Goal: Task Accomplishment & Management: Manage account settings

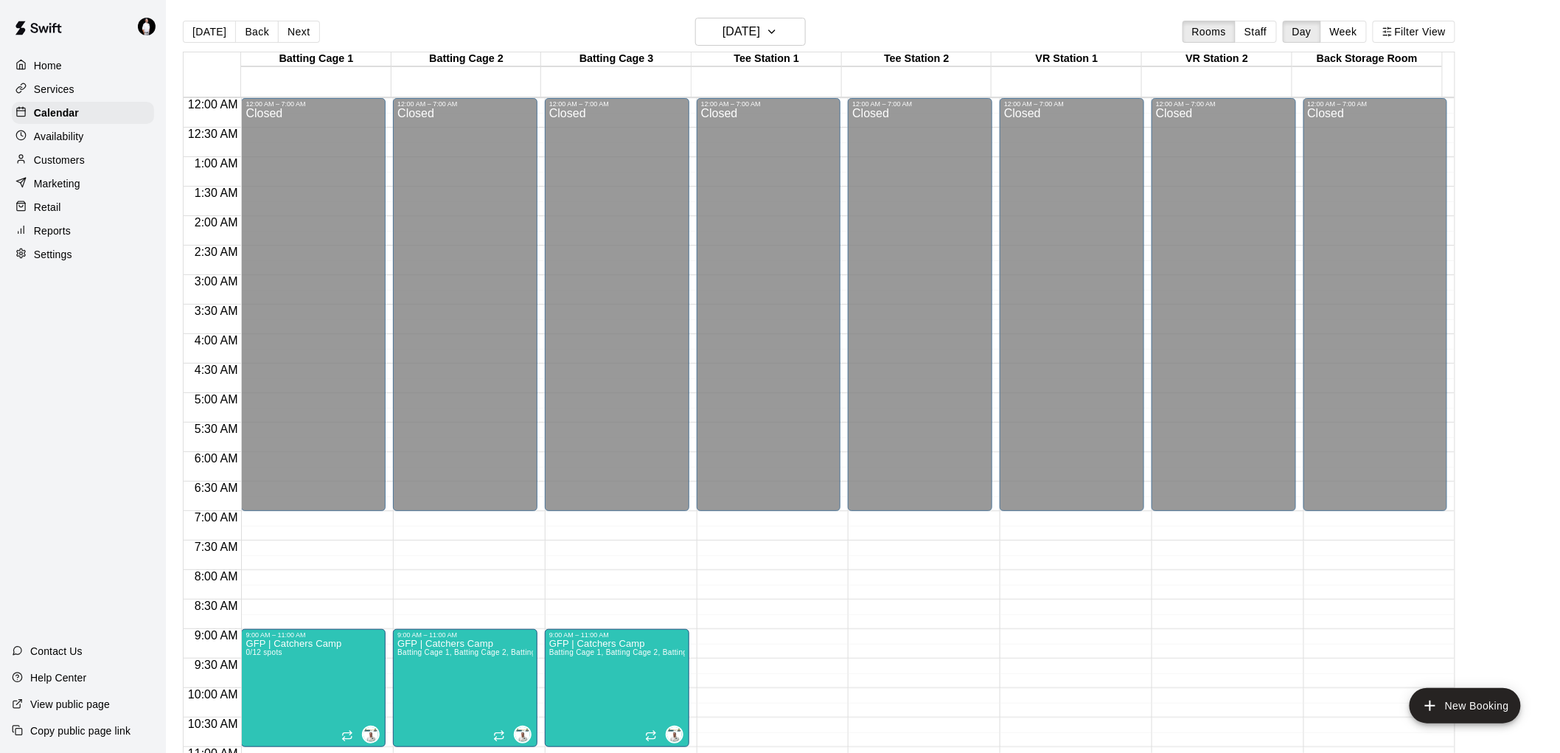
scroll to position [699, 0]
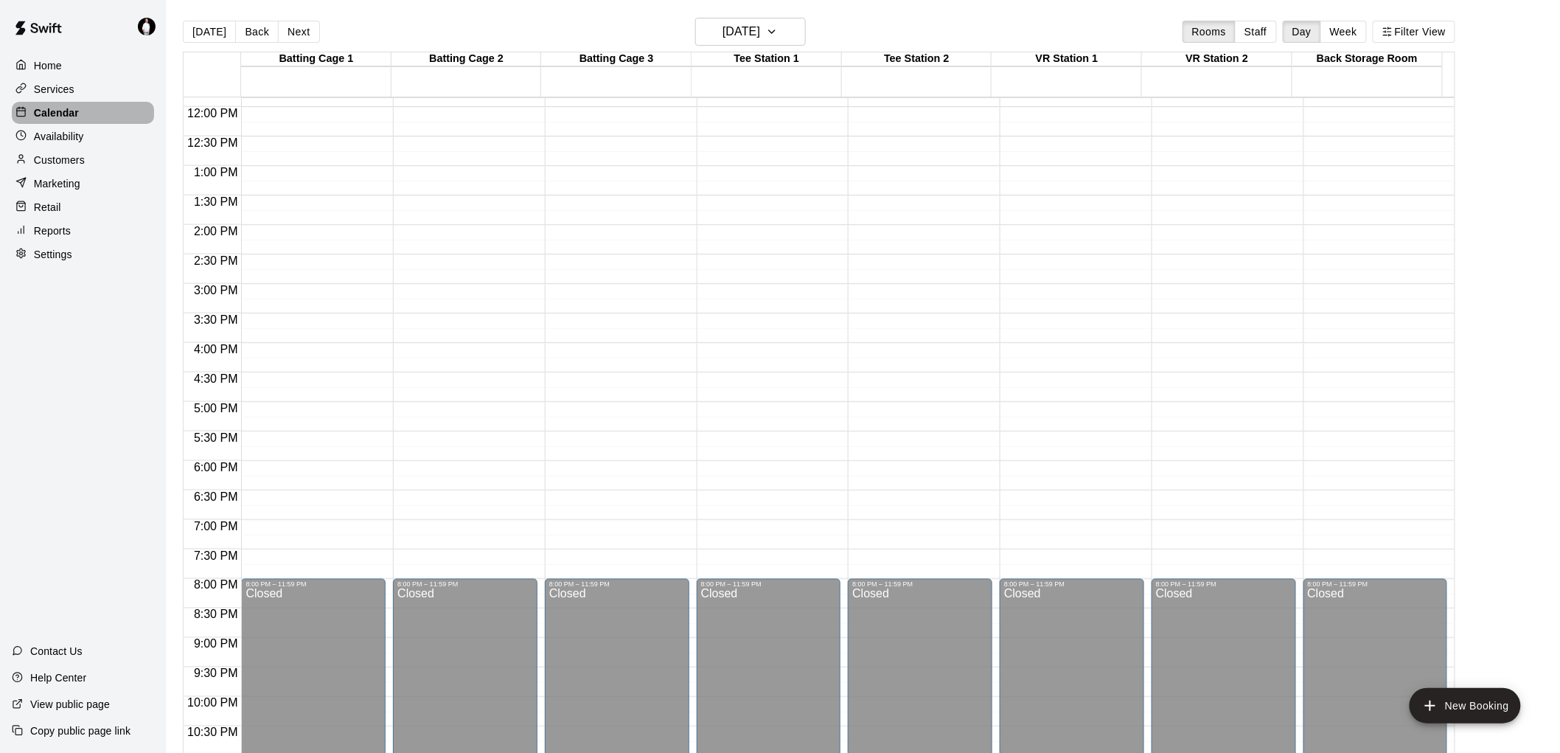
click at [63, 115] on p "Calendar" at bounding box center [56, 112] width 45 height 15
click at [778, 27] on icon "button" at bounding box center [772, 32] width 12 height 18
click at [753, 185] on button "17" at bounding box center [753, 185] width 27 height 27
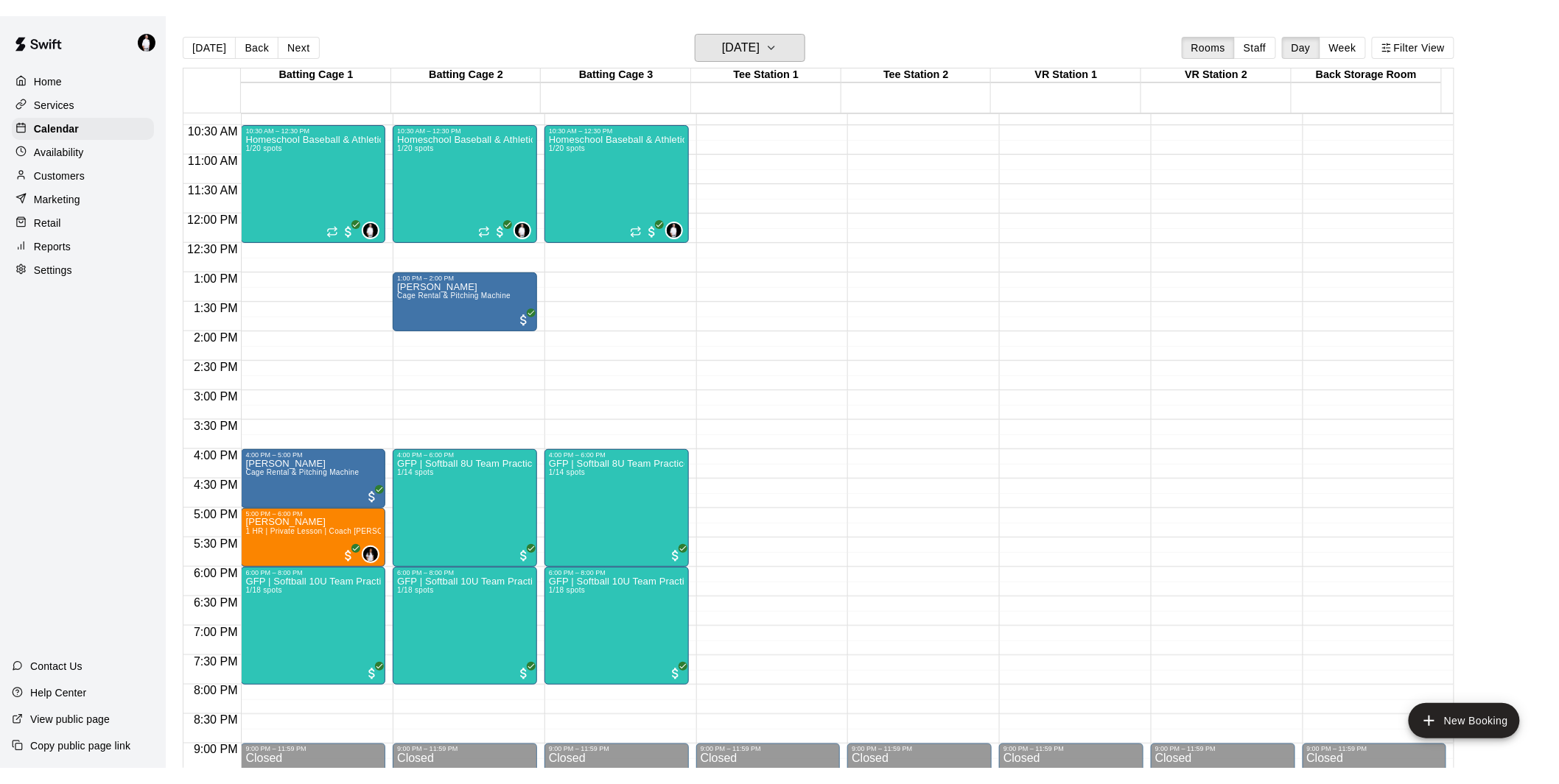
scroll to position [742, 0]
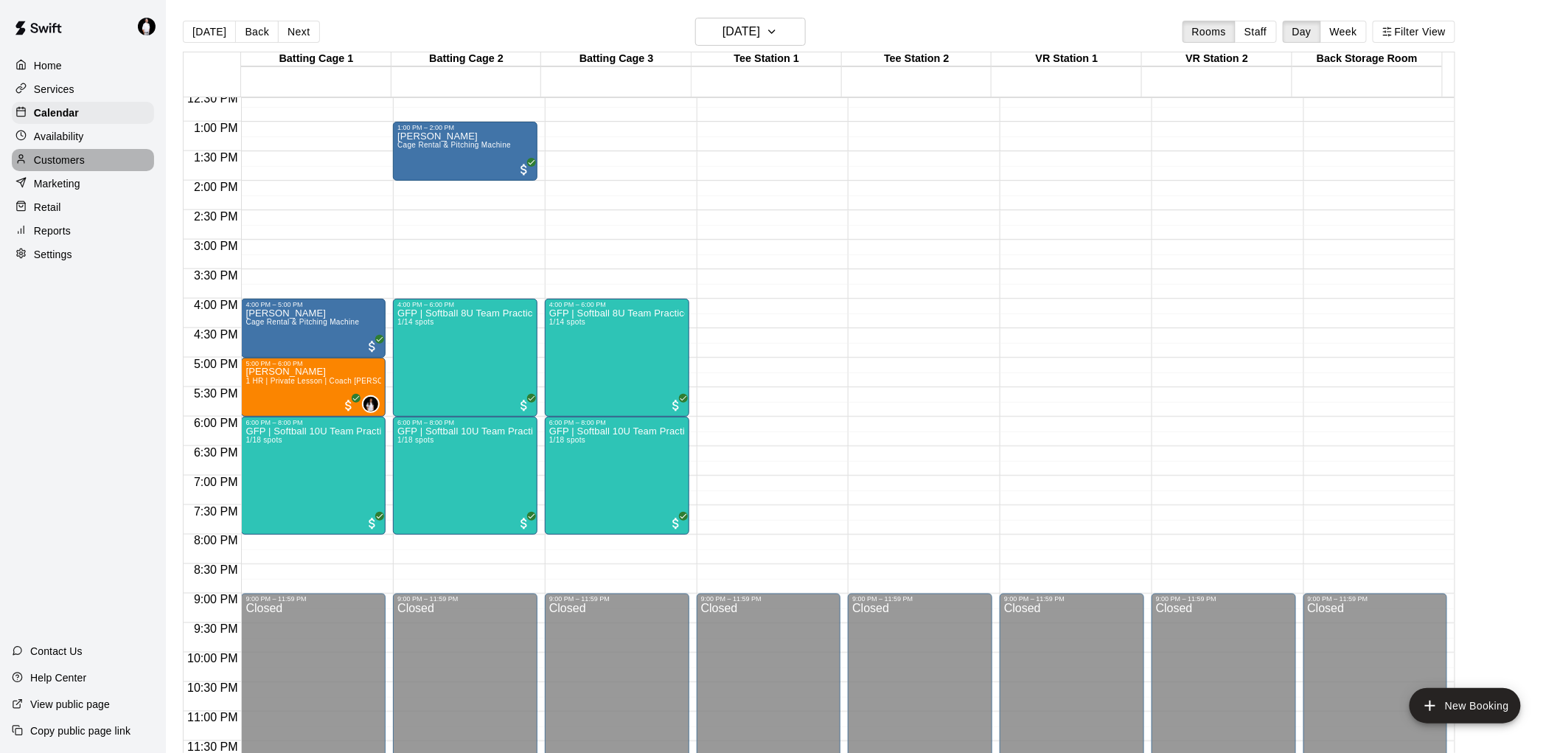
click at [60, 167] on p "Customers" at bounding box center [59, 160] width 51 height 15
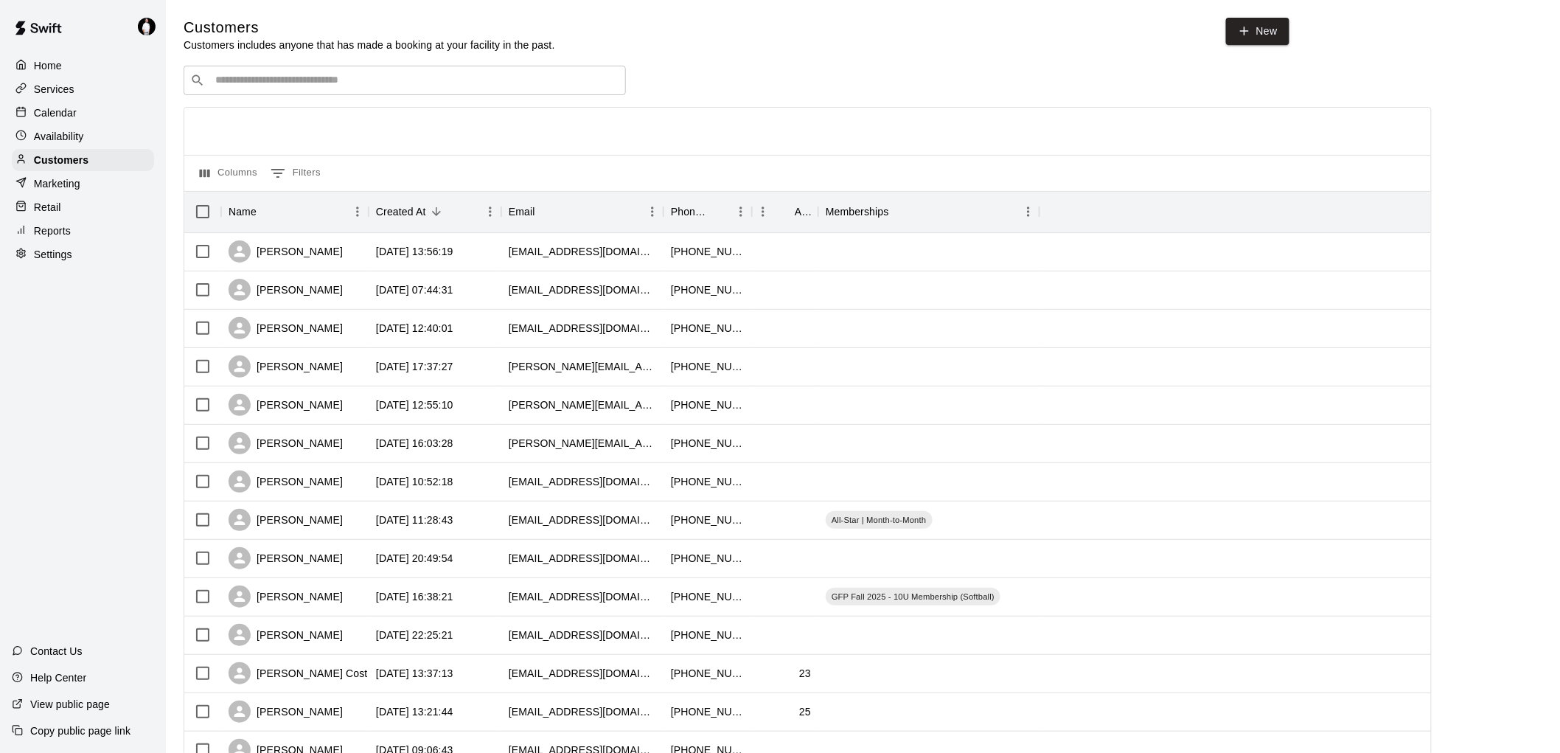
click at [510, 78] on input "Search customers by name or email" at bounding box center [415, 80] width 408 height 15
type input "*******"
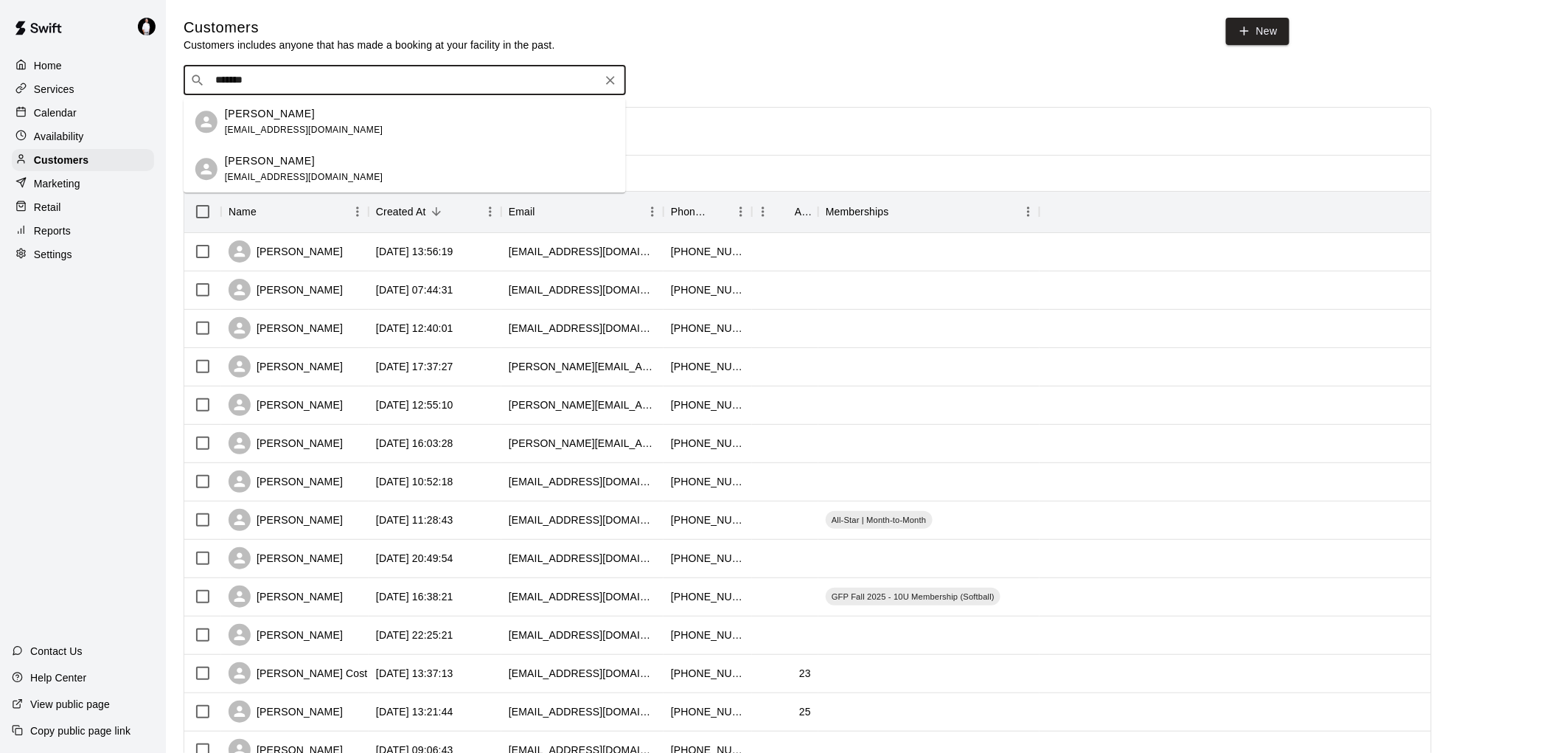
click at [271, 114] on p "Haylee Huffman" at bounding box center [270, 113] width 90 height 15
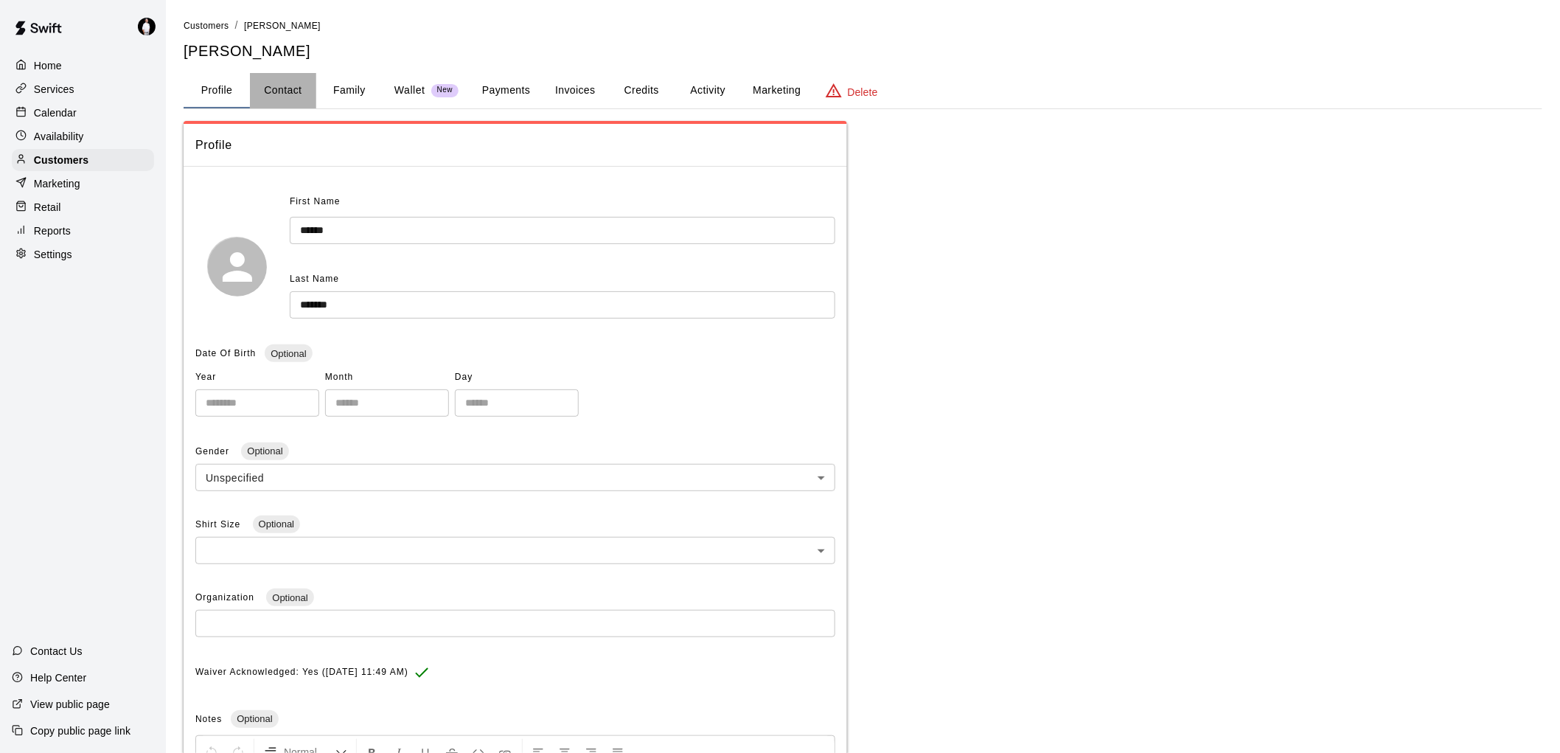
click at [285, 94] on button "Contact" at bounding box center [283, 90] width 66 height 35
select select "**"
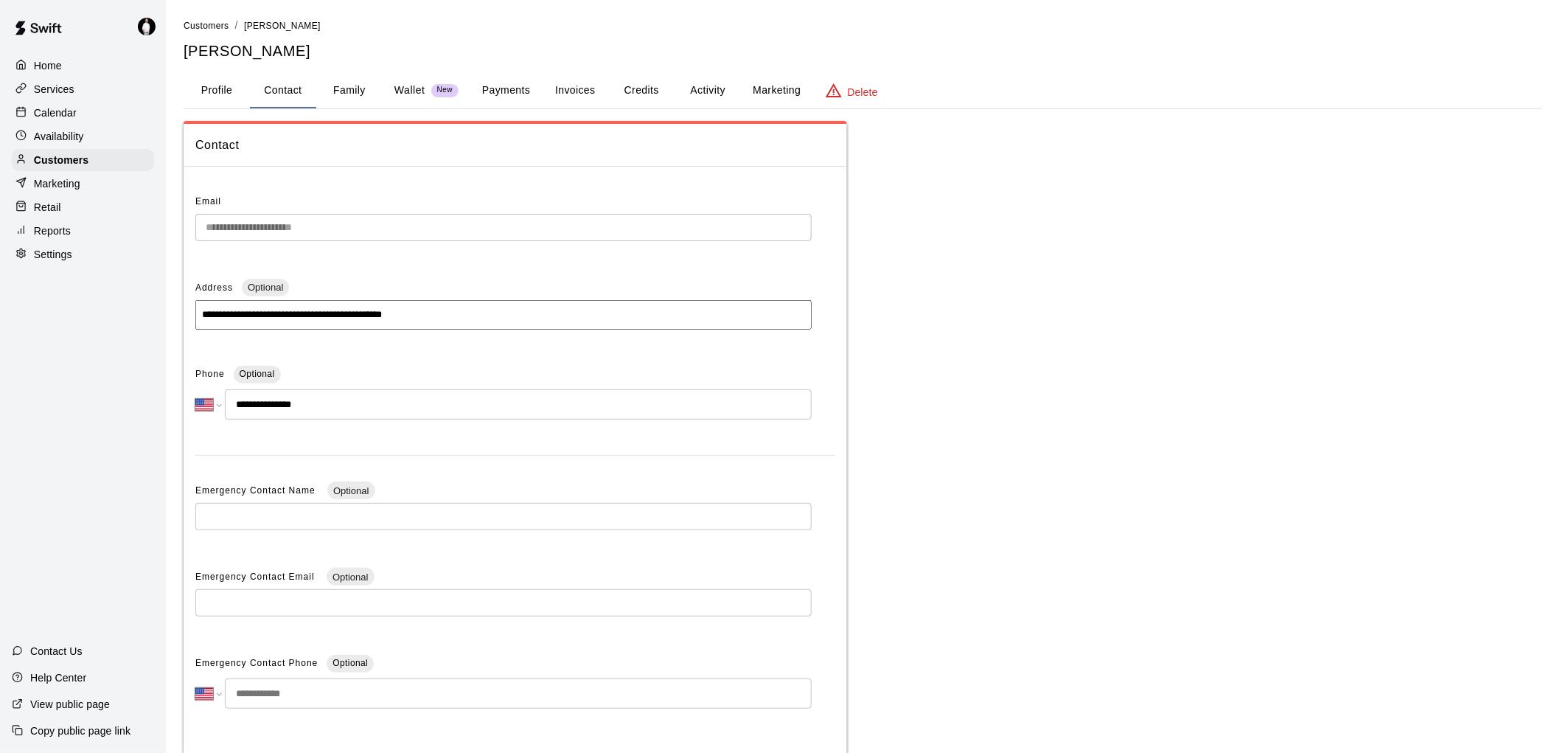
drag, startPoint x: 275, startPoint y: 314, endPoint x: 199, endPoint y: 321, distance: 76.2
click at [199, 321] on input "**********" at bounding box center [503, 314] width 616 height 29
click at [1155, 243] on div "**********" at bounding box center [863, 466] width 1359 height 691
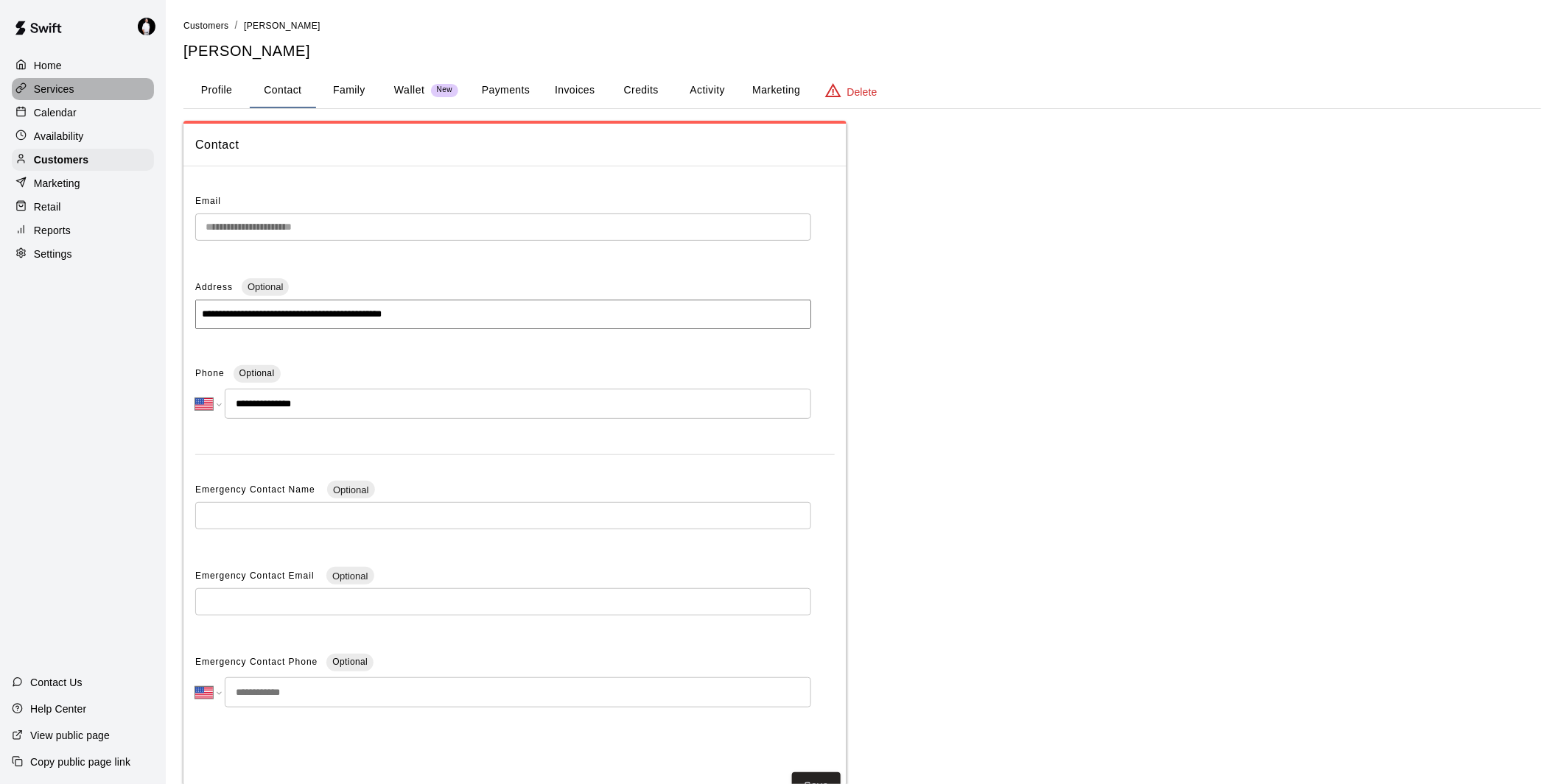
click at [53, 89] on p "Services" at bounding box center [54, 89] width 41 height 15
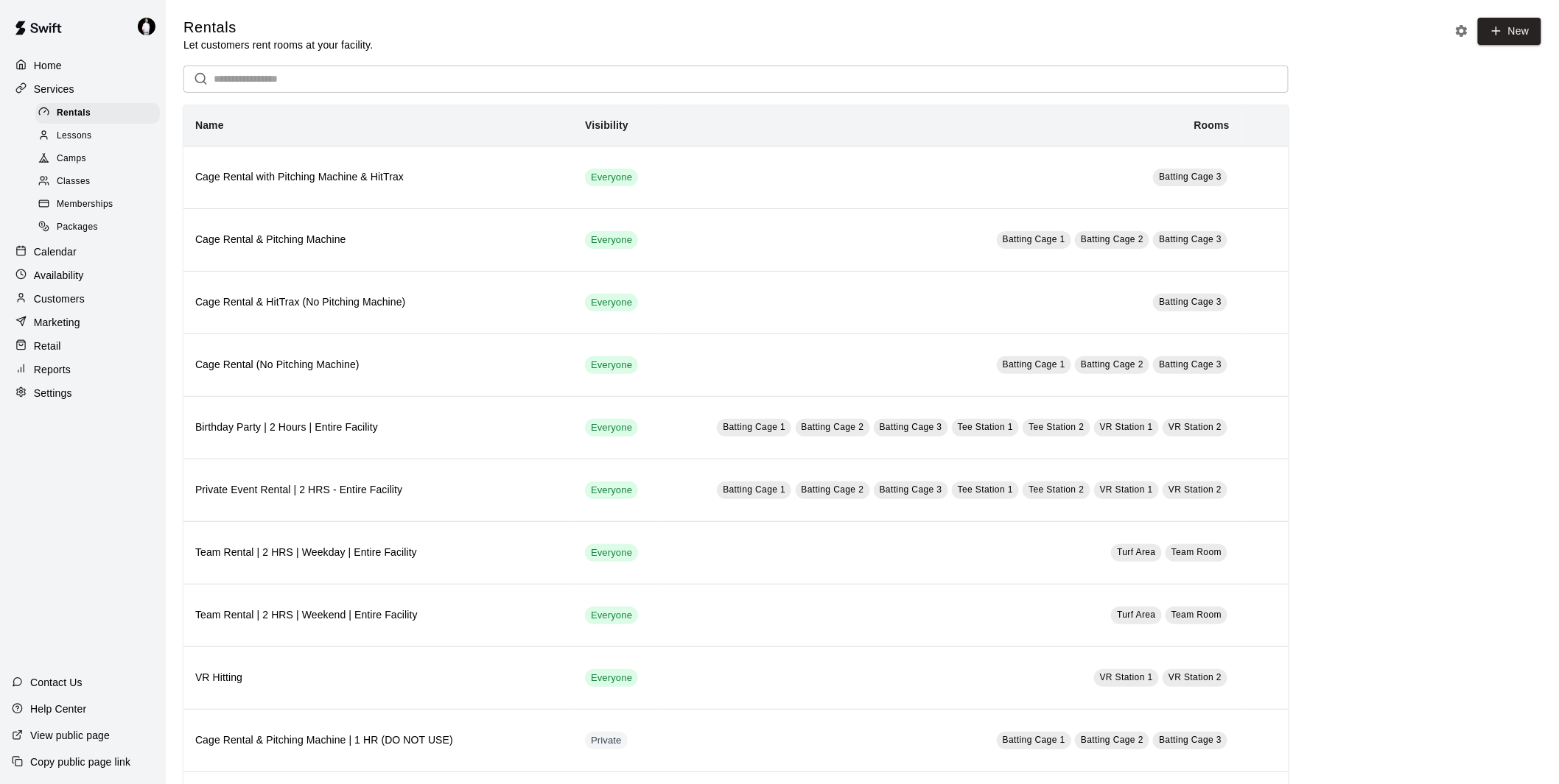
click at [77, 212] on span "Memberships" at bounding box center [85, 205] width 56 height 15
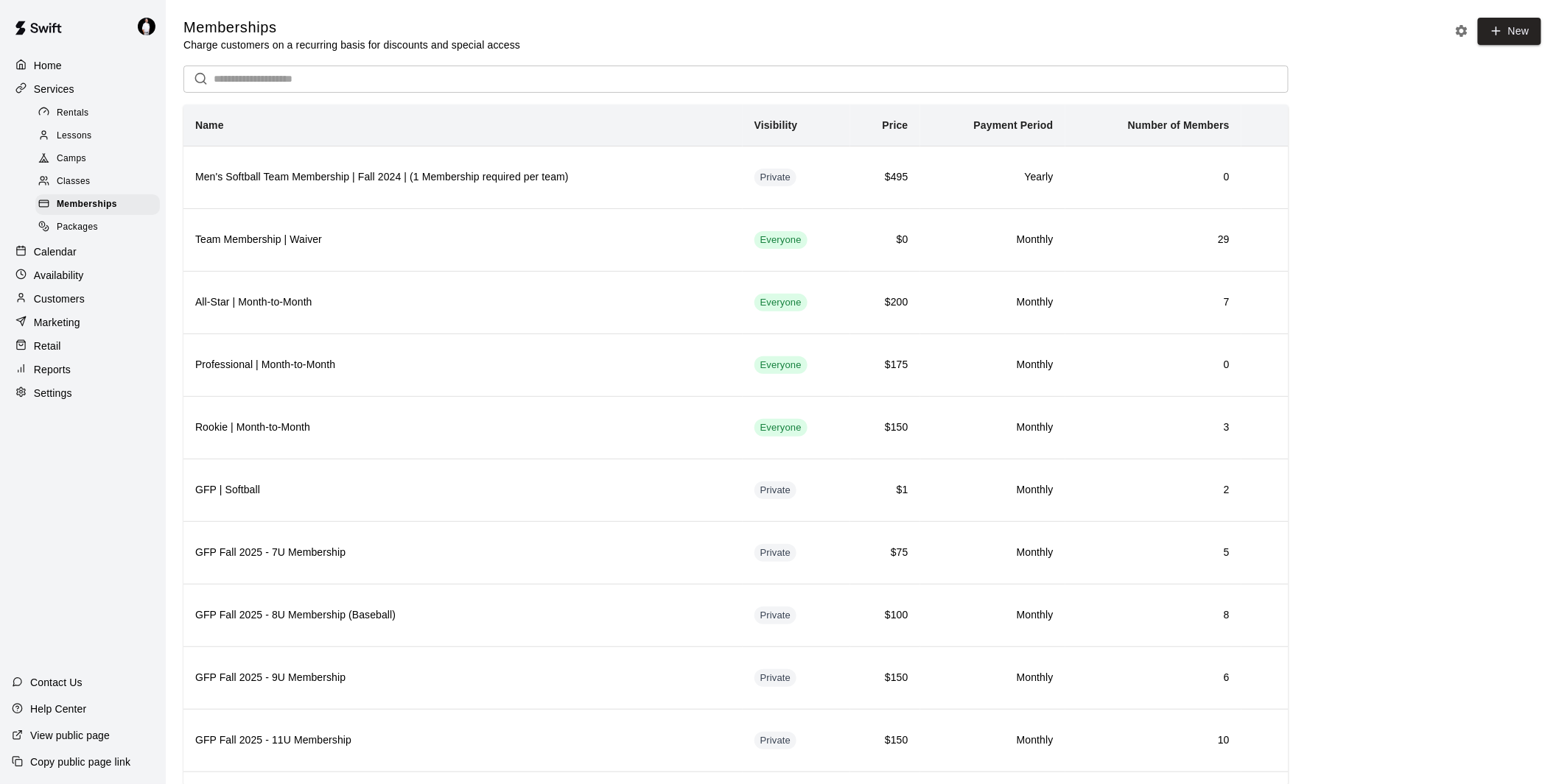
click at [70, 185] on span "Classes" at bounding box center [73, 182] width 33 height 15
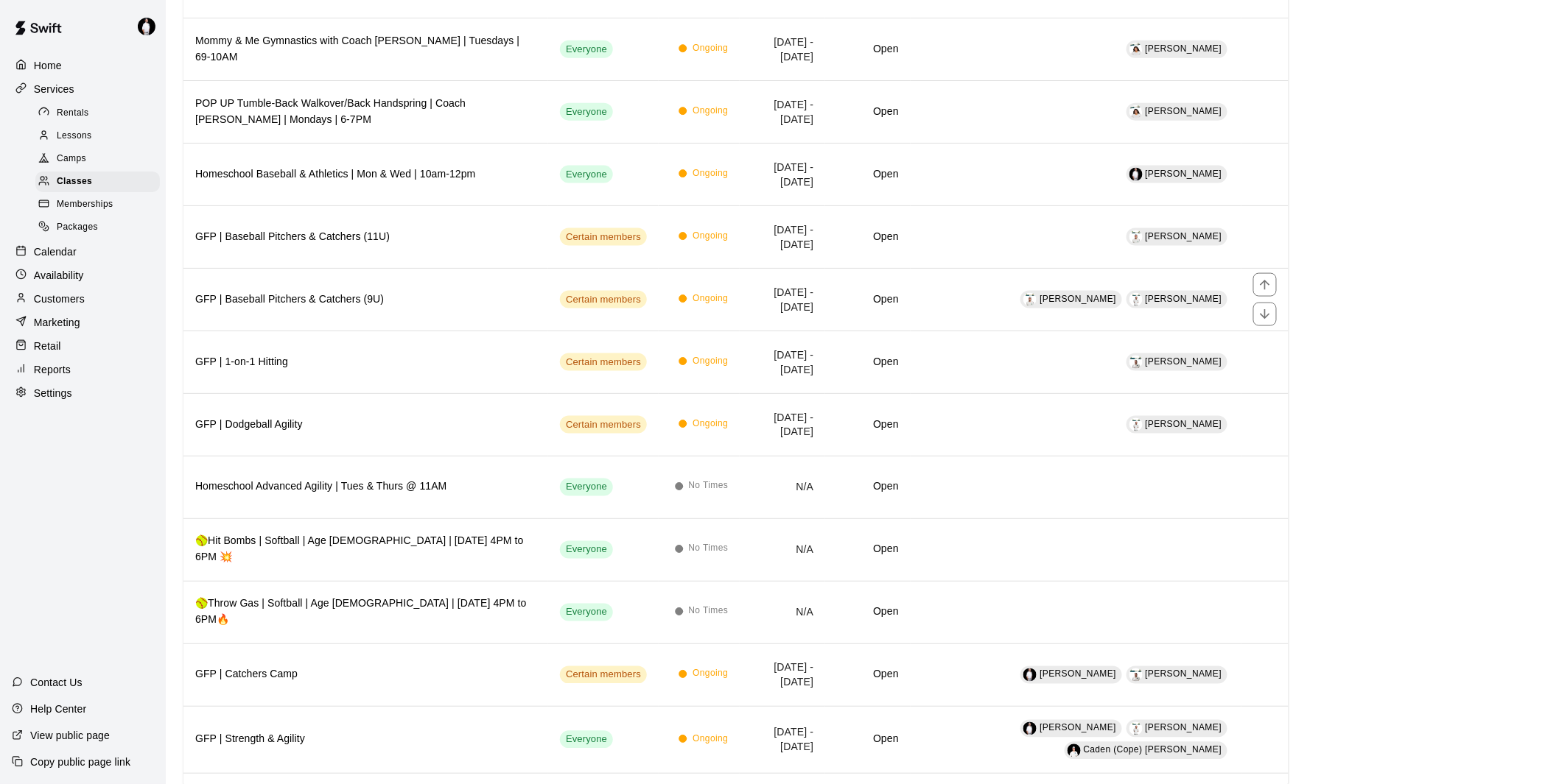
scroll to position [766, 0]
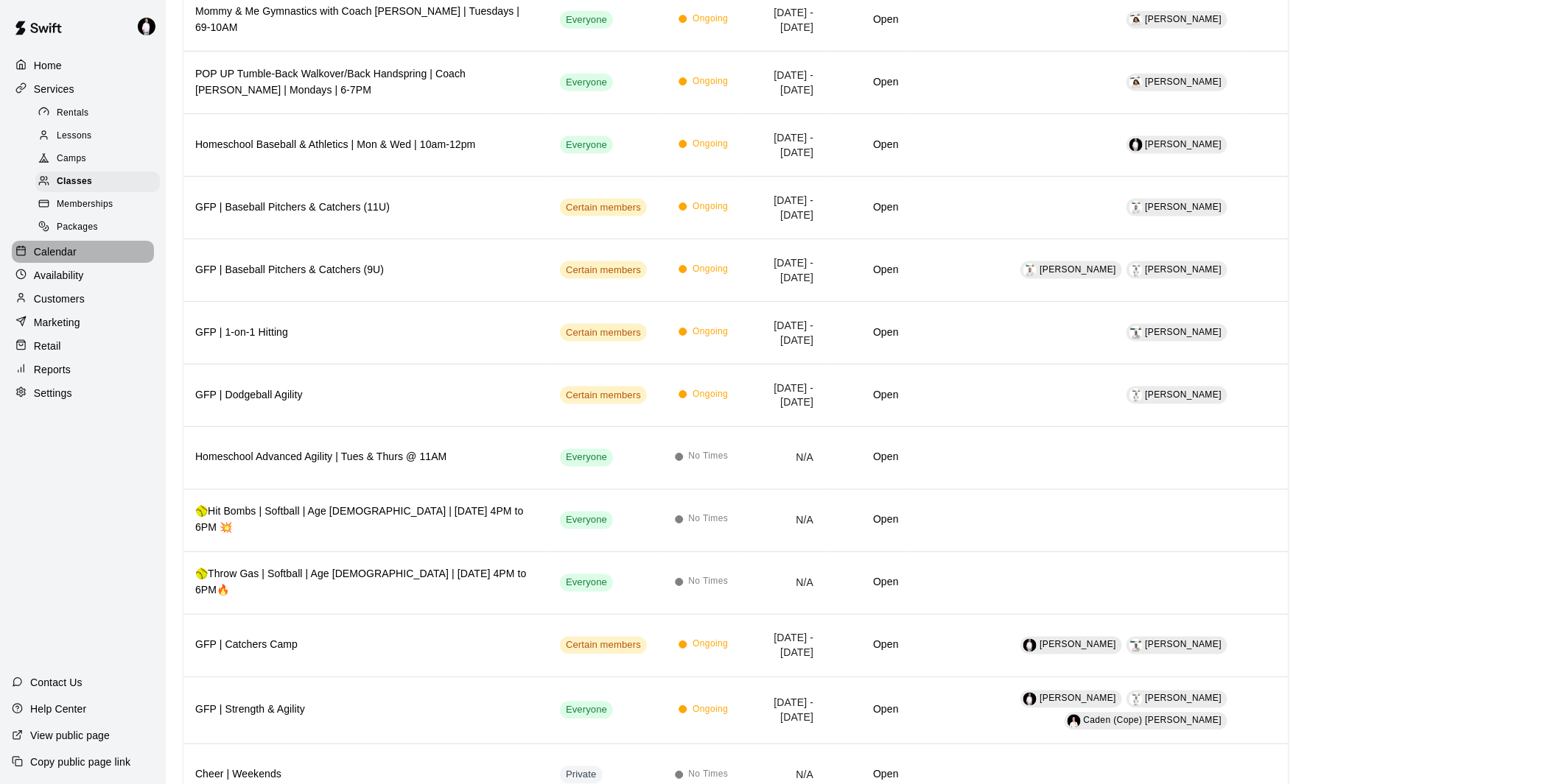
click at [69, 259] on p "Calendar" at bounding box center [55, 252] width 43 height 15
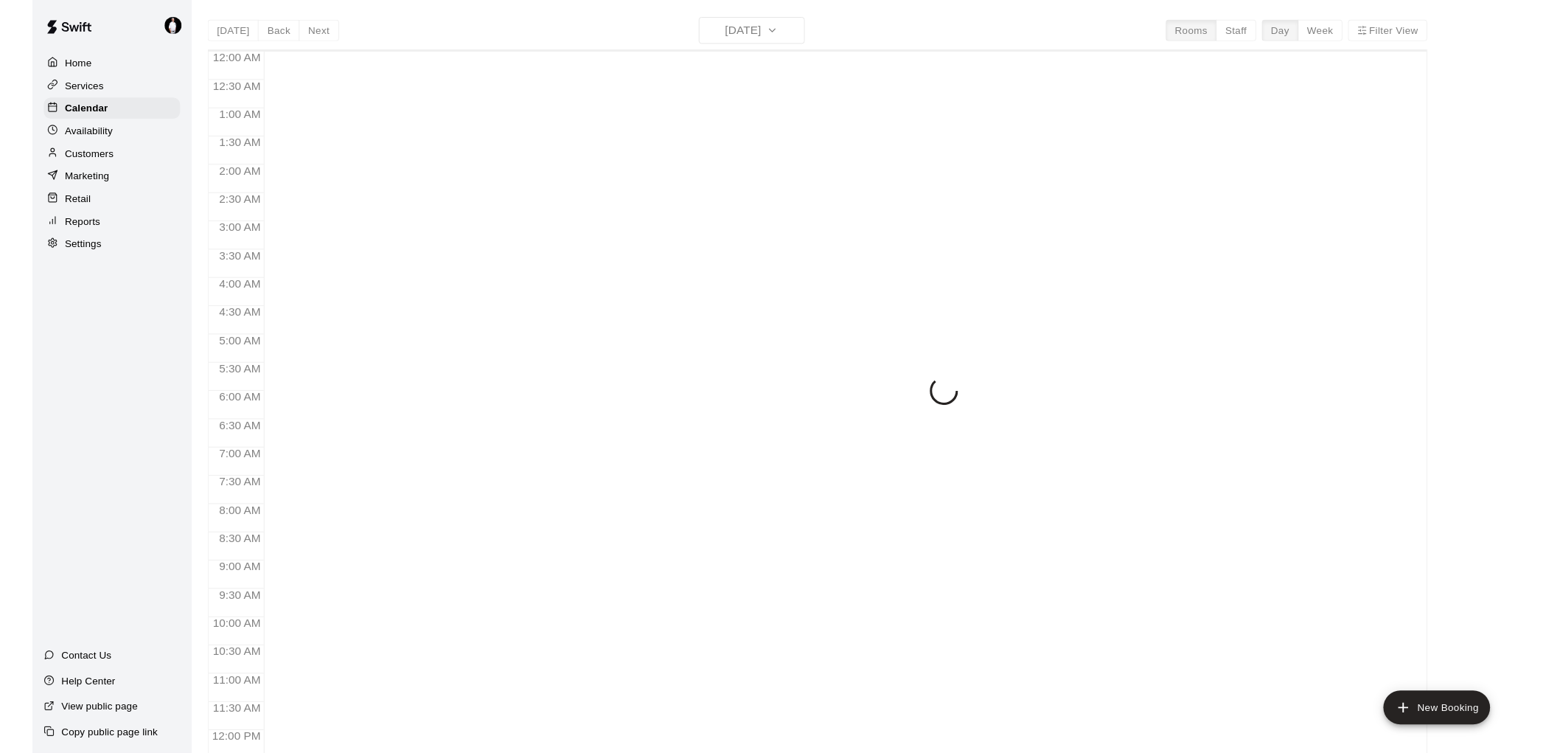
scroll to position [666, 0]
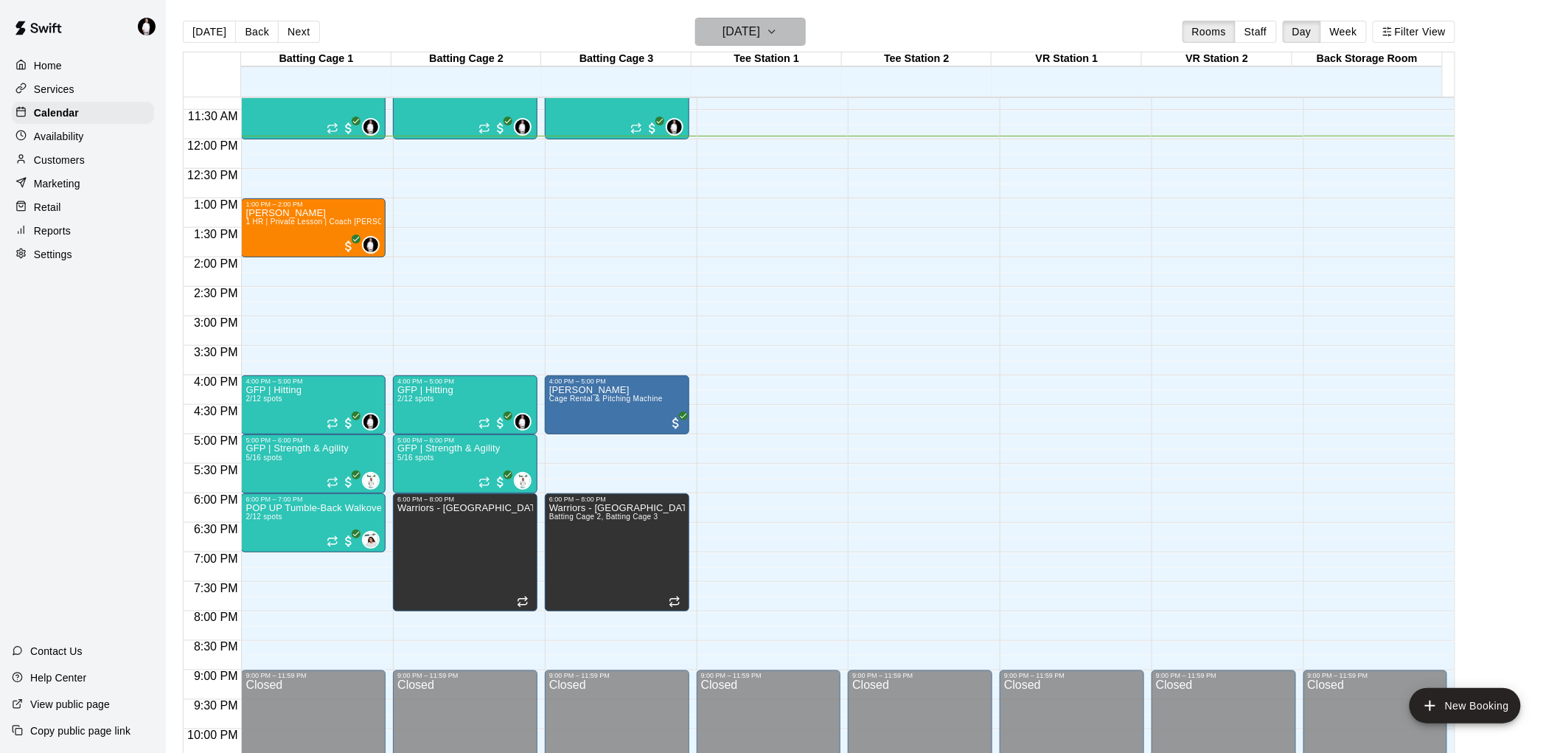
click at [806, 23] on button "[DATE]" at bounding box center [750, 32] width 111 height 28
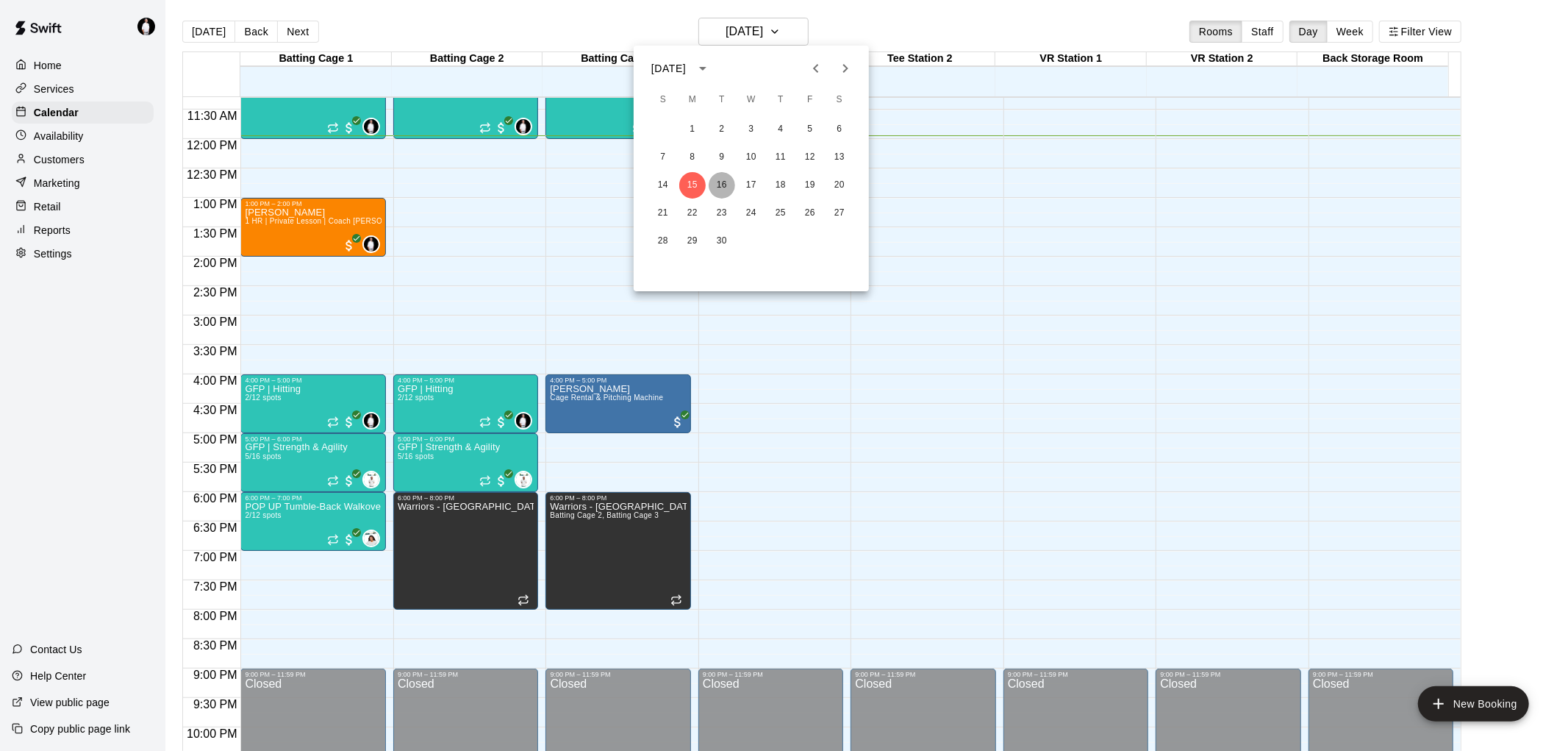
click at [719, 183] on button "16" at bounding box center [722, 185] width 27 height 27
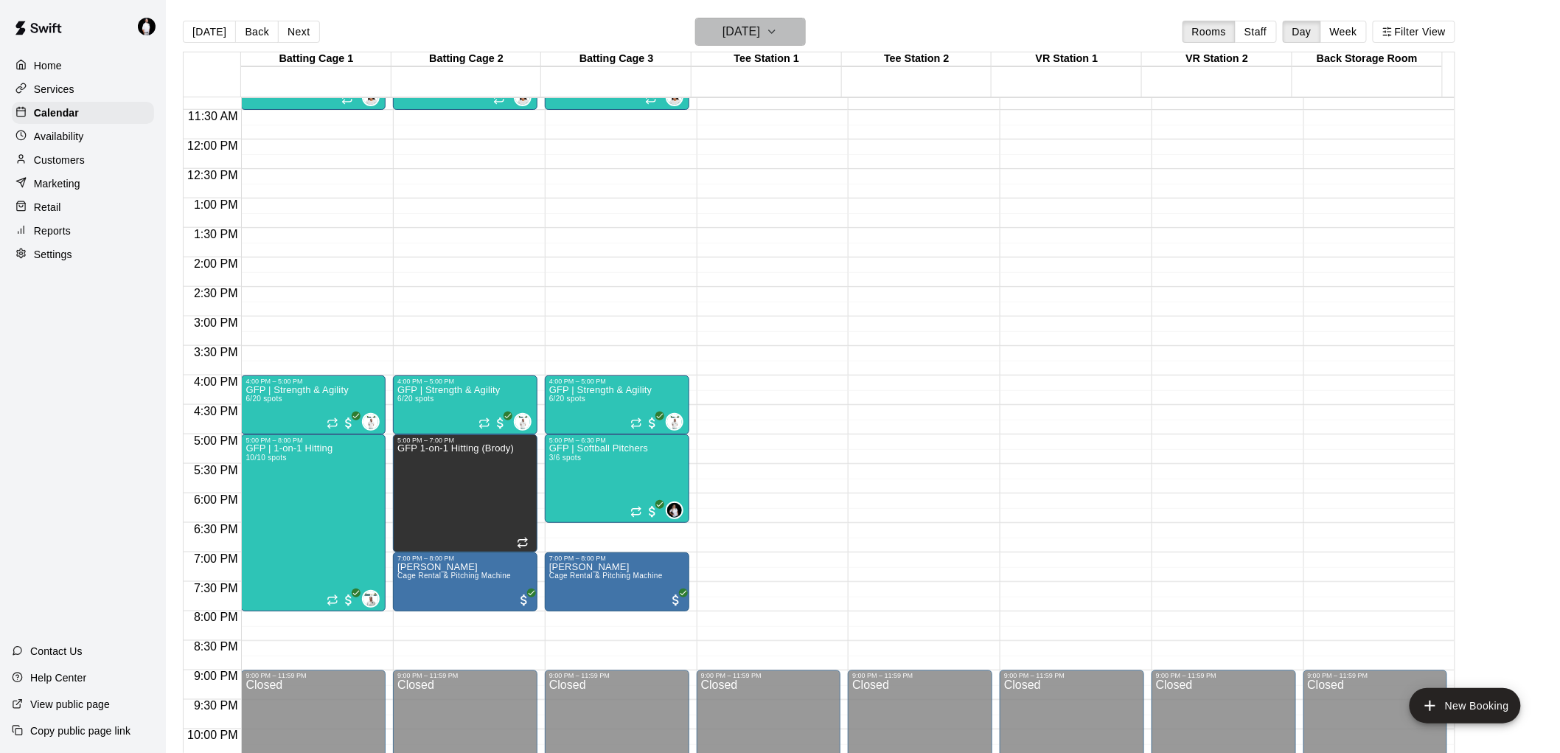
click at [778, 32] on icon "button" at bounding box center [772, 32] width 12 height 18
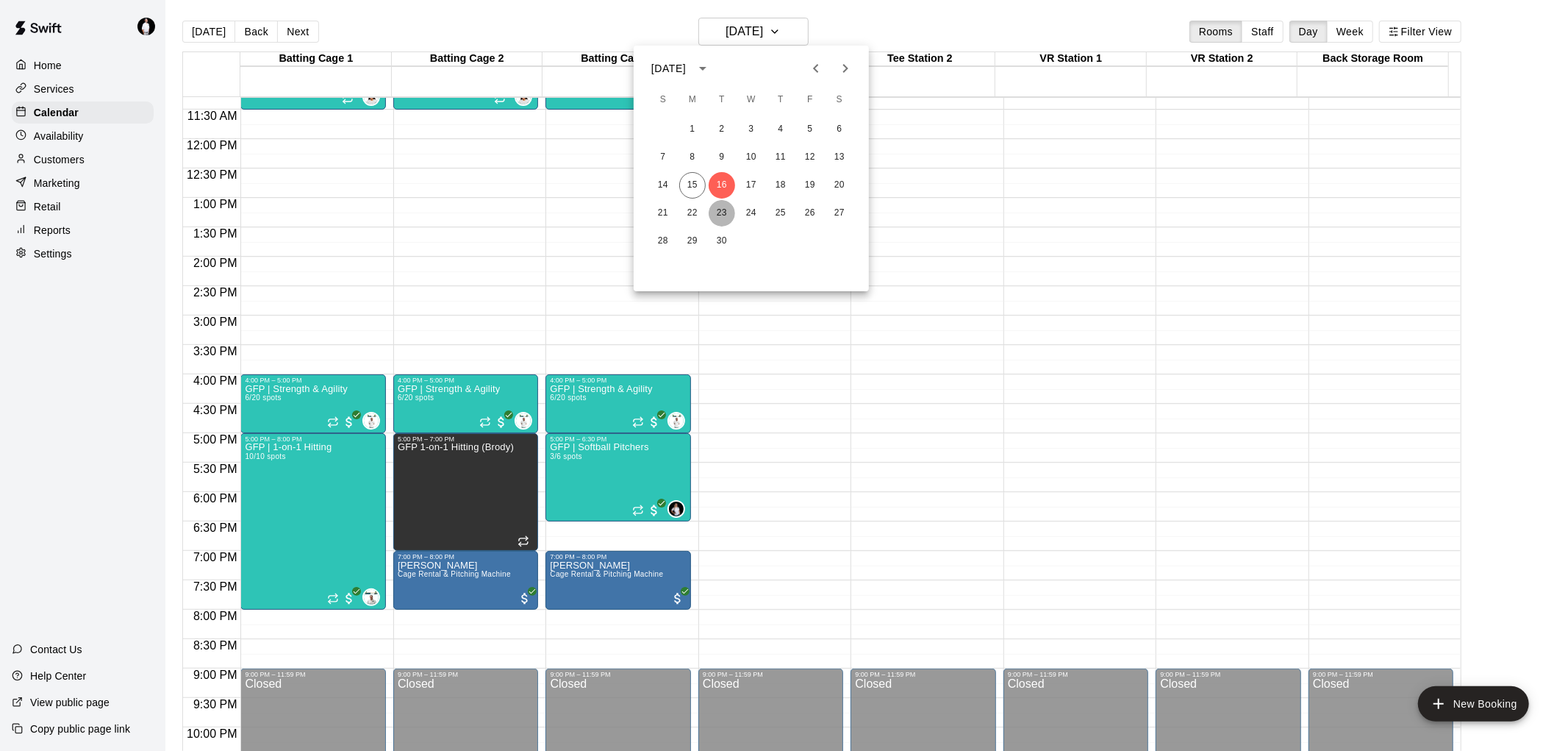
click at [722, 211] on button "23" at bounding box center [722, 212] width 27 height 27
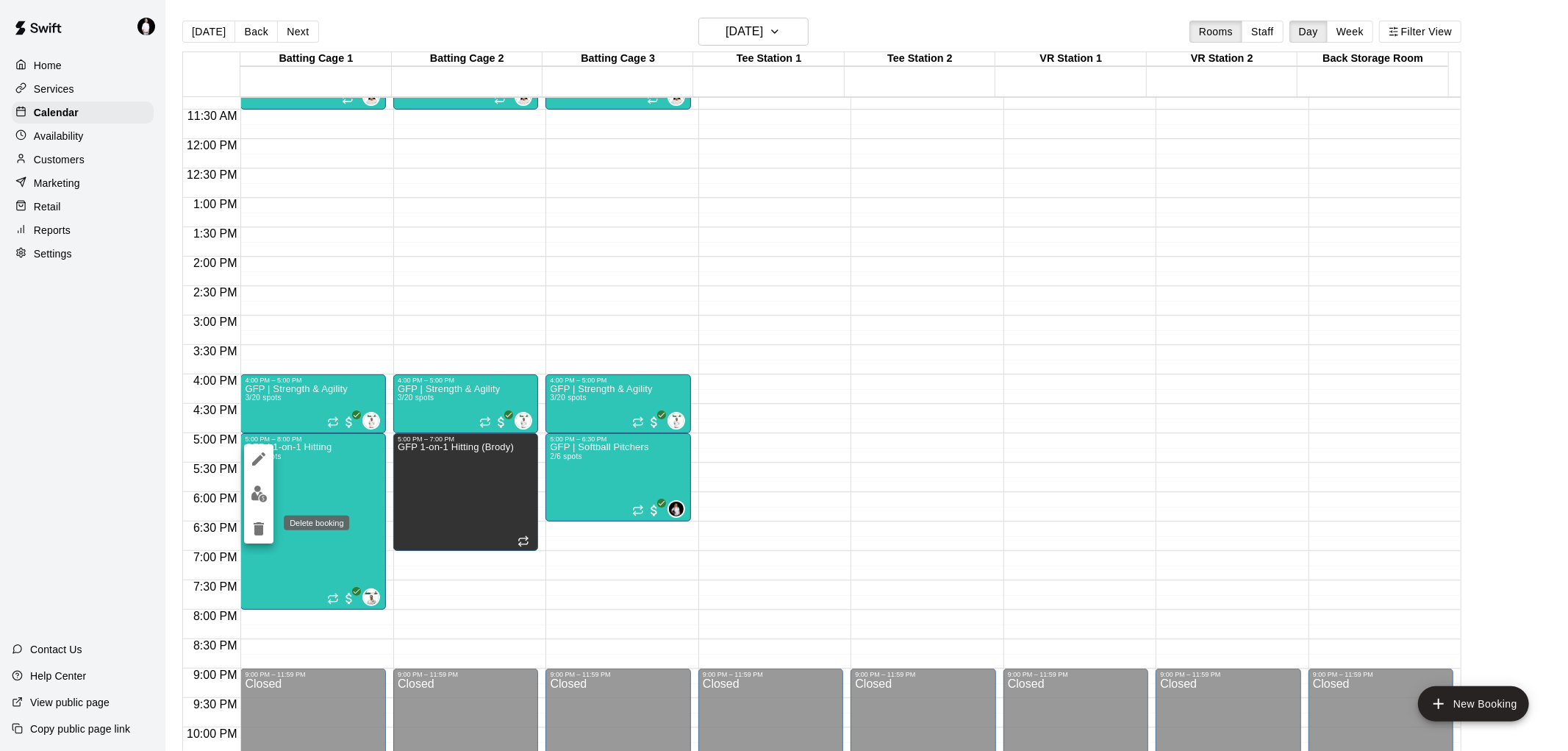
click at [255, 525] on icon "delete" at bounding box center [259, 529] width 18 height 18
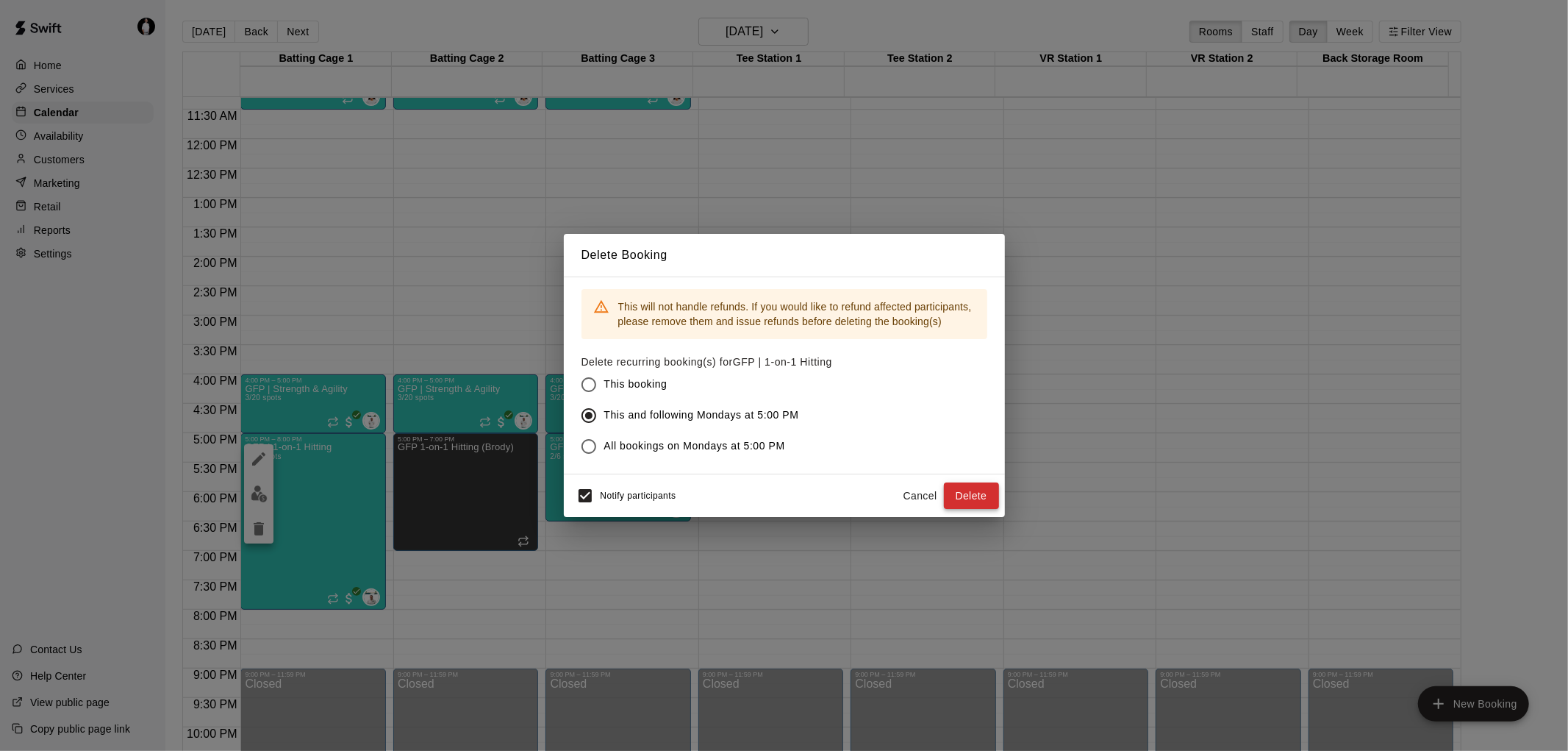
click at [968, 494] on button "Delete" at bounding box center [971, 496] width 55 height 27
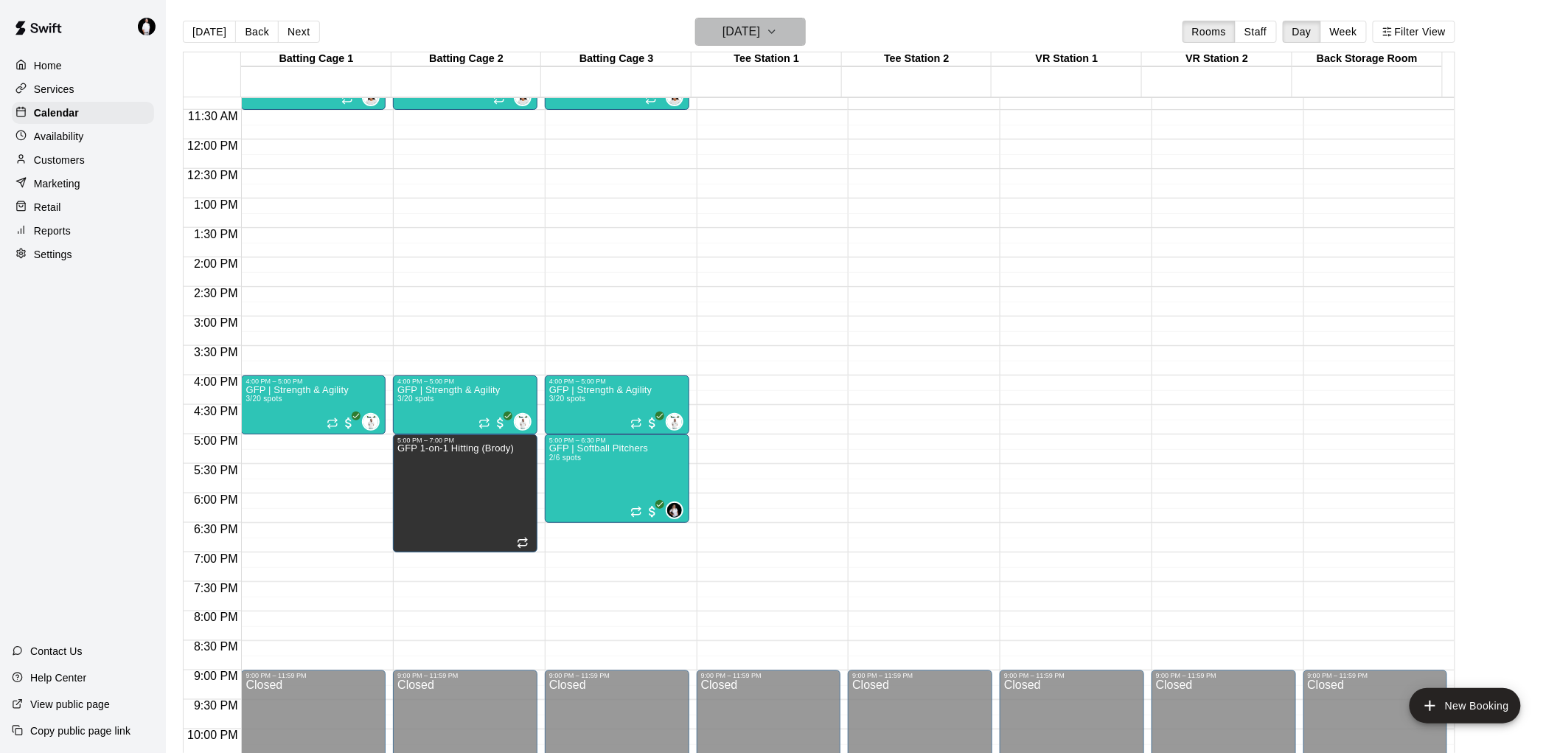
click at [806, 27] on button "[DATE]" at bounding box center [750, 32] width 111 height 28
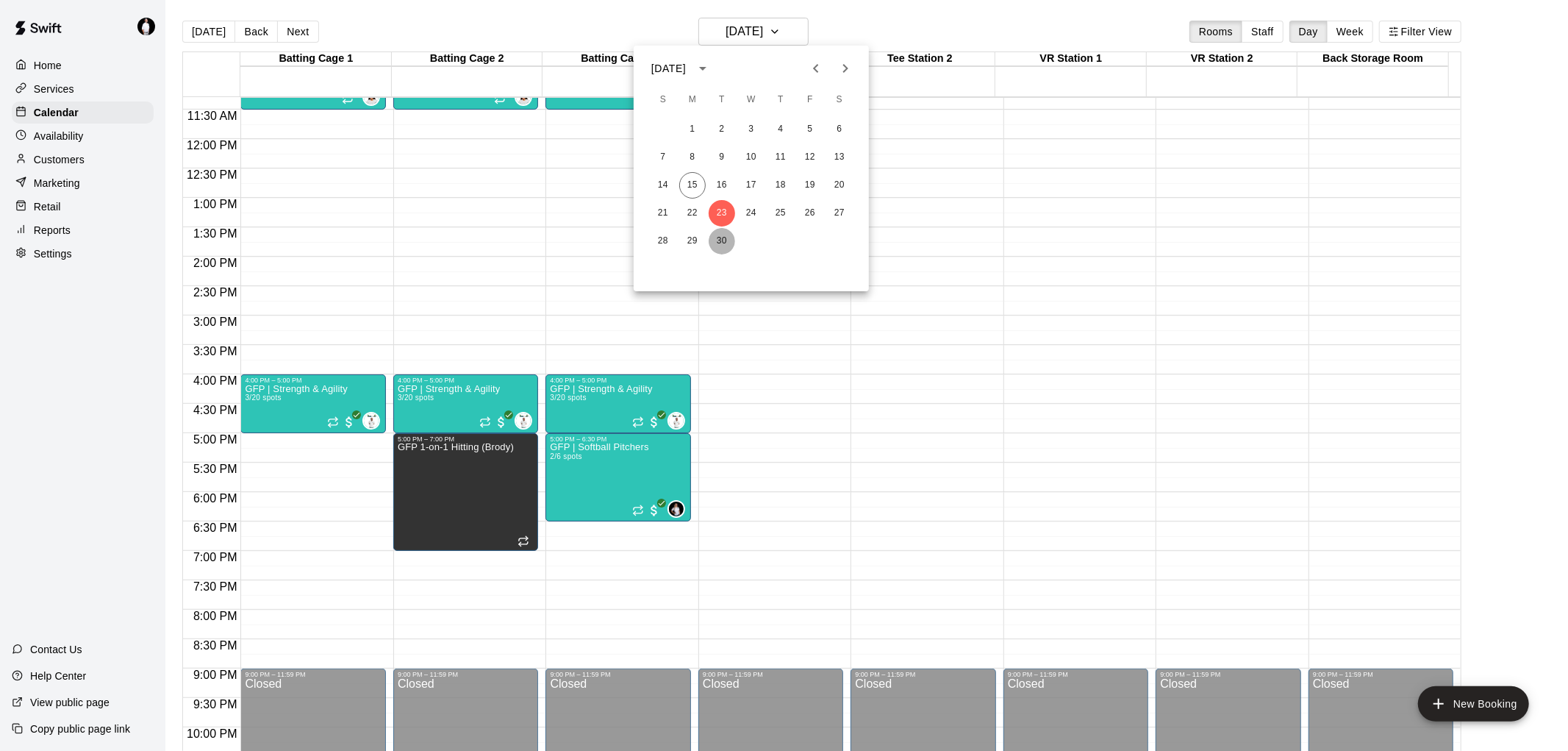
click at [721, 237] on button "30" at bounding box center [722, 241] width 27 height 27
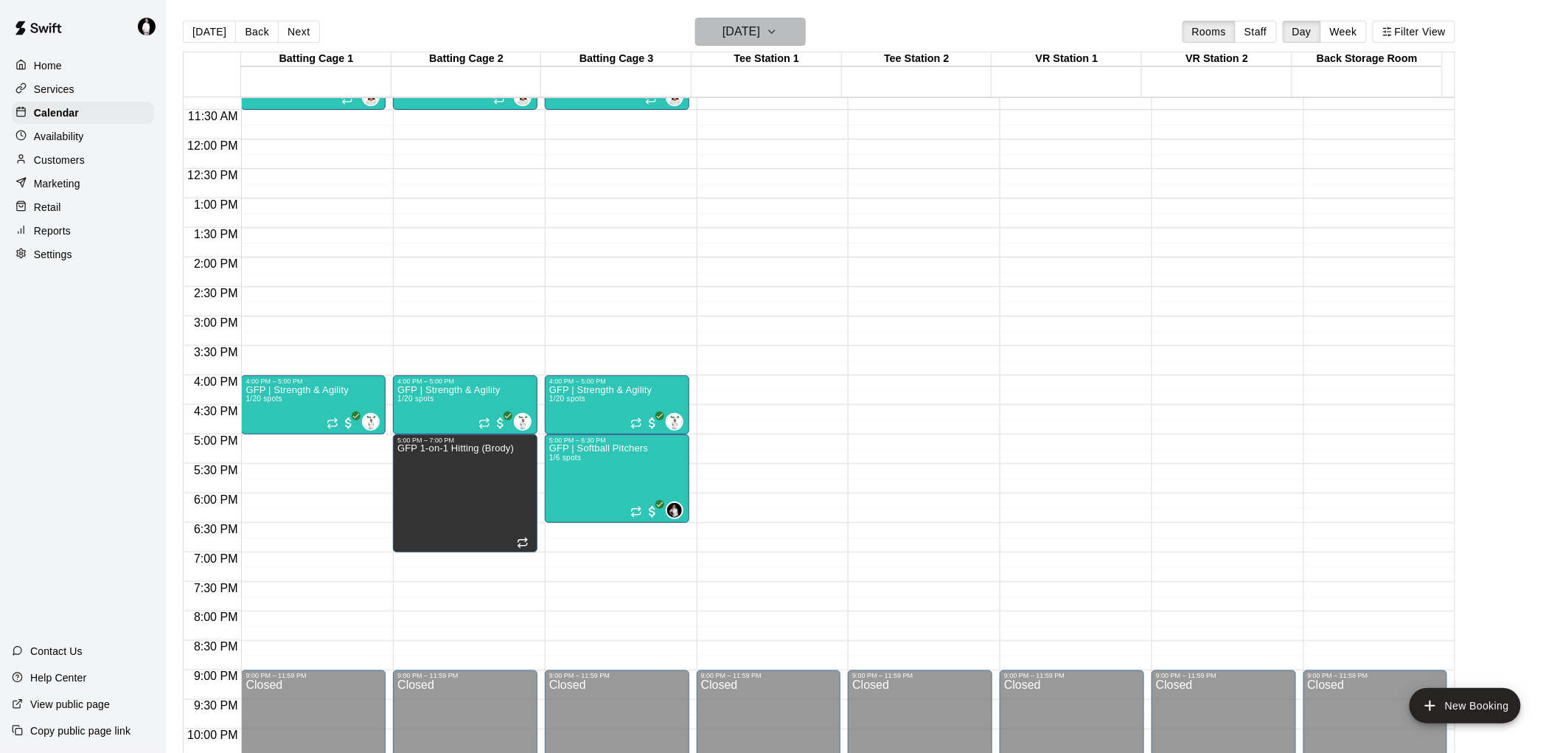
click at [778, 29] on icon "button" at bounding box center [772, 32] width 12 height 18
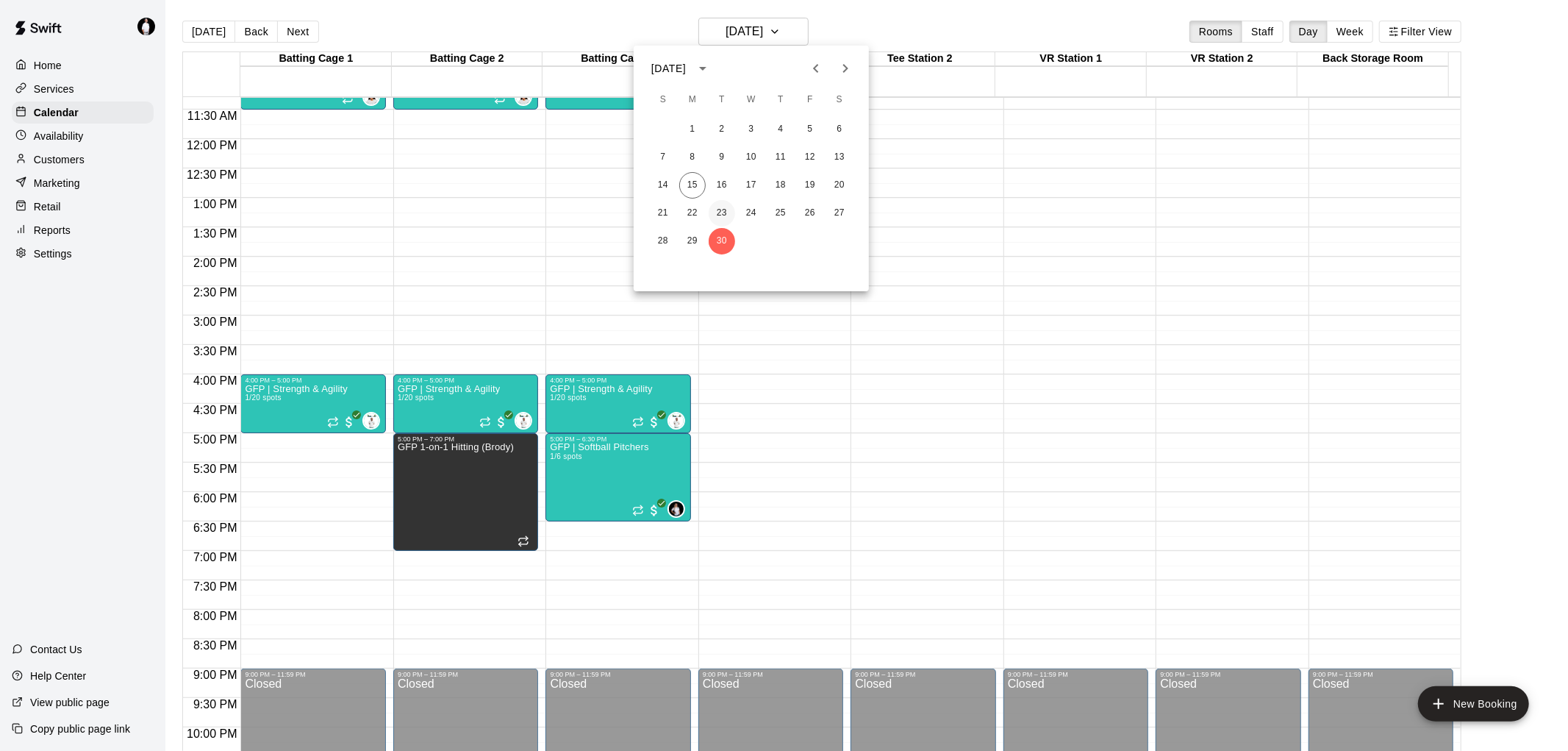
click at [723, 204] on button "23" at bounding box center [722, 212] width 27 height 27
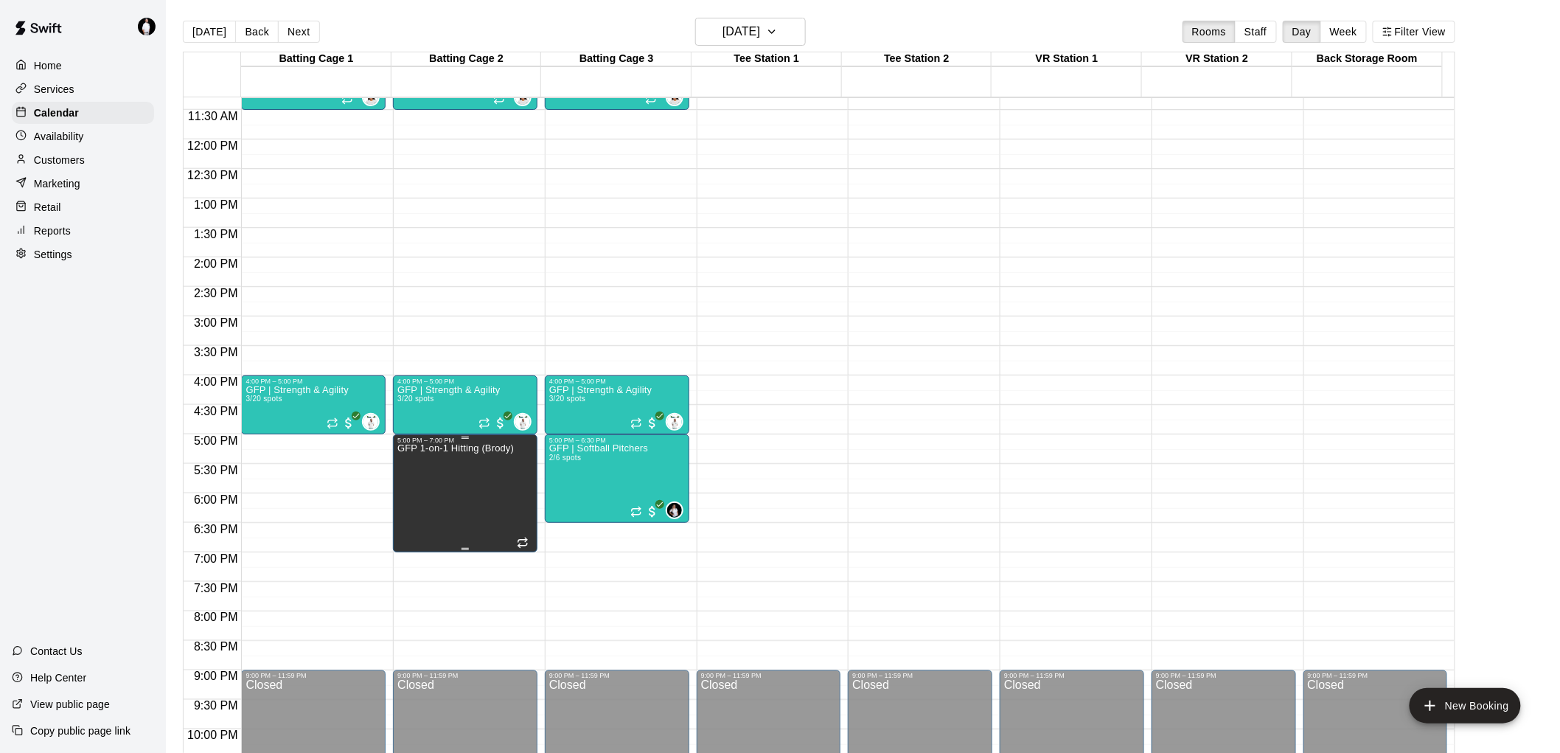
click at [411, 492] on icon "delete" at bounding box center [411, 495] width 10 height 13
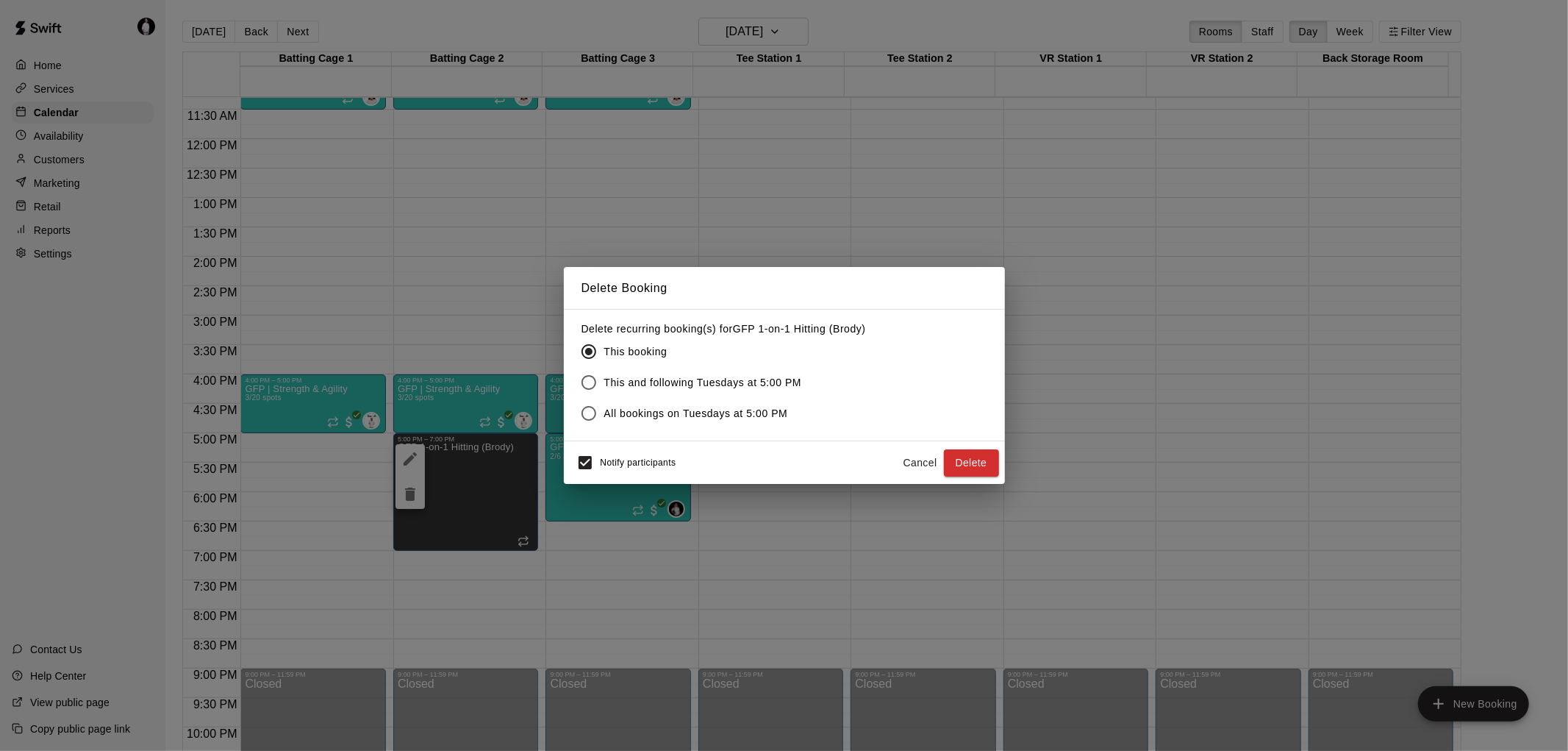
click at [751, 381] on span "This and following Tuesdays at 5:00 PM" at bounding box center [703, 382] width 197 height 15
click at [971, 459] on button "Delete" at bounding box center [971, 462] width 55 height 27
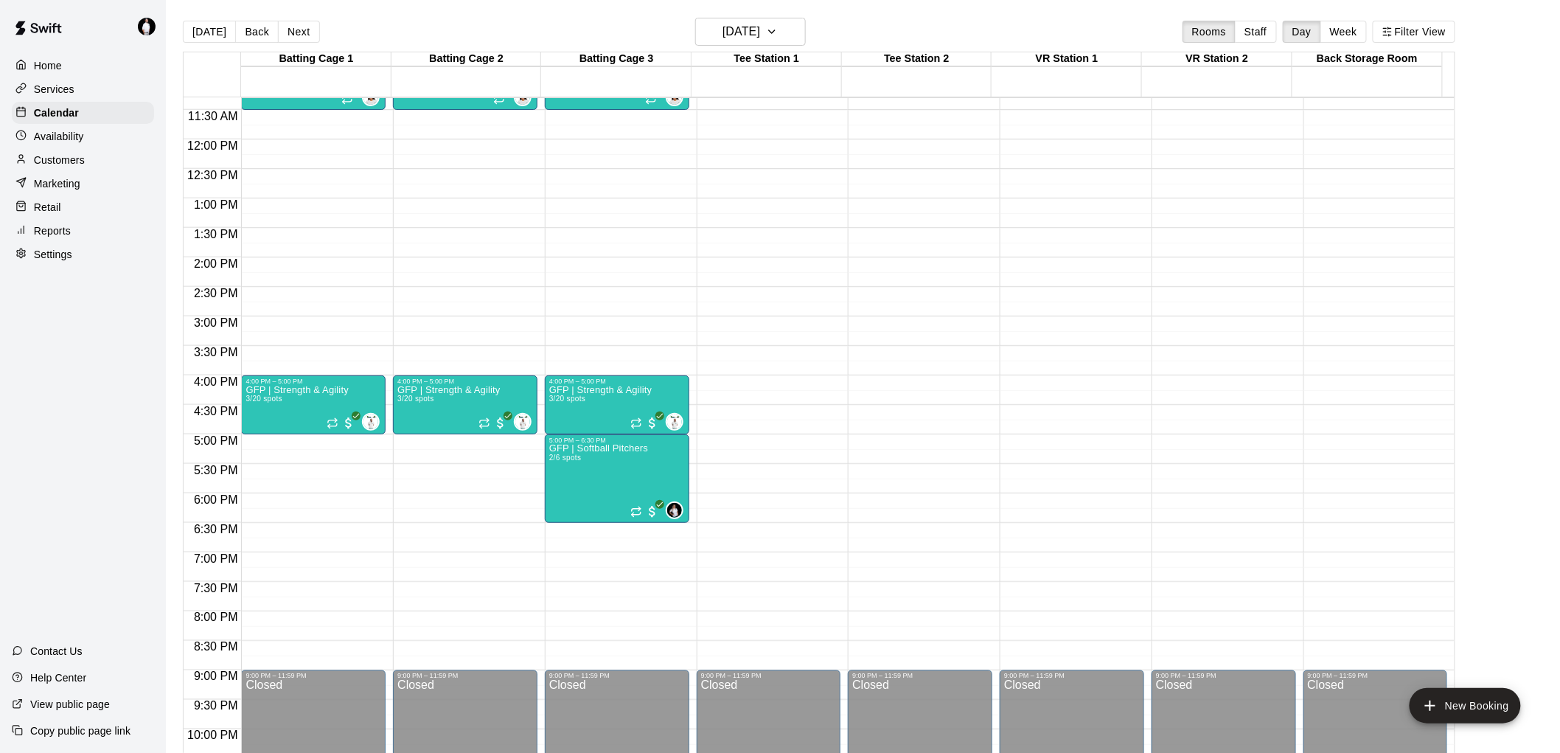
click at [48, 265] on div "Settings" at bounding box center [83, 254] width 142 height 22
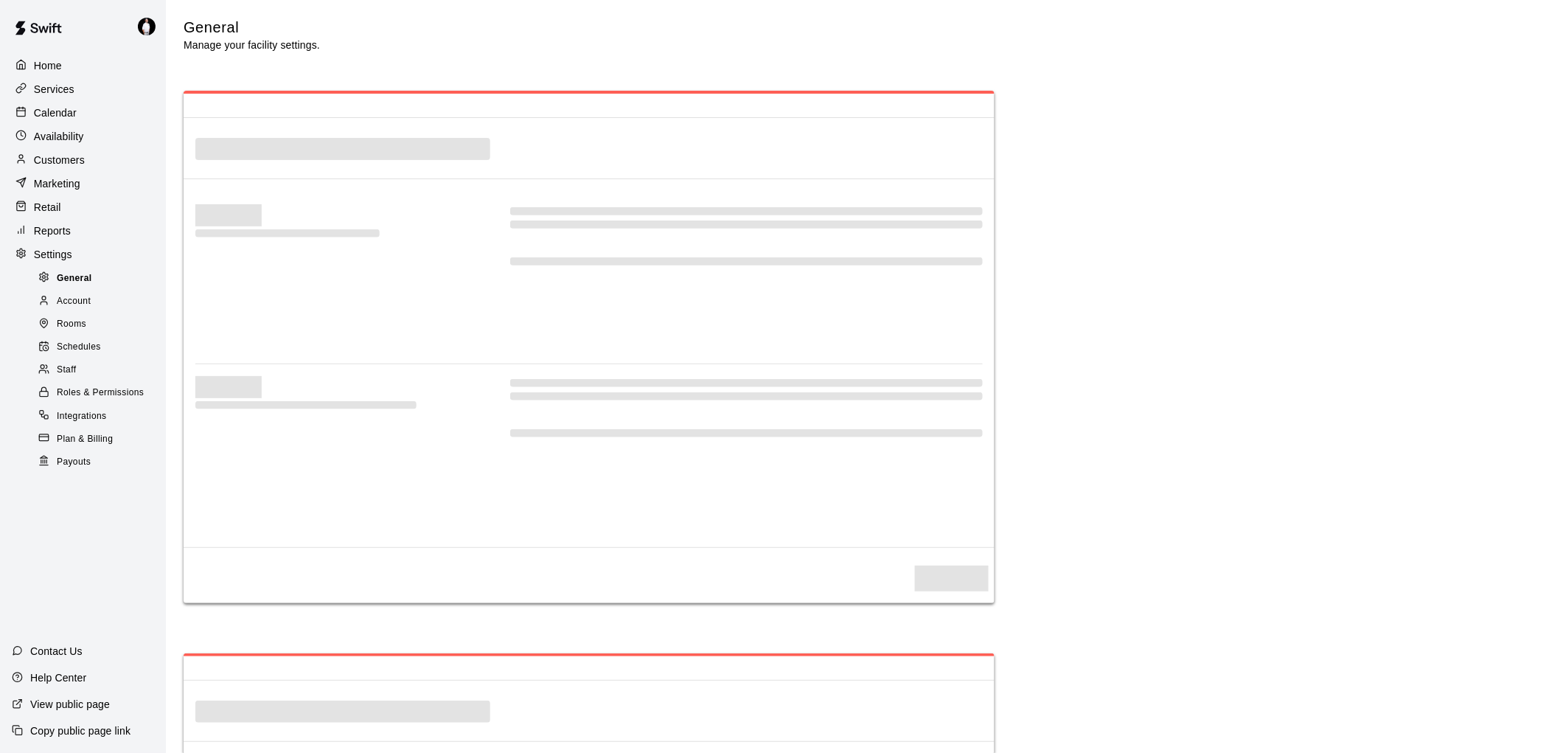
select select "**"
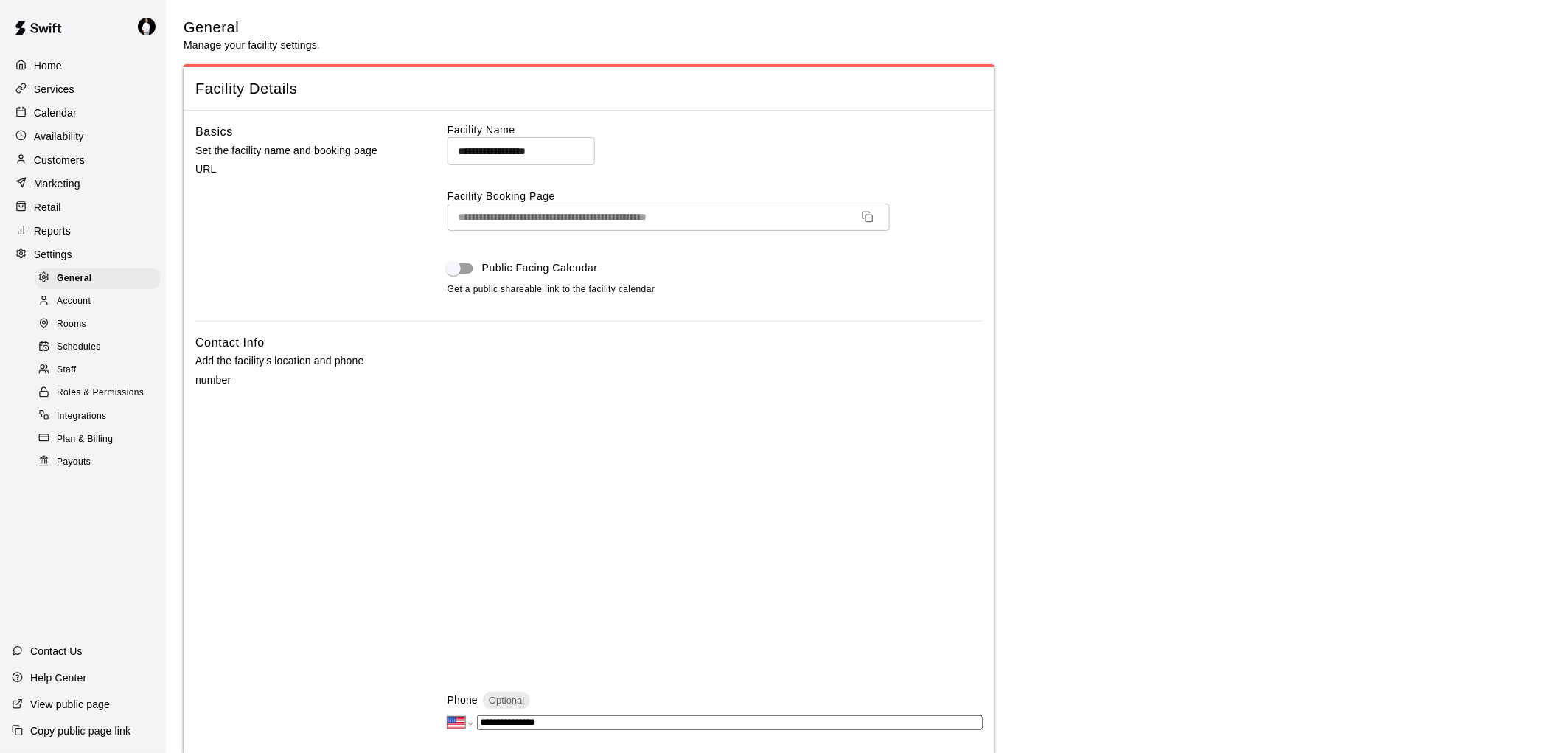
click at [63, 377] on span "Staff" at bounding box center [66, 370] width 19 height 15
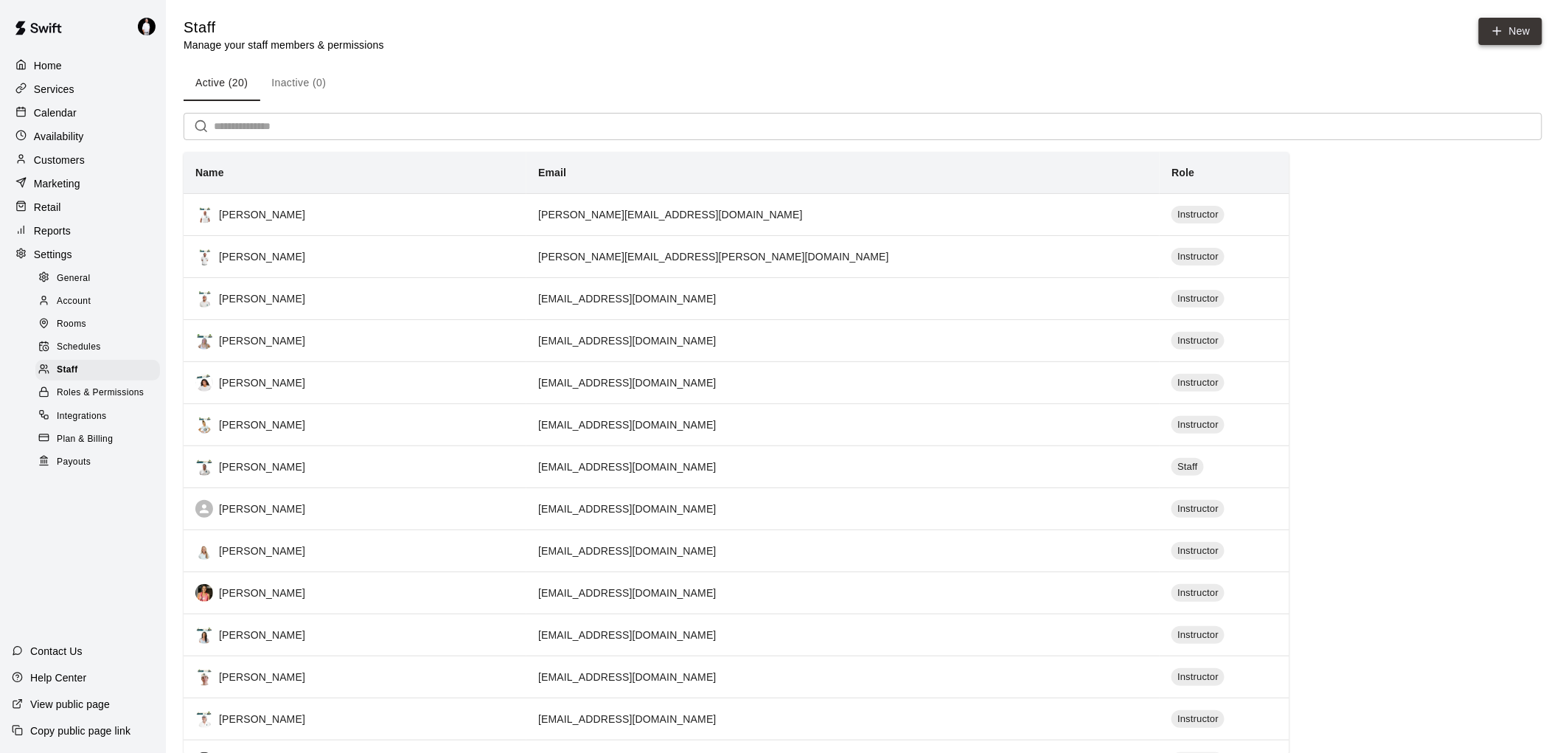
click at [1497, 29] on icon at bounding box center [1496, 30] width 13 height 13
select select "**"
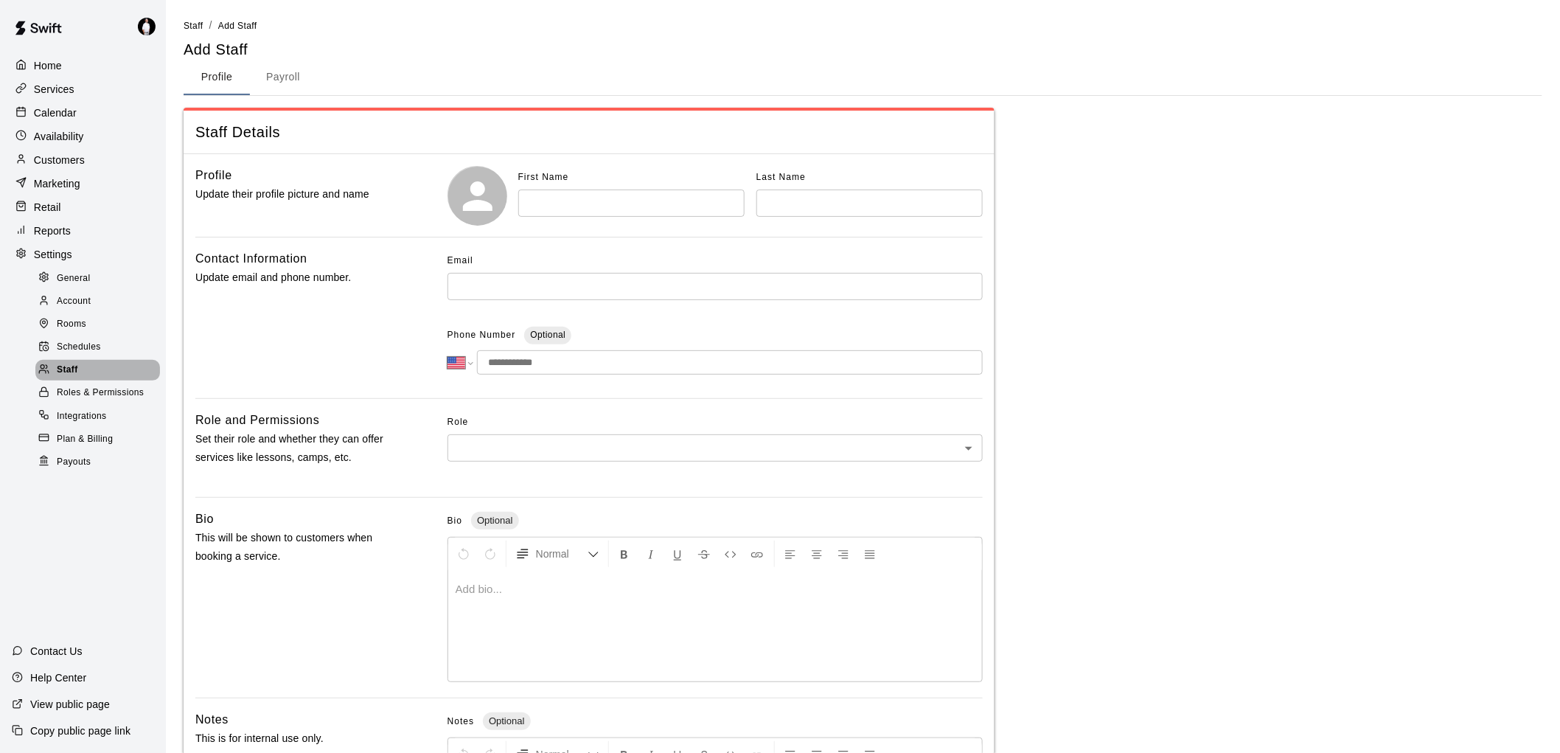
click at [63, 377] on span "Staff" at bounding box center [67, 370] width 21 height 15
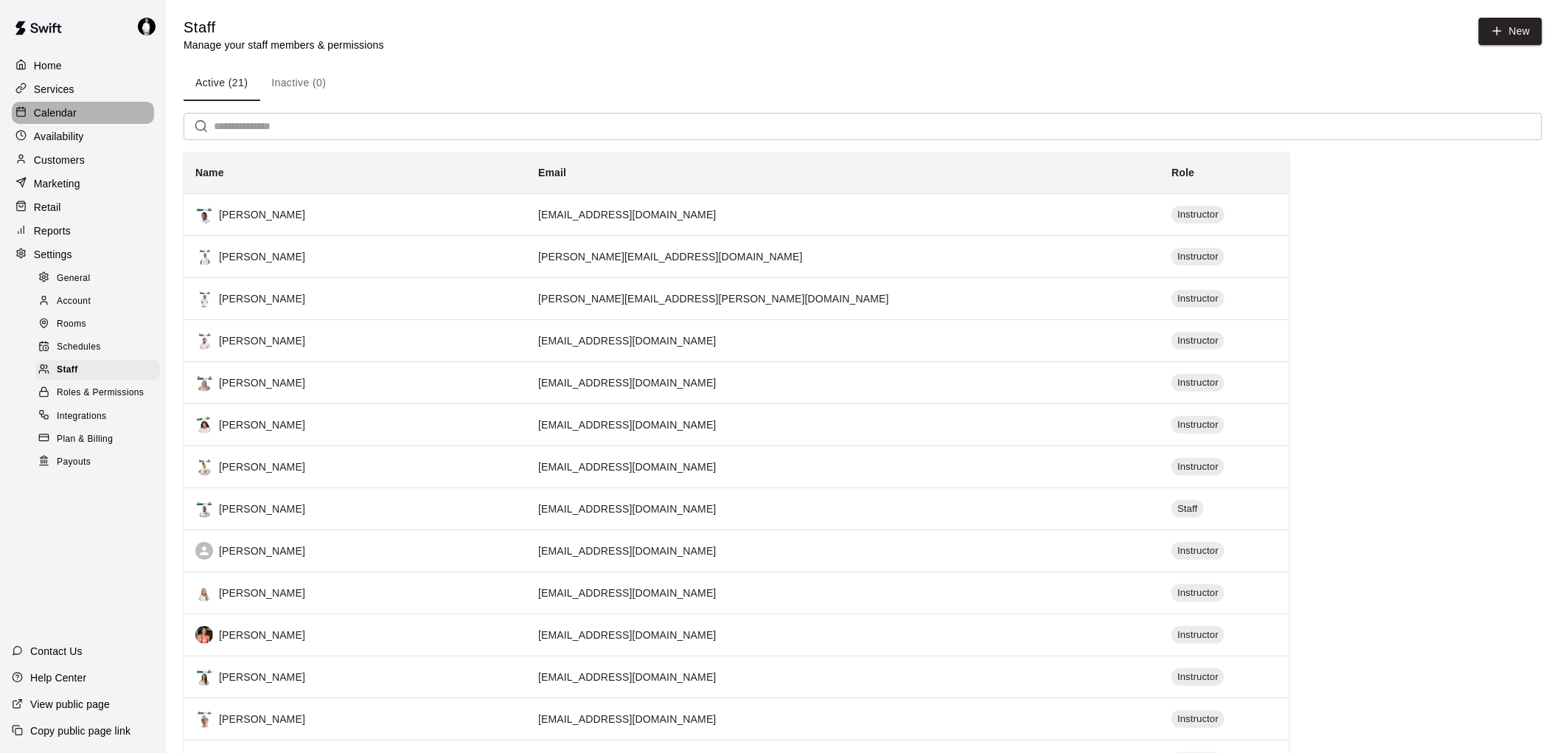
click at [69, 116] on p "Calendar" at bounding box center [55, 112] width 43 height 15
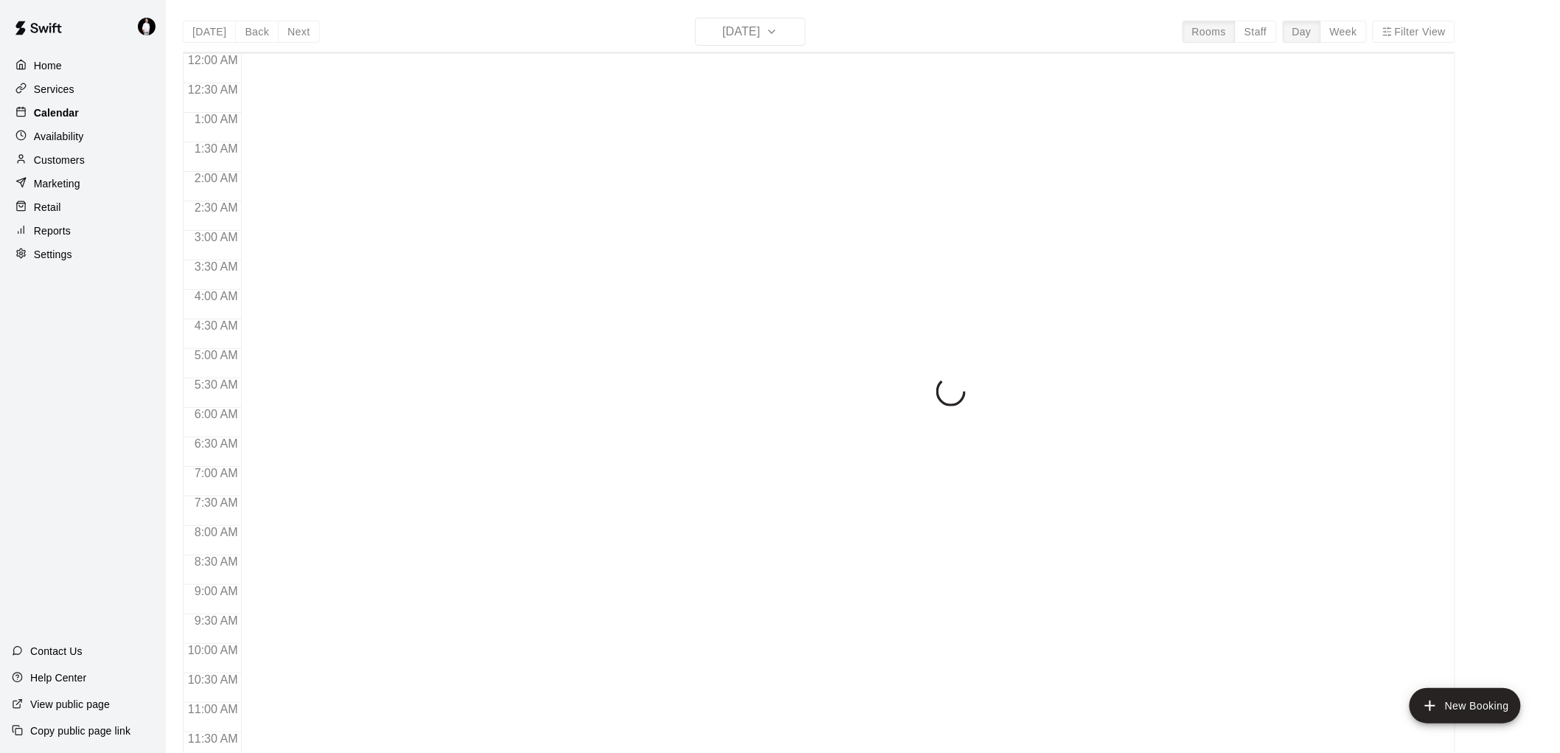
scroll to position [699, 0]
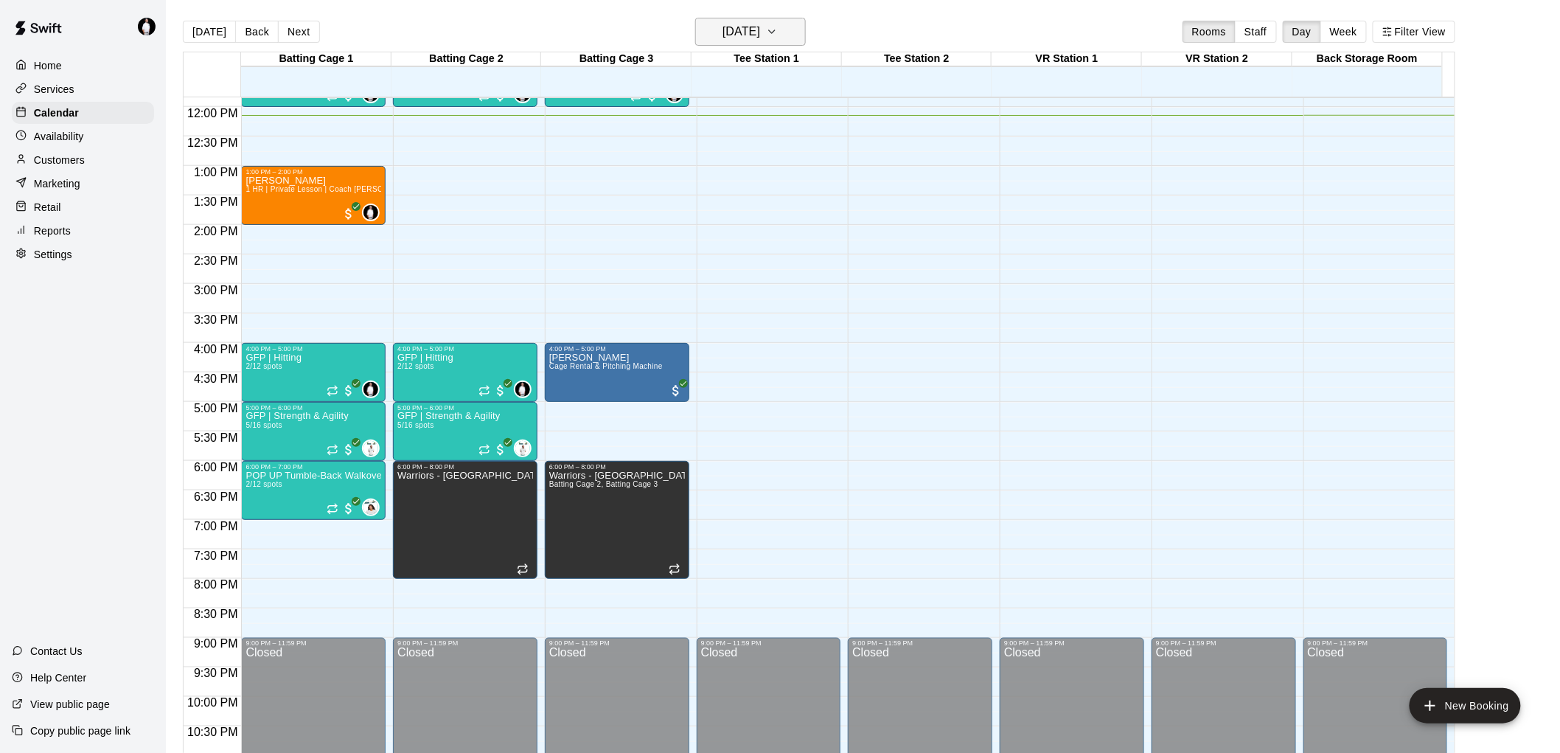
click at [778, 35] on icon "button" at bounding box center [772, 32] width 12 height 18
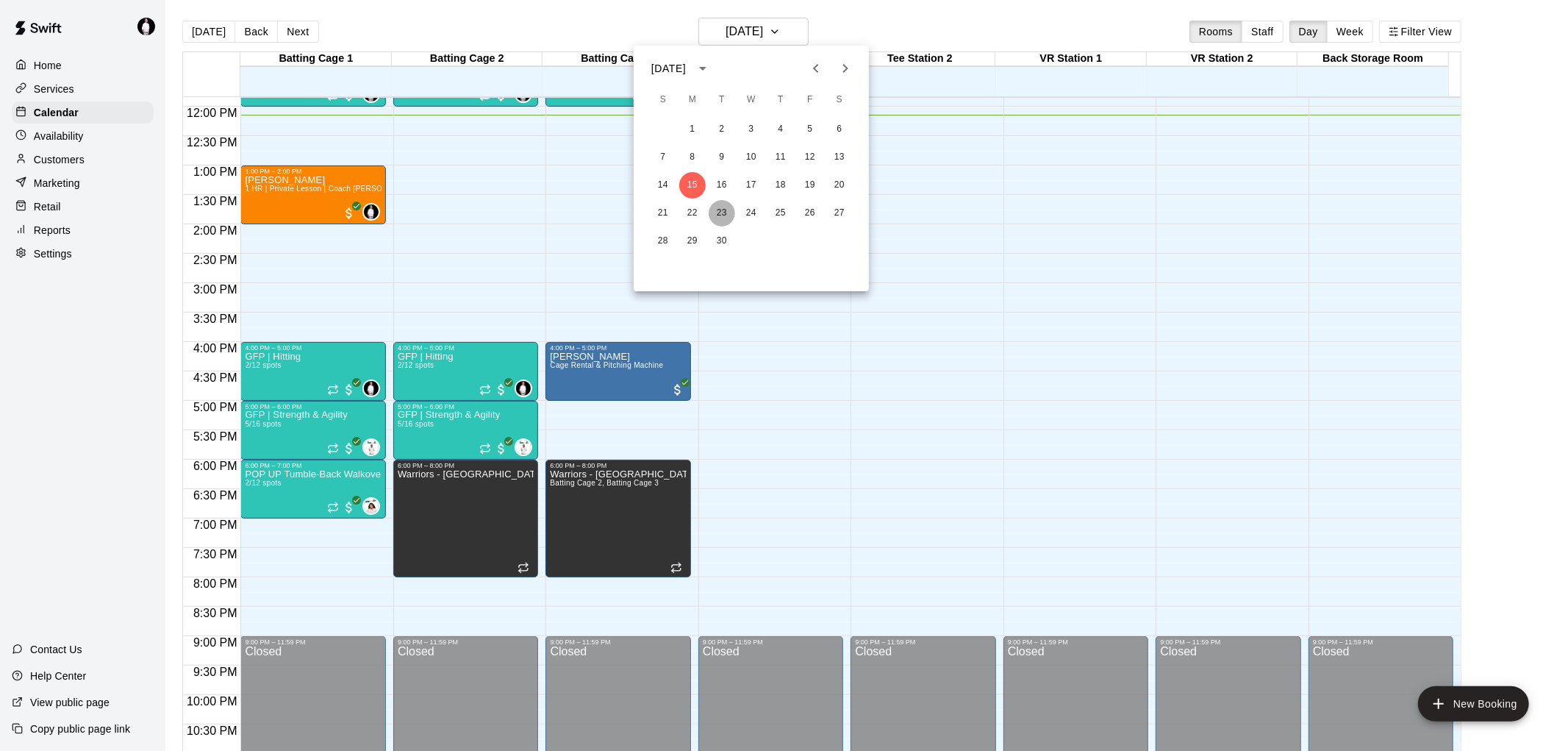
click at [726, 211] on button "23" at bounding box center [722, 212] width 27 height 27
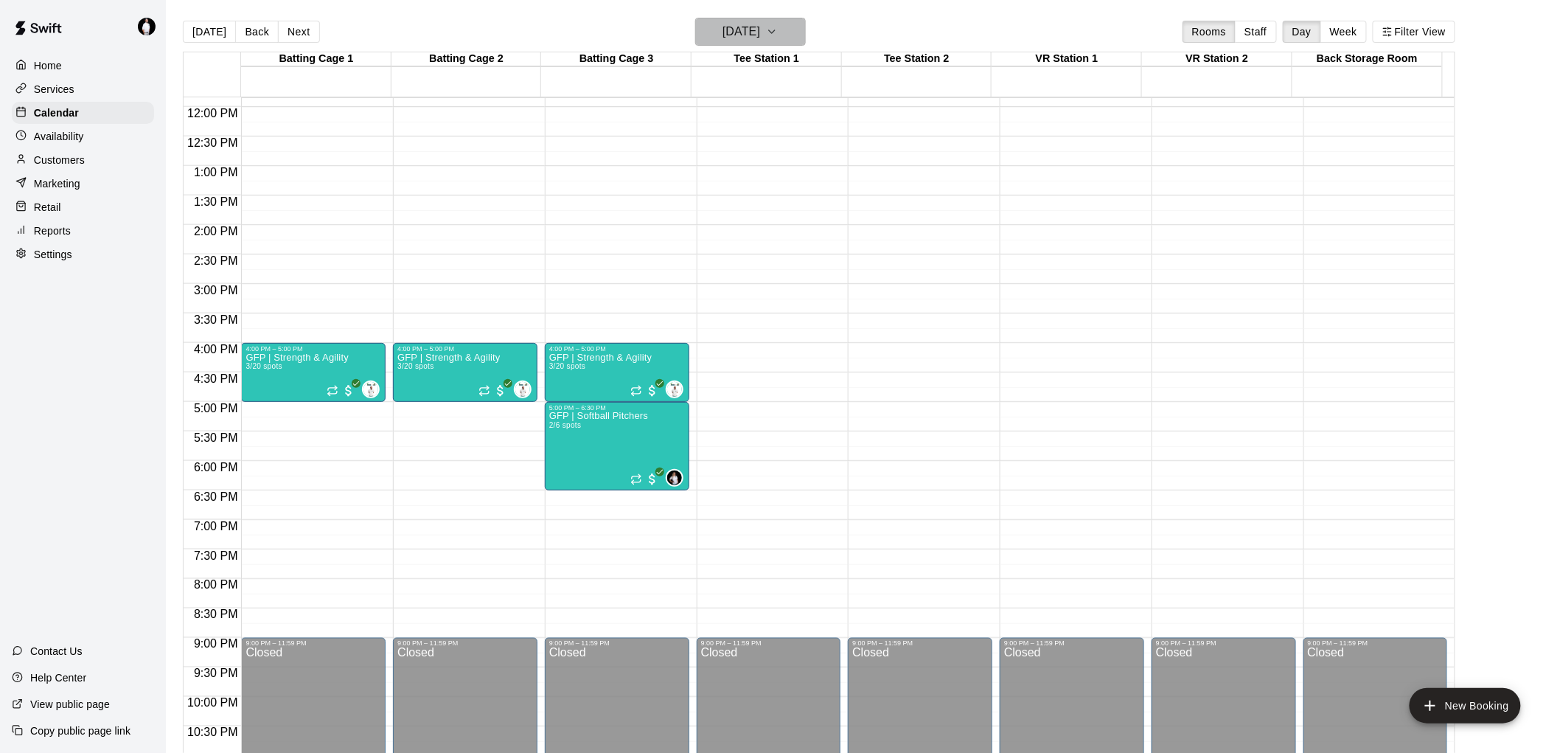
click at [778, 27] on icon "button" at bounding box center [772, 32] width 12 height 18
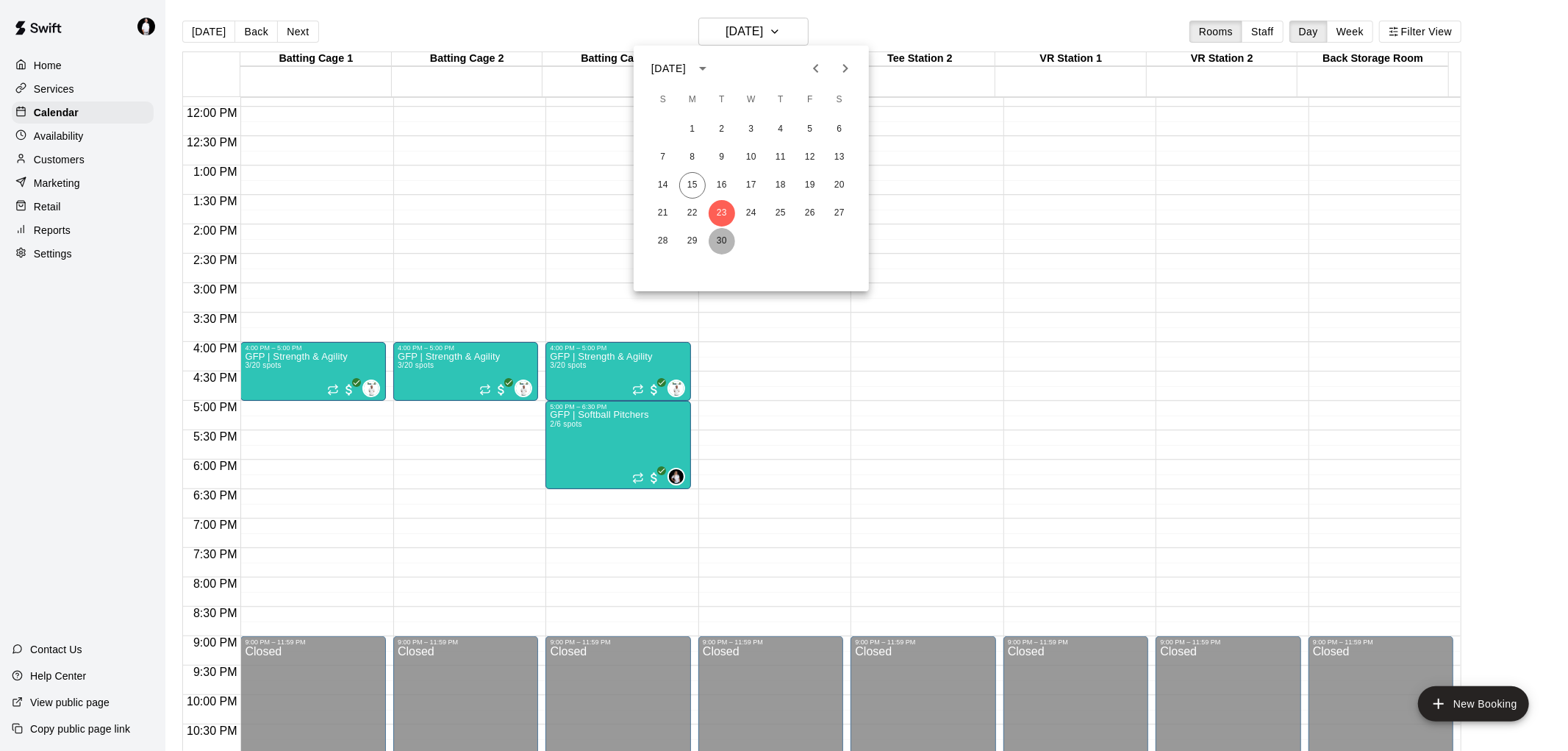
click at [723, 244] on button "30" at bounding box center [722, 241] width 27 height 27
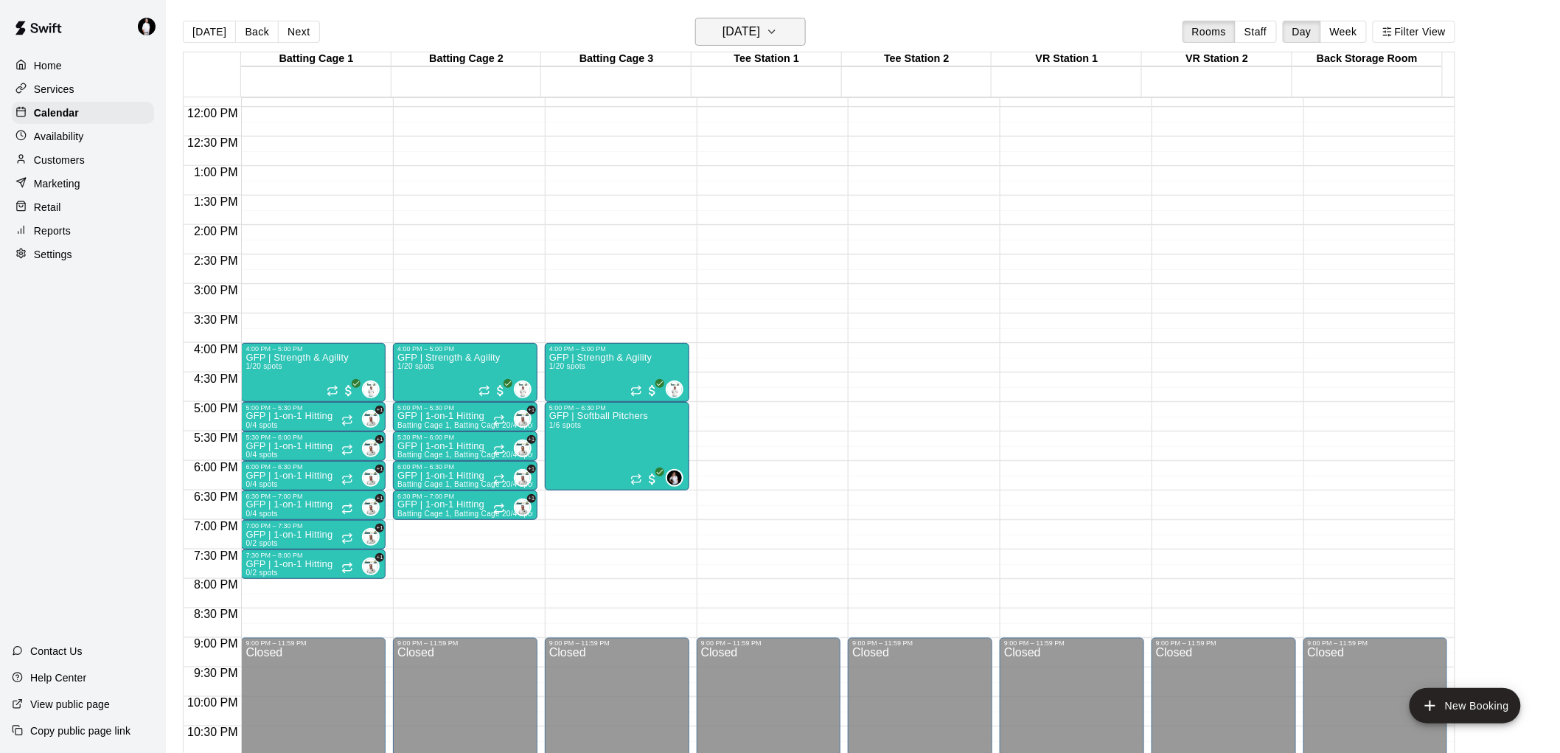
click at [778, 29] on icon "button" at bounding box center [772, 32] width 12 height 18
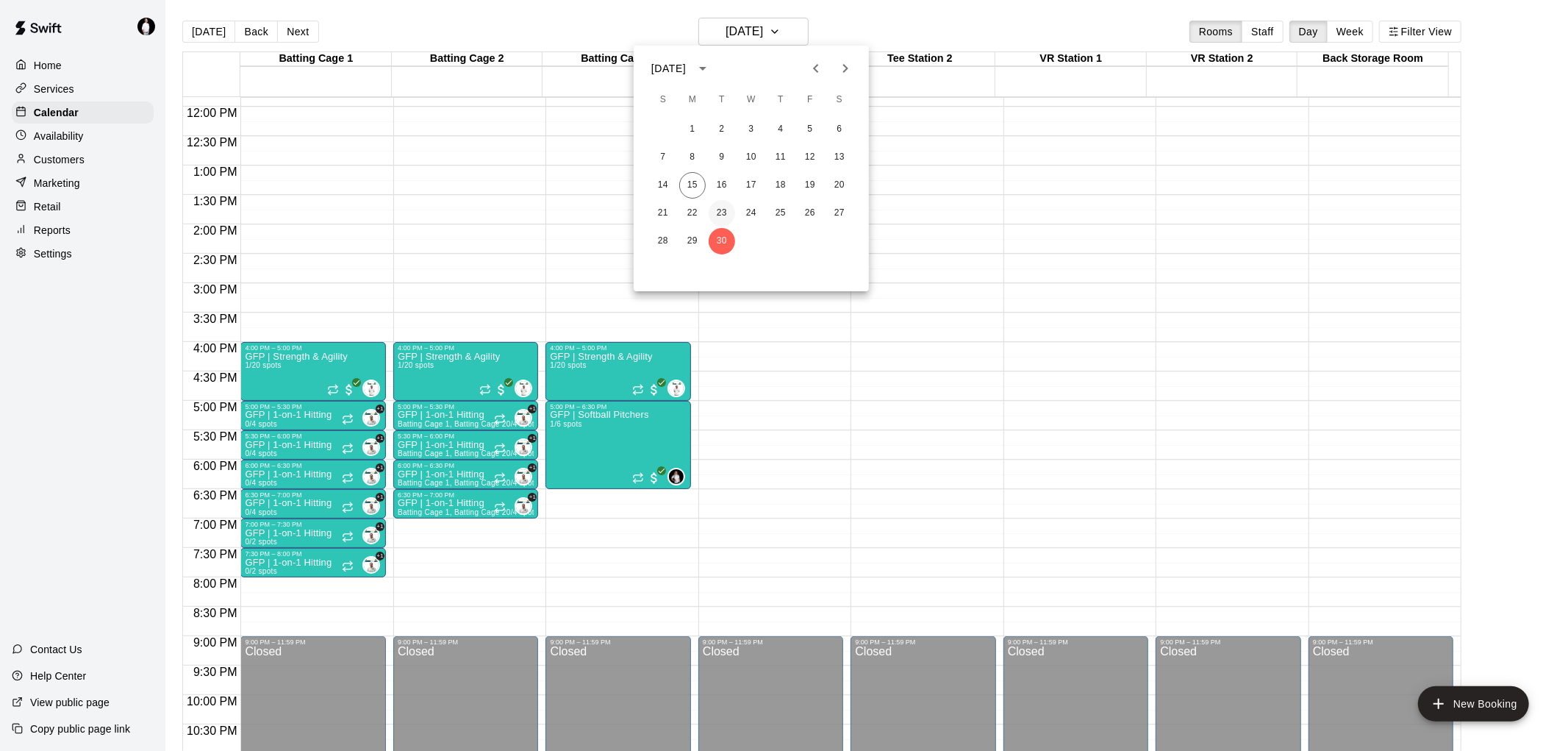
click at [723, 213] on button "23" at bounding box center [722, 212] width 27 height 27
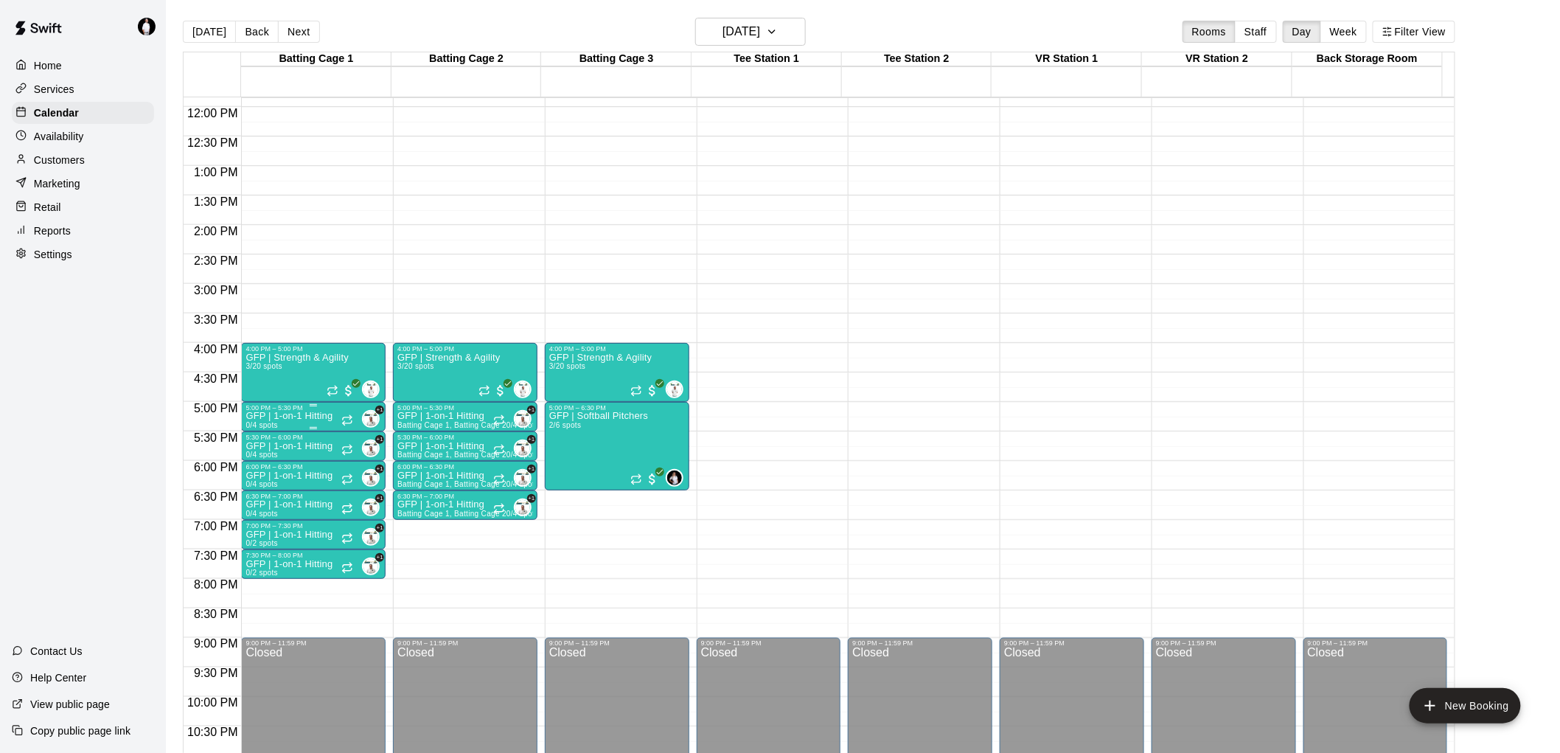
click at [290, 416] on p "GFP | 1-on-1 Hitting" at bounding box center [288, 416] width 87 height 0
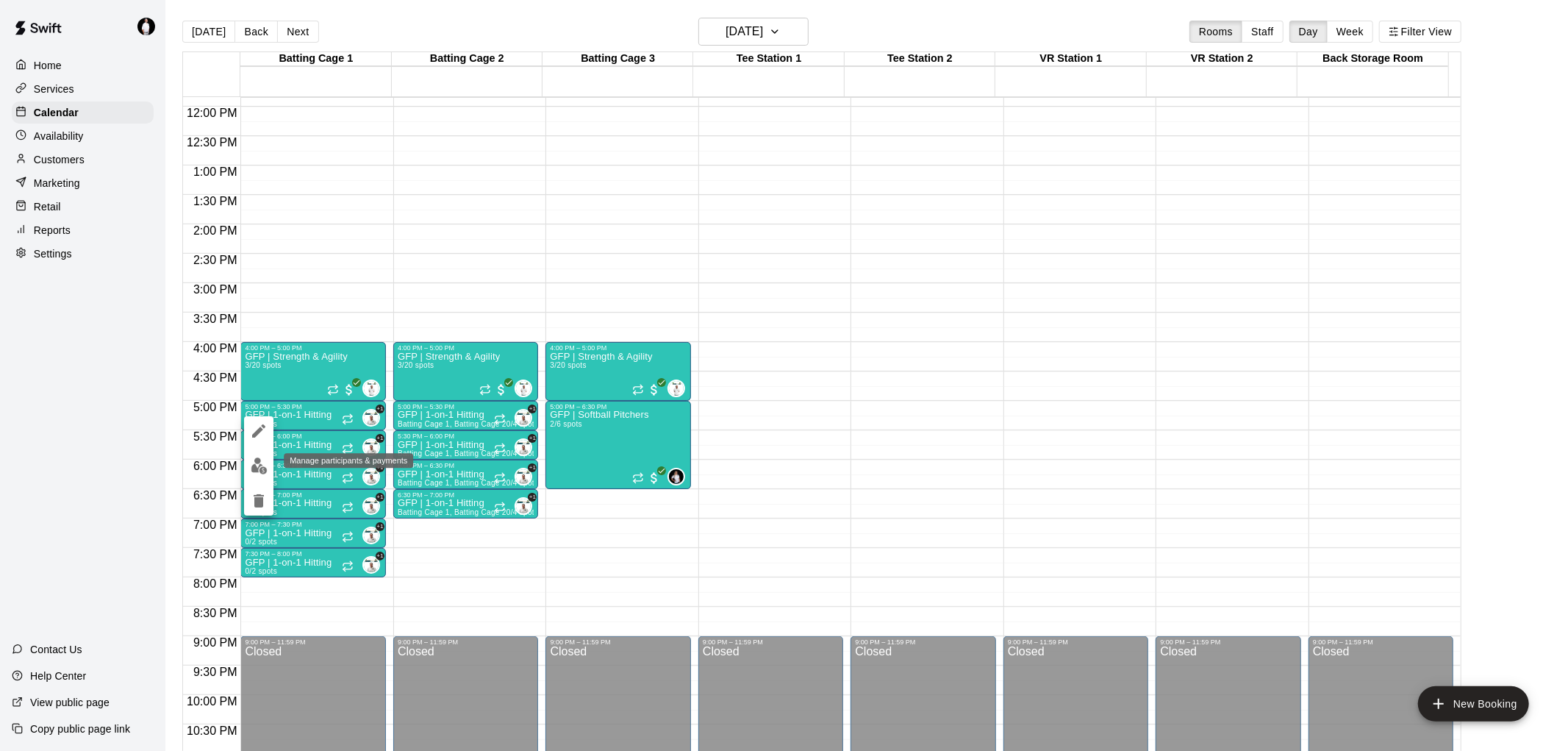
click at [261, 471] on img "edit" at bounding box center [258, 465] width 17 height 17
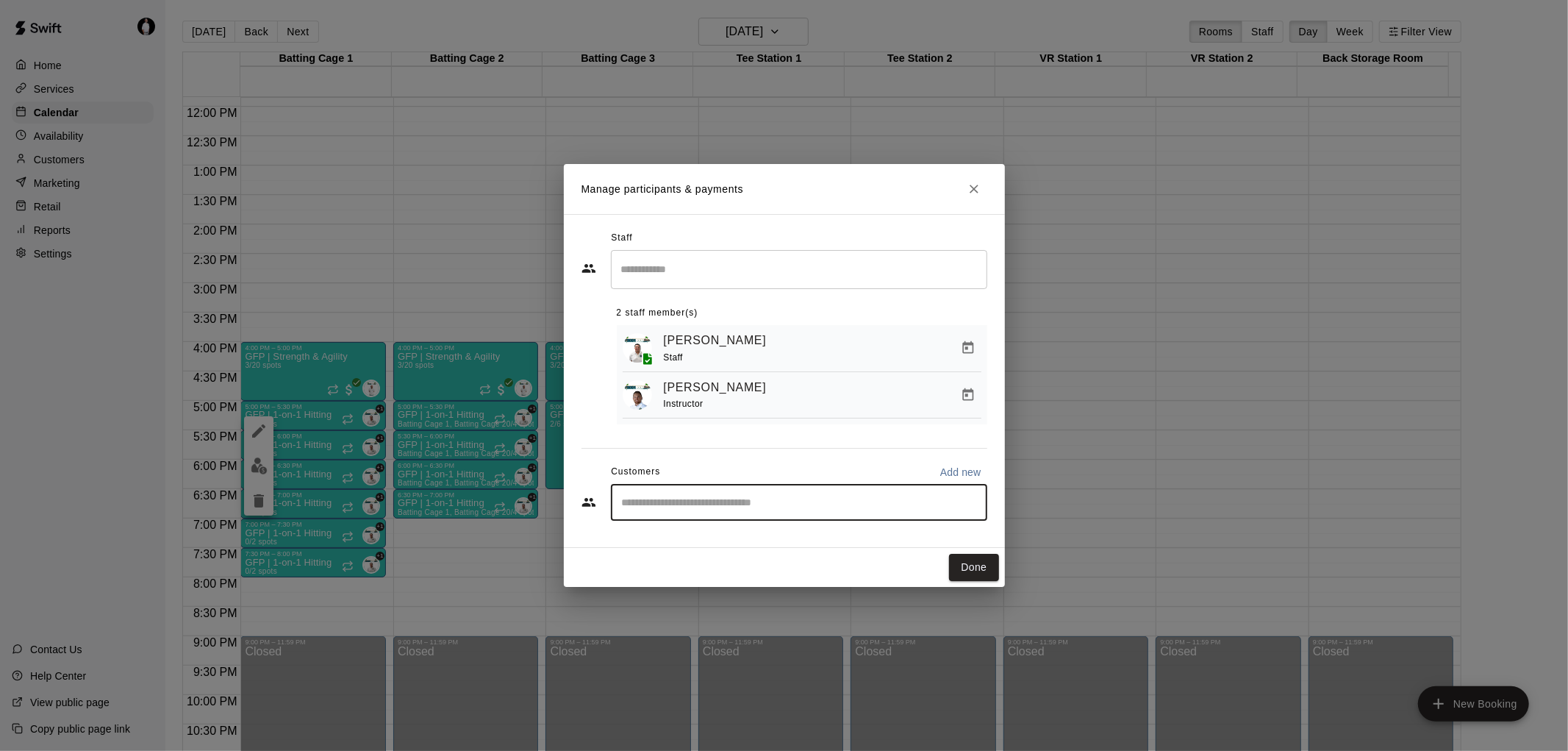
click at [766, 503] on input "Start typing to search customers..." at bounding box center [799, 502] width 363 height 15
type input "*****"
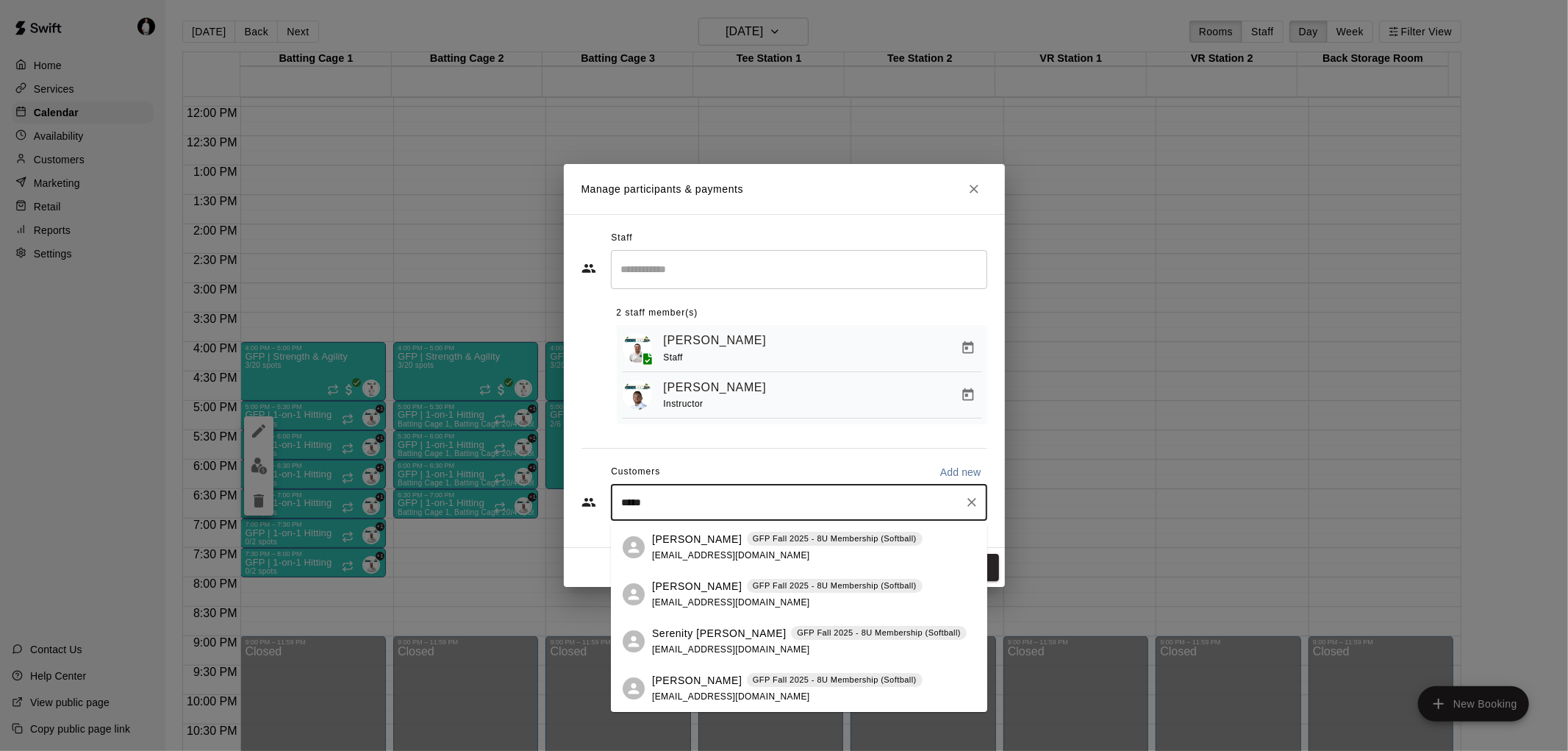
click at [688, 630] on p "Serenity [PERSON_NAME]" at bounding box center [719, 632] width 135 height 15
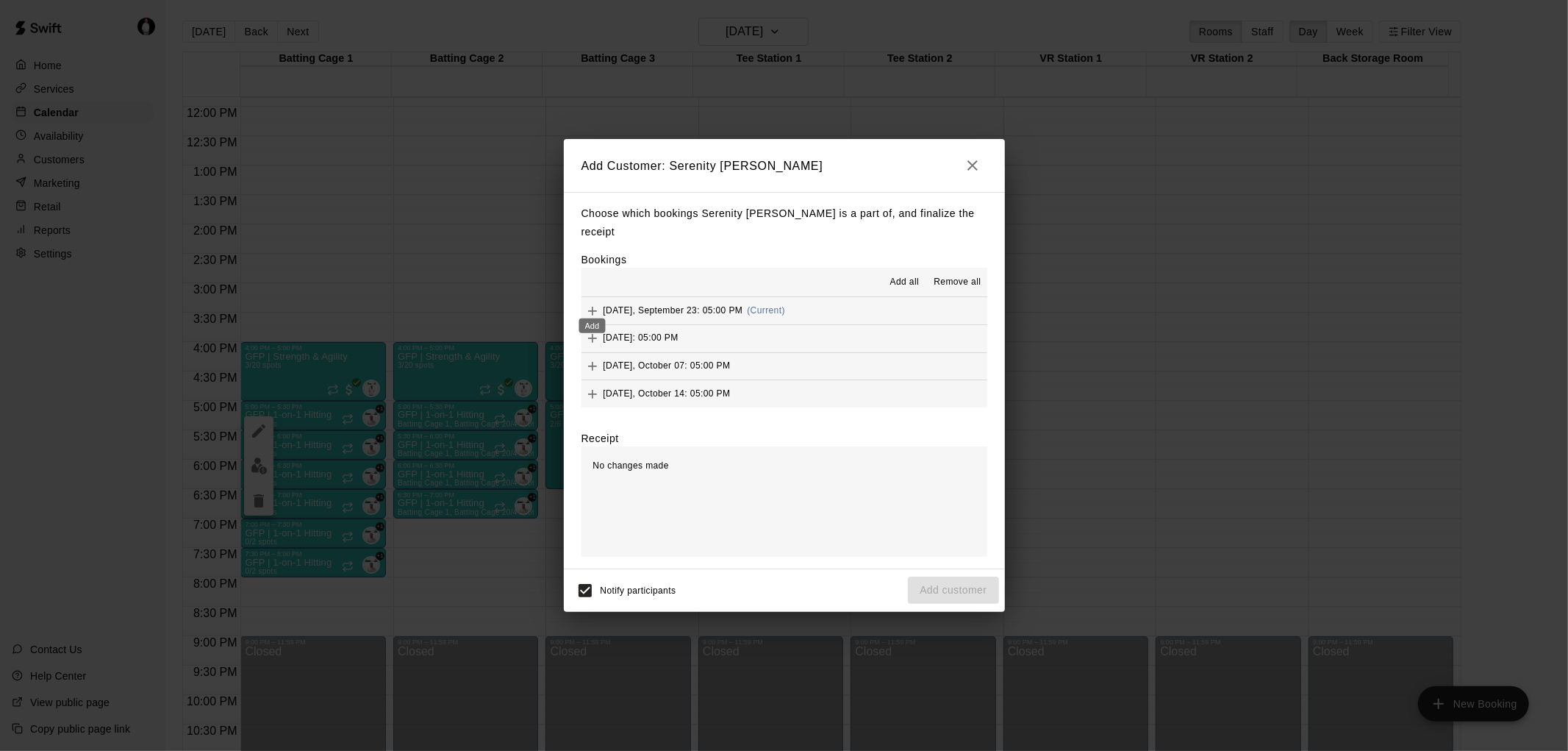
click at [594, 303] on icon "Add" at bounding box center [592, 310] width 15 height 15
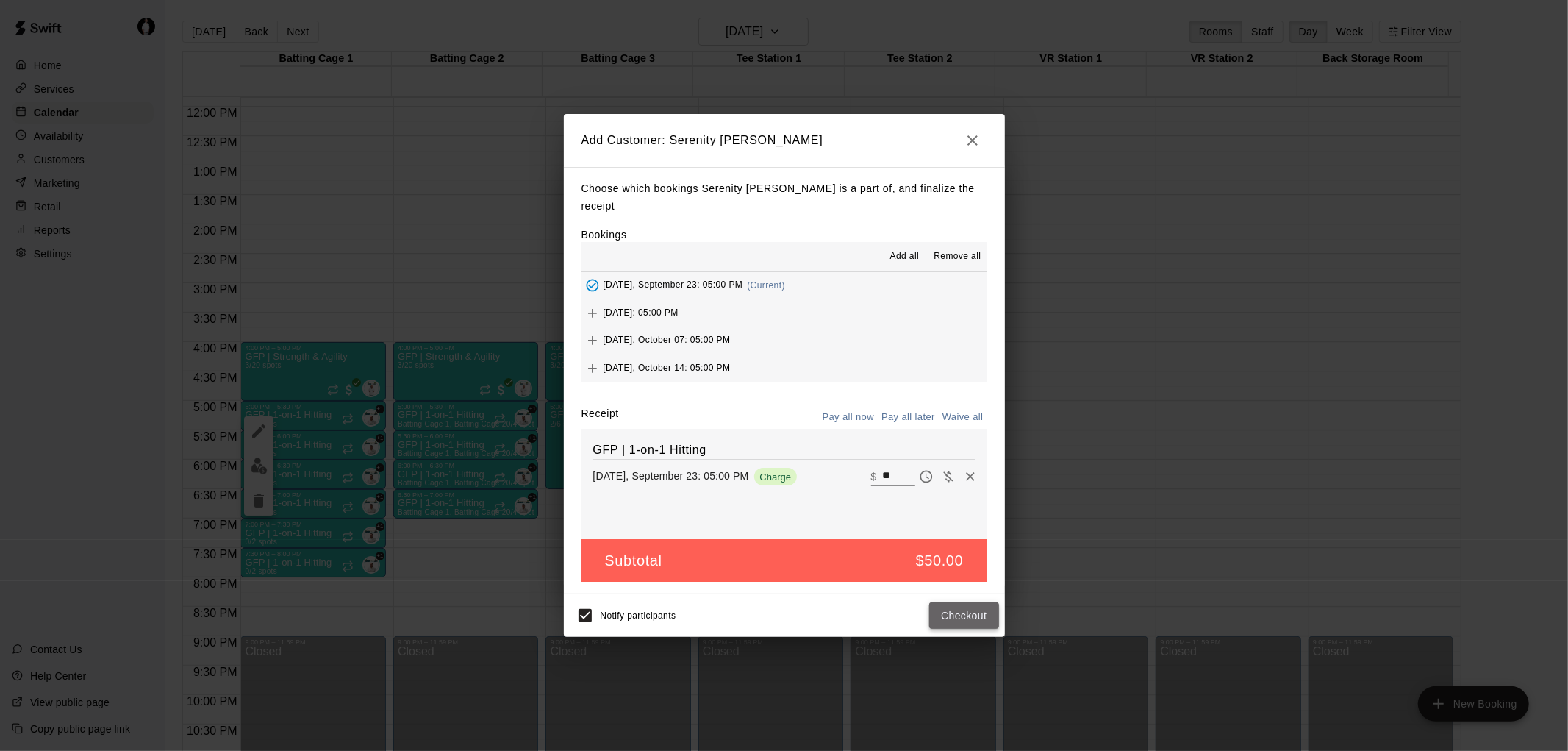
click at [967, 605] on button "Checkout" at bounding box center [964, 615] width 69 height 27
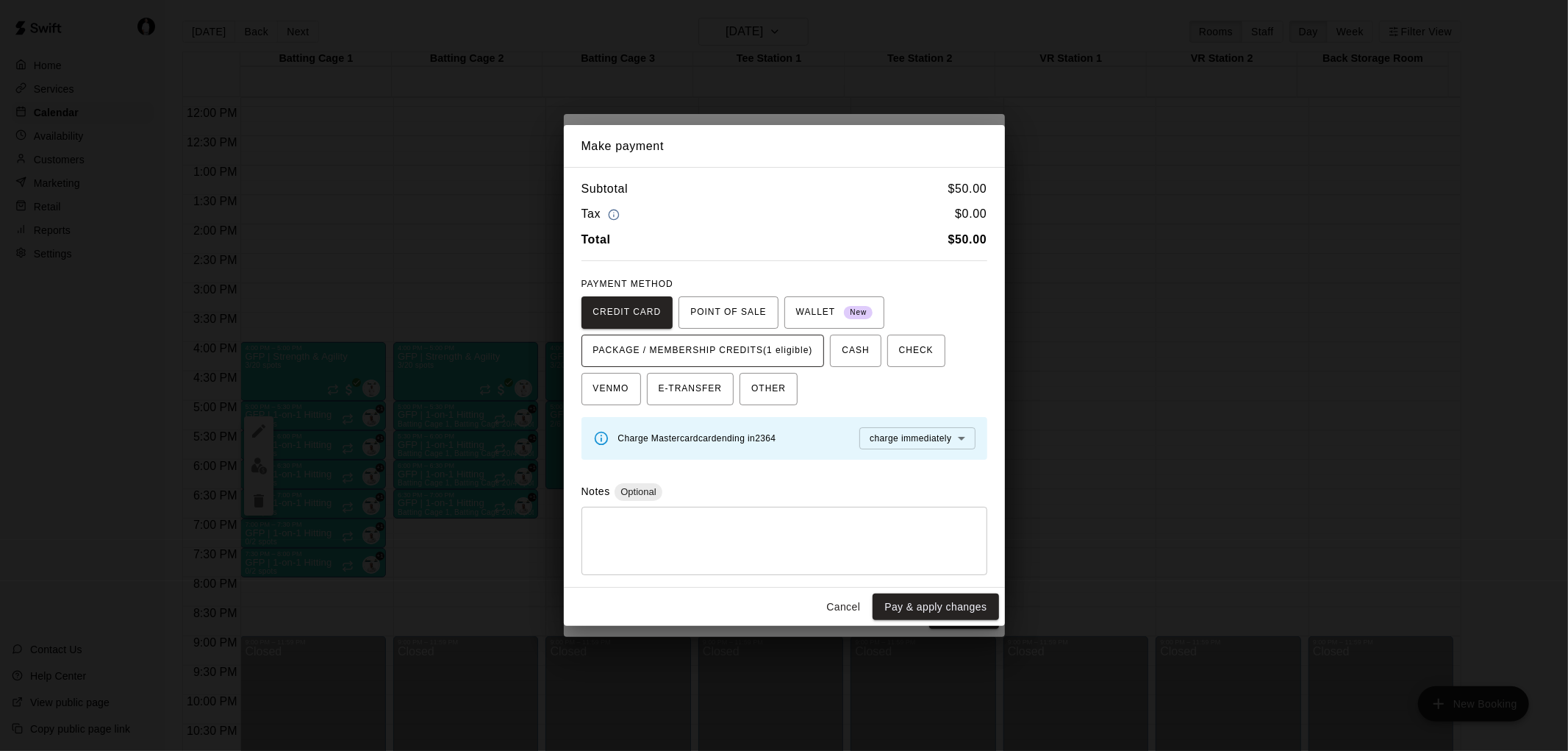
click at [773, 339] on span "PACKAGE / MEMBERSHIP CREDITS (1 eligible)" at bounding box center [703, 351] width 219 height 24
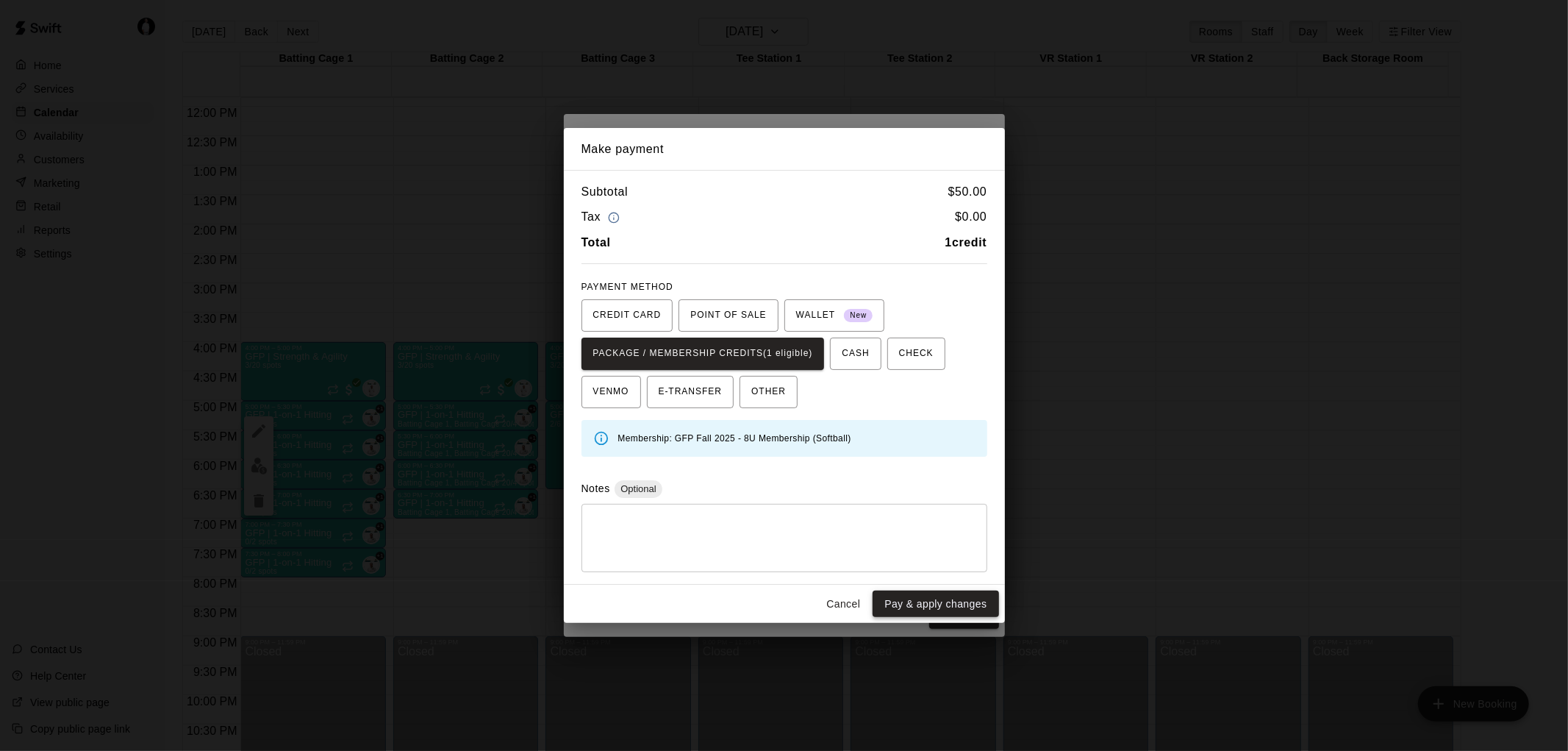
click at [967, 599] on button "Pay & apply changes" at bounding box center [936, 603] width 126 height 27
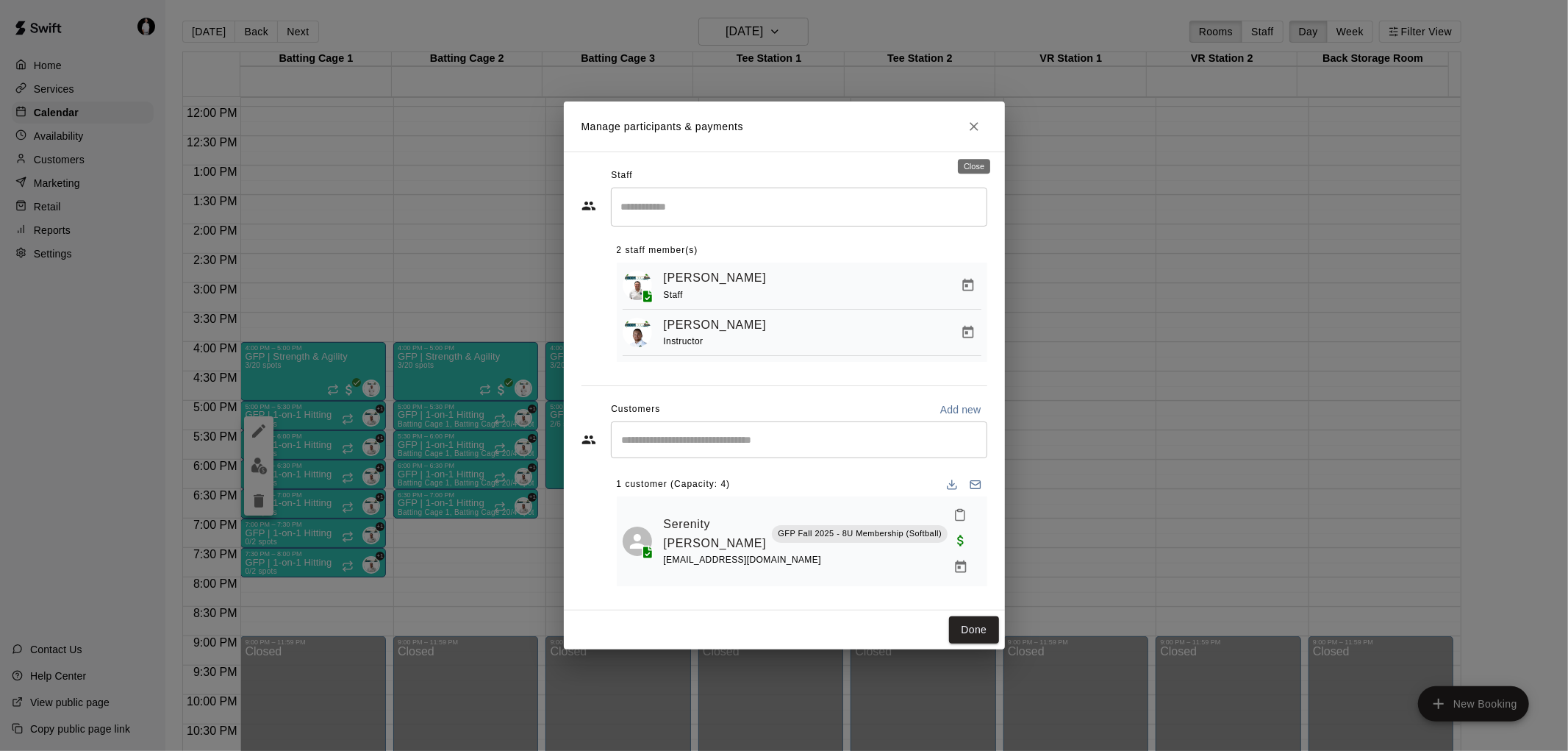
click at [971, 134] on icon "Close" at bounding box center [974, 126] width 15 height 15
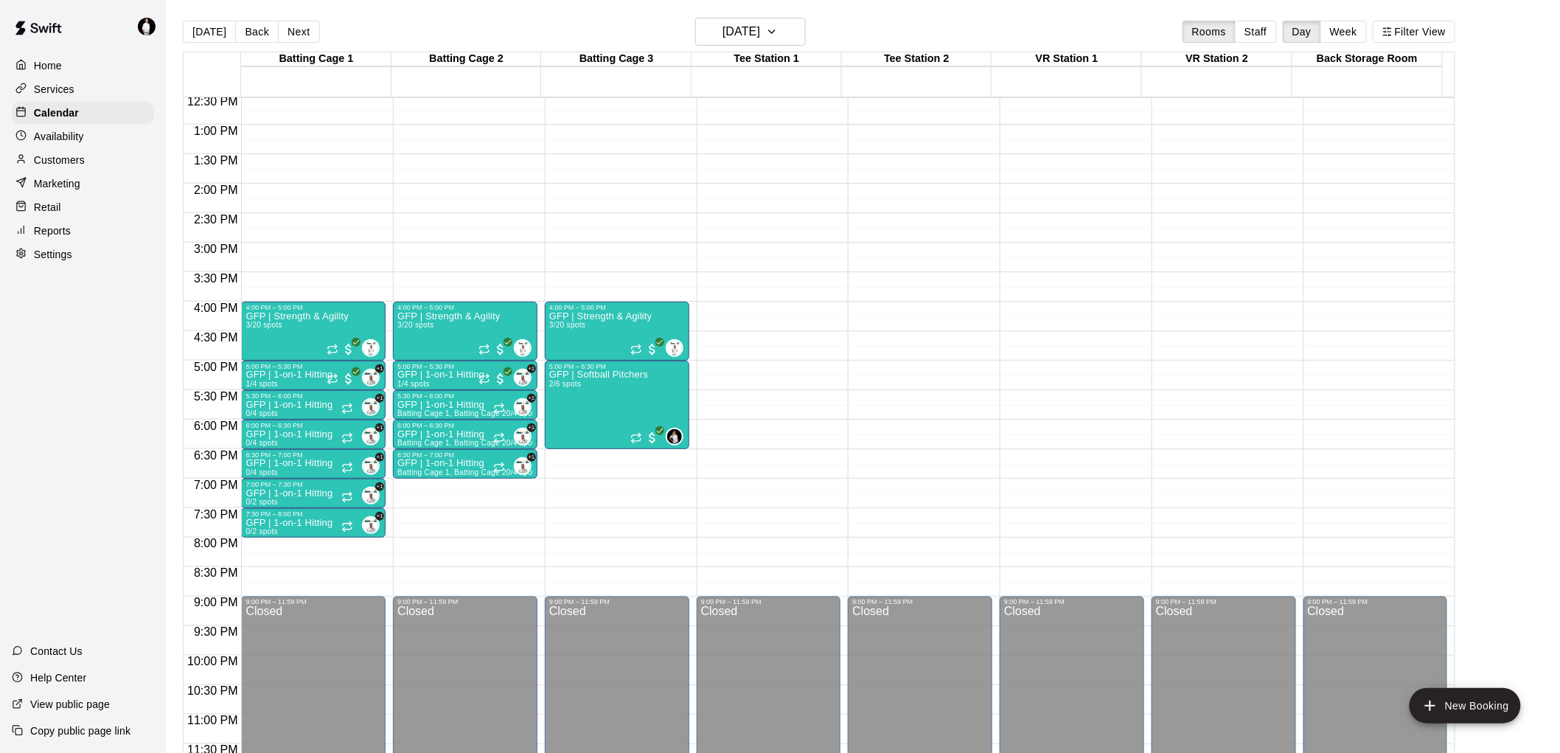
scroll to position [743, 0]
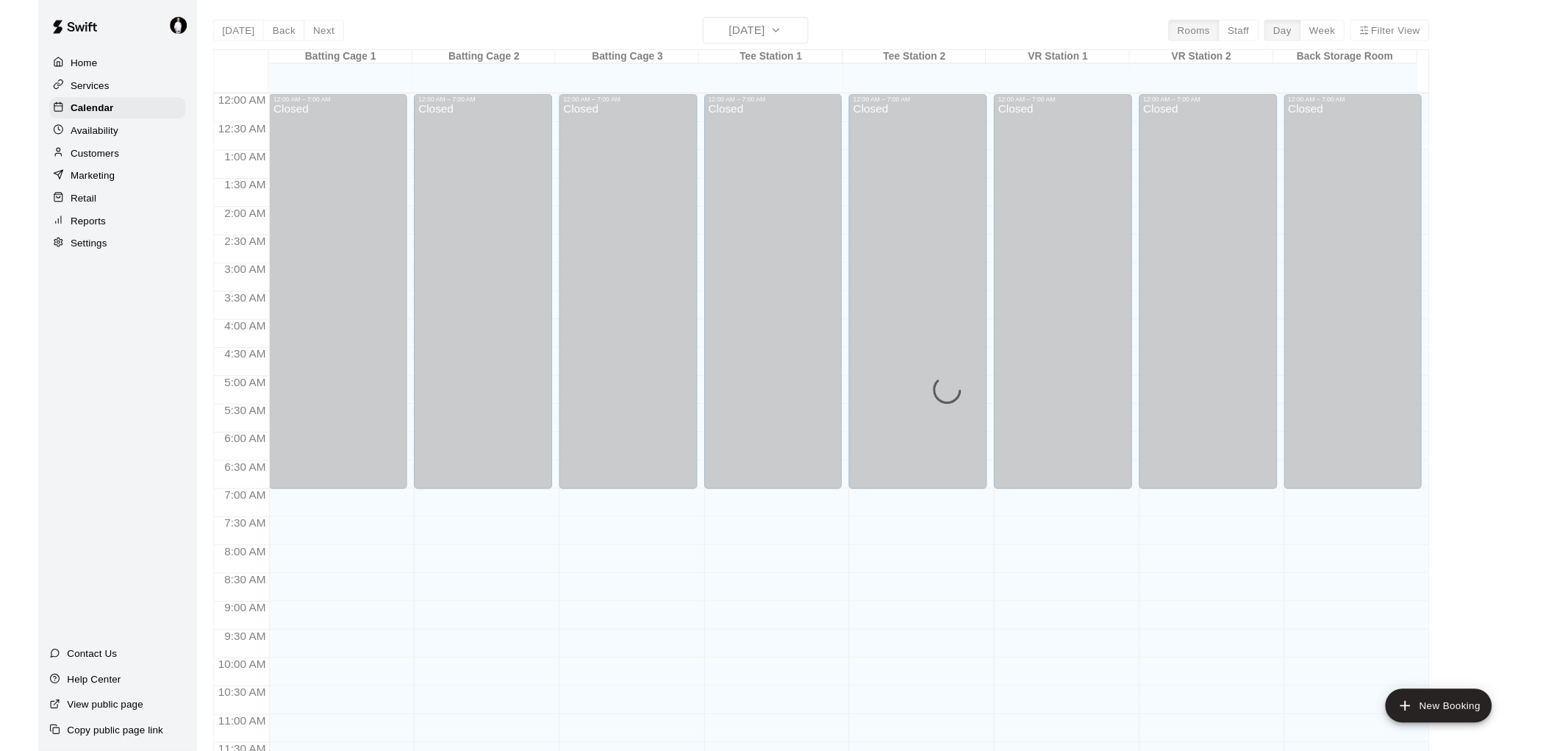
scroll to position [664, 0]
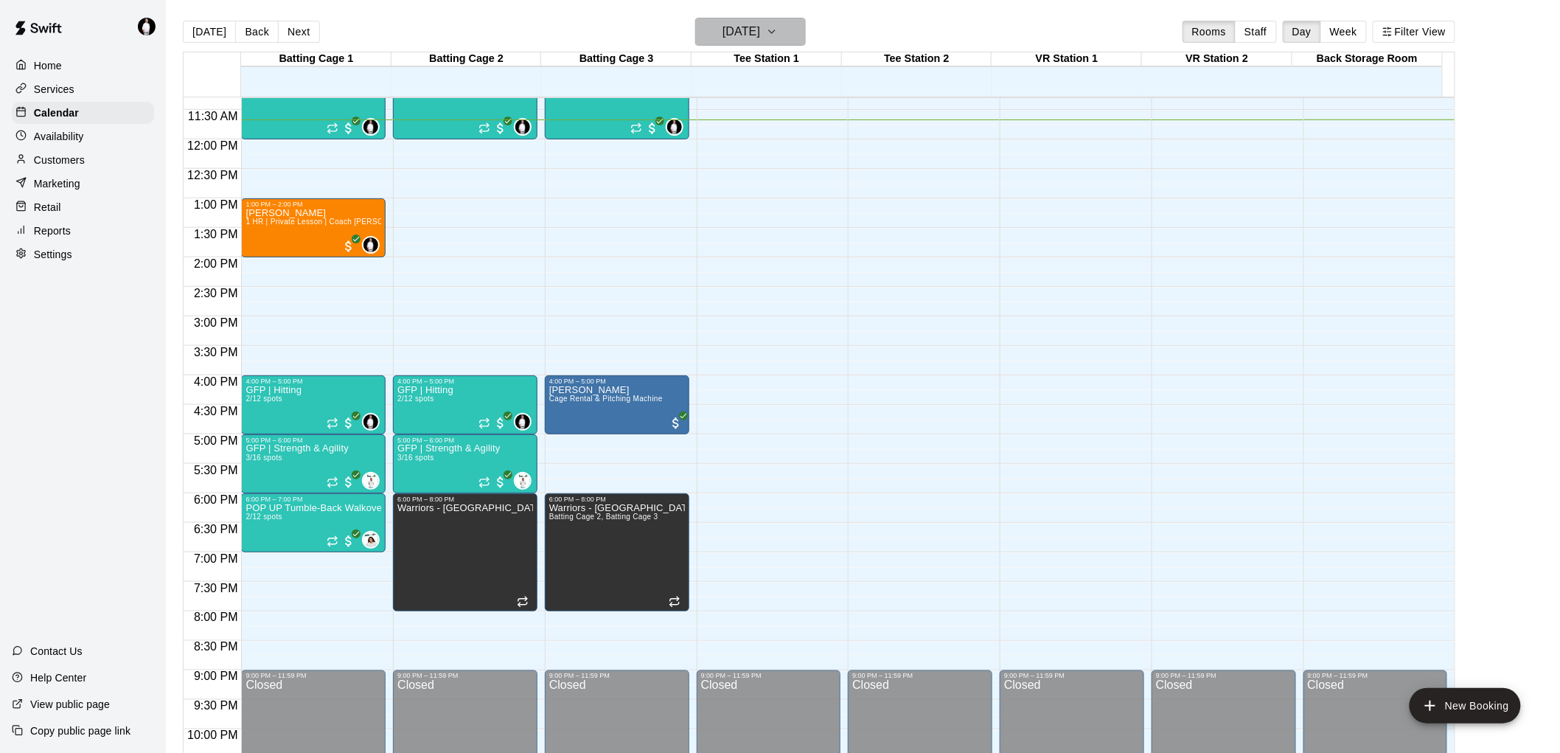
click at [803, 32] on button "[DATE]" at bounding box center [750, 32] width 111 height 28
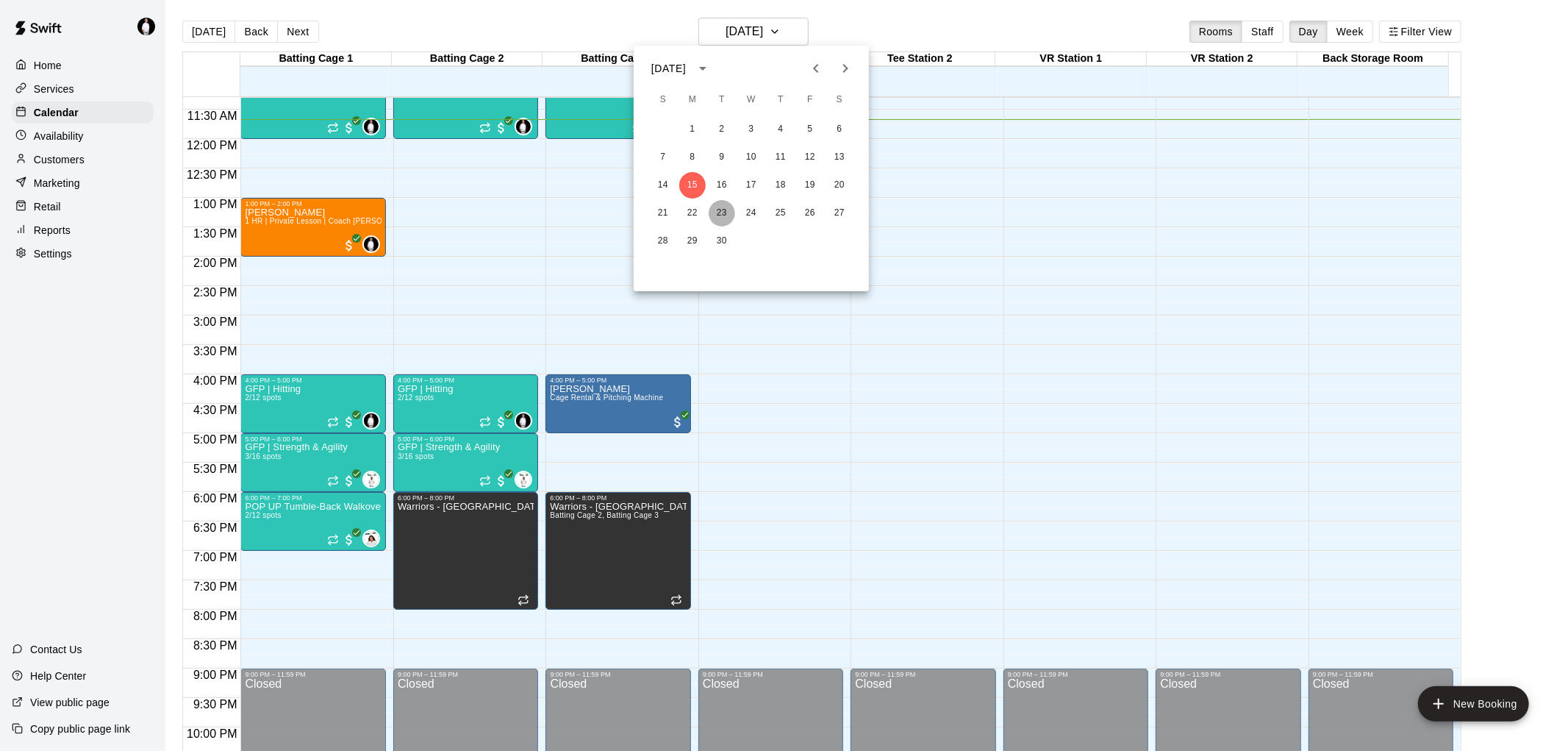
click at [723, 211] on button "23" at bounding box center [722, 212] width 27 height 27
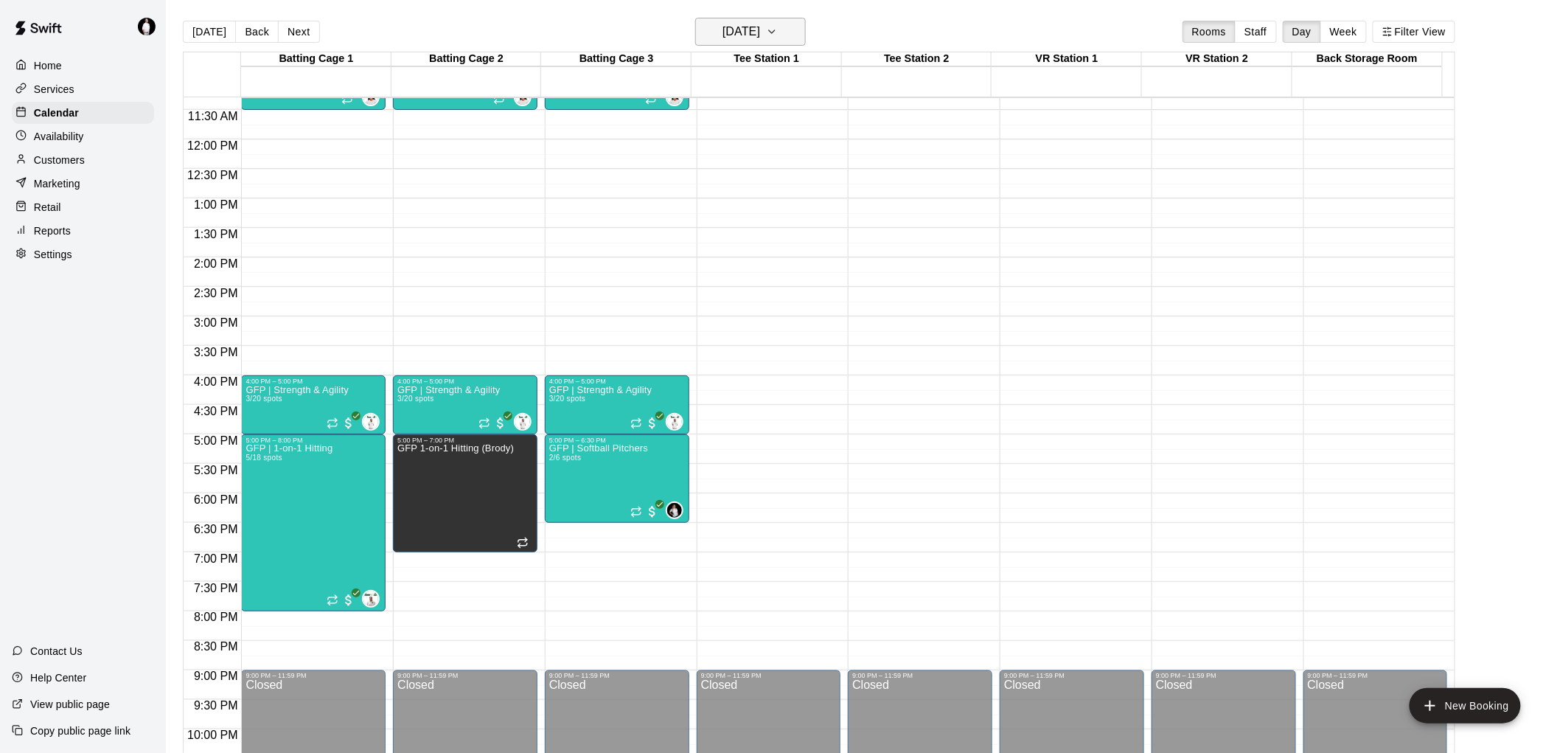
click at [778, 28] on icon "button" at bounding box center [772, 32] width 12 height 18
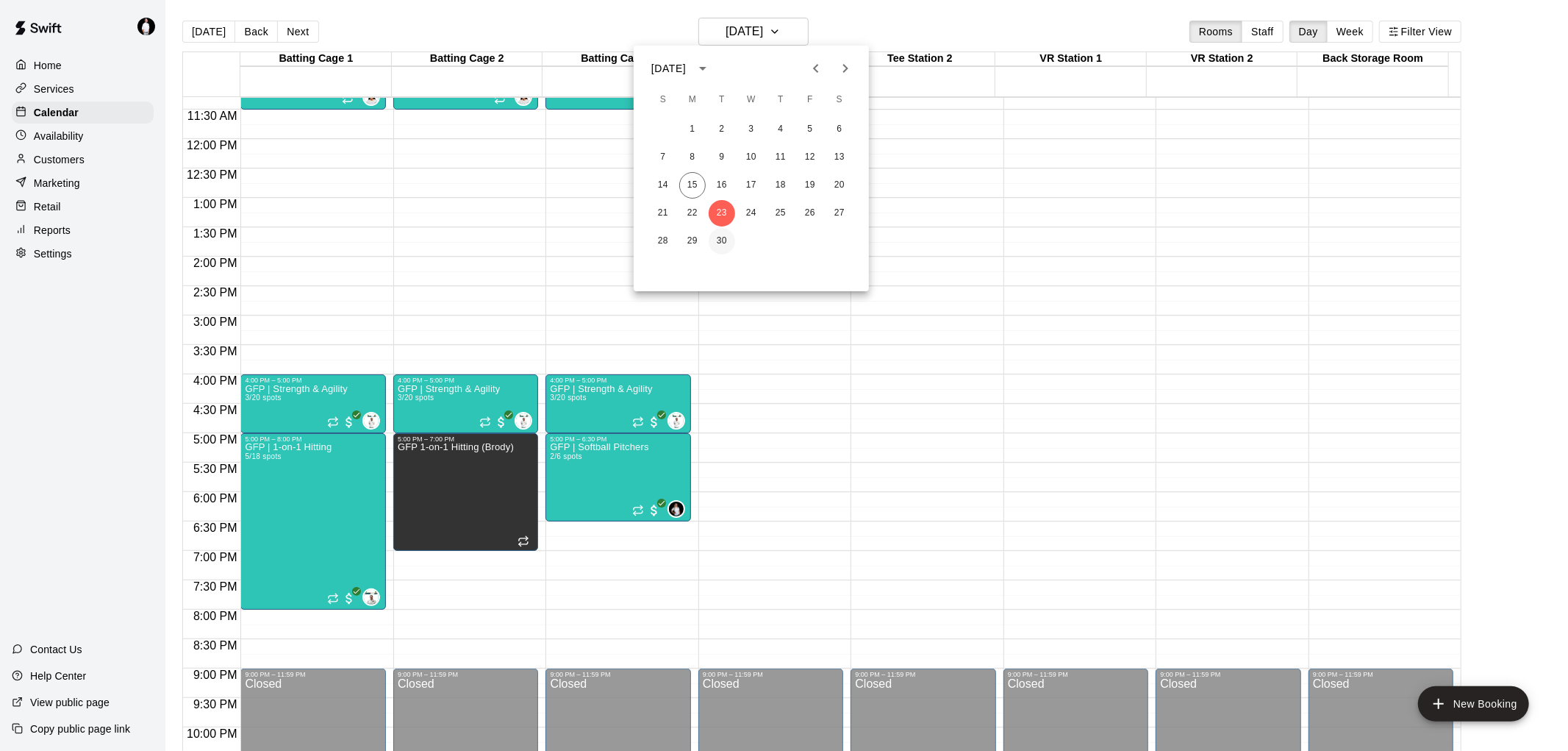
click at [722, 237] on button "30" at bounding box center [722, 241] width 27 height 27
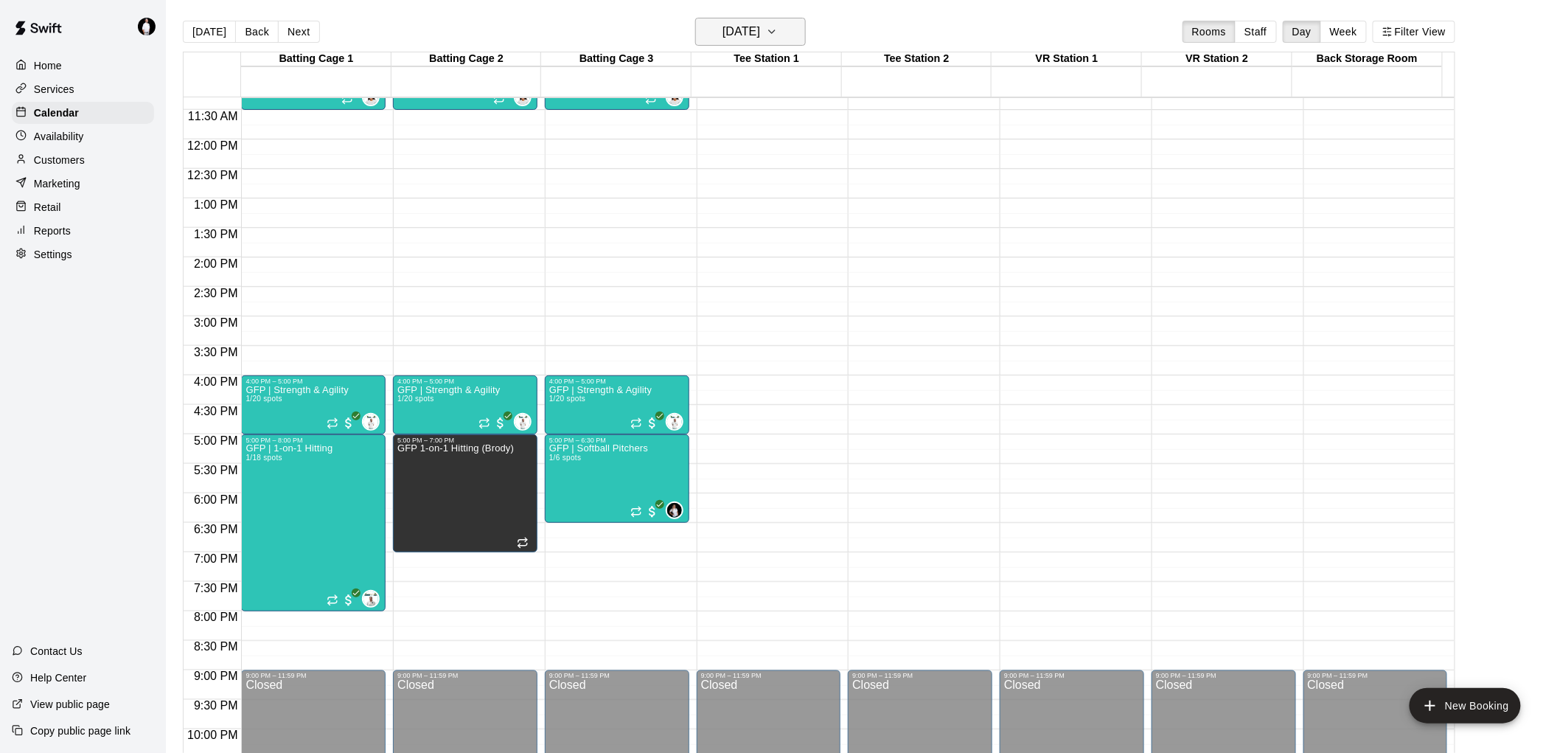
click at [778, 27] on icon "button" at bounding box center [772, 32] width 12 height 18
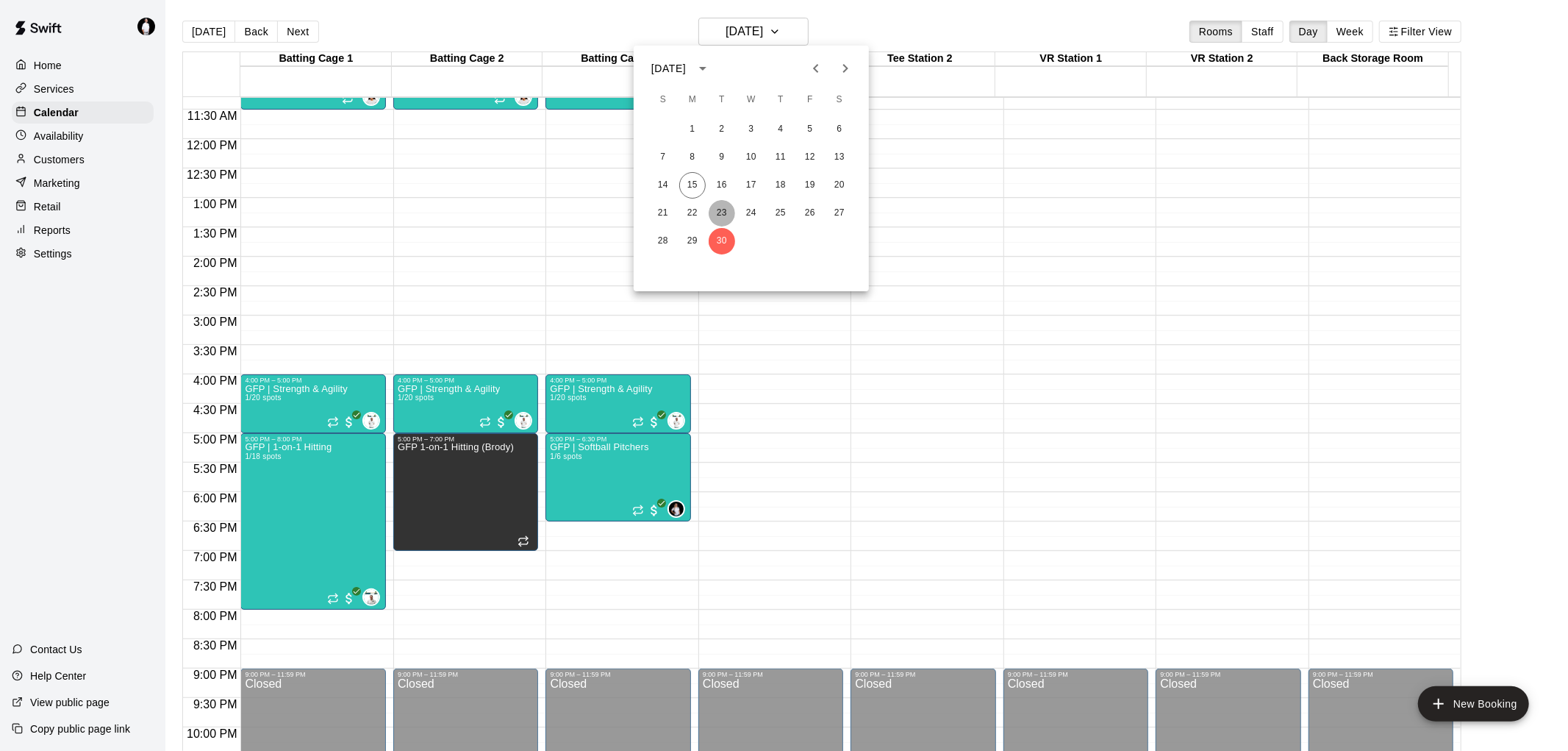
click at [721, 205] on button "23" at bounding box center [722, 212] width 27 height 27
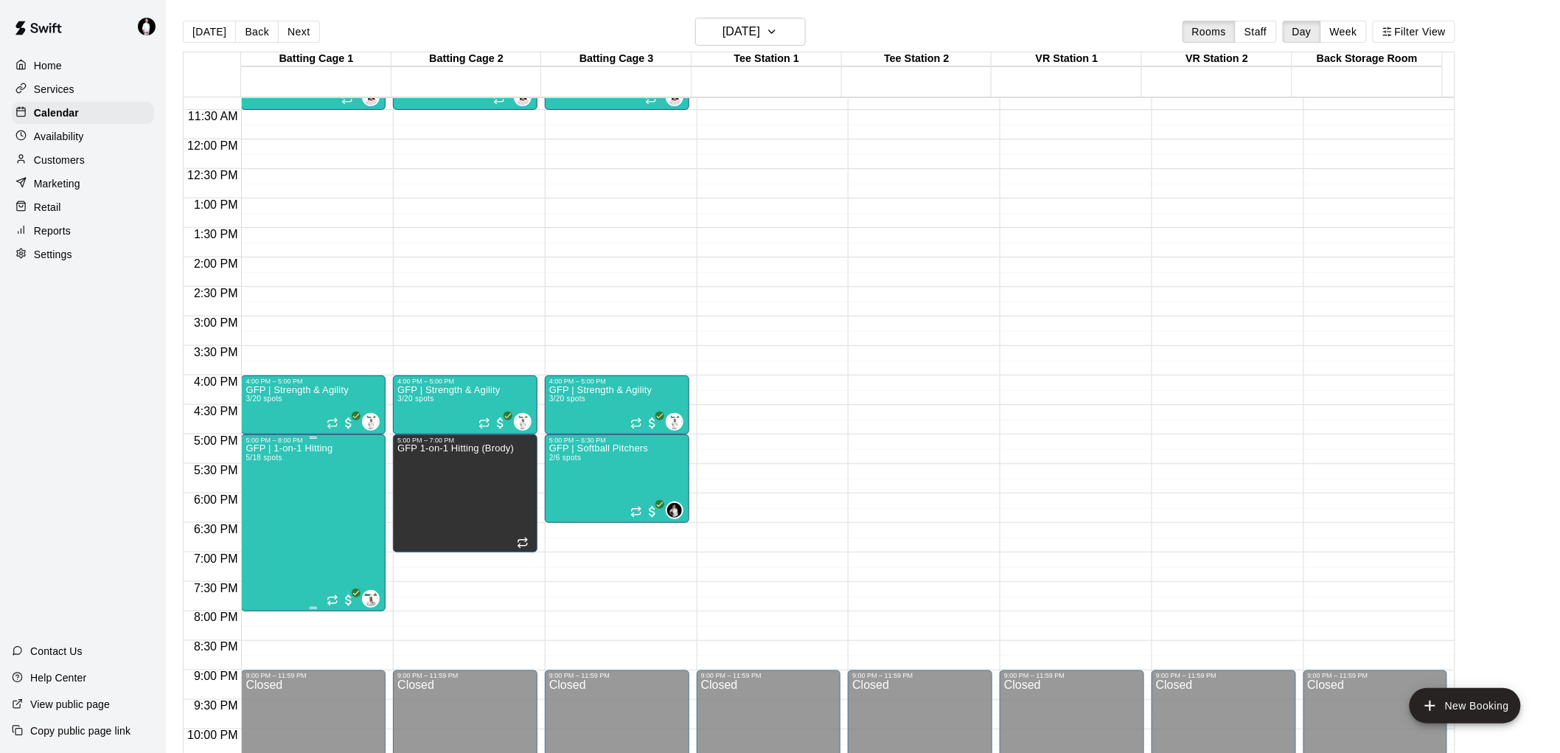
drag, startPoint x: 301, startPoint y: 477, endPoint x: 275, endPoint y: 501, distance: 35.5
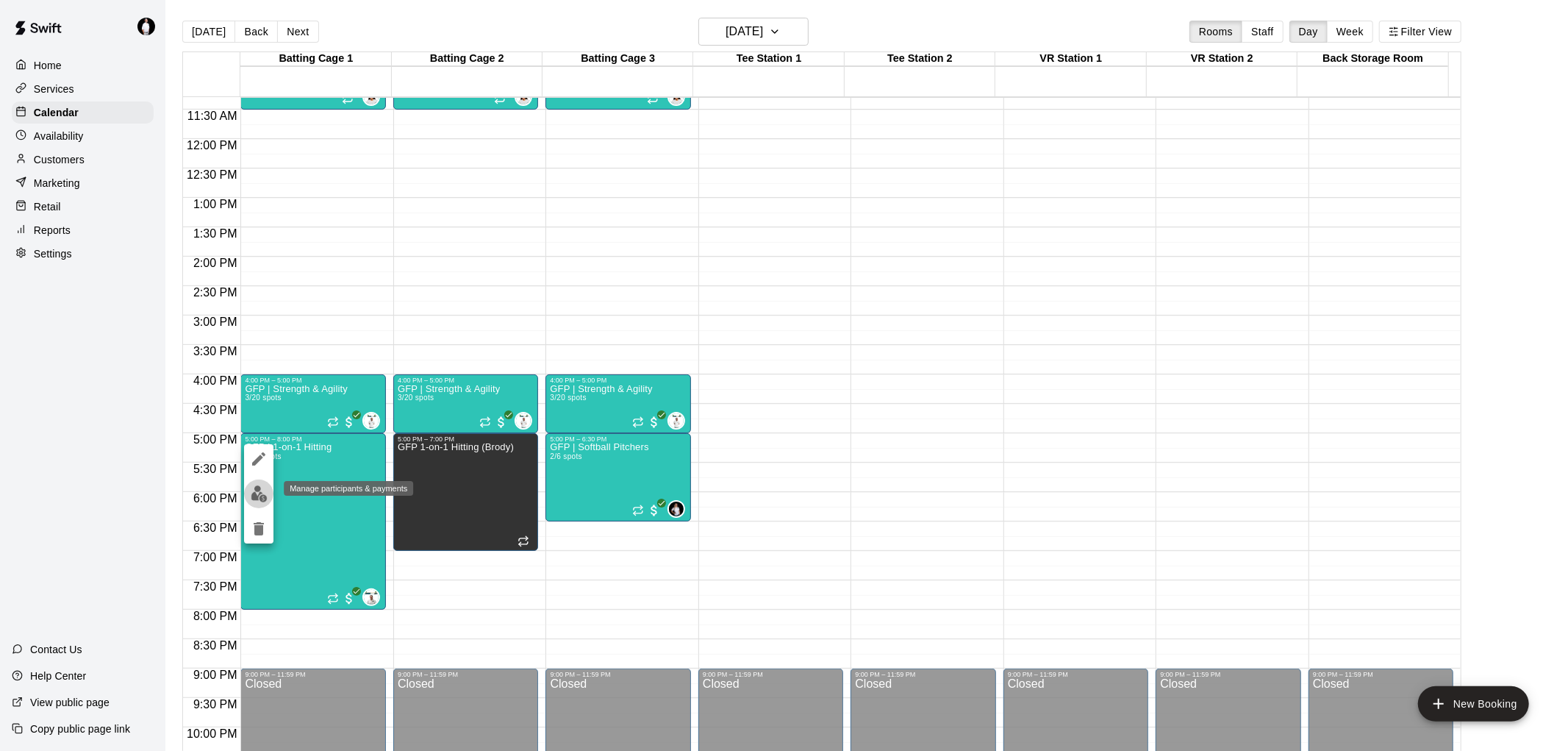
click at [258, 491] on img "edit" at bounding box center [258, 494] width 17 height 17
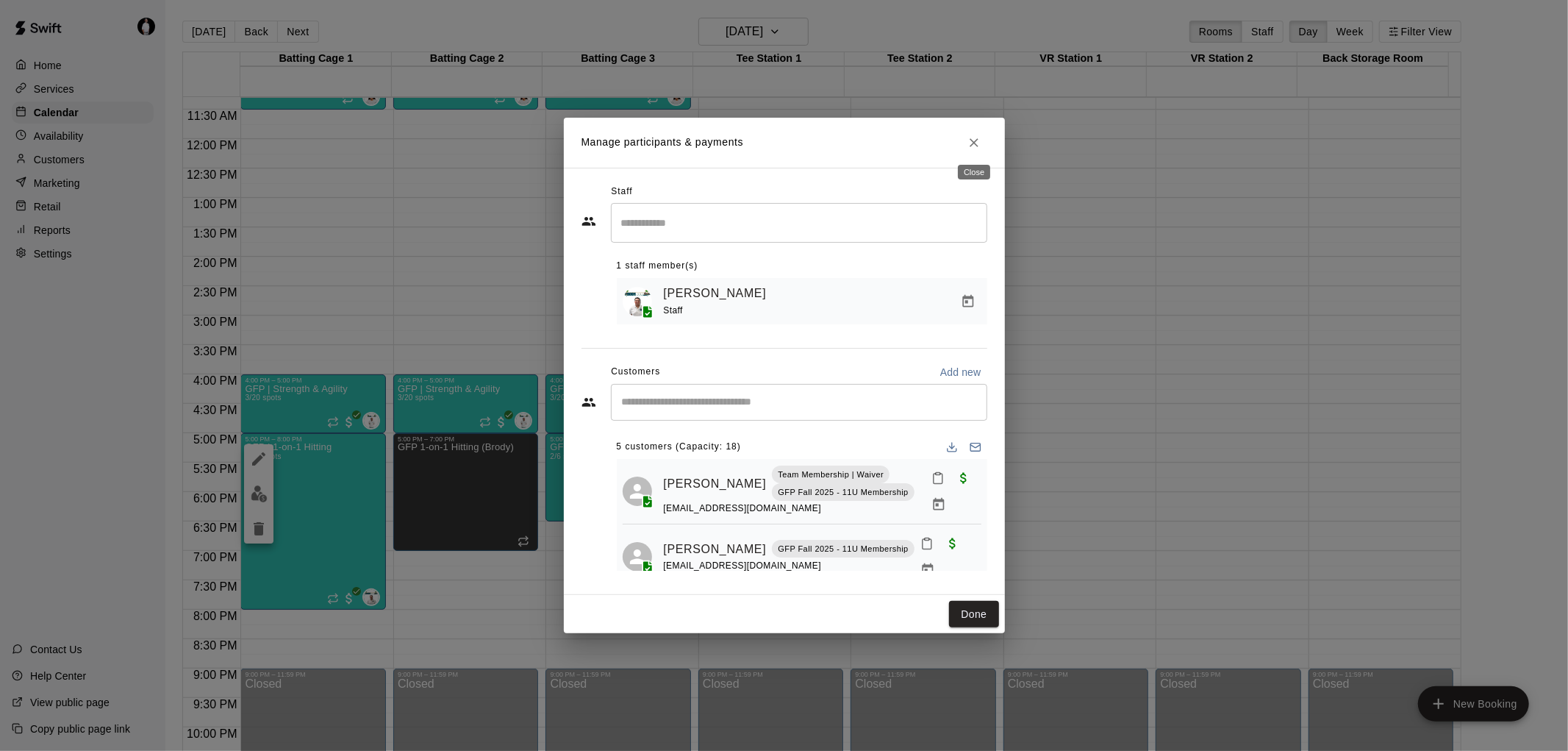
click at [971, 139] on icon "Close" at bounding box center [974, 143] width 15 height 15
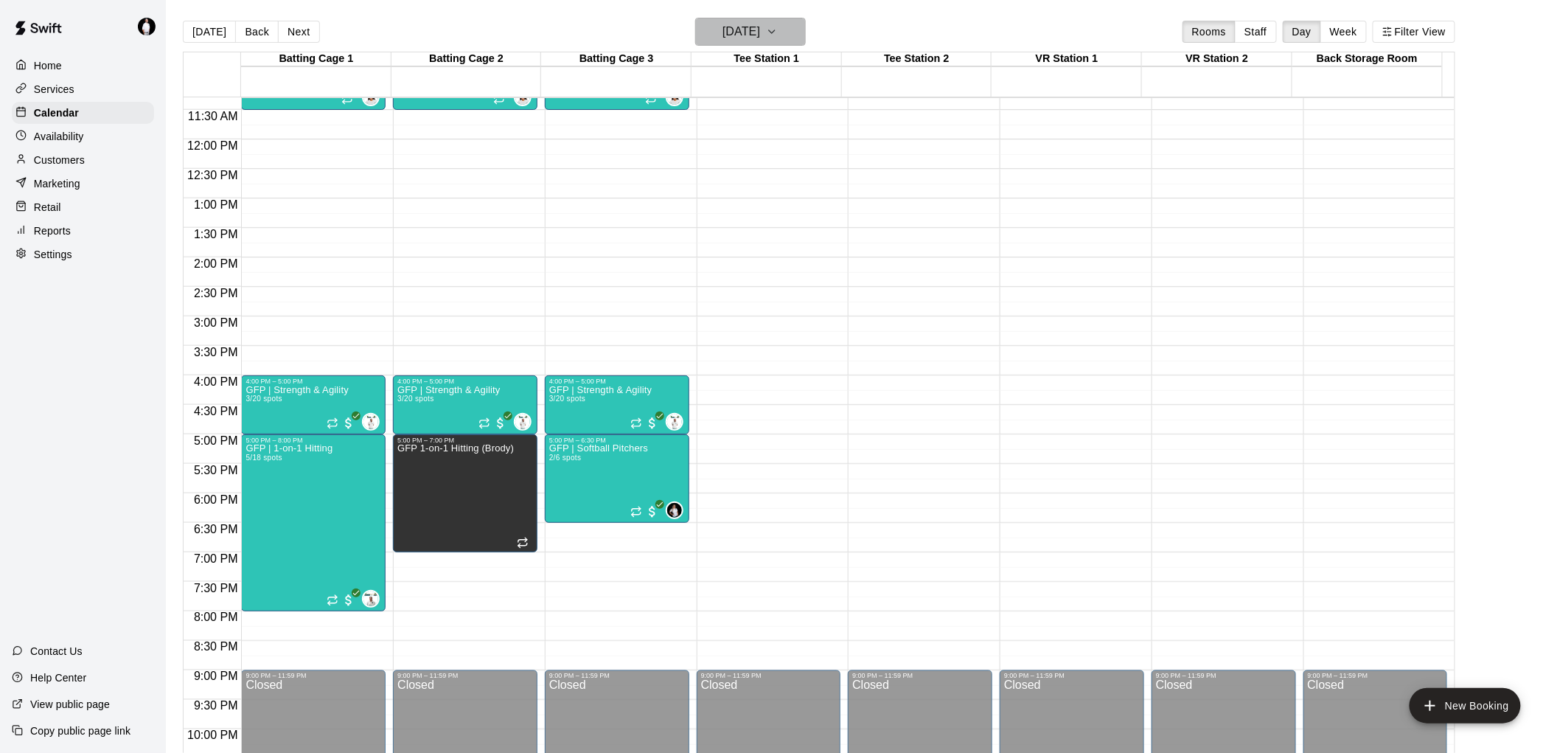
click at [778, 25] on icon "button" at bounding box center [772, 32] width 12 height 18
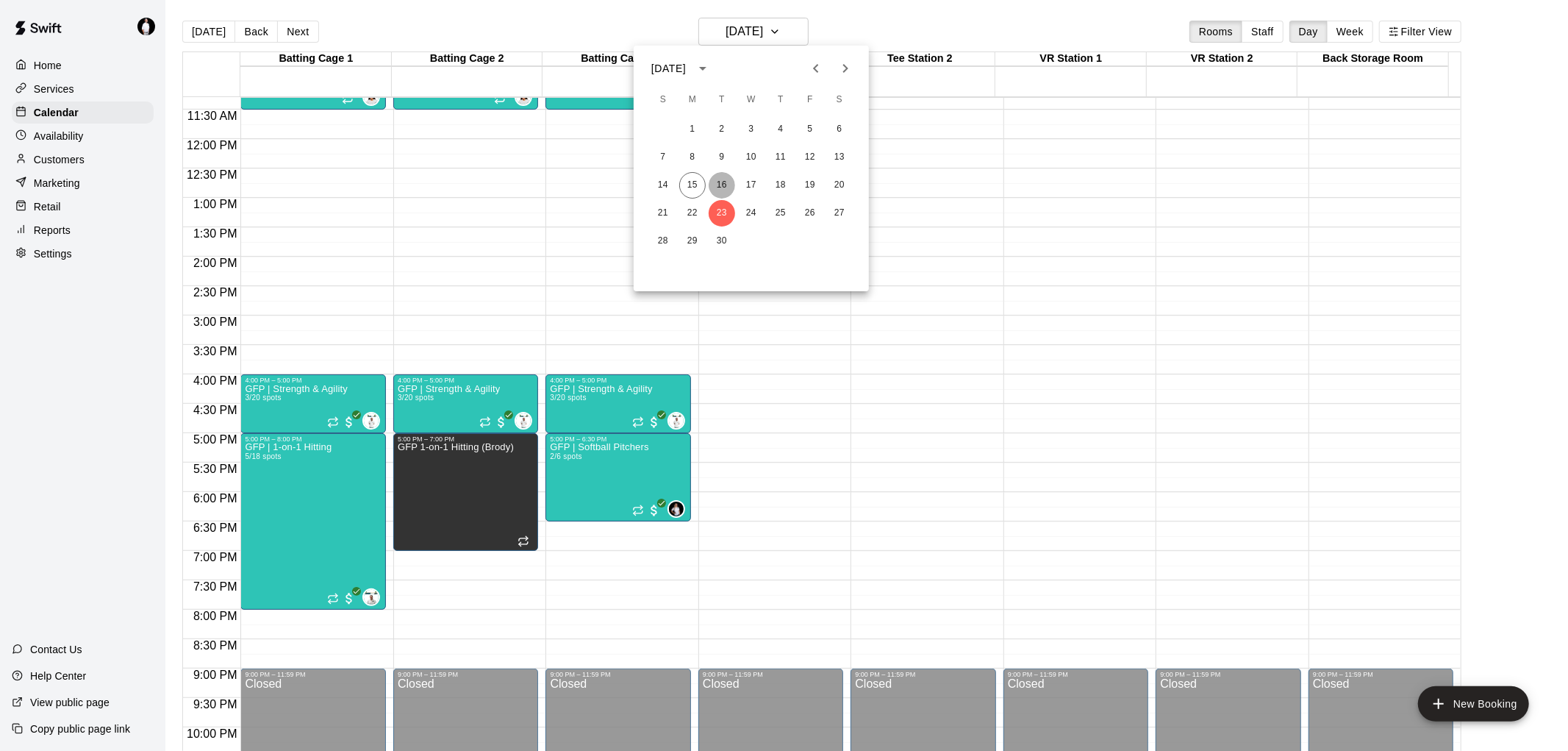
click at [721, 184] on button "16" at bounding box center [722, 185] width 27 height 27
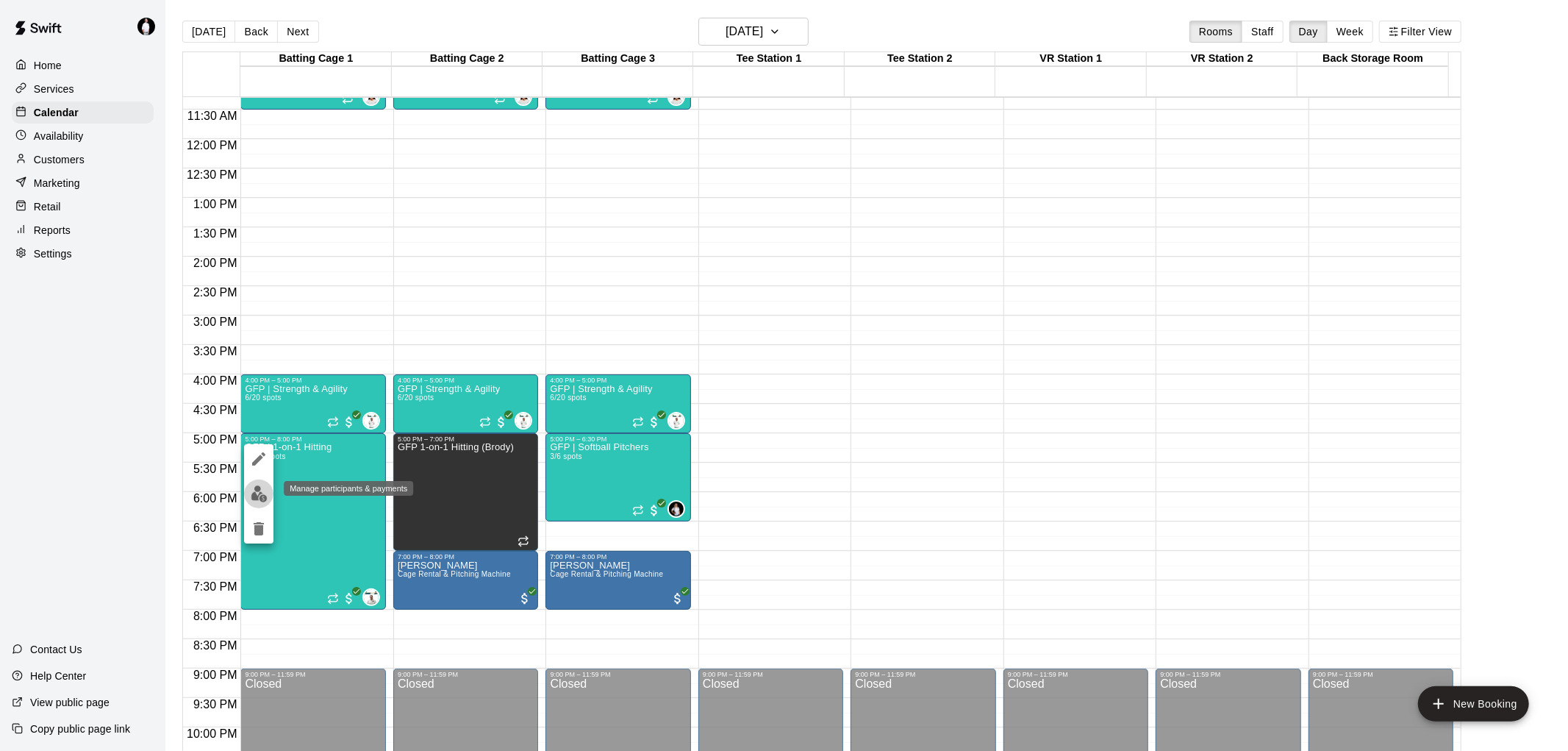
click at [259, 498] on img "edit" at bounding box center [258, 494] width 17 height 17
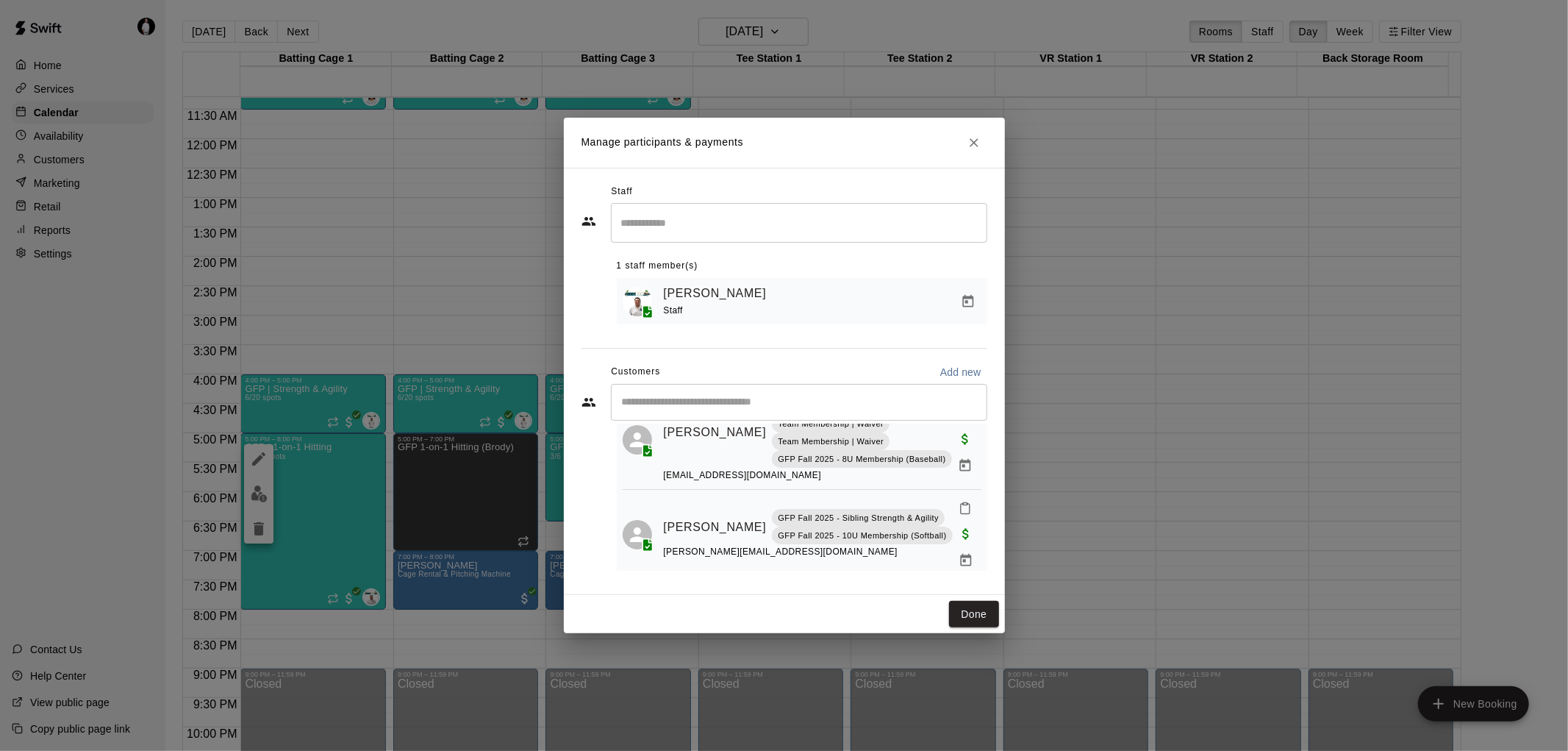
scroll to position [617, 0]
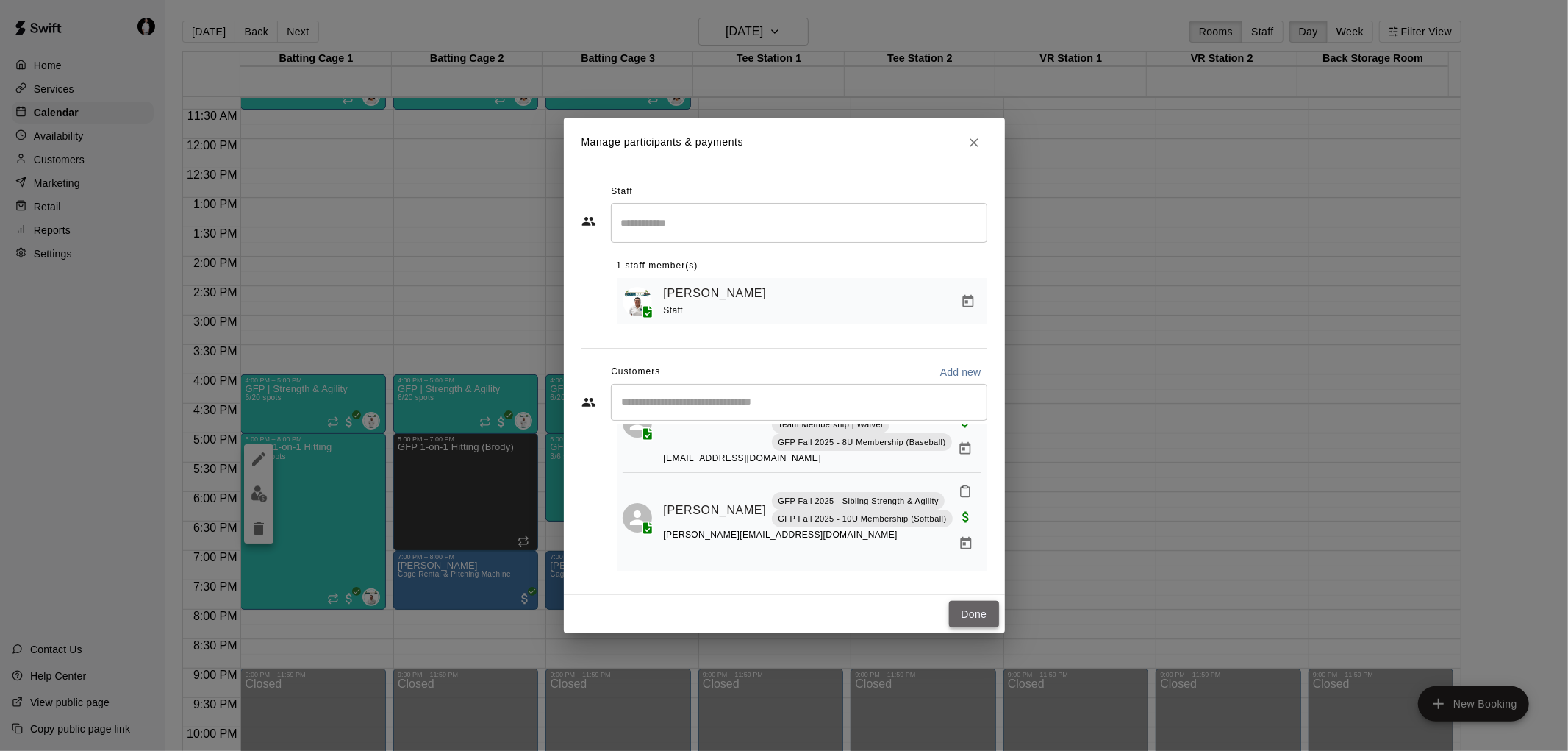
click at [972, 611] on button "Done" at bounding box center [974, 613] width 49 height 27
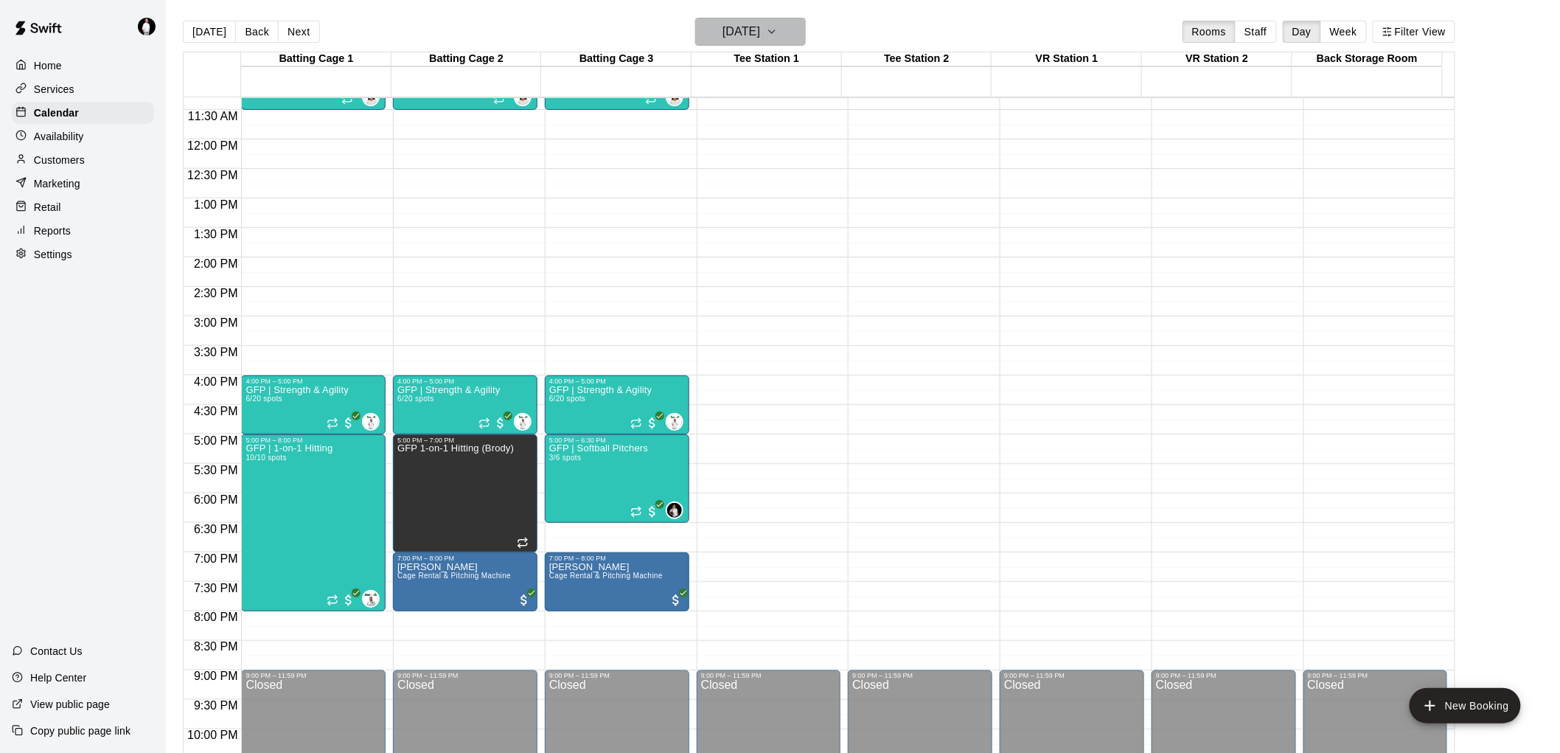
click at [778, 34] on icon "button" at bounding box center [772, 32] width 12 height 18
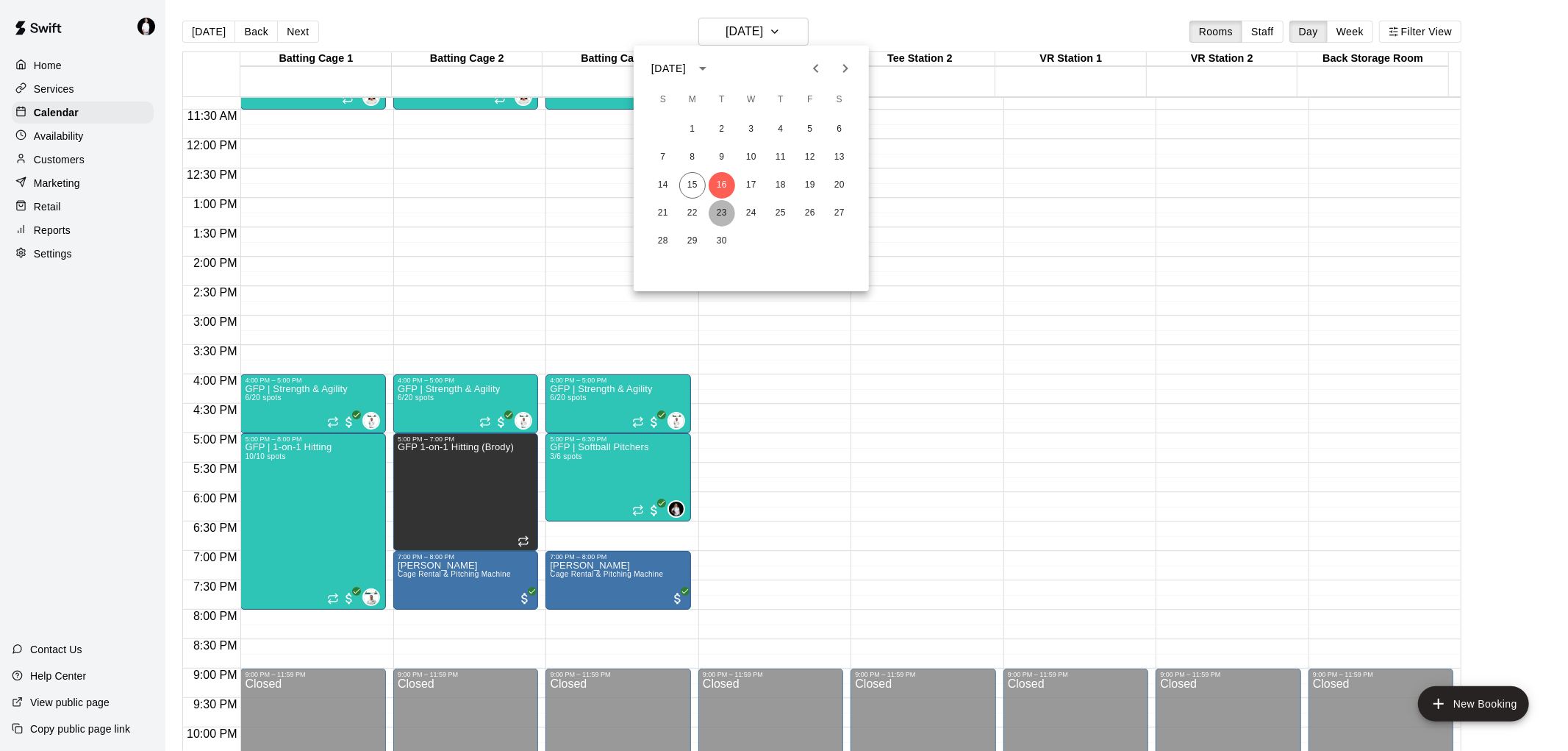
click at [721, 214] on button "23" at bounding box center [722, 212] width 27 height 27
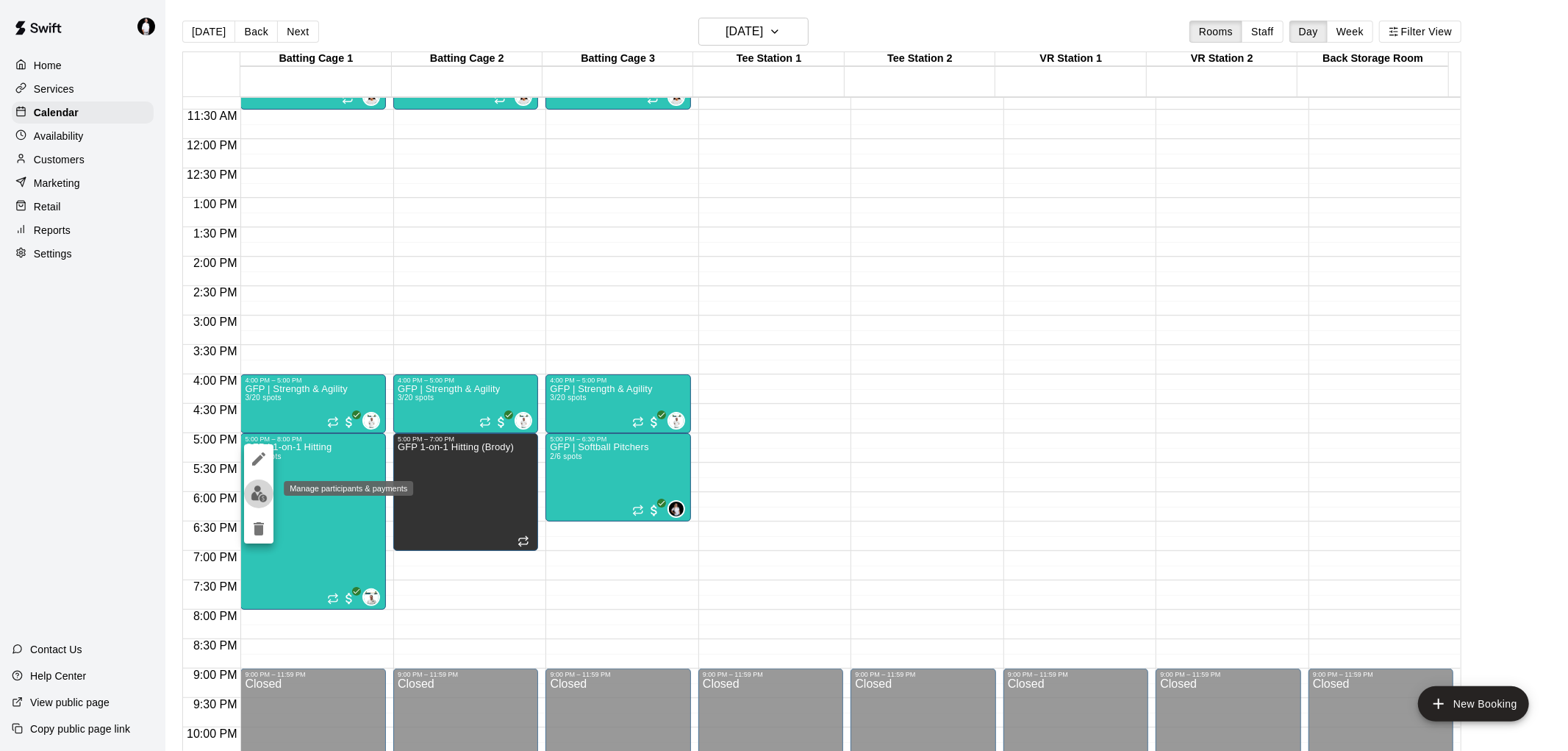
click at [258, 491] on img "edit" at bounding box center [258, 494] width 17 height 17
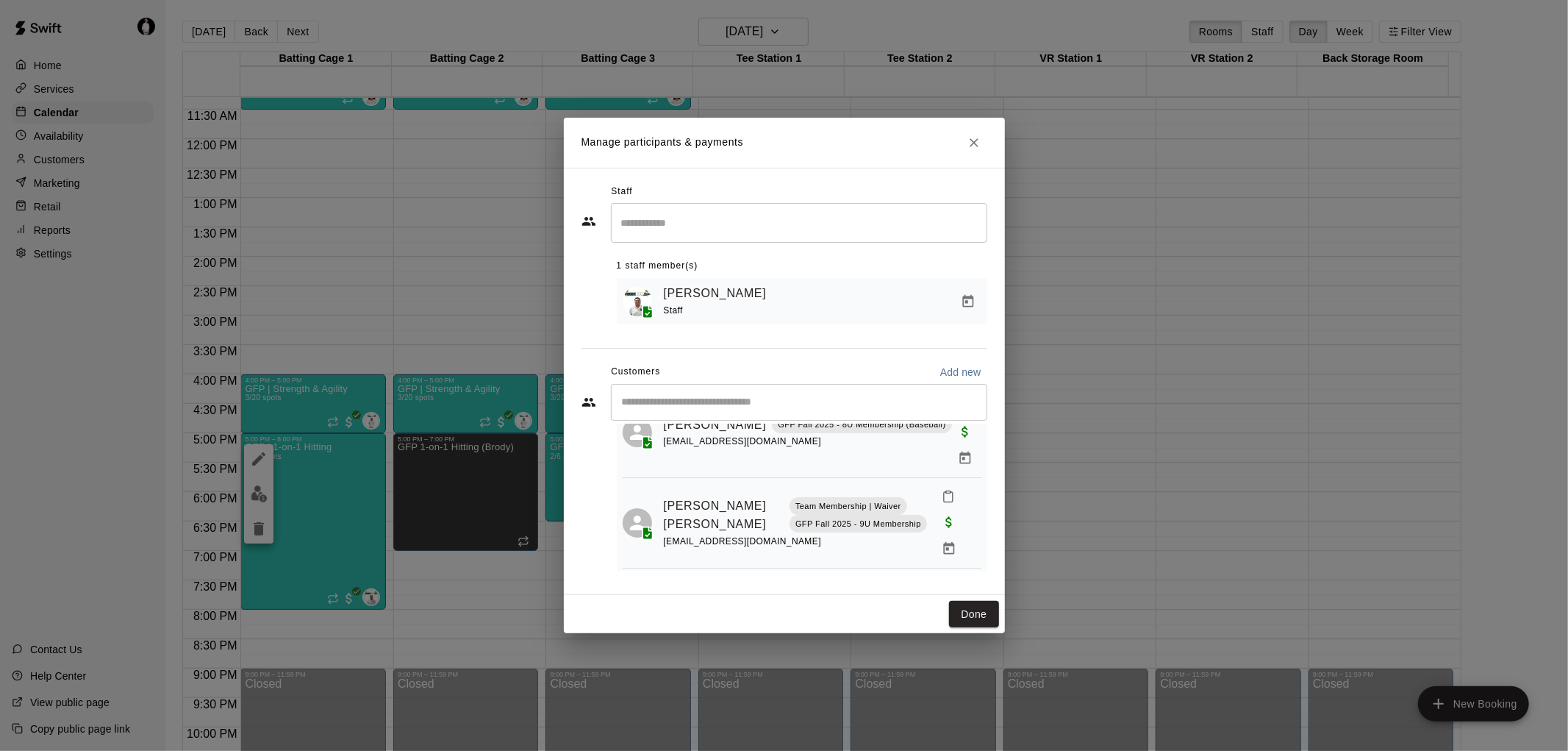
scroll to position [235, 0]
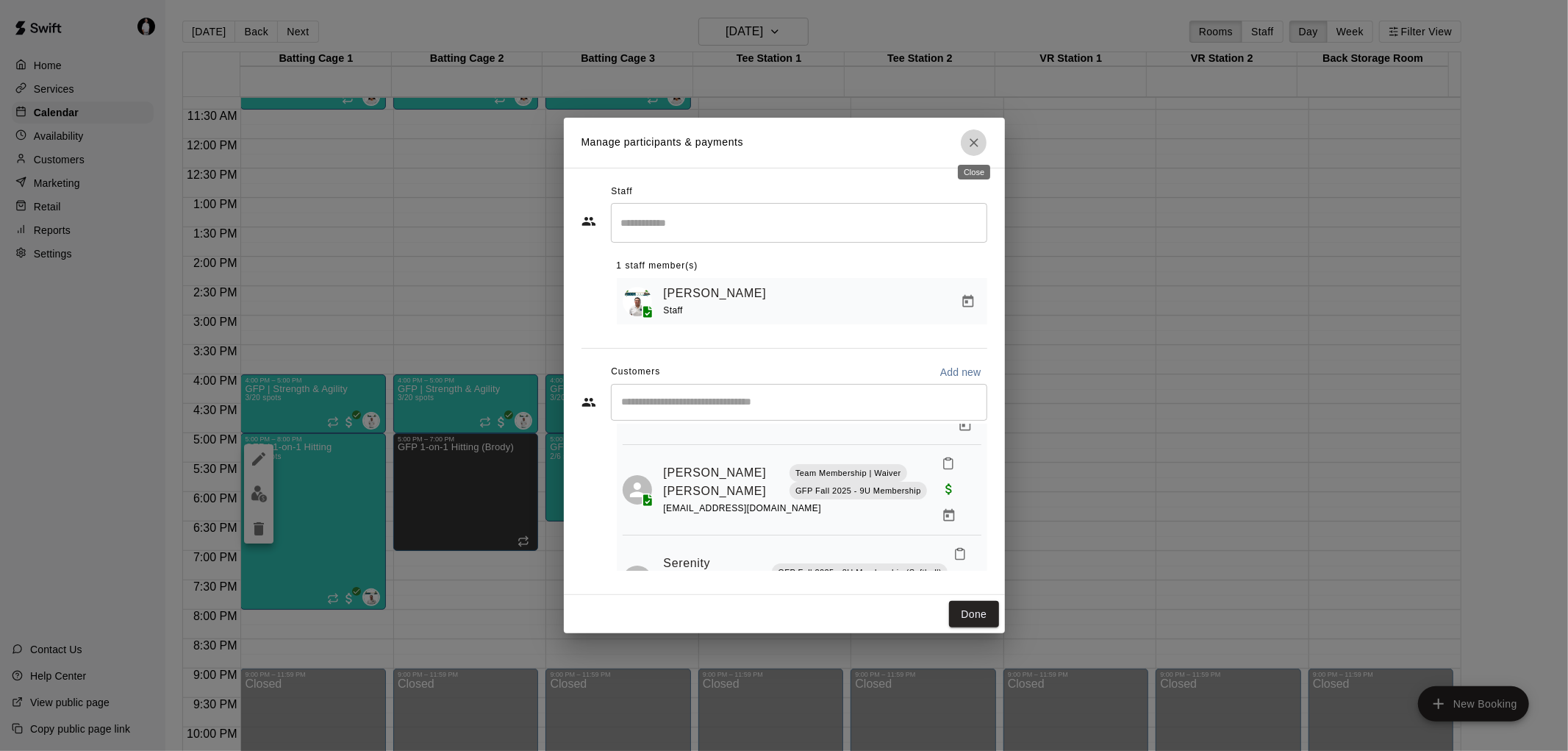
click at [976, 139] on icon "Close" at bounding box center [974, 143] width 9 height 9
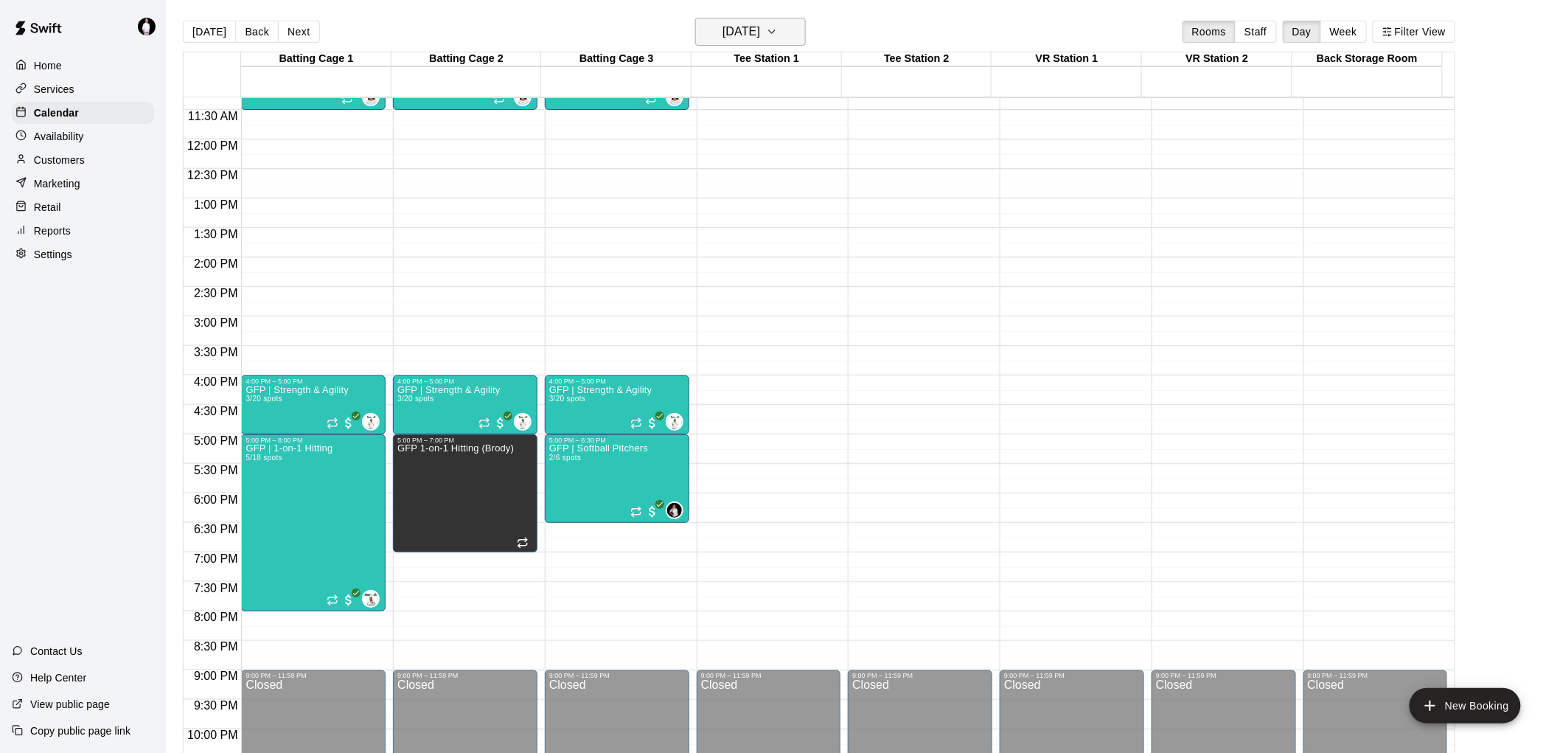
click at [778, 31] on icon "button" at bounding box center [772, 32] width 12 height 18
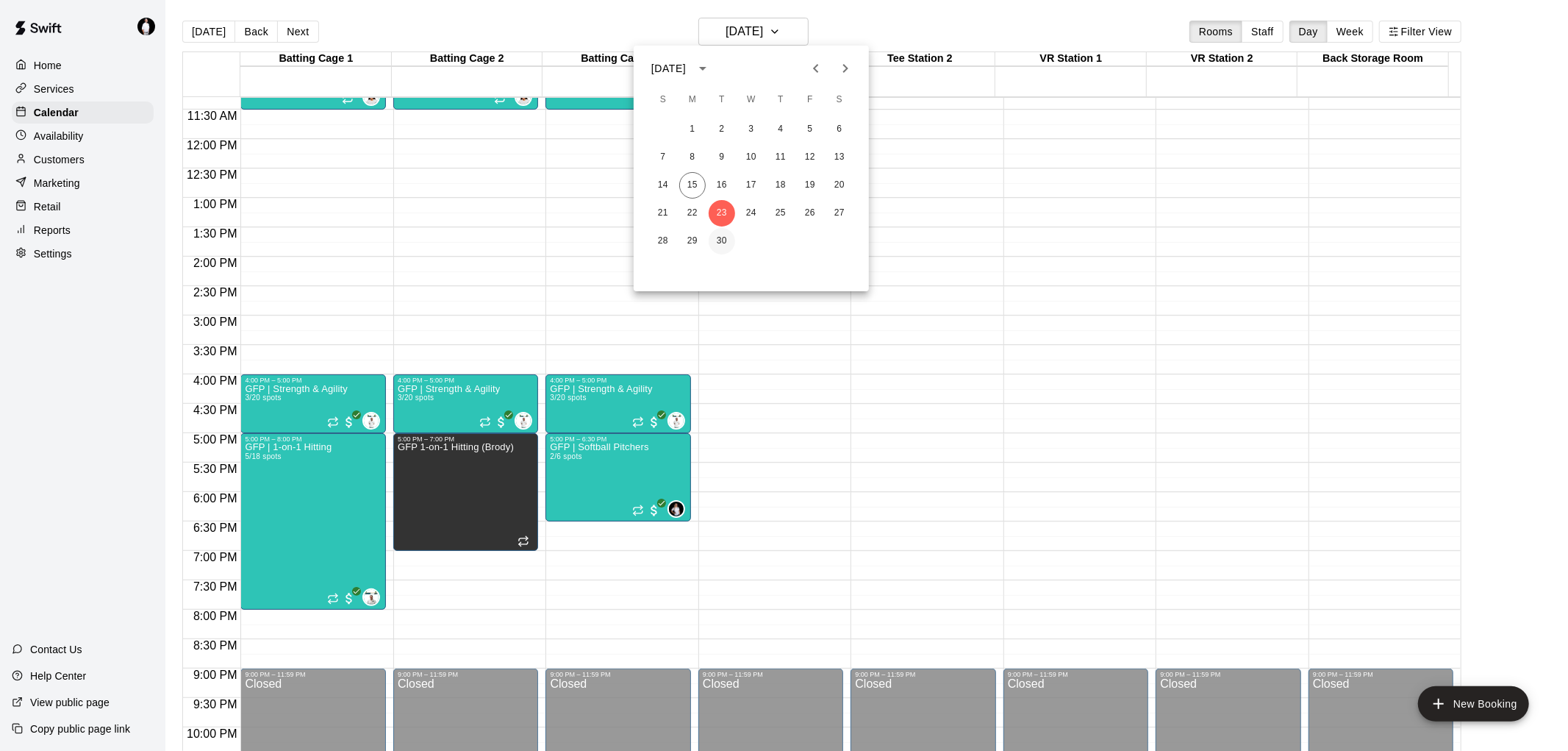
click at [722, 235] on button "30" at bounding box center [722, 241] width 27 height 27
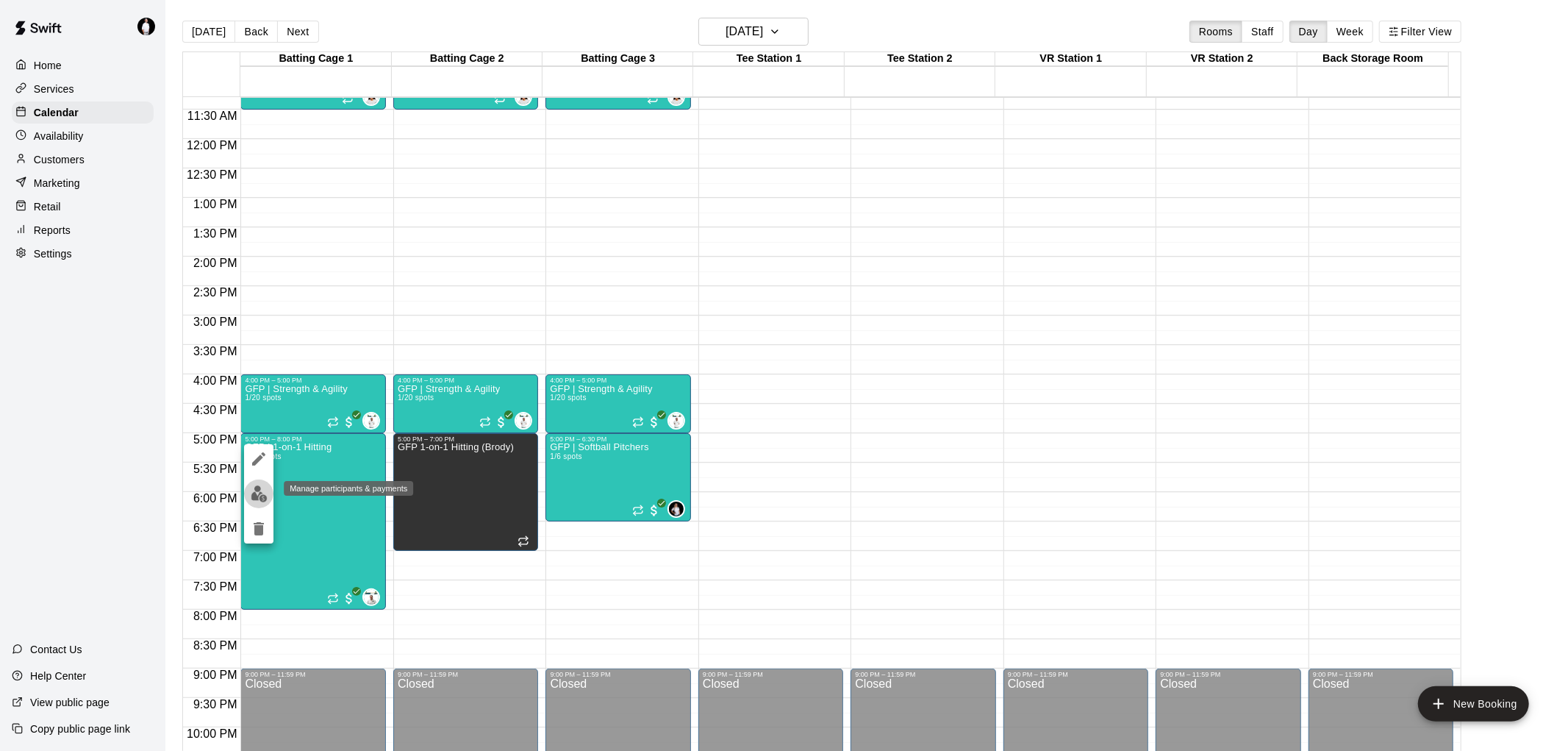
click at [255, 493] on img "edit" at bounding box center [258, 494] width 17 height 17
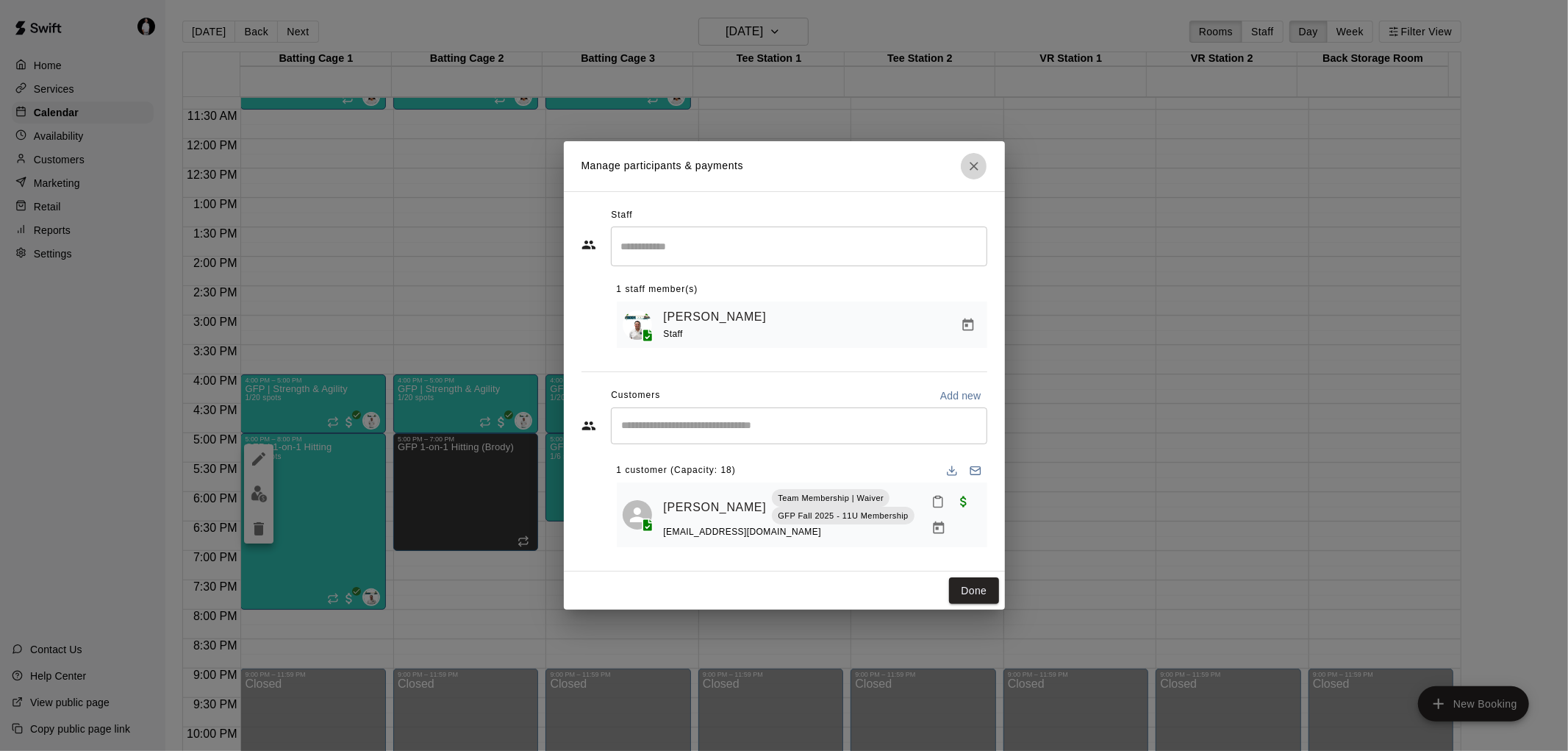
click at [978, 166] on icon "Close" at bounding box center [974, 166] width 15 height 15
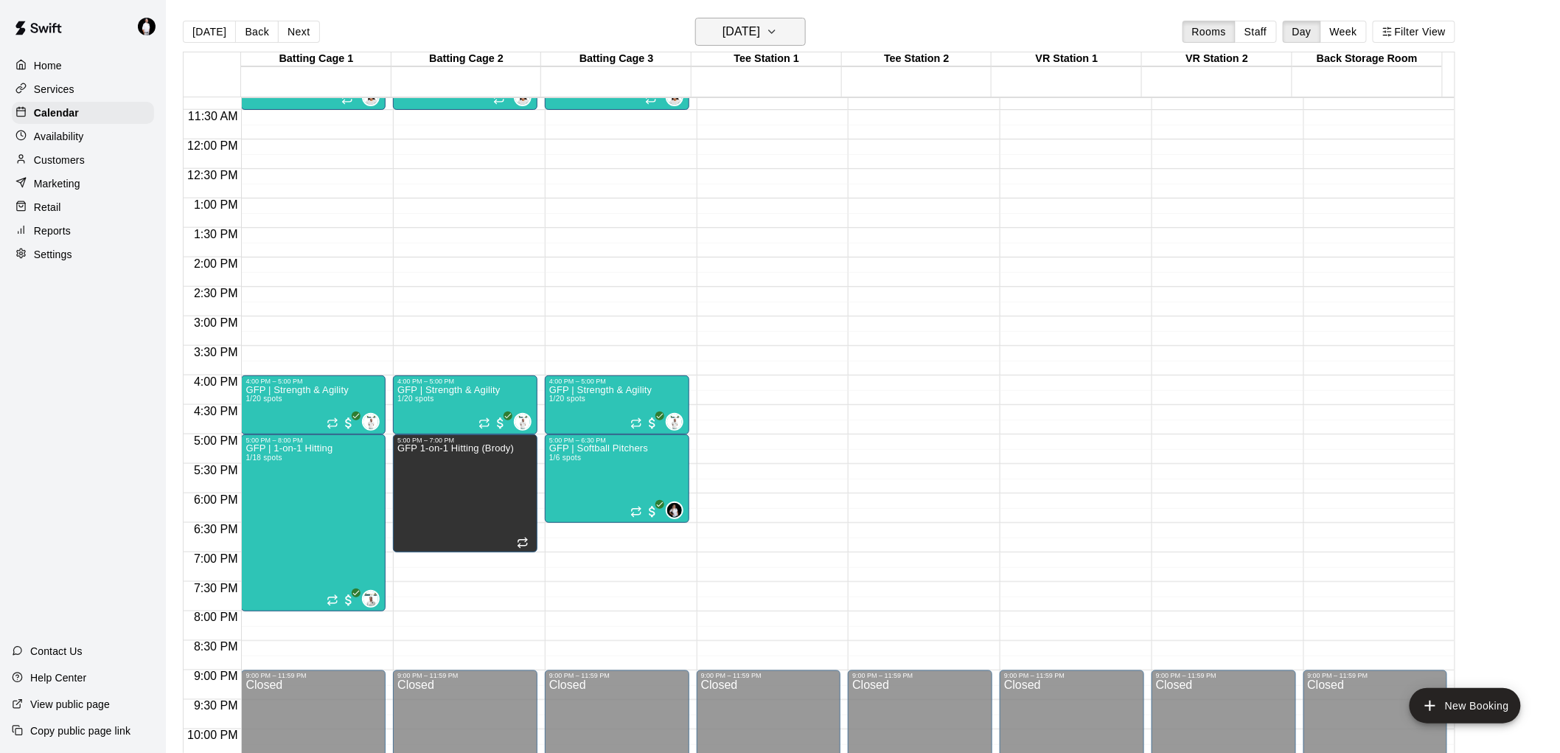
click at [778, 23] on icon "button" at bounding box center [772, 32] width 12 height 18
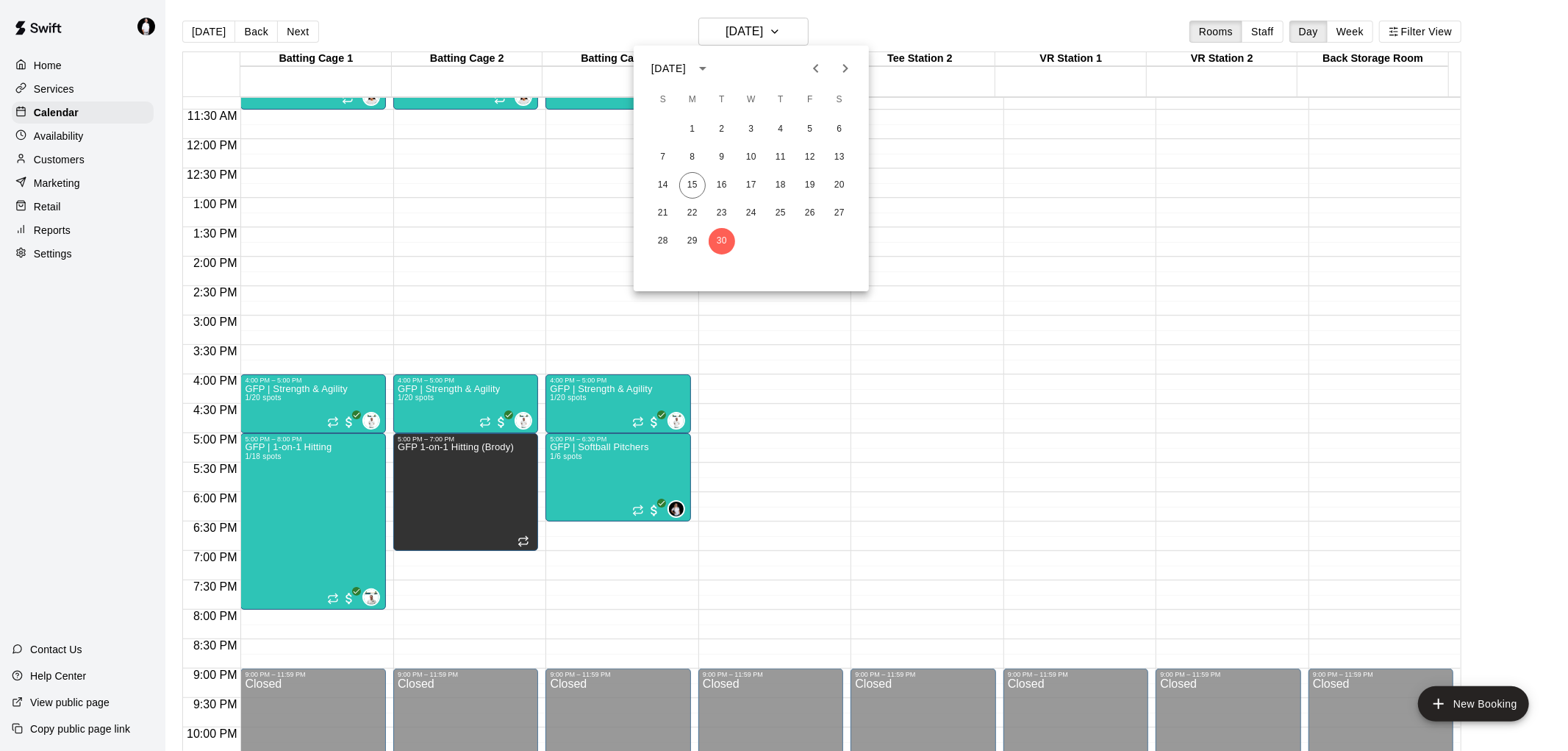
click at [846, 72] on icon "Next month" at bounding box center [846, 69] width 18 height 18
click at [722, 150] on button "7" at bounding box center [722, 157] width 27 height 27
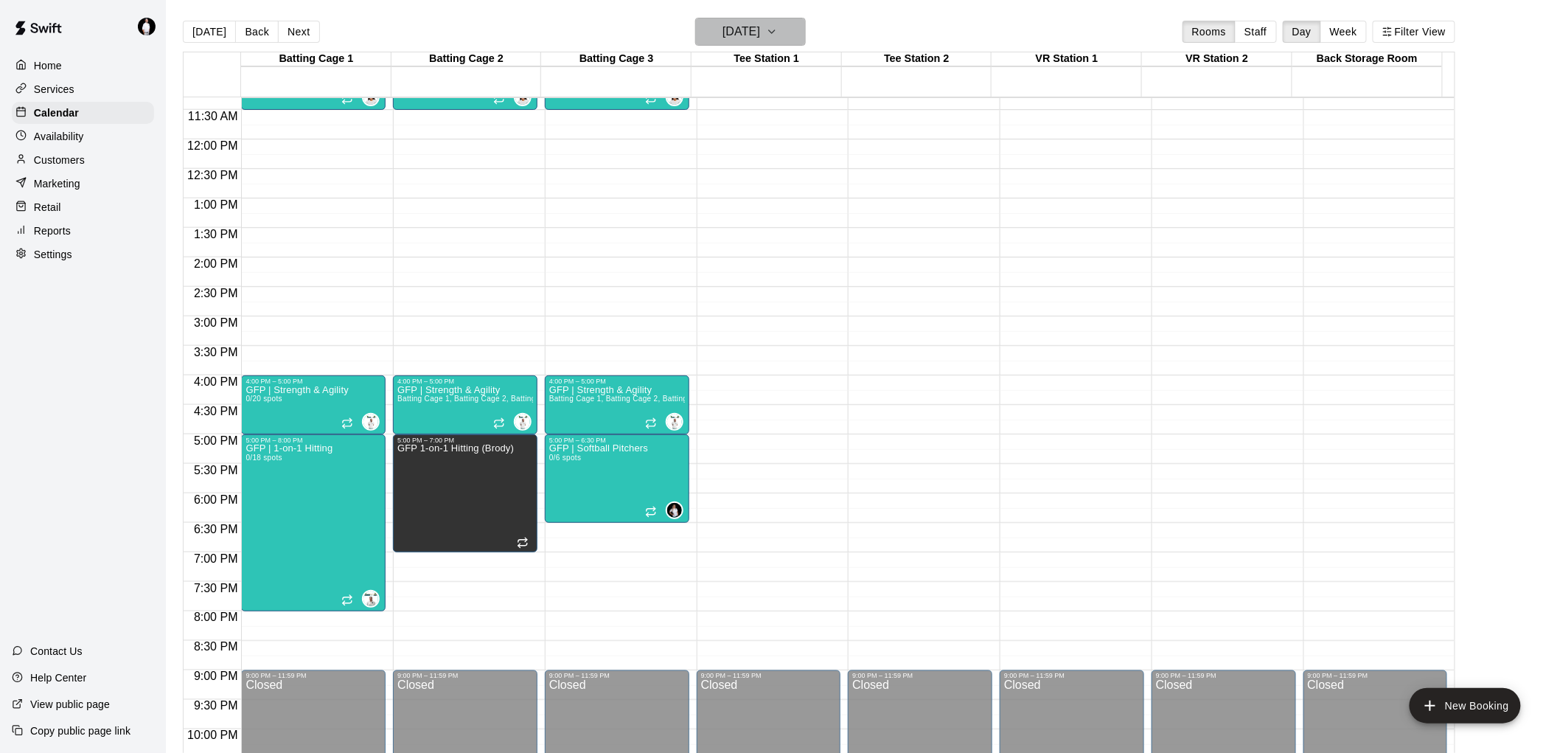
click at [778, 29] on icon "button" at bounding box center [772, 32] width 12 height 18
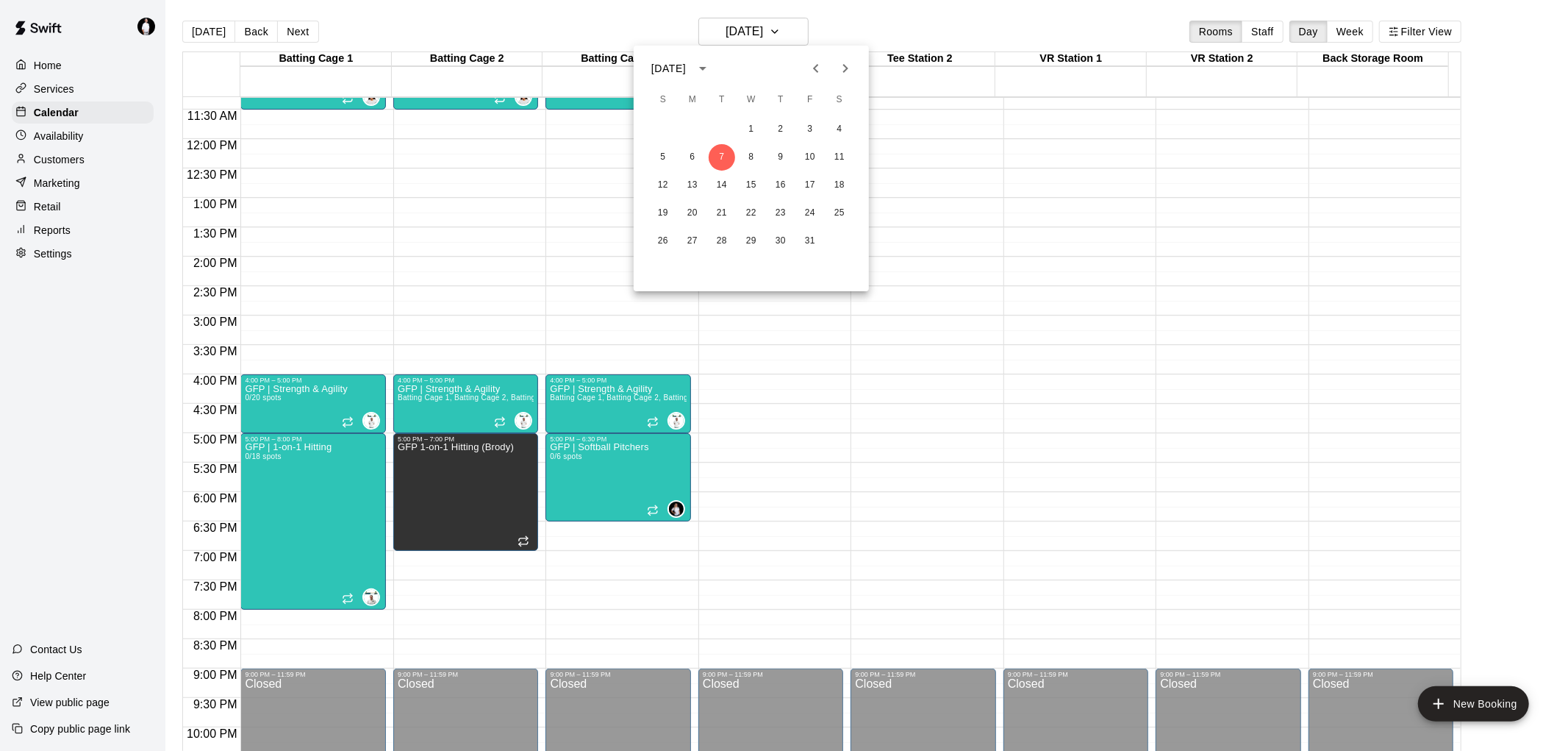
click at [818, 68] on icon "Previous month" at bounding box center [816, 69] width 18 height 18
click at [723, 211] on button "23" at bounding box center [722, 212] width 27 height 27
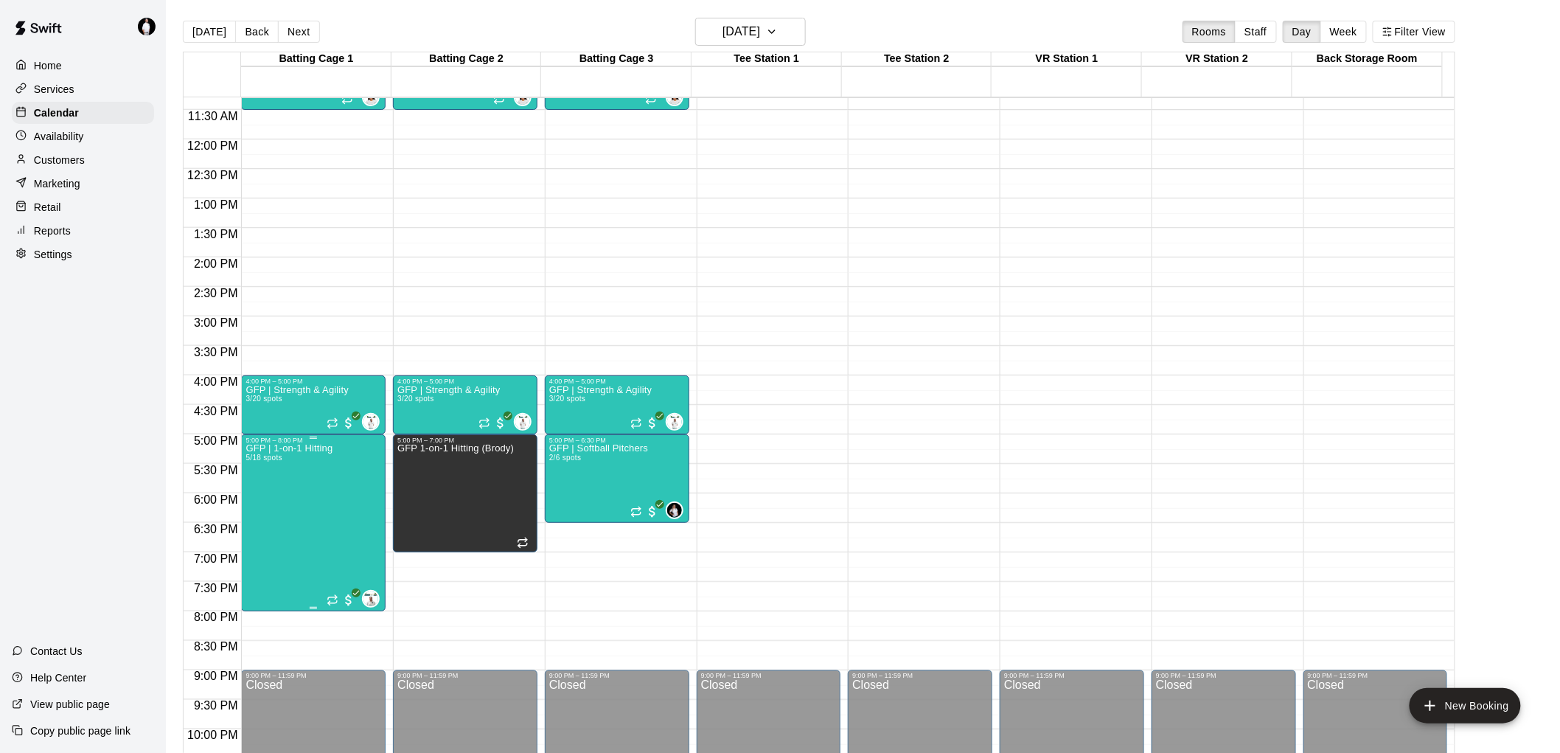
drag, startPoint x: 310, startPoint y: 475, endPoint x: 292, endPoint y: 487, distance: 22.3
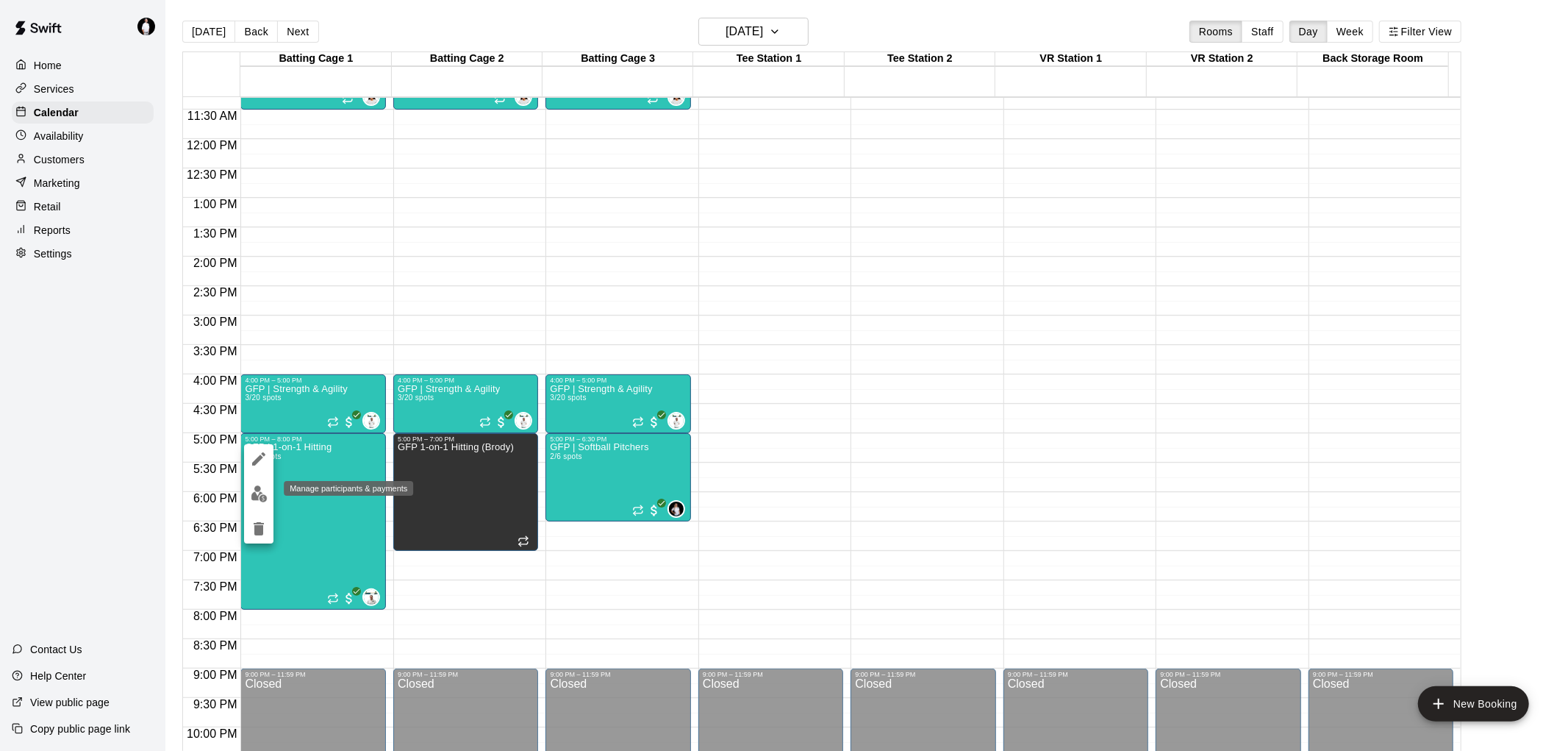
click at [256, 494] on img "edit" at bounding box center [258, 494] width 17 height 17
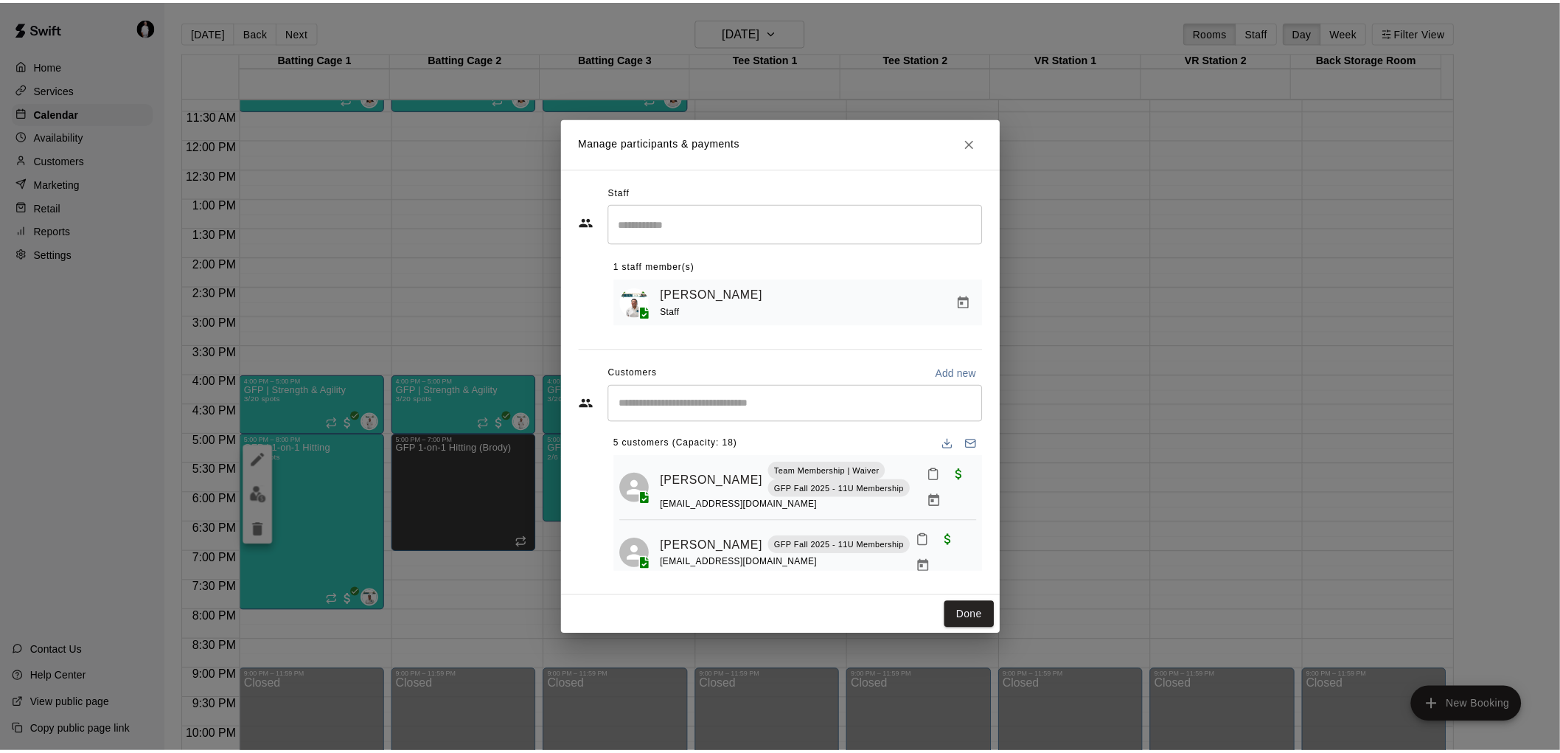
scroll to position [0, 0]
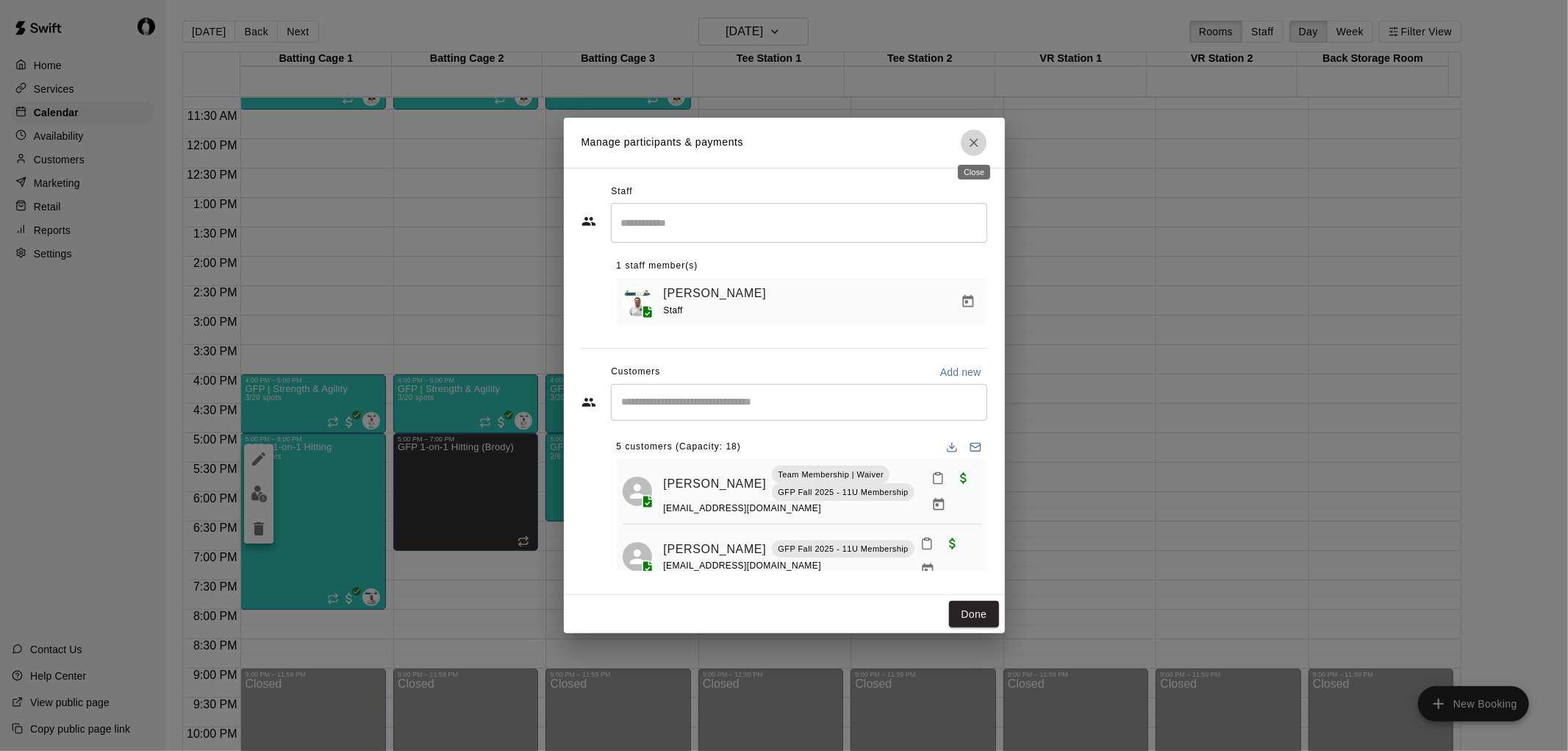
click at [973, 142] on icon "Close" at bounding box center [974, 143] width 9 height 9
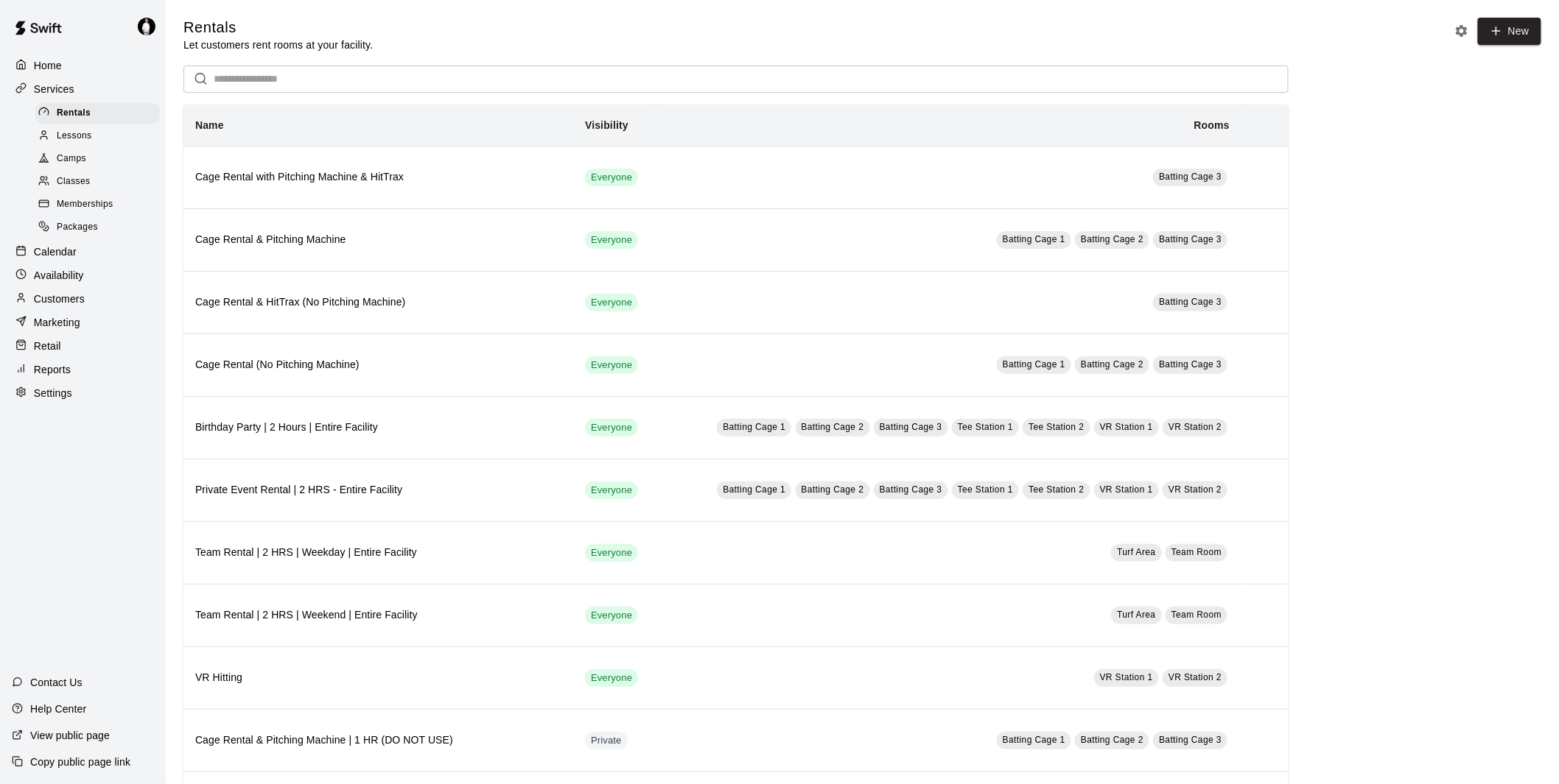
click at [71, 189] on span "Classes" at bounding box center [73, 182] width 33 height 15
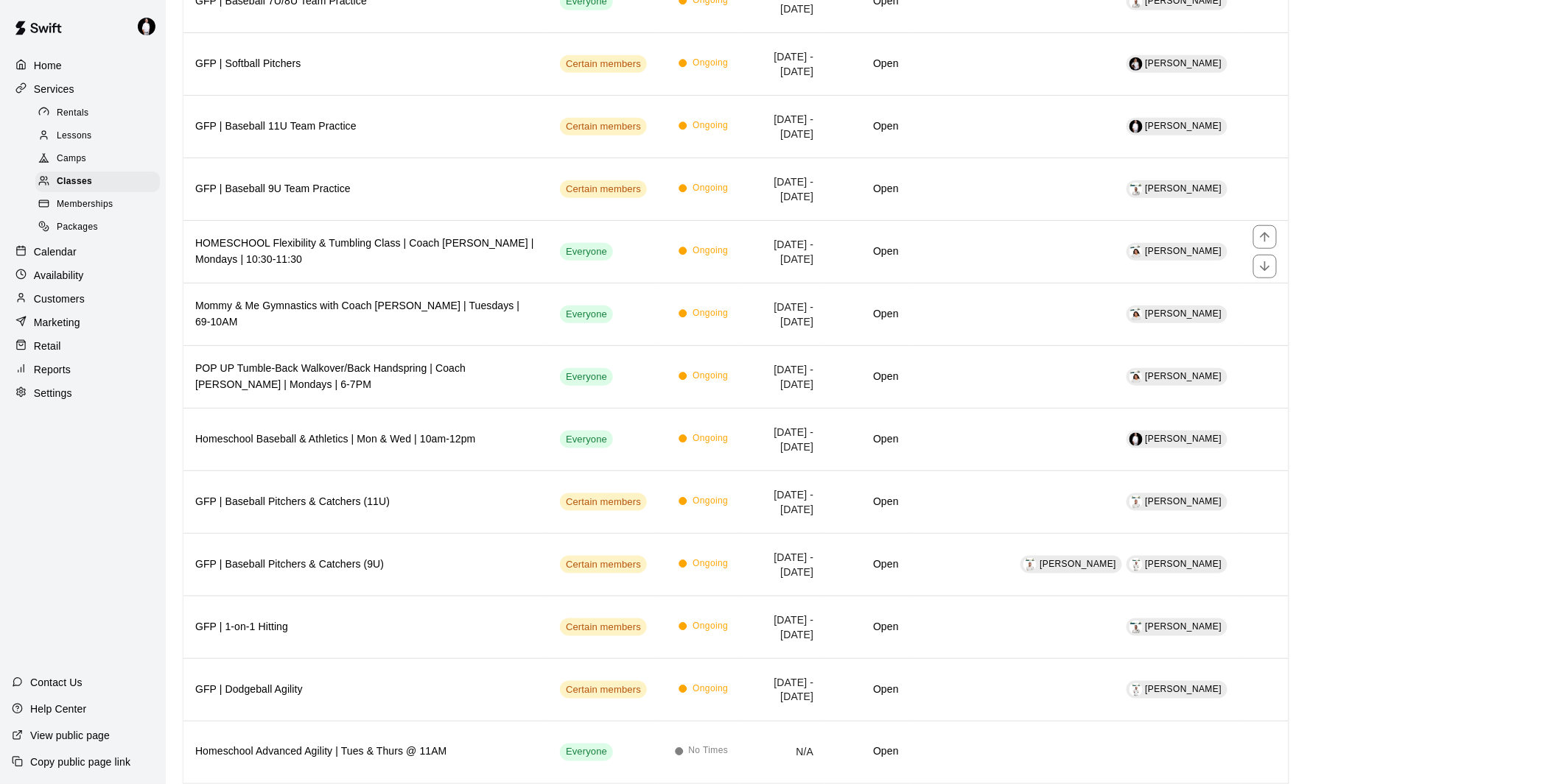
scroll to position [490, 0]
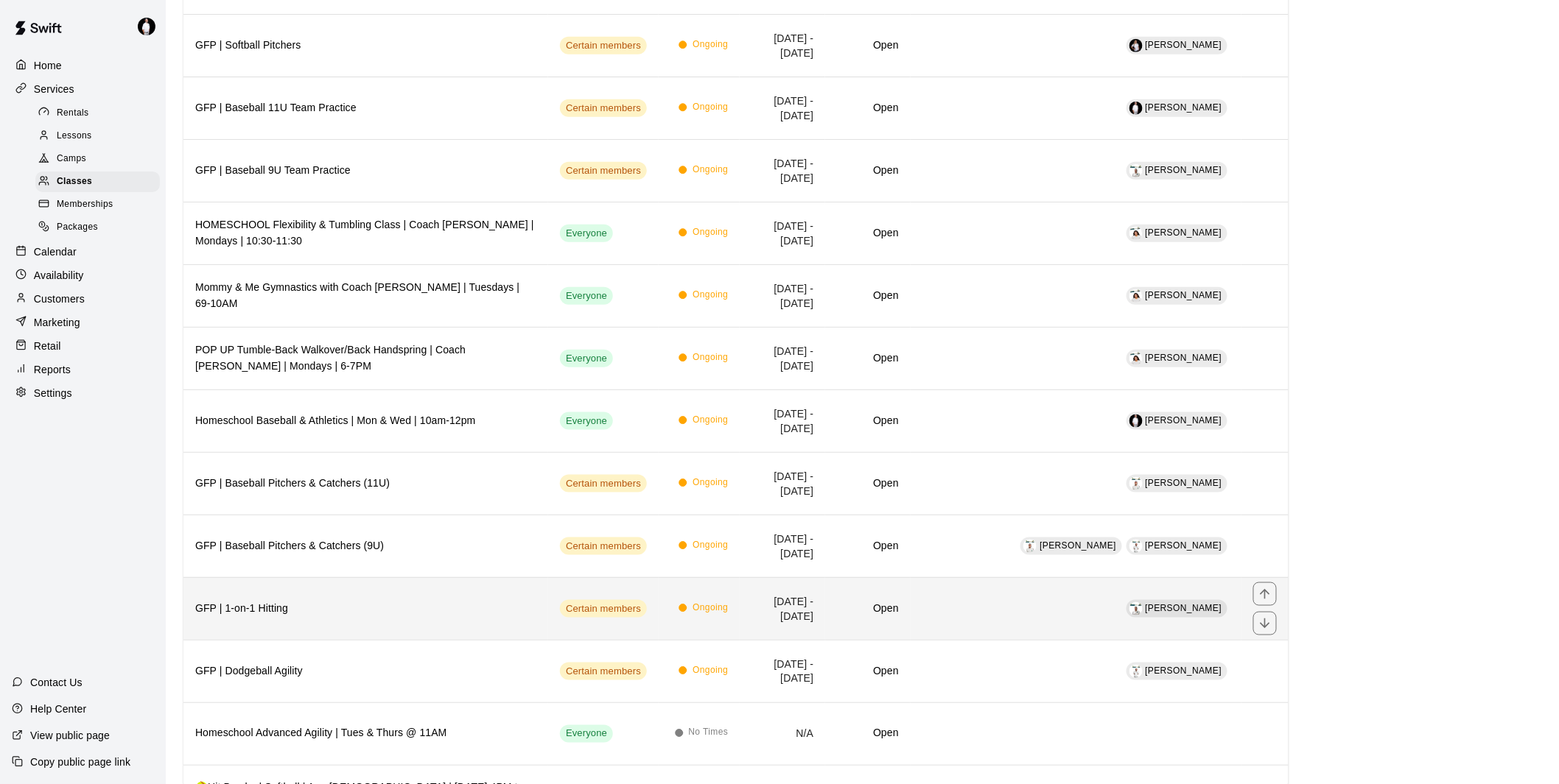
click at [276, 612] on h6 "GFP | 1-on-1 Hitting" at bounding box center [365, 608] width 341 height 16
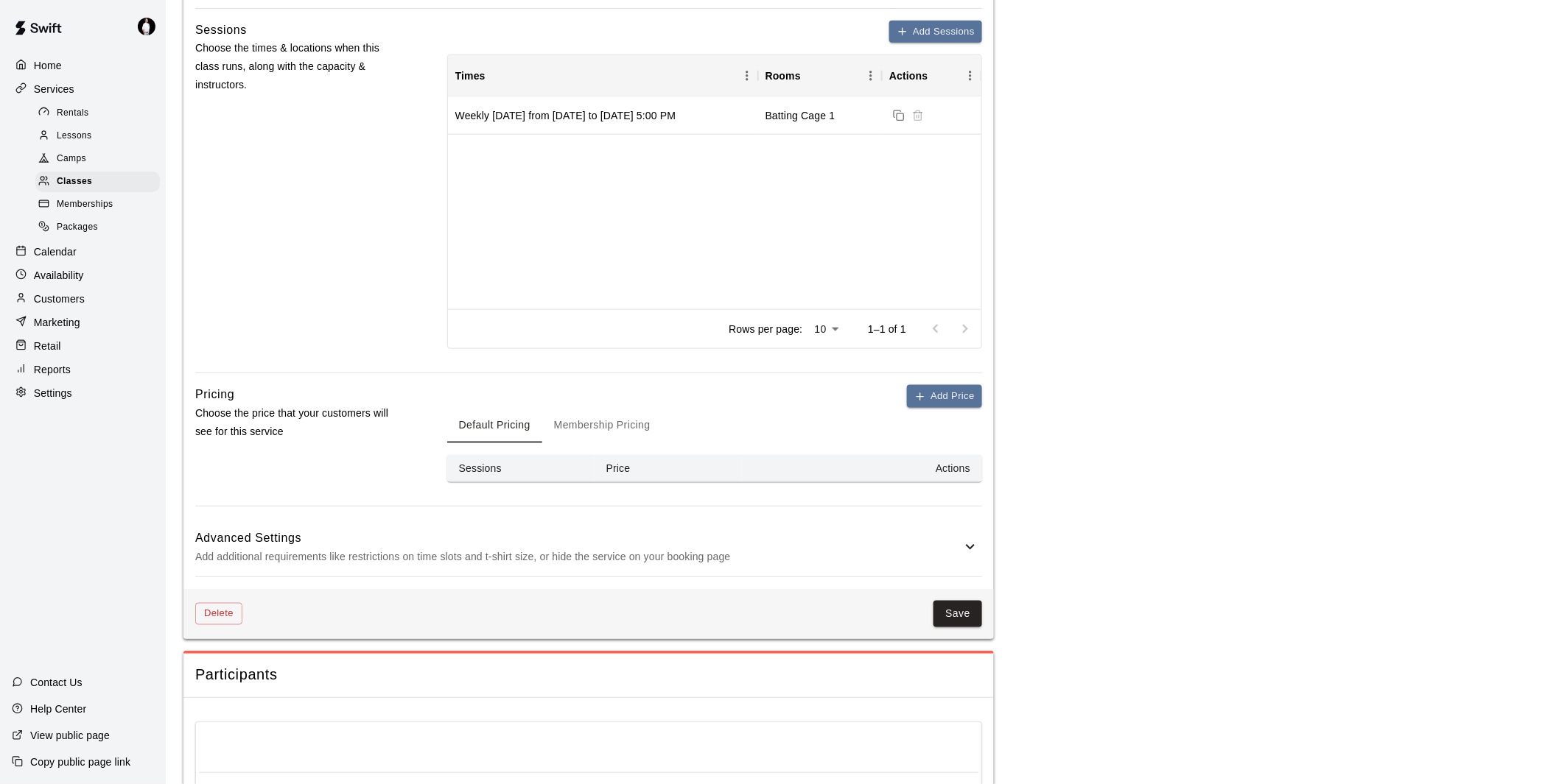
scroll to position [654, 0]
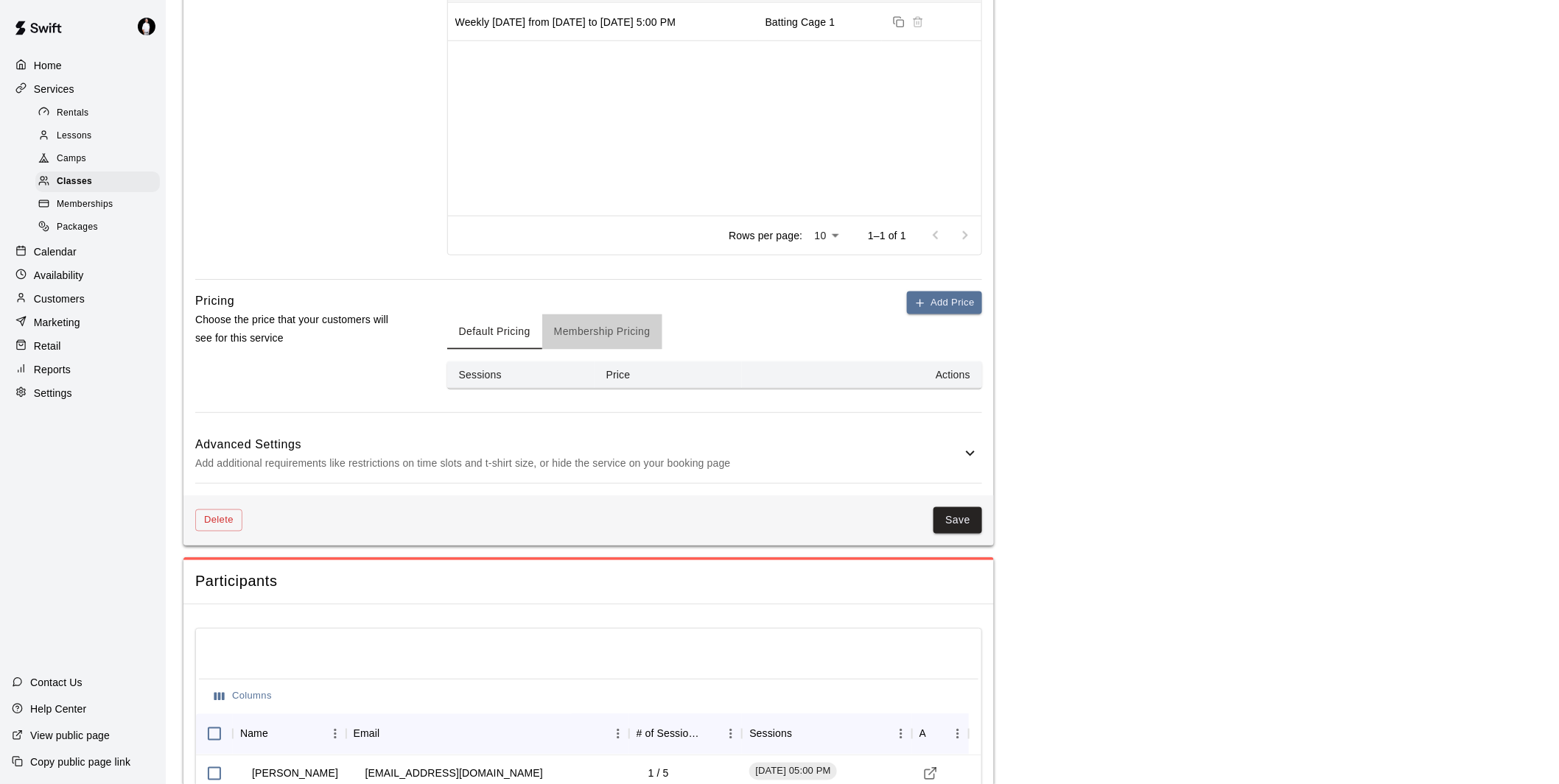
click at [621, 327] on button "Membership Pricing" at bounding box center [603, 332] width 120 height 35
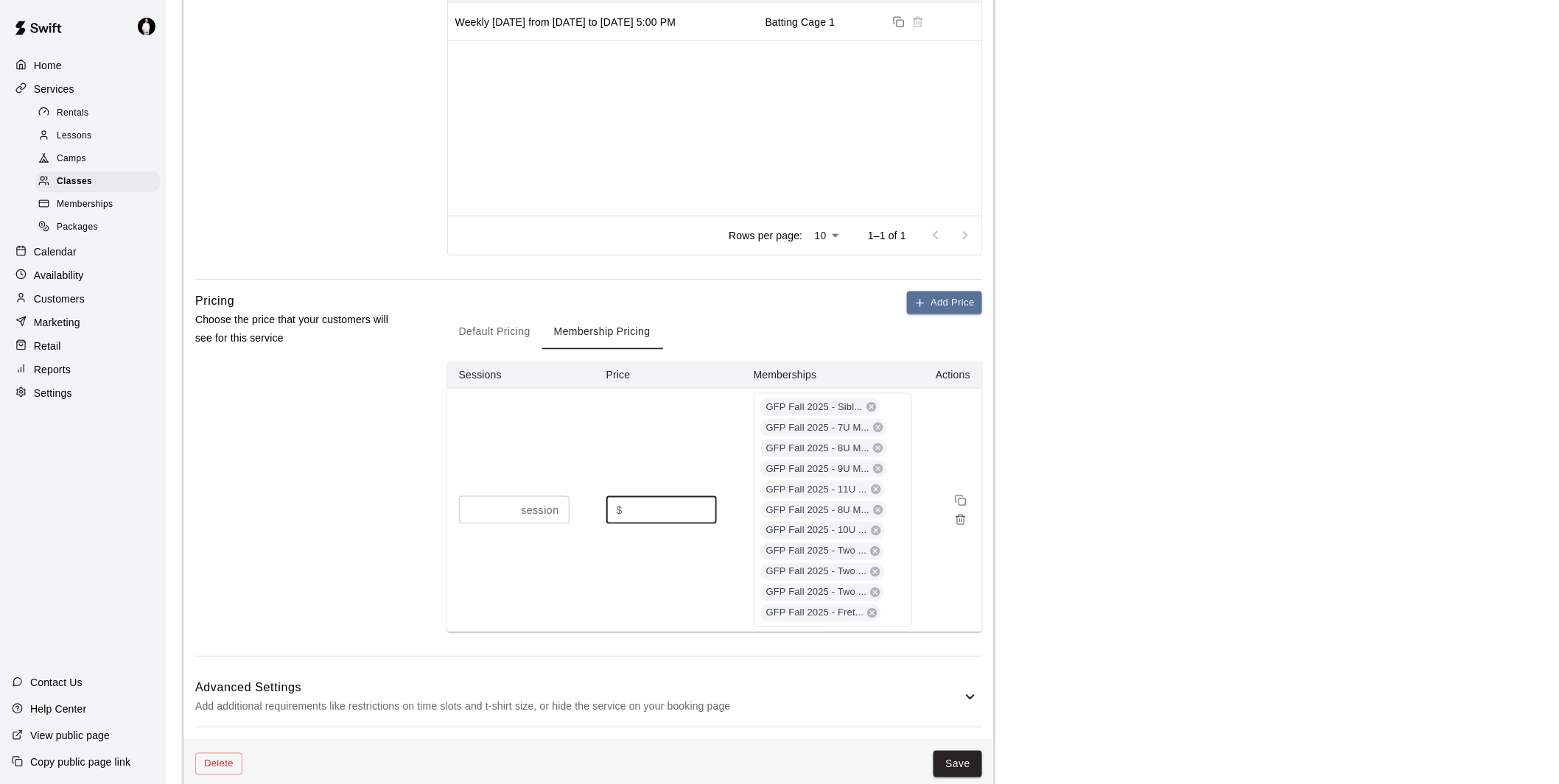
drag, startPoint x: 640, startPoint y: 505, endPoint x: 623, endPoint y: 504, distance: 17.0
click at [623, 504] on div "$ * ​" at bounding box center [662, 509] width 111 height 27
type input "**"
click at [941, 304] on button "Add Price" at bounding box center [943, 303] width 75 height 23
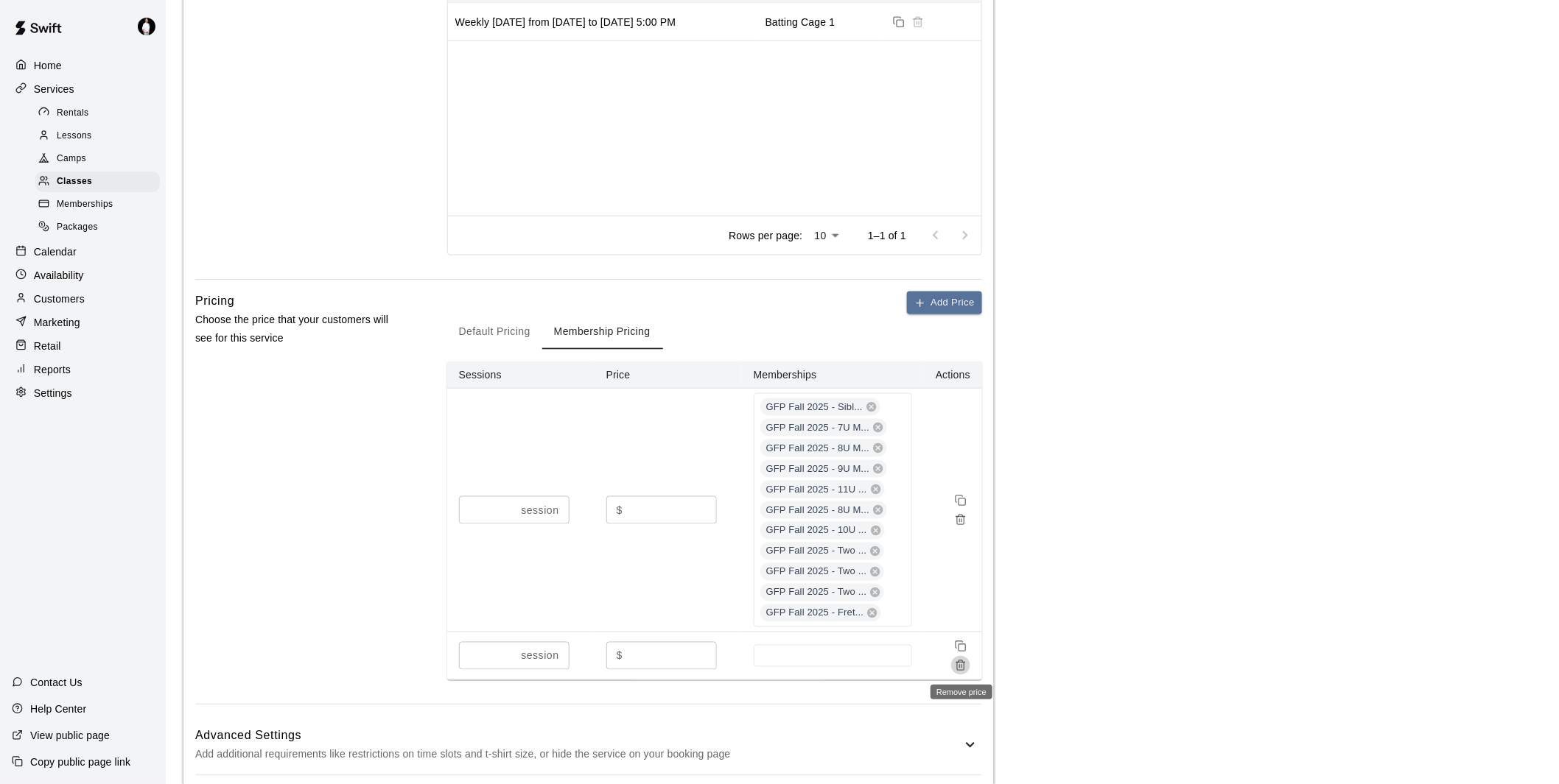
click at [960, 664] on icon "Remove price" at bounding box center [960, 665] width 12 height 12
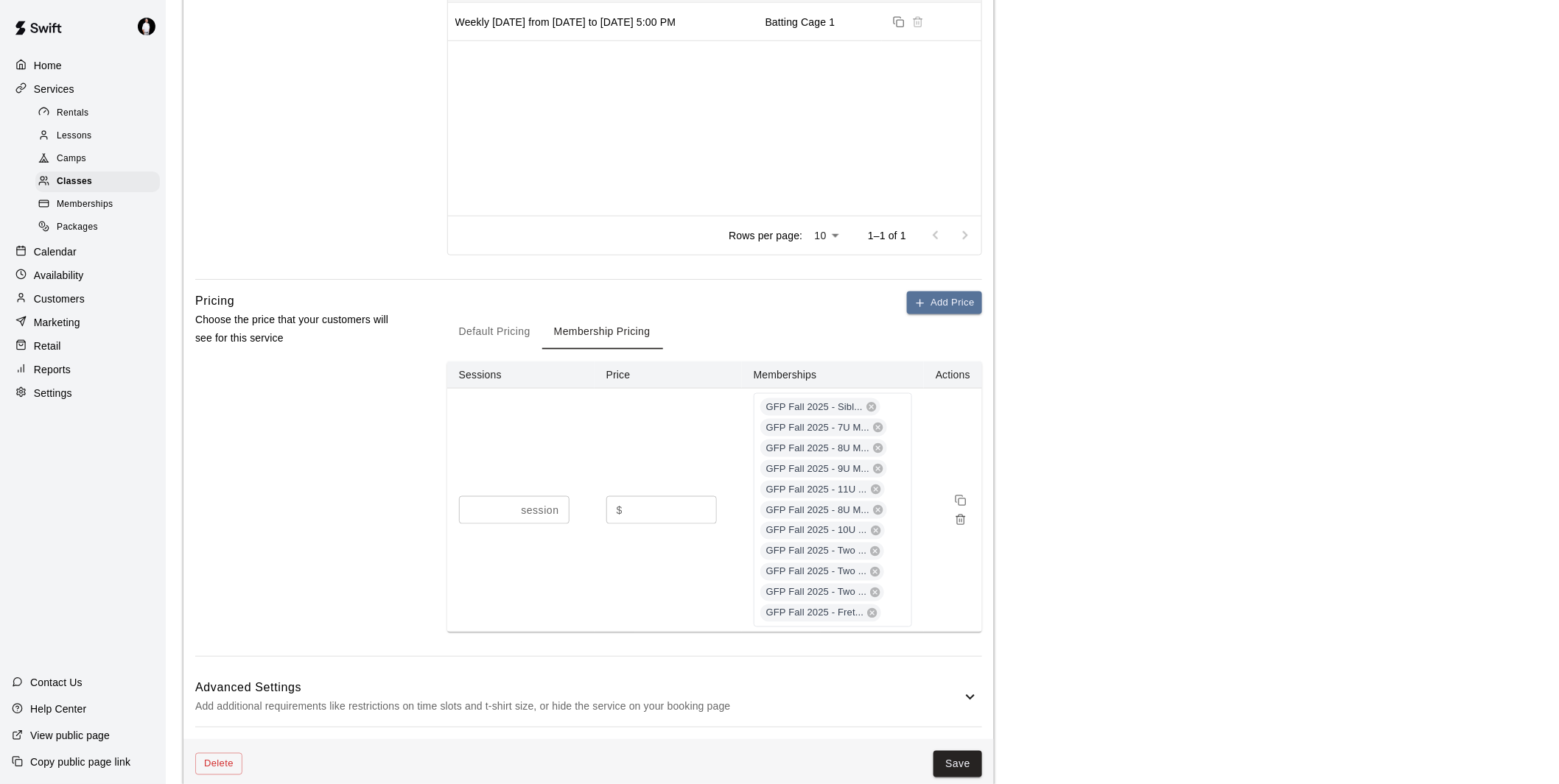
click at [500, 327] on button "Default Pricing" at bounding box center [494, 332] width 95 height 35
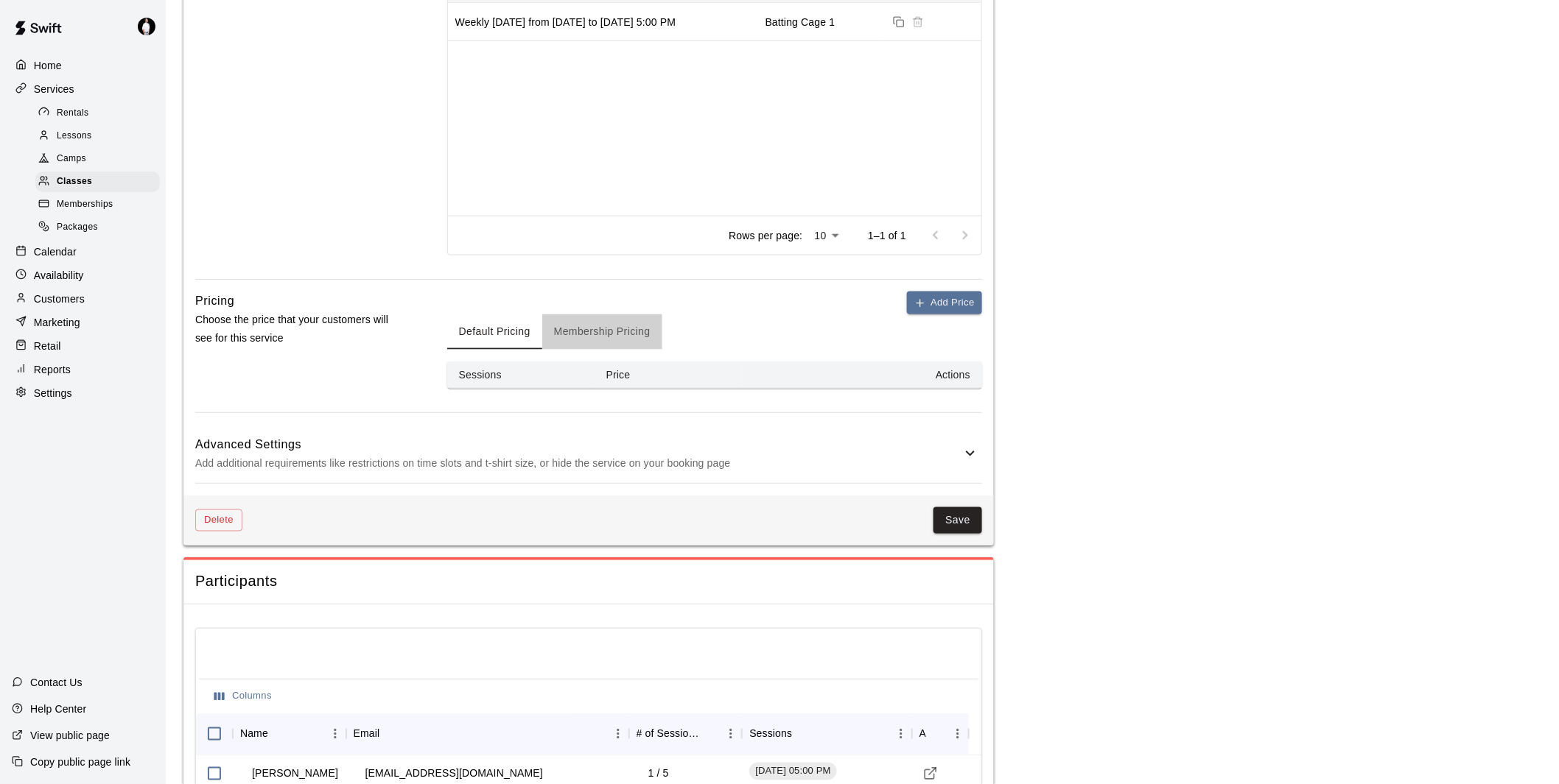
click at [597, 332] on button "Membership Pricing" at bounding box center [603, 332] width 120 height 35
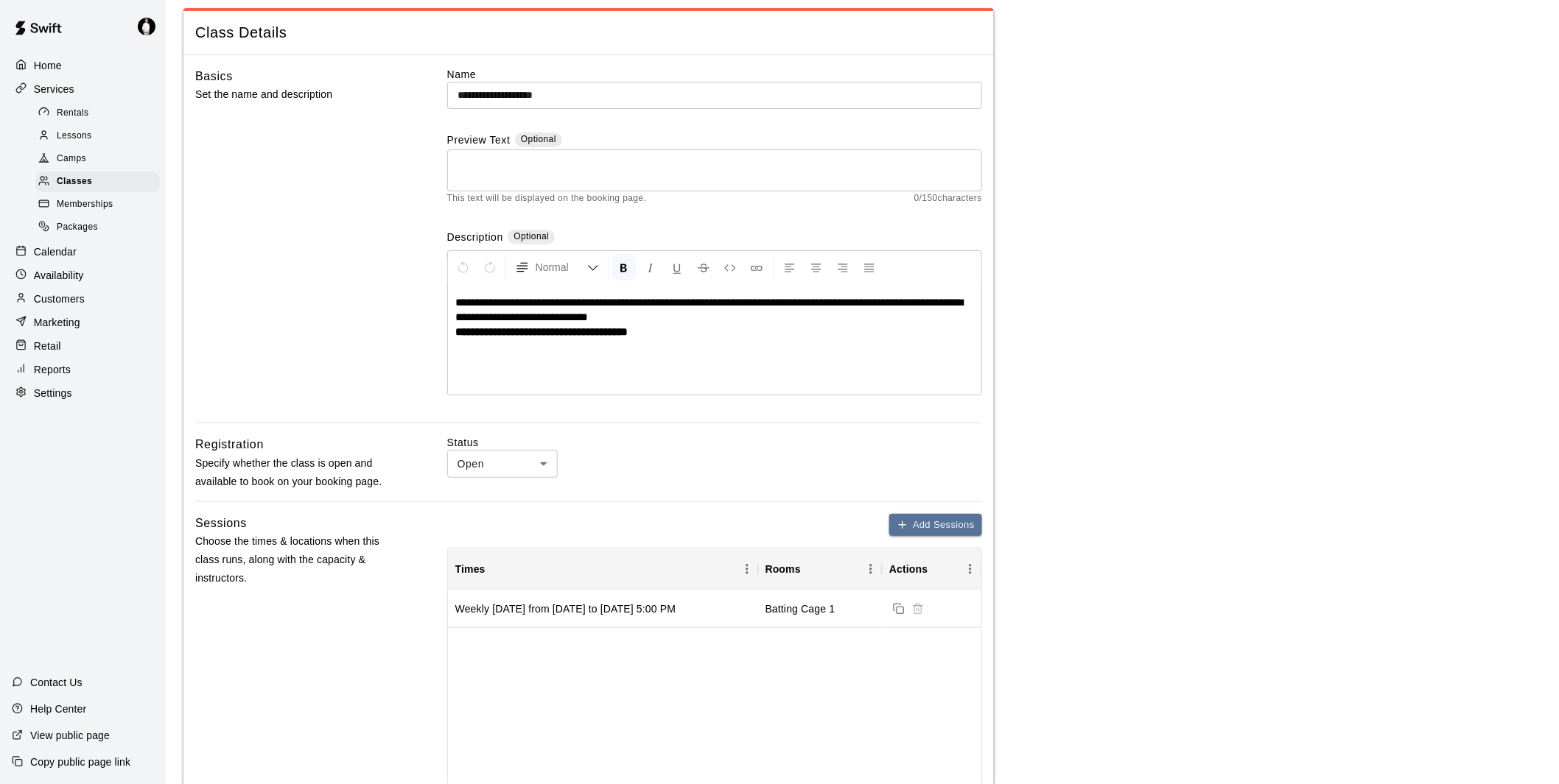
scroll to position [164, 0]
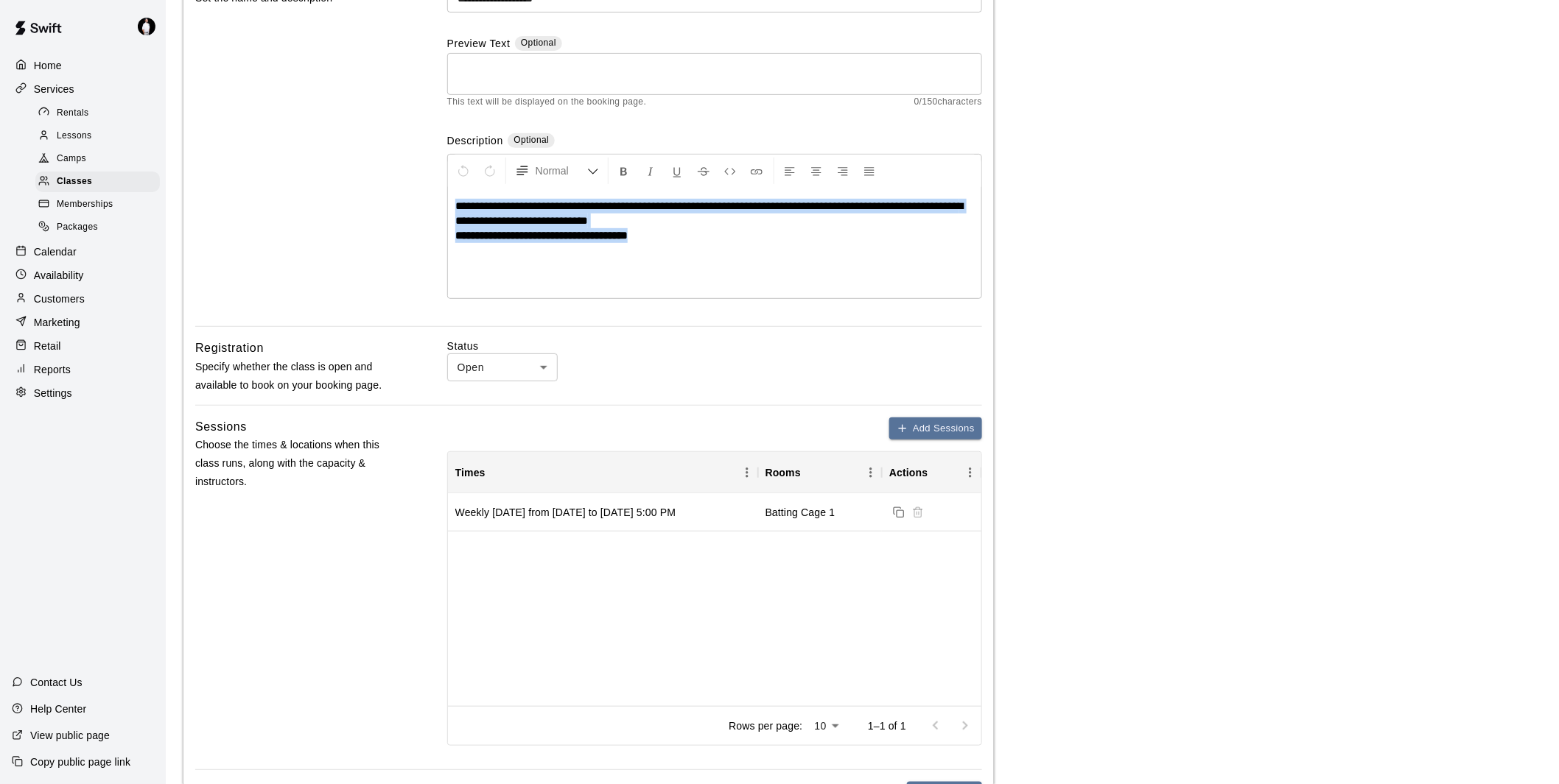
drag, startPoint x: 683, startPoint y: 234, endPoint x: 430, endPoint y: 201, distance: 255.1
click at [430, 201] on div "**********" at bounding box center [588, 149] width 786 height 357
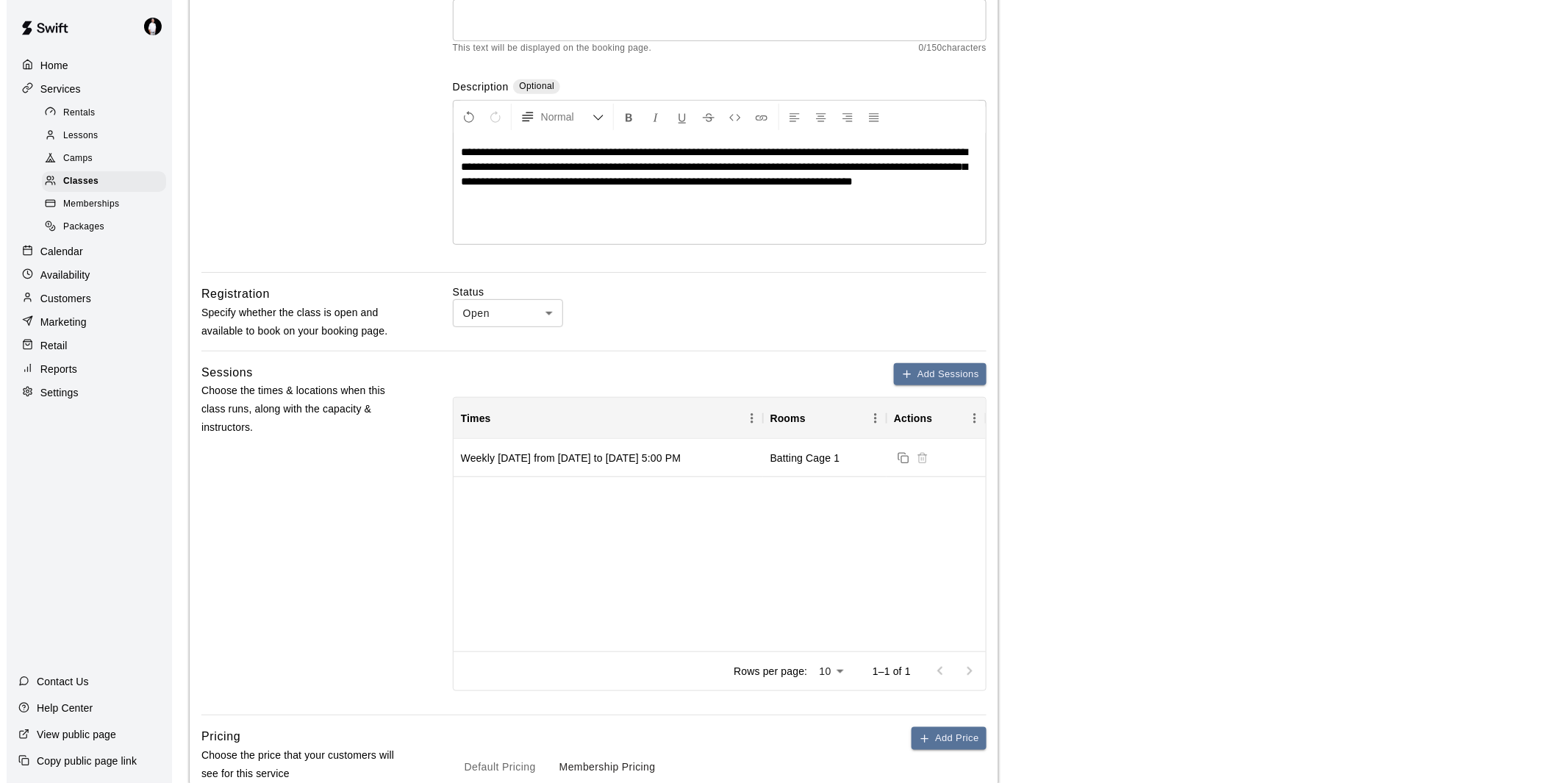
scroll to position [244, 0]
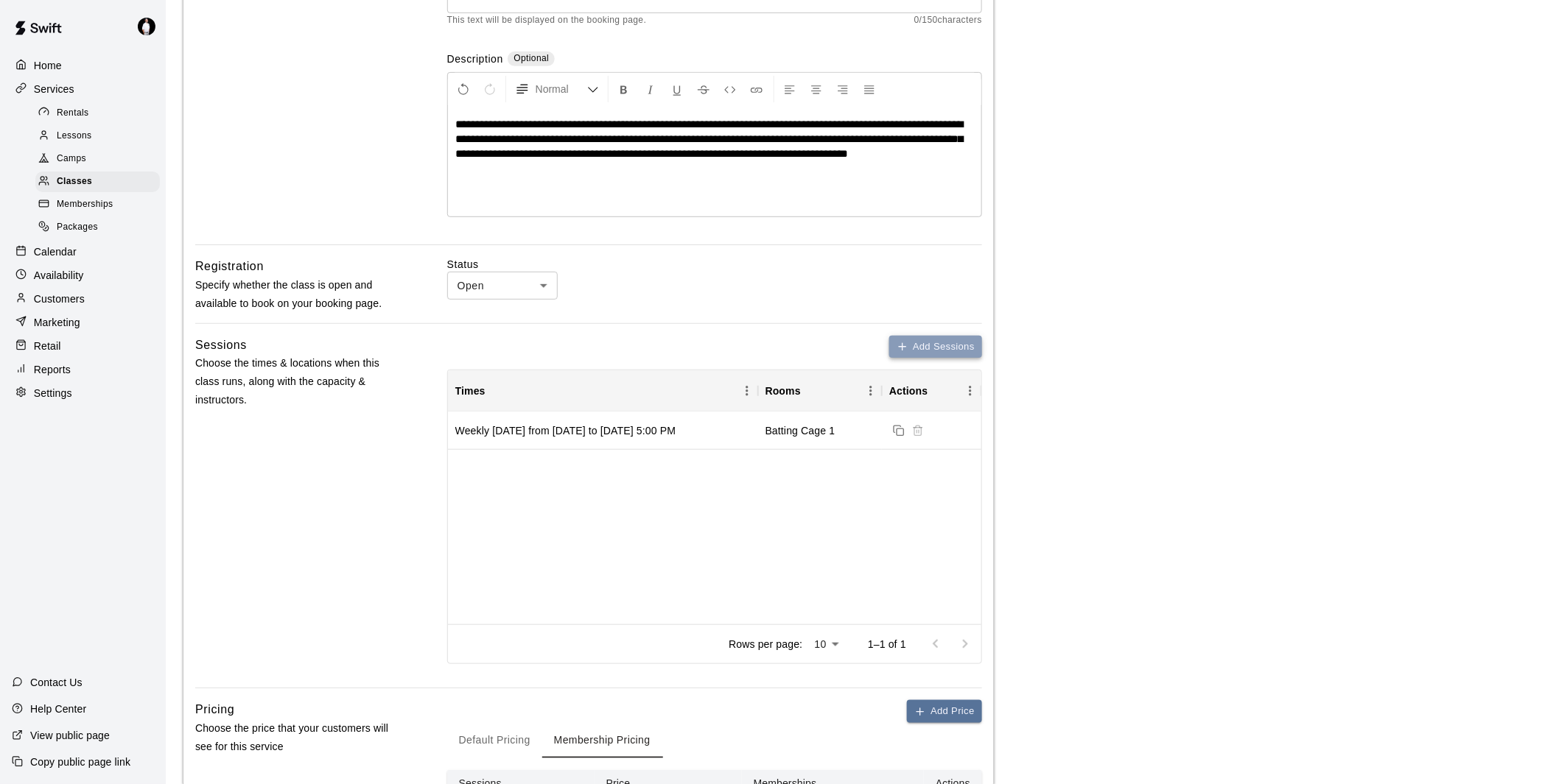
click at [920, 343] on button "Add Sessions" at bounding box center [935, 347] width 93 height 23
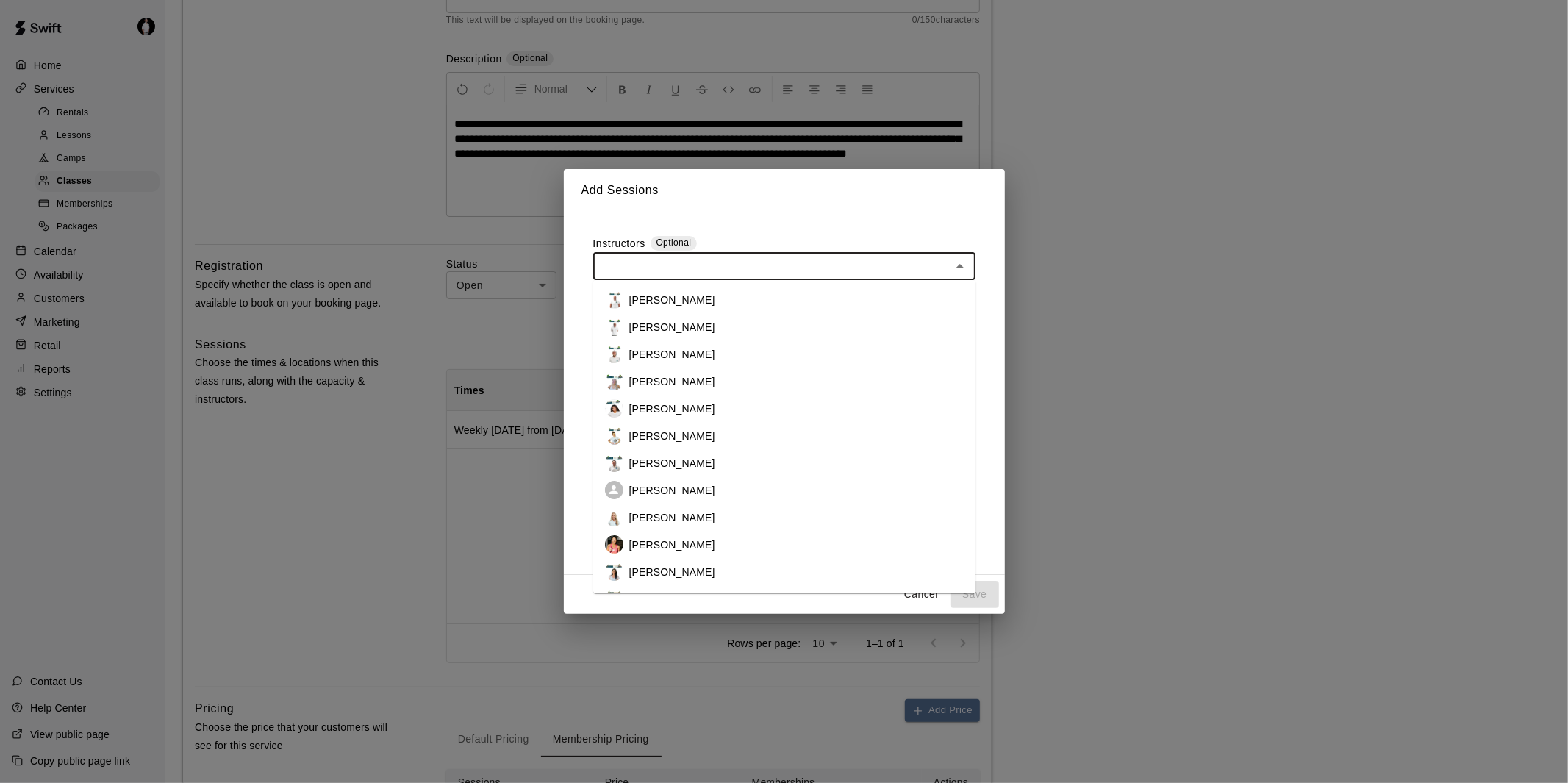
click at [752, 270] on input "text" at bounding box center [772, 266] width 349 height 18
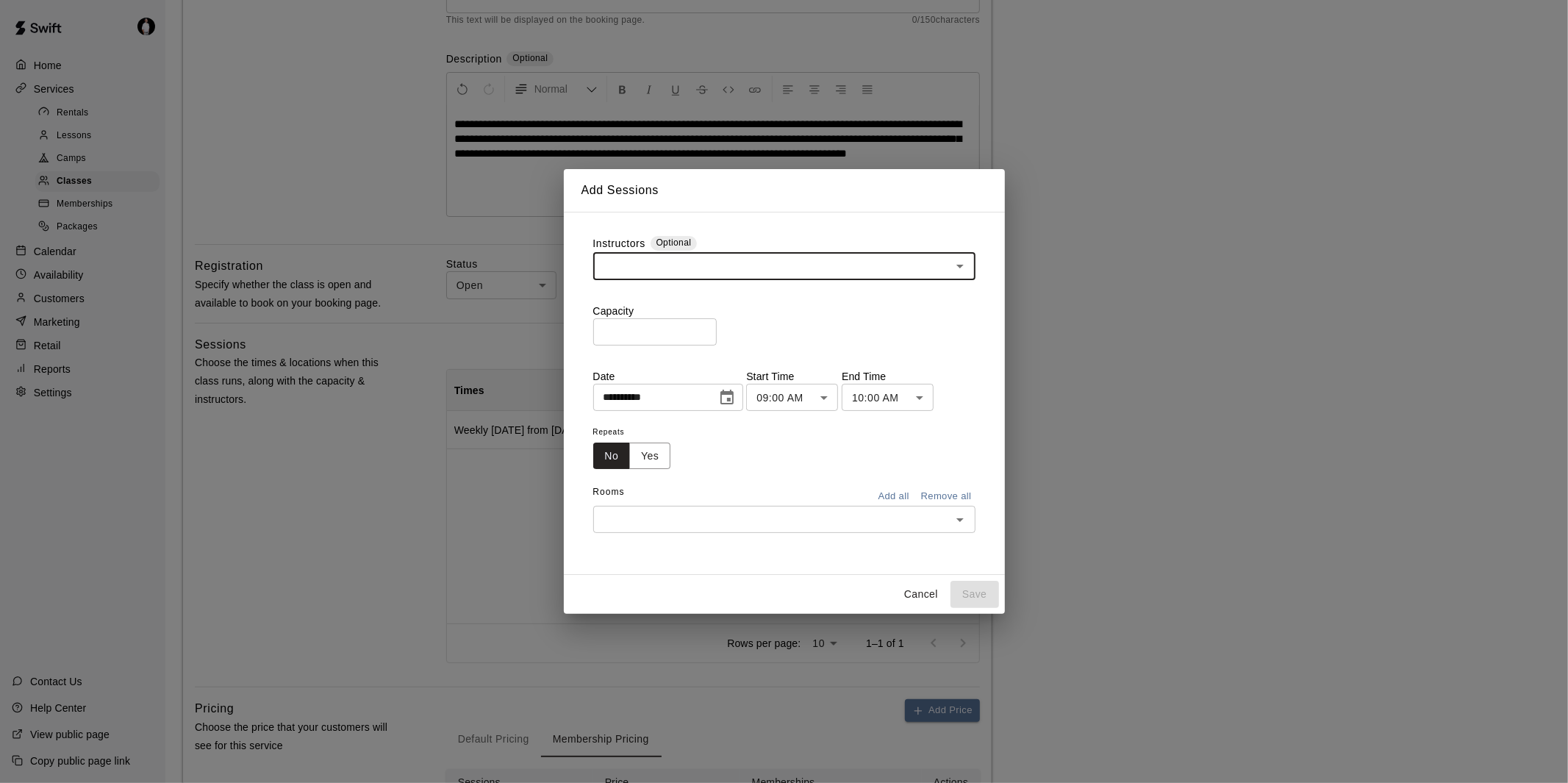
click at [752, 270] on input "text" at bounding box center [772, 266] width 349 height 18
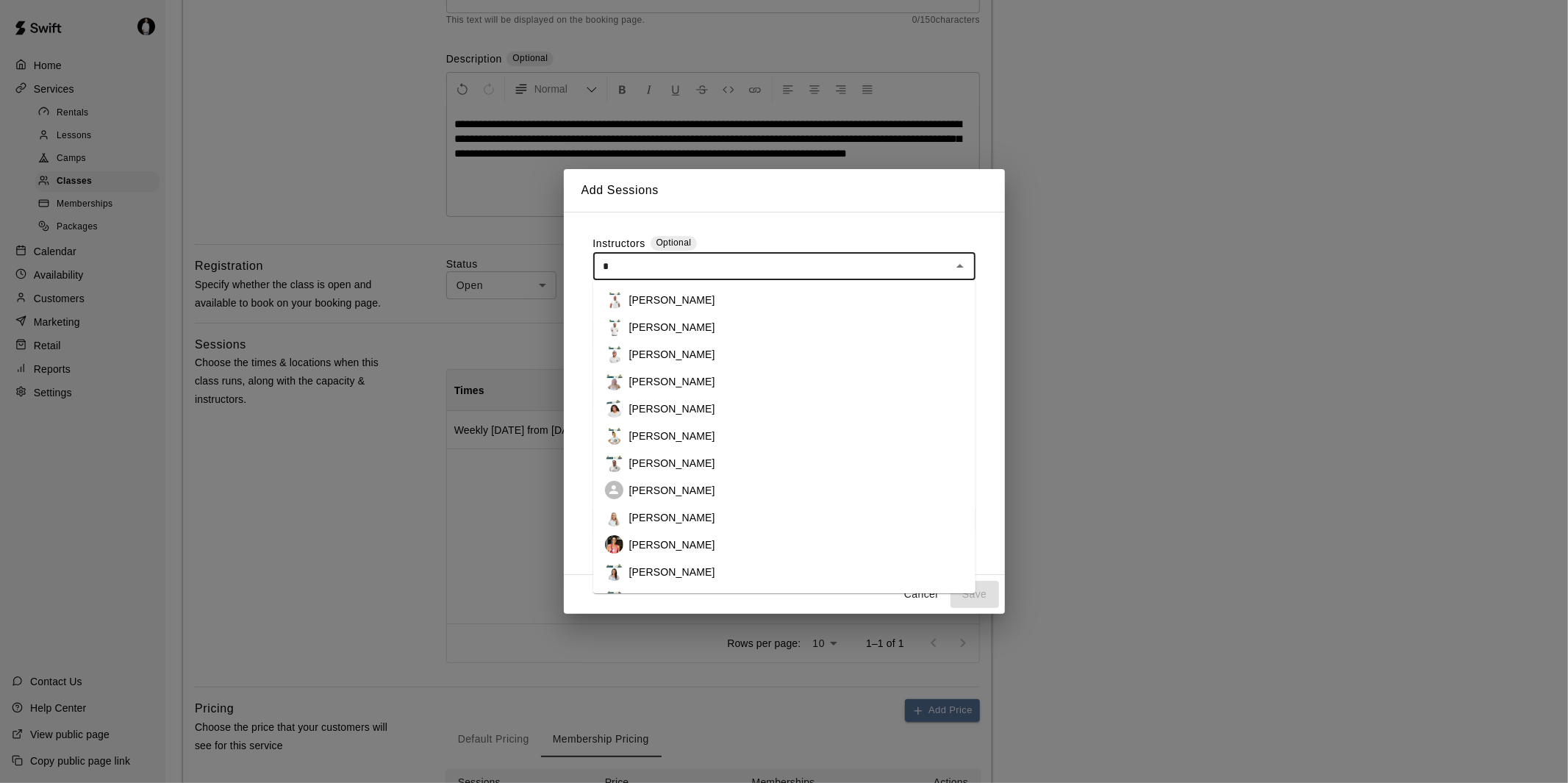
type input "**"
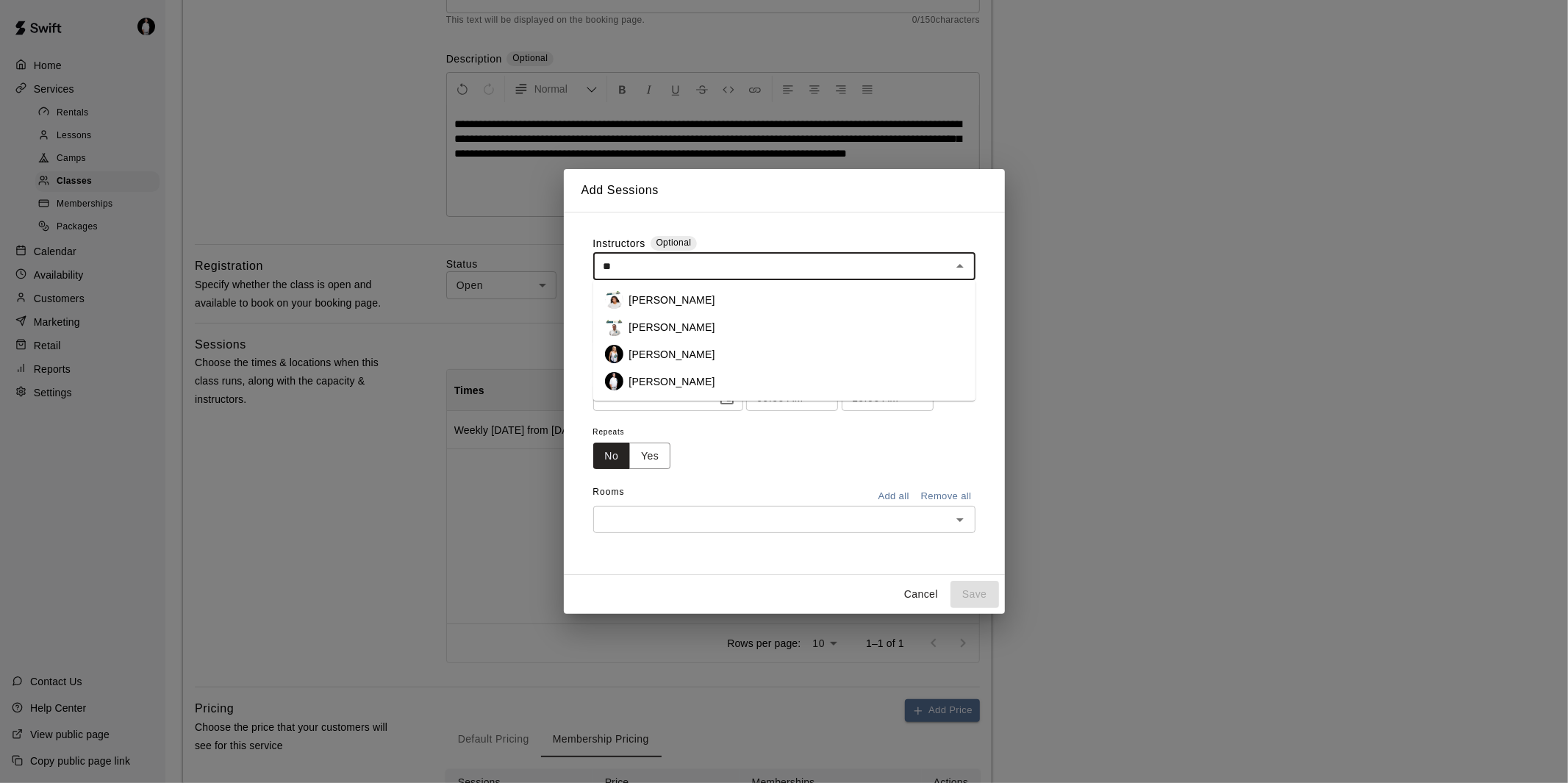
click at [703, 324] on li "[PERSON_NAME]" at bounding box center [784, 326] width 382 height 27
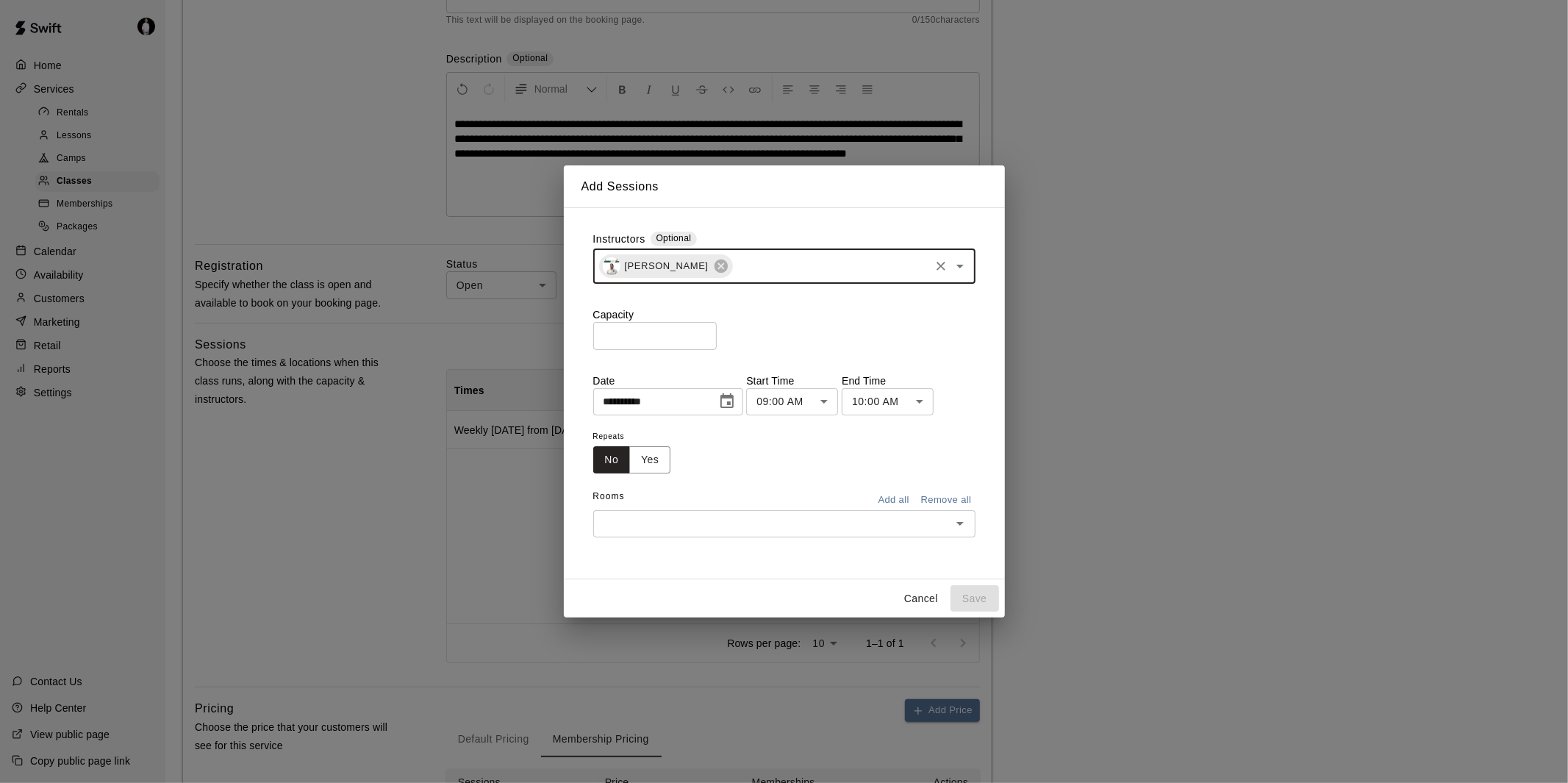
click at [762, 264] on input "text" at bounding box center [831, 266] width 194 height 18
type input "*"
click at [929, 228] on div "**********" at bounding box center [784, 393] width 406 height 347
click at [922, 598] on button "Cancel" at bounding box center [921, 598] width 47 height 27
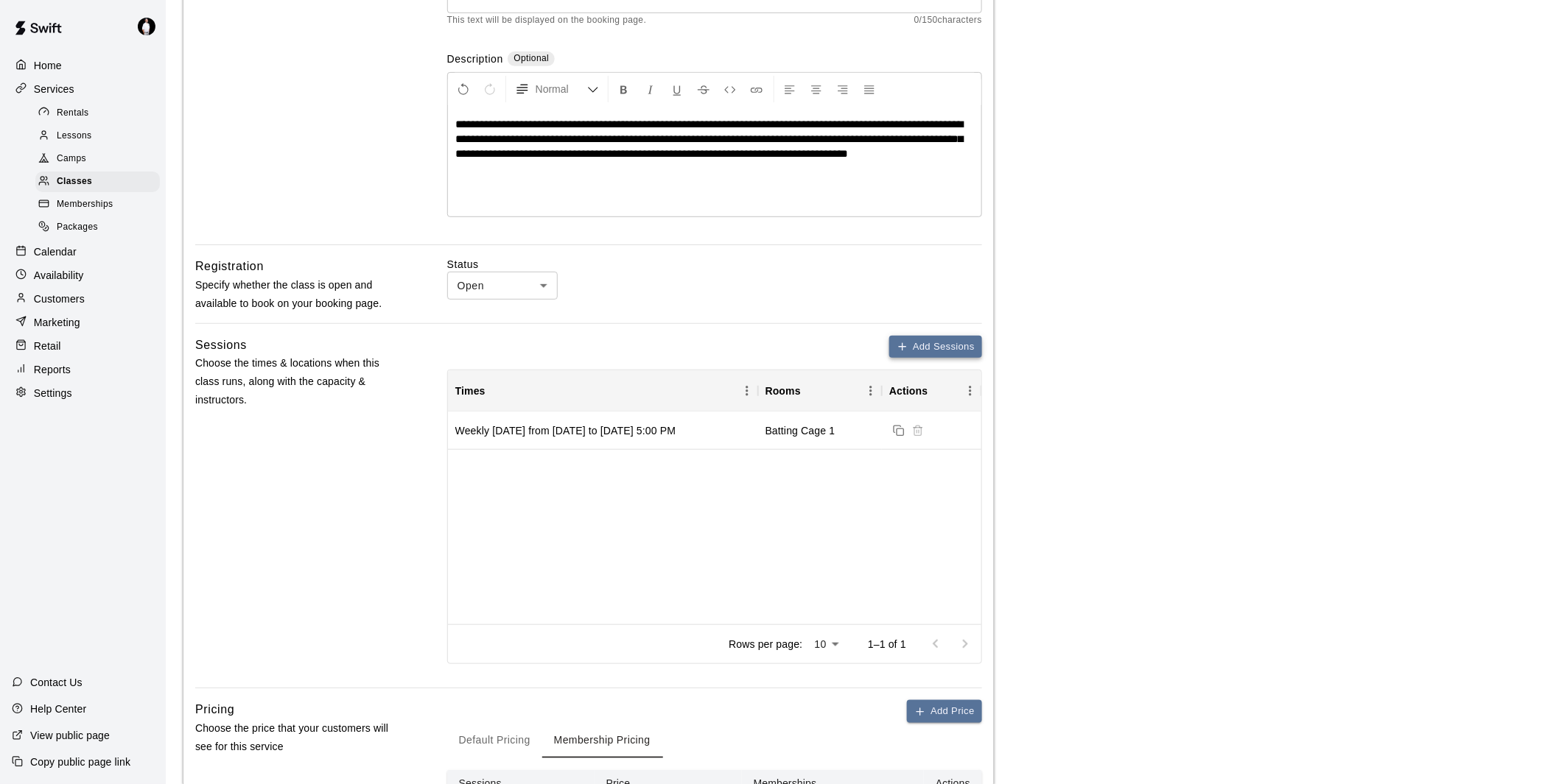
click at [940, 346] on button "Add Sessions" at bounding box center [935, 347] width 93 height 23
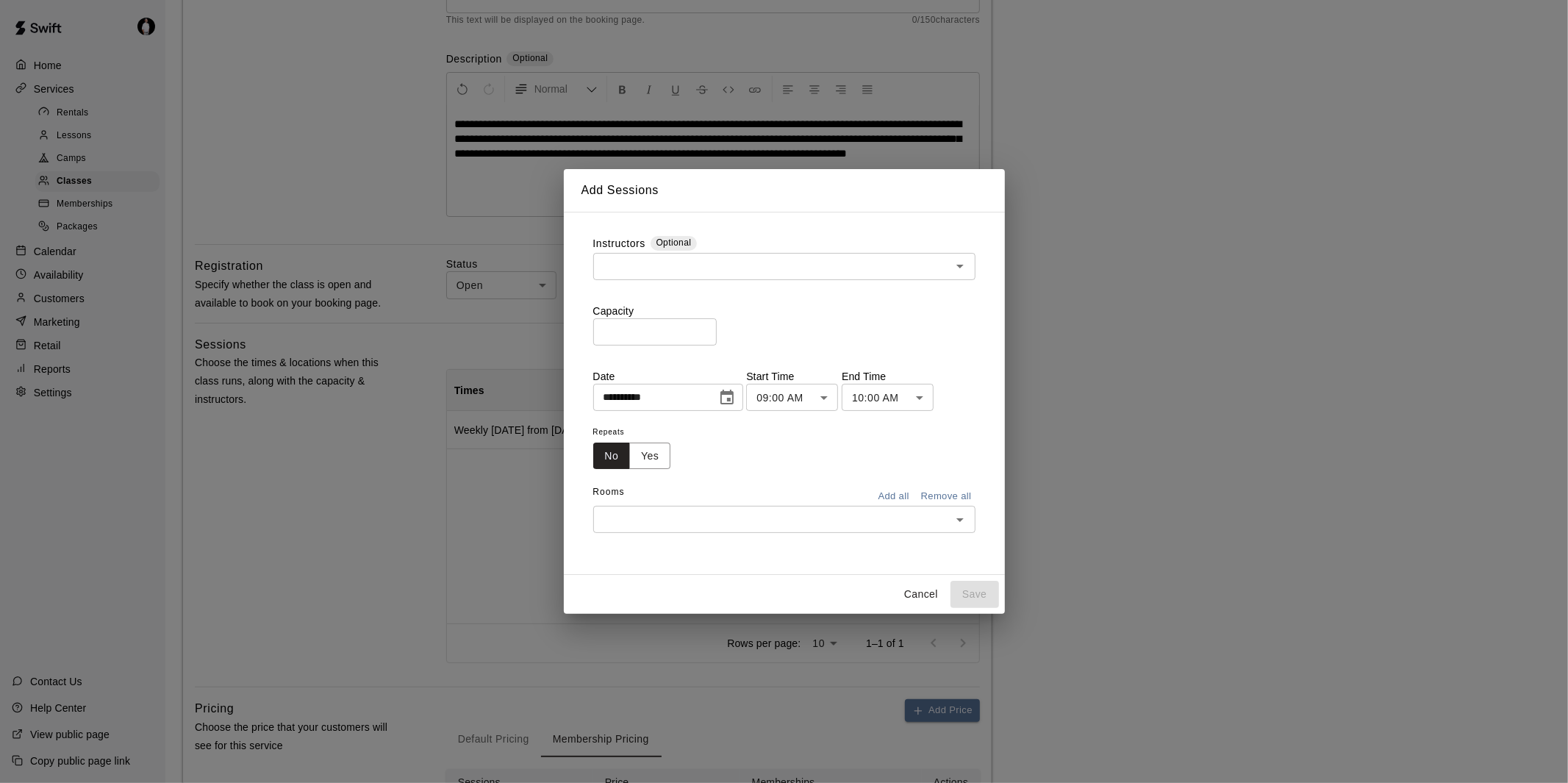
click at [810, 270] on input "text" at bounding box center [772, 266] width 349 height 18
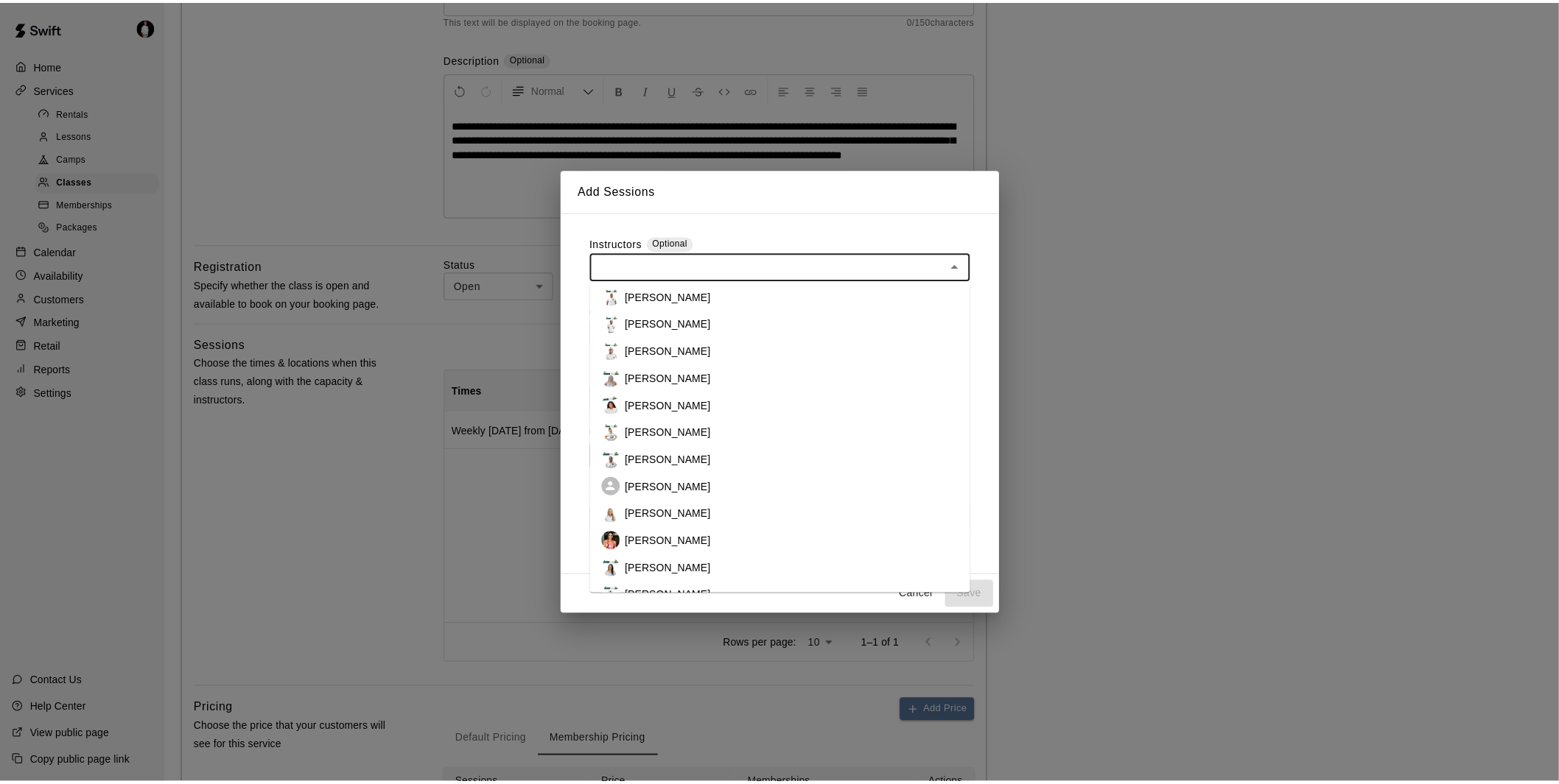
scroll to position [0, 0]
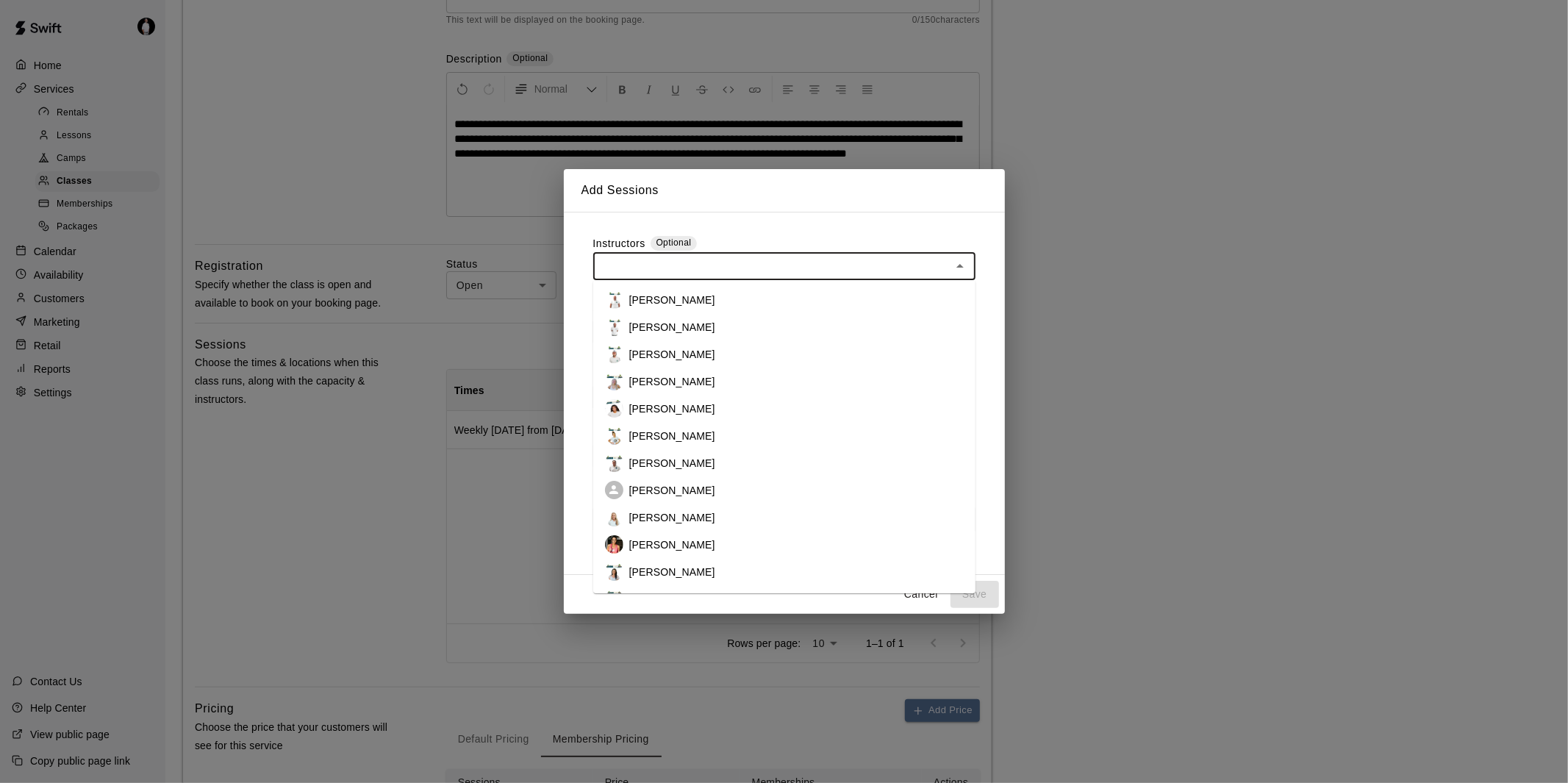
click at [979, 208] on h2 "Add Sessions" at bounding box center [784, 191] width 441 height 43
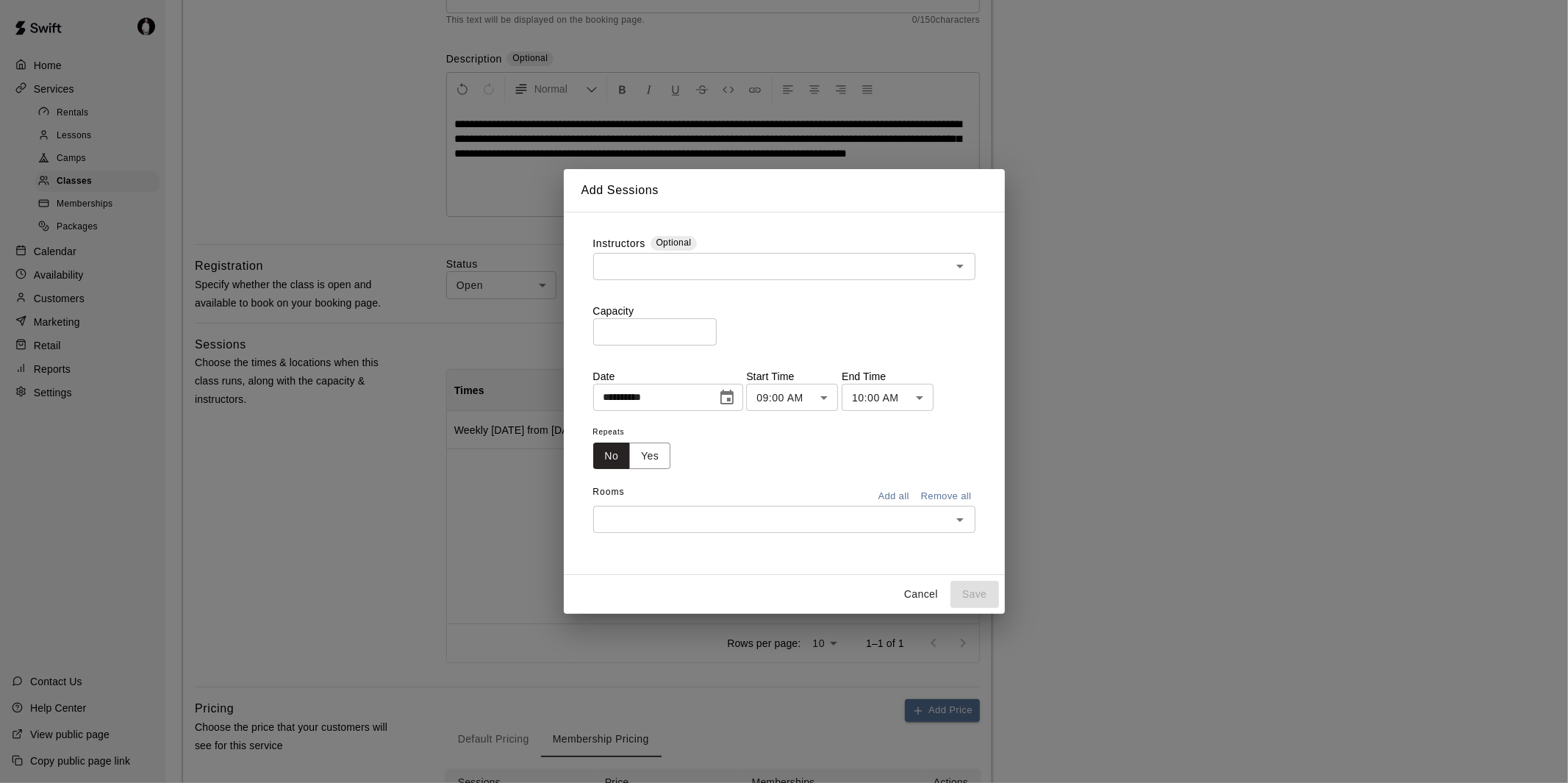
click at [923, 588] on button "Cancel" at bounding box center [921, 593] width 47 height 27
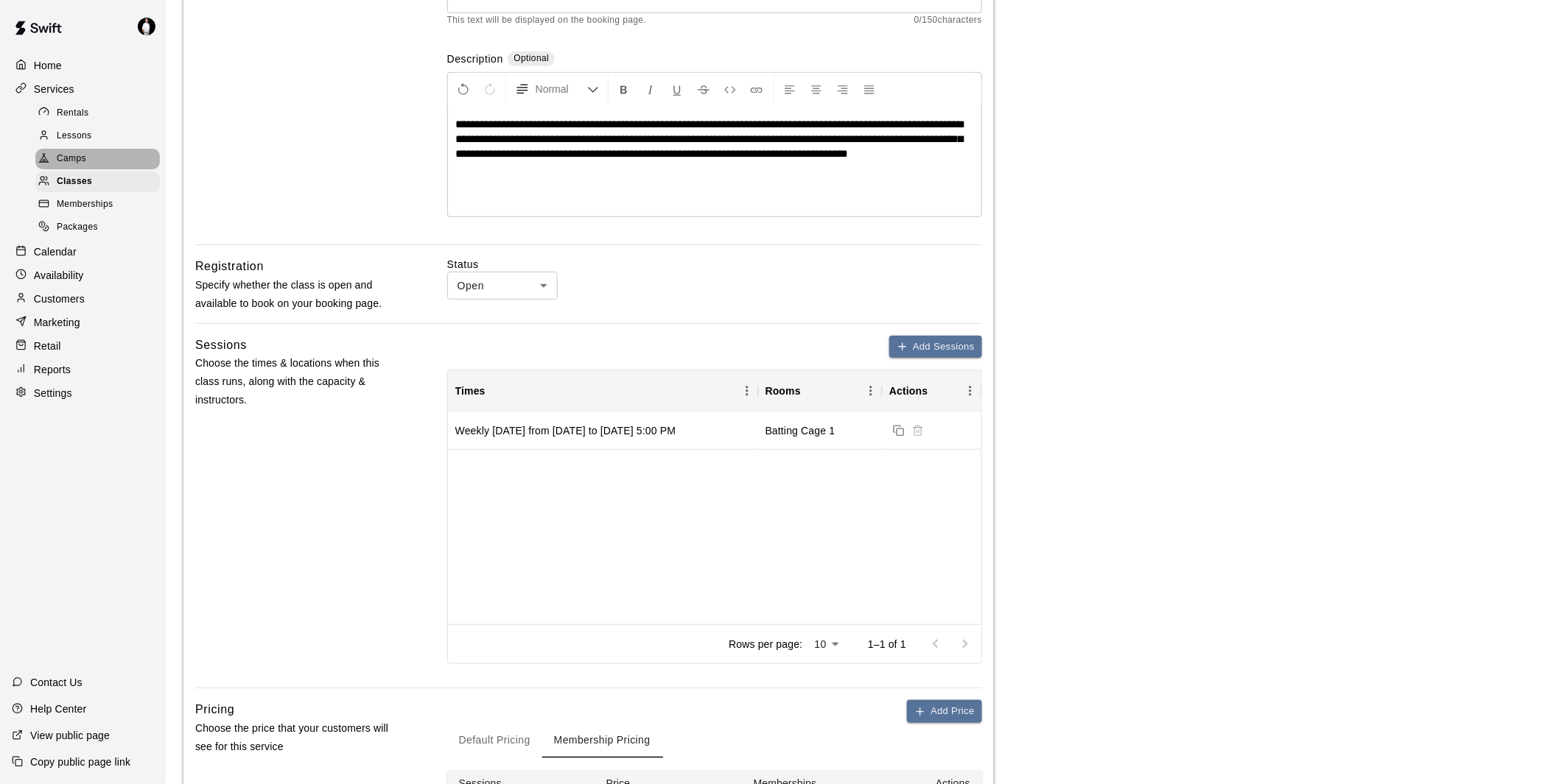
click at [77, 167] on span "Camps" at bounding box center [71, 159] width 29 height 15
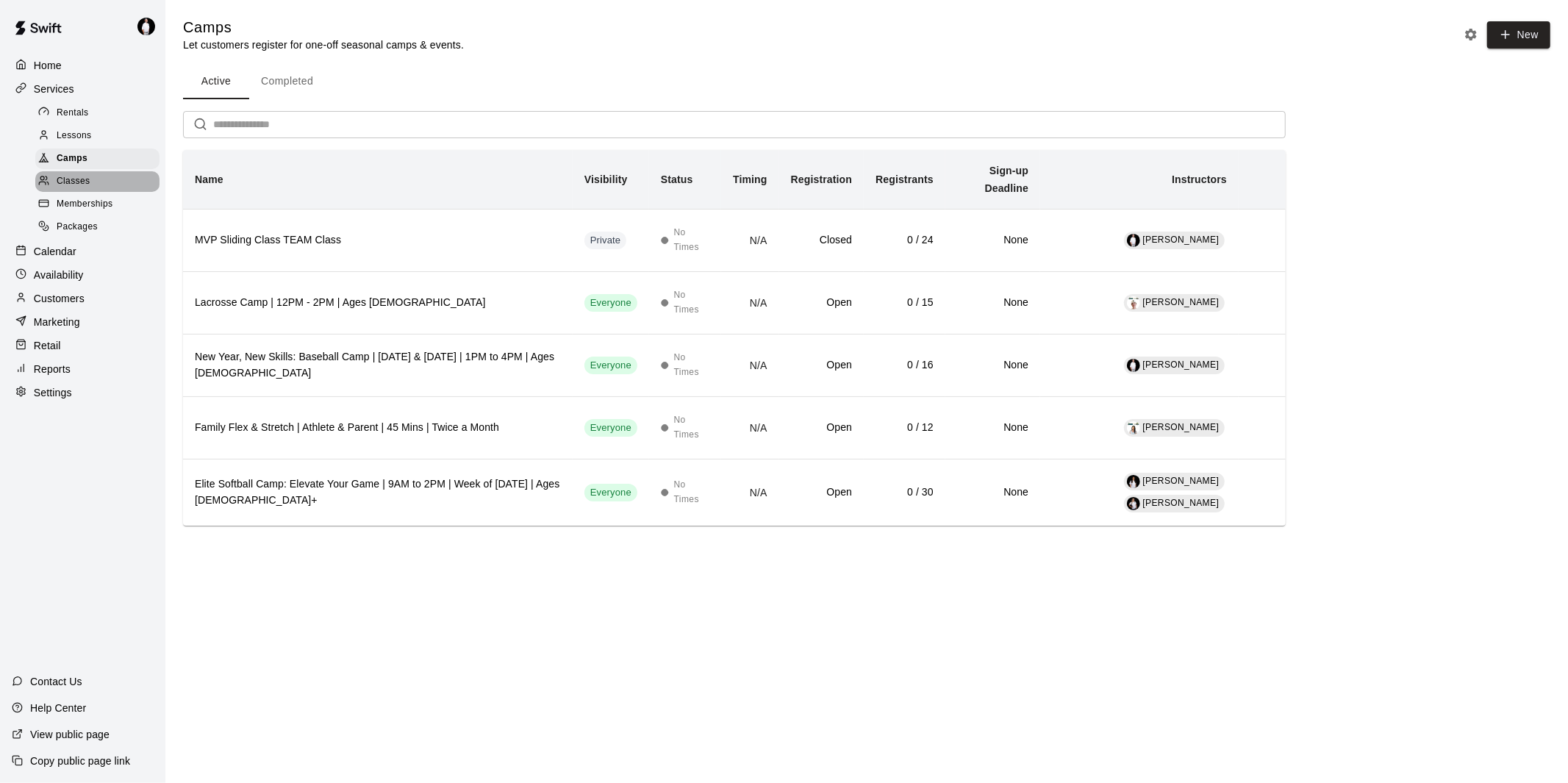
click at [71, 189] on span "Classes" at bounding box center [73, 182] width 33 height 15
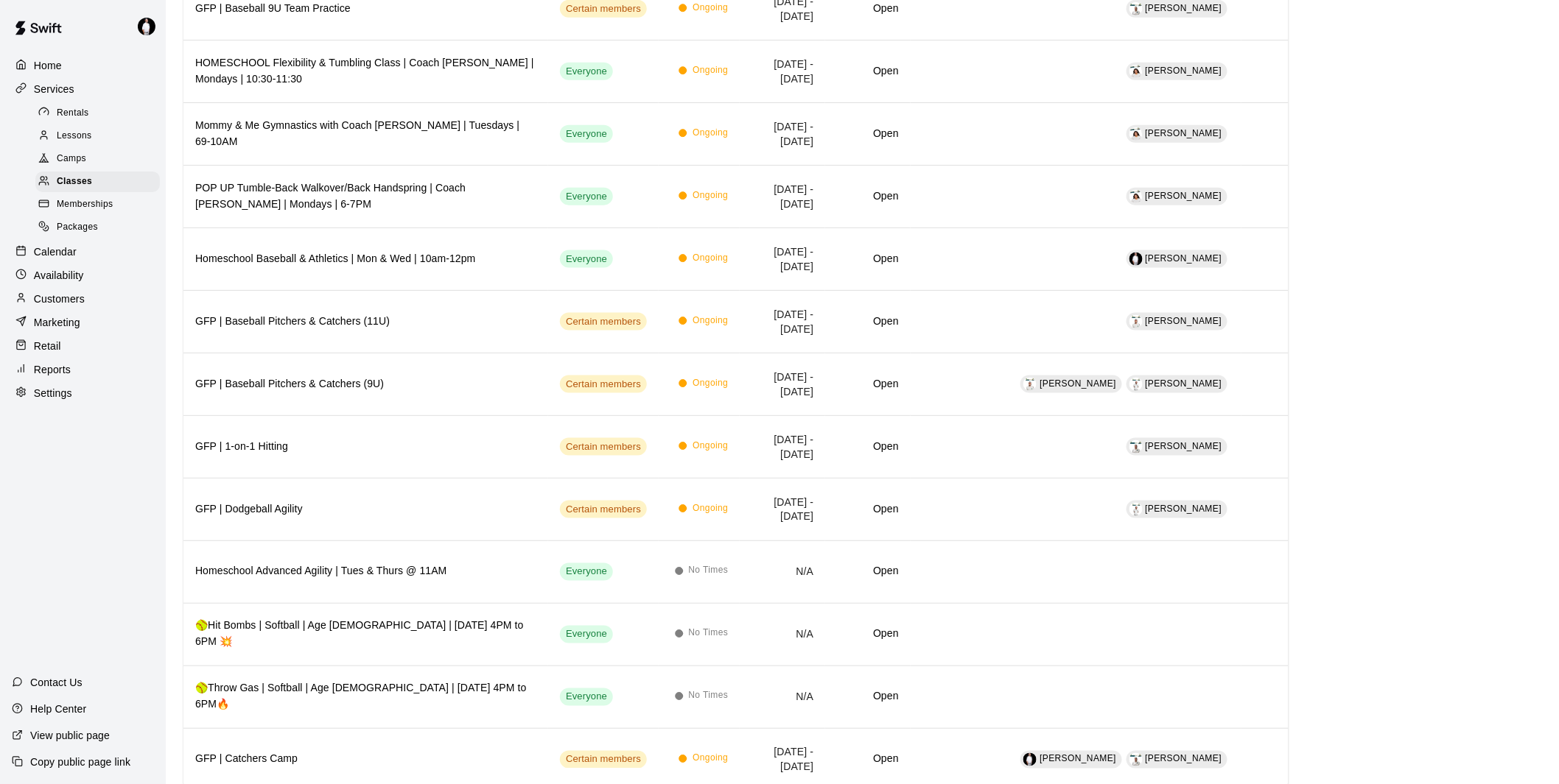
scroll to position [654, 0]
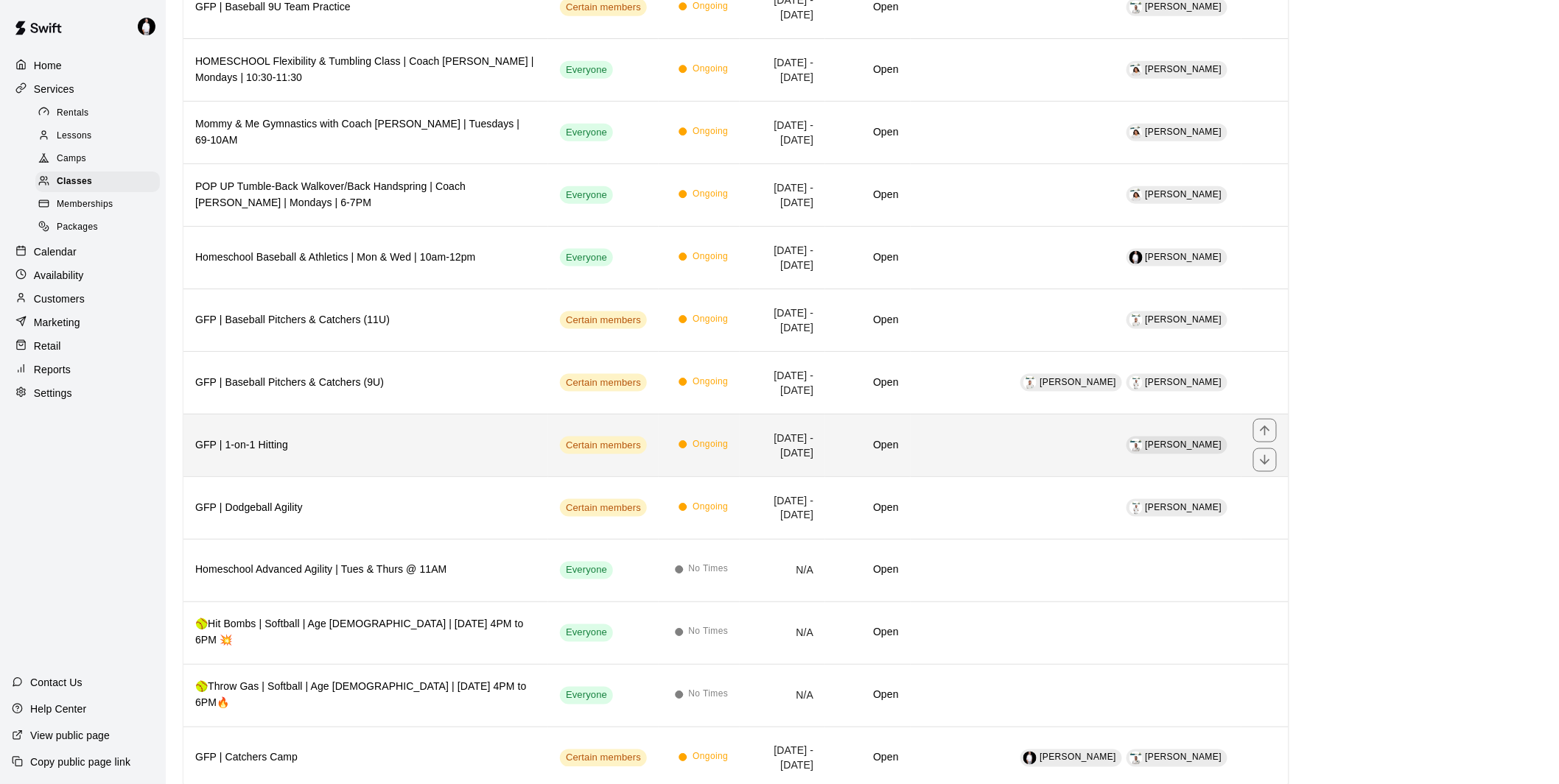
click at [296, 449] on h6 "GFP | 1-on-1 Hitting" at bounding box center [365, 445] width 341 height 16
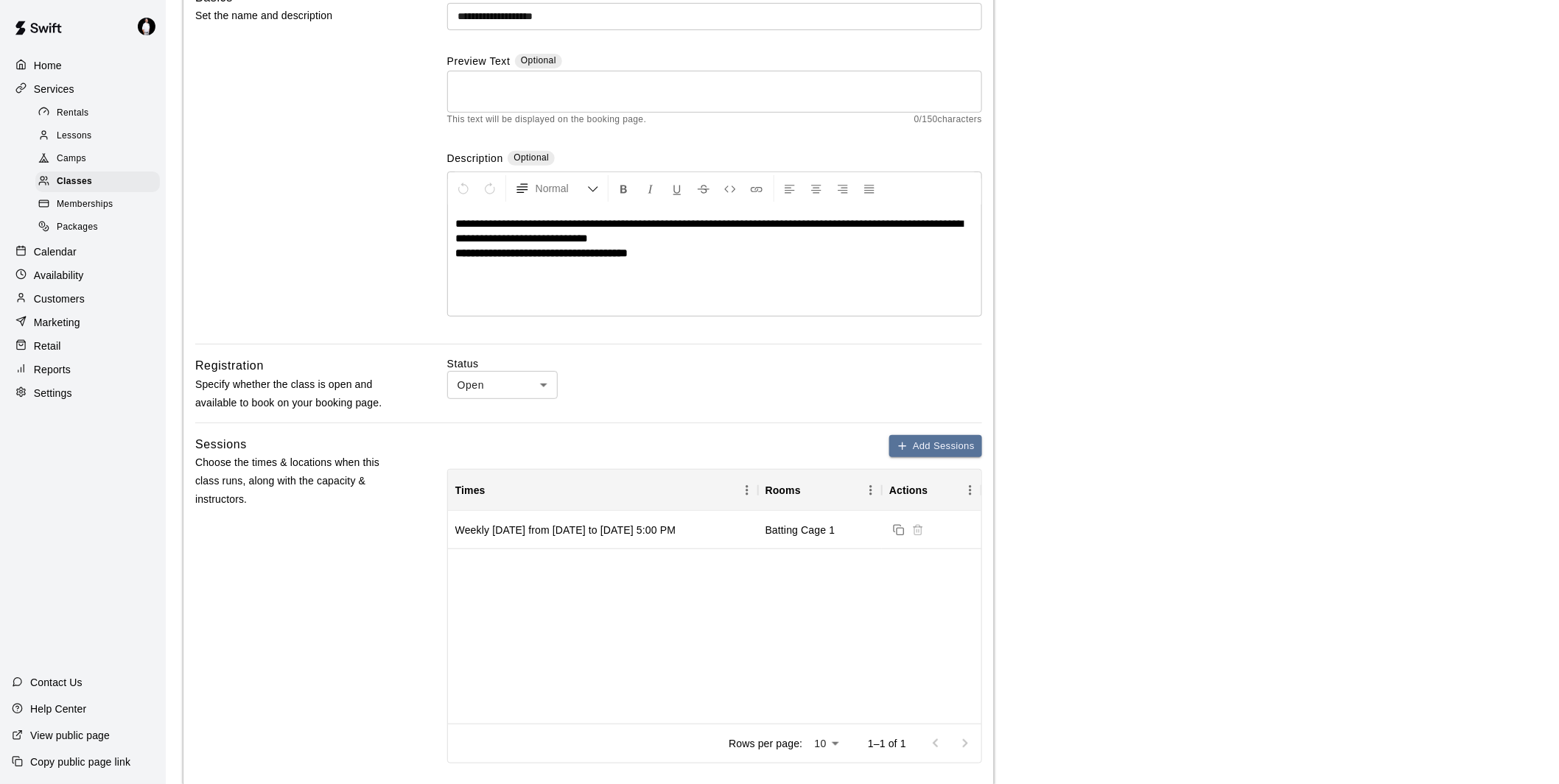
scroll to position [164, 0]
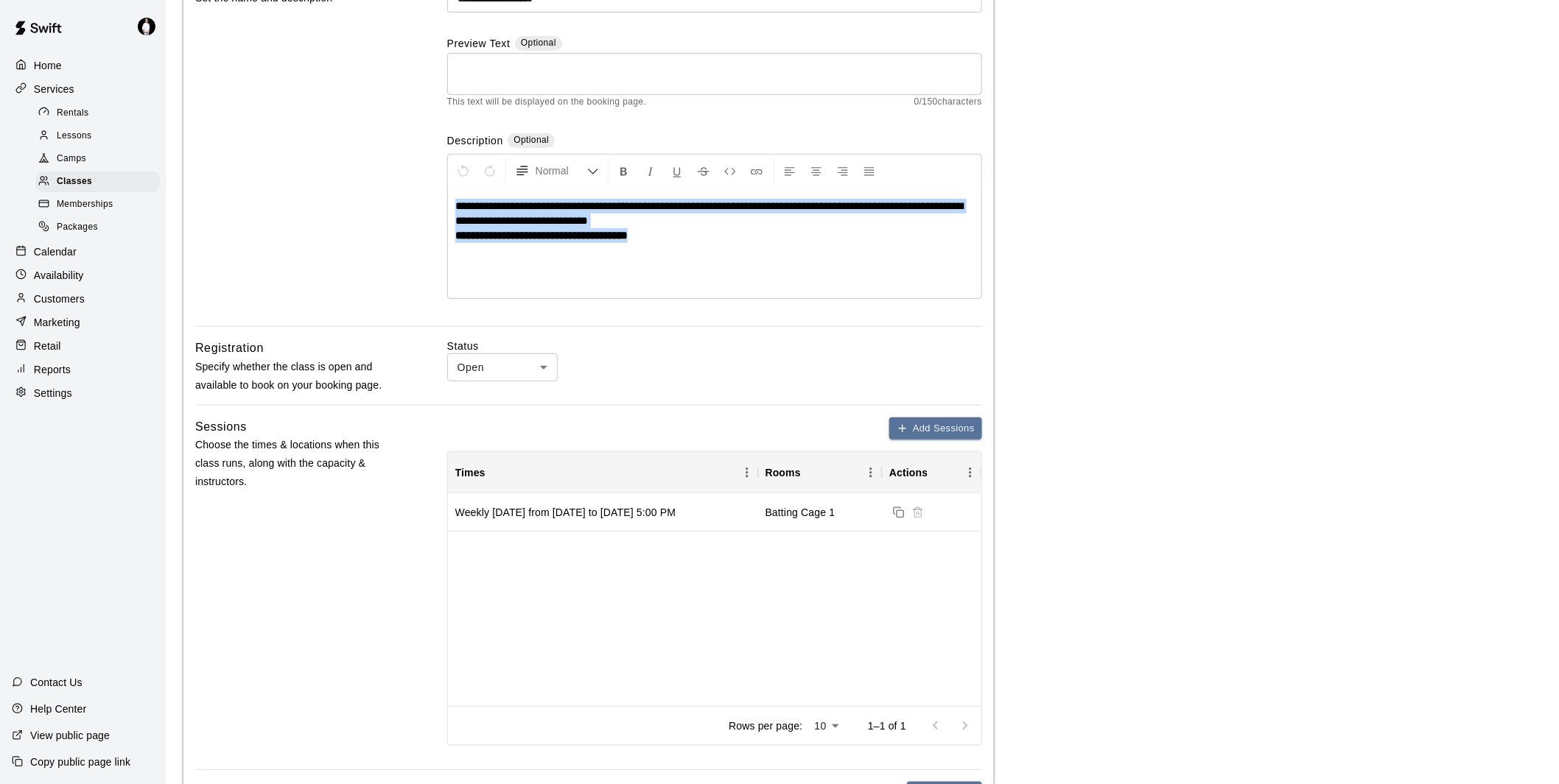
drag, startPoint x: 684, startPoint y: 229, endPoint x: 447, endPoint y: 212, distance: 237.6
click at [447, 212] on div "**********" at bounding box center [714, 226] width 535 height 145
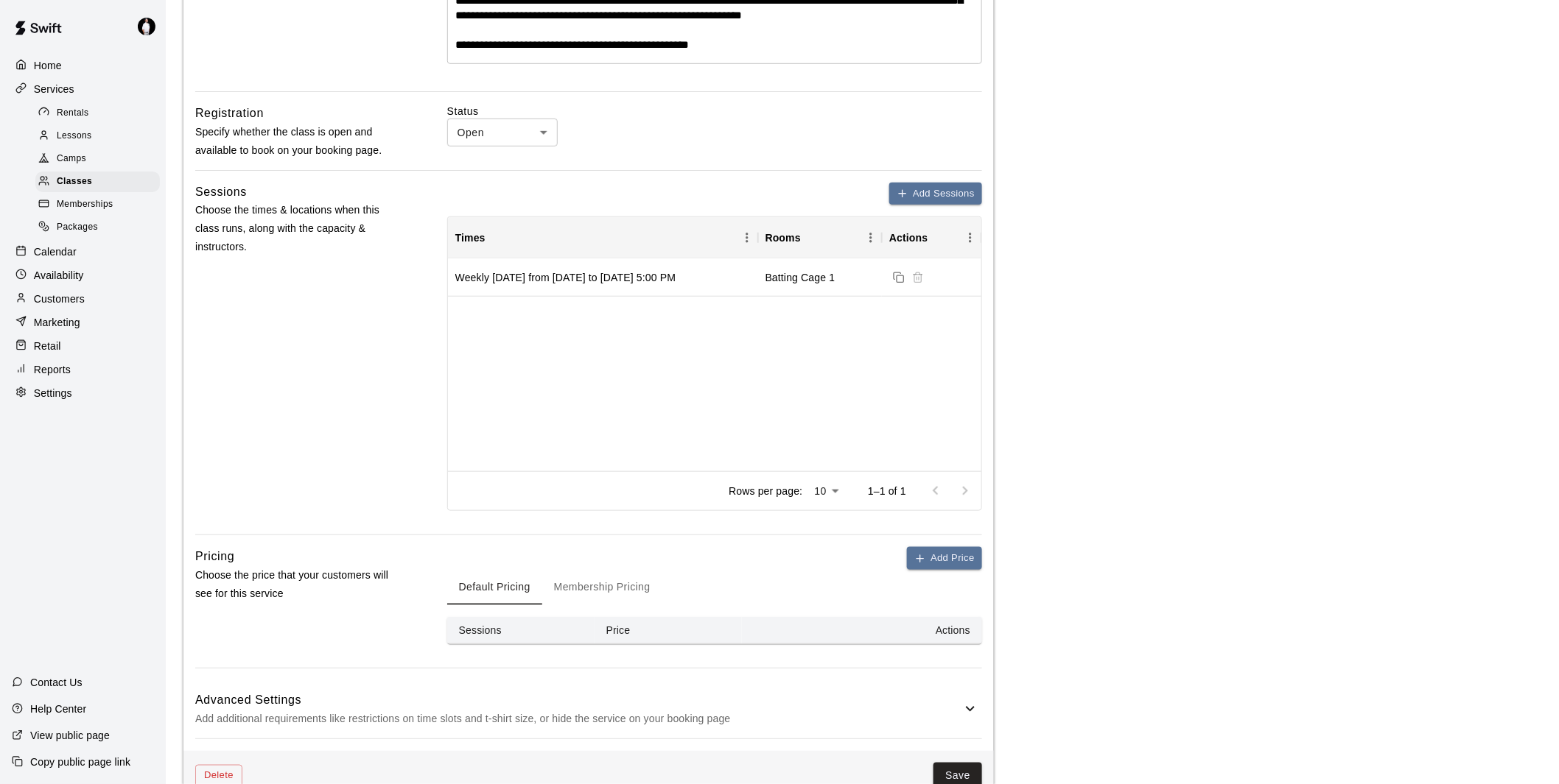
scroll to position [490, 0]
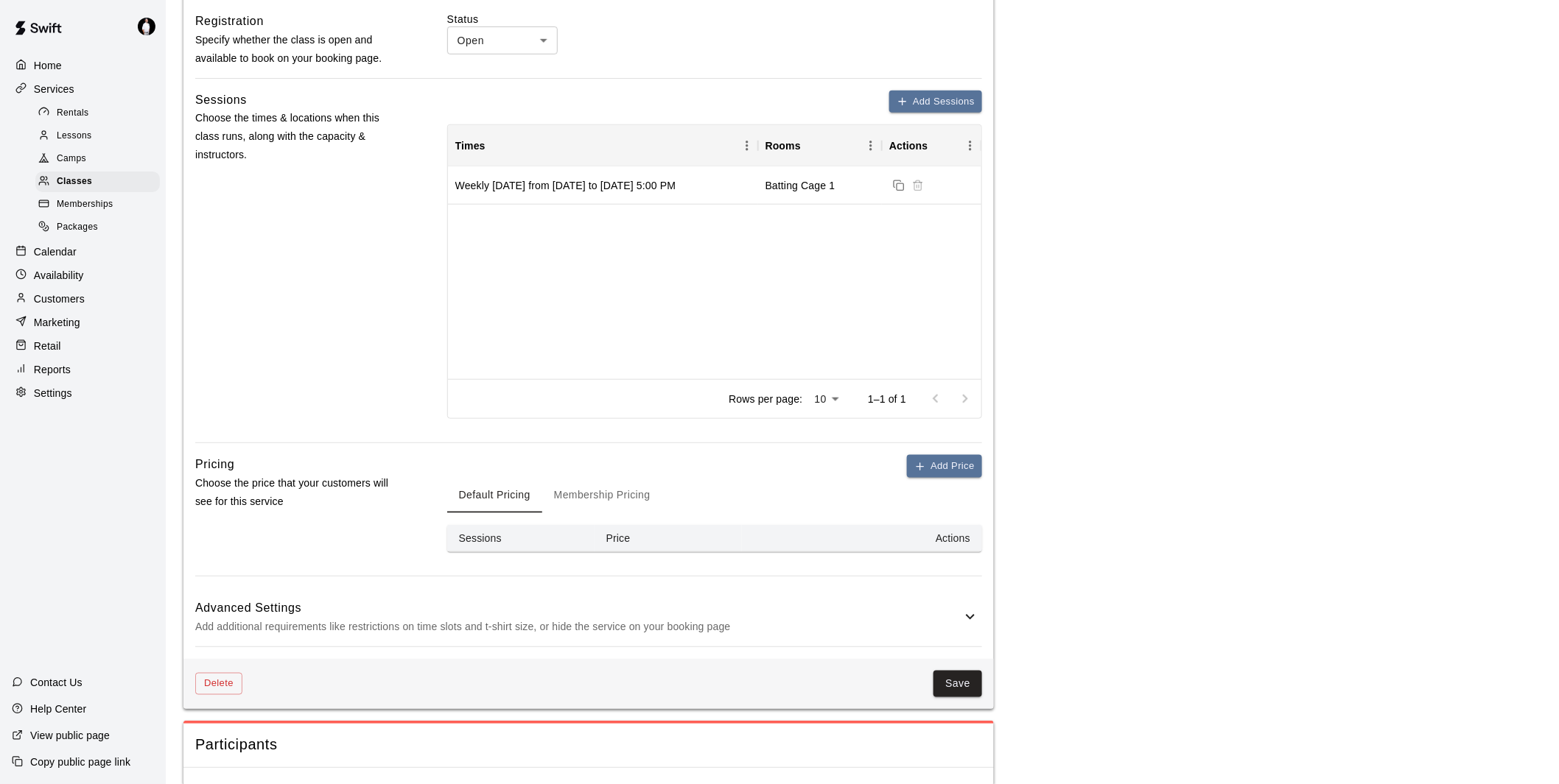
click at [635, 491] on button "Membership Pricing" at bounding box center [603, 494] width 120 height 35
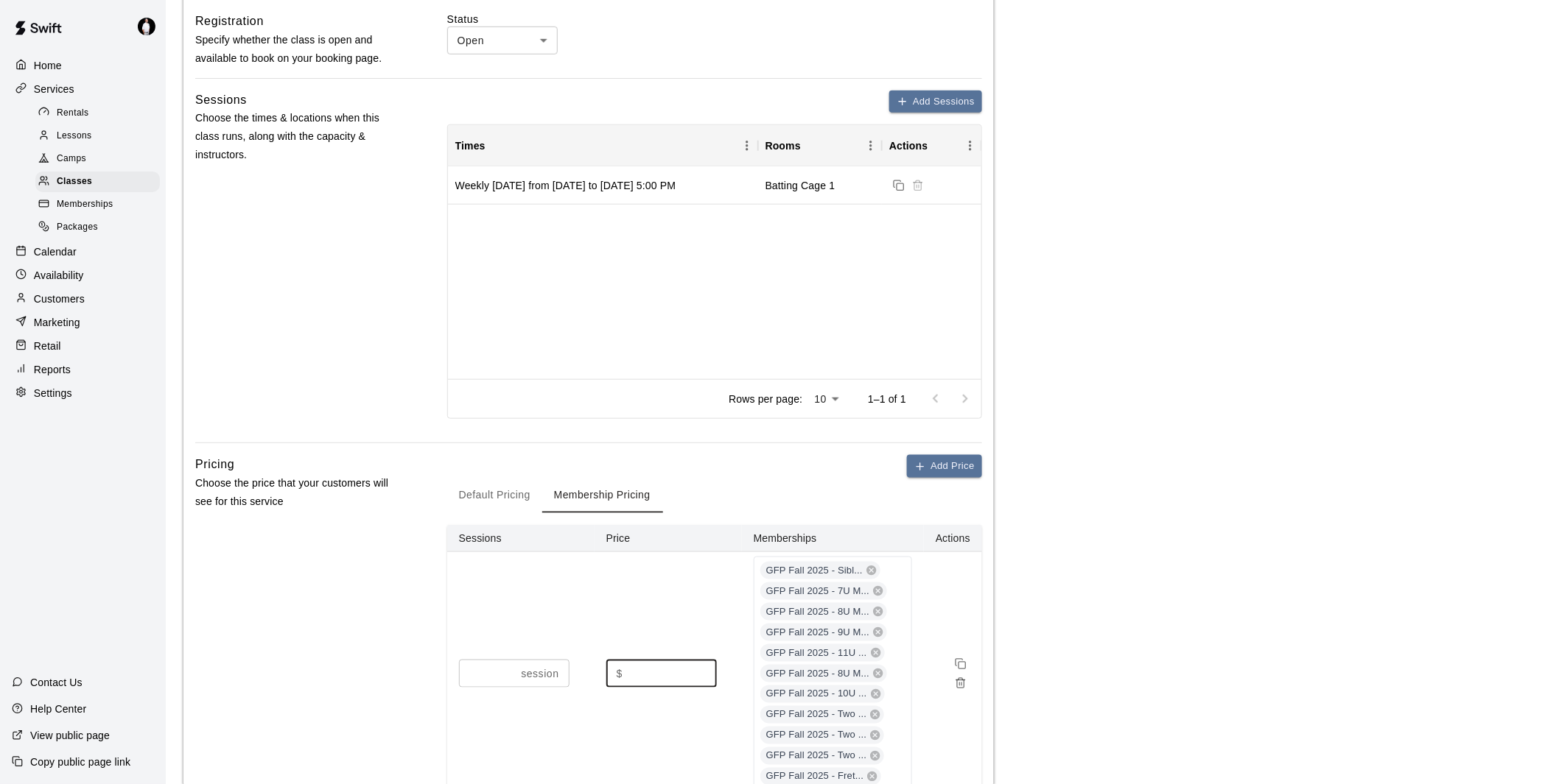
drag, startPoint x: 658, startPoint y: 671, endPoint x: 599, endPoint y: 665, distance: 59.3
click at [600, 666] on td "$ * ​" at bounding box center [668, 674] width 147 height 244
type input "**"
click at [935, 98] on button "Add Sessions" at bounding box center [935, 102] width 93 height 23
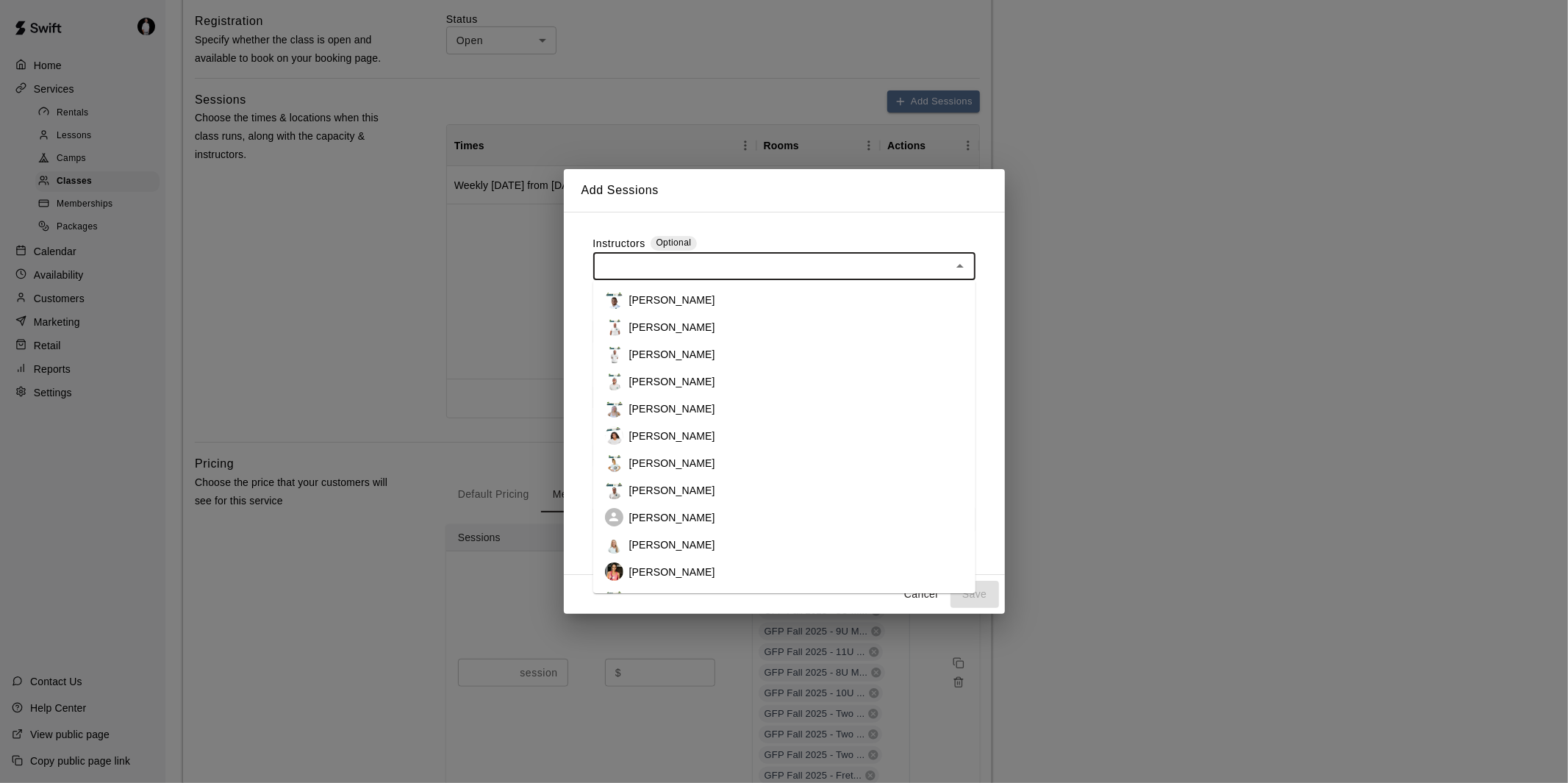
click at [787, 262] on input "text" at bounding box center [772, 266] width 349 height 18
click at [744, 303] on li "[PERSON_NAME]" at bounding box center [784, 299] width 382 height 27
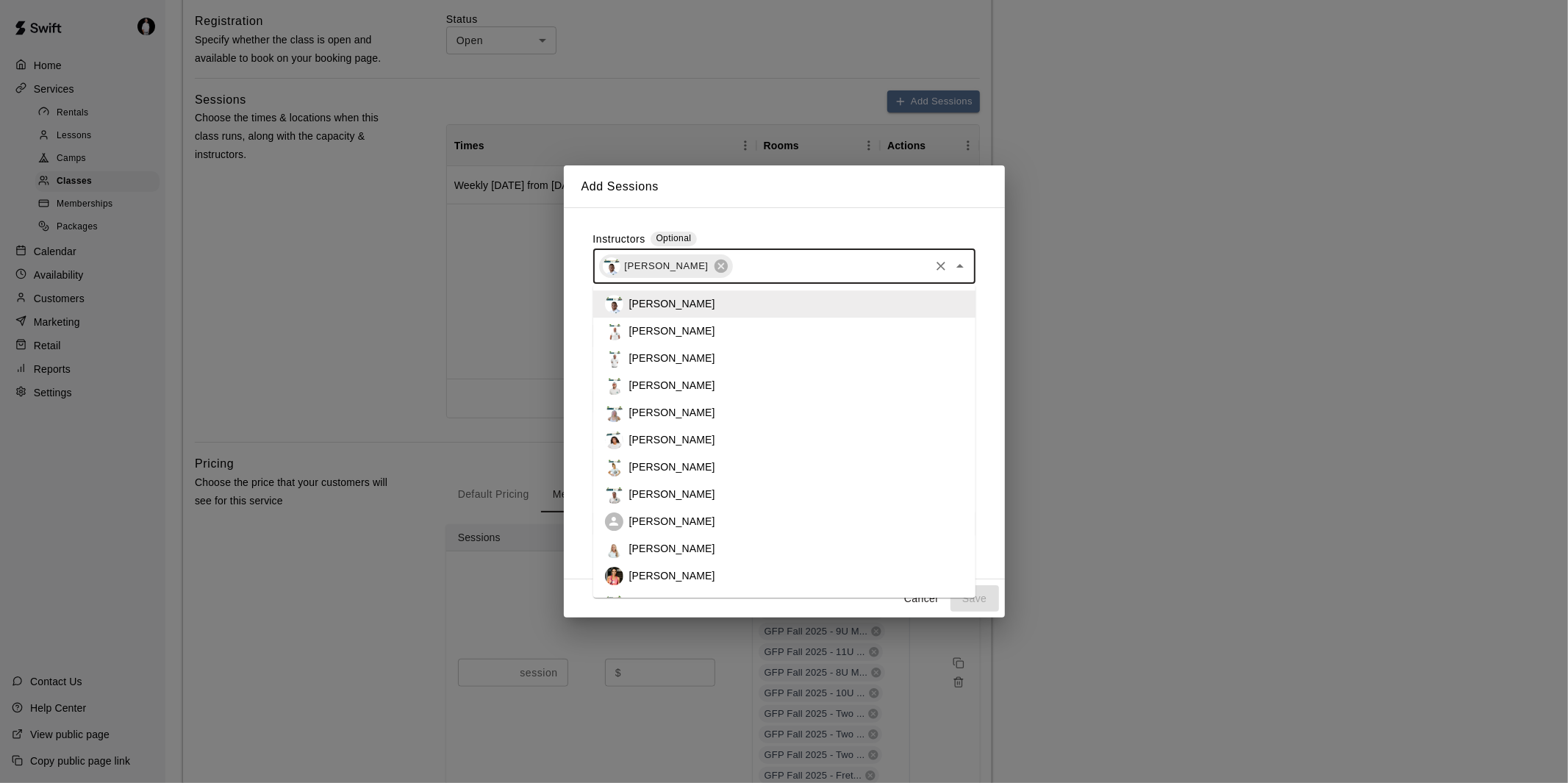
click at [772, 265] on input "text" at bounding box center [831, 266] width 194 height 18
click at [680, 488] on p "[PERSON_NAME]" at bounding box center [672, 494] width 86 height 15
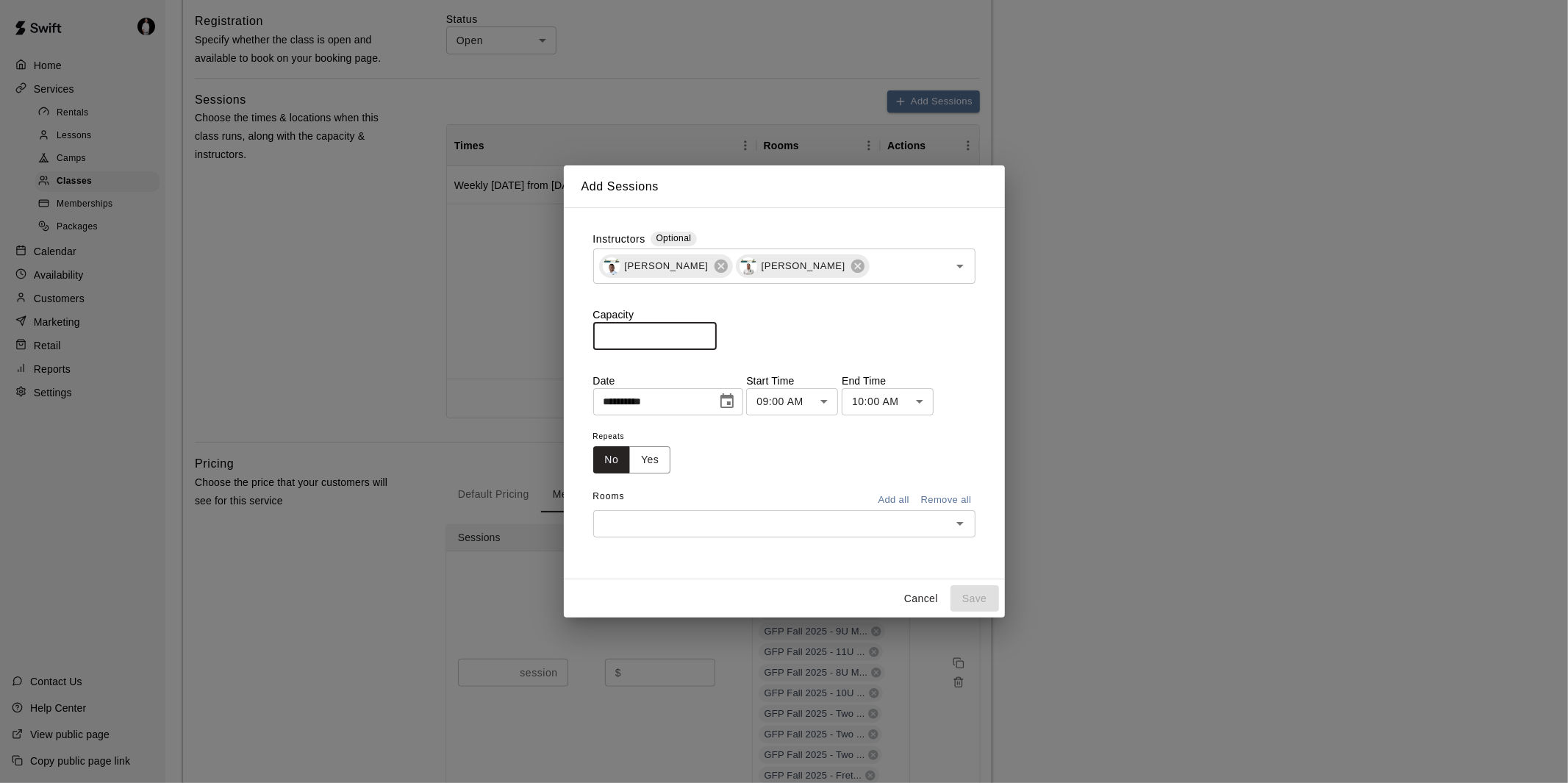
drag, startPoint x: 659, startPoint y: 340, endPoint x: 570, endPoint y: 331, distance: 89.5
click at [570, 331] on div "**********" at bounding box center [784, 393] width 441 height 372
type input "*"
click at [713, 333] on input "*" at bounding box center [655, 335] width 124 height 27
click at [736, 399] on icon "Choose date, selected date is Sep 15, 2025" at bounding box center [727, 402] width 18 height 18
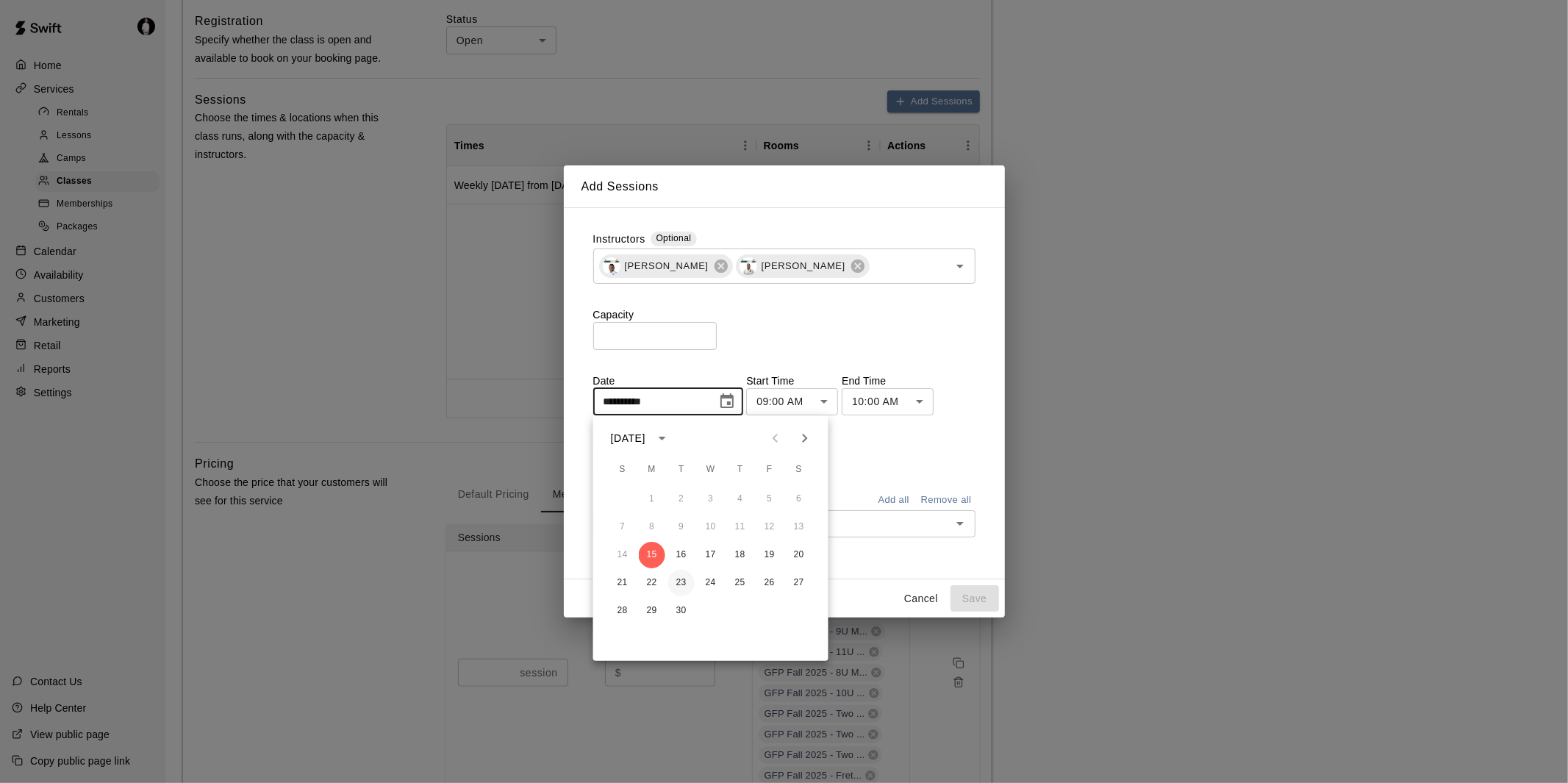
click at [676, 578] on button "23" at bounding box center [681, 583] width 27 height 27
type input "**********"
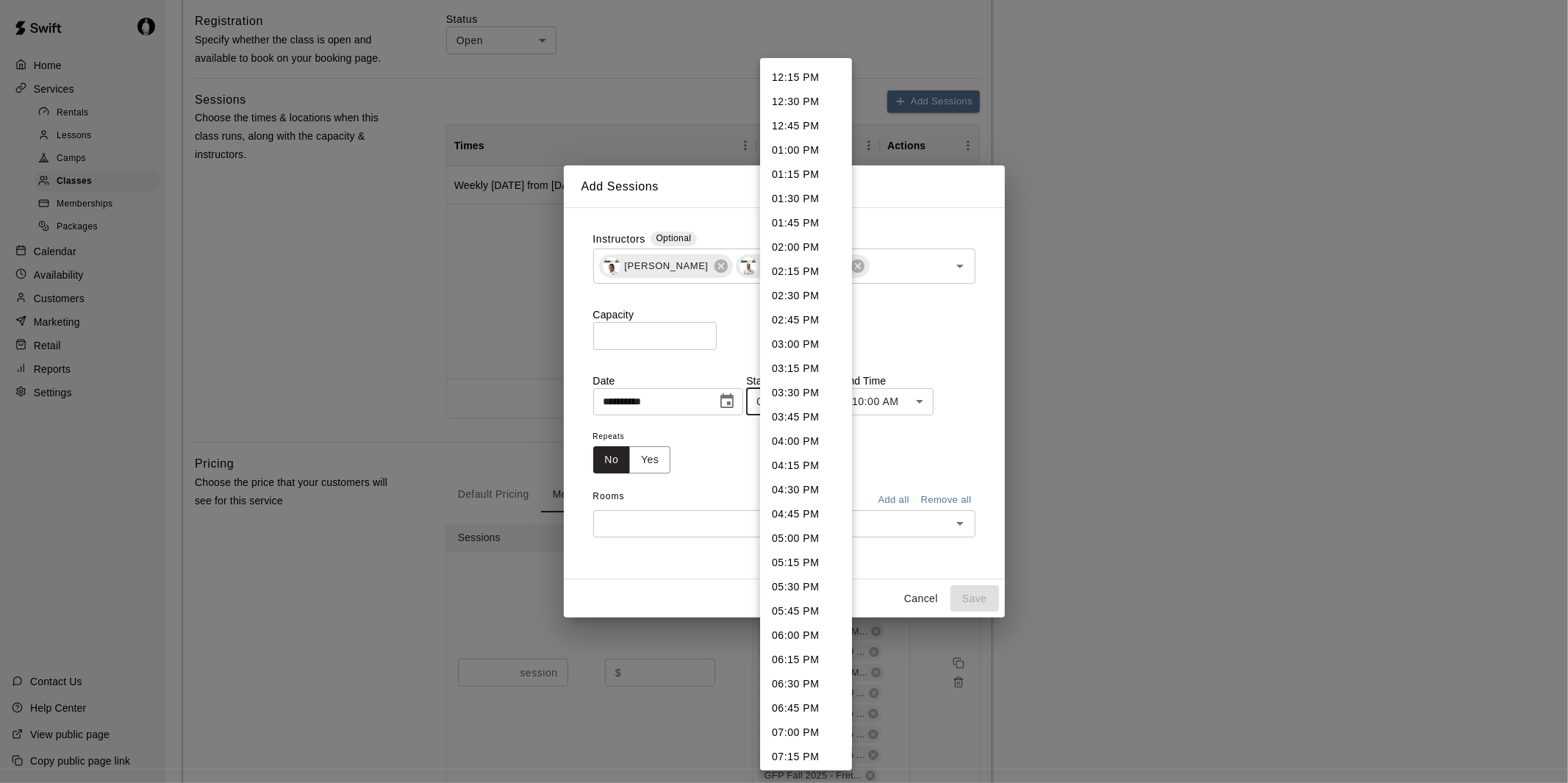
scroll to position [1269, 0]
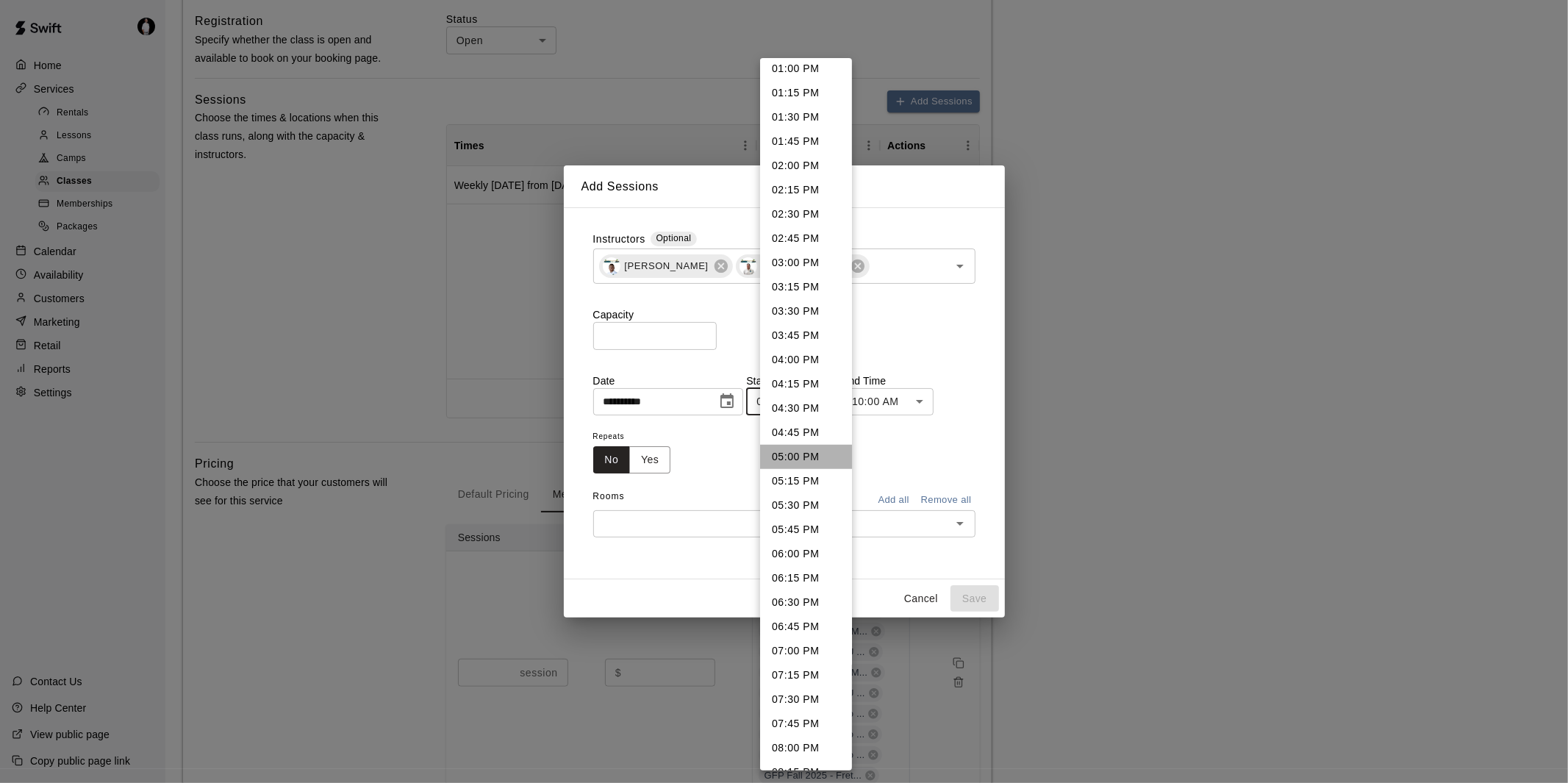
click at [815, 455] on li "05:00 PM" at bounding box center [806, 457] width 92 height 24
type input "********"
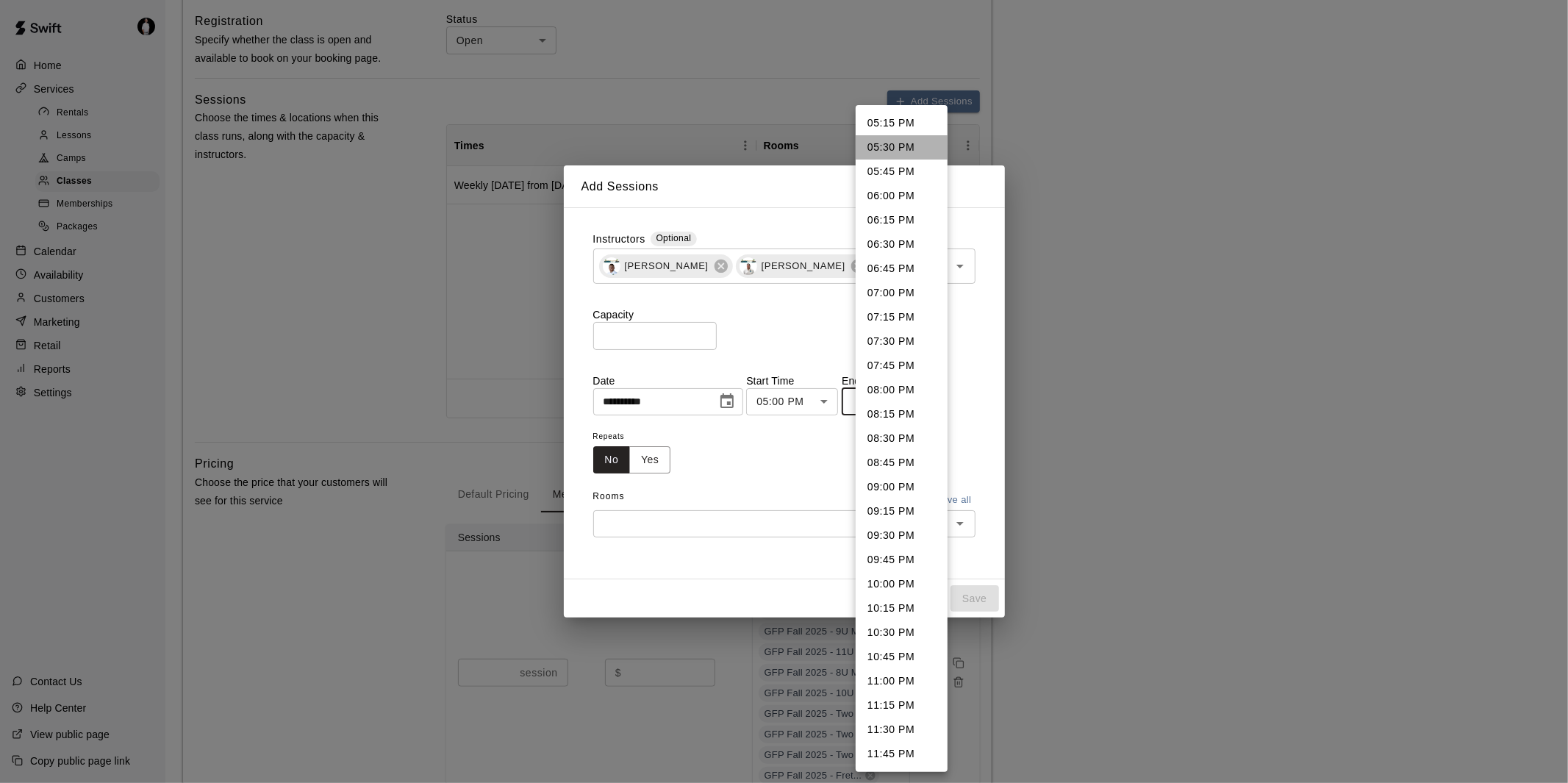
click at [895, 146] on li "05:30 PM" at bounding box center [902, 148] width 92 height 24
type input "********"
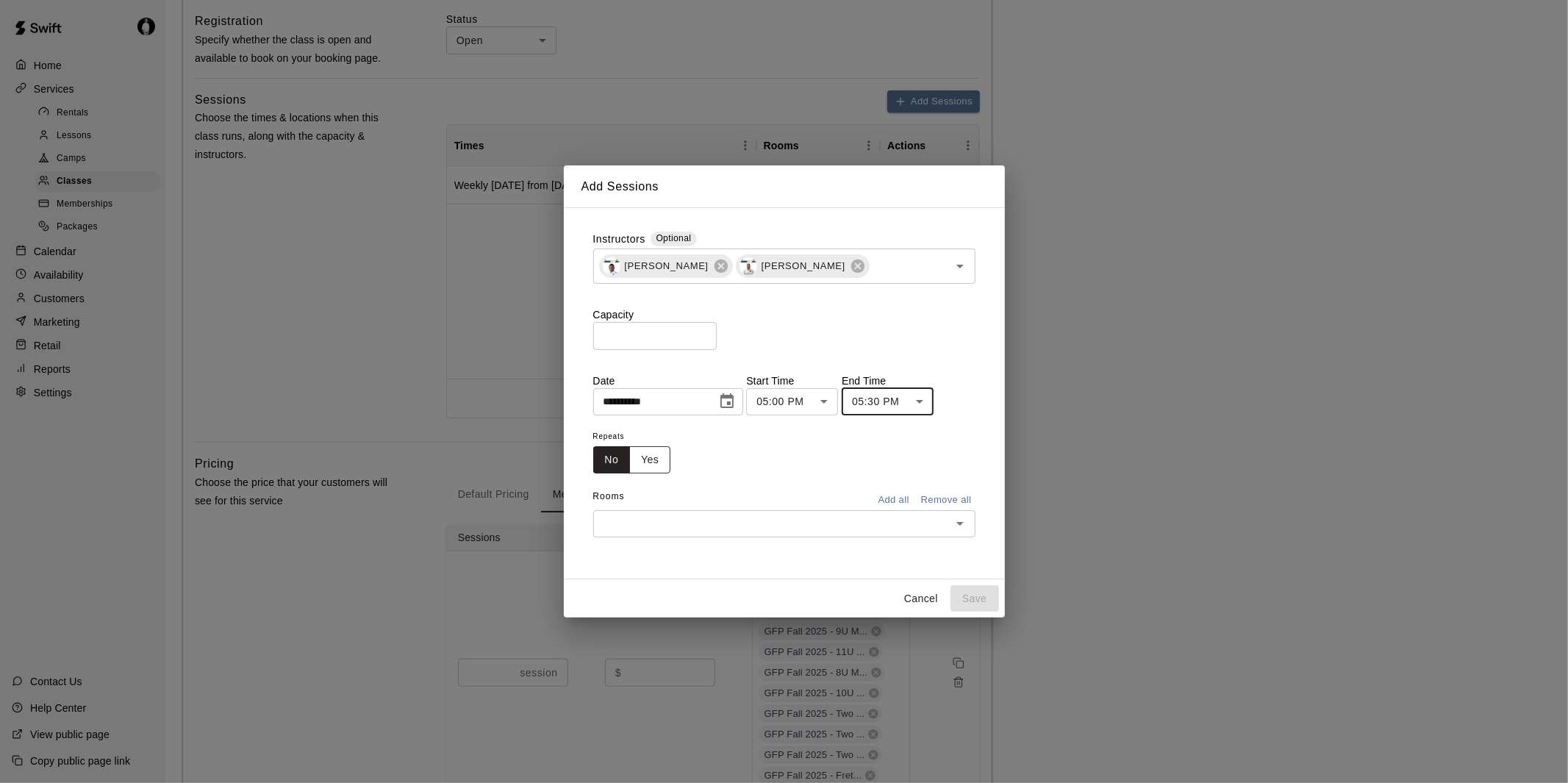
click at [656, 464] on button "Yes" at bounding box center [649, 459] width 41 height 27
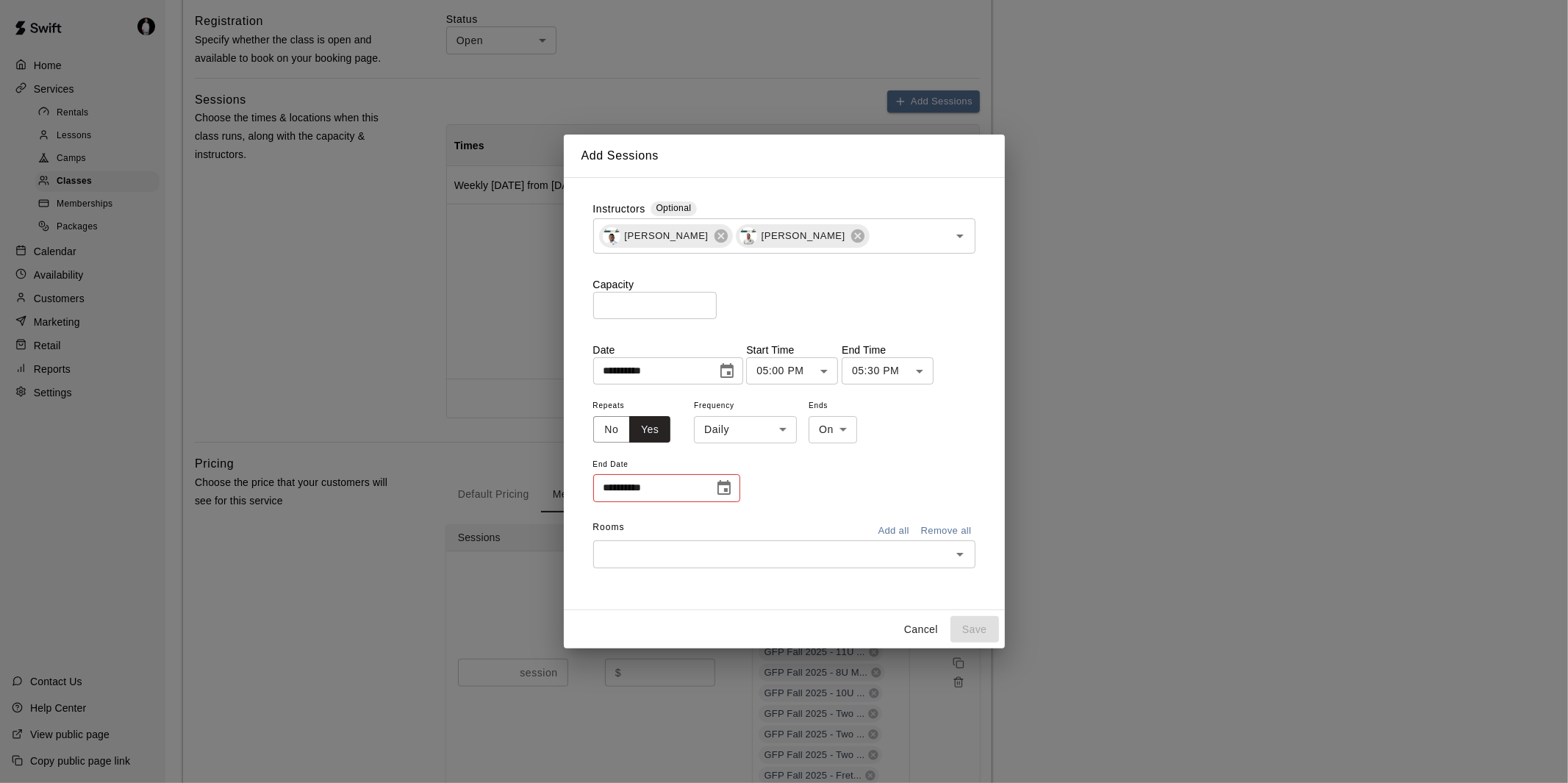
click at [763, 480] on li "Weekly [DATE]" at bounding box center [746, 486] width 184 height 24
type input "******"
click at [724, 490] on icon "Choose date" at bounding box center [723, 487] width 13 height 15
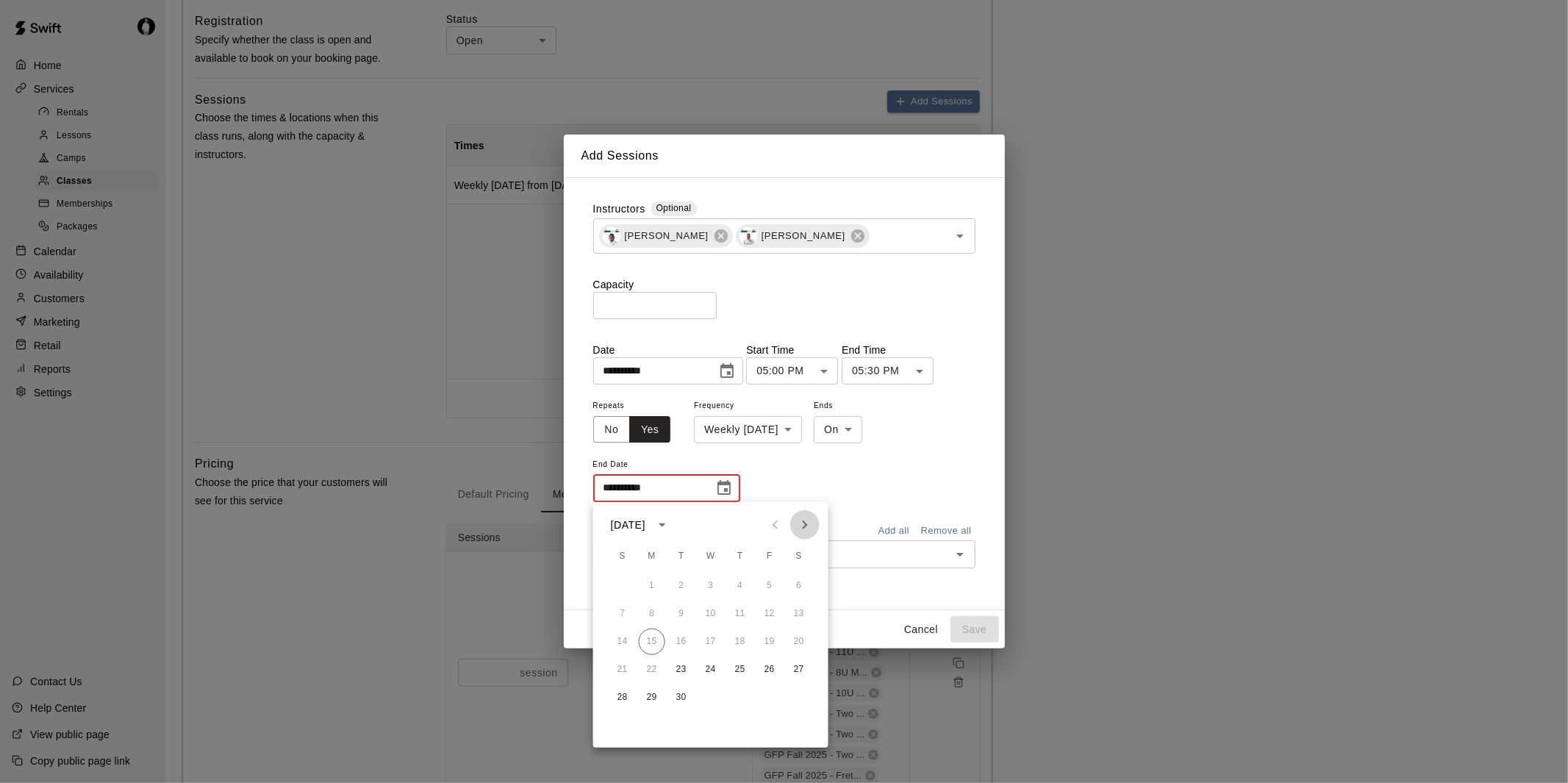
click at [800, 523] on icon "Next month" at bounding box center [805, 525] width 18 height 18
click at [678, 696] on button "30" at bounding box center [681, 697] width 27 height 27
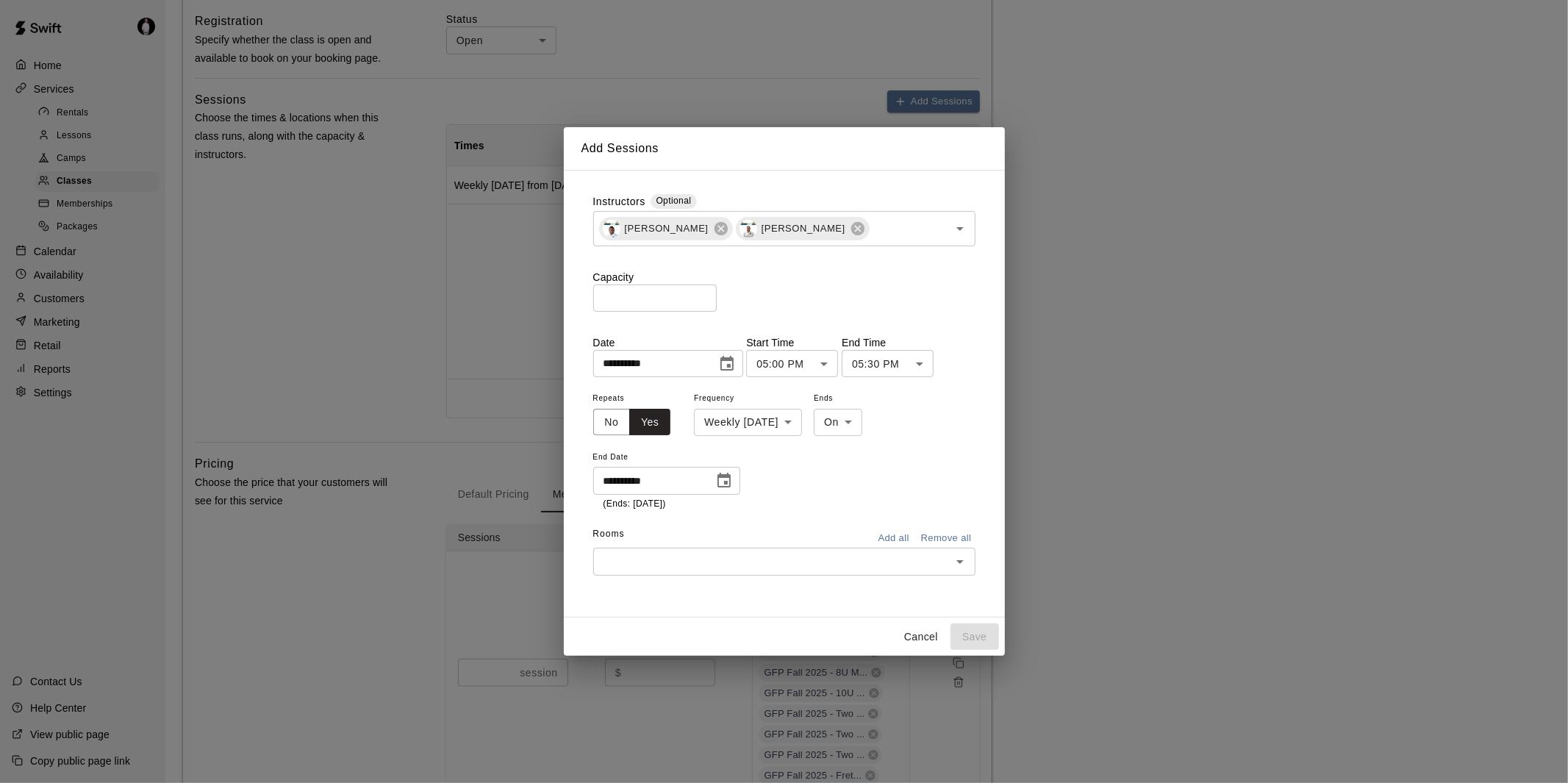
type input "**********"
click at [776, 567] on input "text" at bounding box center [772, 562] width 349 height 18
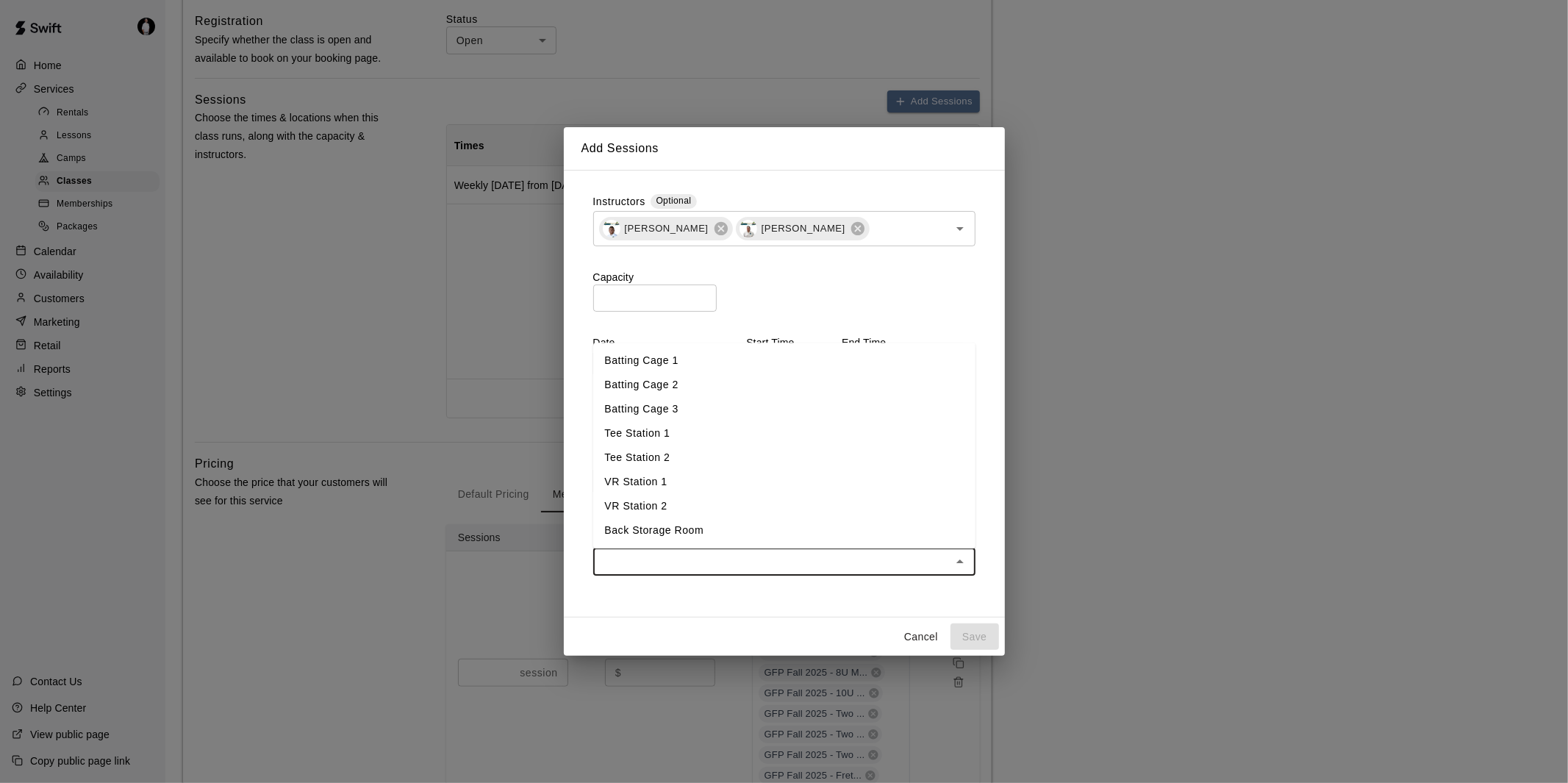
click at [730, 360] on li "Batting Cage 1" at bounding box center [784, 360] width 382 height 24
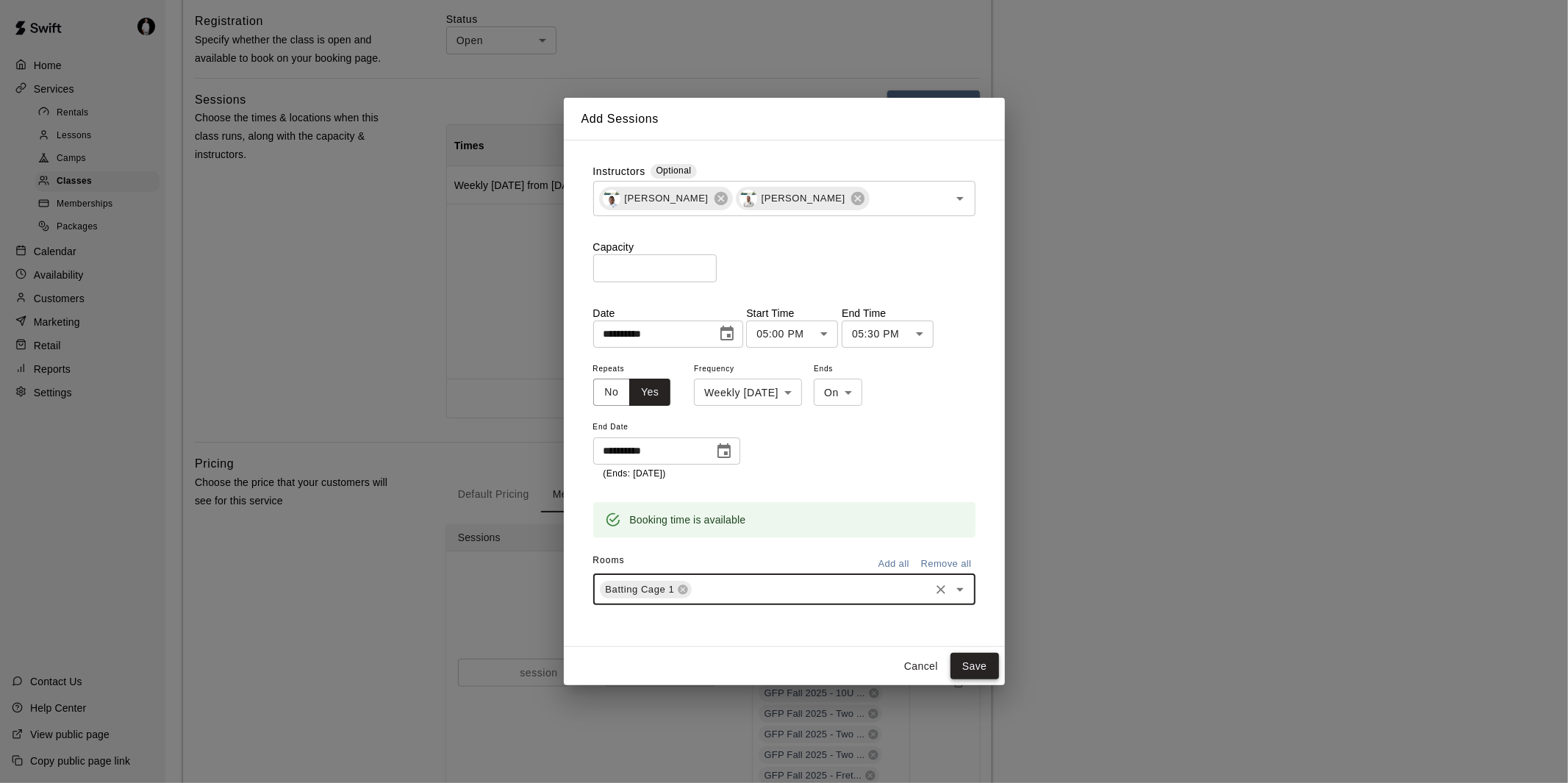
click at [975, 664] on button "Save" at bounding box center [975, 666] width 49 height 27
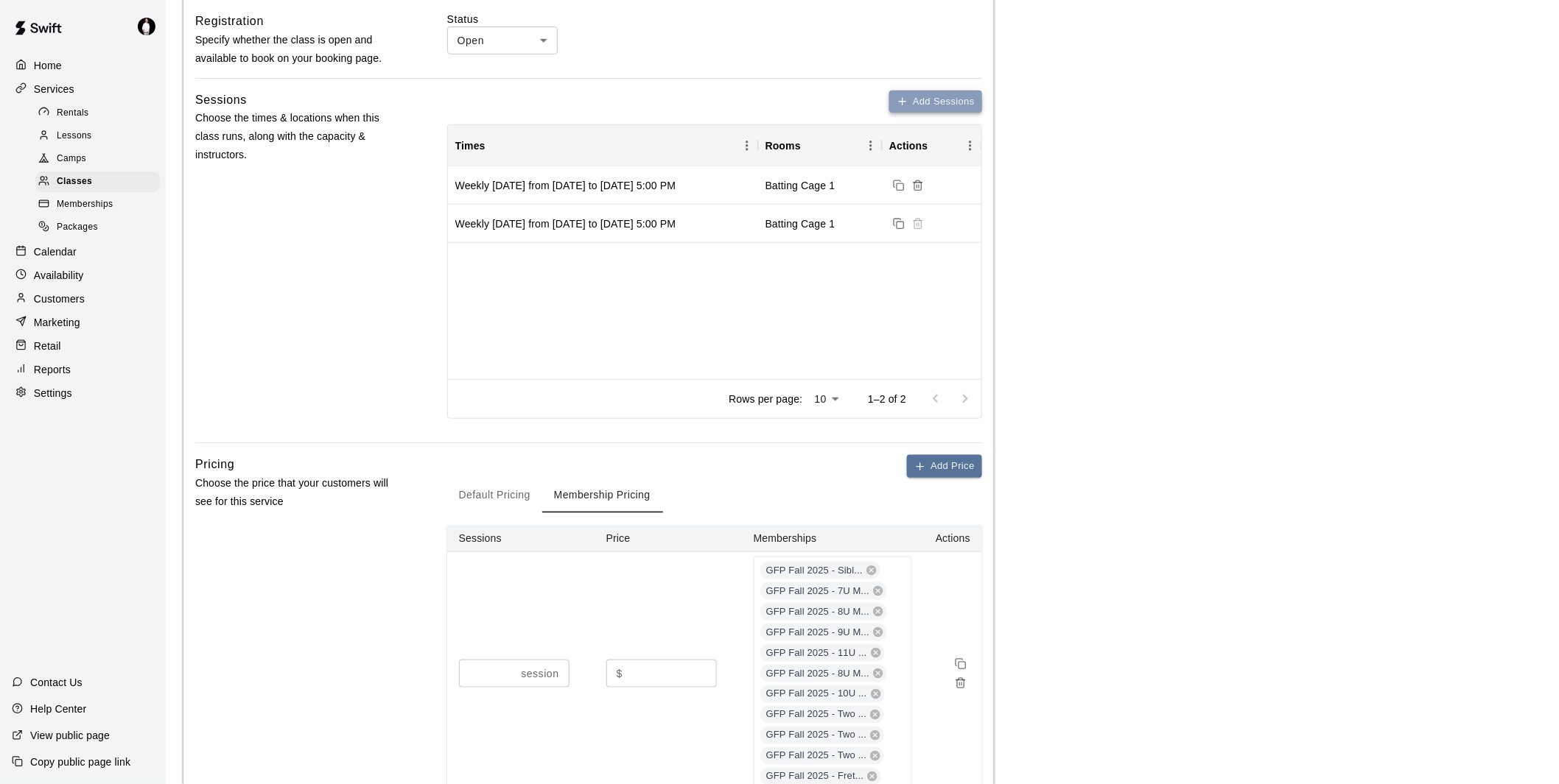
click at [948, 97] on button "Add Sessions" at bounding box center [935, 102] width 93 height 23
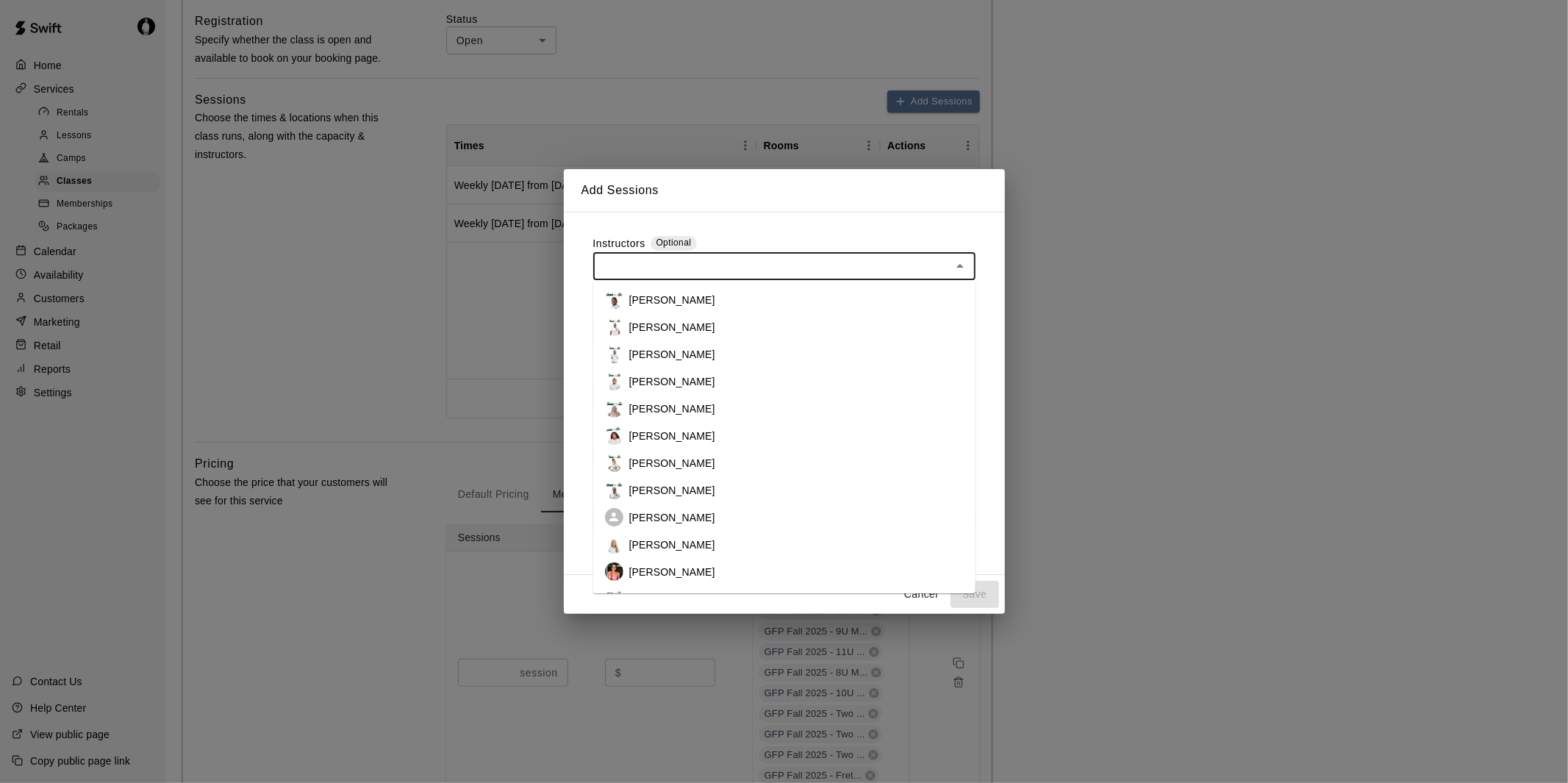
click at [798, 262] on input "text" at bounding box center [772, 266] width 349 height 18
click at [768, 292] on li "[PERSON_NAME]" at bounding box center [784, 299] width 382 height 27
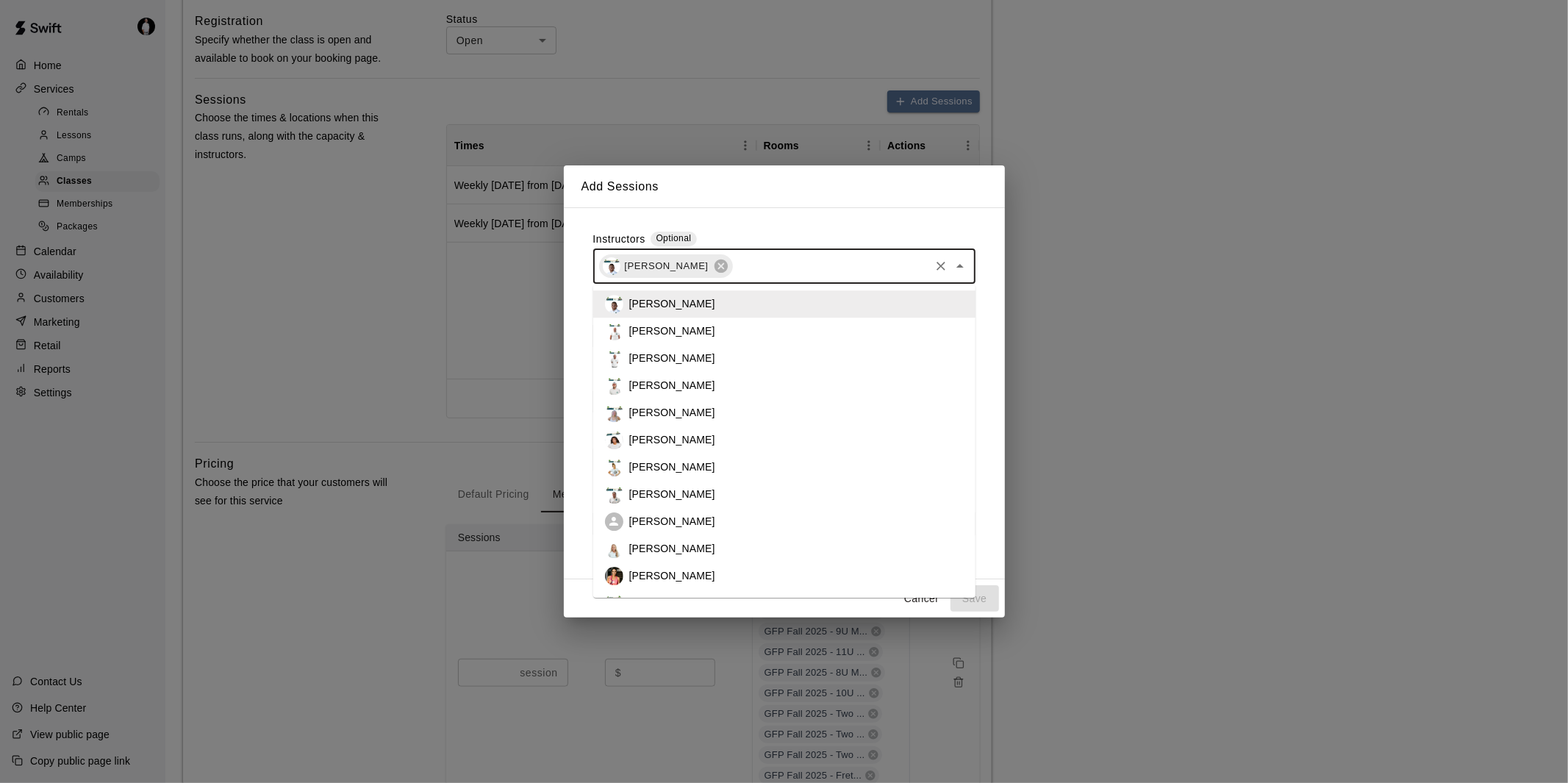
click at [787, 267] on input "text" at bounding box center [831, 266] width 194 height 18
click at [710, 493] on li "[PERSON_NAME]" at bounding box center [784, 494] width 382 height 27
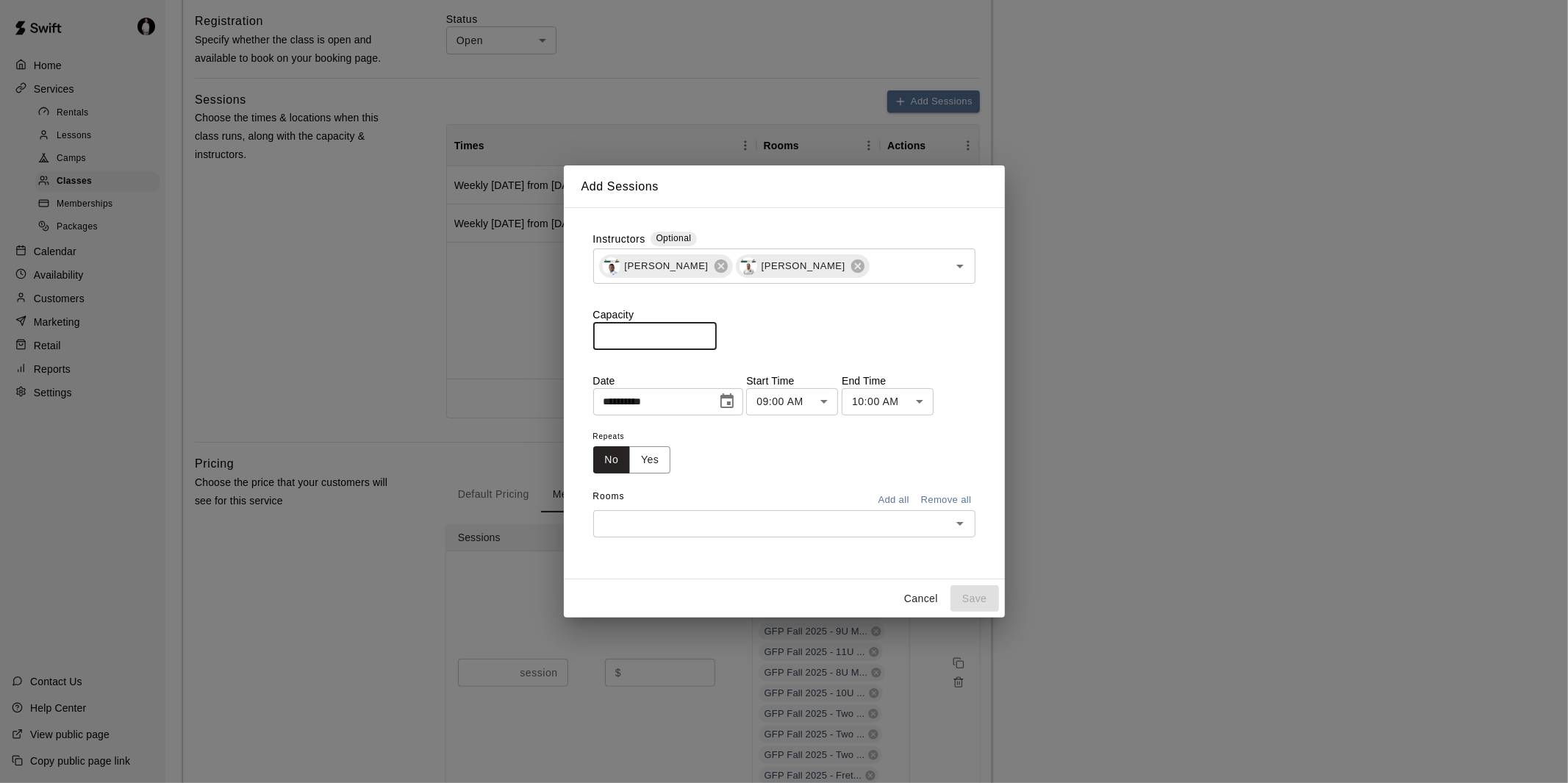
drag, startPoint x: 667, startPoint y: 340, endPoint x: 582, endPoint y: 336, distance: 85.1
click at [582, 336] on div "**********" at bounding box center [784, 393] width 406 height 347
type input "*"
click at [734, 393] on icon "Choose date, selected date is Sep 15, 2025" at bounding box center [726, 400] width 13 height 15
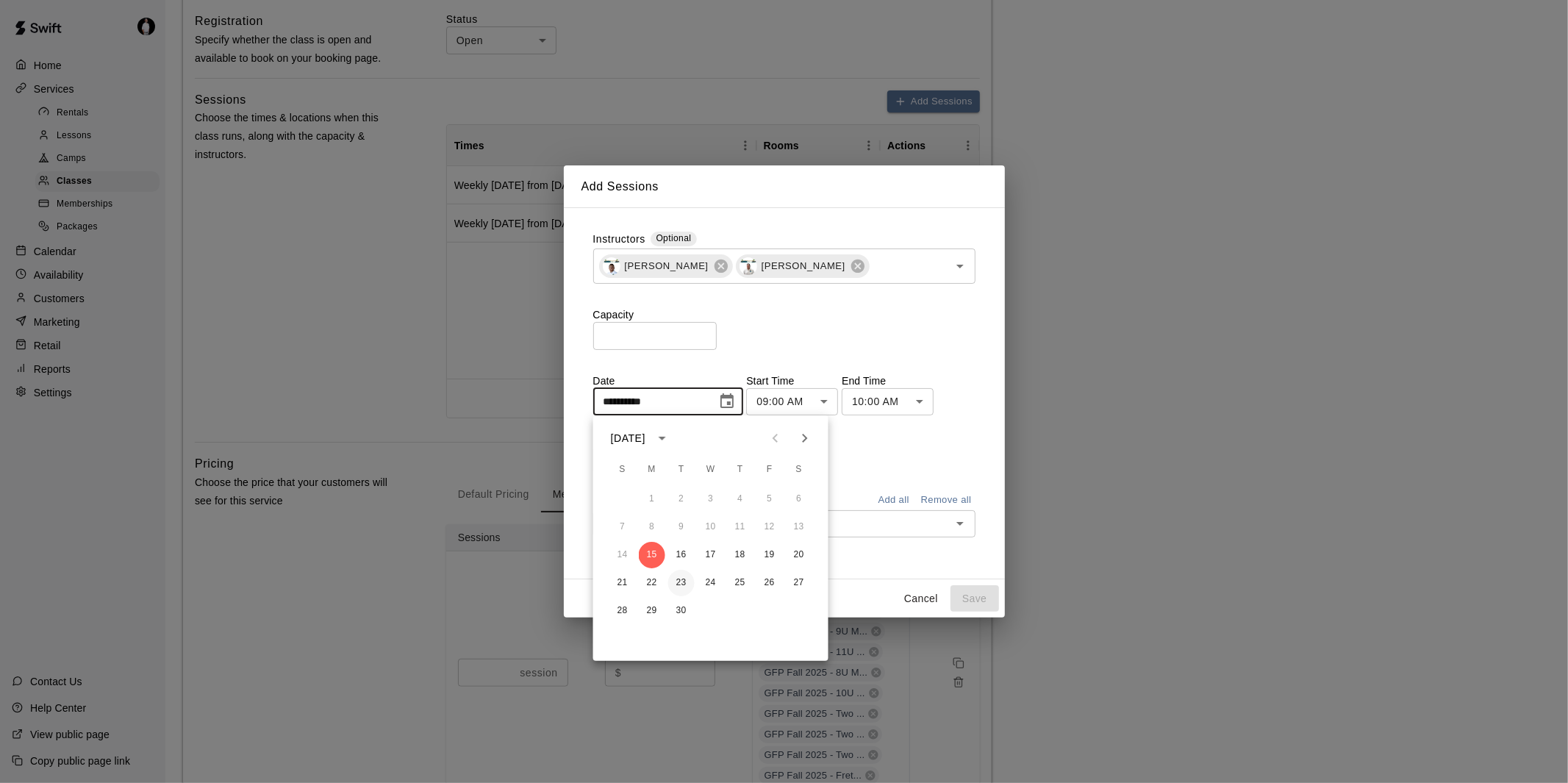
click at [677, 577] on button "23" at bounding box center [681, 583] width 27 height 27
type input "**********"
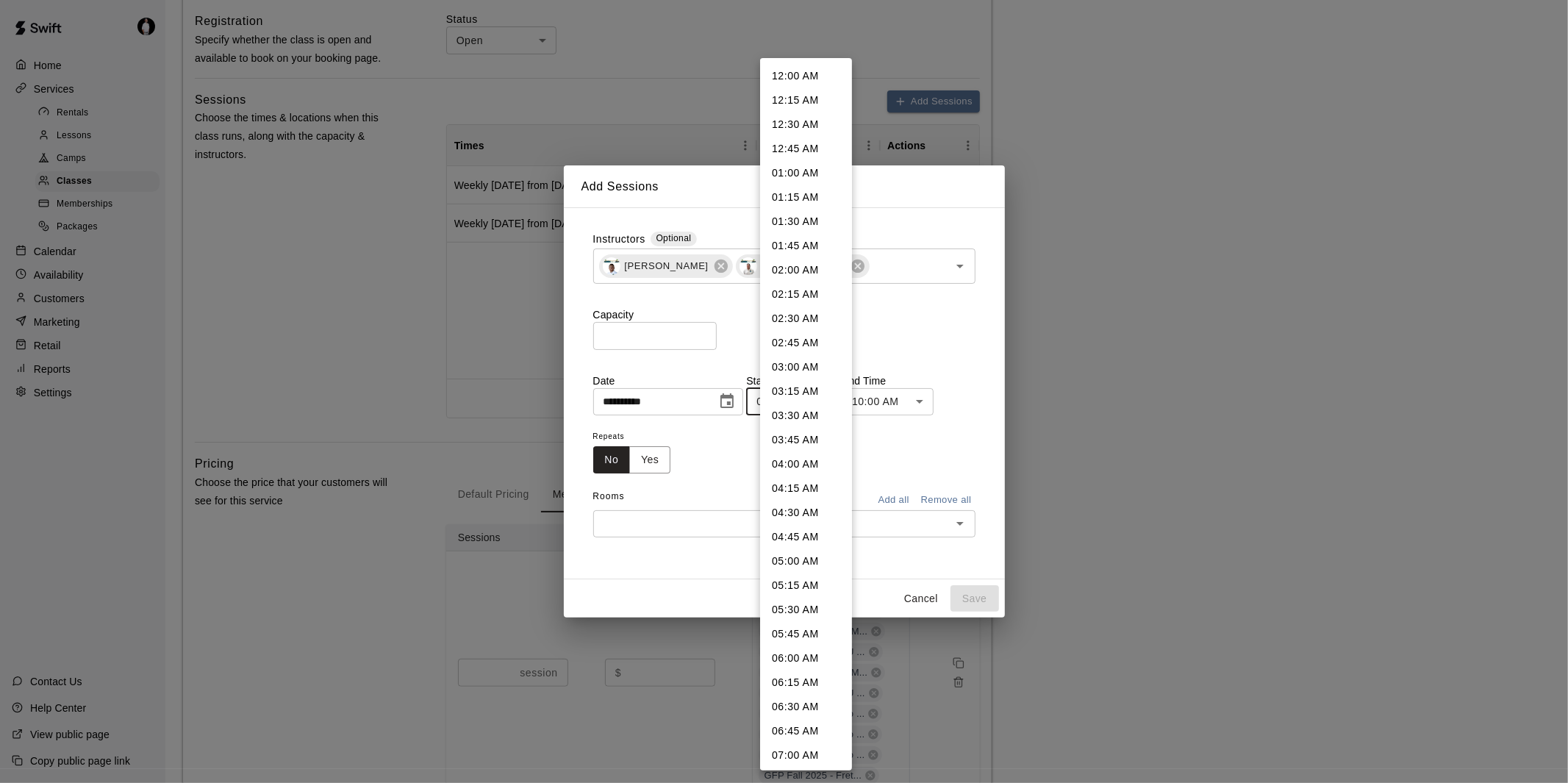
click at [796, 670] on li "05:30 PM" at bounding box center [806, 668] width 92 height 24
type input "********"
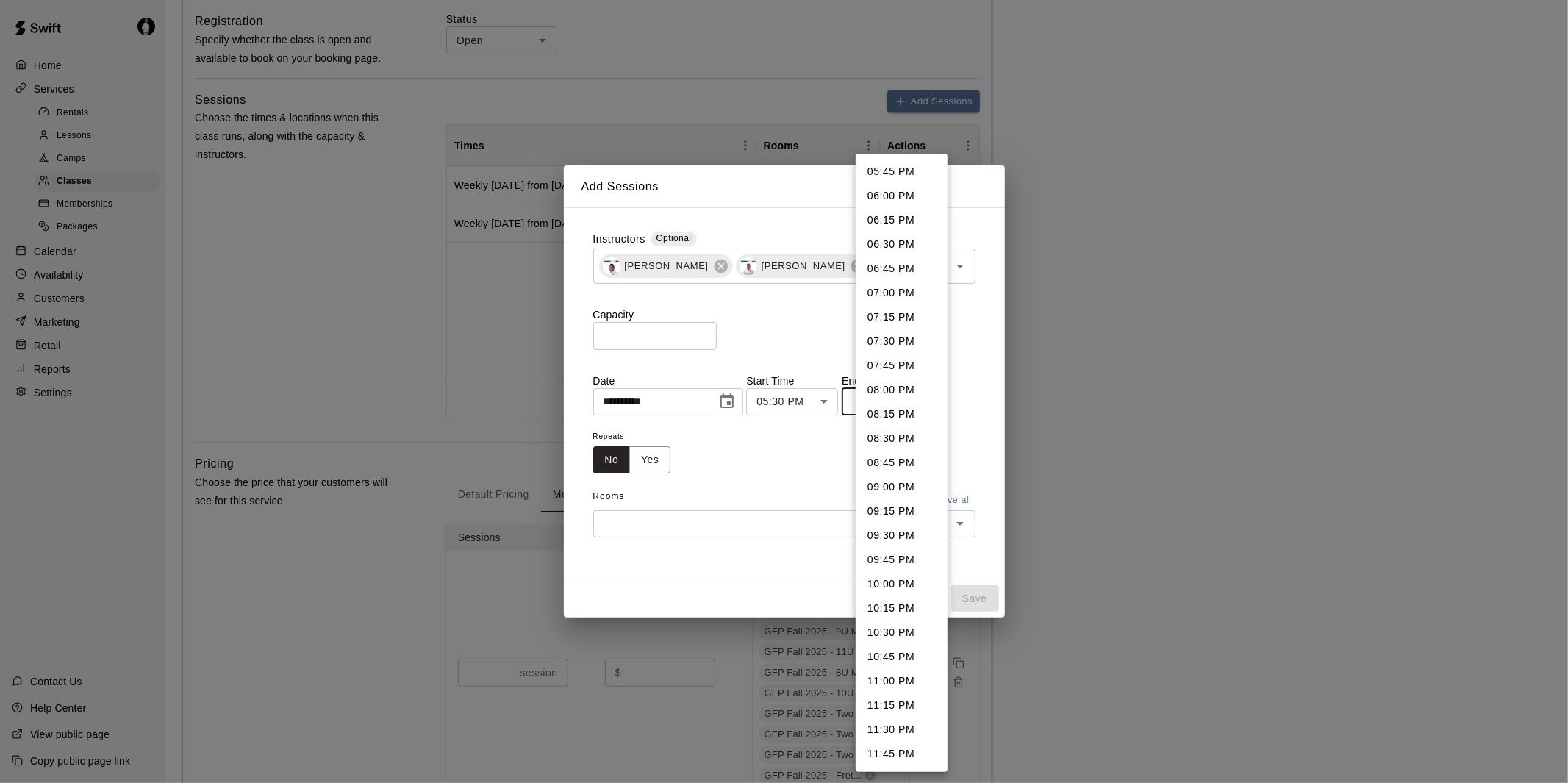
click at [902, 193] on li "06:00 PM" at bounding box center [902, 196] width 92 height 24
type input "********"
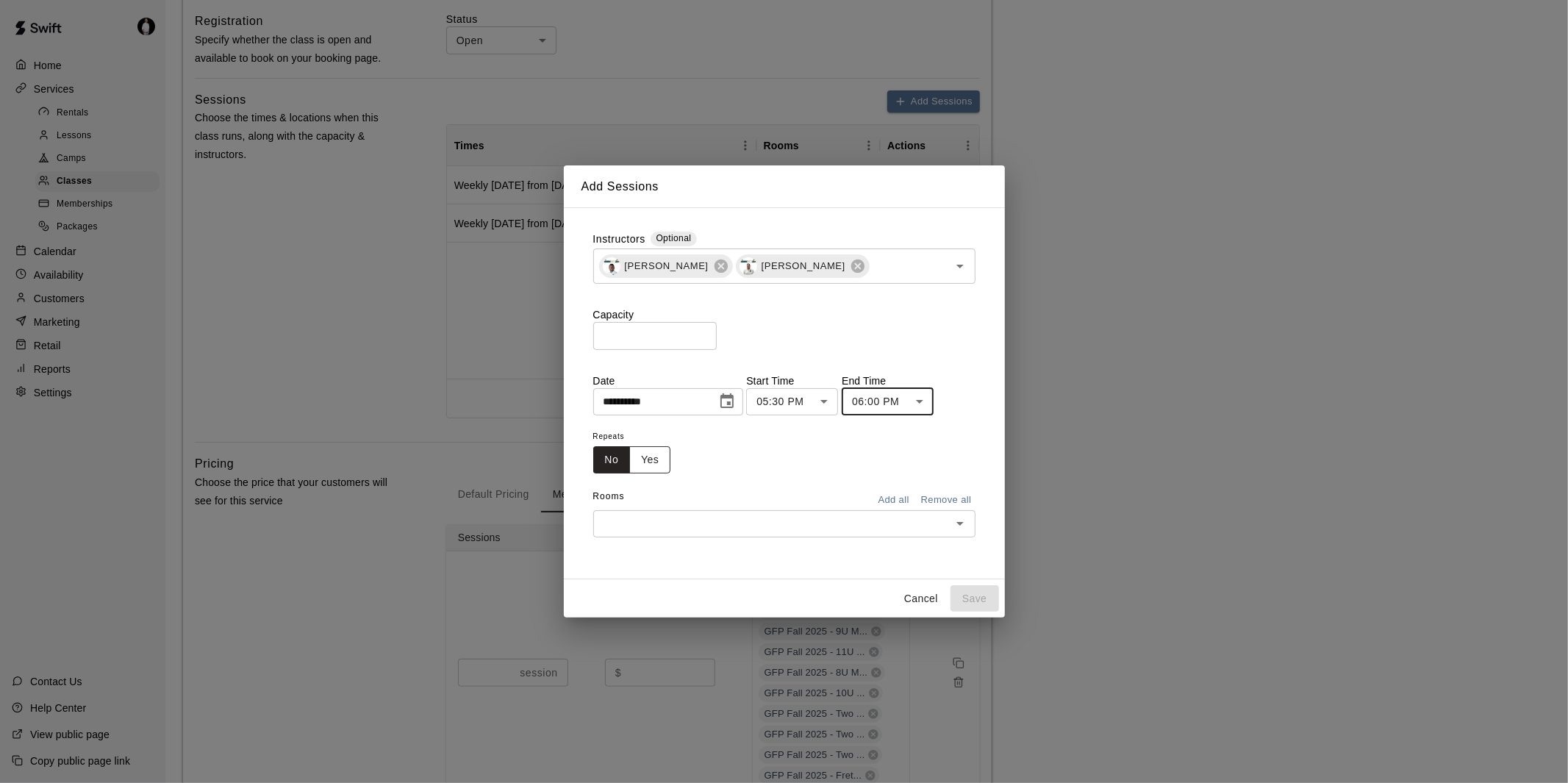
click at [653, 452] on button "Yes" at bounding box center [649, 459] width 41 height 27
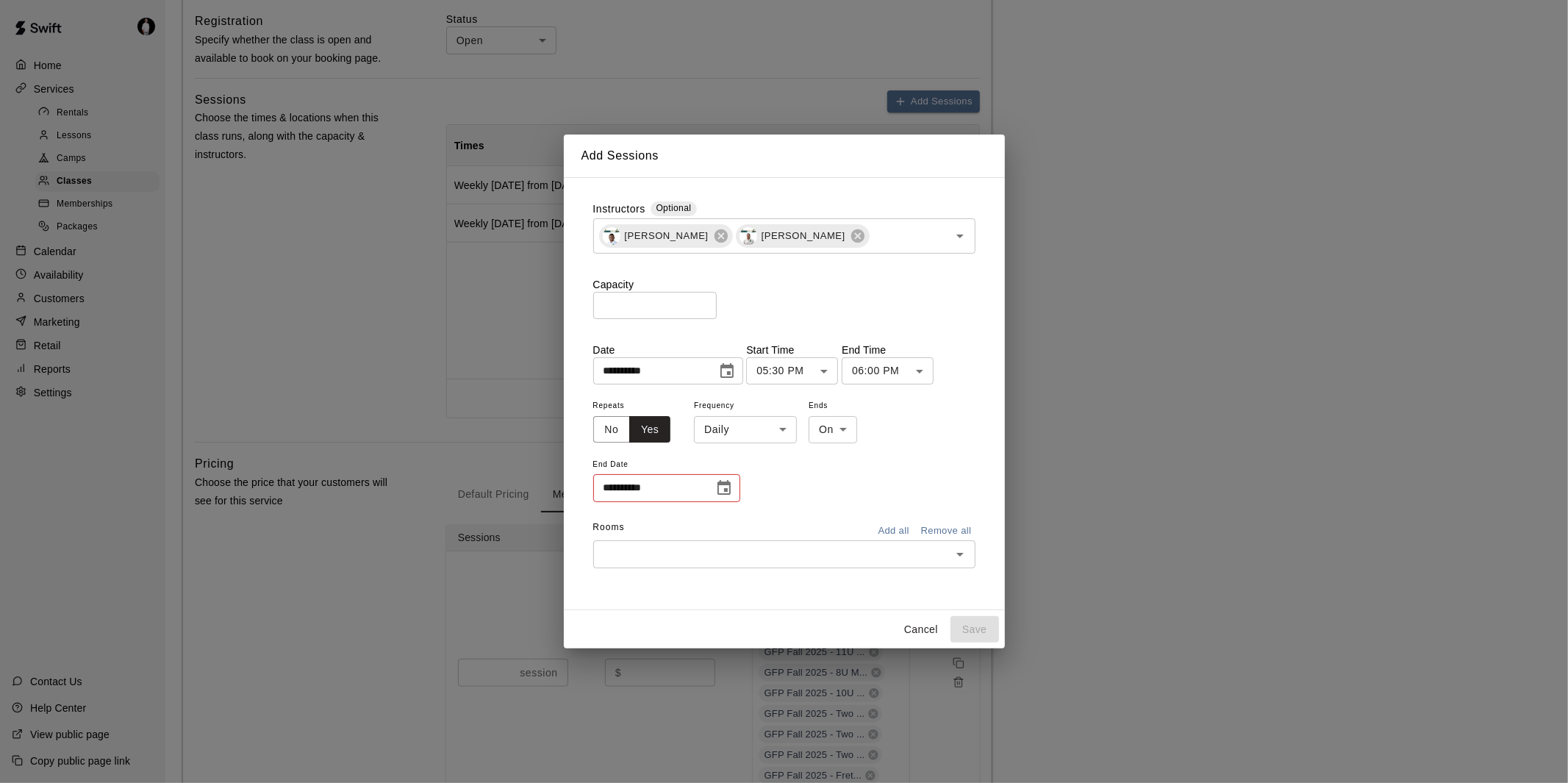
click at [737, 487] on li "Weekly [DATE]" at bounding box center [746, 486] width 184 height 24
type input "******"
click at [724, 486] on icon "Choose date" at bounding box center [724, 489] width 18 height 18
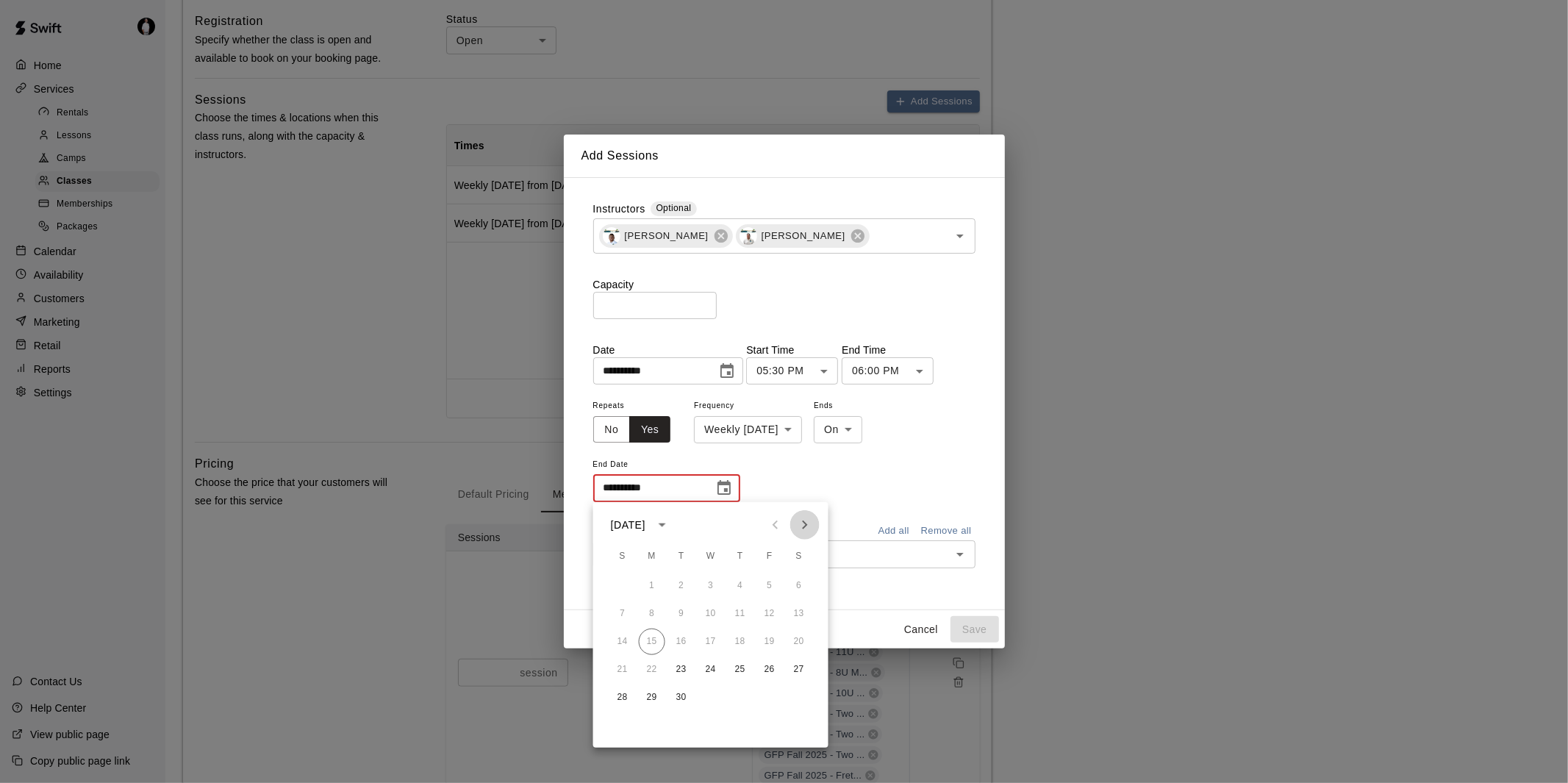
click at [804, 519] on icon "Next month" at bounding box center [805, 525] width 18 height 18
click at [673, 695] on button "30" at bounding box center [681, 697] width 27 height 27
type input "**********"
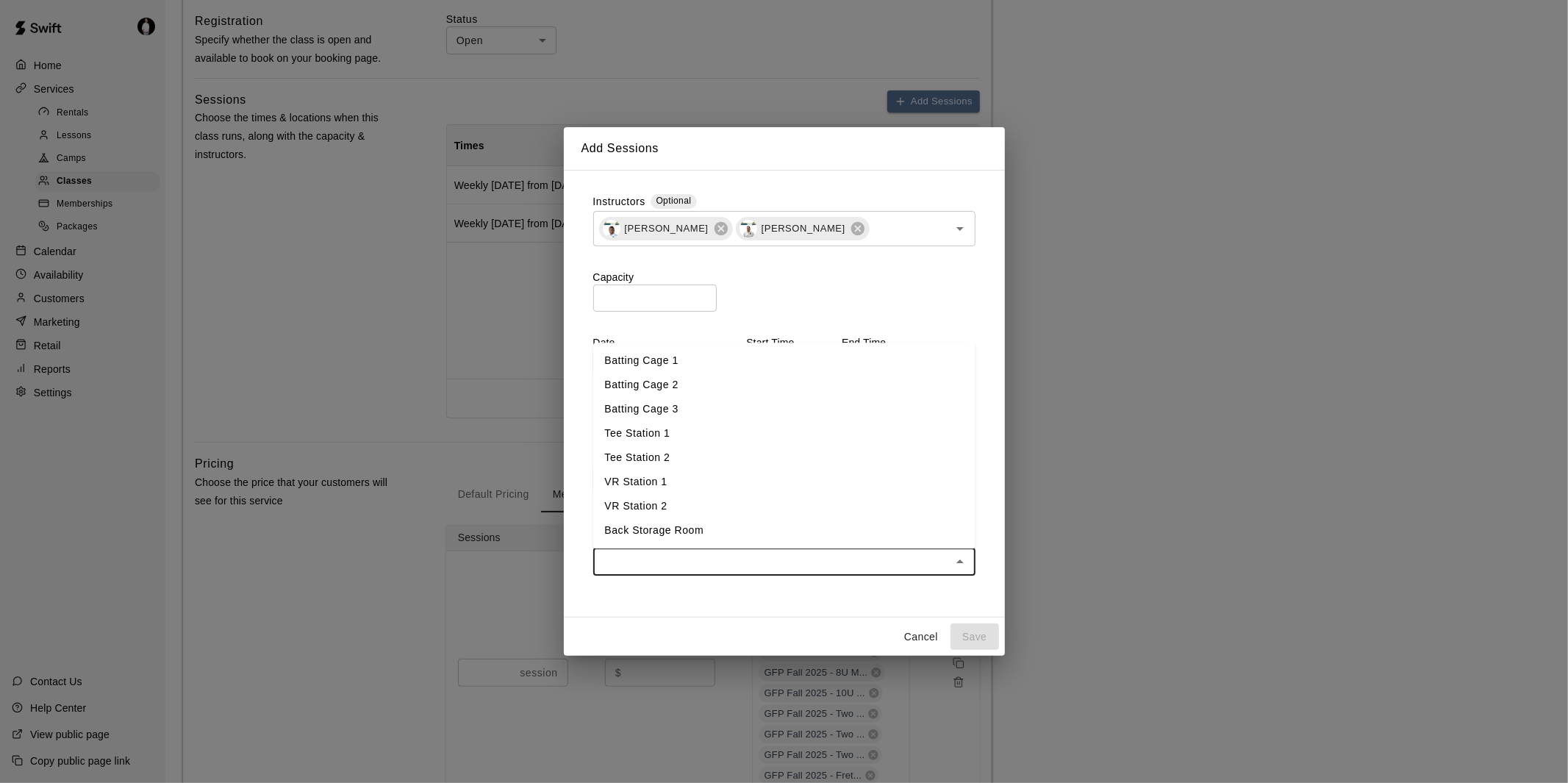
click at [753, 561] on input "text" at bounding box center [772, 562] width 349 height 18
click at [726, 390] on li "Batting Cage 2" at bounding box center [784, 385] width 382 height 24
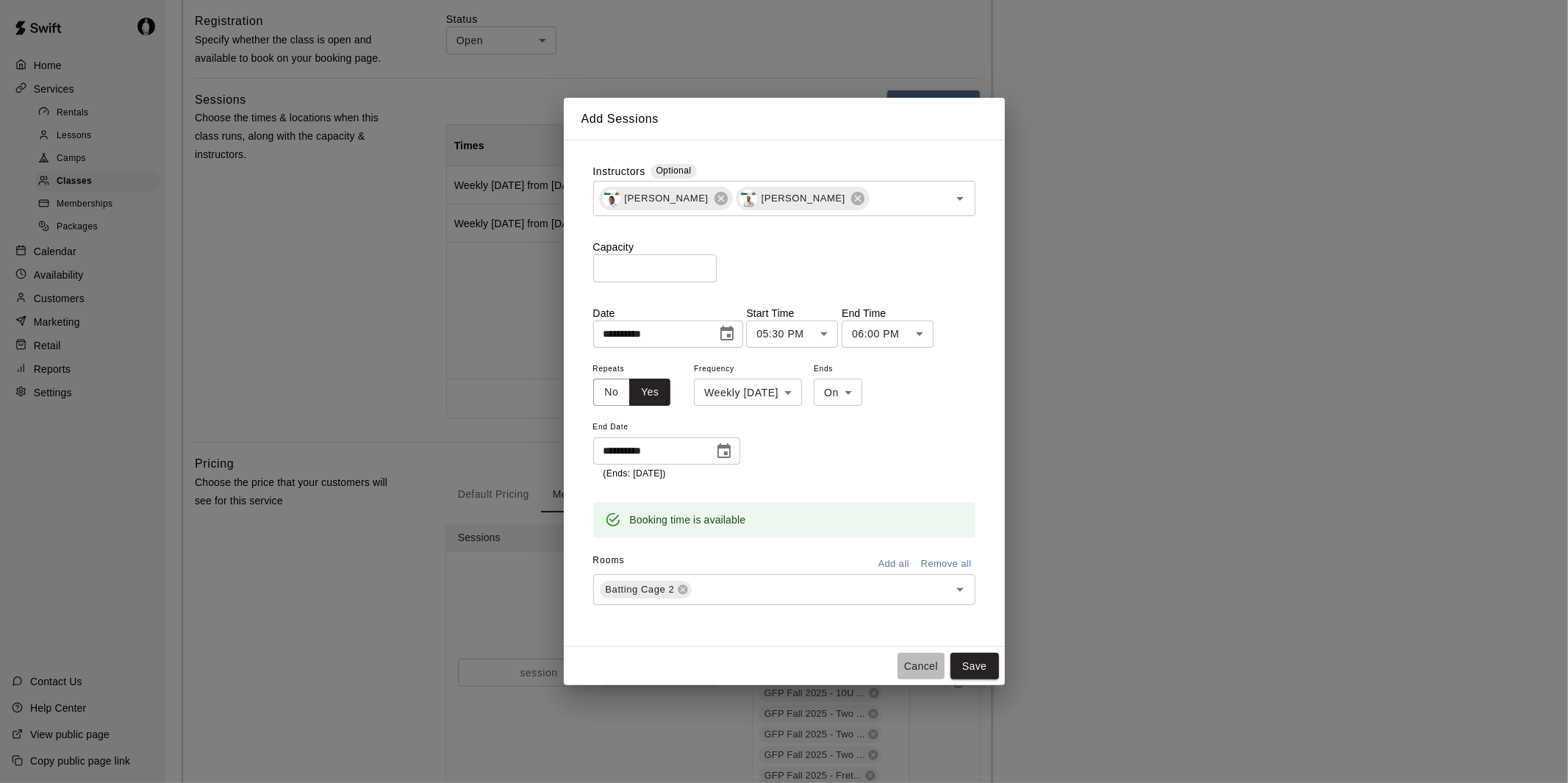
click at [922, 658] on button "Cancel" at bounding box center [921, 666] width 47 height 27
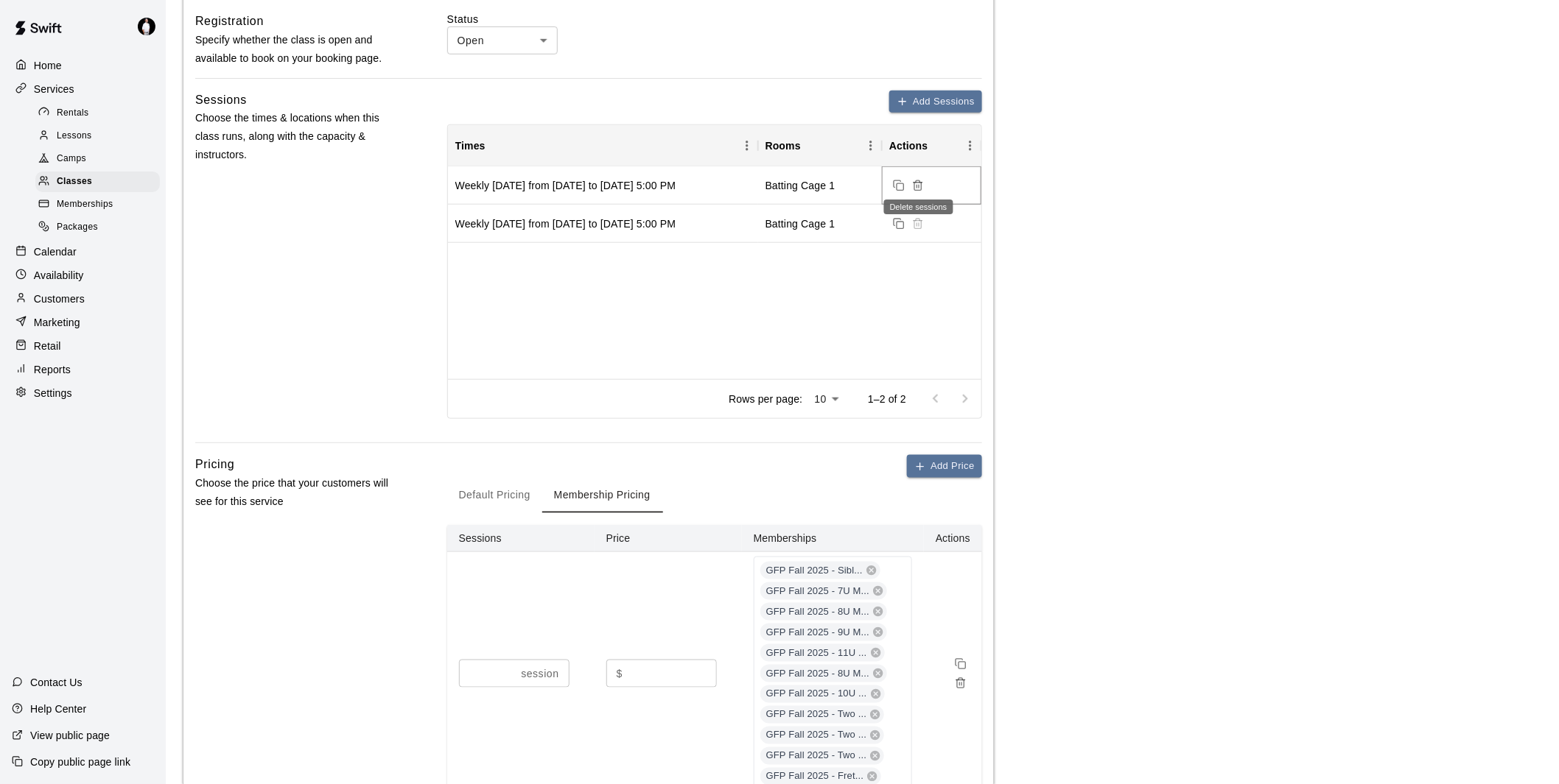
click at [920, 183] on icon "Delete sessions" at bounding box center [917, 187] width 7 height 8
click at [929, 97] on button "Add Sessions" at bounding box center [935, 102] width 93 height 23
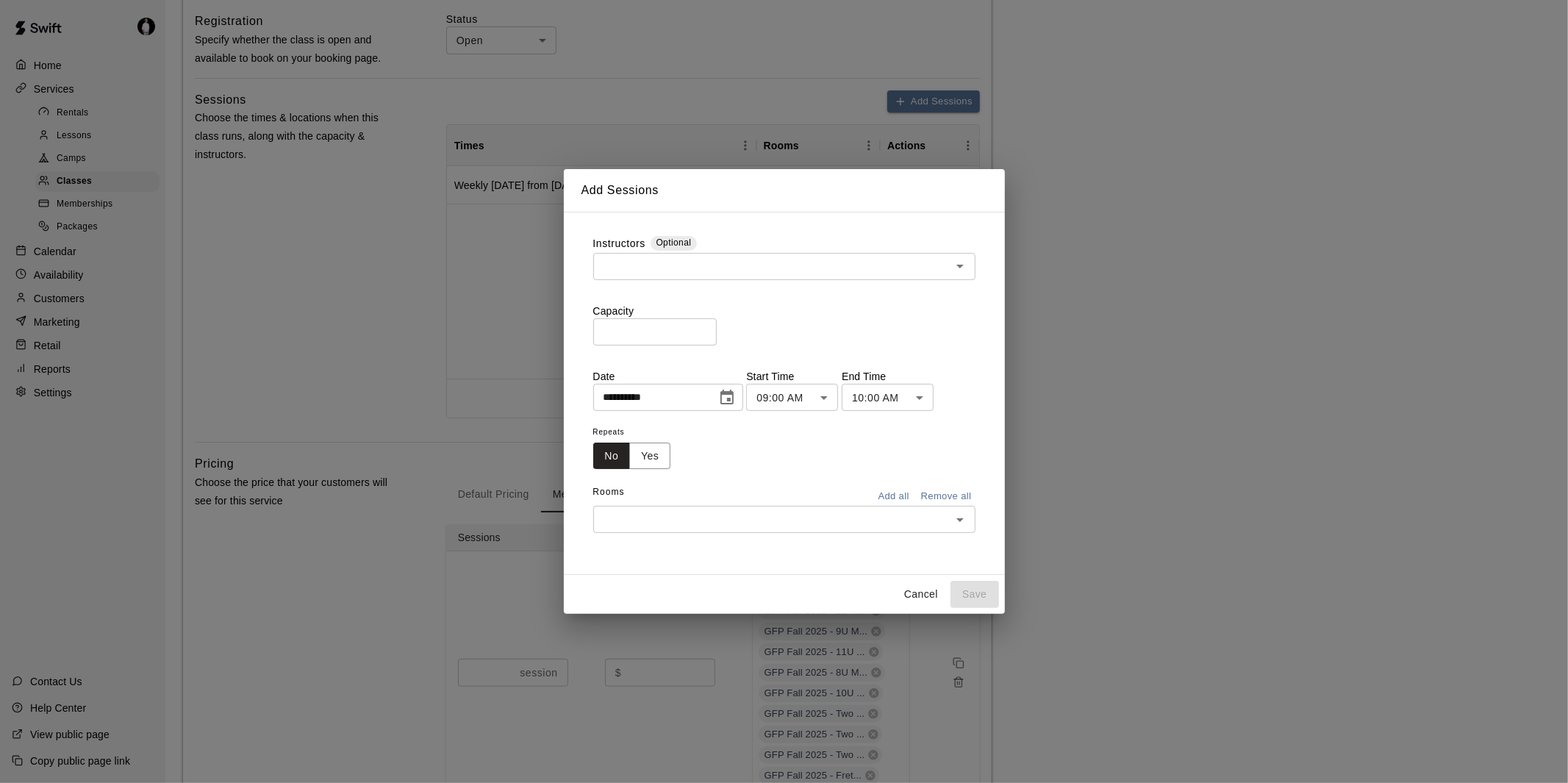
click at [740, 259] on input "text" at bounding box center [772, 266] width 349 height 18
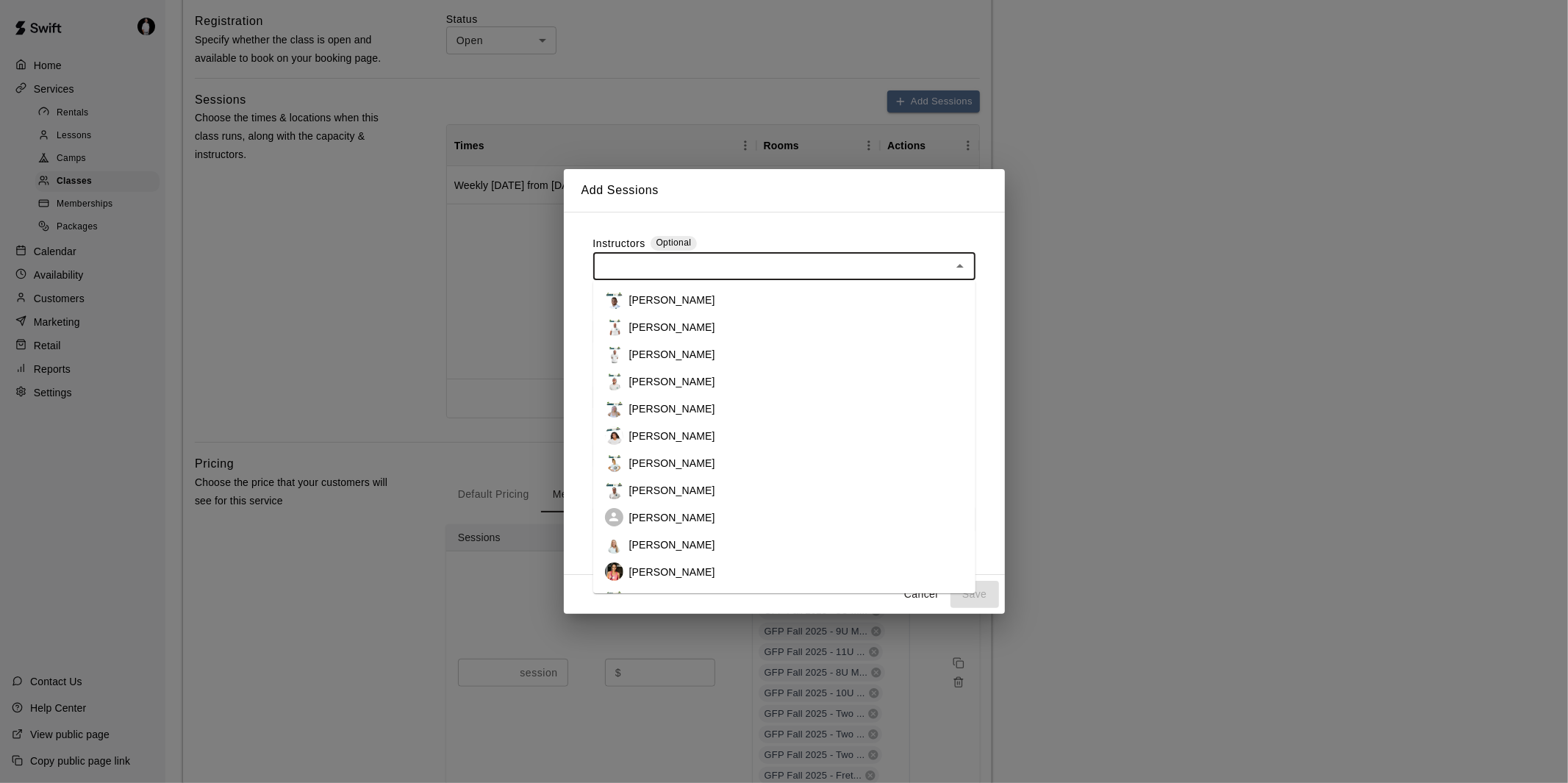
click at [715, 301] on p "[PERSON_NAME]" at bounding box center [672, 299] width 86 height 15
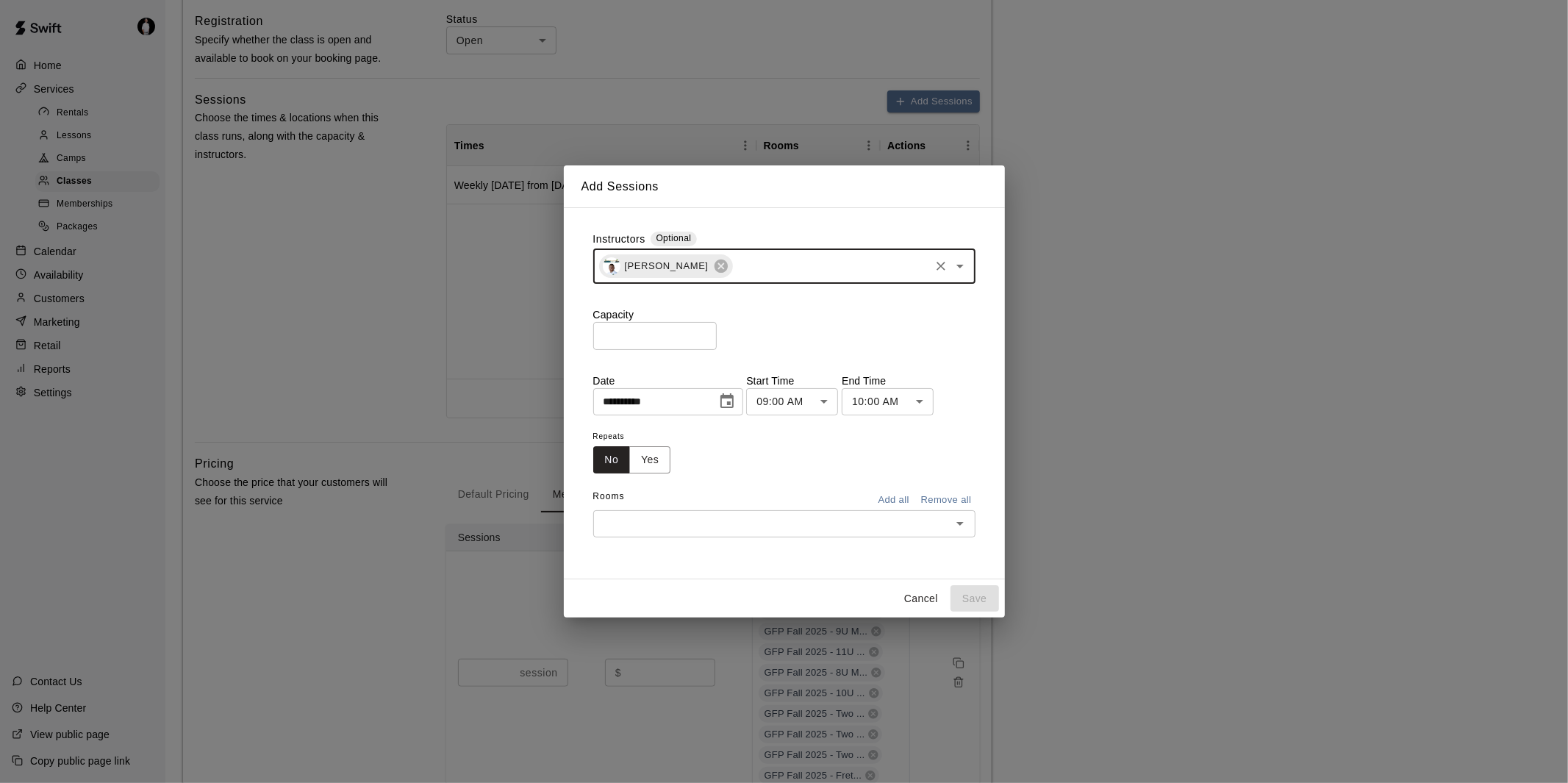
click at [771, 263] on input "text" at bounding box center [831, 266] width 194 height 18
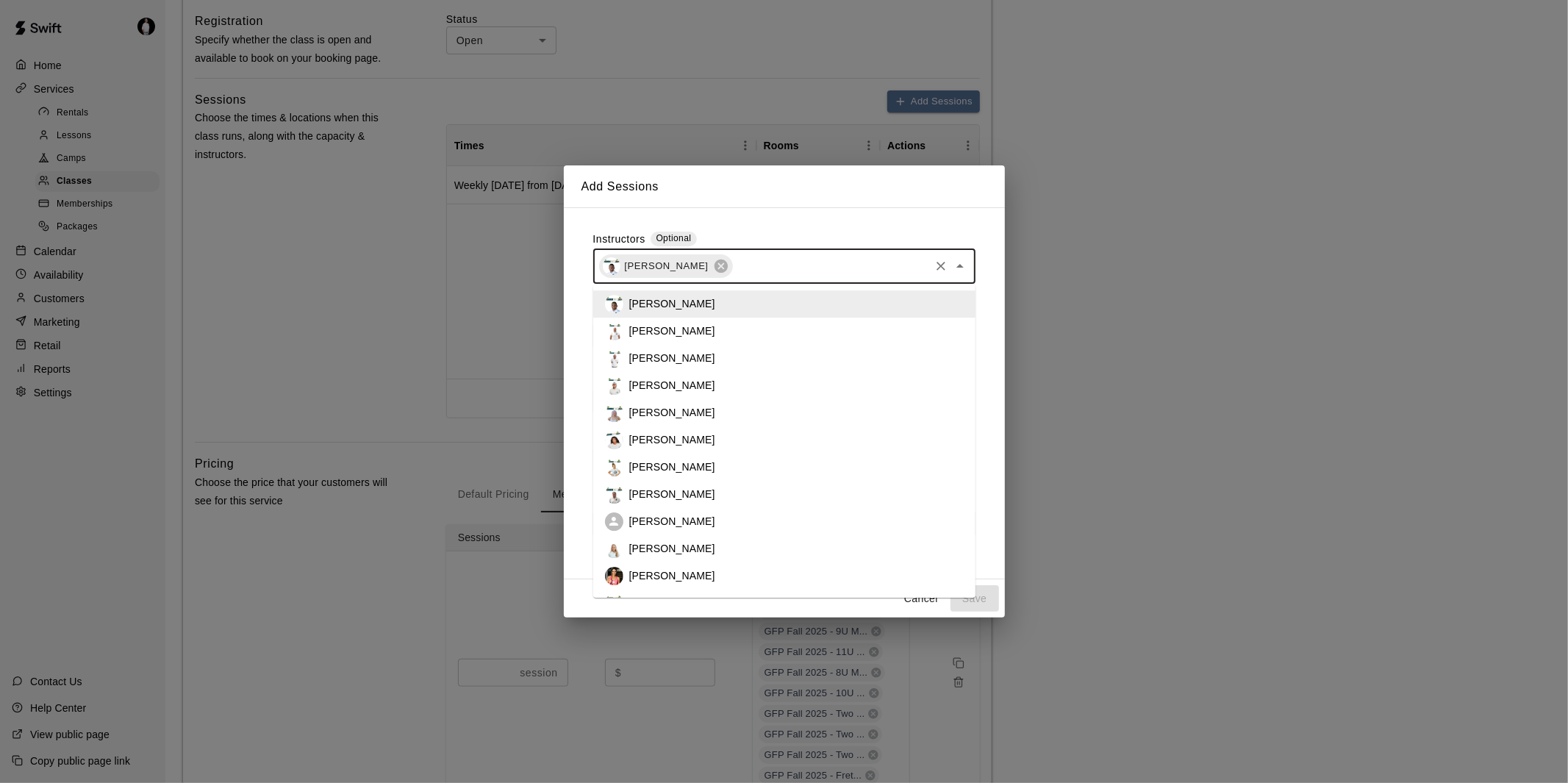
click at [726, 496] on li "[PERSON_NAME]" at bounding box center [784, 494] width 382 height 27
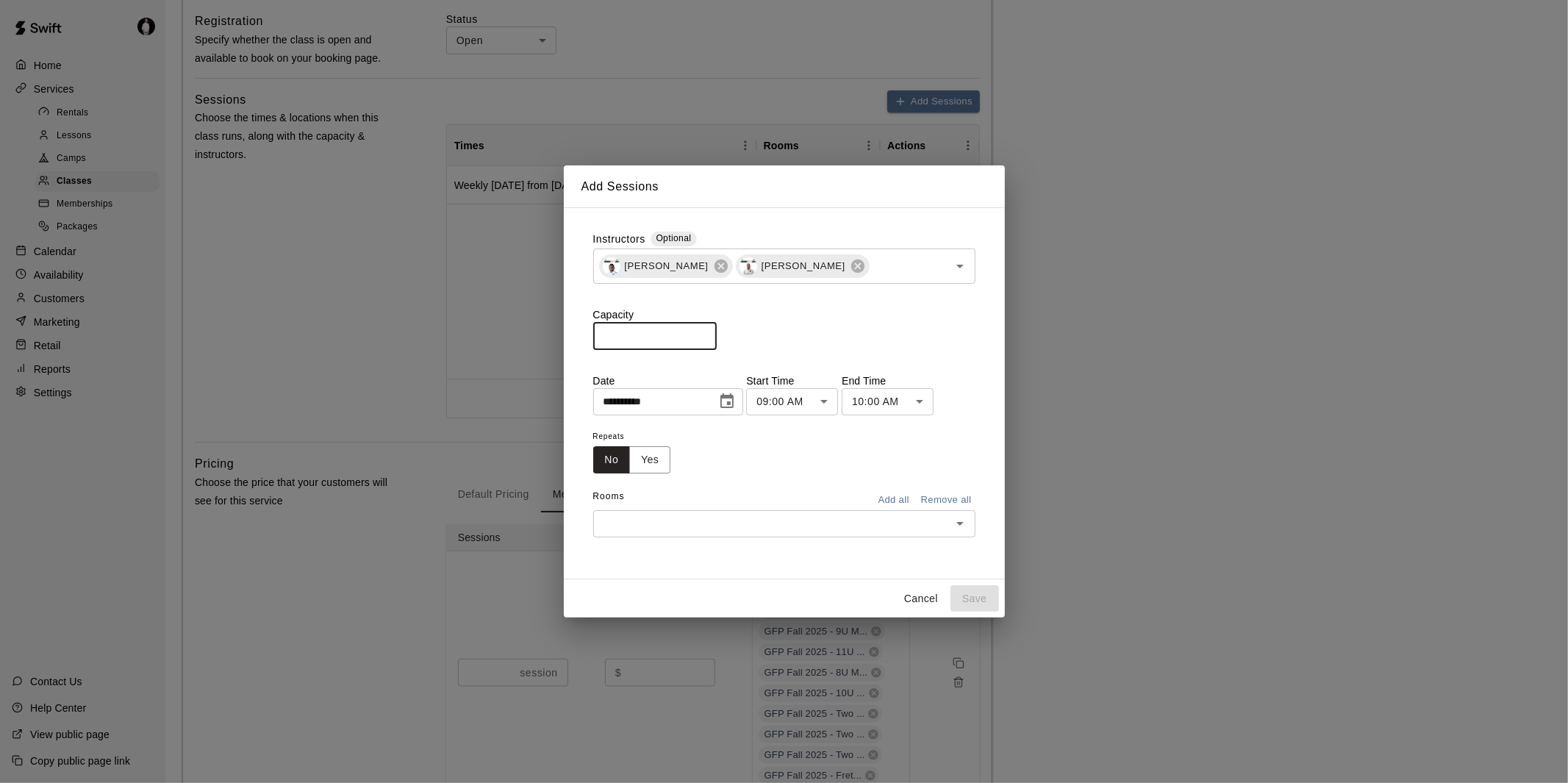
drag, startPoint x: 658, startPoint y: 336, endPoint x: 567, endPoint y: 334, distance: 91.0
click at [567, 334] on div "**********" at bounding box center [784, 393] width 441 height 372
type input "*"
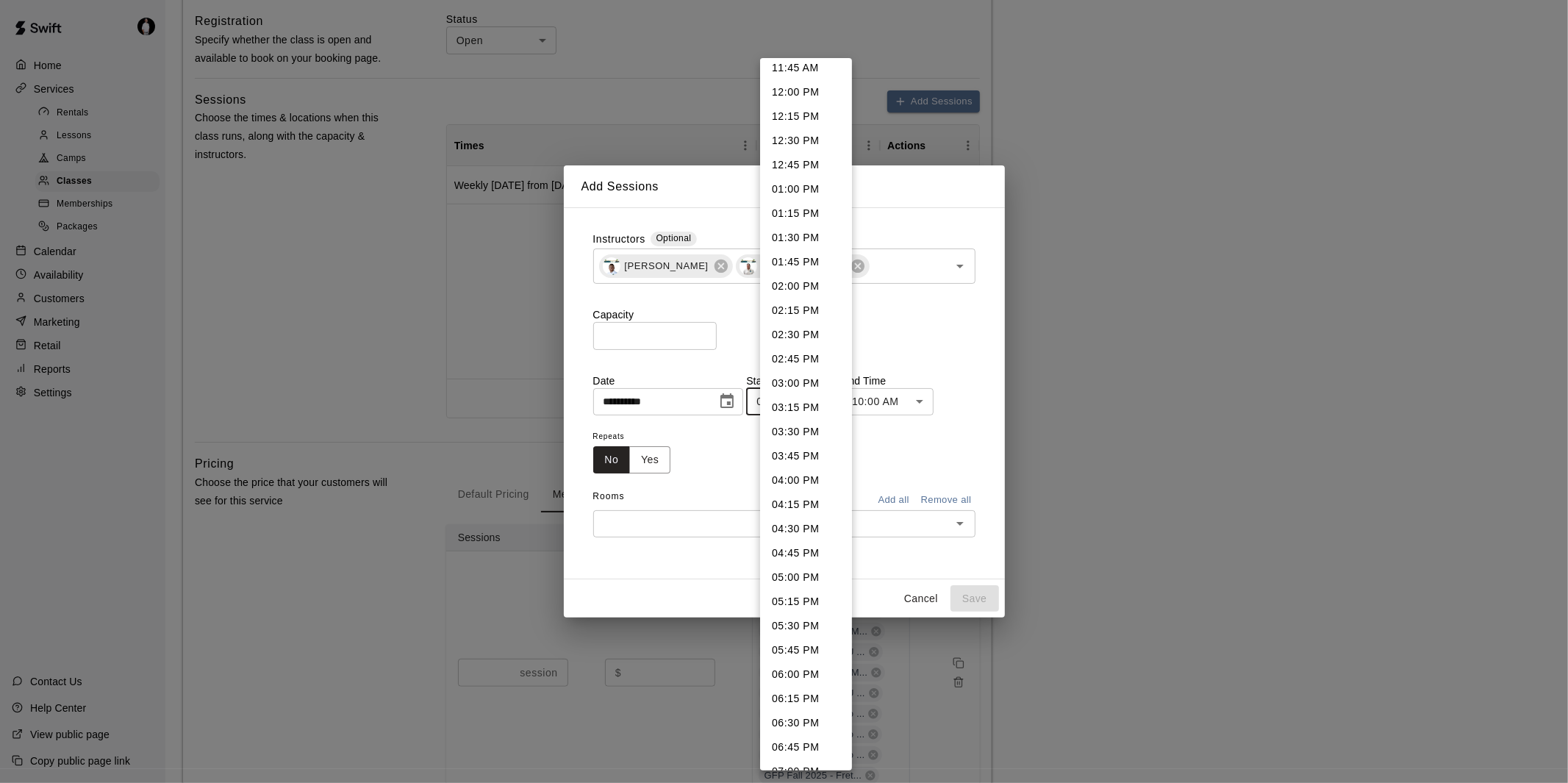
scroll to position [1154, 0]
drag, startPoint x: 821, startPoint y: 564, endPoint x: 834, endPoint y: 538, distance: 29.1
click at [821, 564] on li "05:00 PM" at bounding box center [806, 572] width 92 height 24
type input "********"
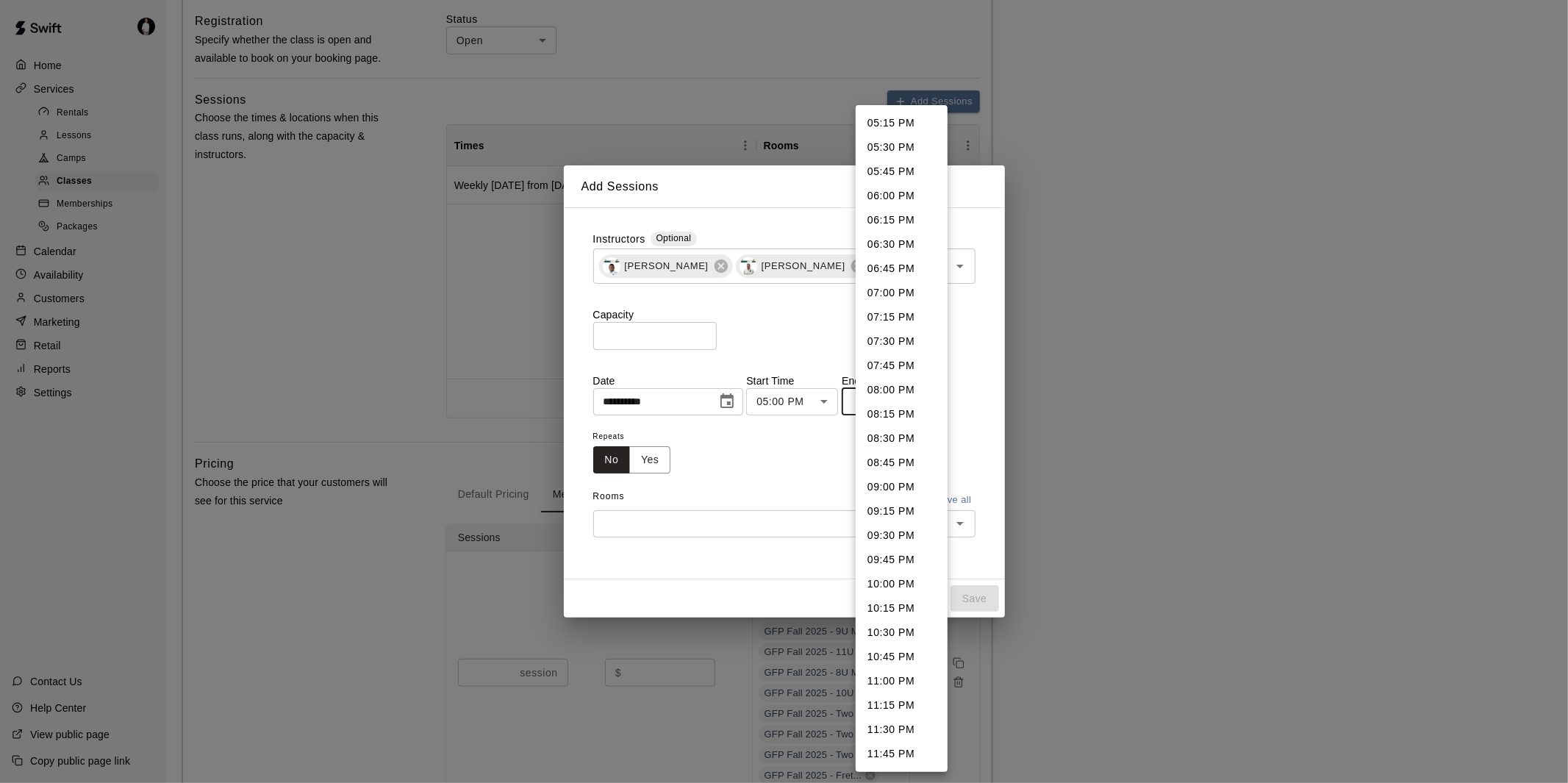
click at [899, 142] on li "05:30 PM" at bounding box center [902, 148] width 92 height 24
type input "********"
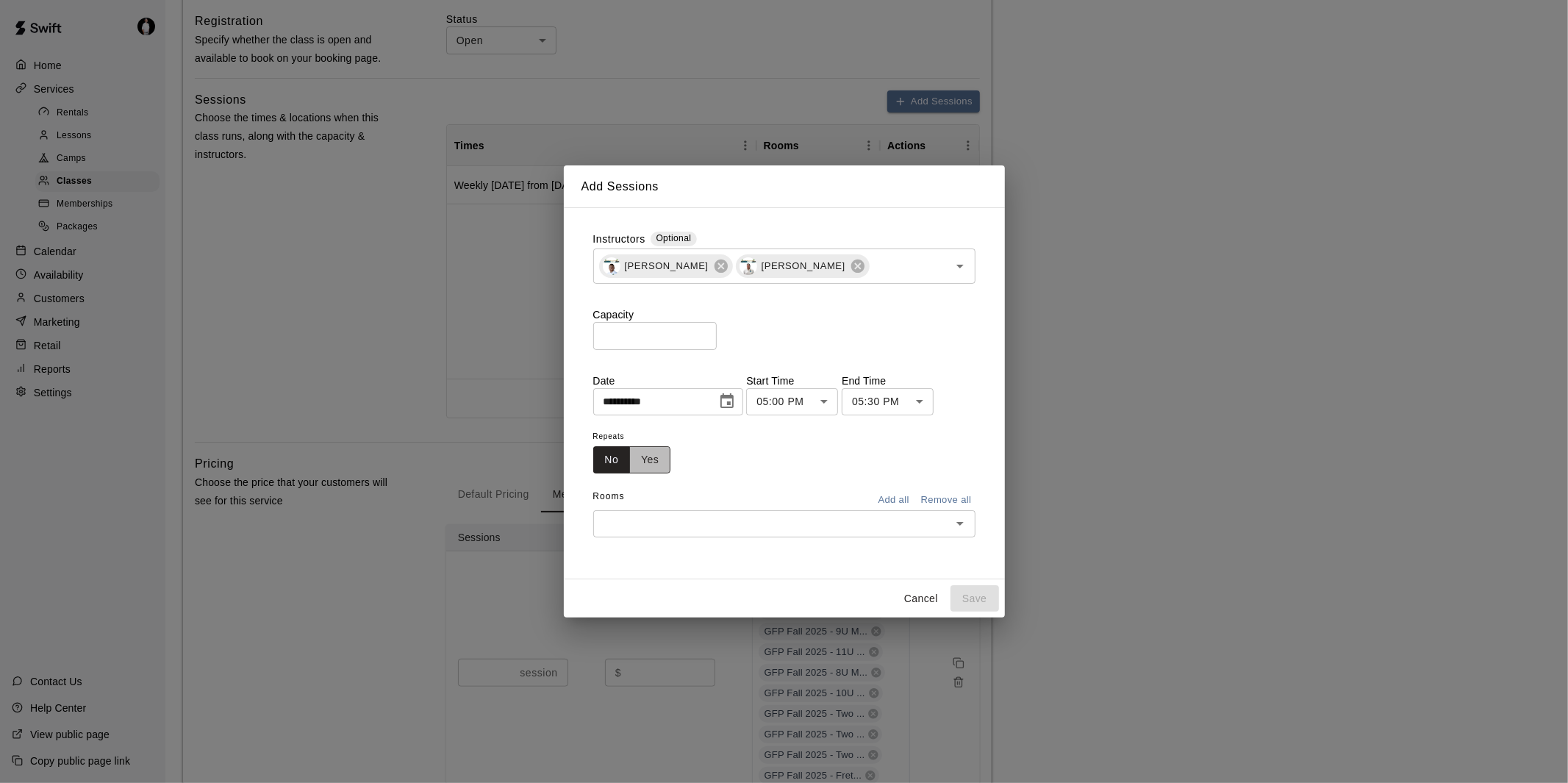
click at [652, 453] on button "Yes" at bounding box center [649, 459] width 41 height 27
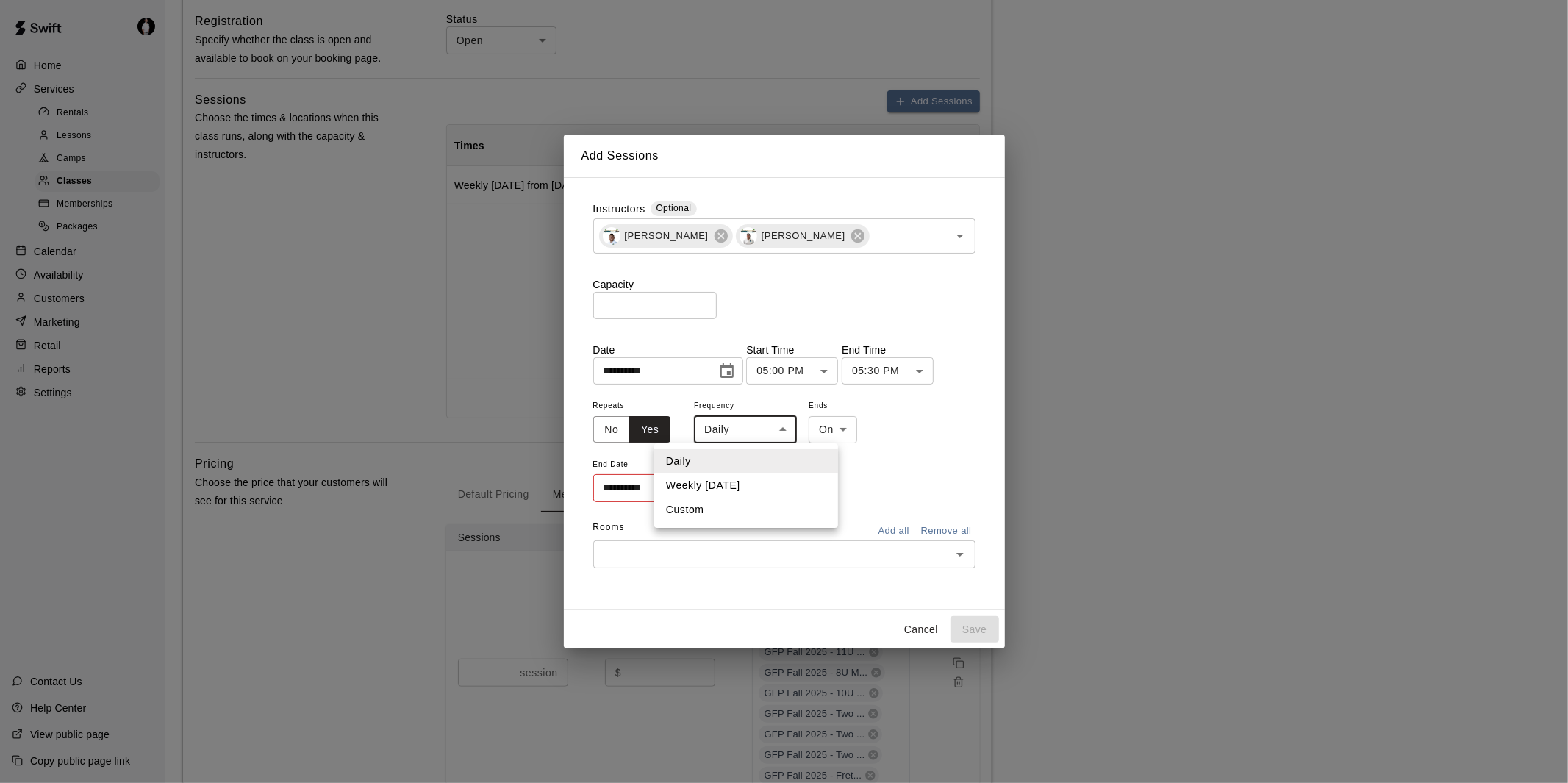
click at [731, 372] on div at bounding box center [784, 391] width 1568 height 783
click at [736, 371] on icon "Choose date, selected date is Sep 15, 2025" at bounding box center [727, 371] width 18 height 18
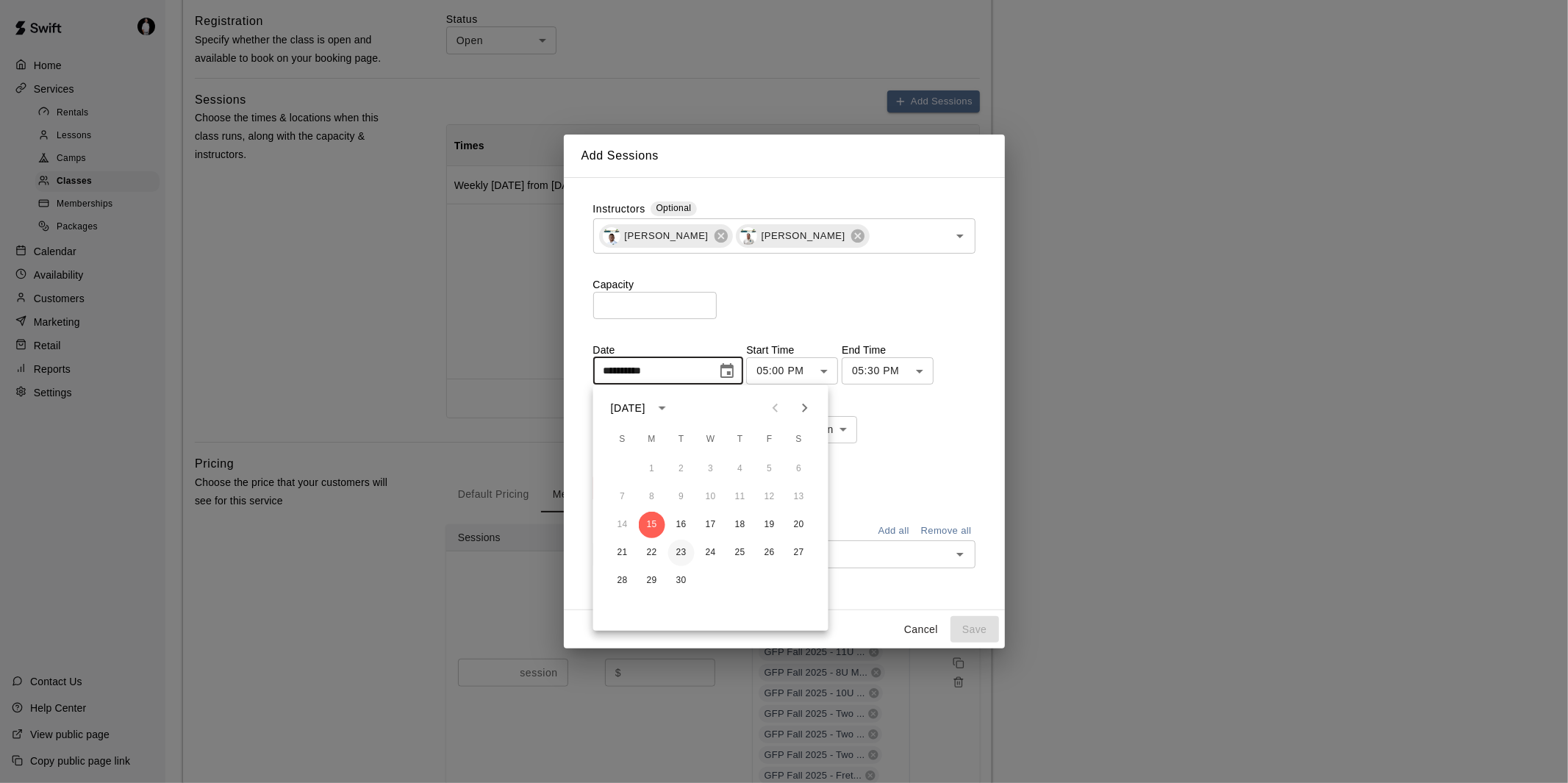
click at [684, 546] on button "23" at bounding box center [681, 553] width 27 height 27
type input "**********"
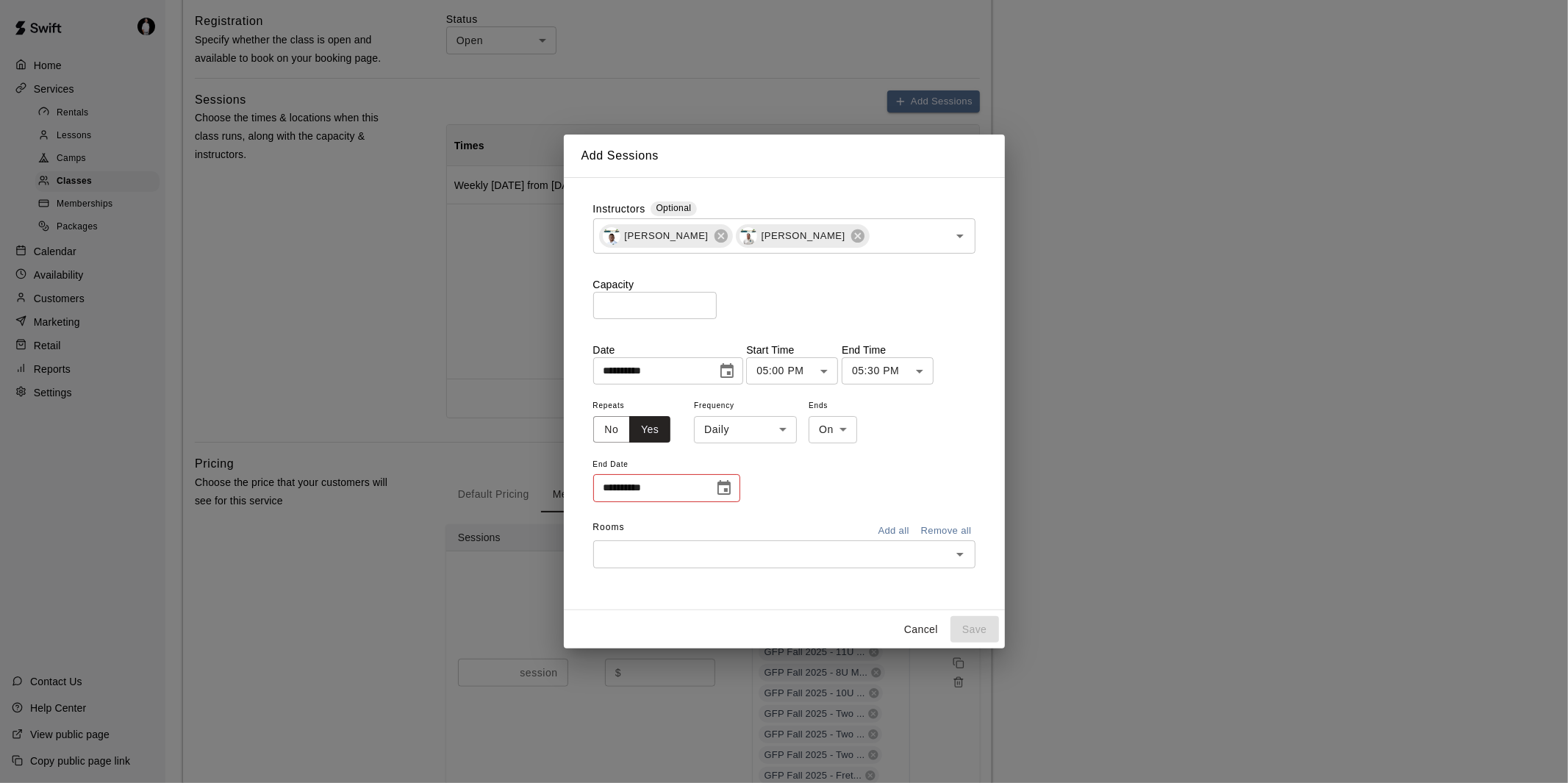
click at [765, 479] on li "Weekly [DATE]" at bounding box center [746, 486] width 184 height 24
type input "******"
click at [723, 486] on icon "Choose date" at bounding box center [724, 489] width 18 height 18
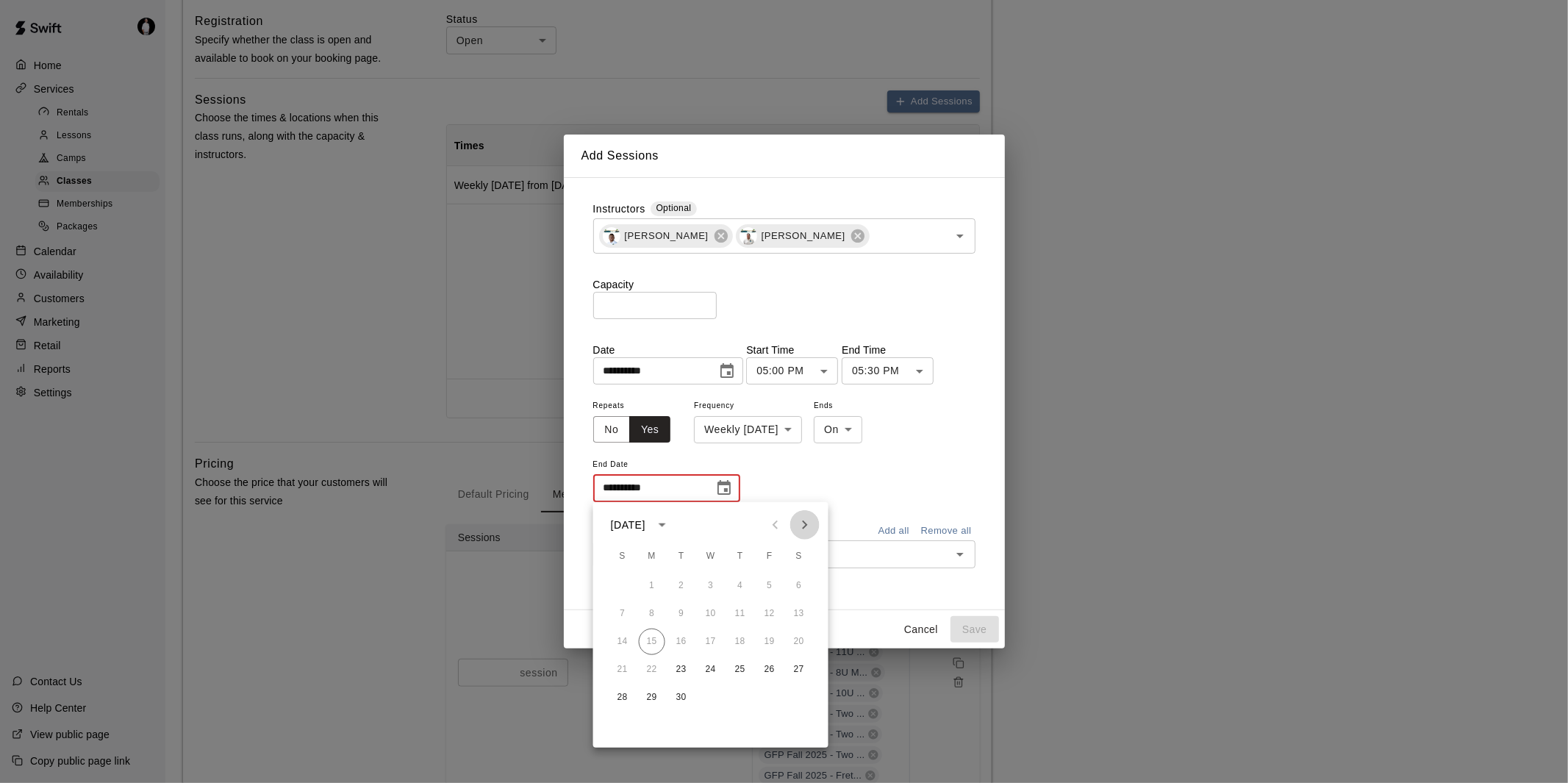
click at [804, 525] on icon "Next month" at bounding box center [805, 525] width 18 height 18
click at [804, 527] on icon "Next month" at bounding box center [804, 525] width 5 height 9
click at [681, 694] on button "30" at bounding box center [681, 697] width 27 height 27
type input "**********"
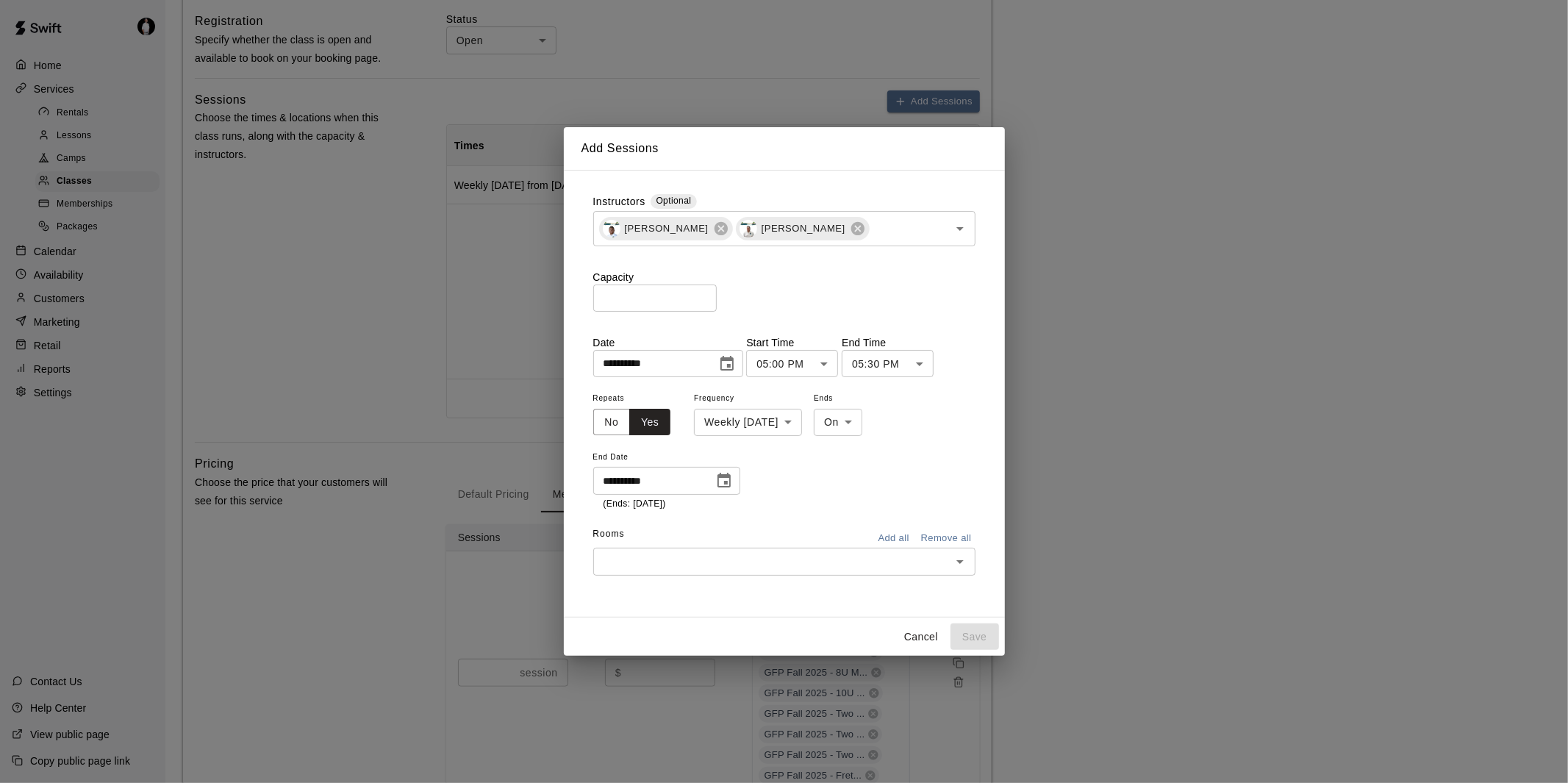
click at [759, 563] on input "text" at bounding box center [772, 562] width 349 height 18
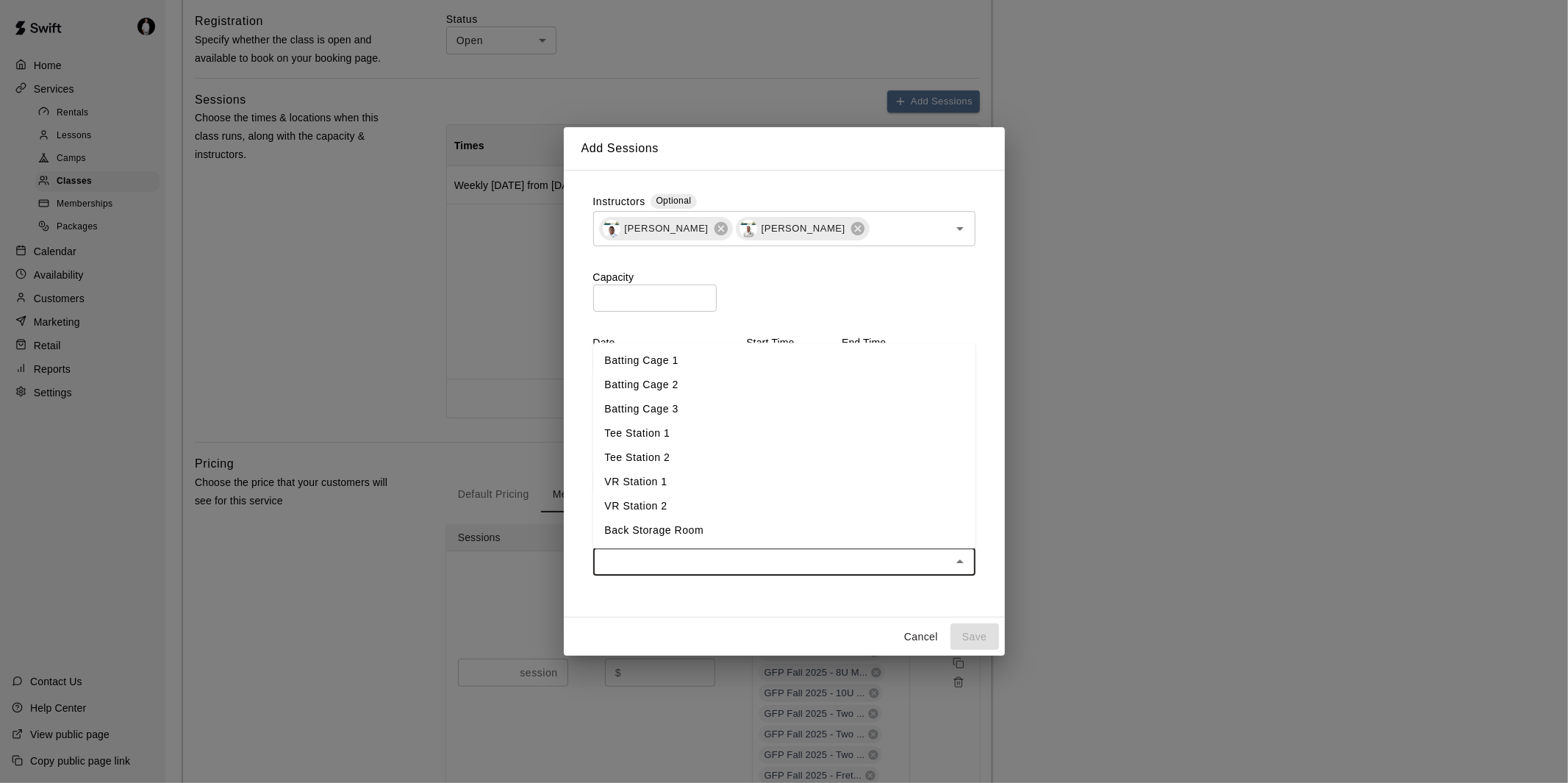
click at [723, 358] on li "Batting Cage 1" at bounding box center [784, 360] width 382 height 24
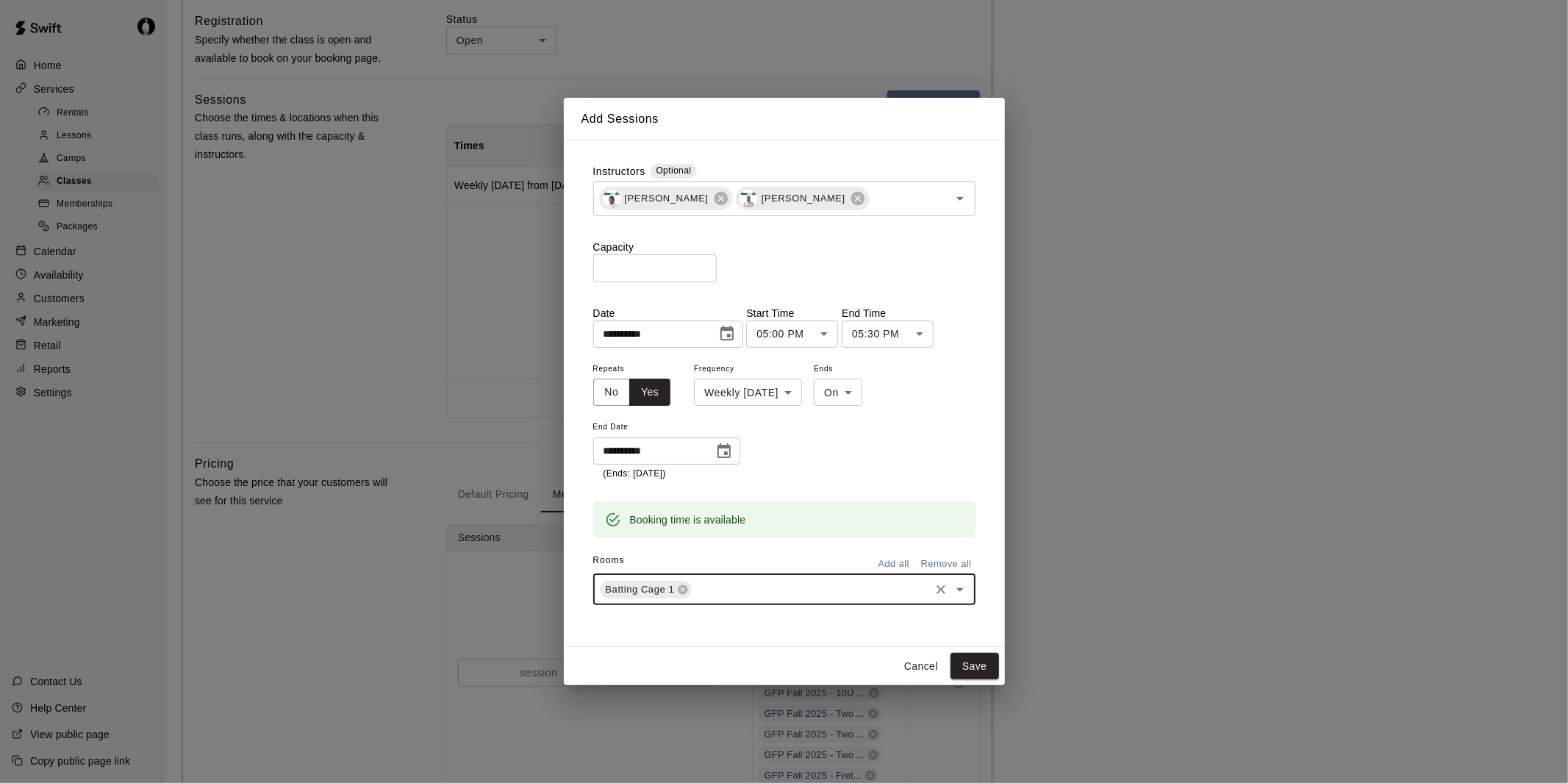
click at [746, 583] on input "text" at bounding box center [811, 589] width 233 height 18
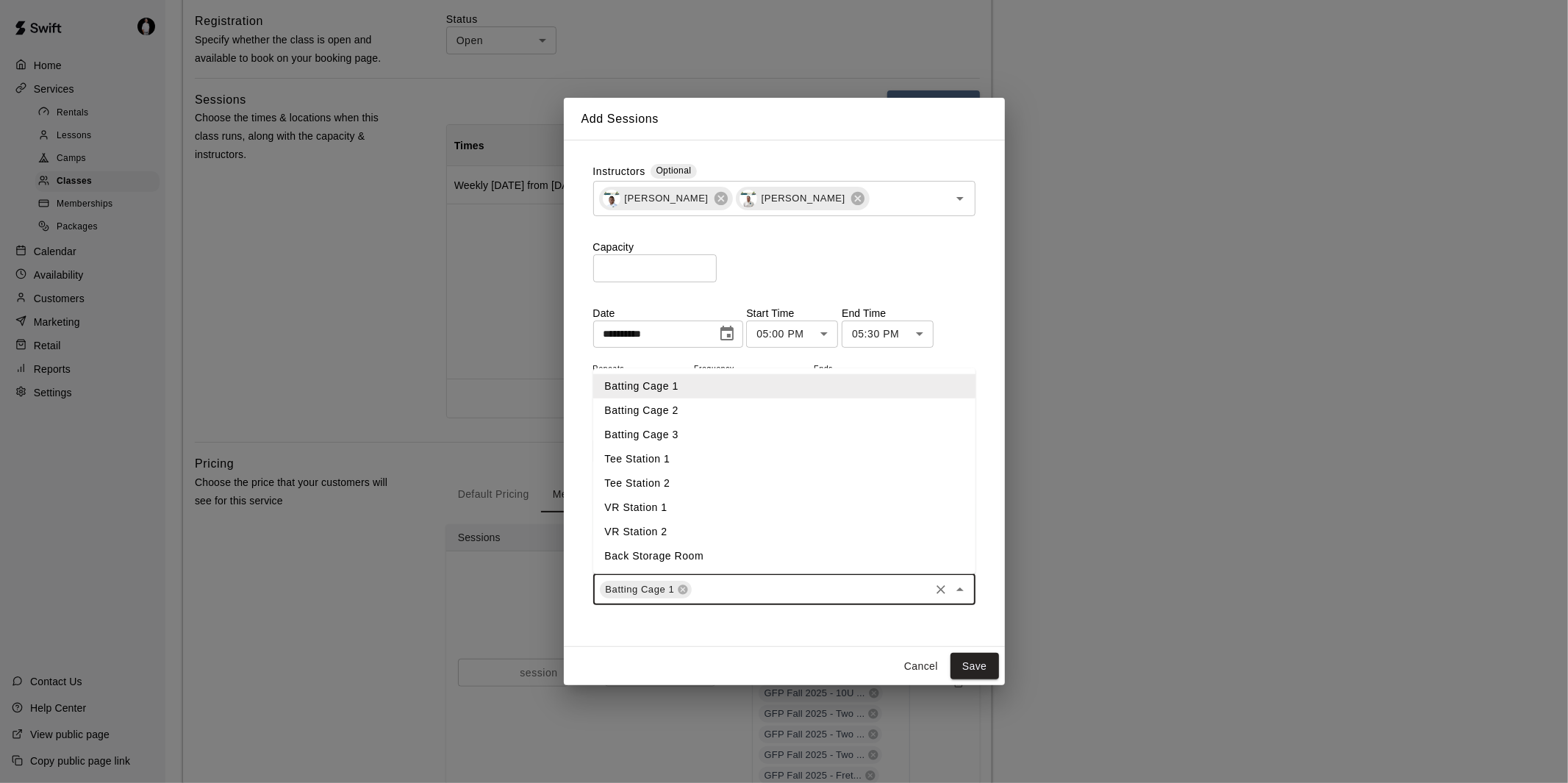
click at [732, 413] on li "Batting Cage 2" at bounding box center [784, 411] width 382 height 24
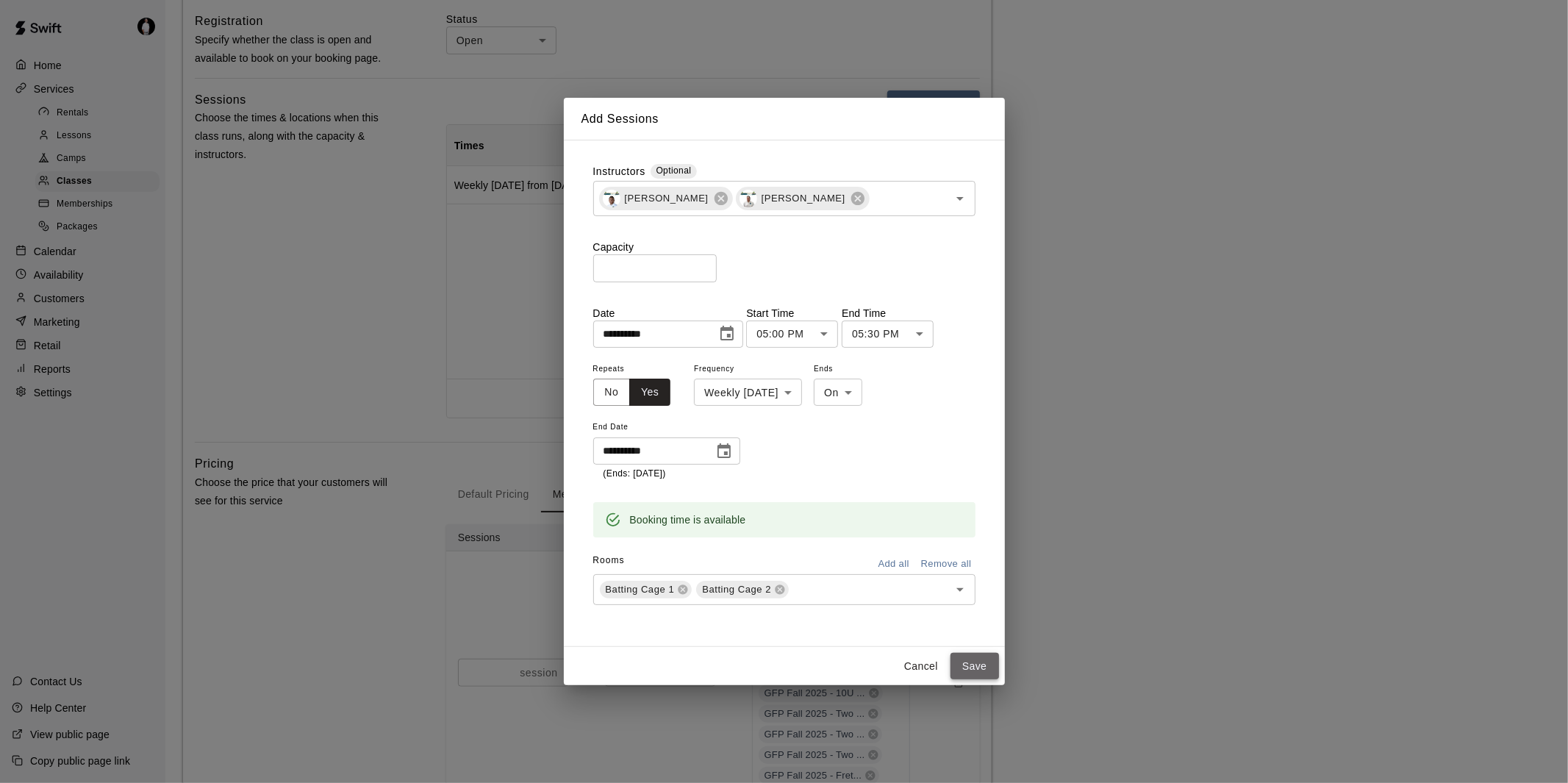
click at [978, 663] on button "Save" at bounding box center [975, 666] width 49 height 27
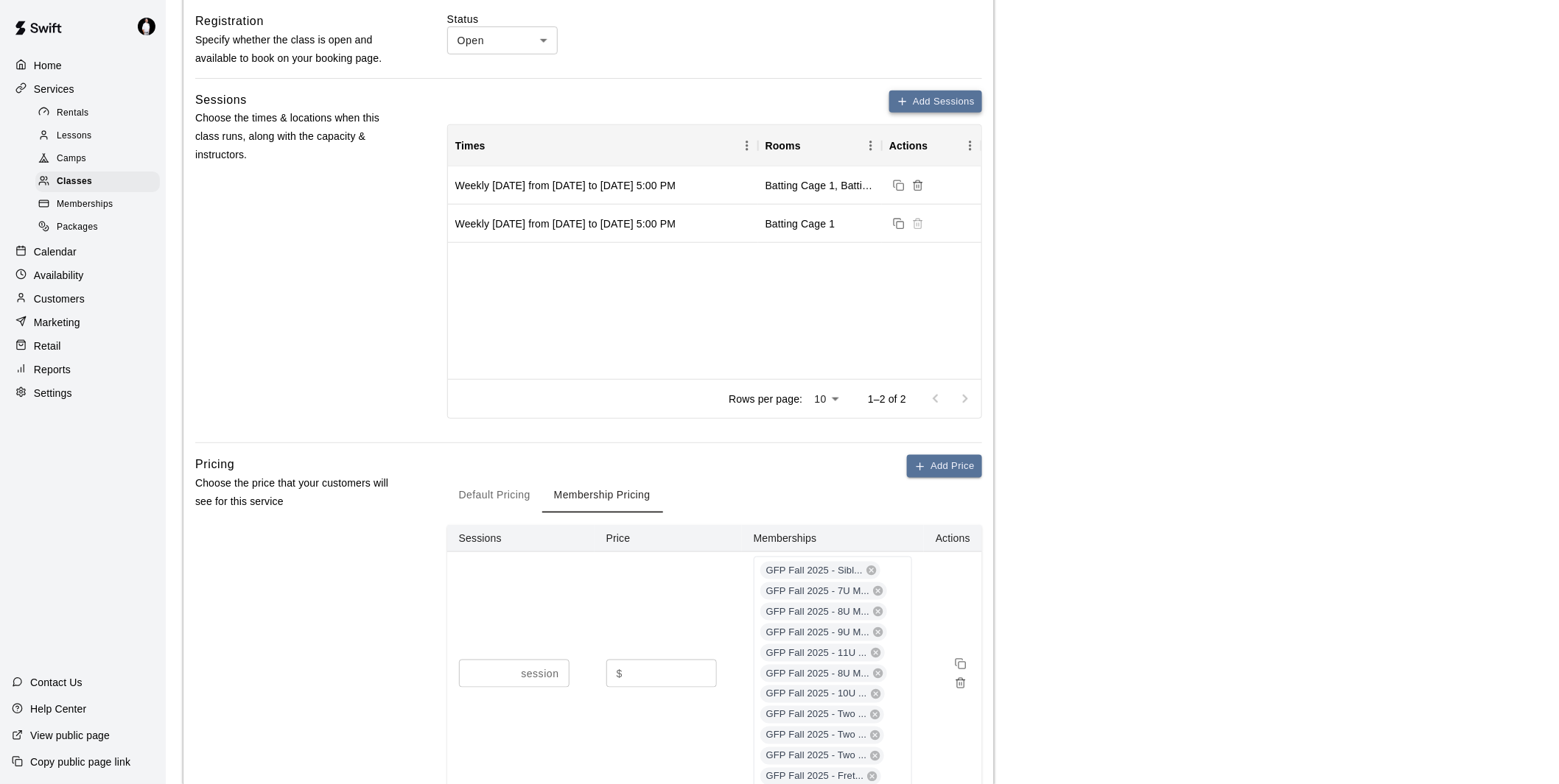
click at [937, 97] on button "Add Sessions" at bounding box center [935, 102] width 93 height 23
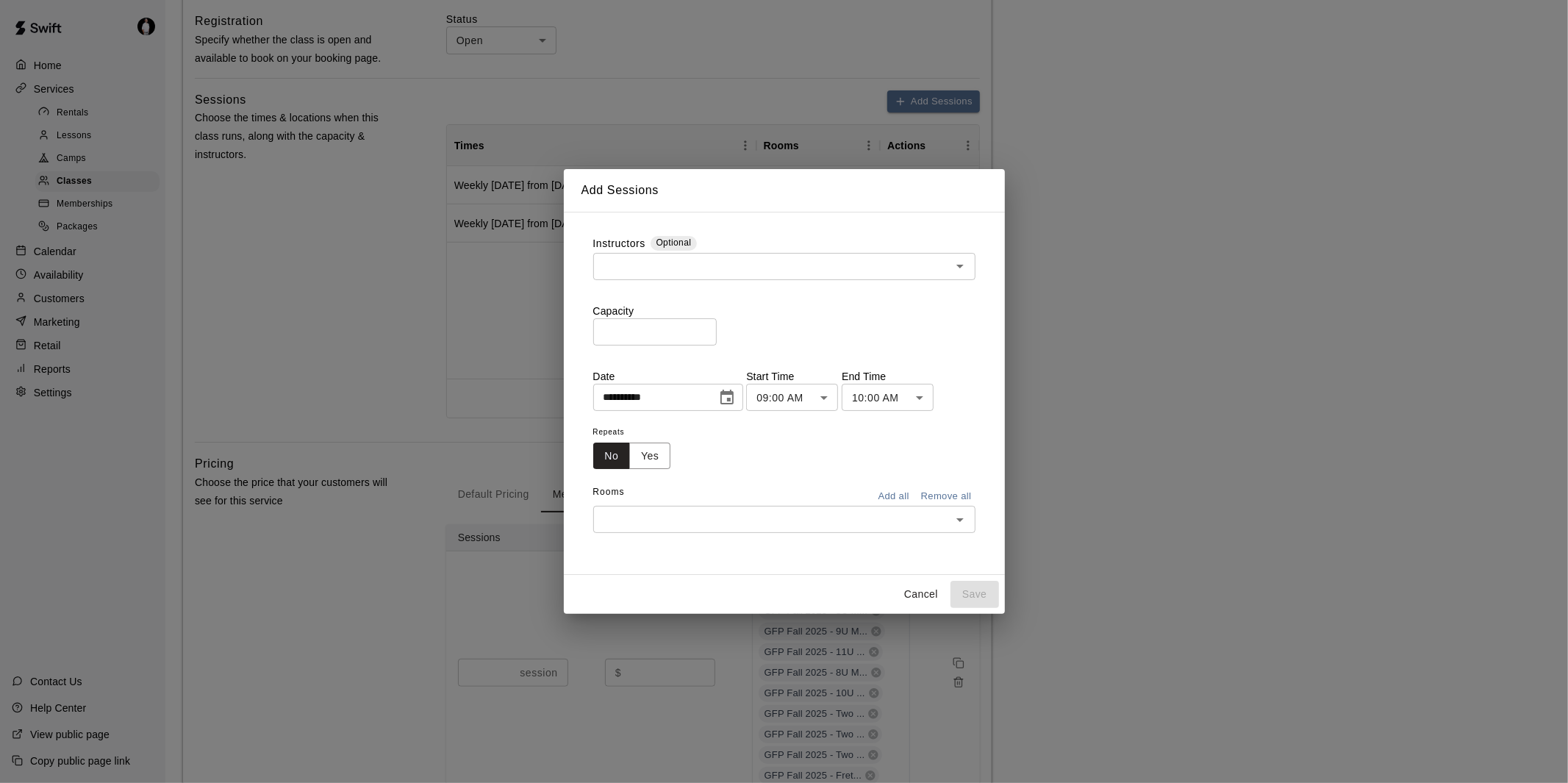
click at [738, 277] on div "​" at bounding box center [784, 266] width 382 height 27
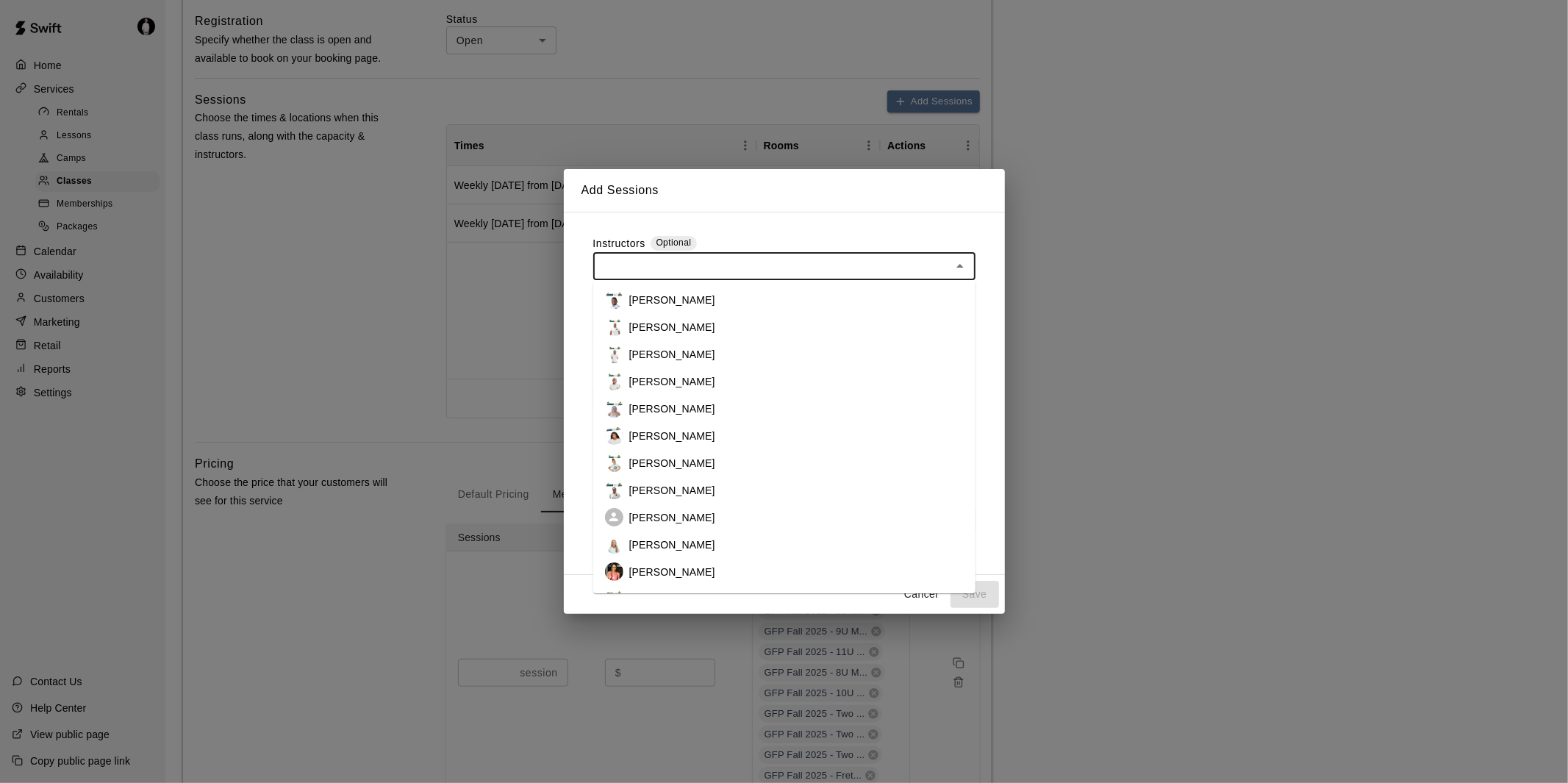
click at [730, 295] on li "[PERSON_NAME]" at bounding box center [784, 299] width 382 height 27
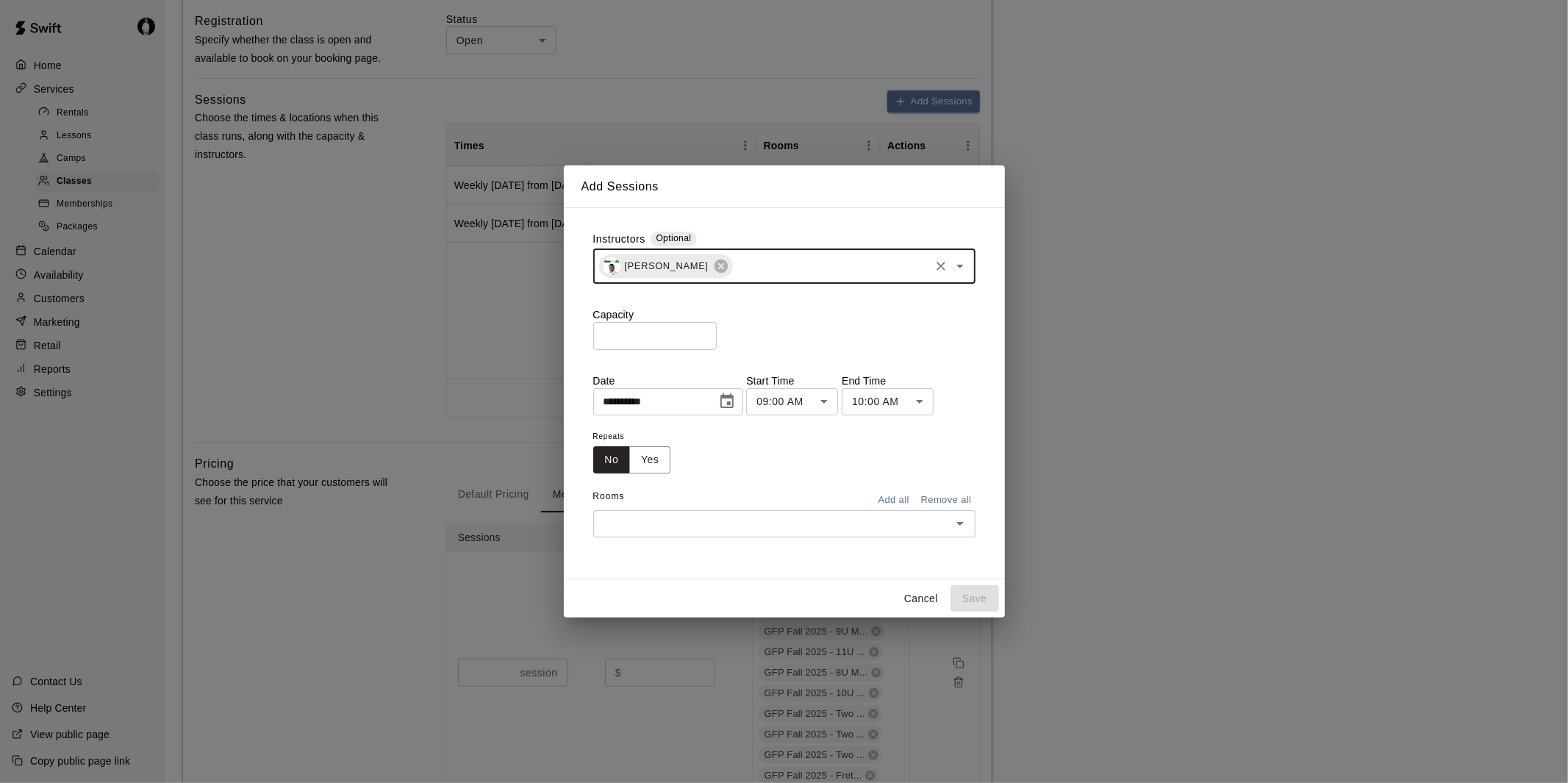
click at [774, 272] on input "text" at bounding box center [831, 266] width 194 height 18
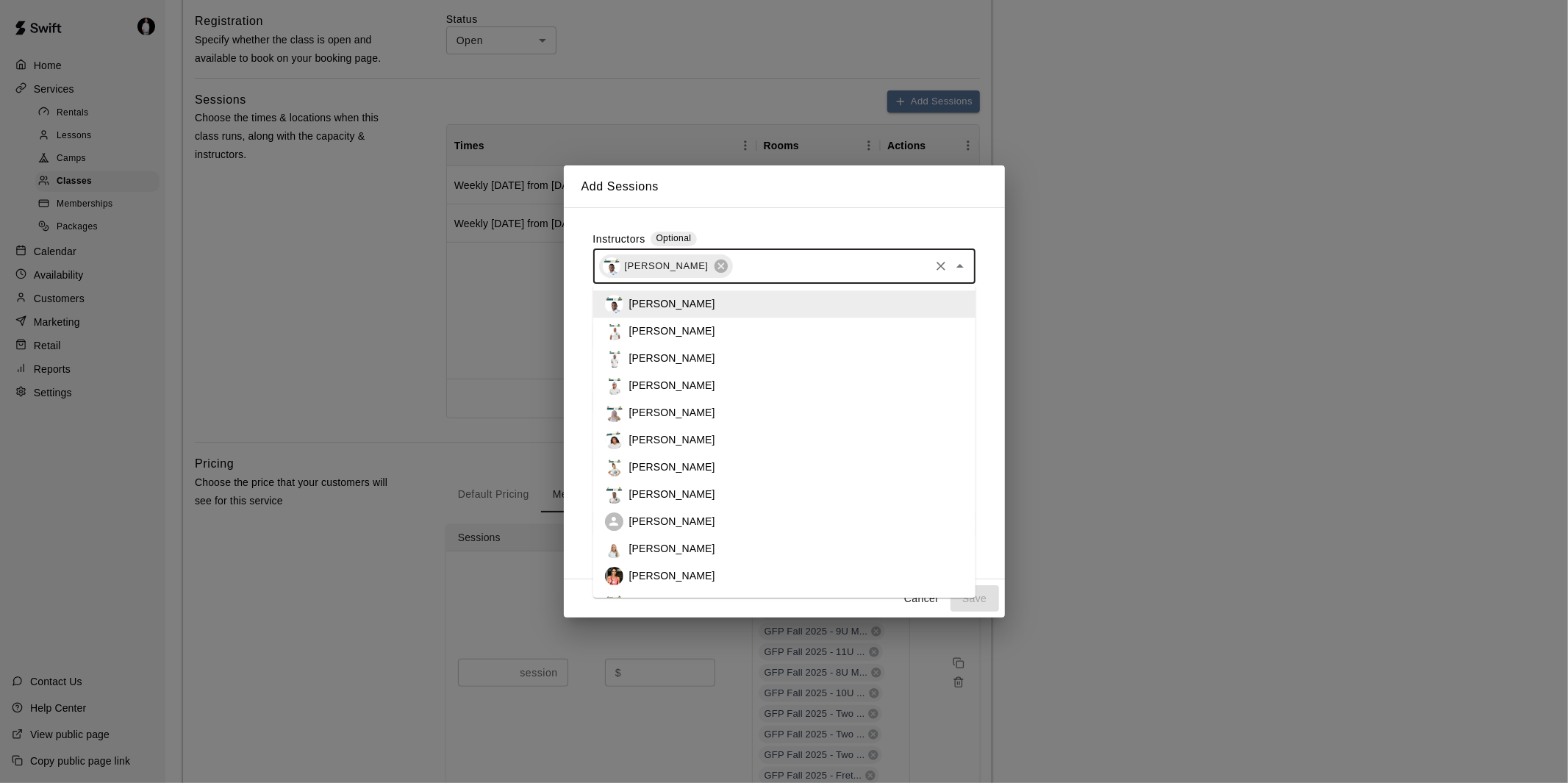
click at [716, 490] on li "[PERSON_NAME]" at bounding box center [784, 494] width 382 height 27
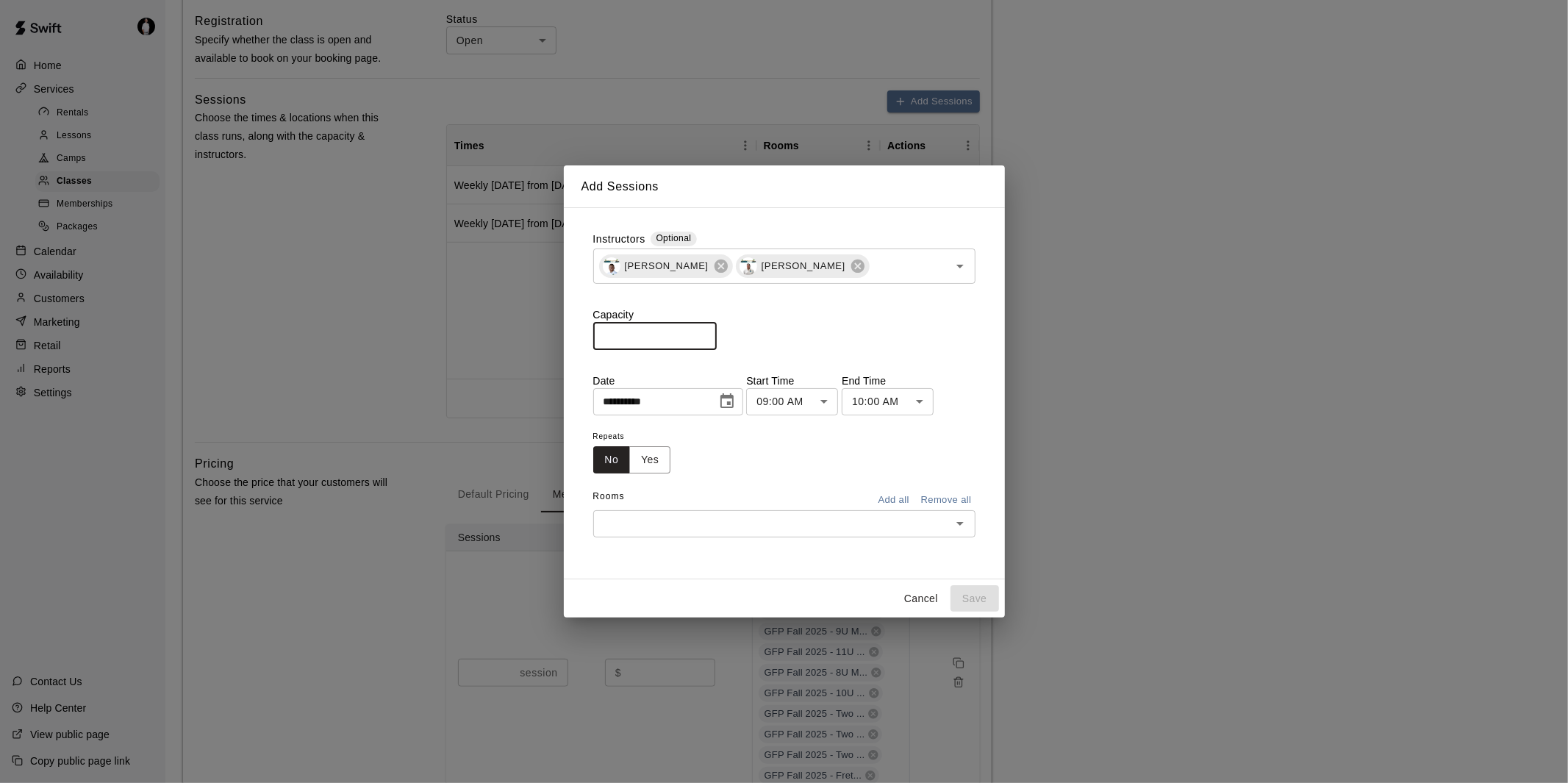
drag, startPoint x: 680, startPoint y: 334, endPoint x: 564, endPoint y: 336, distance: 116.0
click at [564, 336] on div "**********" at bounding box center [784, 393] width 441 height 372
type input "*"
click at [734, 398] on icon "Choose date, selected date is Sep 15, 2025" at bounding box center [726, 400] width 13 height 15
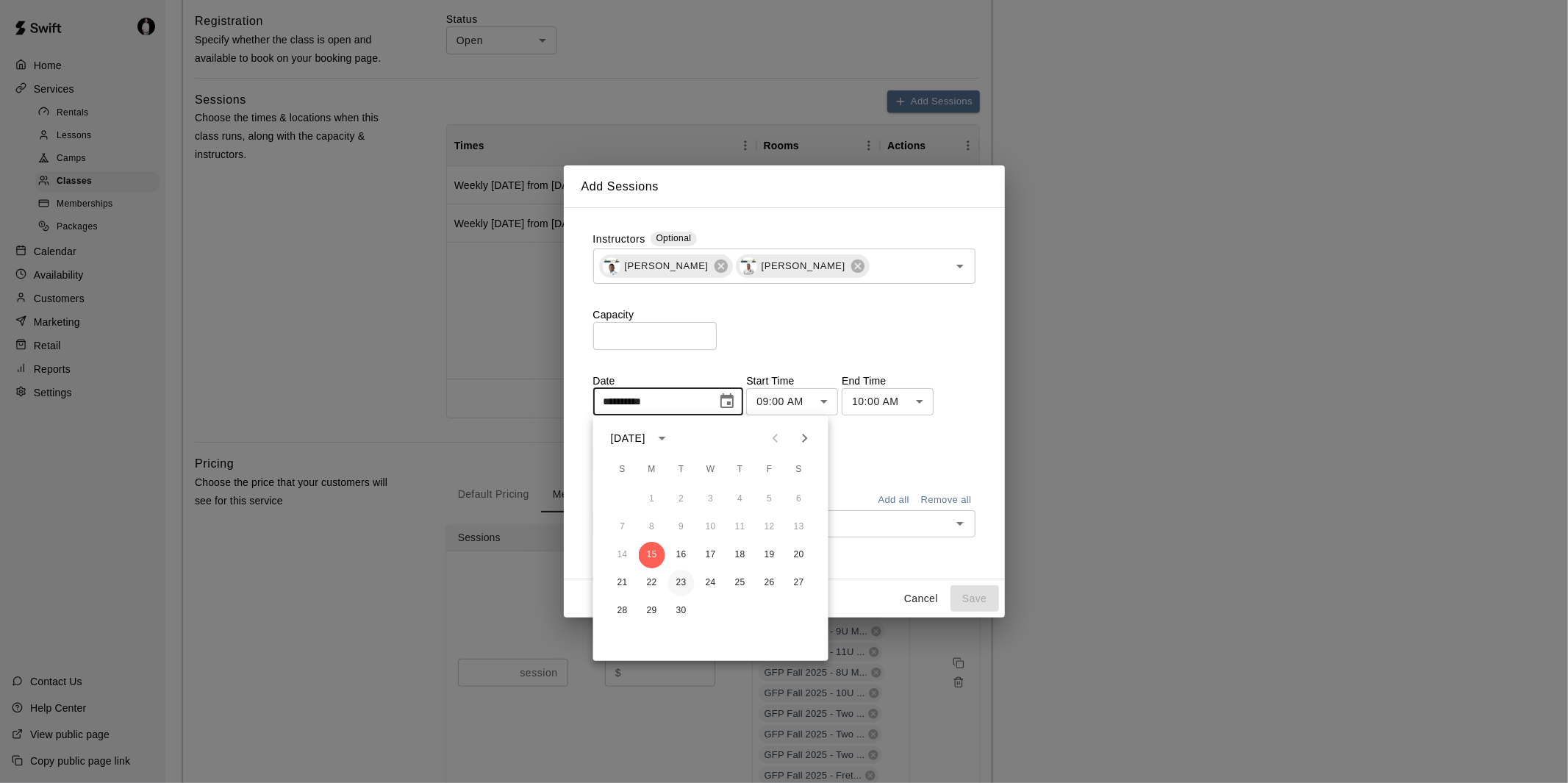
click at [678, 579] on button "23" at bounding box center [681, 583] width 27 height 27
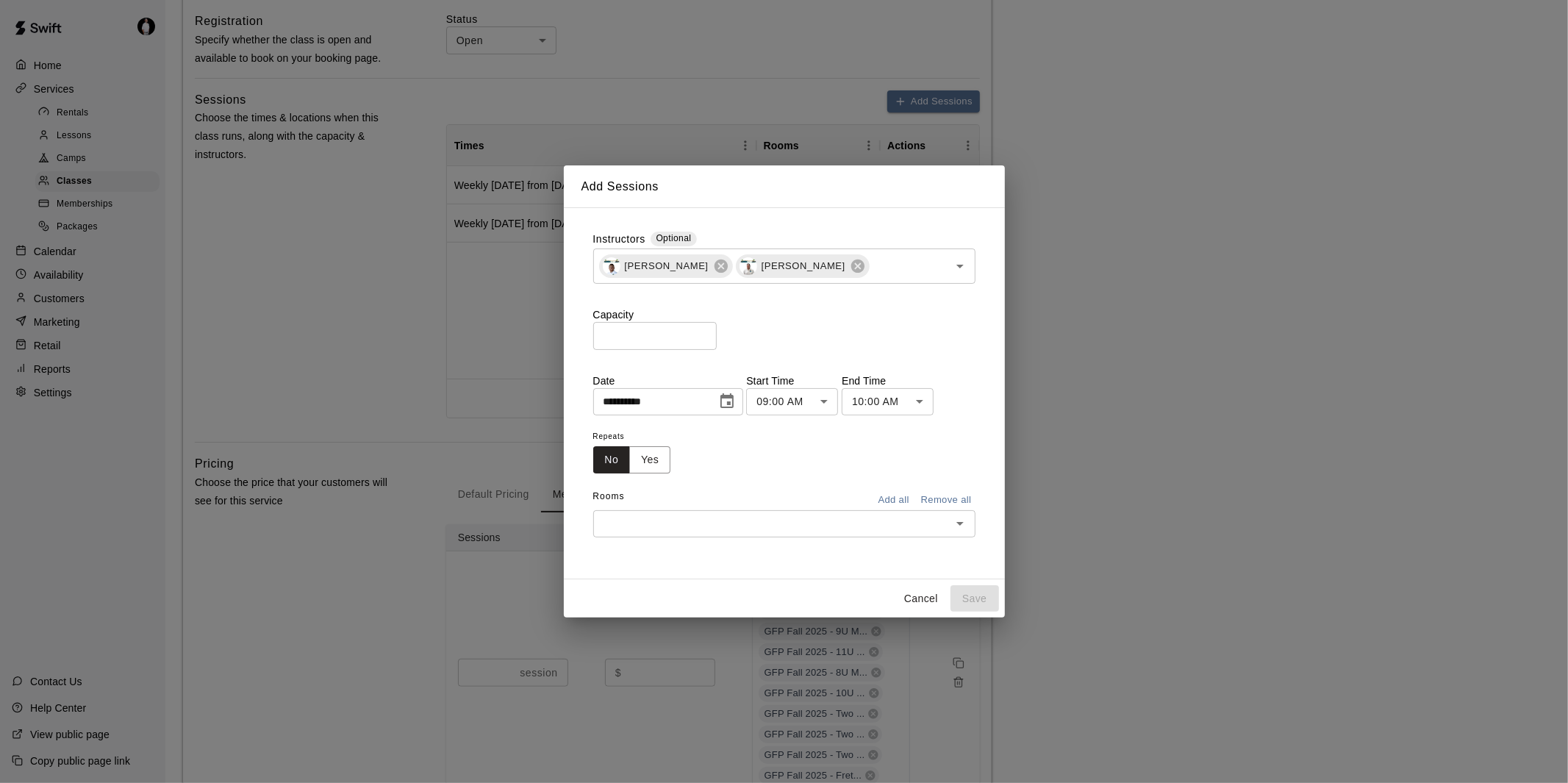
type input "**********"
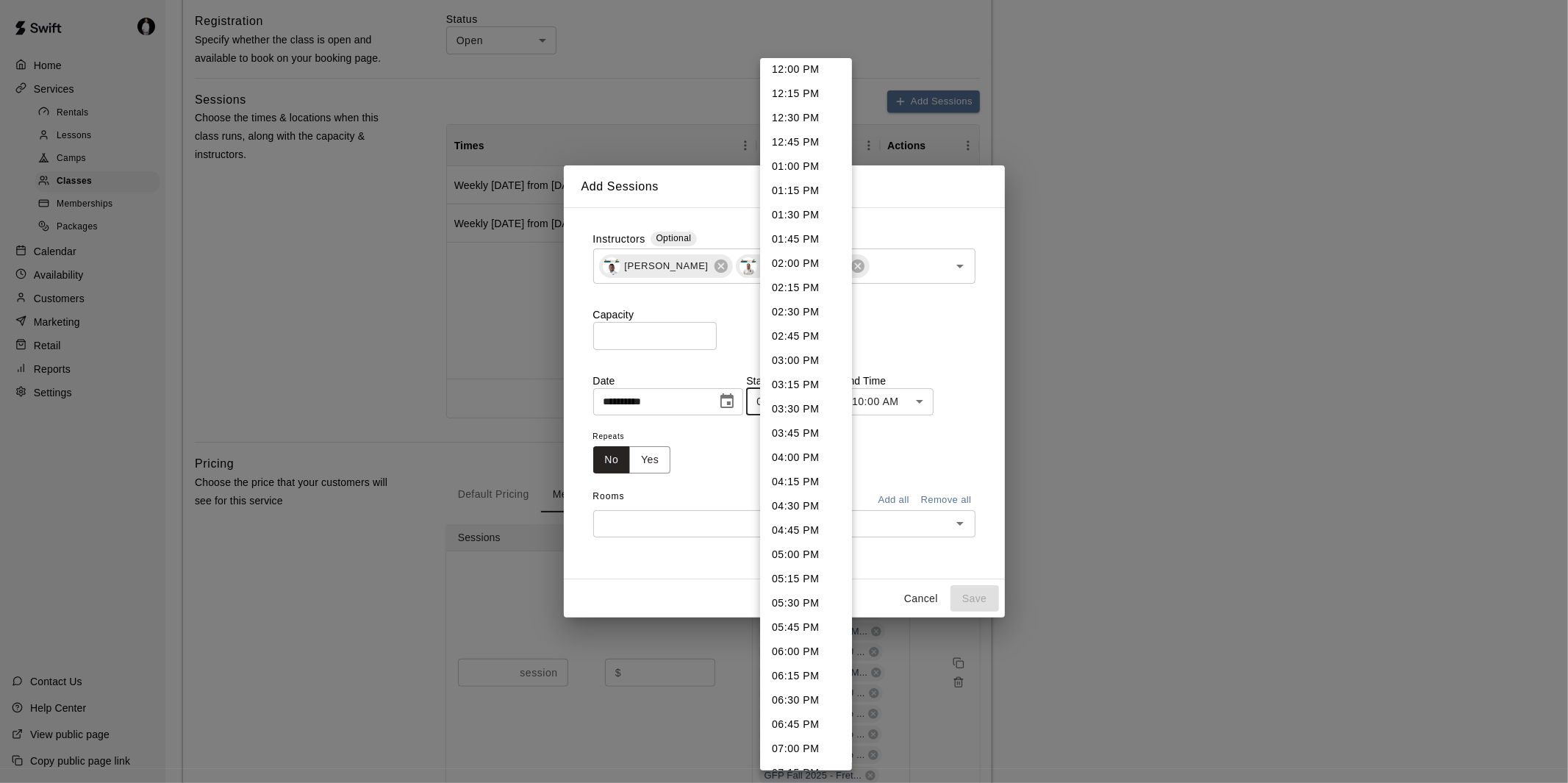
scroll to position [1185, 0]
click at [816, 589] on li "05:30 PM" at bounding box center [806, 589] width 92 height 24
type input "********"
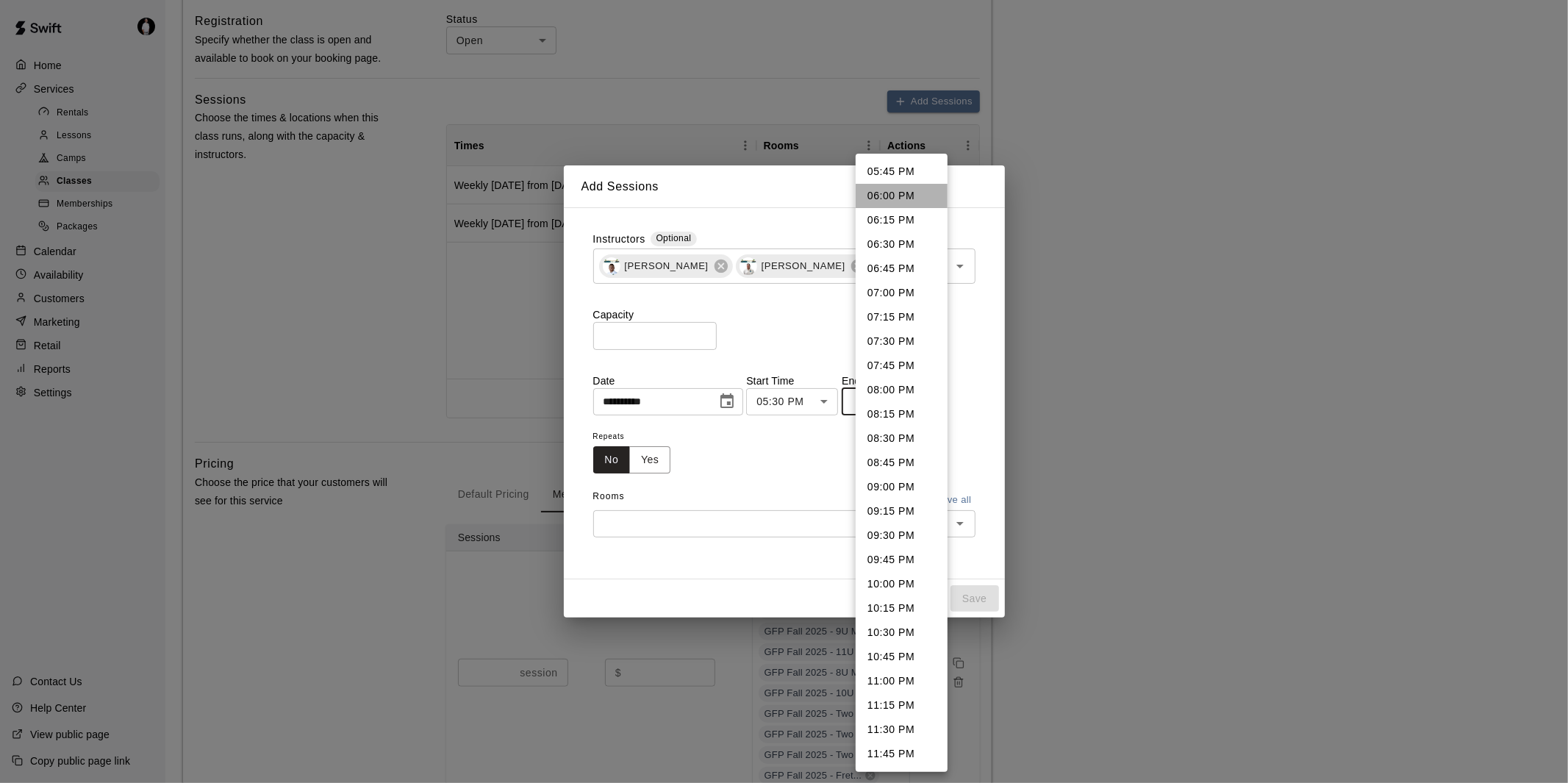
click at [908, 195] on li "06:00 PM" at bounding box center [902, 196] width 92 height 24
type input "********"
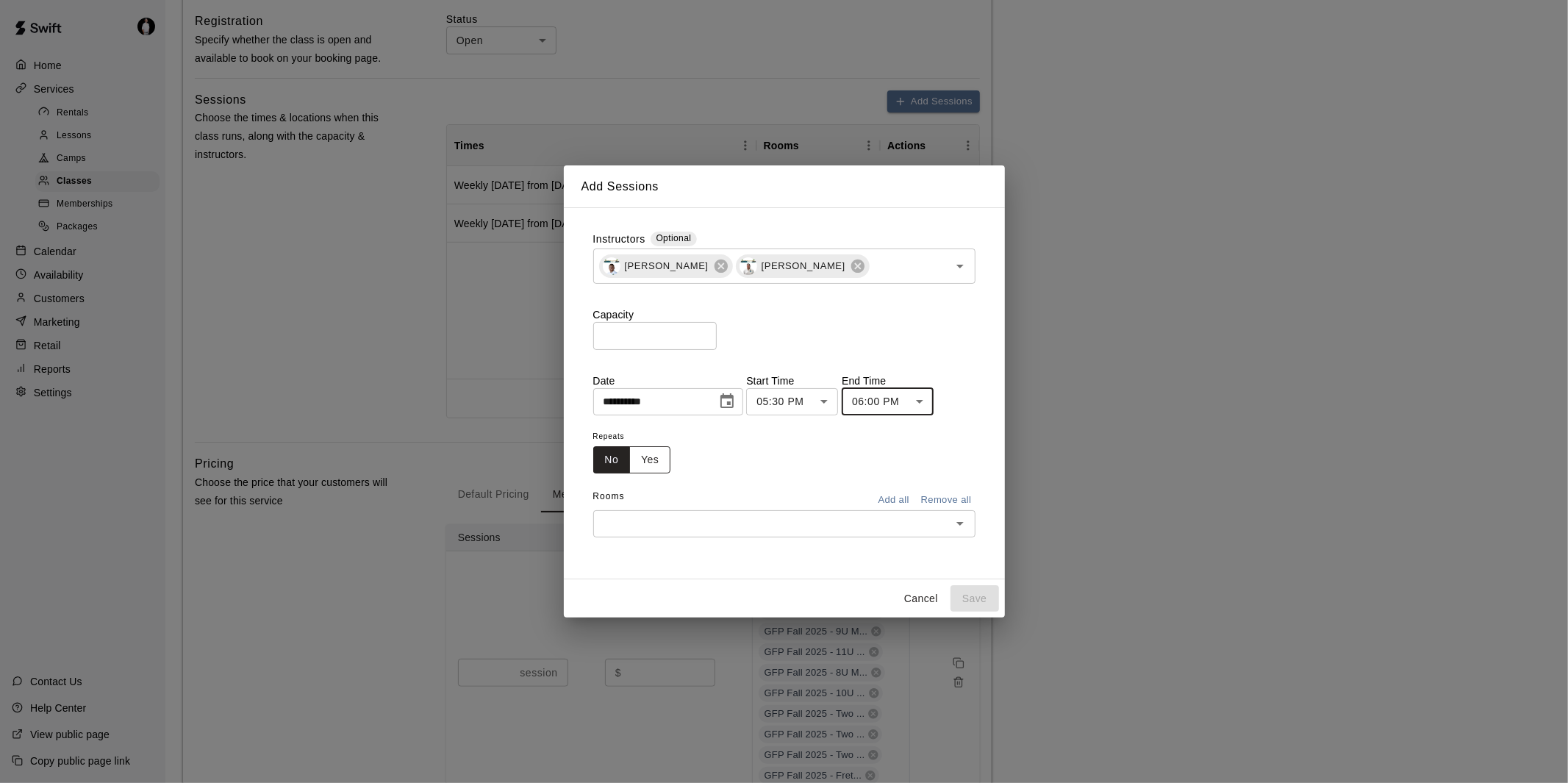
click at [658, 460] on button "Yes" at bounding box center [649, 459] width 41 height 27
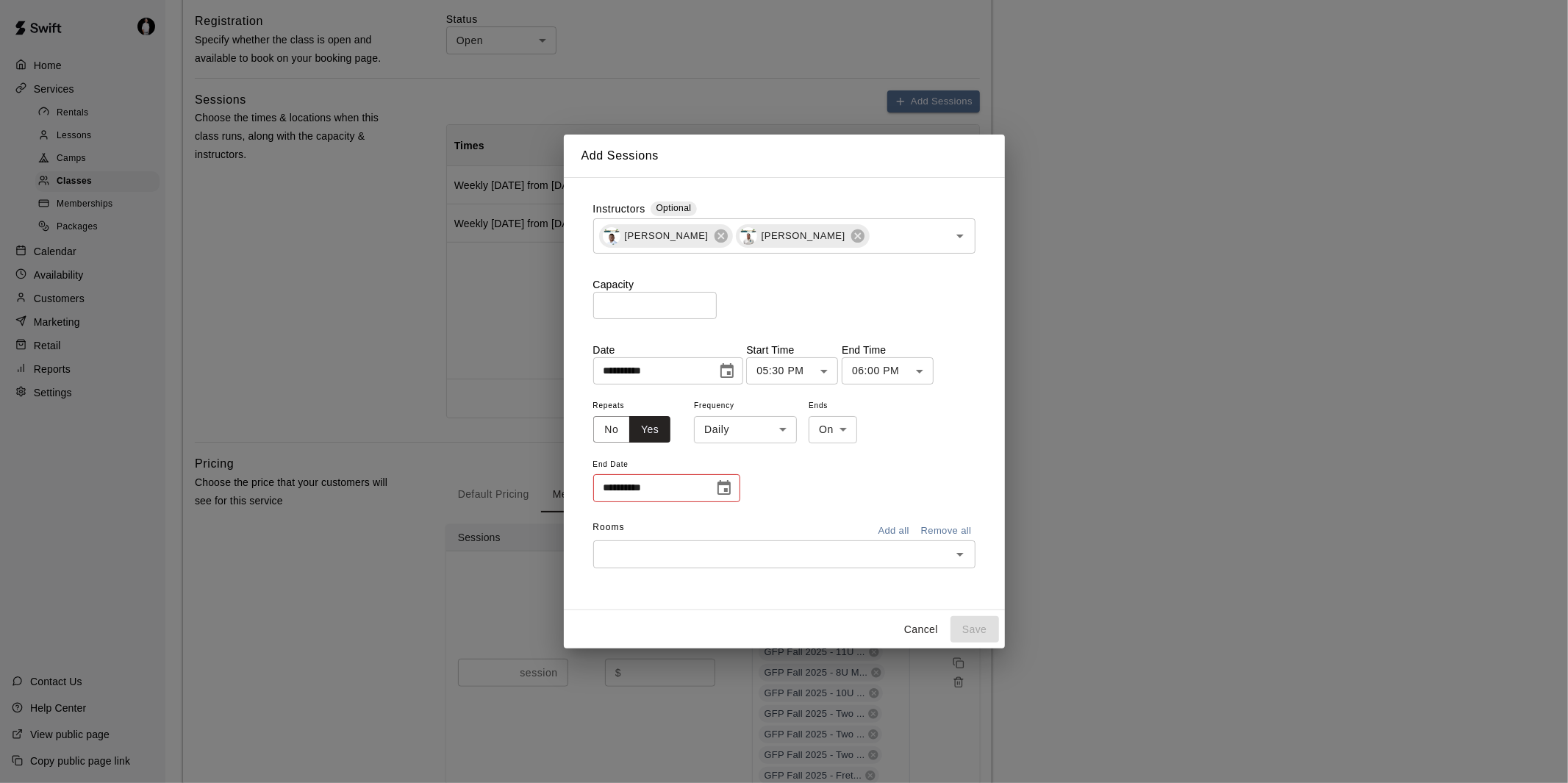
click at [748, 486] on li "Weekly [DATE]" at bounding box center [746, 486] width 184 height 24
type input "******"
click at [722, 488] on icon "Choose date" at bounding box center [724, 489] width 18 height 18
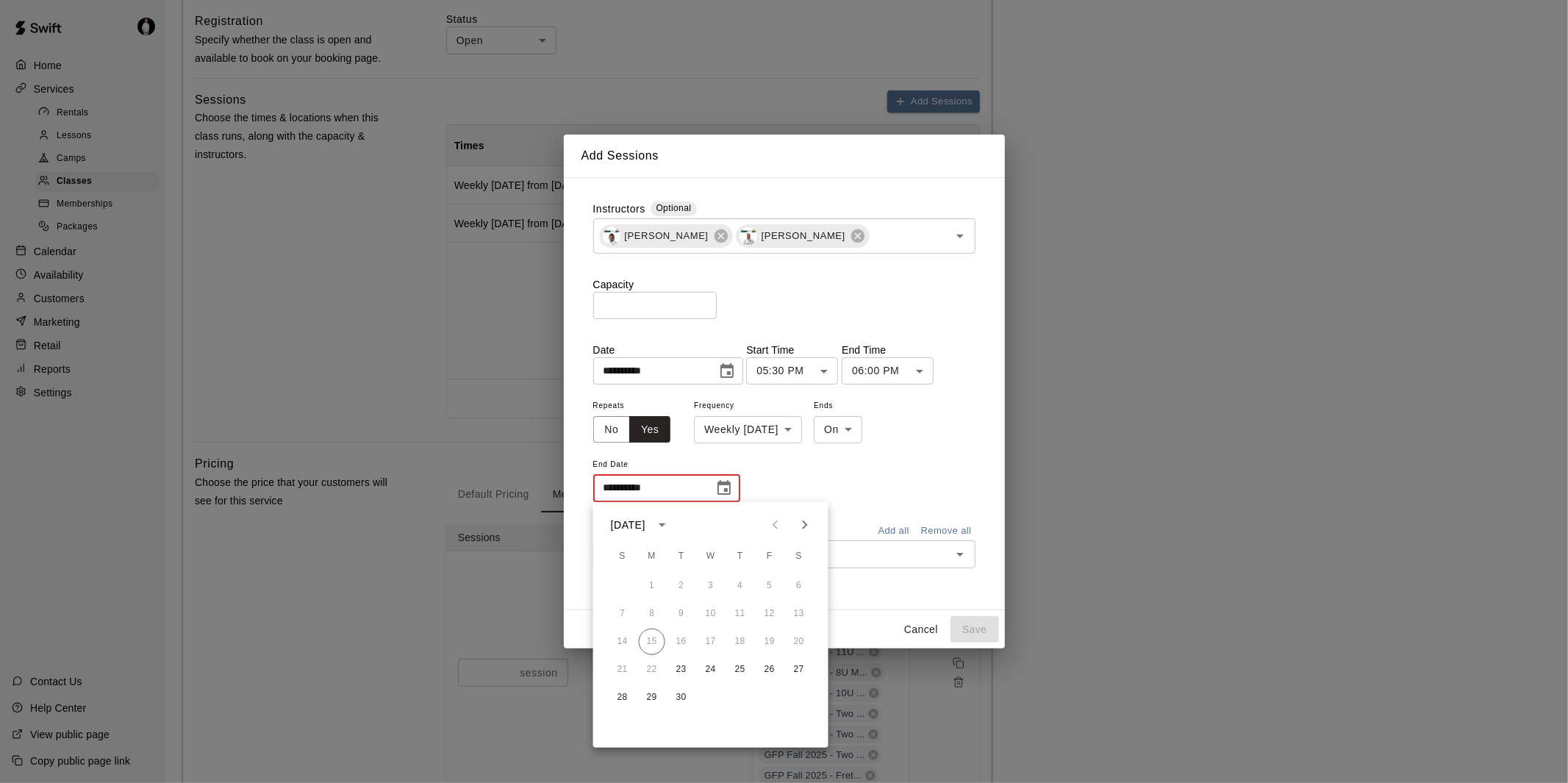
click at [806, 523] on icon "Next month" at bounding box center [805, 525] width 18 height 18
click at [779, 527] on icon "Previous month" at bounding box center [776, 525] width 18 height 18
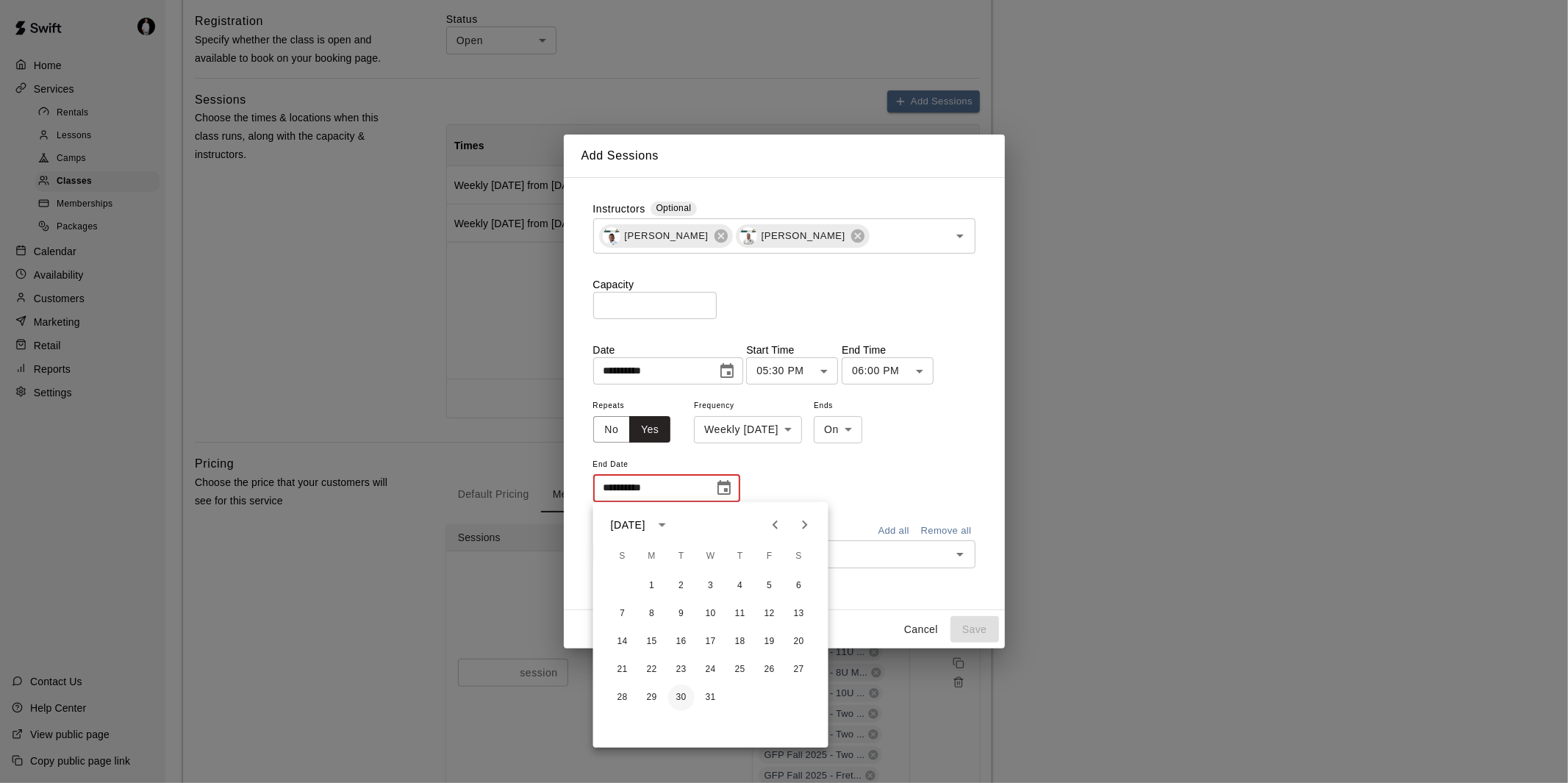
click at [680, 695] on button "30" at bounding box center [681, 697] width 27 height 27
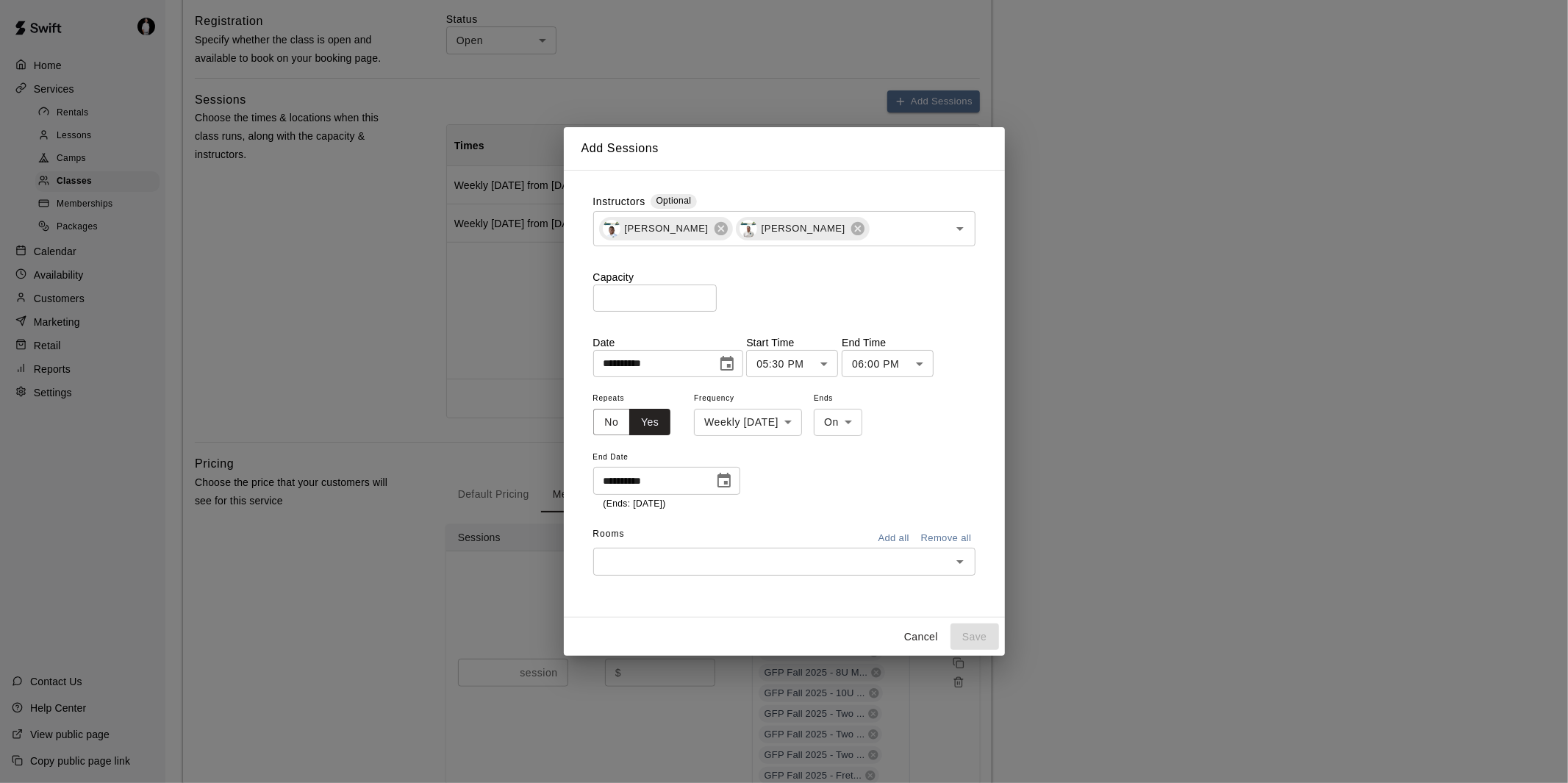
type input "**********"
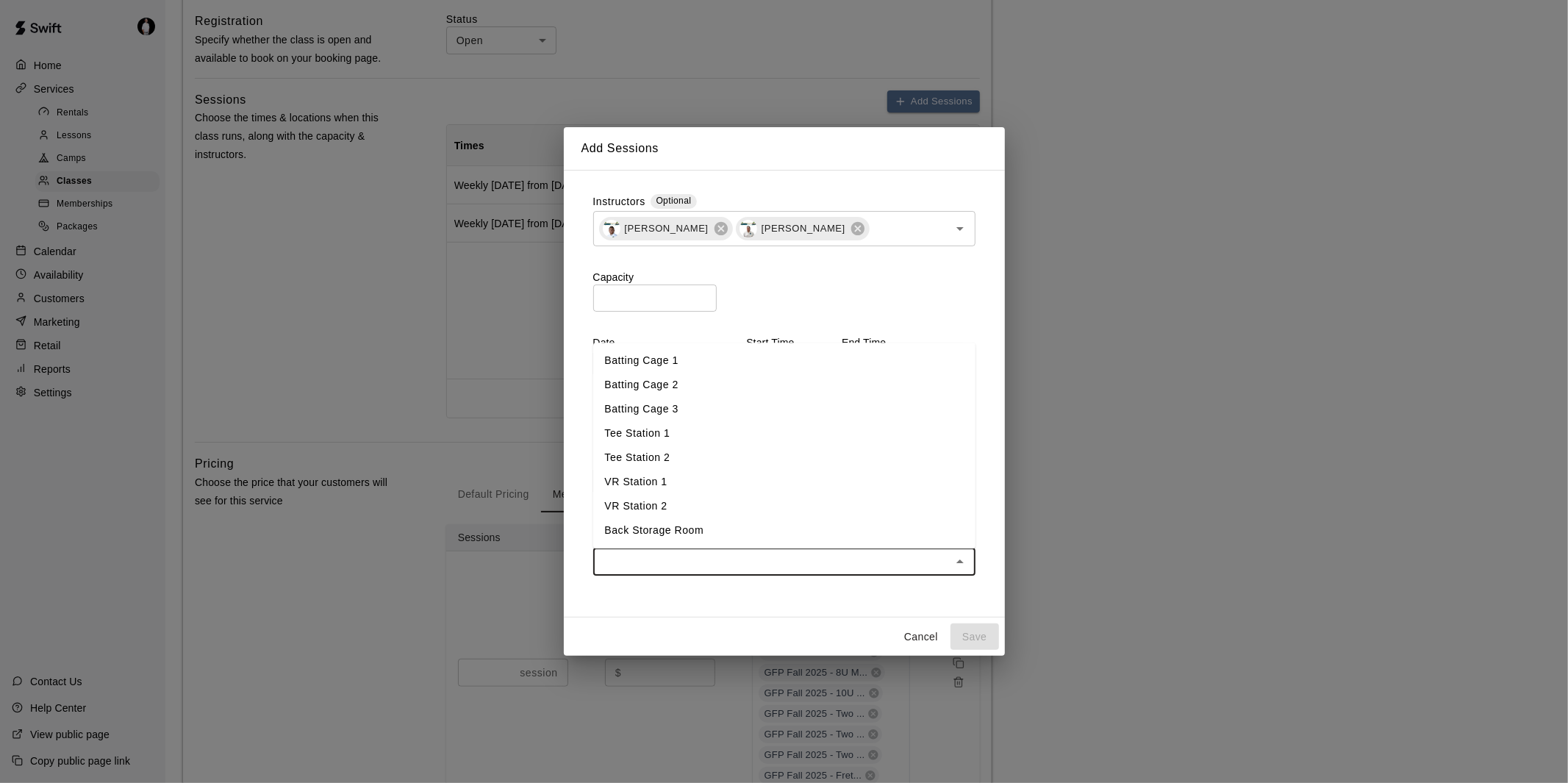
click at [710, 558] on input "text" at bounding box center [772, 562] width 349 height 18
click at [732, 371] on li "Batting Cage 1" at bounding box center [784, 360] width 382 height 24
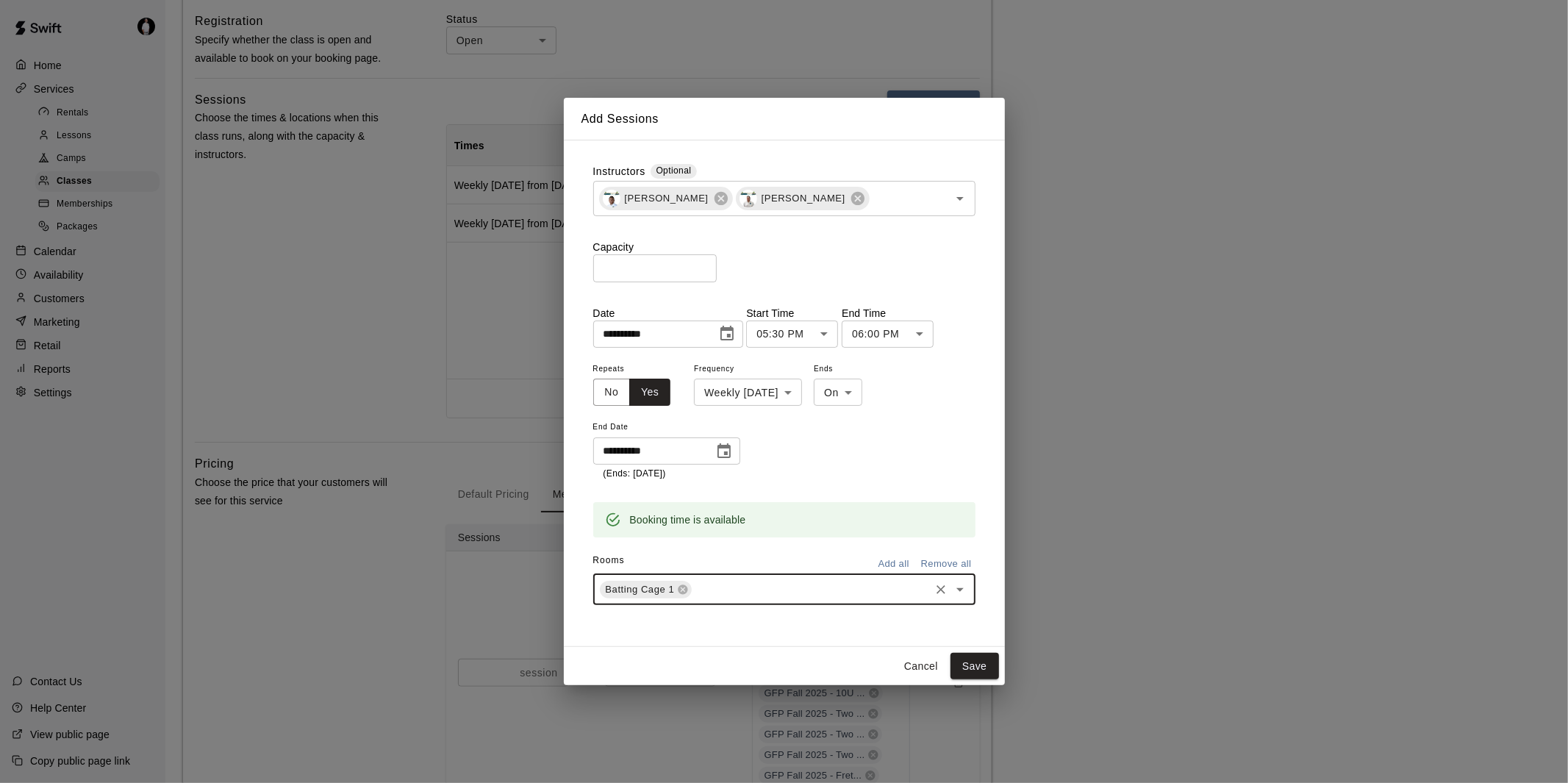
click at [742, 588] on input "text" at bounding box center [811, 589] width 233 height 18
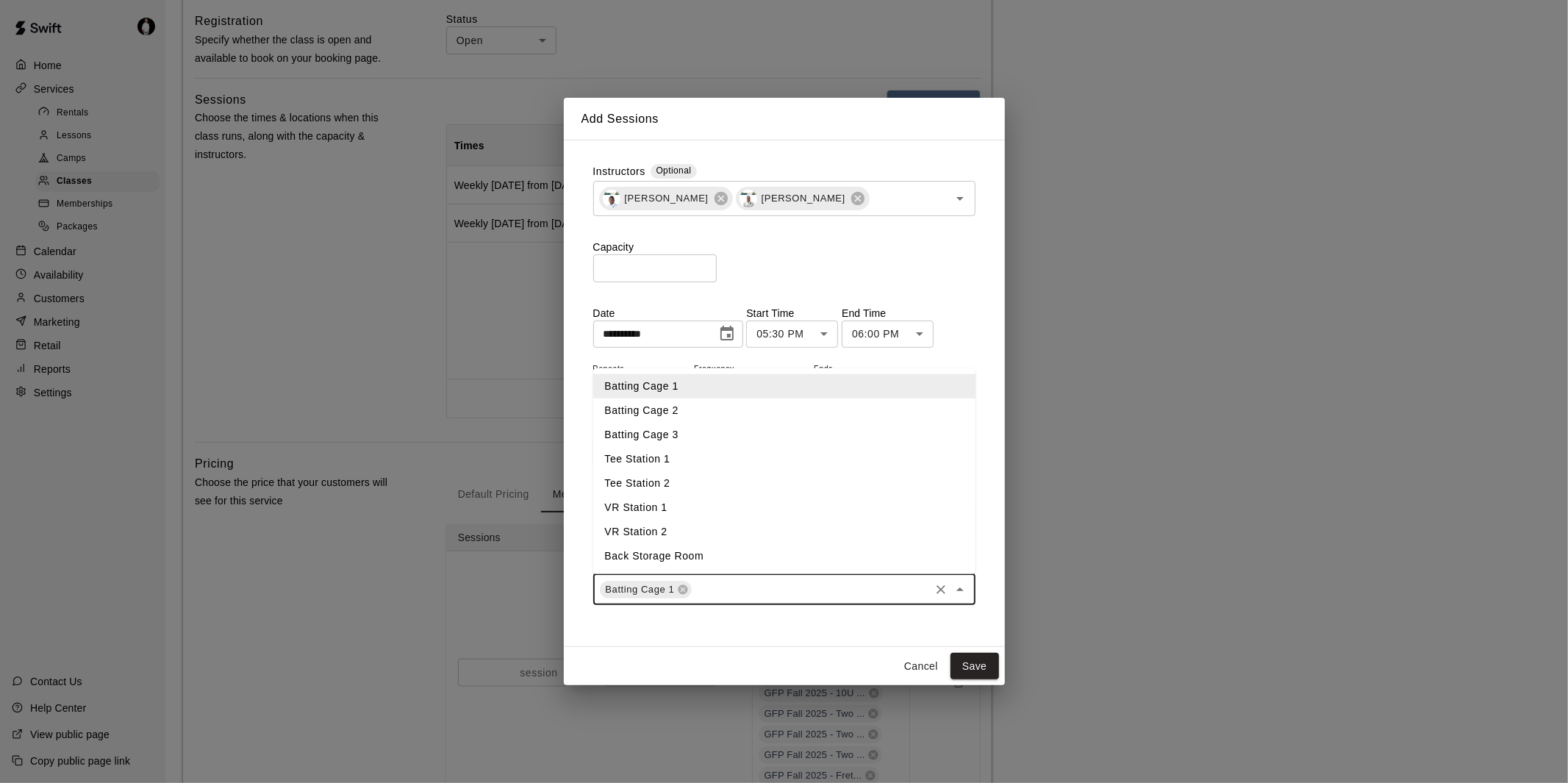
click at [732, 404] on li "Batting Cage 2" at bounding box center [784, 411] width 382 height 24
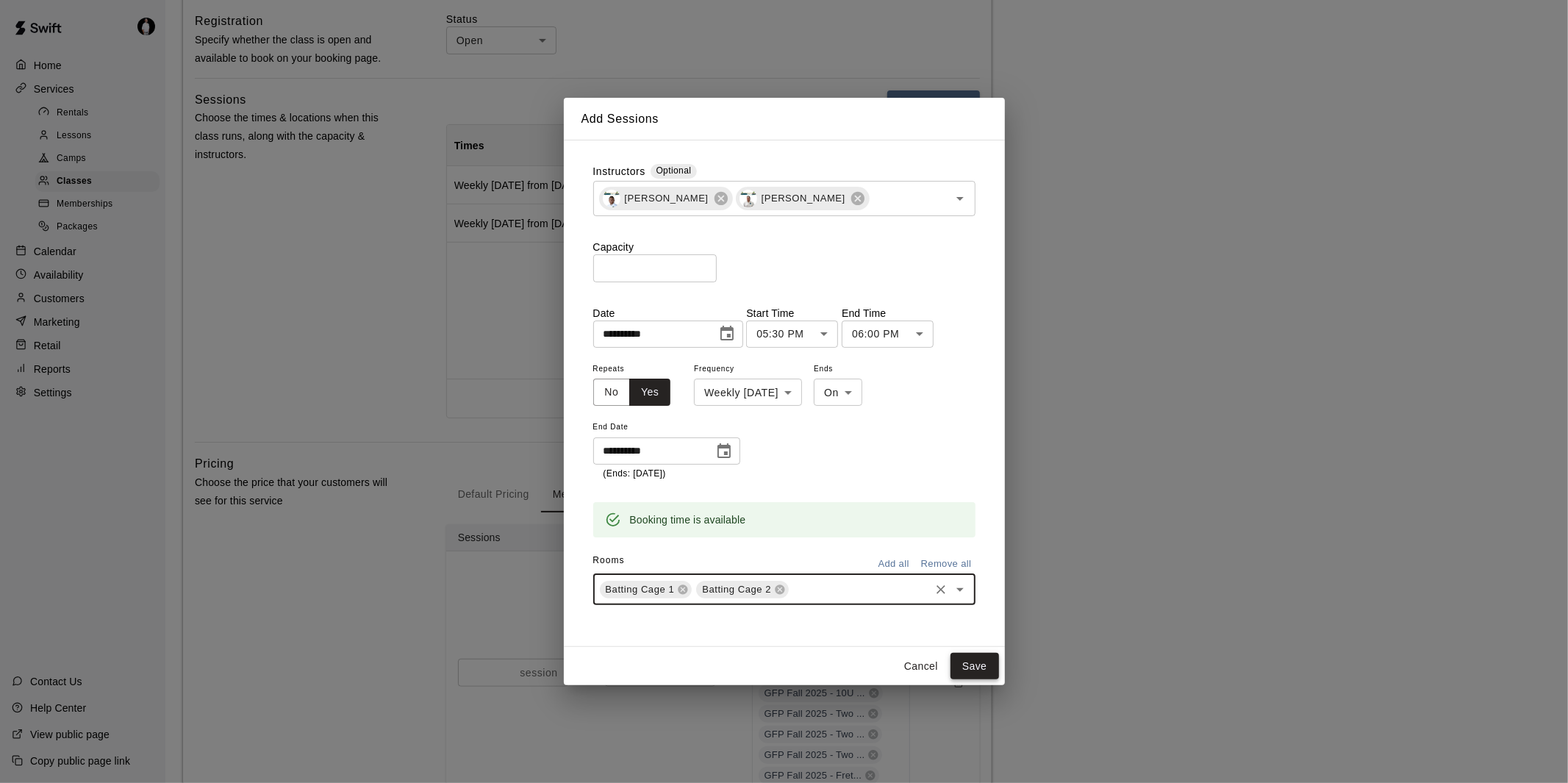
click at [977, 664] on button "Save" at bounding box center [975, 666] width 49 height 27
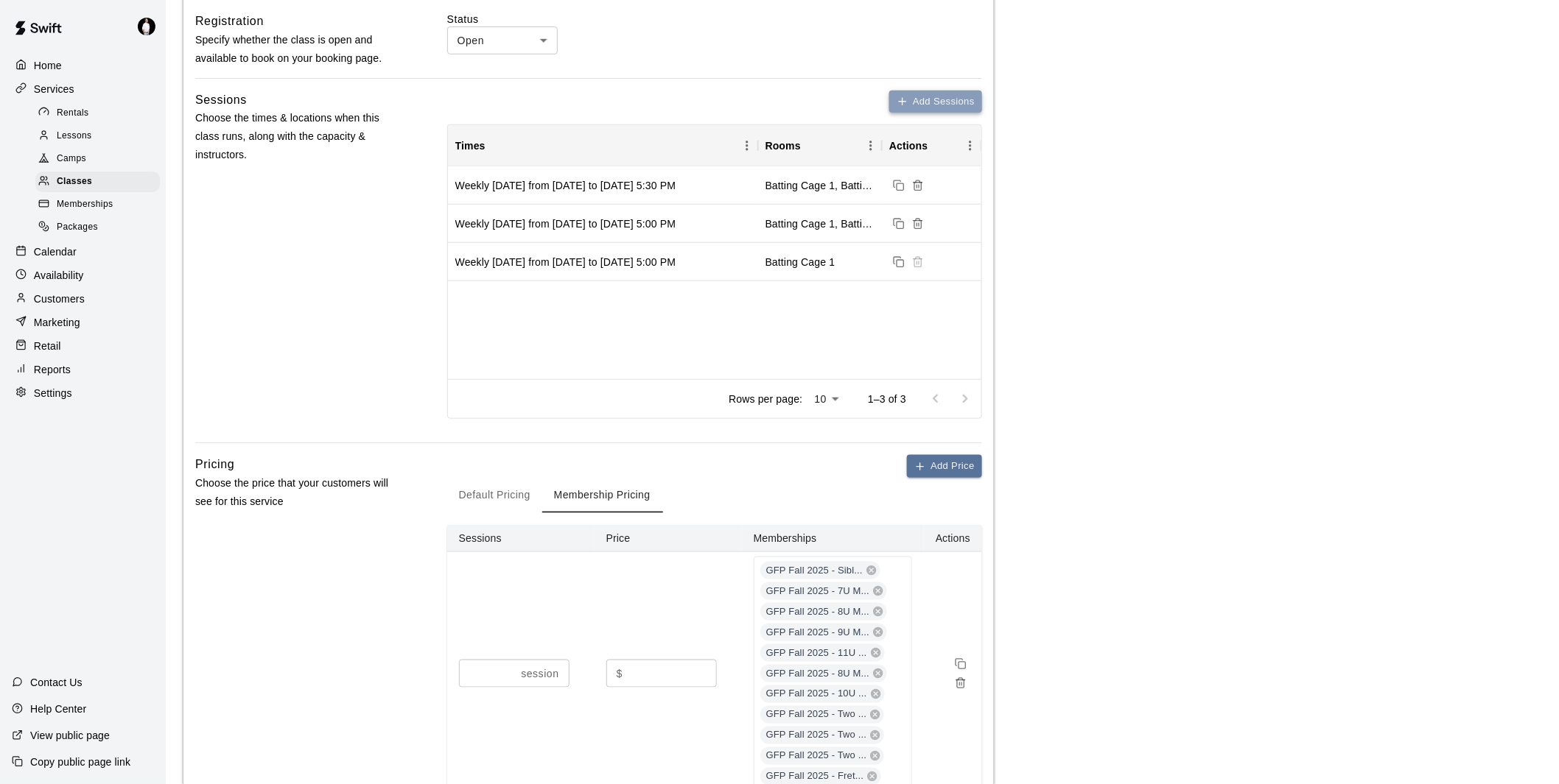
click at [929, 97] on button "Add Sessions" at bounding box center [935, 102] width 93 height 23
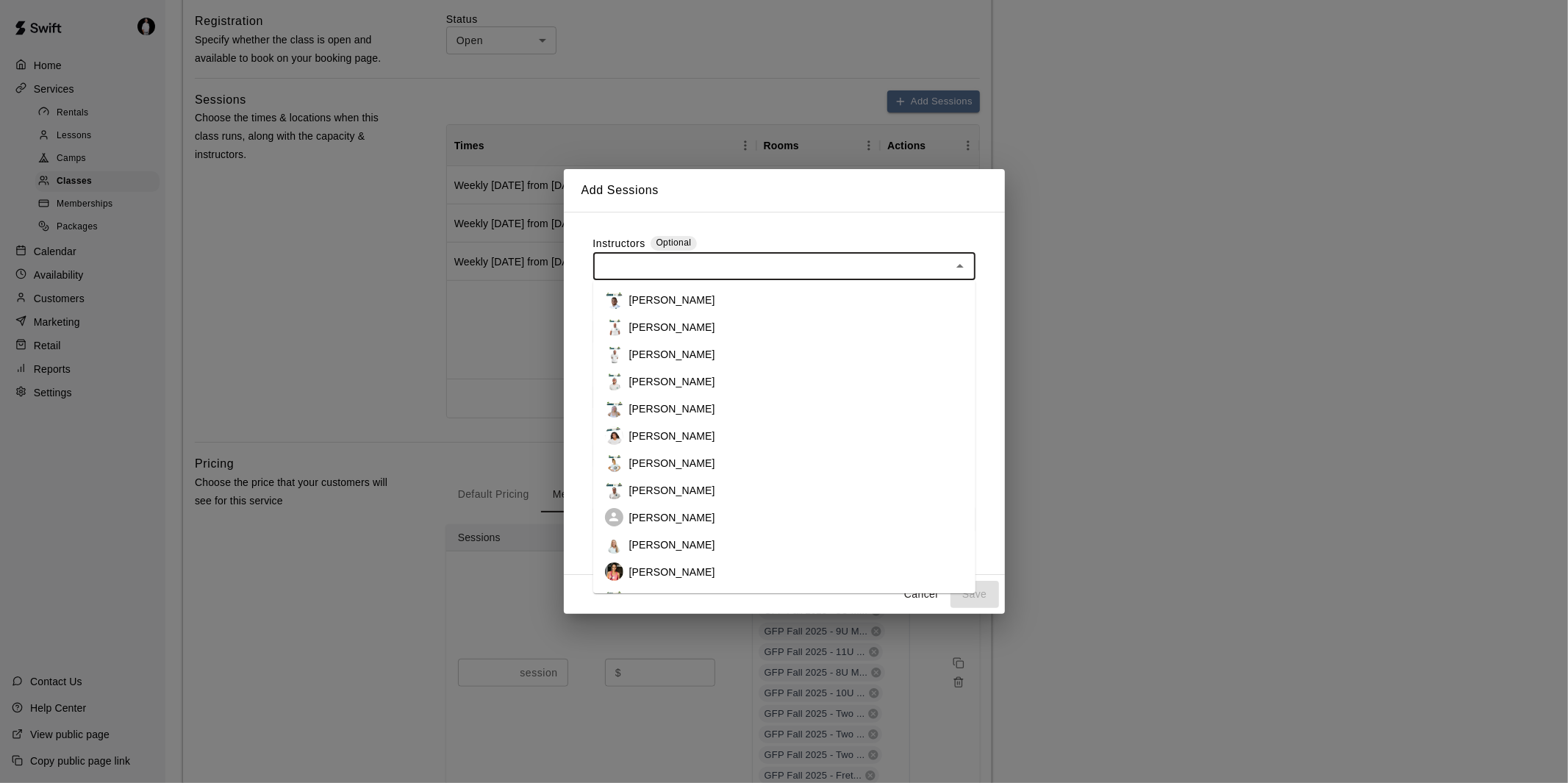
click at [747, 264] on input "text" at bounding box center [772, 266] width 349 height 18
click at [715, 299] on p "[PERSON_NAME]" at bounding box center [672, 299] width 86 height 15
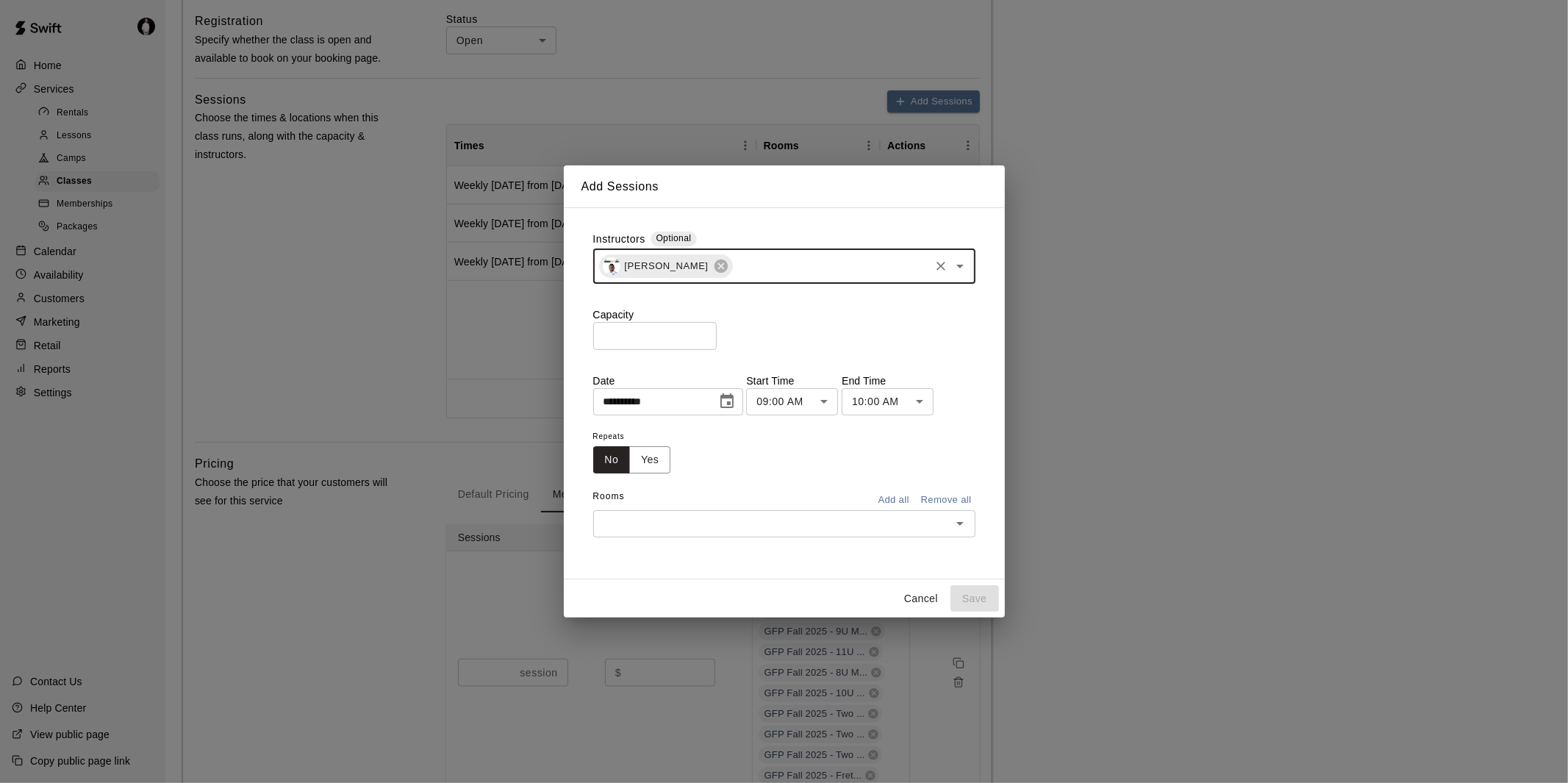
click at [768, 266] on input "text" at bounding box center [831, 266] width 194 height 18
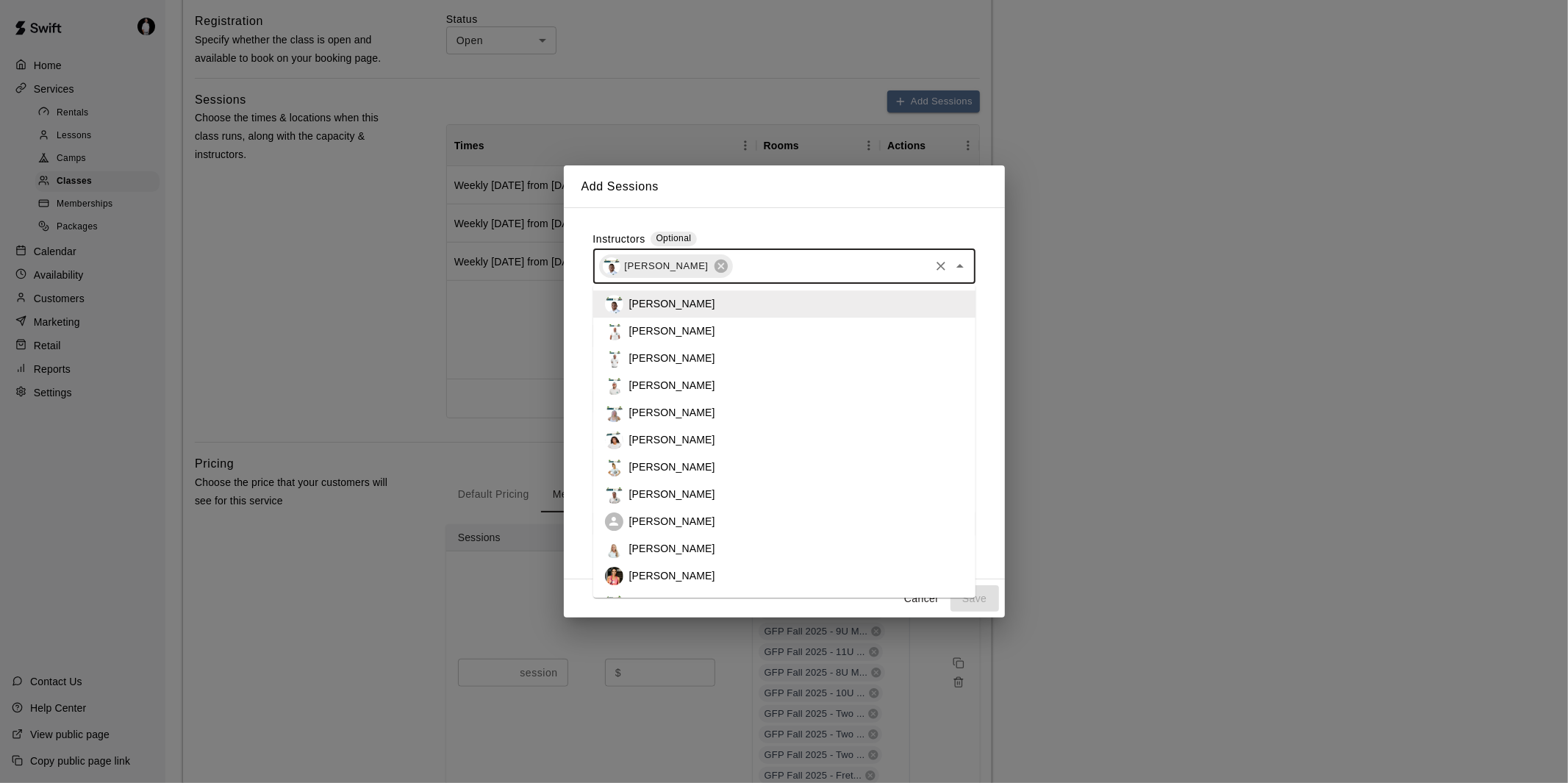
click at [709, 489] on li "[PERSON_NAME]" at bounding box center [784, 494] width 382 height 27
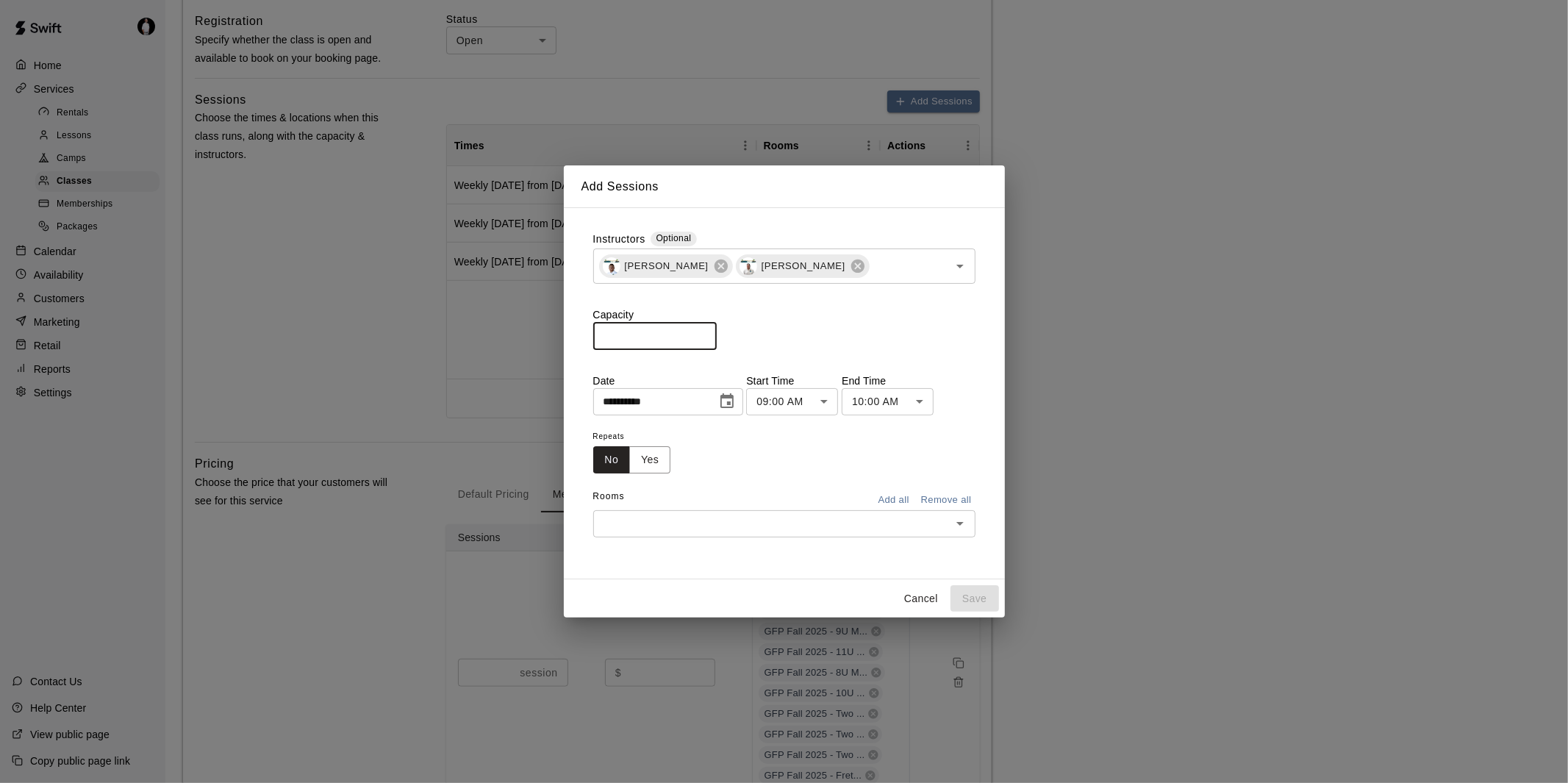
drag, startPoint x: 660, startPoint y: 336, endPoint x: 572, endPoint y: 327, distance: 88.5
click at [572, 327] on div "**********" at bounding box center [784, 393] width 441 height 372
type input "*"
click at [734, 395] on icon "Choose date, selected date is Sep 15, 2025" at bounding box center [726, 400] width 13 height 15
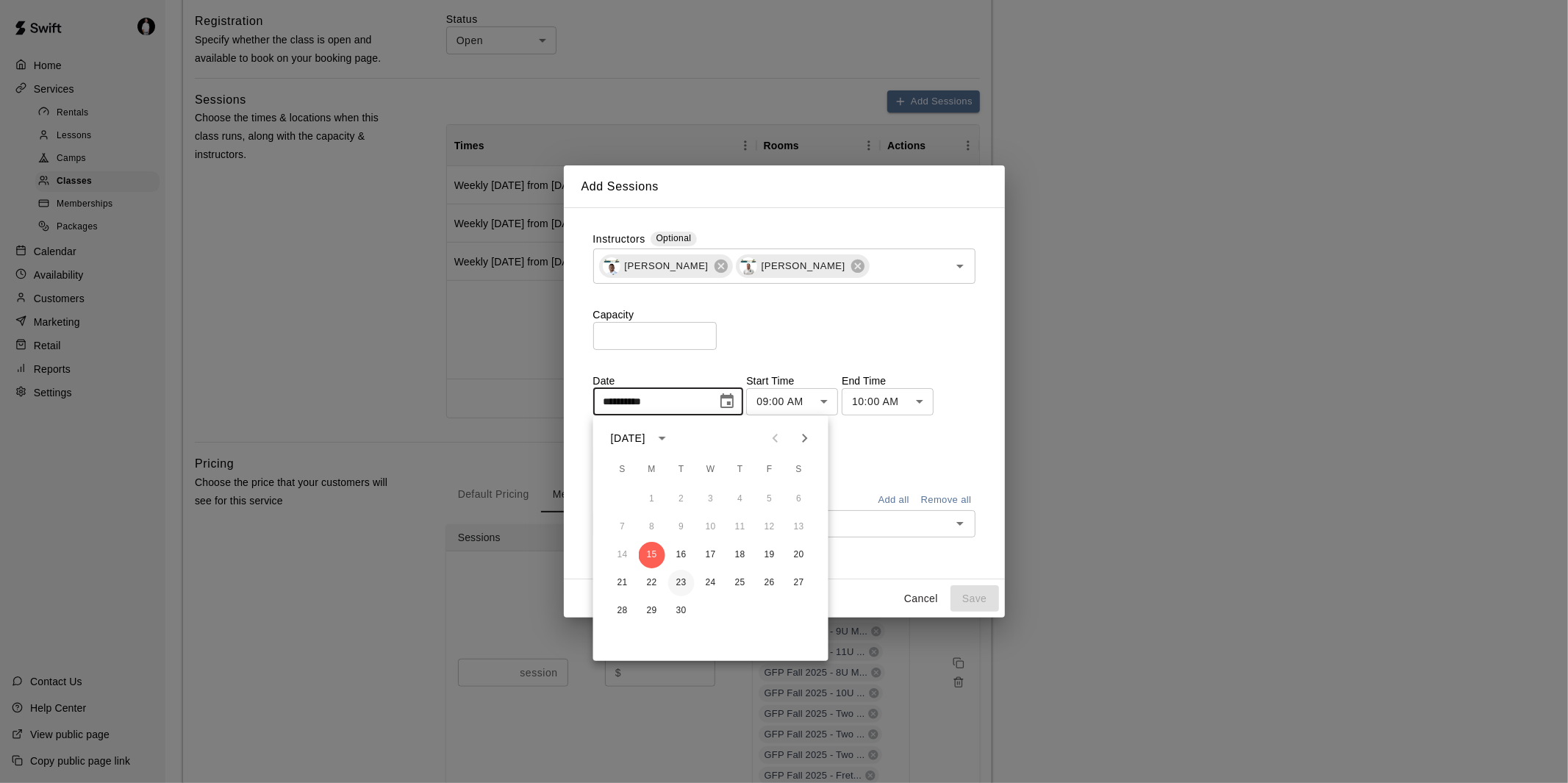
click at [682, 583] on button "23" at bounding box center [681, 583] width 27 height 27
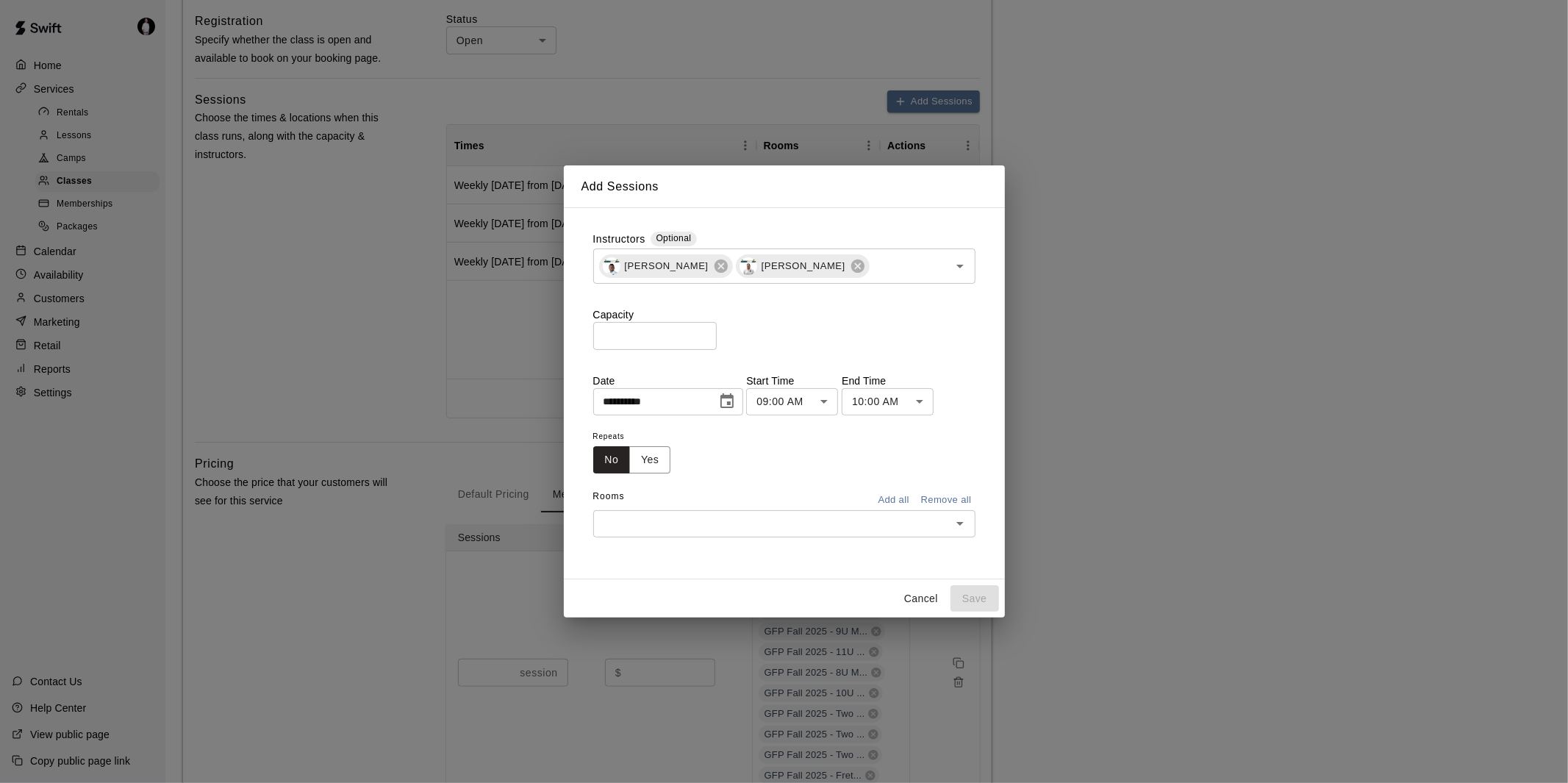
type input "**********"
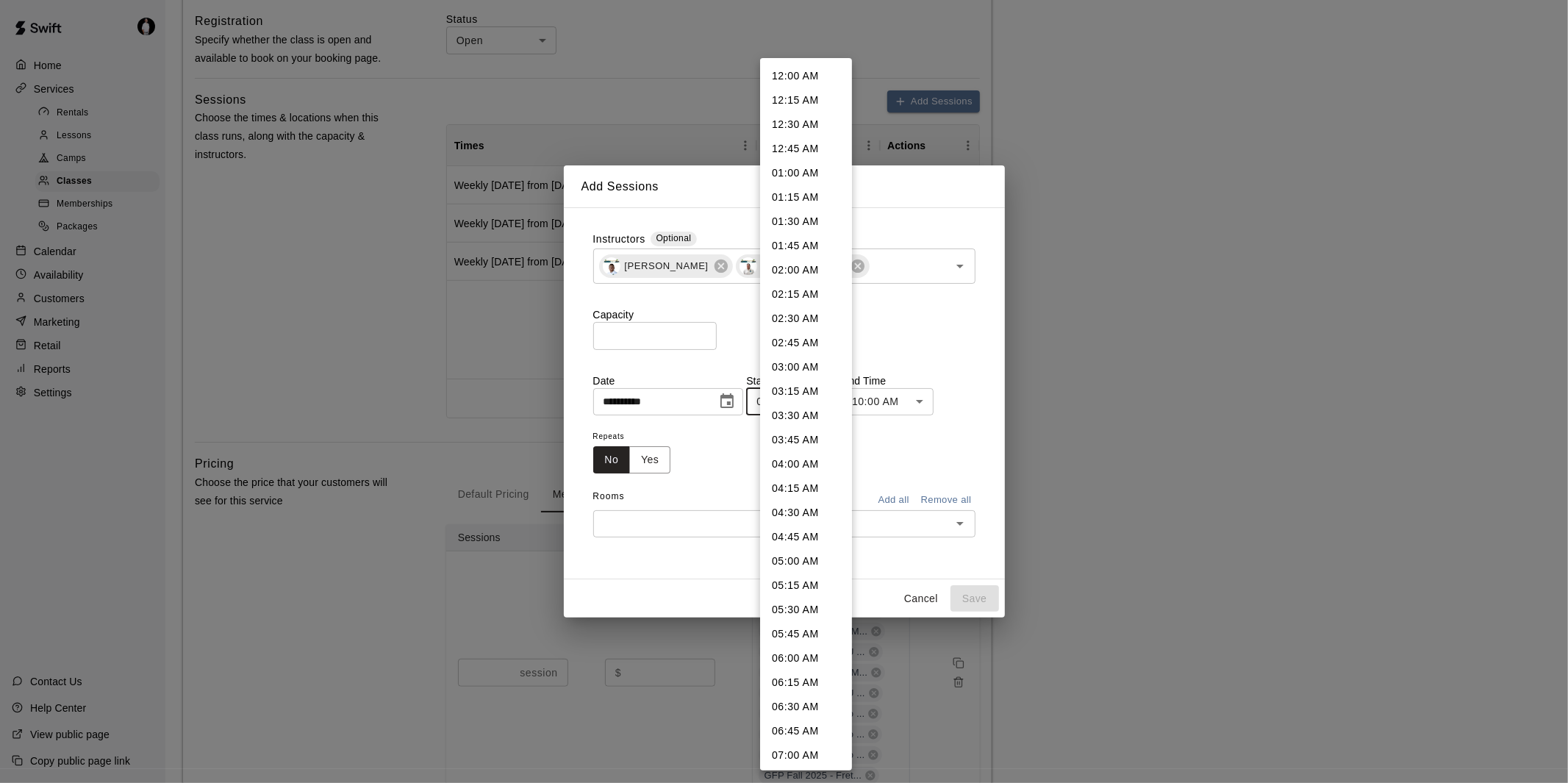
click at [793, 628] on li "06:00 PM" at bounding box center [806, 635] width 92 height 24
type input "********"
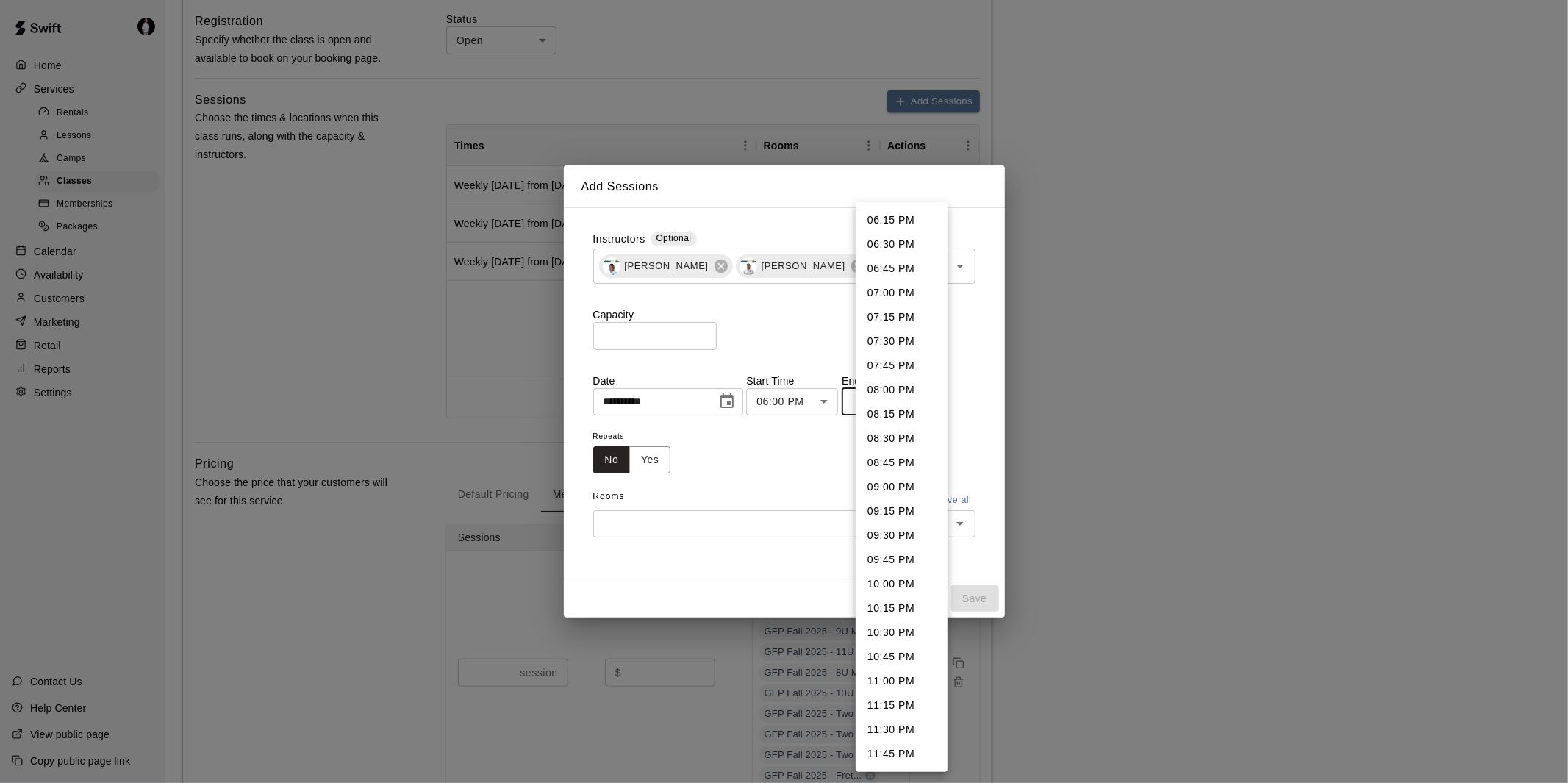
click at [905, 244] on li "06:30 PM" at bounding box center [902, 244] width 92 height 24
type input "********"
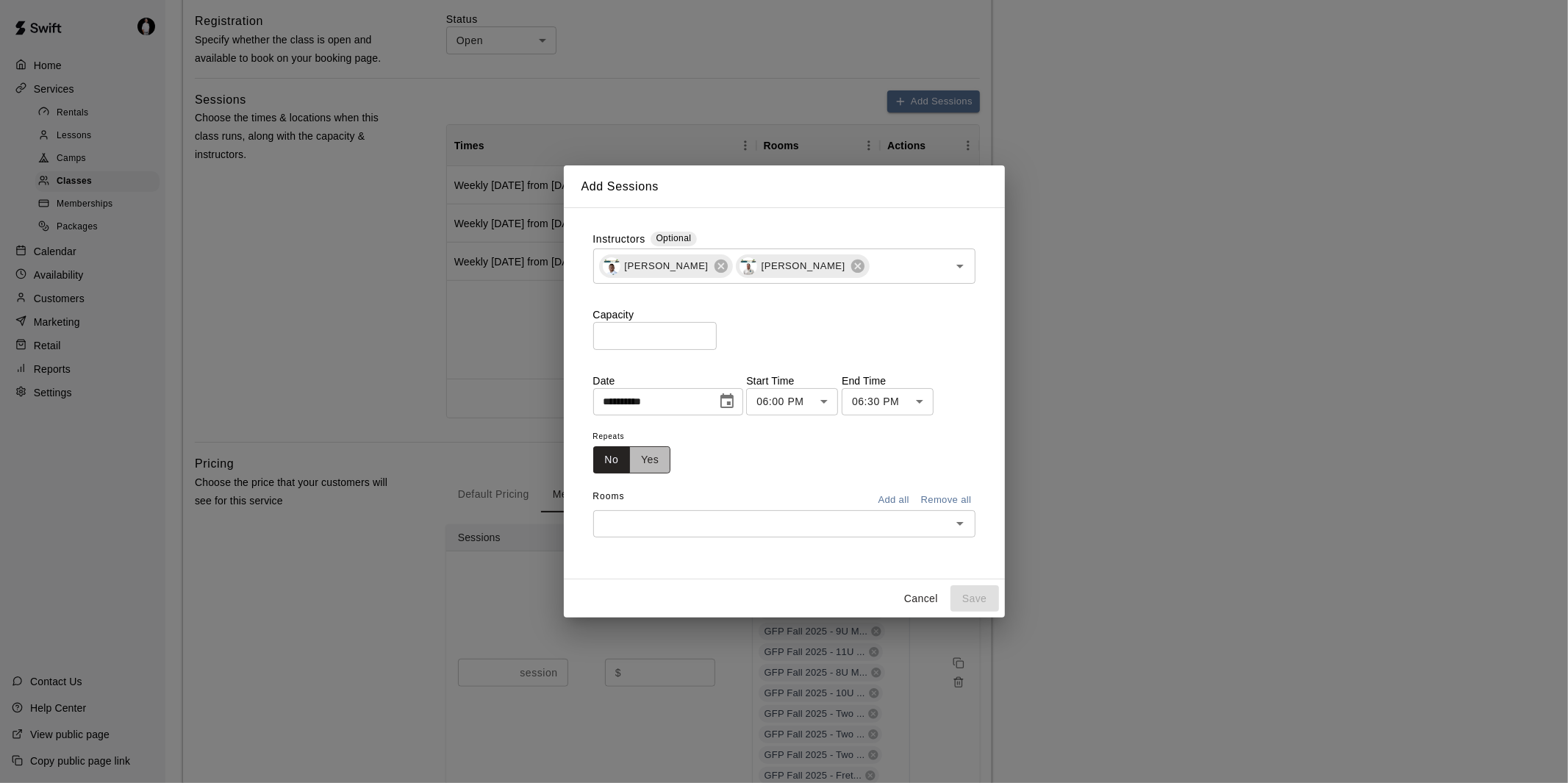
click at [657, 453] on button "Yes" at bounding box center [649, 459] width 41 height 27
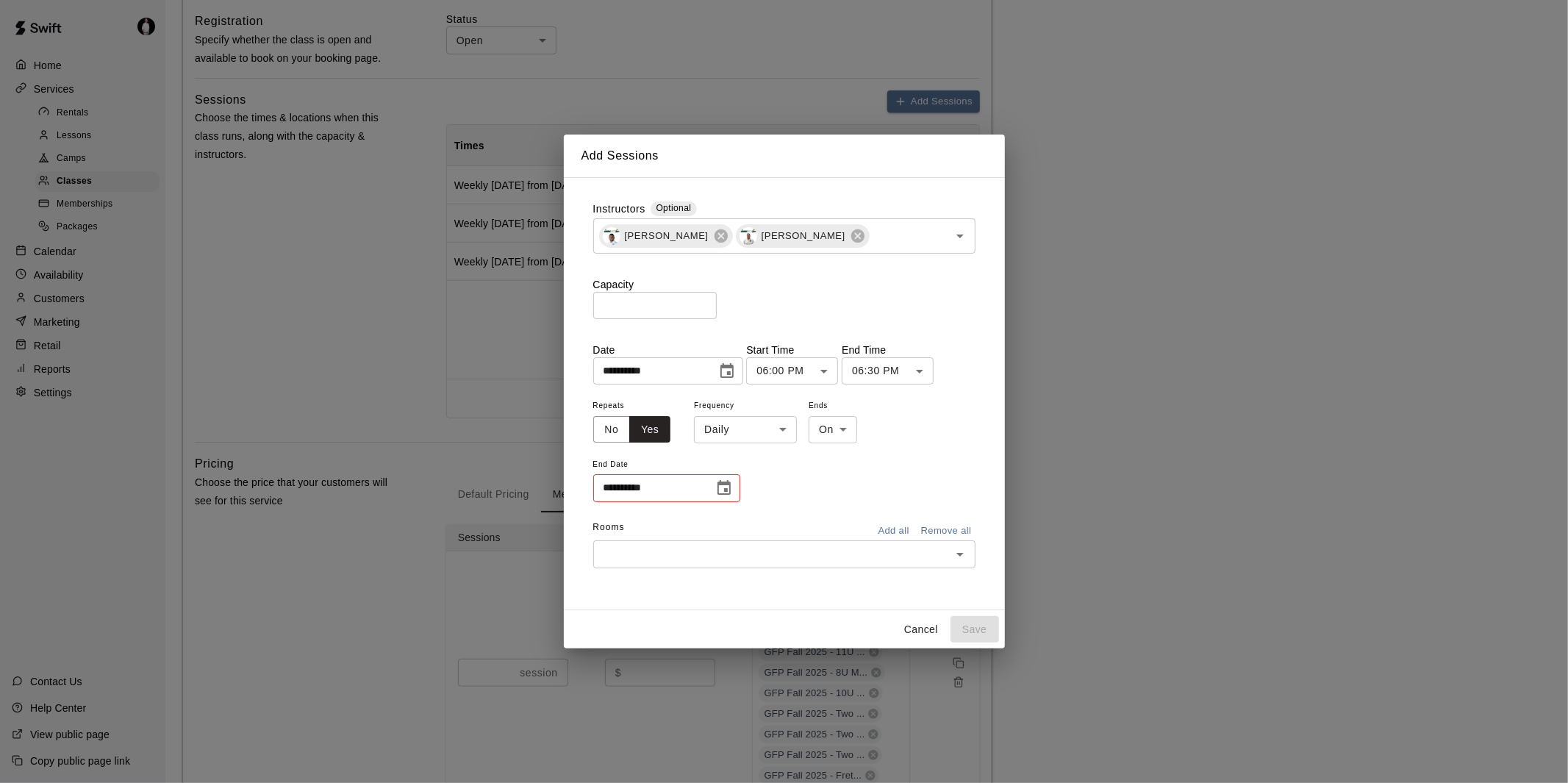
click at [720, 480] on li "Weekly [DATE]" at bounding box center [746, 486] width 184 height 24
type input "******"
click at [724, 483] on icon "Choose date" at bounding box center [723, 487] width 13 height 15
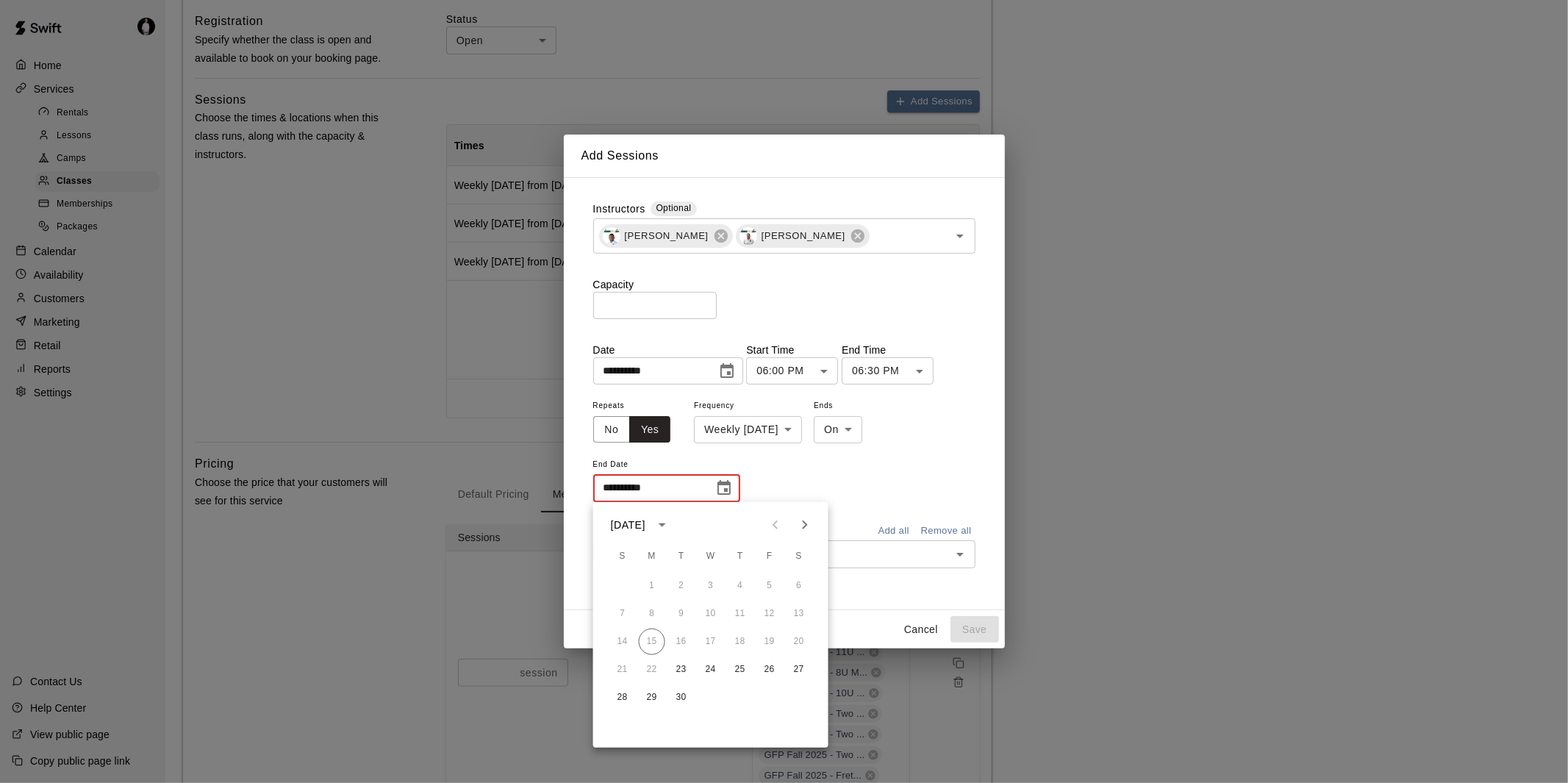
click at [811, 518] on icon "Next month" at bounding box center [805, 525] width 18 height 18
click at [682, 693] on button "30" at bounding box center [681, 697] width 27 height 27
type input "**********"
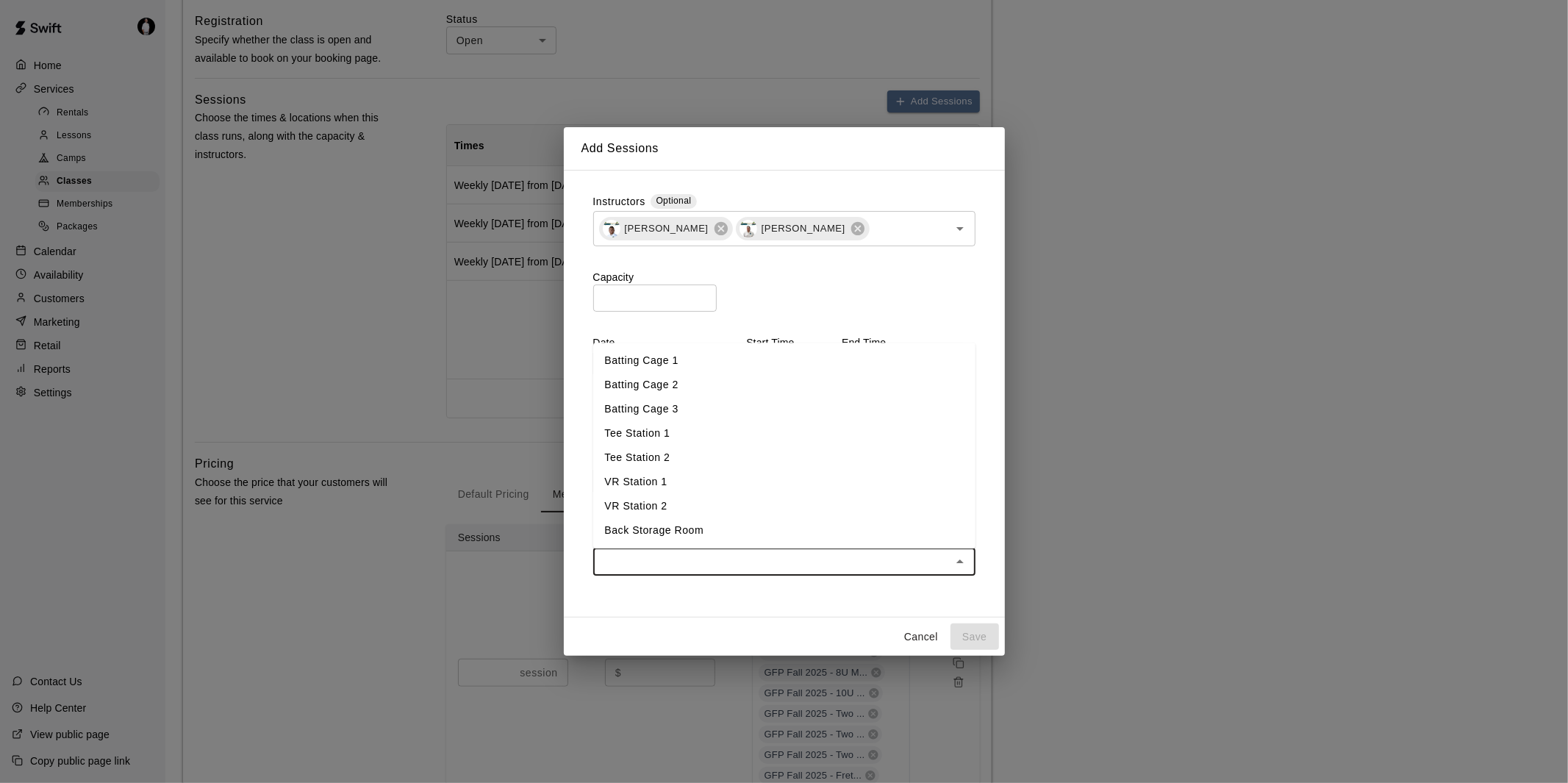
click at [777, 567] on input "text" at bounding box center [772, 562] width 349 height 18
click at [726, 373] on li "Batting Cage 2" at bounding box center [784, 385] width 382 height 24
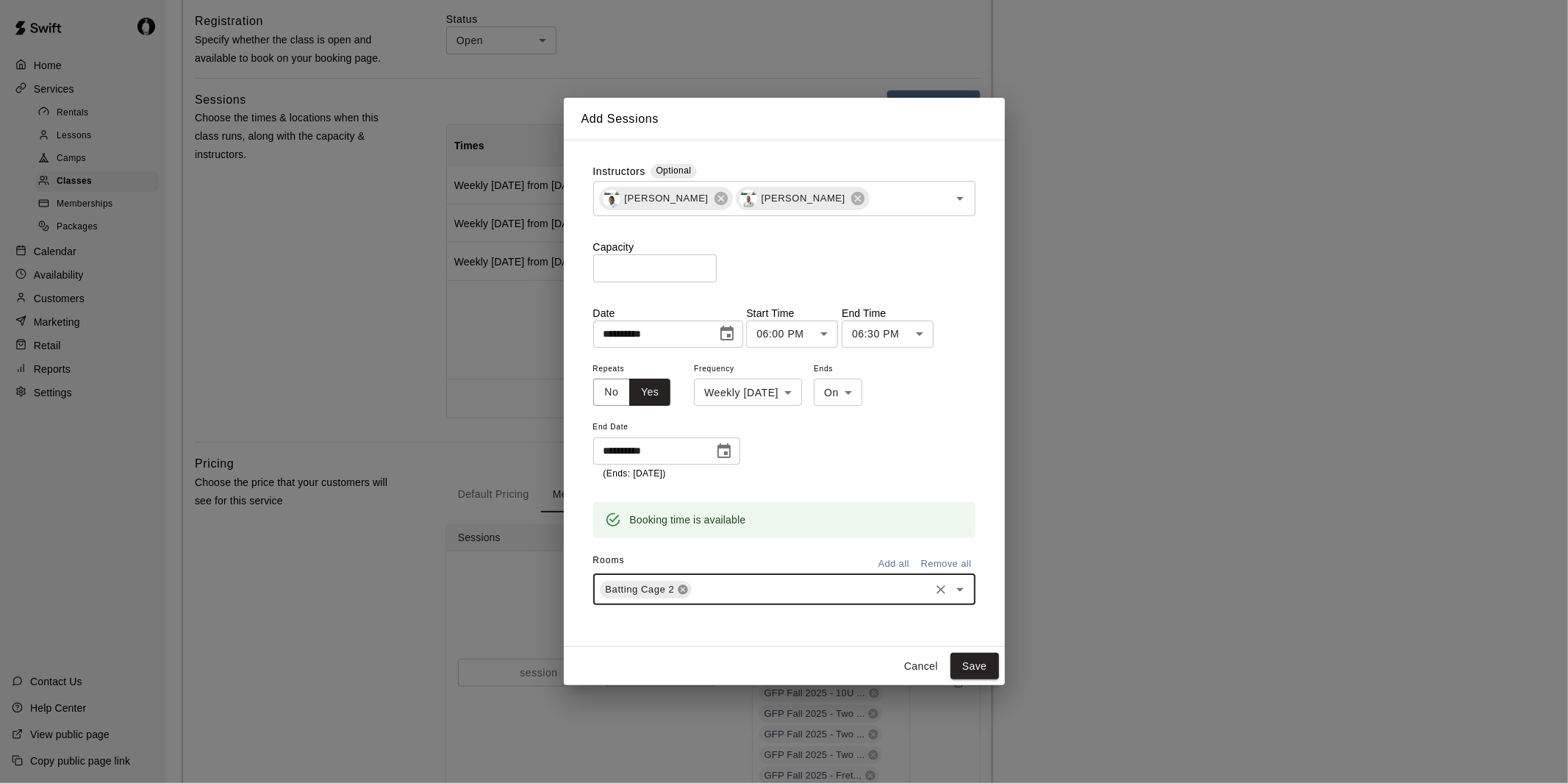
click at [684, 588] on icon at bounding box center [683, 589] width 12 height 12
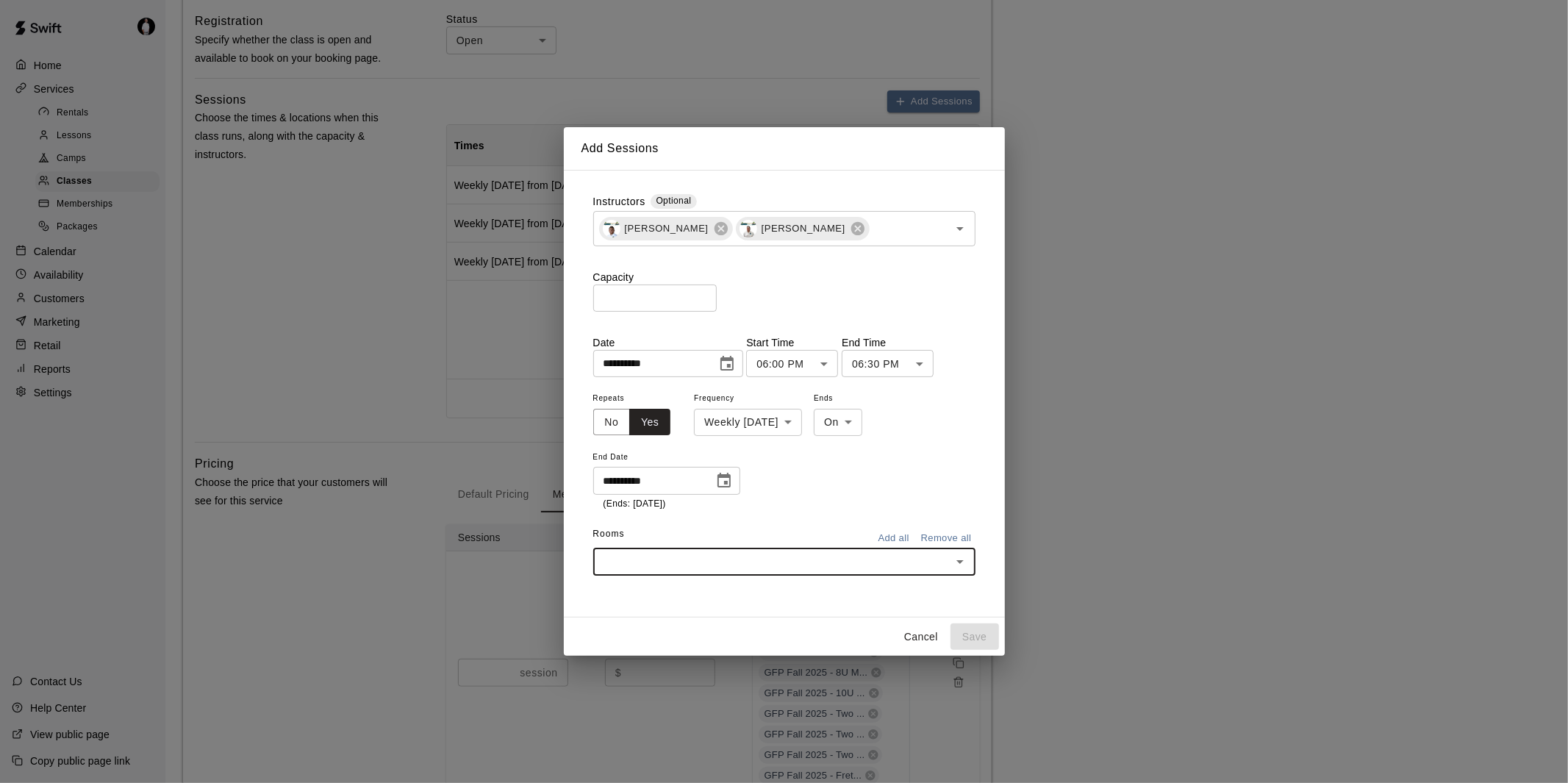
click at [700, 557] on input "text" at bounding box center [772, 562] width 349 height 18
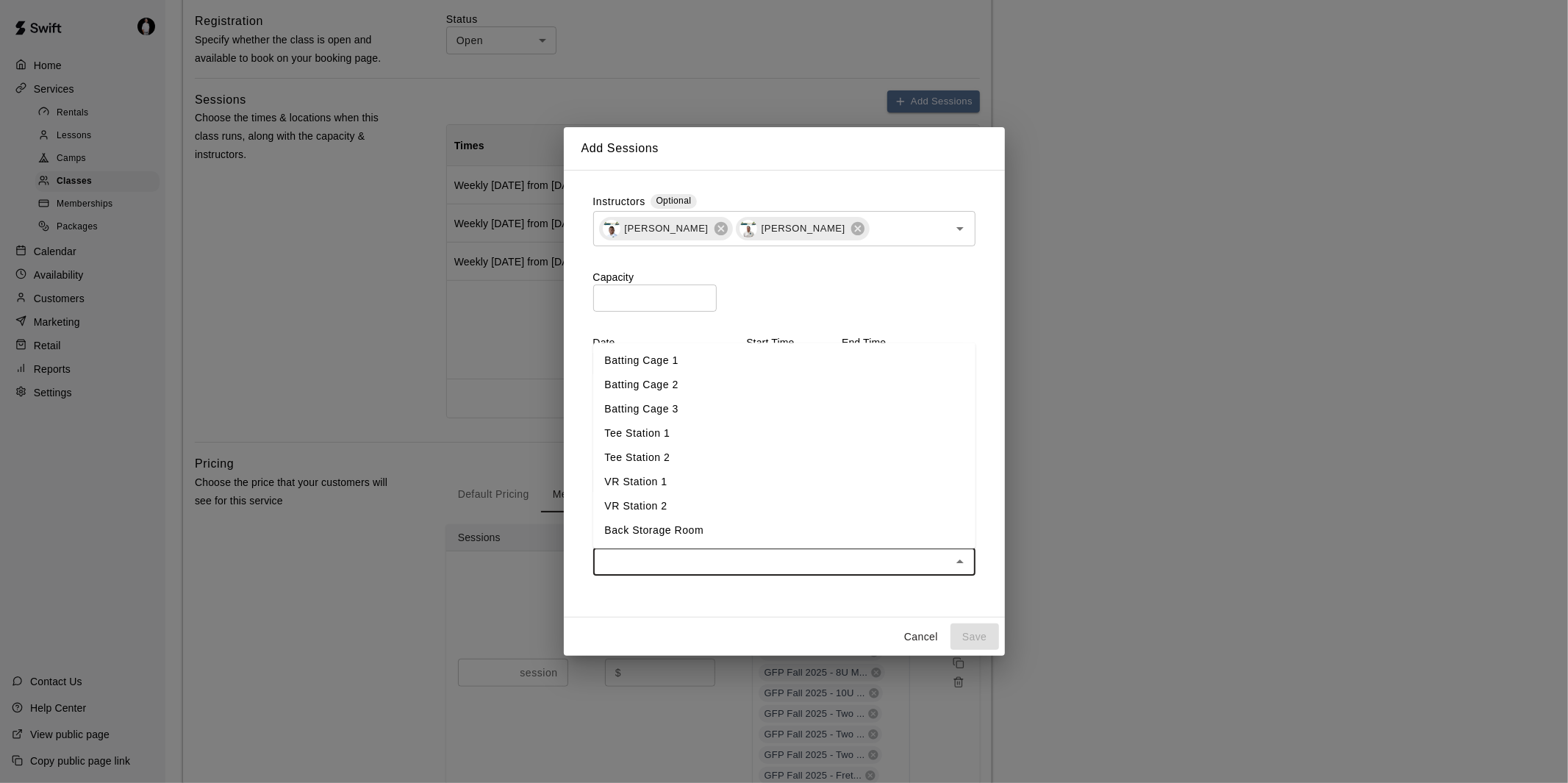
click at [688, 361] on li "Batting Cage 1" at bounding box center [784, 360] width 382 height 24
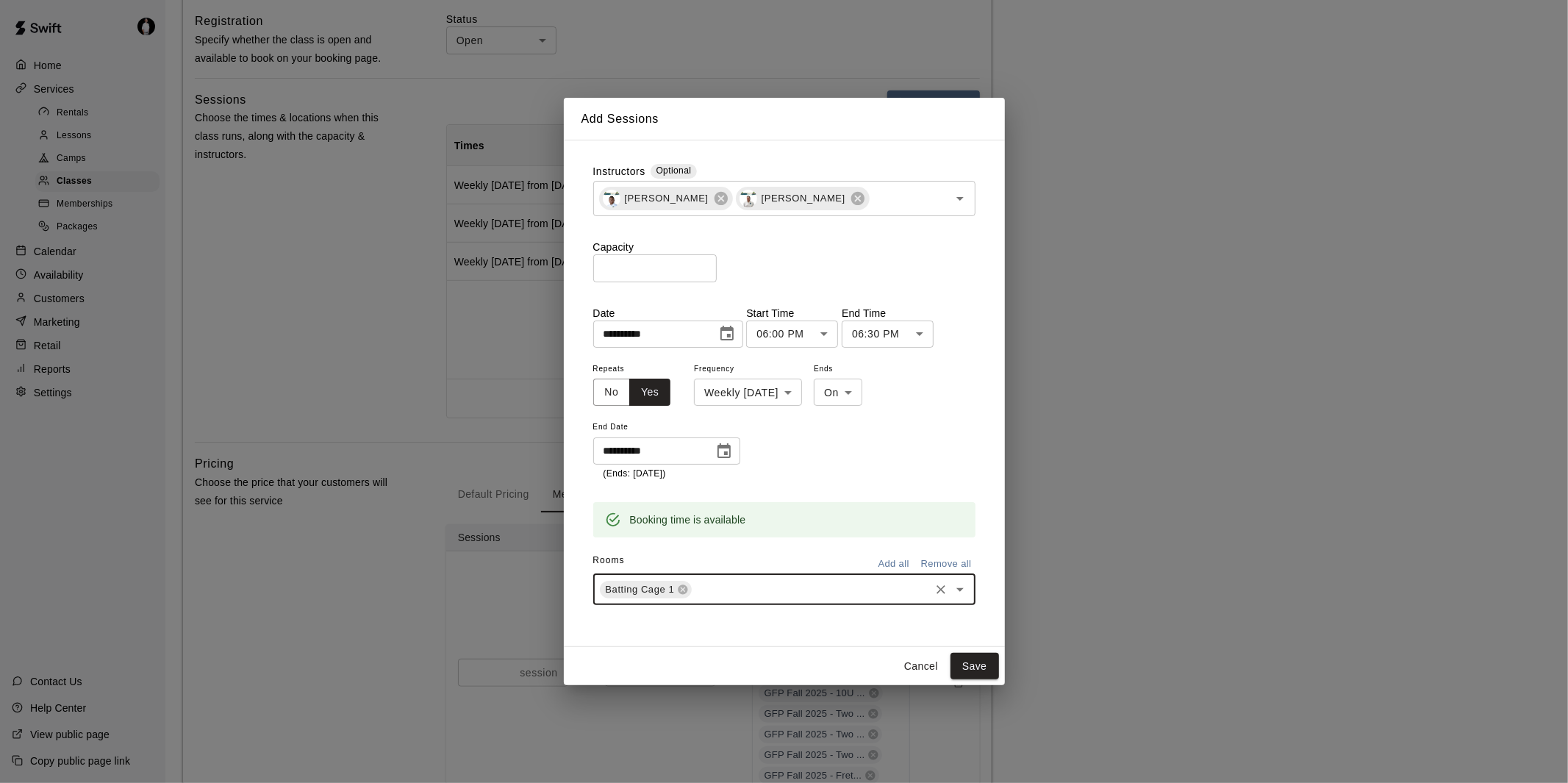
click at [733, 590] on input "text" at bounding box center [811, 589] width 233 height 18
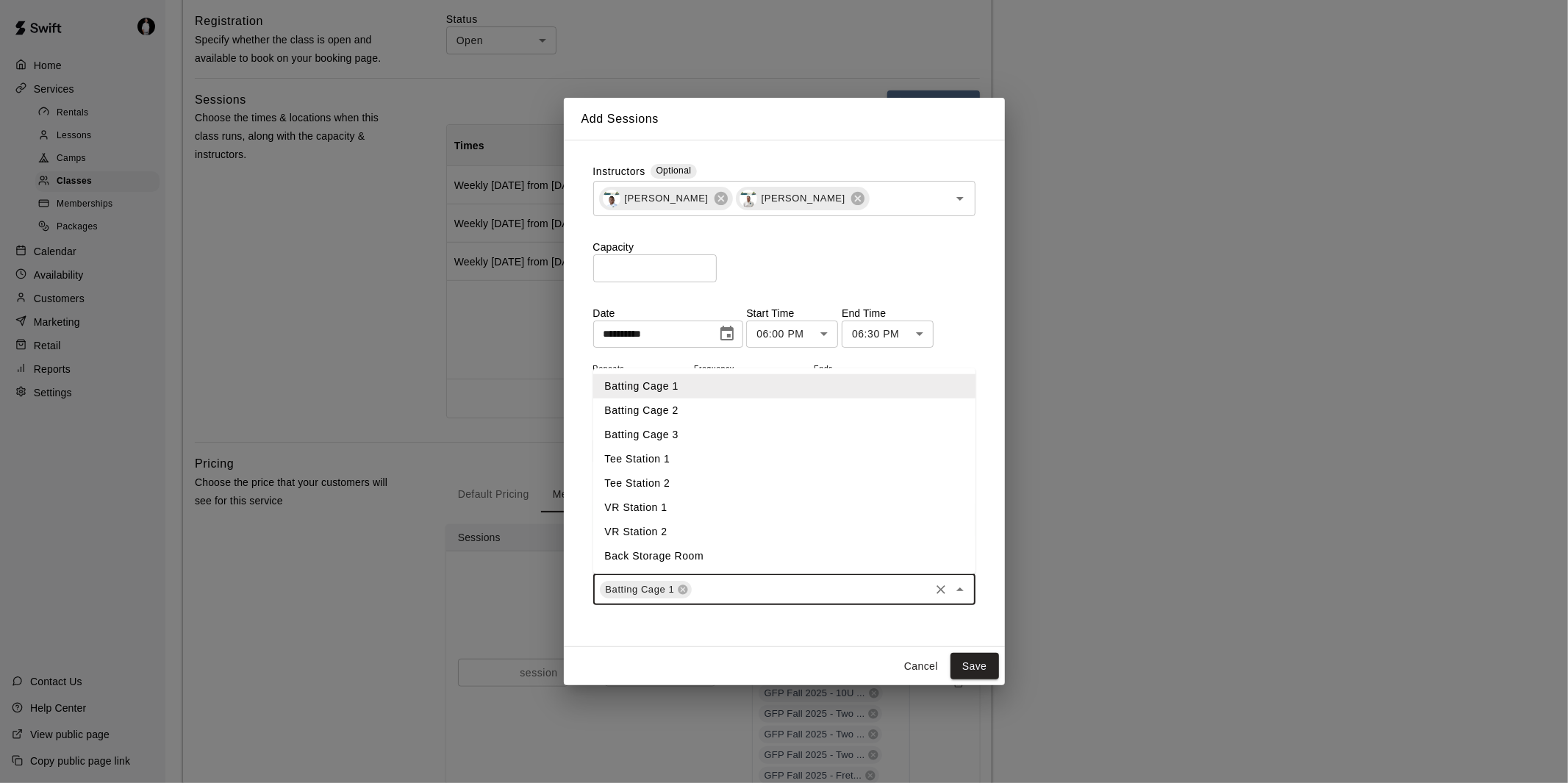
click at [722, 410] on li "Batting Cage 2" at bounding box center [784, 411] width 382 height 24
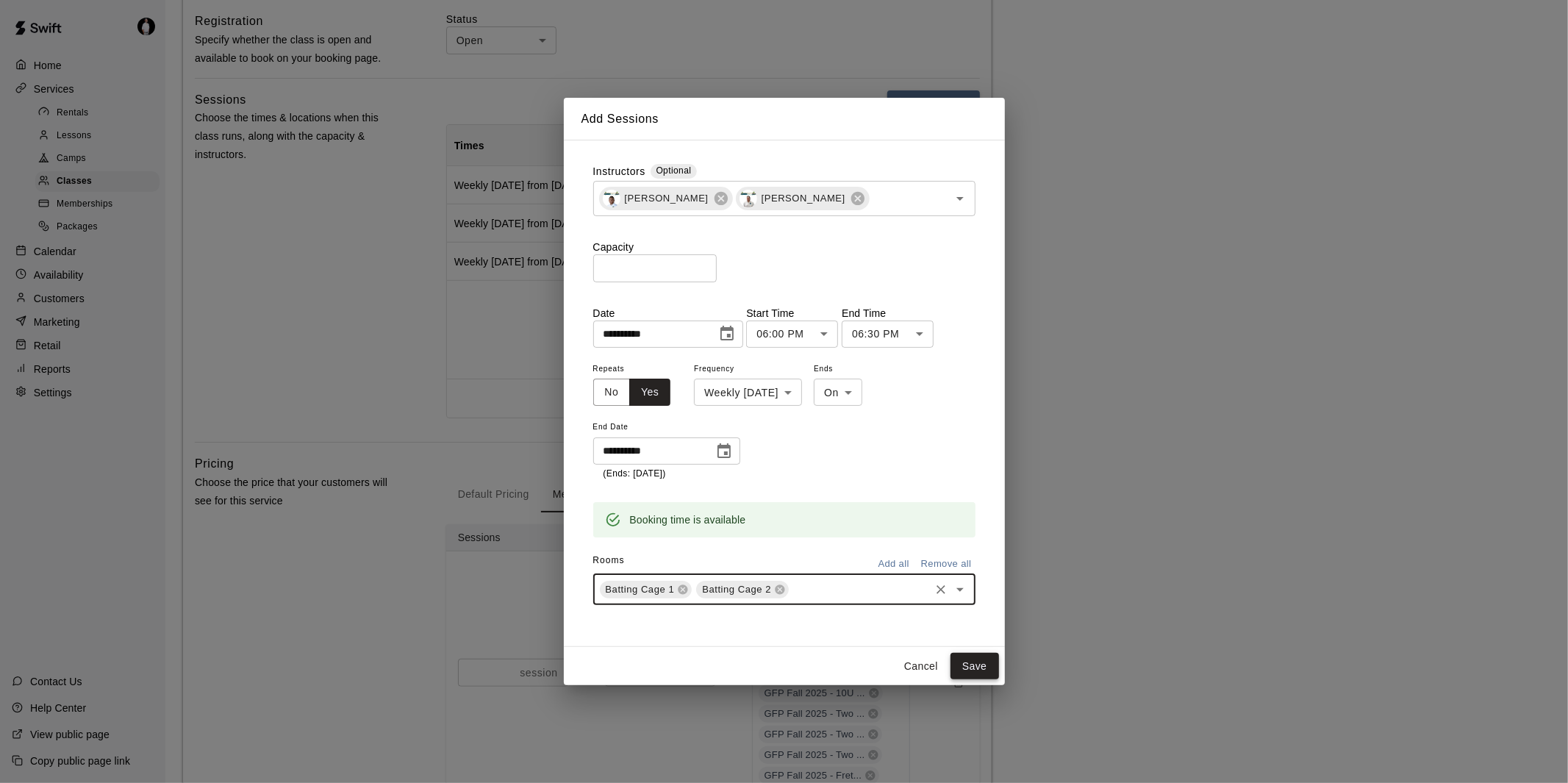
click at [983, 662] on button "Save" at bounding box center [975, 666] width 49 height 27
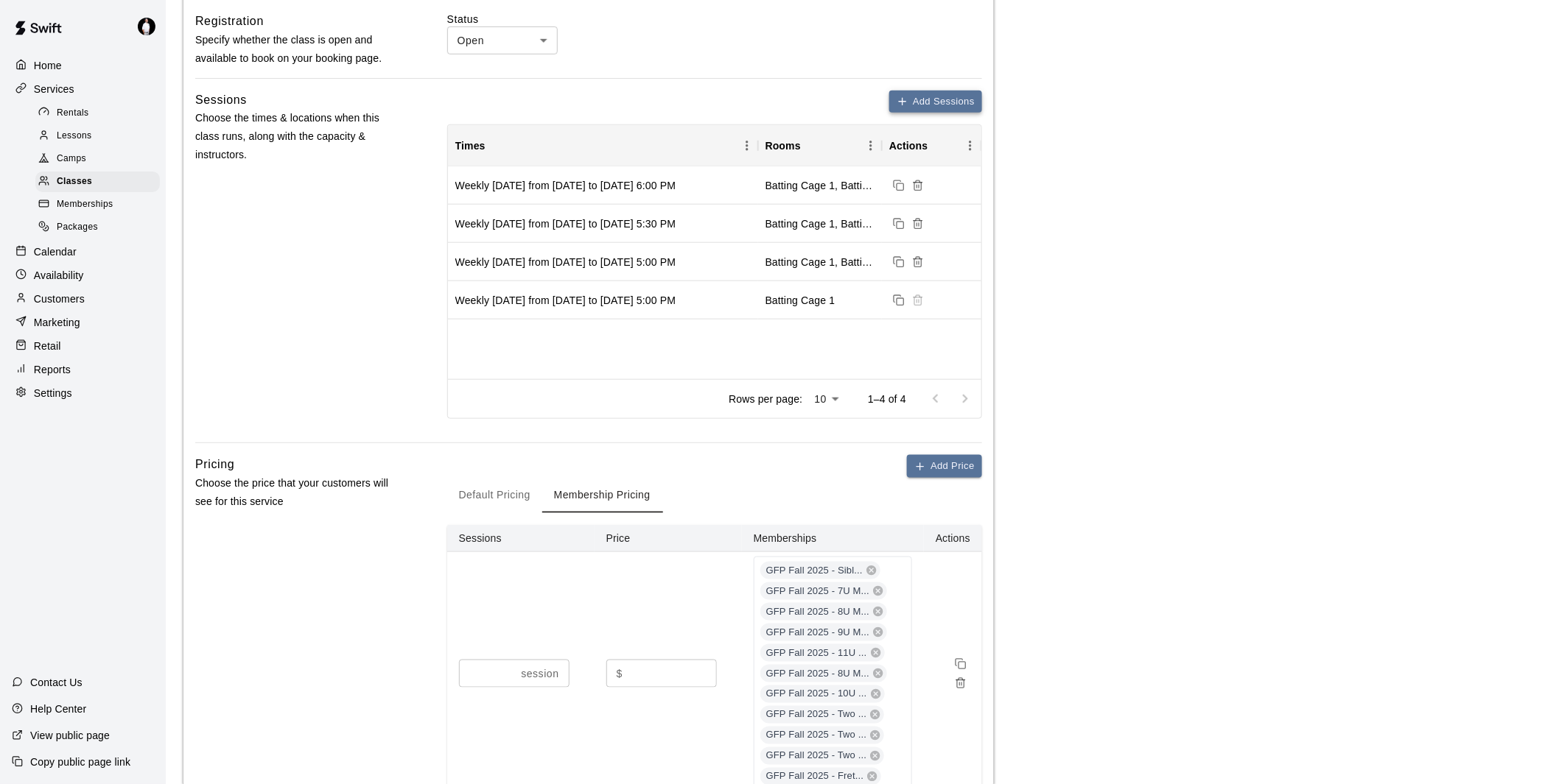
click at [956, 97] on button "Add Sessions" at bounding box center [935, 102] width 93 height 23
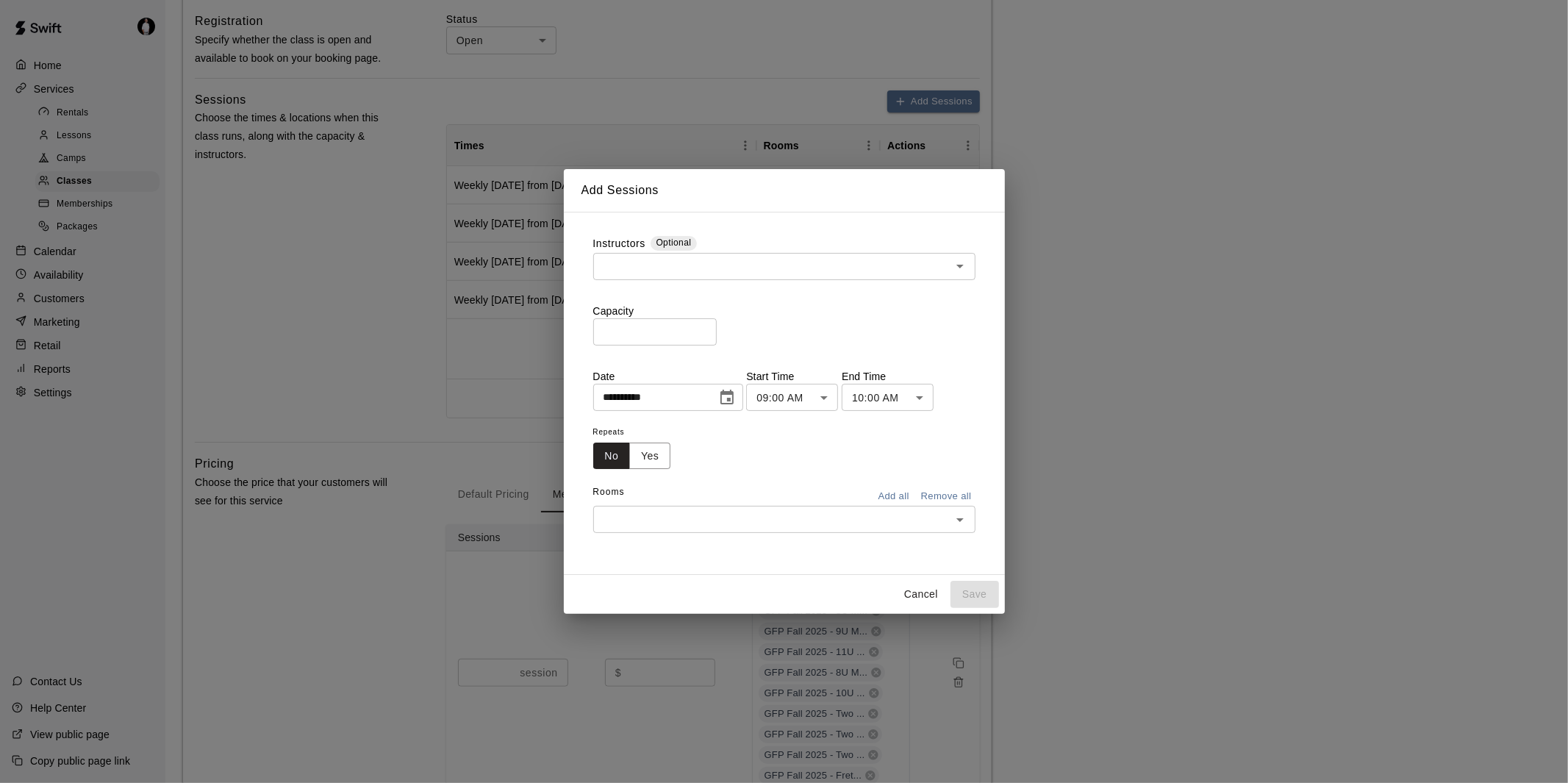
click at [751, 264] on input "text" at bounding box center [772, 266] width 349 height 18
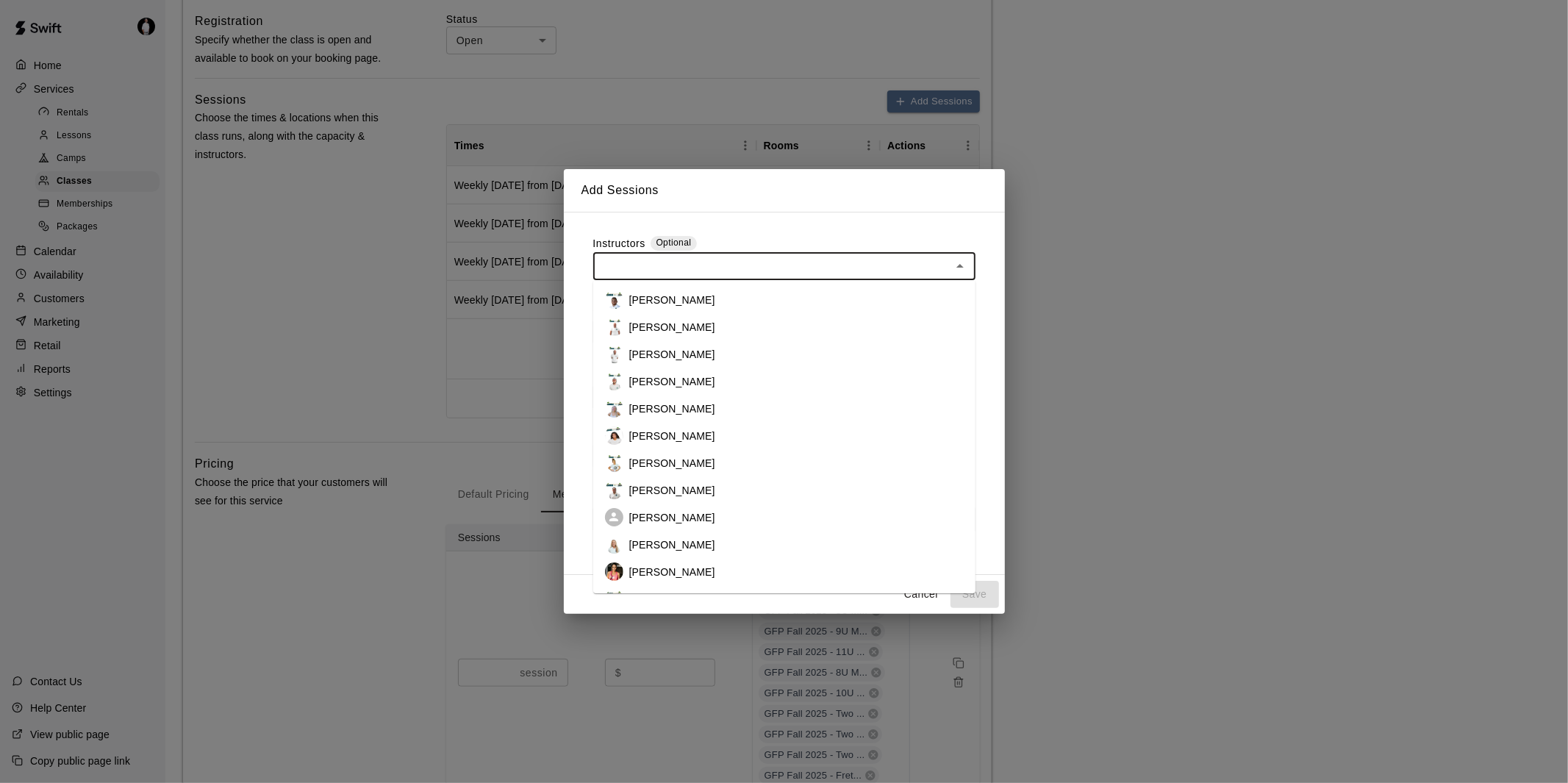
click at [713, 296] on p "[PERSON_NAME]" at bounding box center [672, 299] width 86 height 15
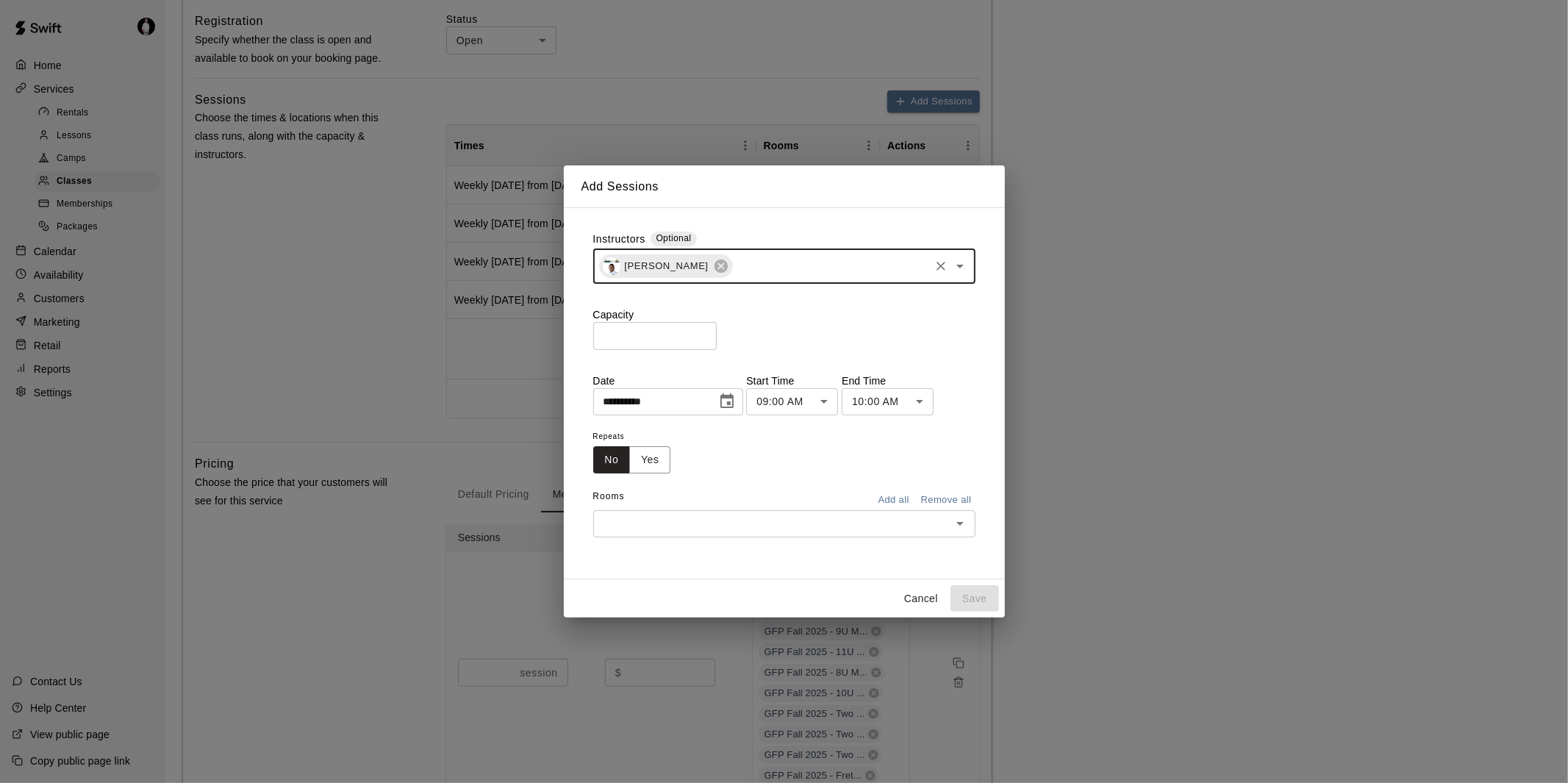
click at [778, 265] on input "text" at bounding box center [831, 266] width 194 height 18
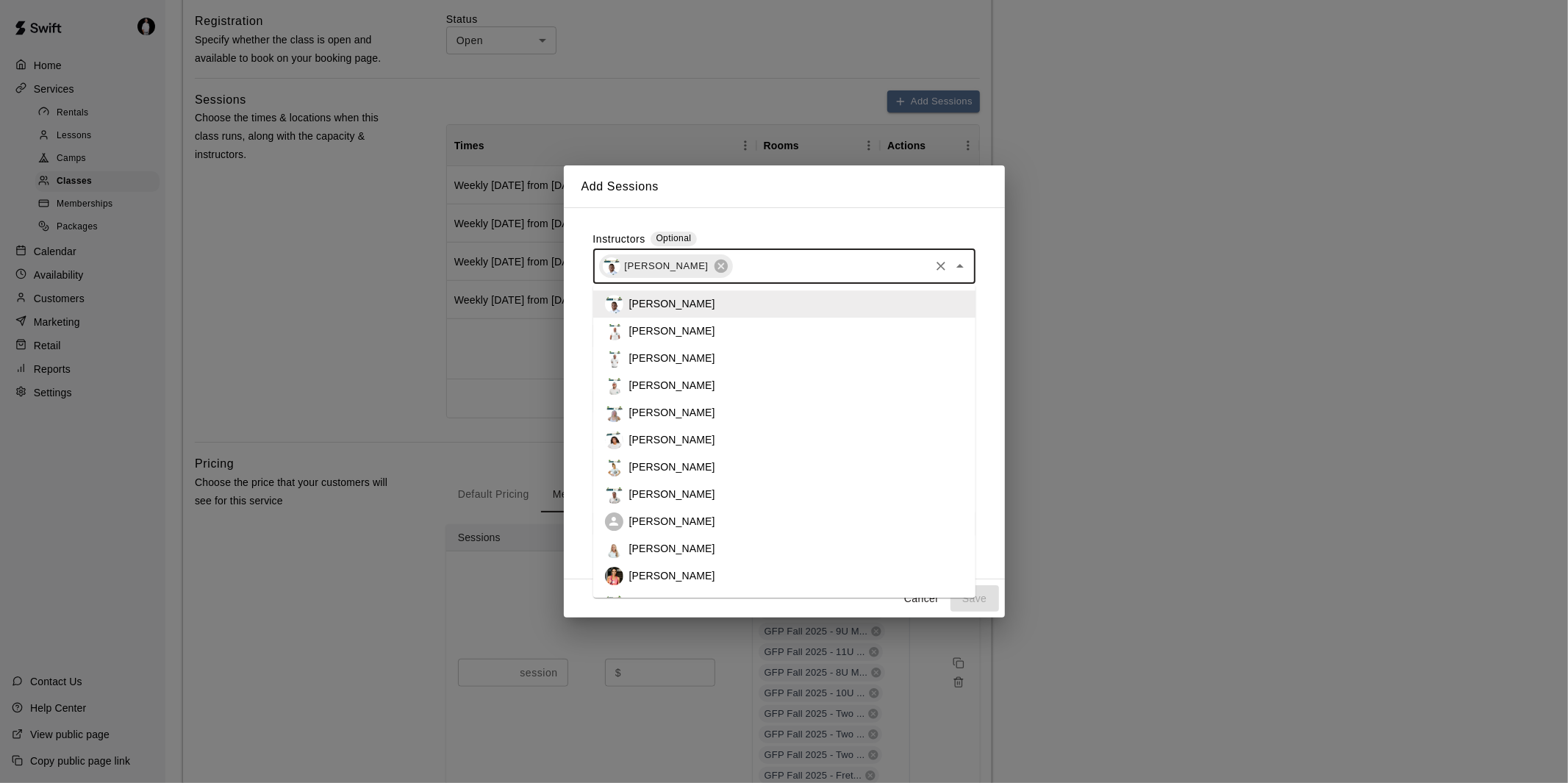
click at [731, 487] on li "[PERSON_NAME]" at bounding box center [784, 494] width 382 height 27
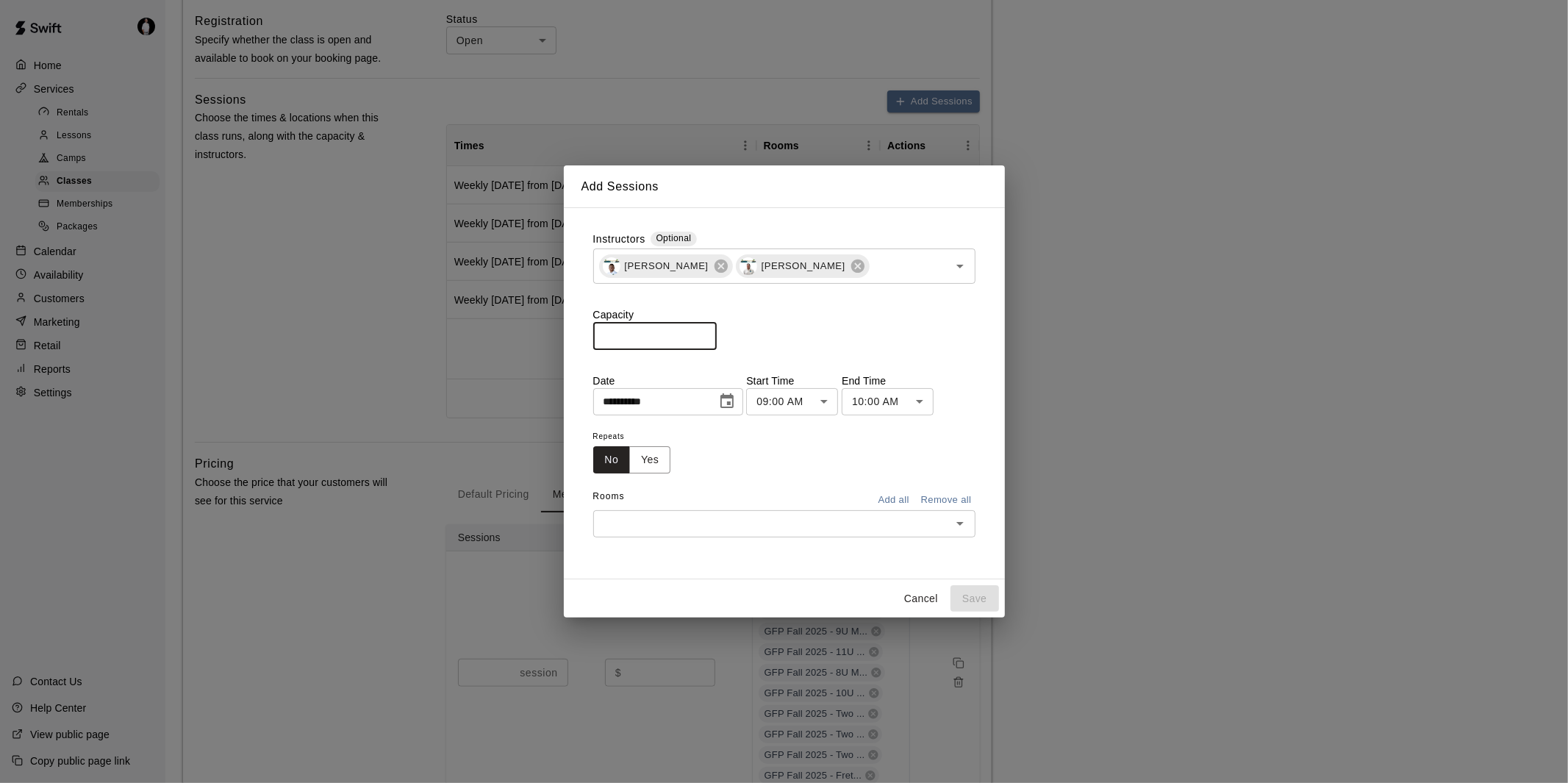
drag, startPoint x: 664, startPoint y: 340, endPoint x: 563, endPoint y: 334, distance: 101.2
click at [563, 334] on div "**********" at bounding box center [784, 391] width 1568 height 783
click at [713, 331] on input "*" at bounding box center [655, 335] width 124 height 27
type input "*"
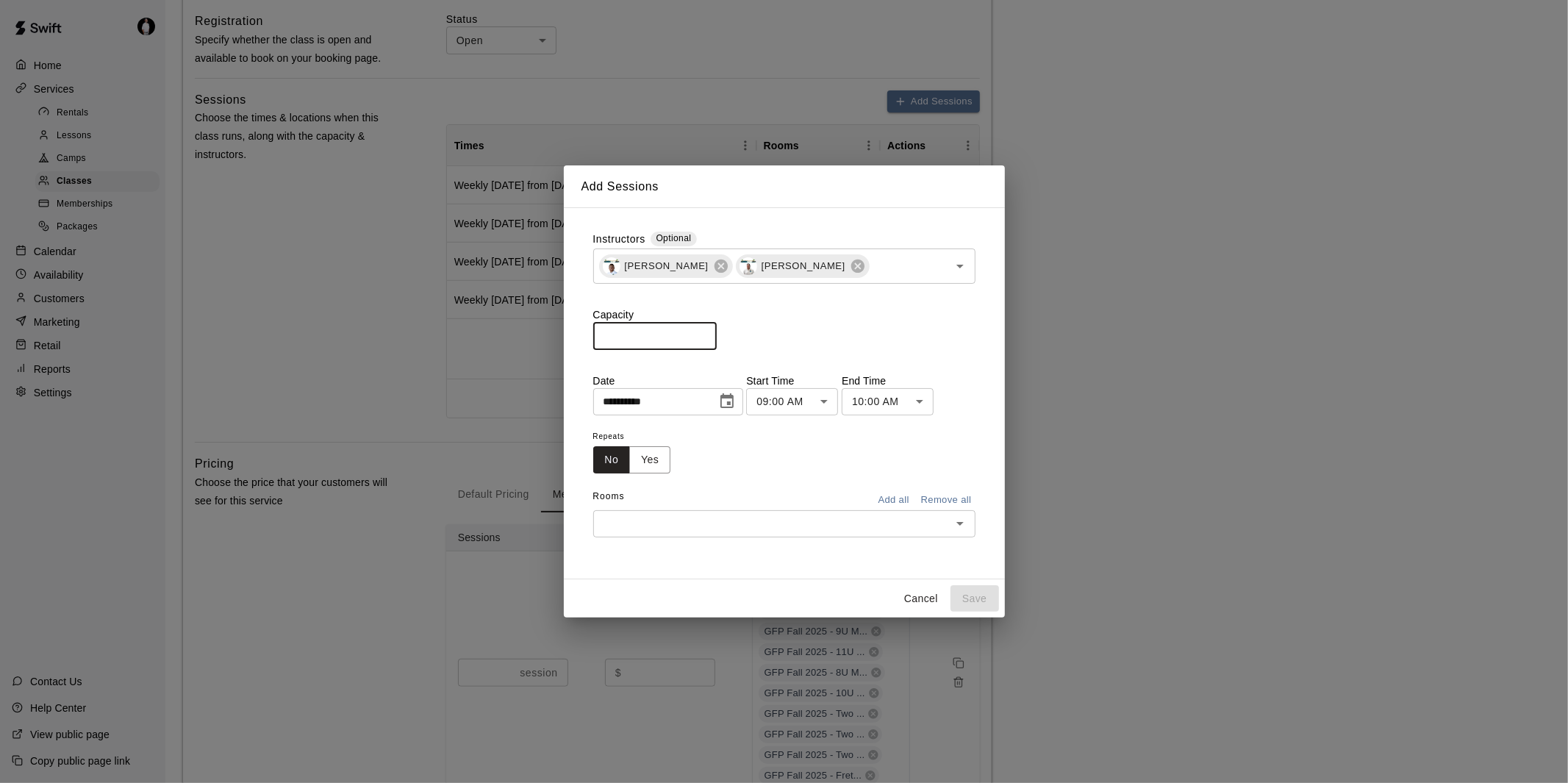
click at [713, 331] on input "*" at bounding box center [655, 335] width 124 height 27
click at [736, 400] on icon "Choose date, selected date is Sep 15, 2025" at bounding box center [727, 402] width 18 height 18
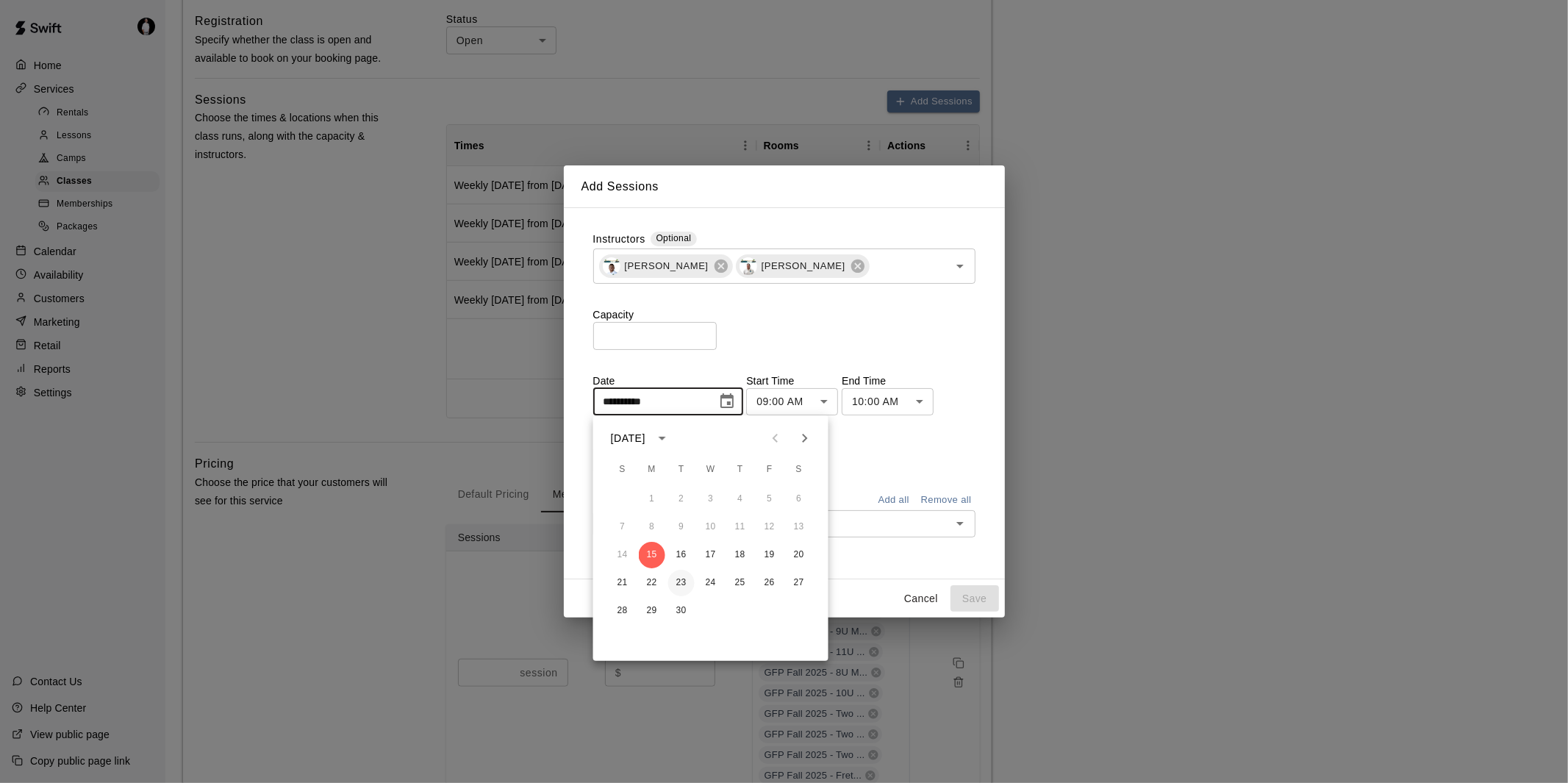
click at [678, 585] on button "23" at bounding box center [681, 583] width 27 height 27
type input "**********"
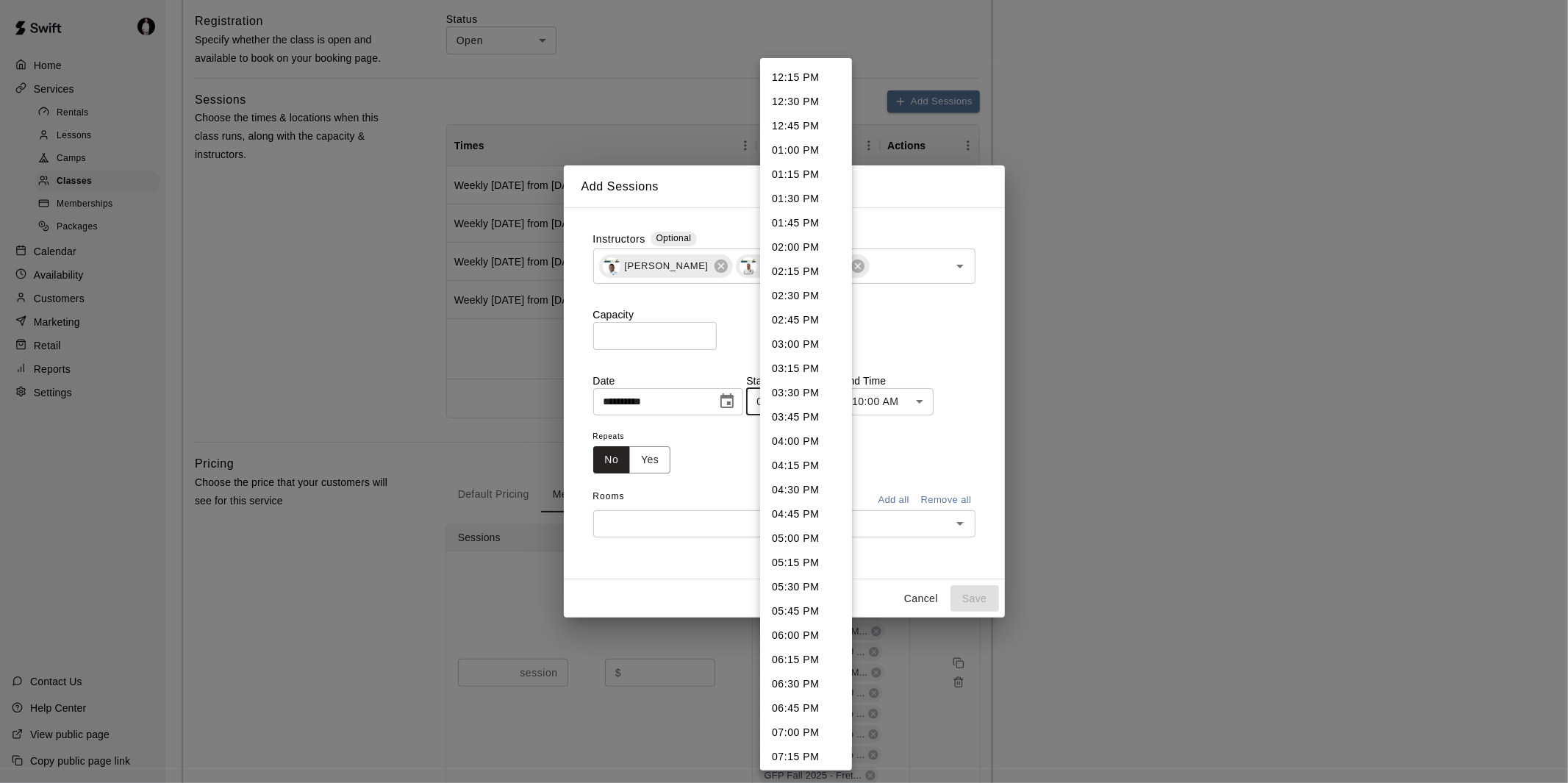
click at [807, 669] on li "06:15 PM" at bounding box center [806, 659] width 92 height 24
type input "********"
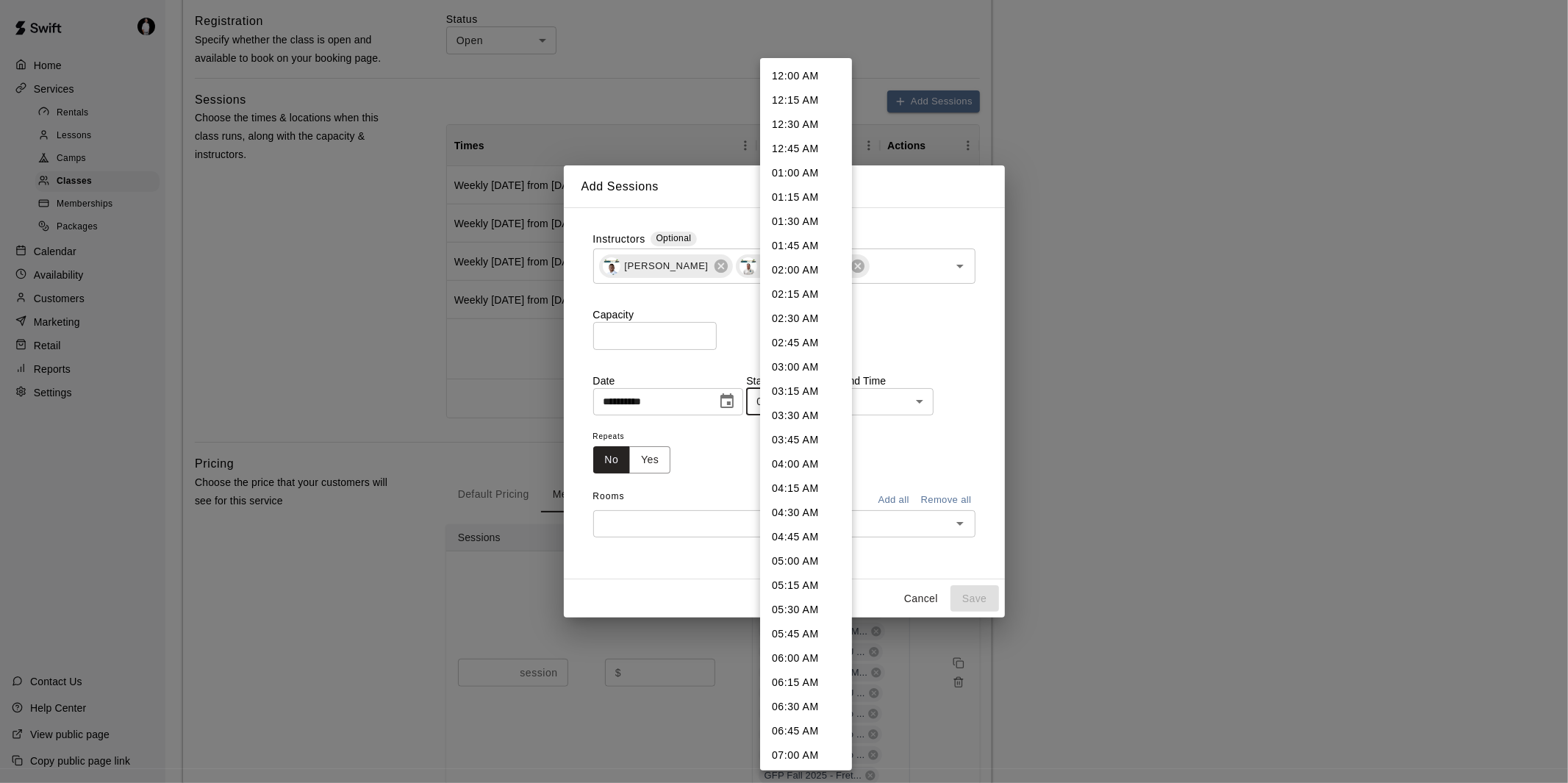
scroll to position [1430, 0]
click at [796, 430] on li "06:30 PM" at bounding box center [806, 441] width 92 height 24
type input "********"
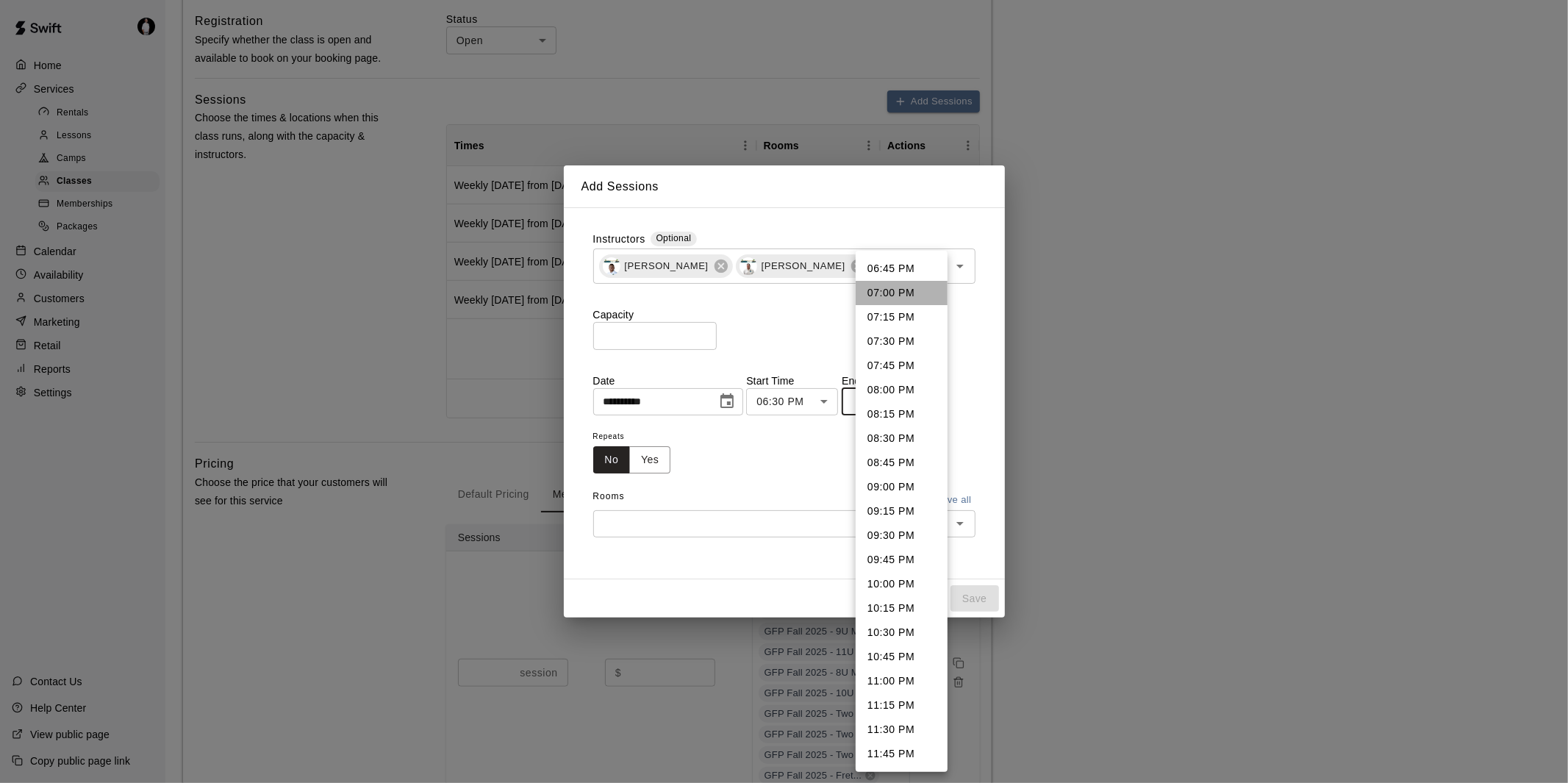
click at [922, 286] on li "07:00 PM" at bounding box center [902, 293] width 92 height 24
type input "********"
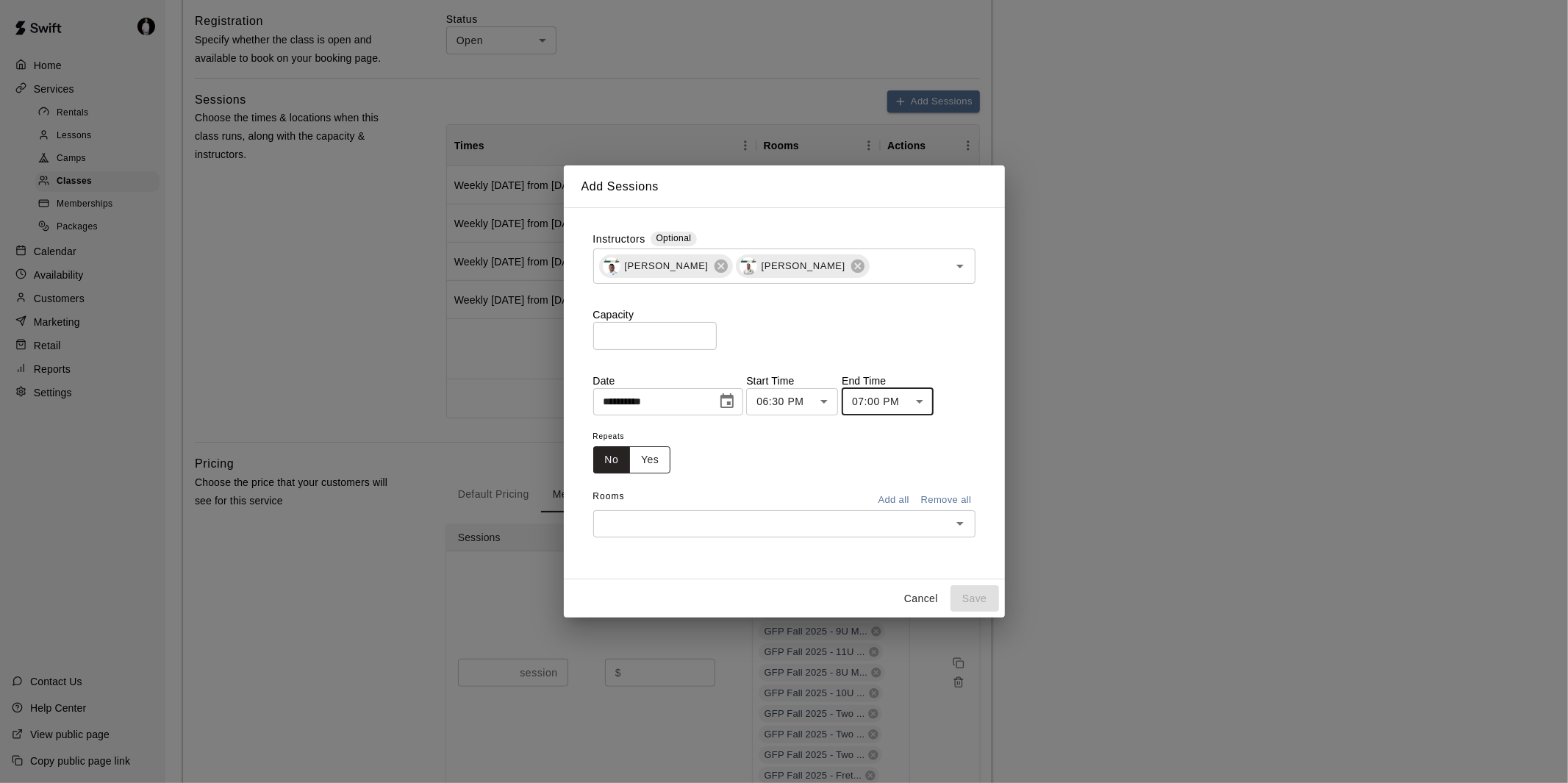
click at [649, 457] on button "Yes" at bounding box center [649, 459] width 41 height 27
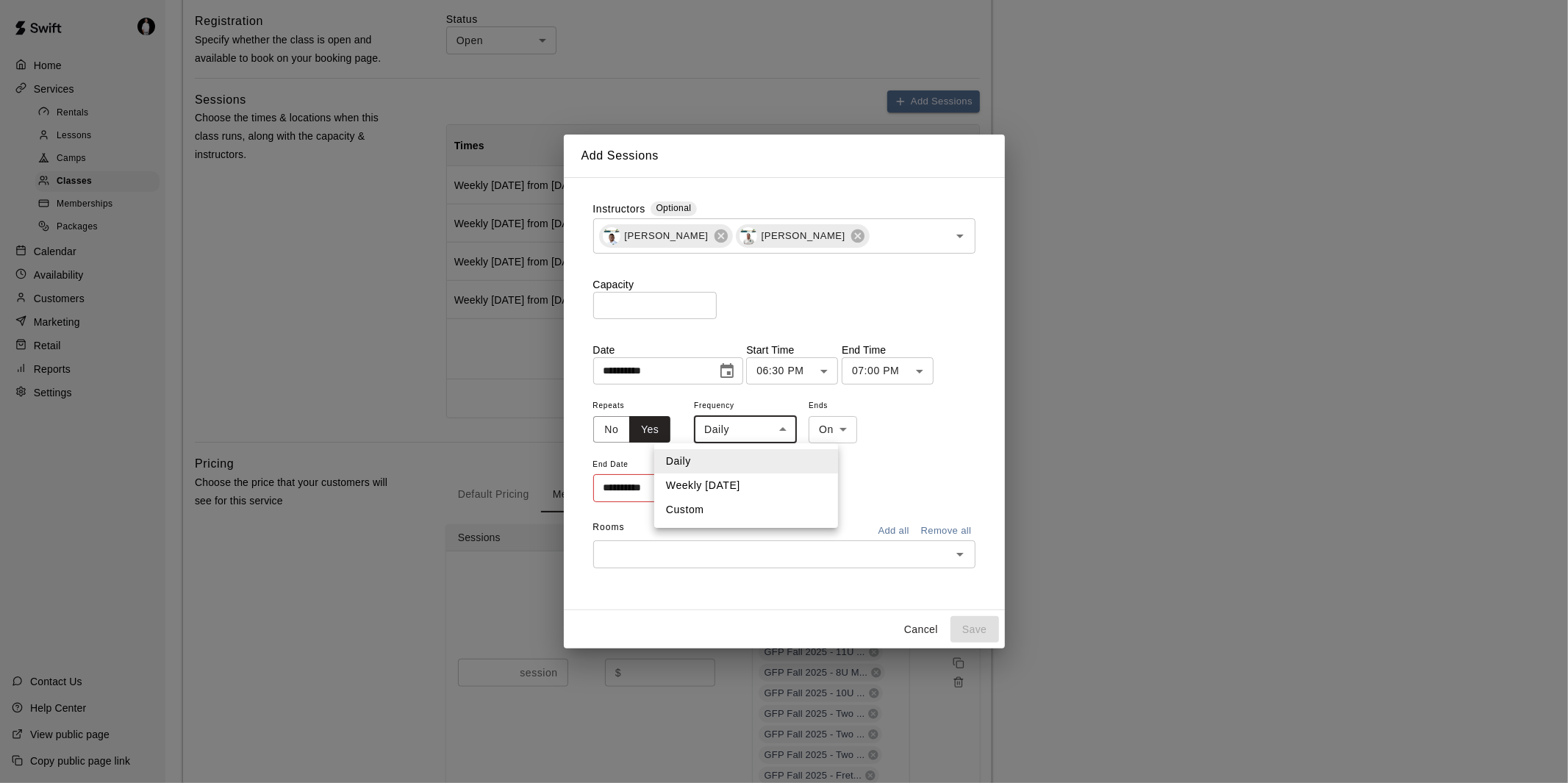
click at [732, 489] on li "Weekly [DATE]" at bounding box center [746, 486] width 184 height 24
type input "******"
click at [724, 488] on icon "Choose date" at bounding box center [724, 489] width 18 height 18
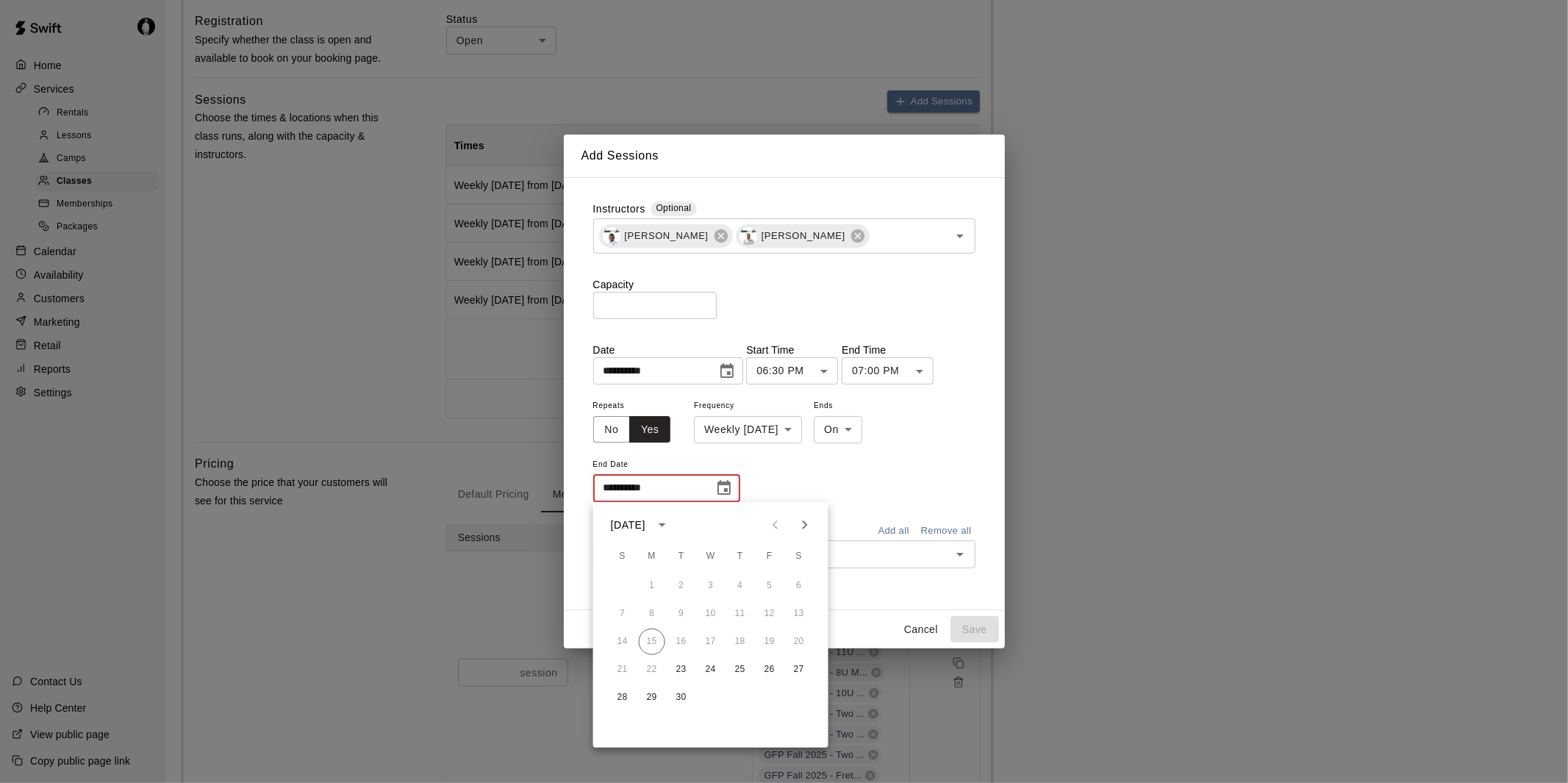
click at [806, 524] on icon "Next month" at bounding box center [804, 525] width 5 height 9
click at [682, 692] on button "30" at bounding box center [681, 697] width 27 height 27
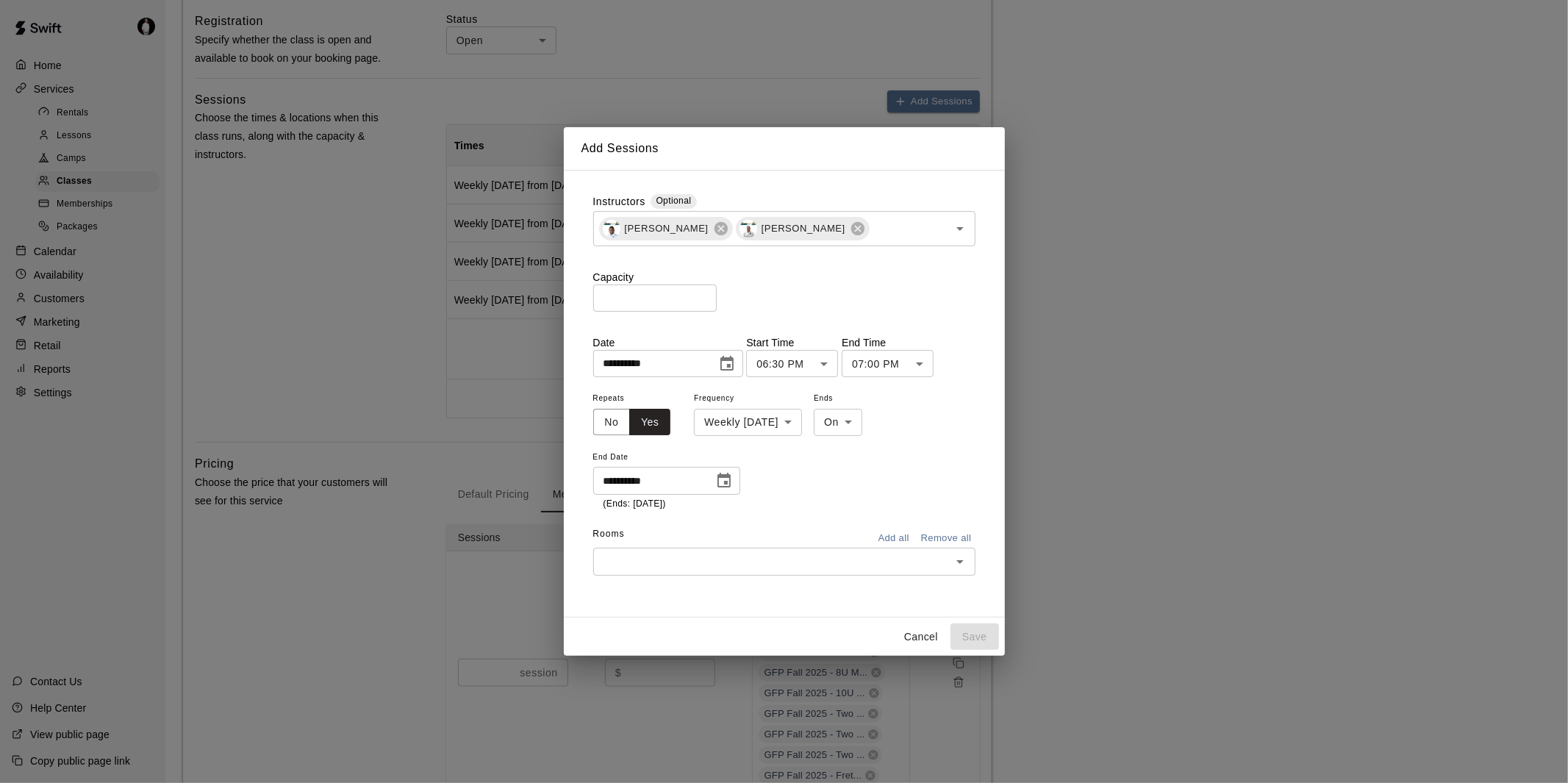
type input "**********"
click at [832, 561] on input "text" at bounding box center [772, 562] width 349 height 18
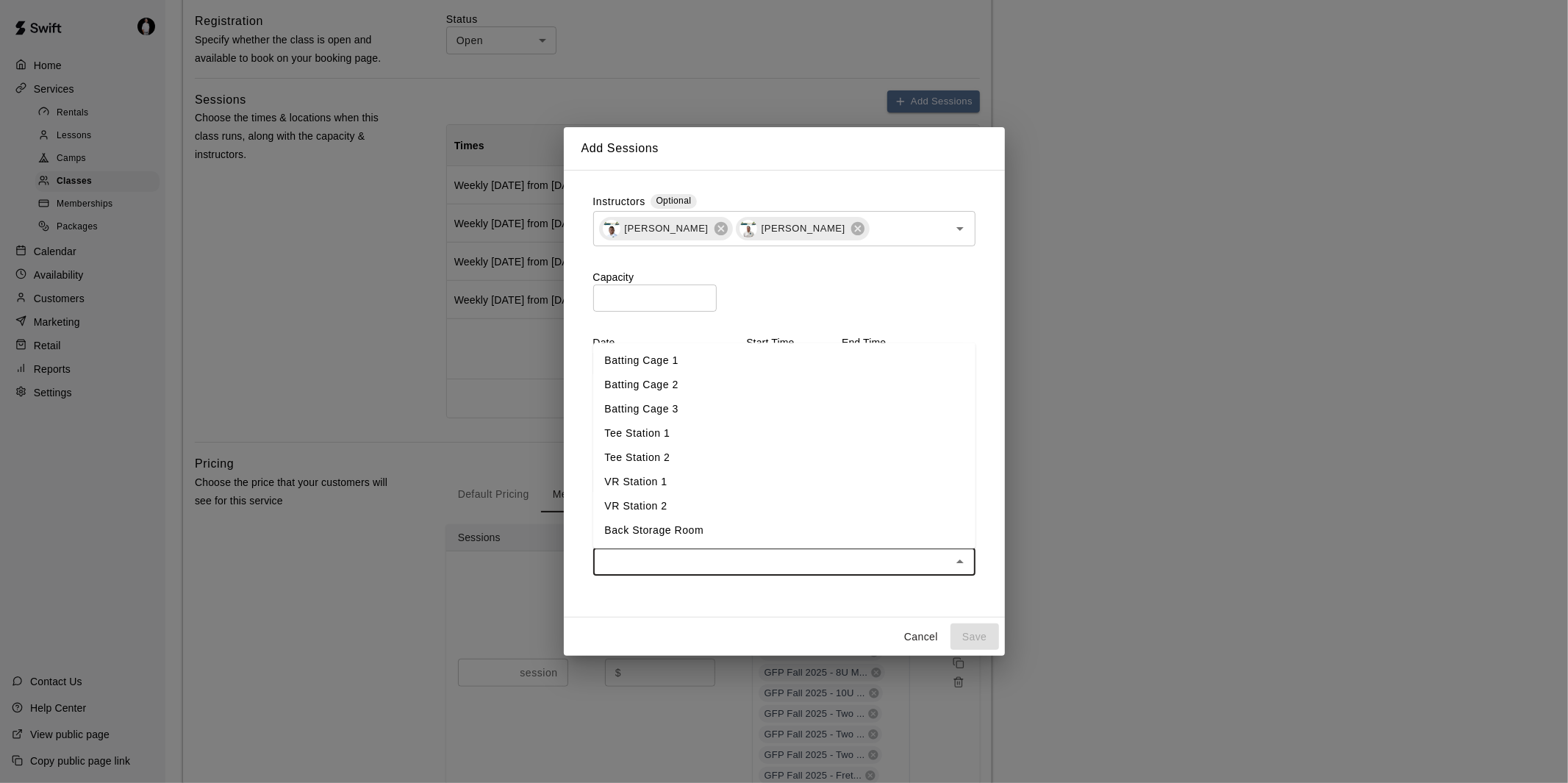
click at [734, 370] on li "Batting Cage 1" at bounding box center [784, 360] width 382 height 24
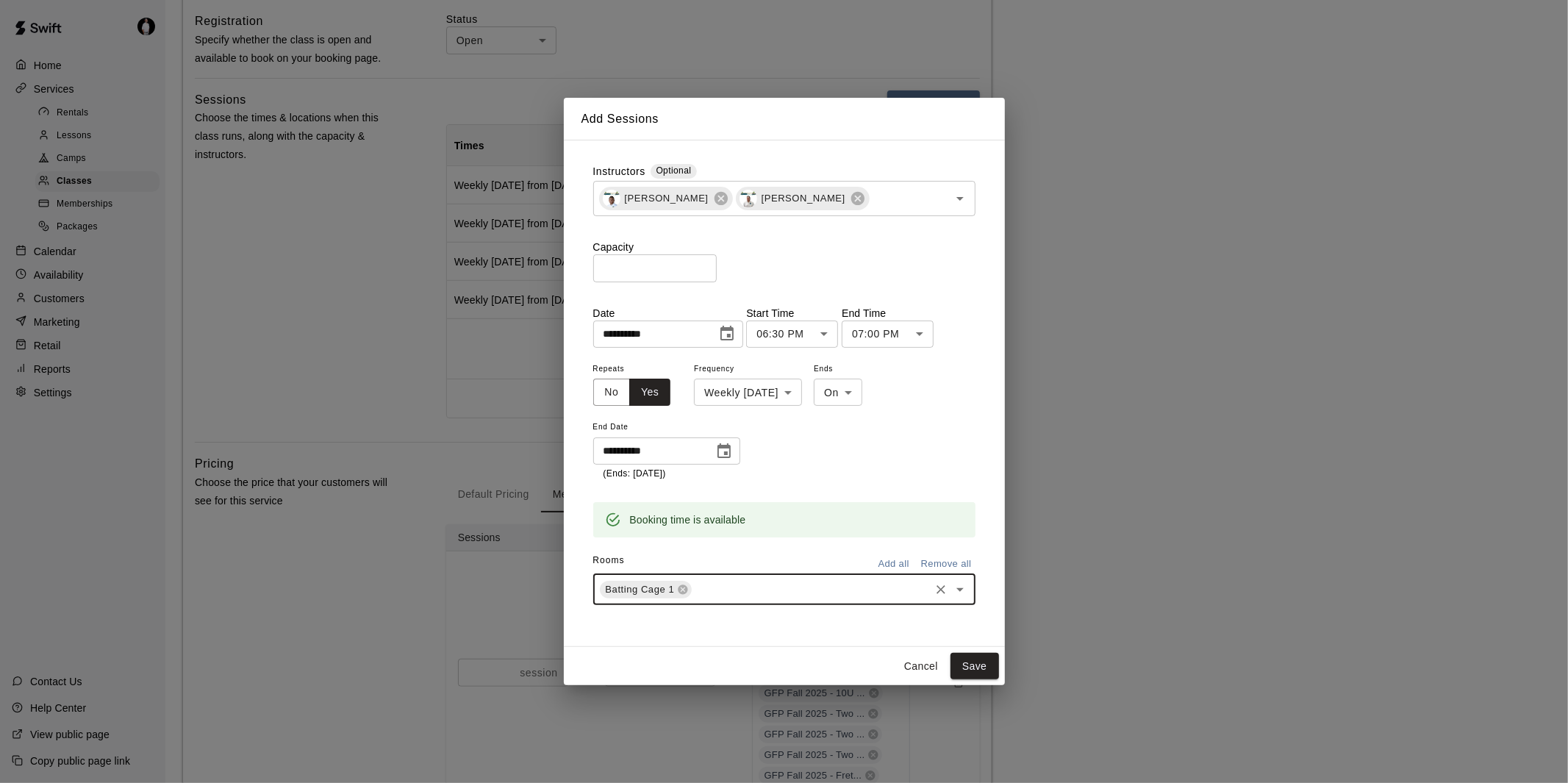
click at [748, 586] on input "text" at bounding box center [811, 589] width 233 height 18
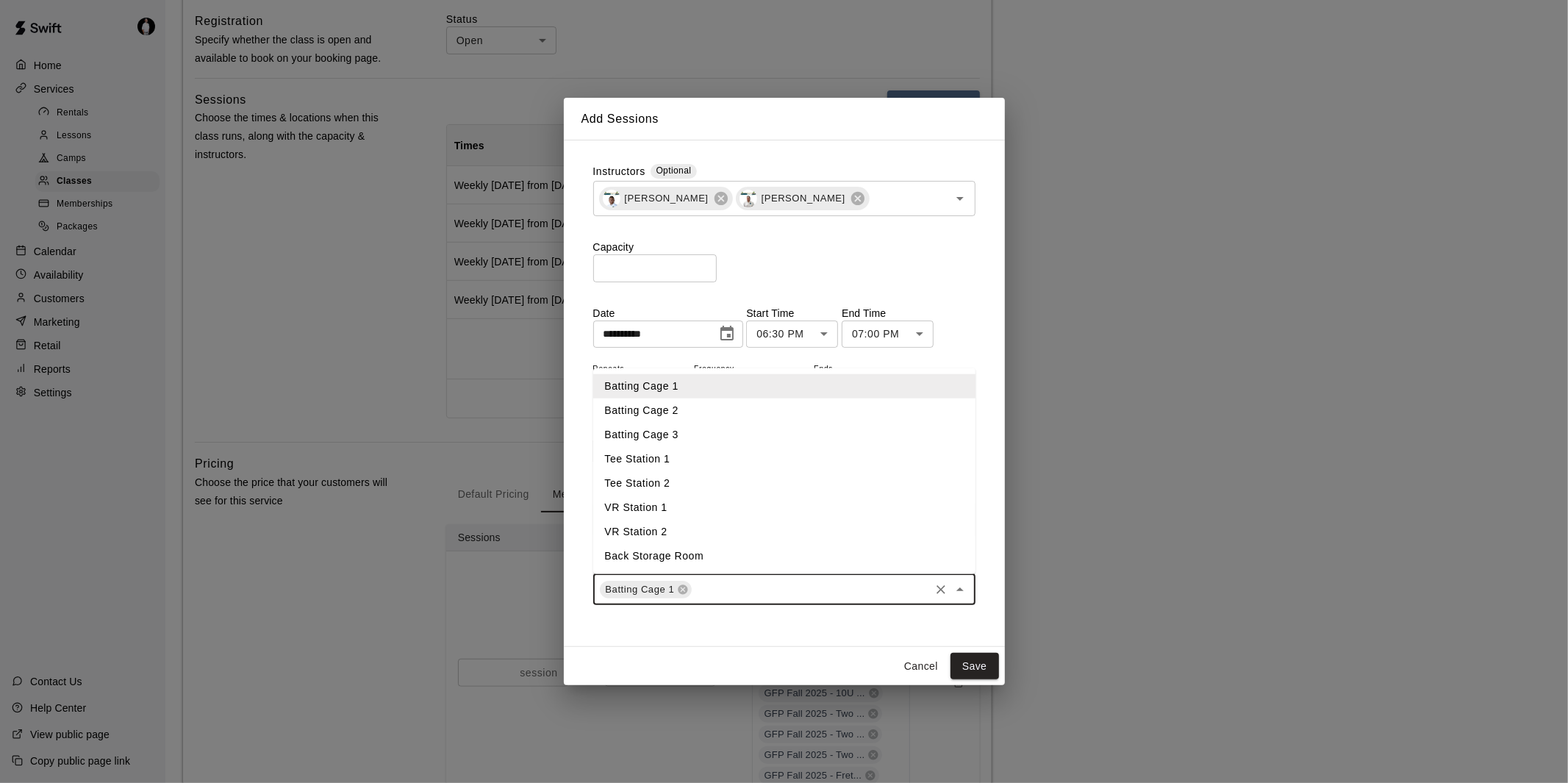
click at [742, 416] on li "Batting Cage 2" at bounding box center [784, 411] width 382 height 24
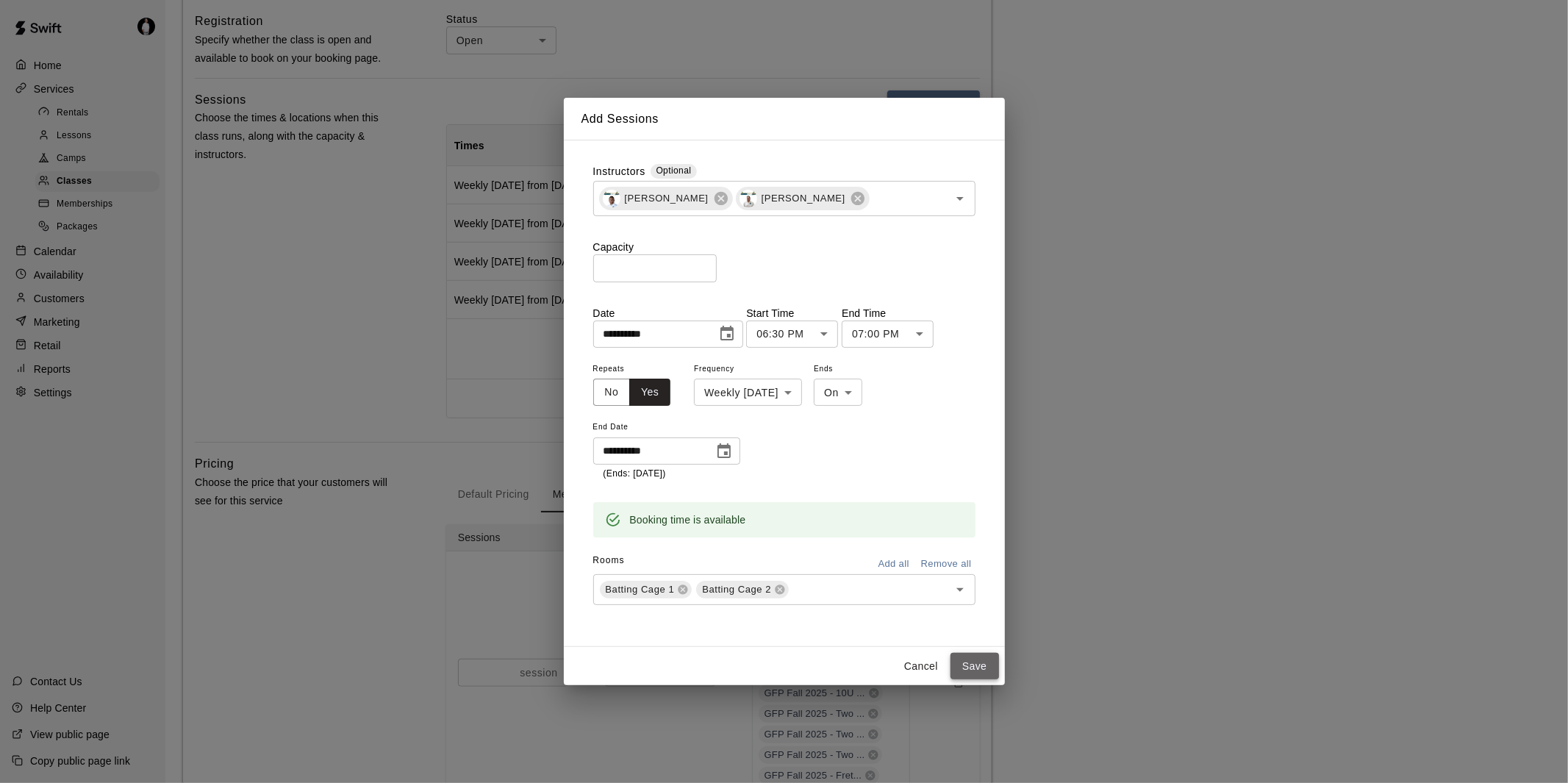
click at [980, 661] on button "Save" at bounding box center [975, 666] width 49 height 27
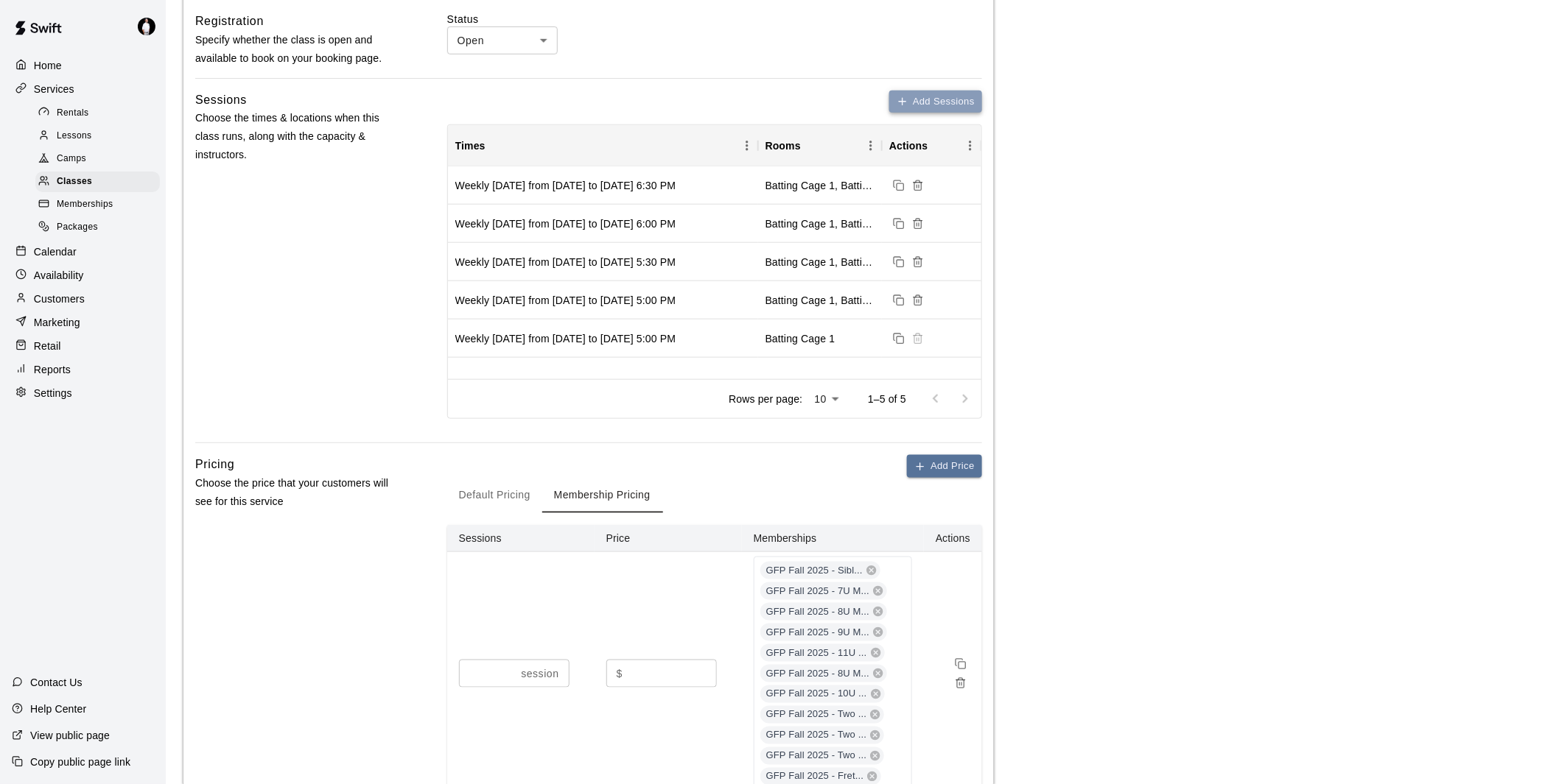
click at [941, 100] on button "Add Sessions" at bounding box center [935, 102] width 93 height 23
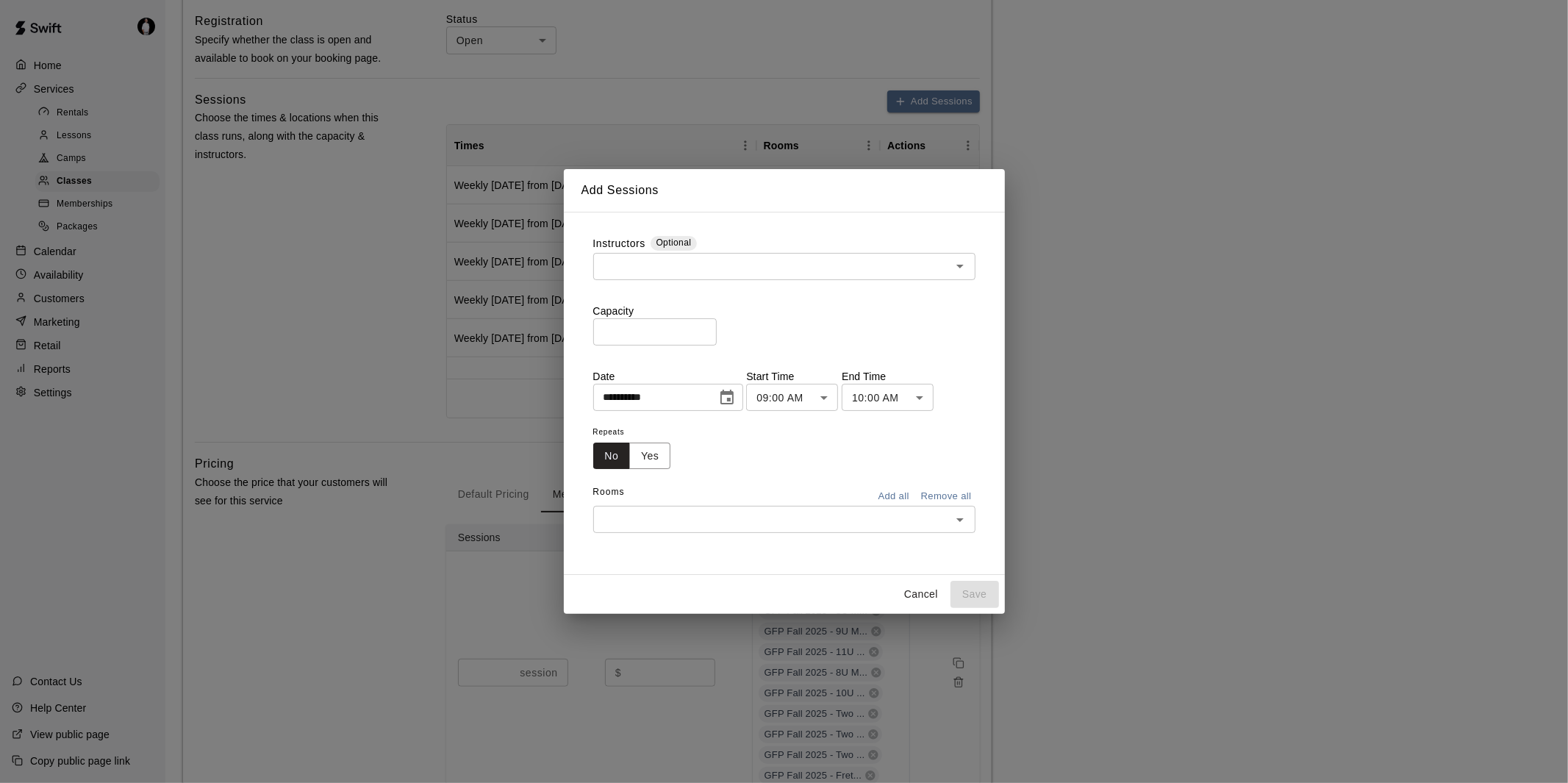
click at [719, 265] on input "text" at bounding box center [772, 266] width 349 height 18
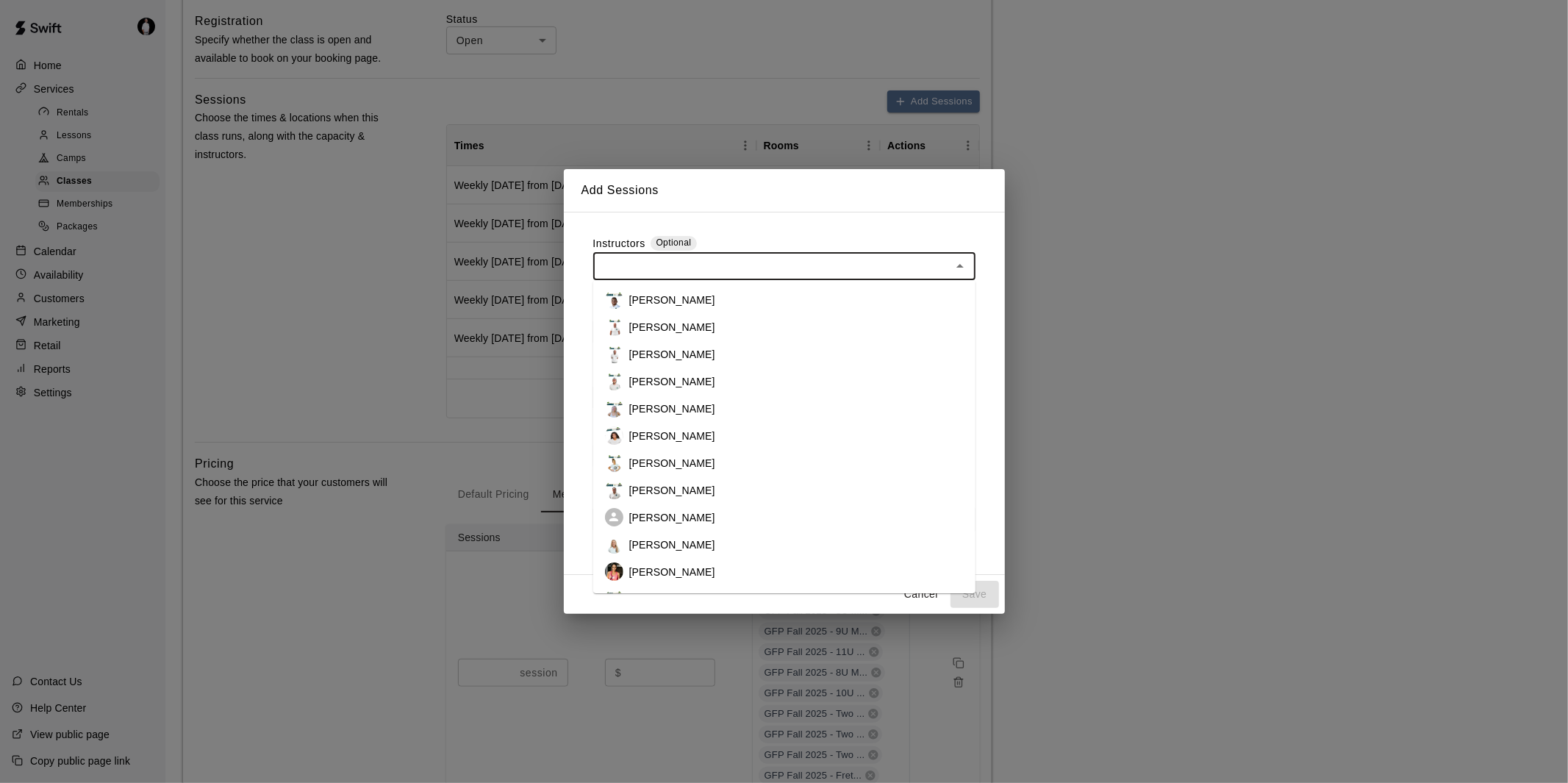
click at [716, 289] on li "[PERSON_NAME]" at bounding box center [784, 299] width 382 height 27
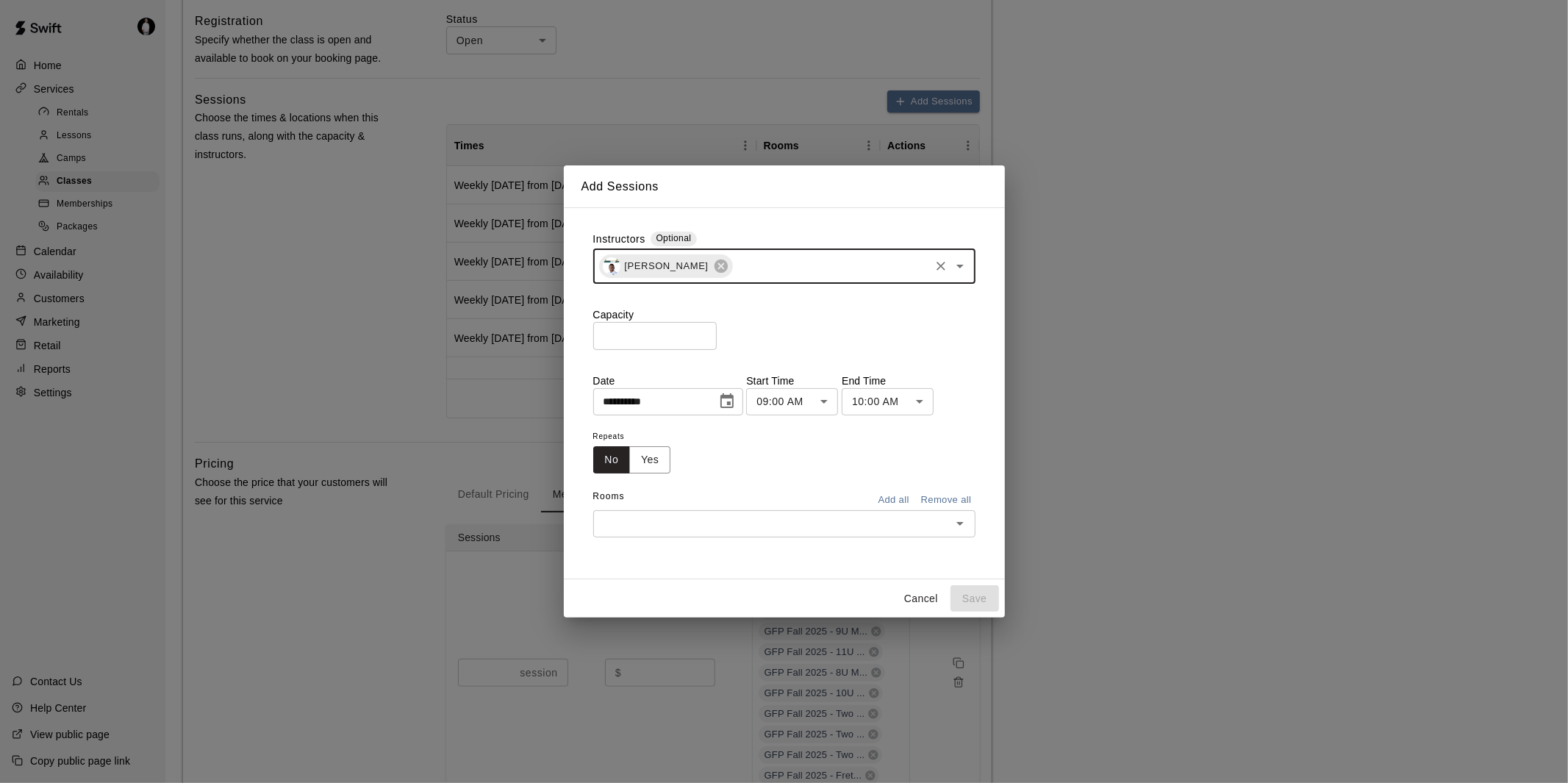
click at [773, 267] on input "text" at bounding box center [831, 266] width 194 height 18
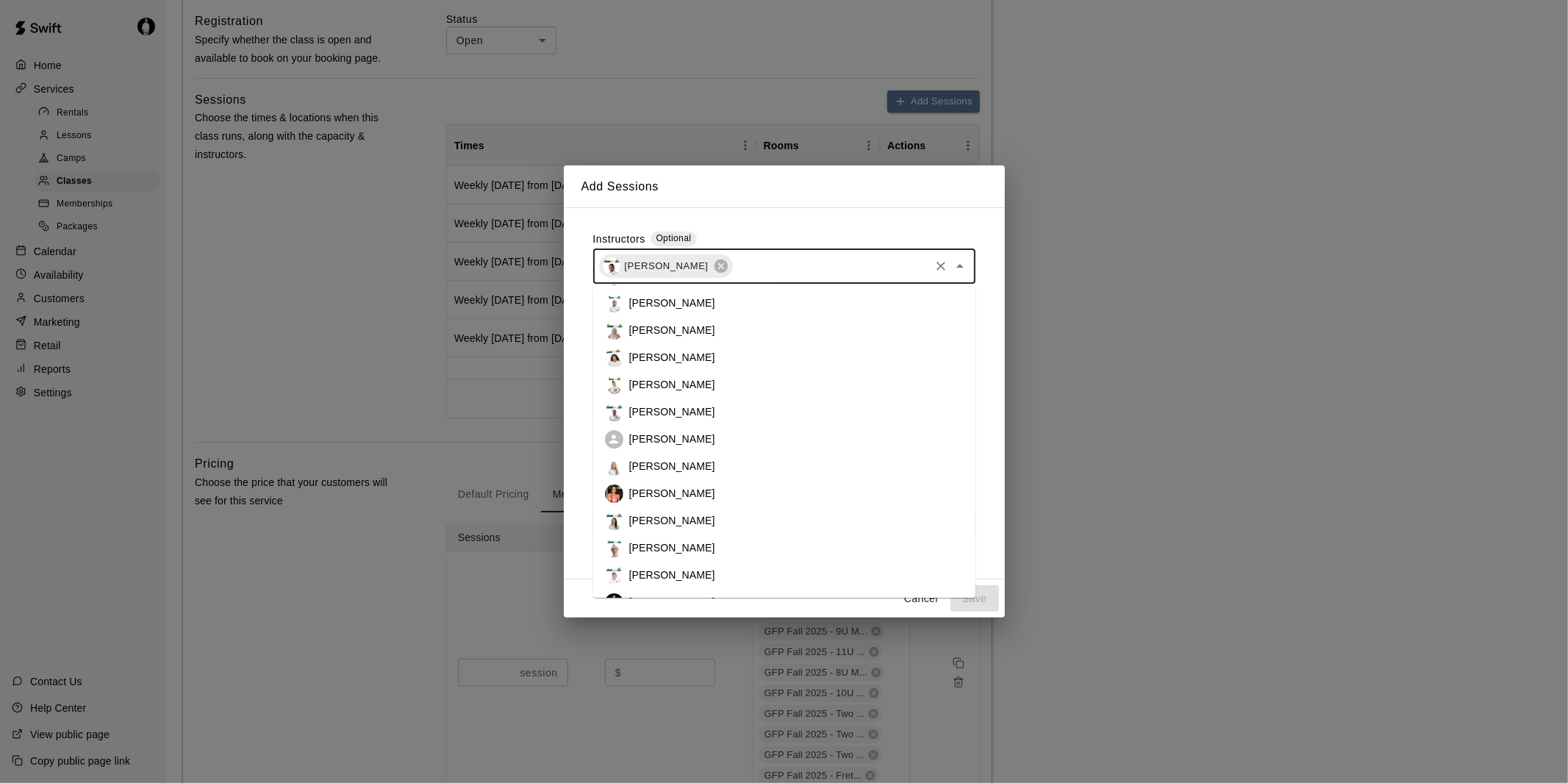
scroll to position [164, 0]
click at [737, 326] on li "[PERSON_NAME]" at bounding box center [784, 330] width 382 height 27
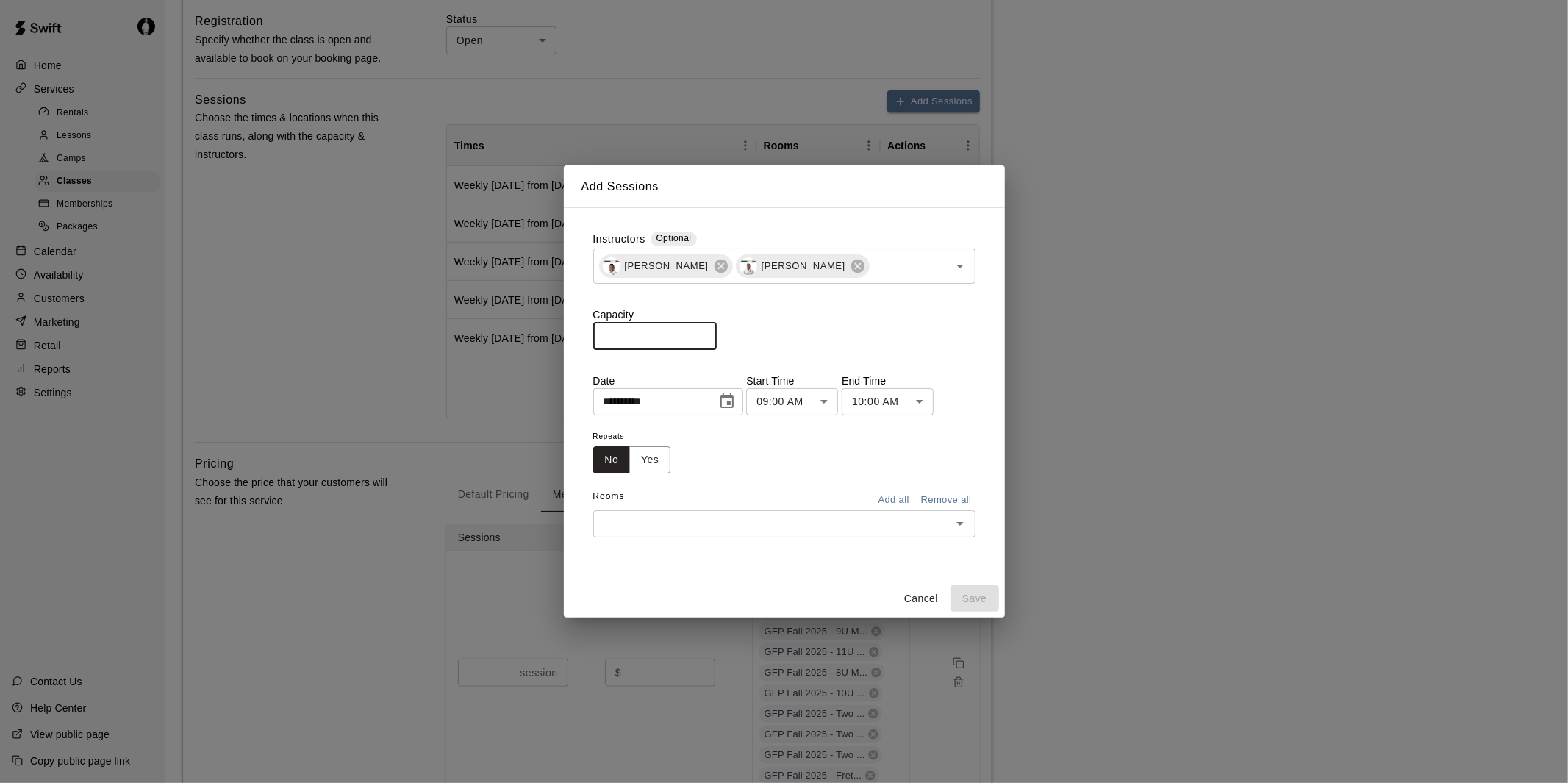
drag, startPoint x: 665, startPoint y: 337, endPoint x: 597, endPoint y: 334, distance: 68.1
click at [597, 334] on input "*" at bounding box center [655, 335] width 124 height 27
type input "*"
click at [714, 331] on input "*" at bounding box center [655, 335] width 124 height 27
click at [736, 399] on icon "Choose date, selected date is Sep 15, 2025" at bounding box center [727, 402] width 18 height 18
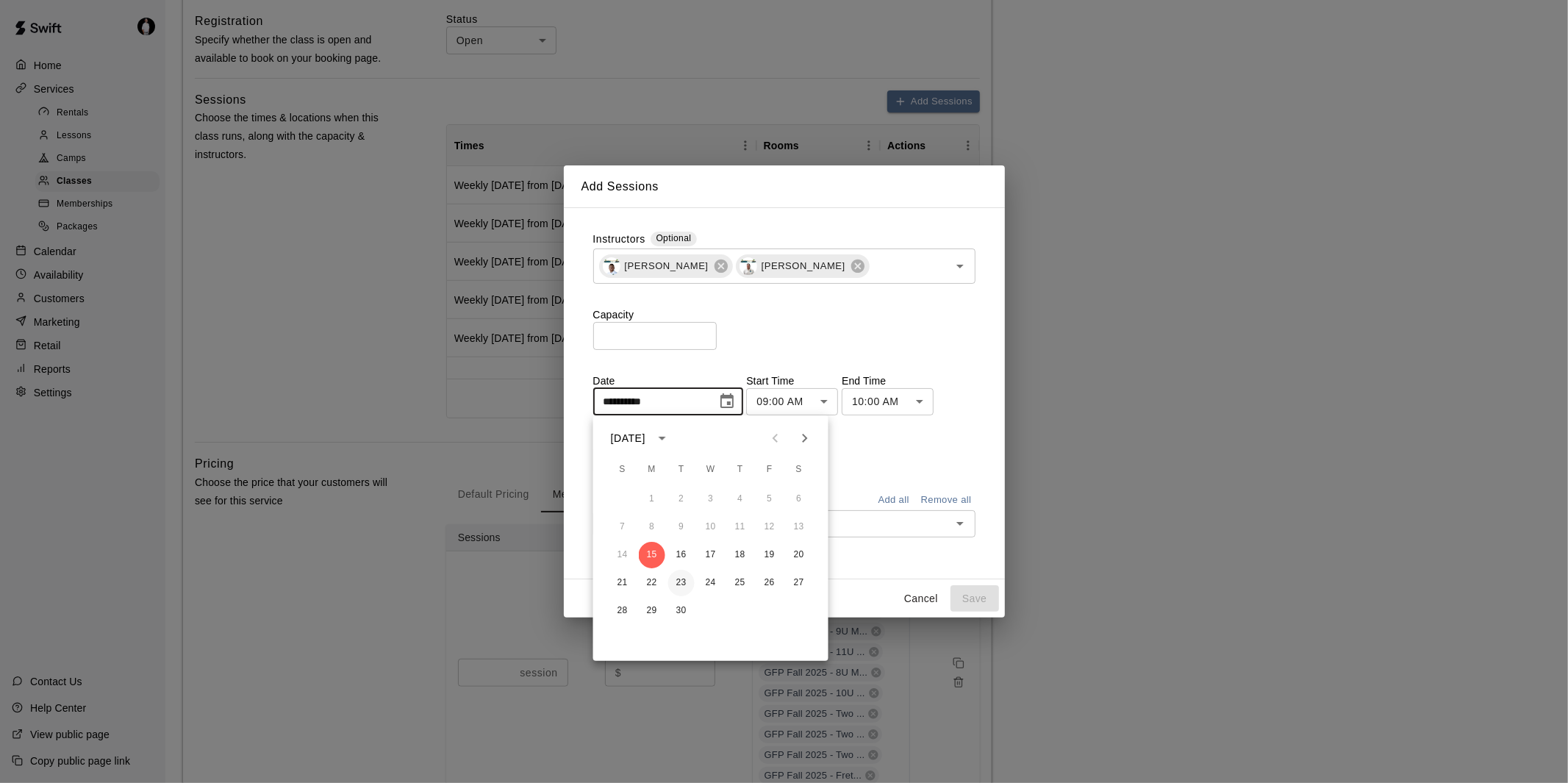
click at [680, 582] on button "23" at bounding box center [681, 583] width 27 height 27
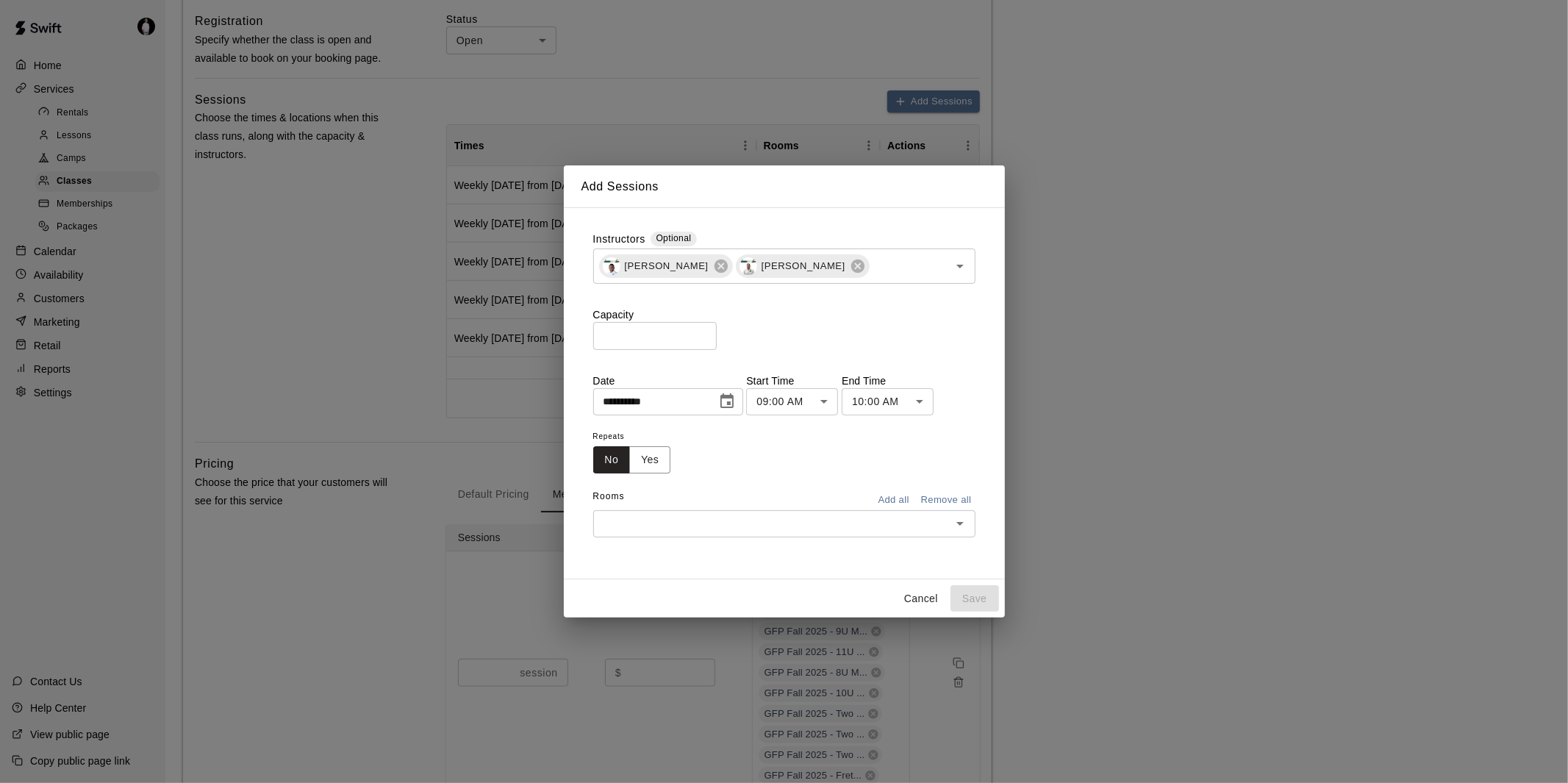
type input "**********"
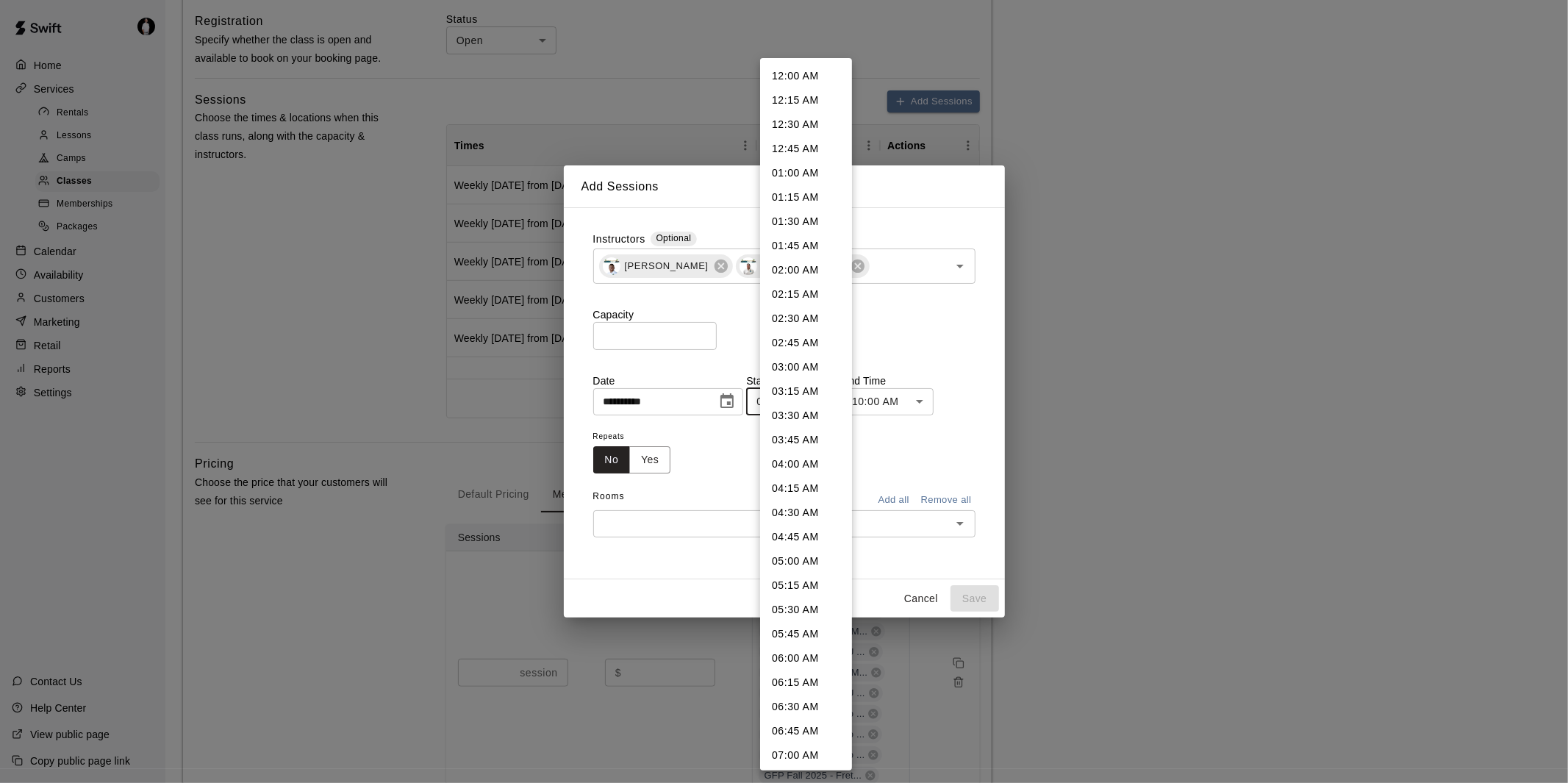
click at [813, 645] on li "07:00 PM" at bounding box center [806, 657] width 92 height 24
type input "********"
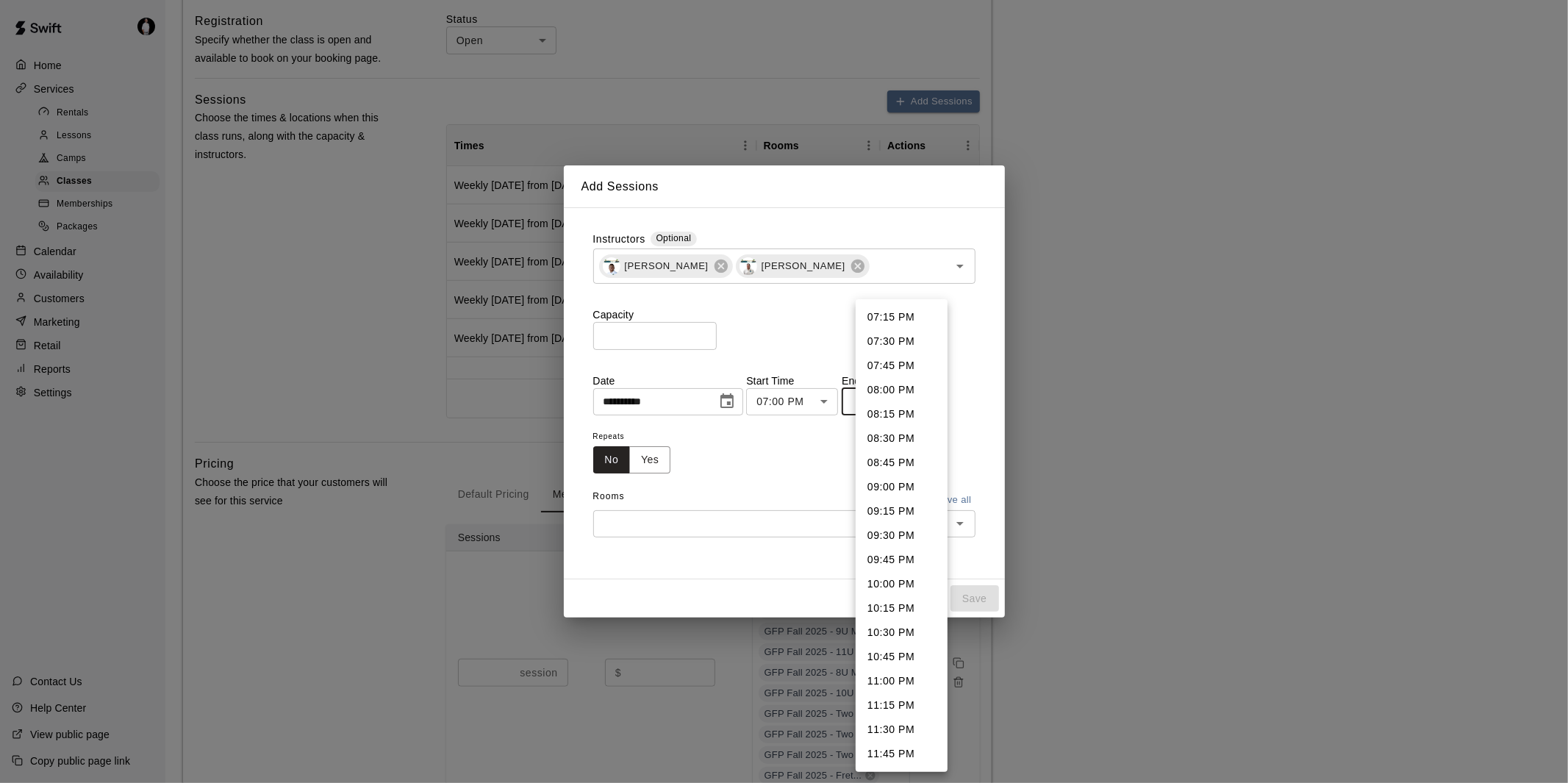
click at [924, 337] on li "07:30 PM" at bounding box center [902, 341] width 92 height 24
type input "********"
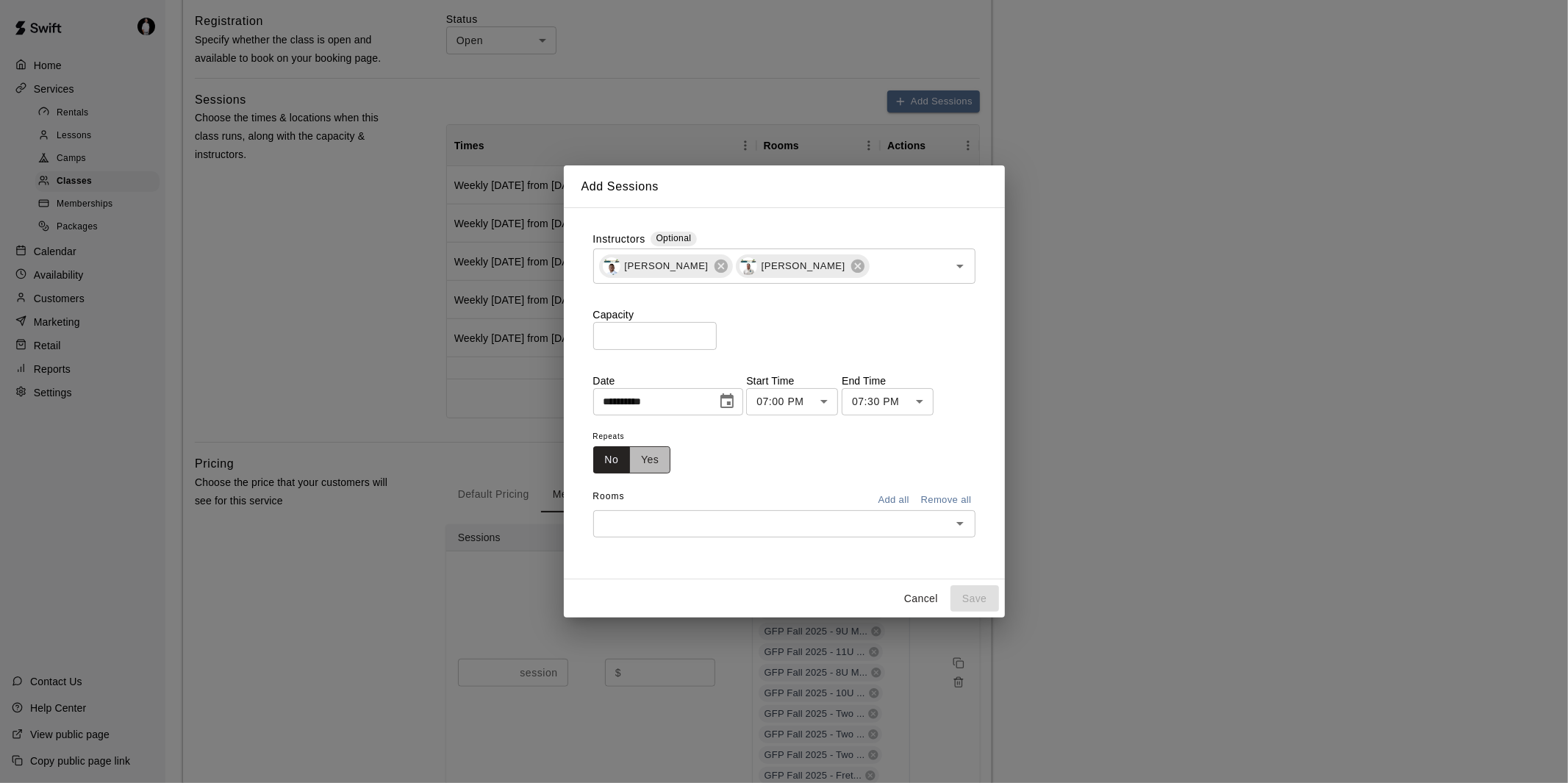
click at [658, 462] on button "Yes" at bounding box center [649, 459] width 41 height 27
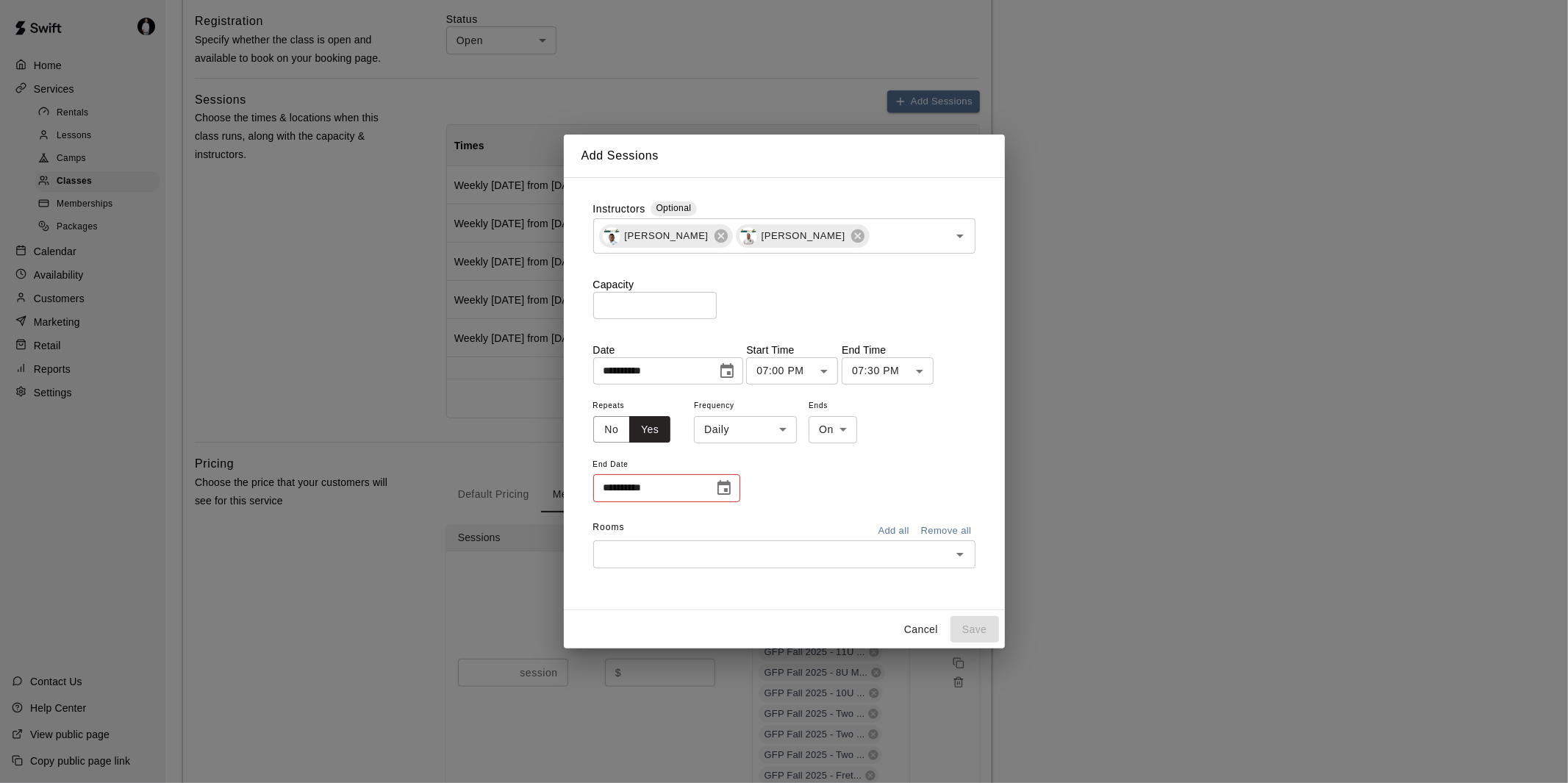
click at [728, 490] on li "Weekly [DATE]" at bounding box center [746, 486] width 184 height 24
type input "******"
click at [726, 487] on icon "Choose date" at bounding box center [724, 489] width 18 height 18
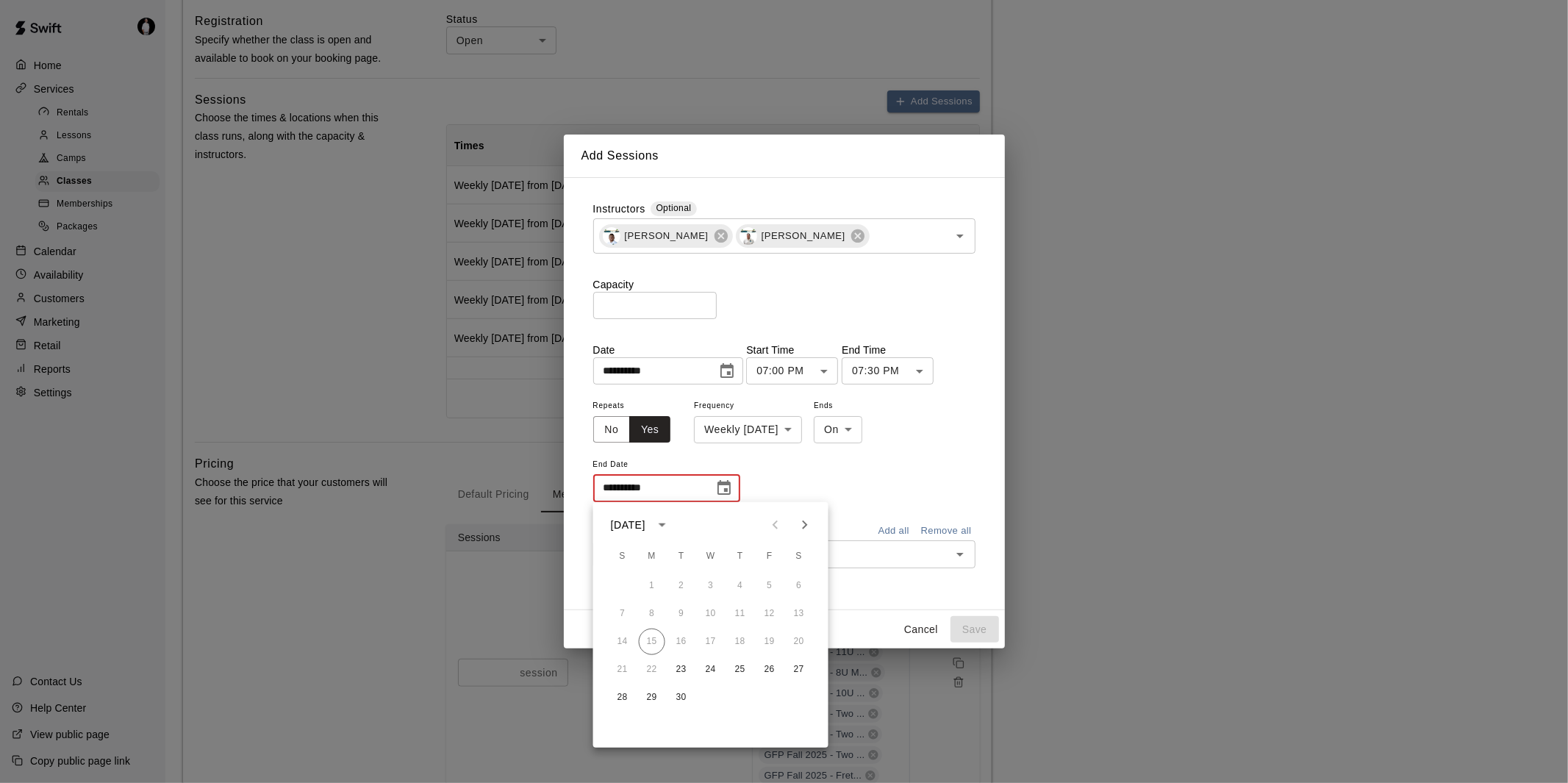
click at [804, 521] on icon "Next month" at bounding box center [805, 525] width 18 height 18
click at [680, 694] on button "30" at bounding box center [681, 697] width 27 height 27
type input "**********"
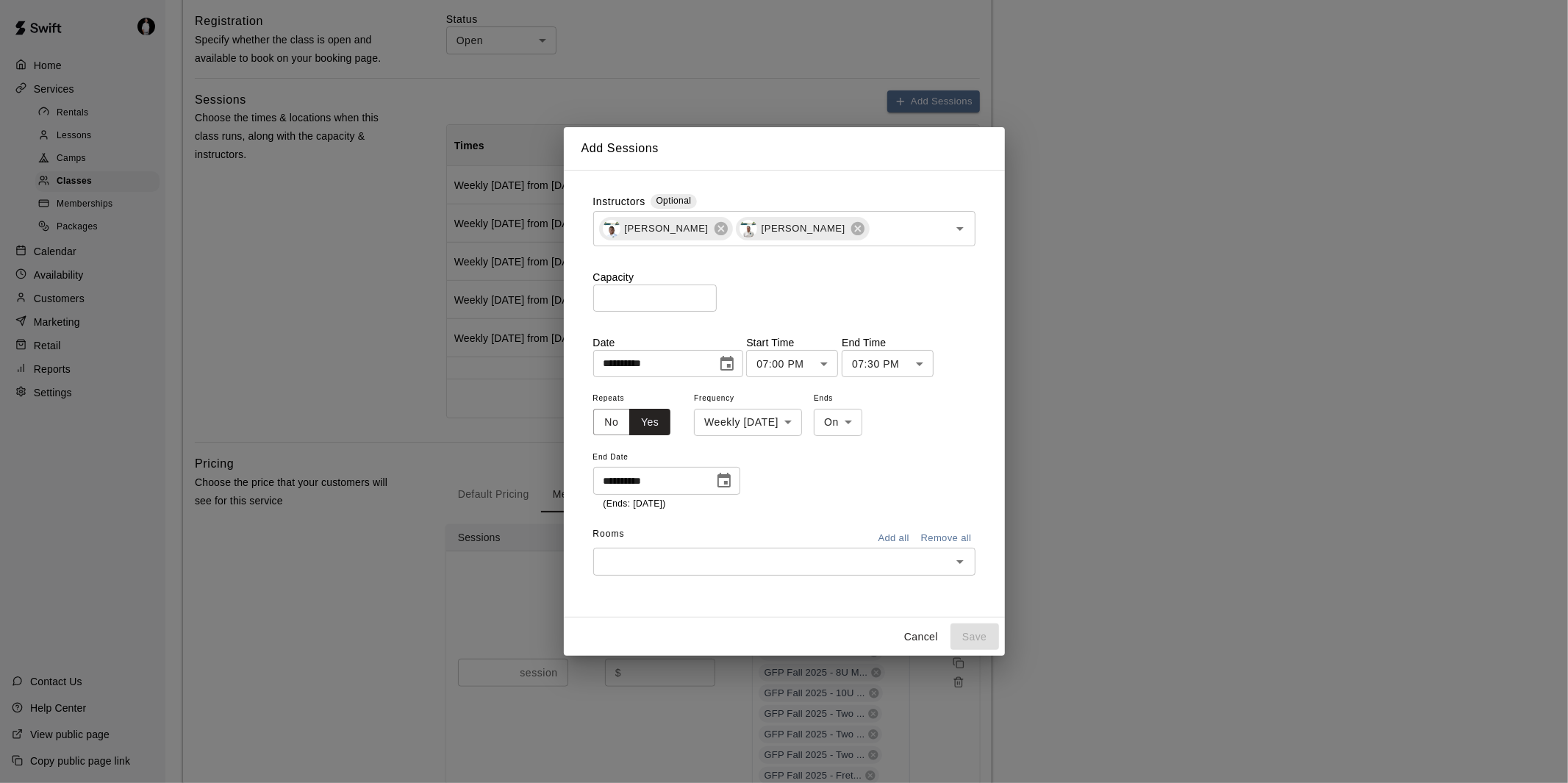
click at [765, 561] on input "text" at bounding box center [772, 562] width 349 height 18
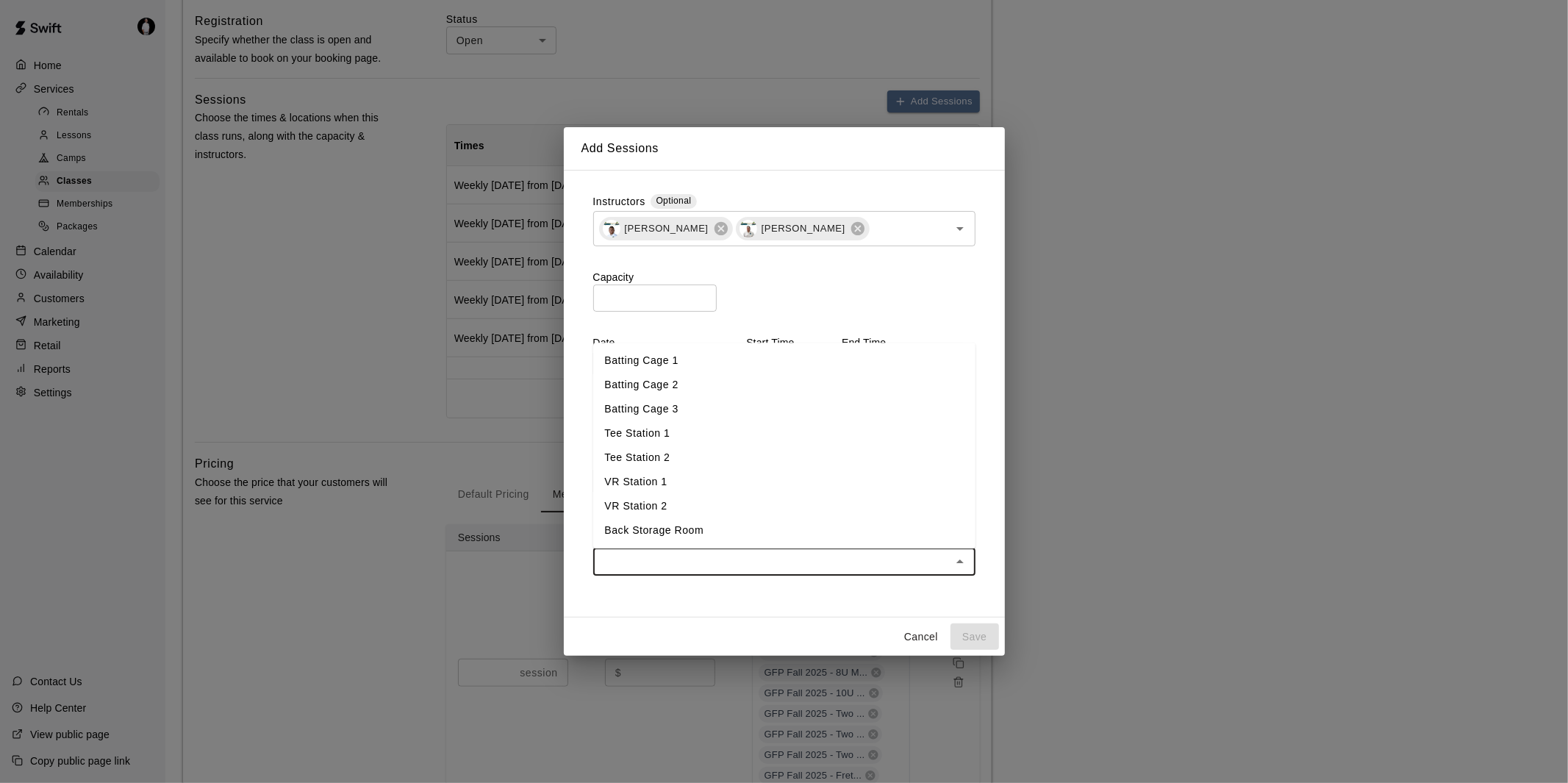
click at [747, 362] on li "Batting Cage 1" at bounding box center [784, 360] width 382 height 24
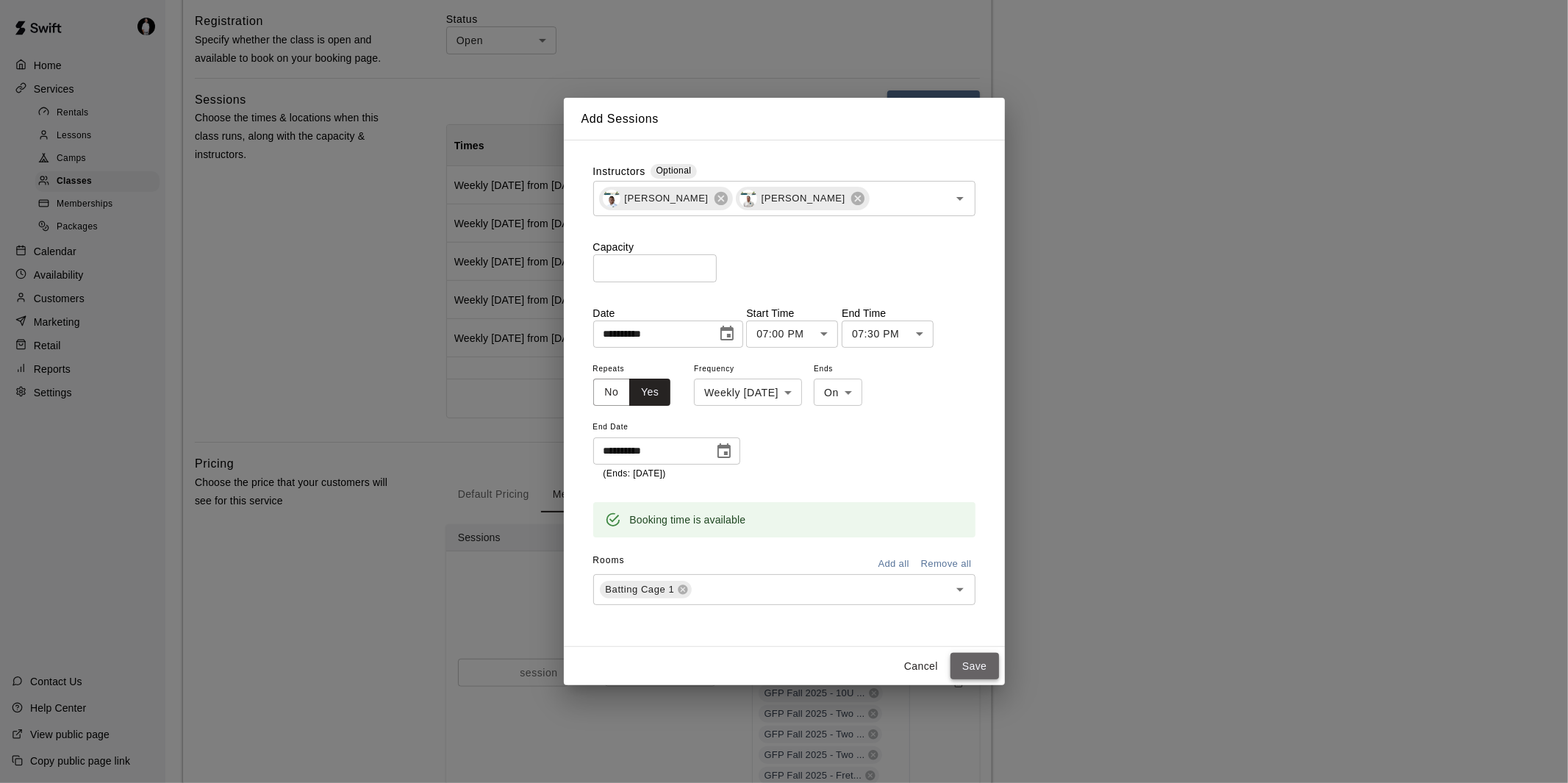
click at [975, 663] on button "Save" at bounding box center [975, 666] width 49 height 27
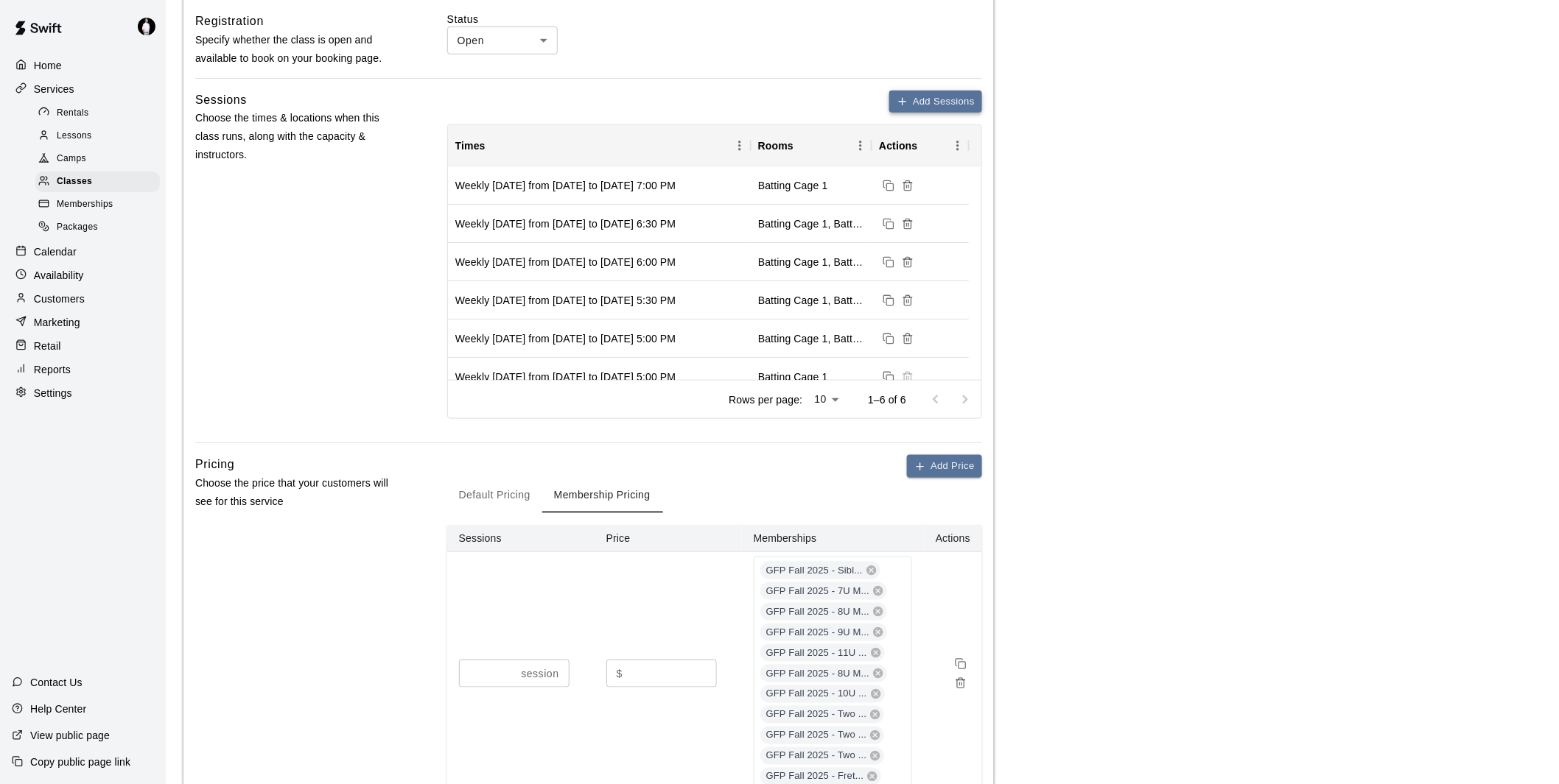
click at [931, 96] on button "Add Sessions" at bounding box center [935, 102] width 93 height 23
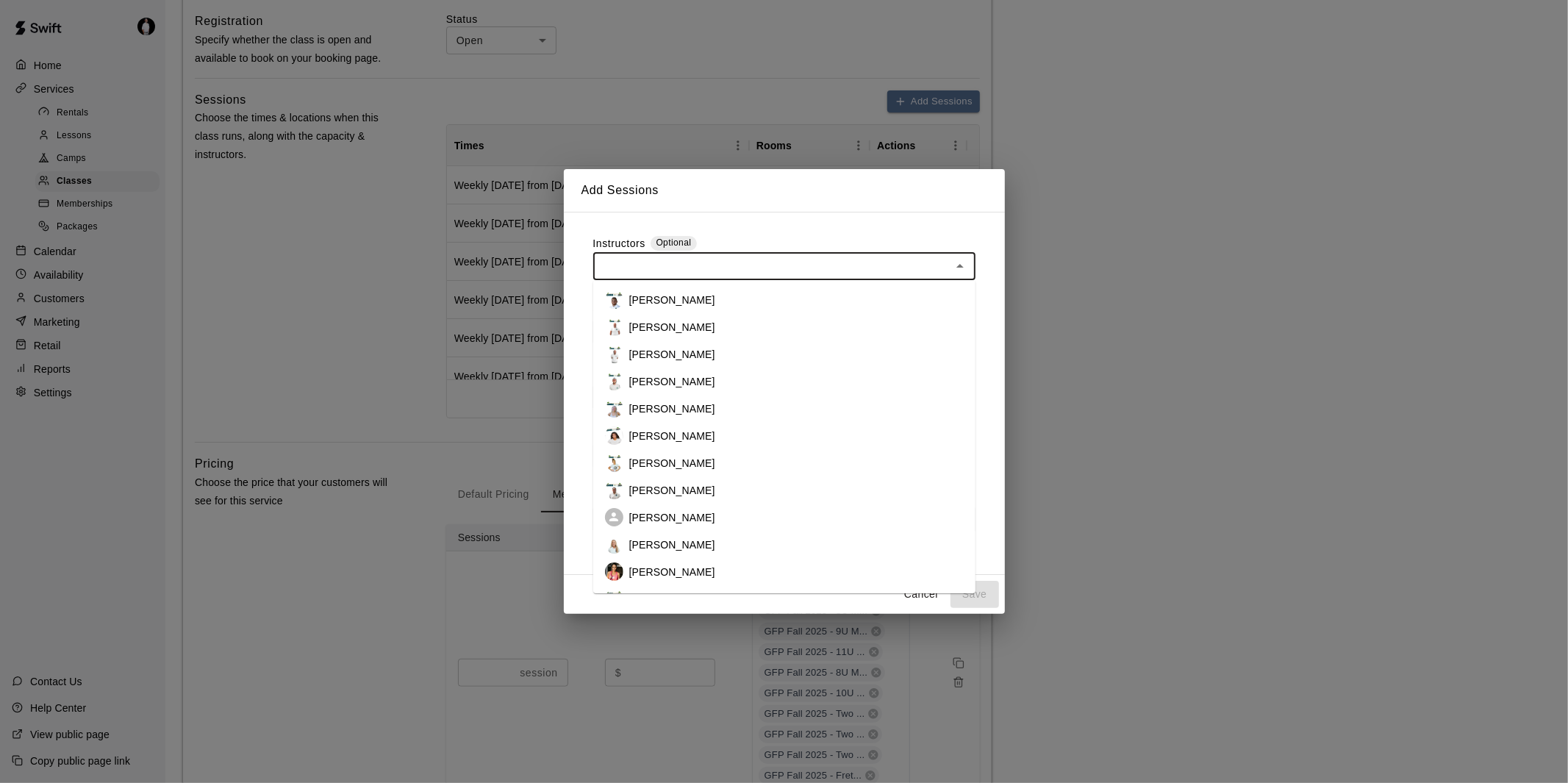
click at [754, 261] on input "text" at bounding box center [772, 266] width 349 height 18
click at [731, 295] on li "[PERSON_NAME]" at bounding box center [784, 299] width 382 height 27
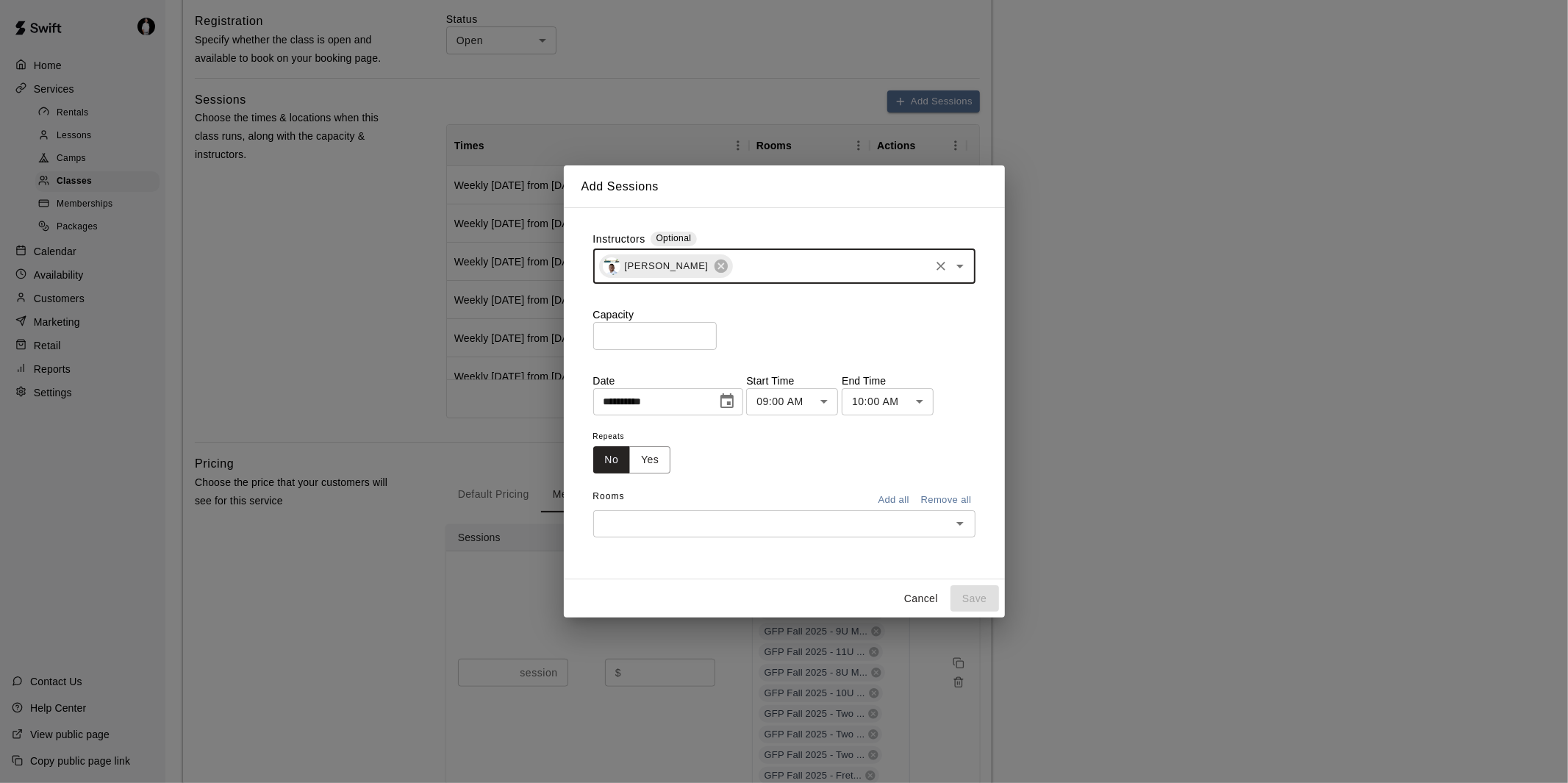
click at [785, 267] on input "text" at bounding box center [831, 266] width 194 height 18
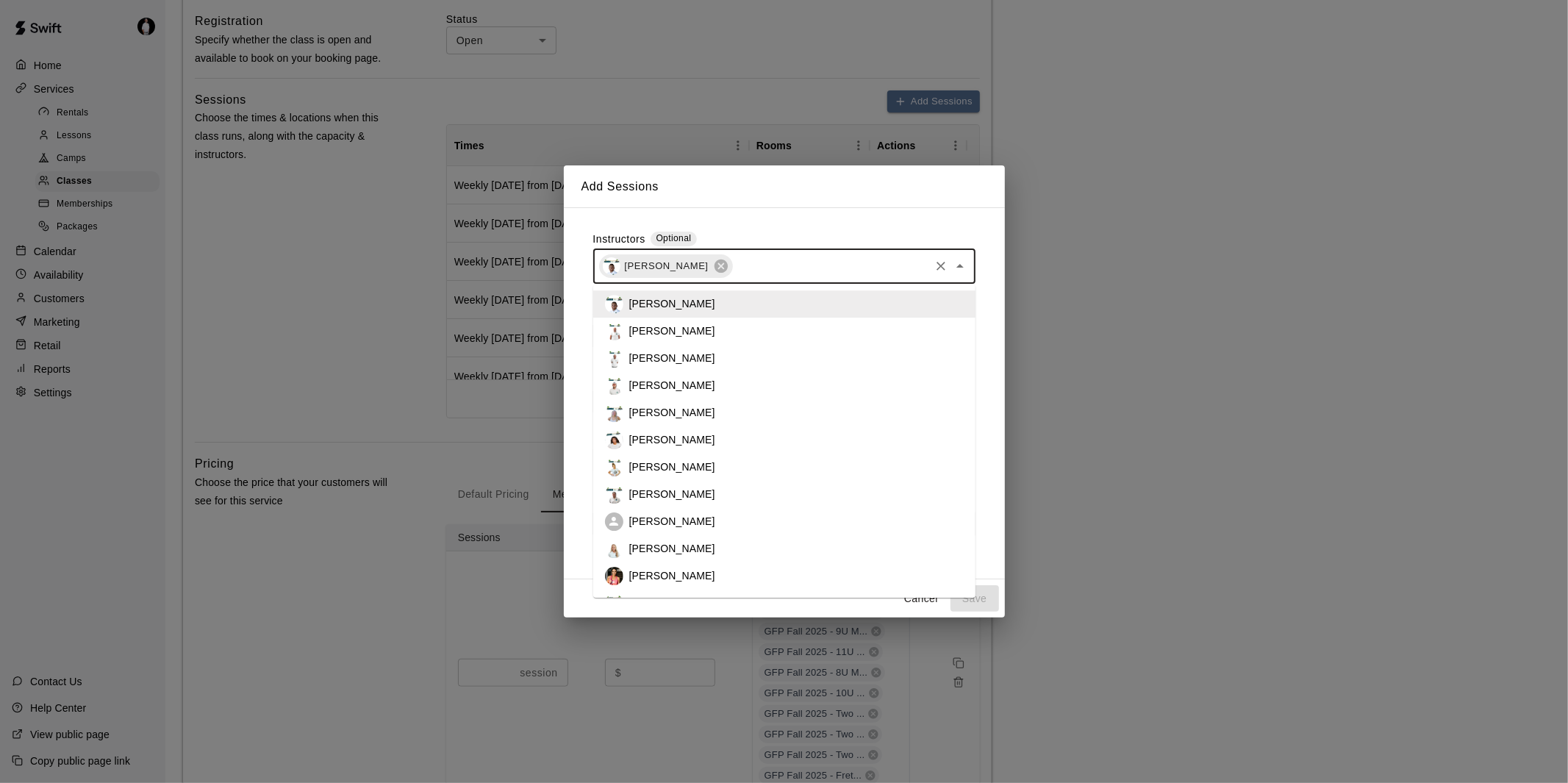
click at [720, 493] on li "[PERSON_NAME]" at bounding box center [784, 494] width 382 height 27
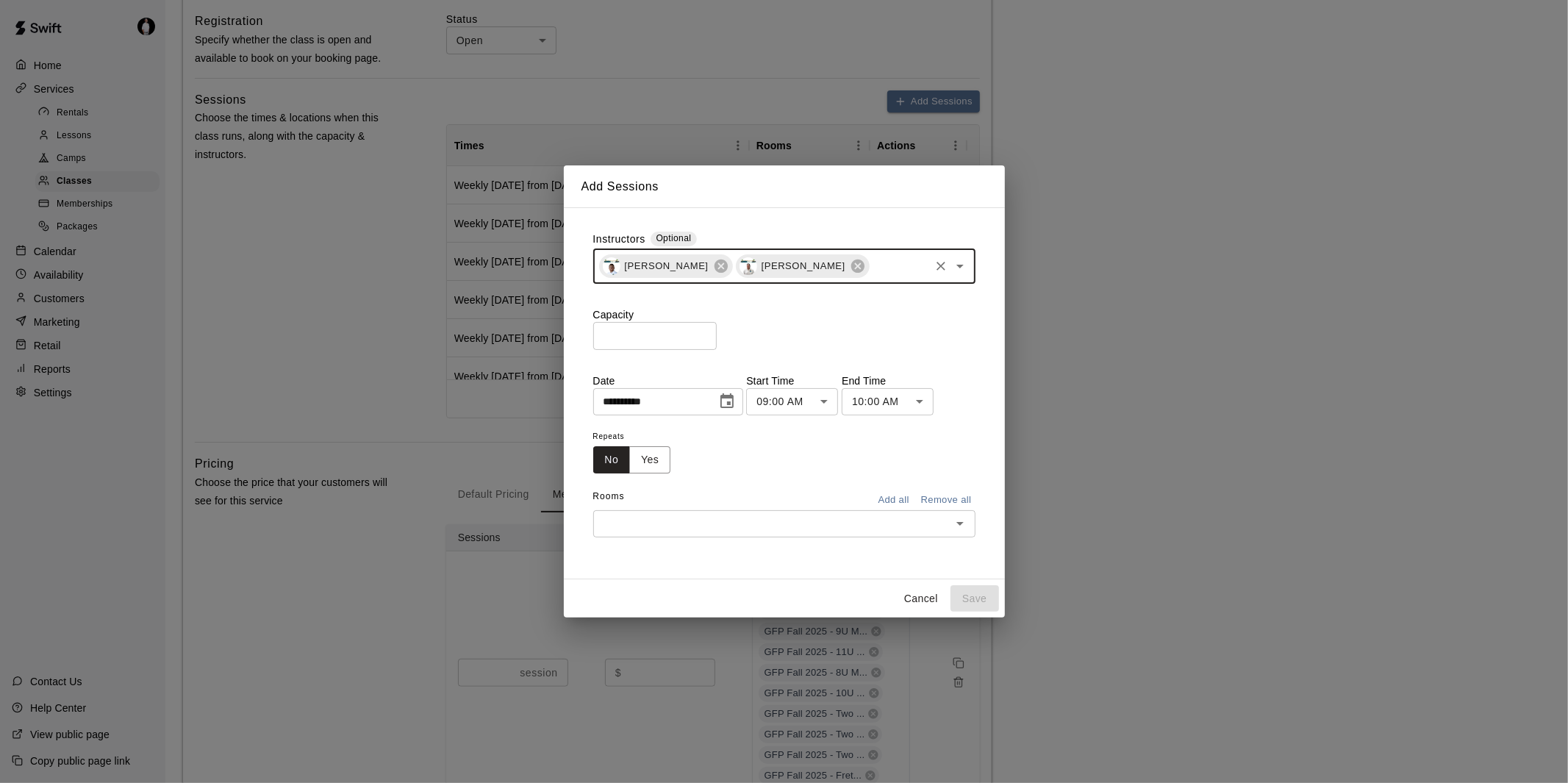
click at [694, 337] on input "*" at bounding box center [655, 335] width 124 height 27
type input "*"
click at [712, 331] on input "*" at bounding box center [655, 335] width 124 height 27
click at [734, 396] on icon "Choose date, selected date is Sep 15, 2025" at bounding box center [726, 400] width 13 height 15
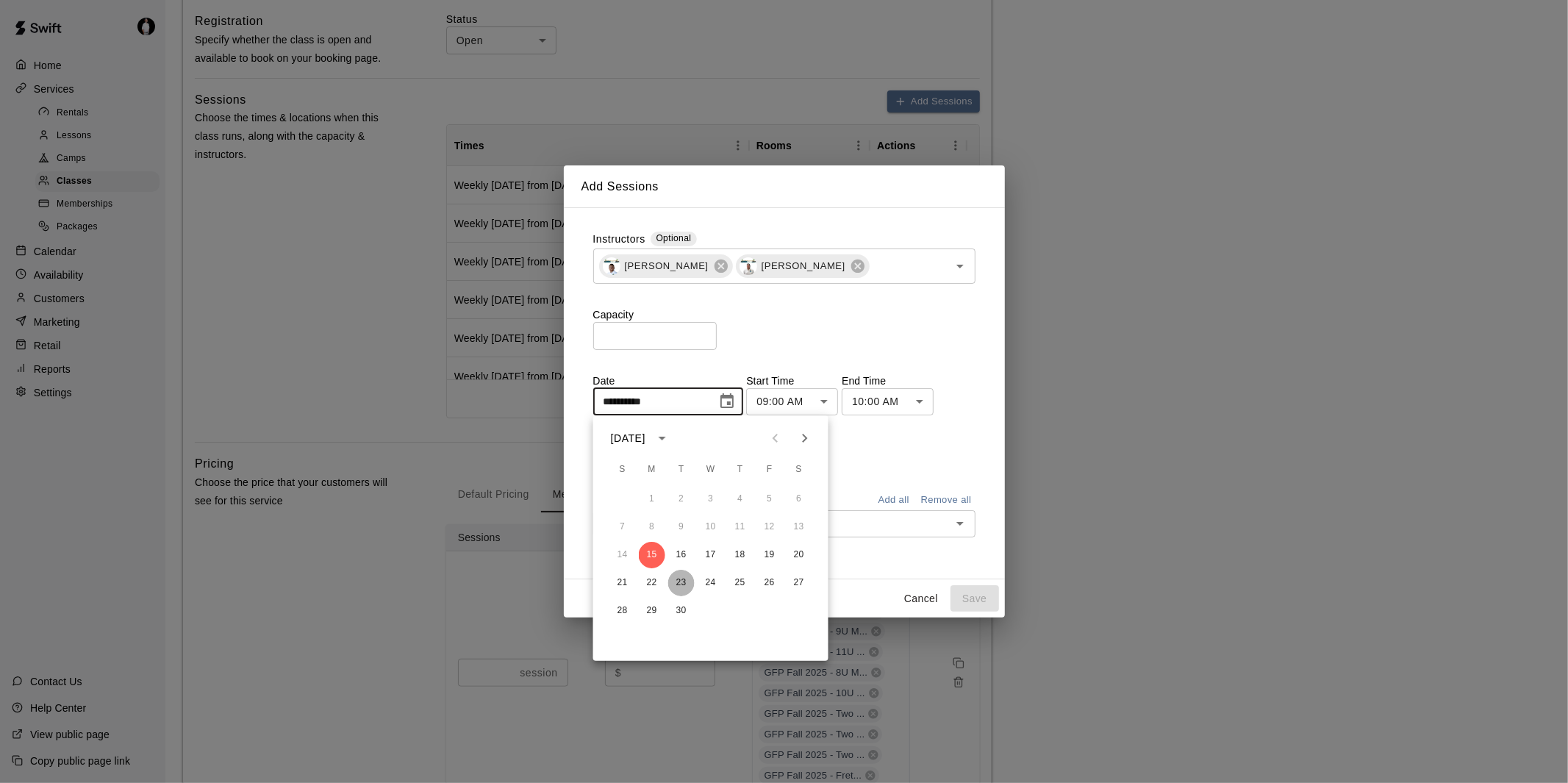
click at [681, 584] on button "23" at bounding box center [681, 583] width 27 height 27
type input "**********"
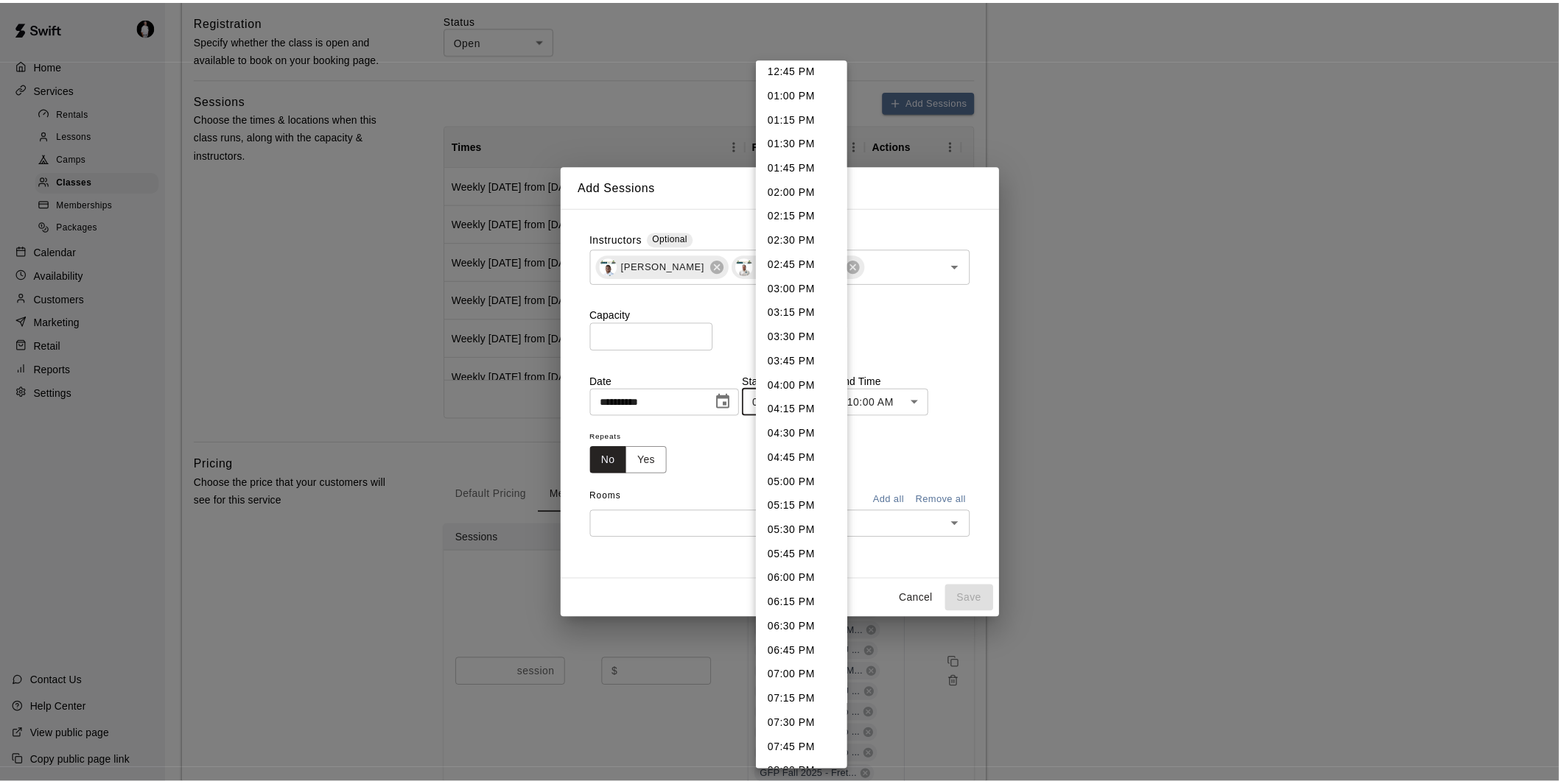
scroll to position [1352, 0]
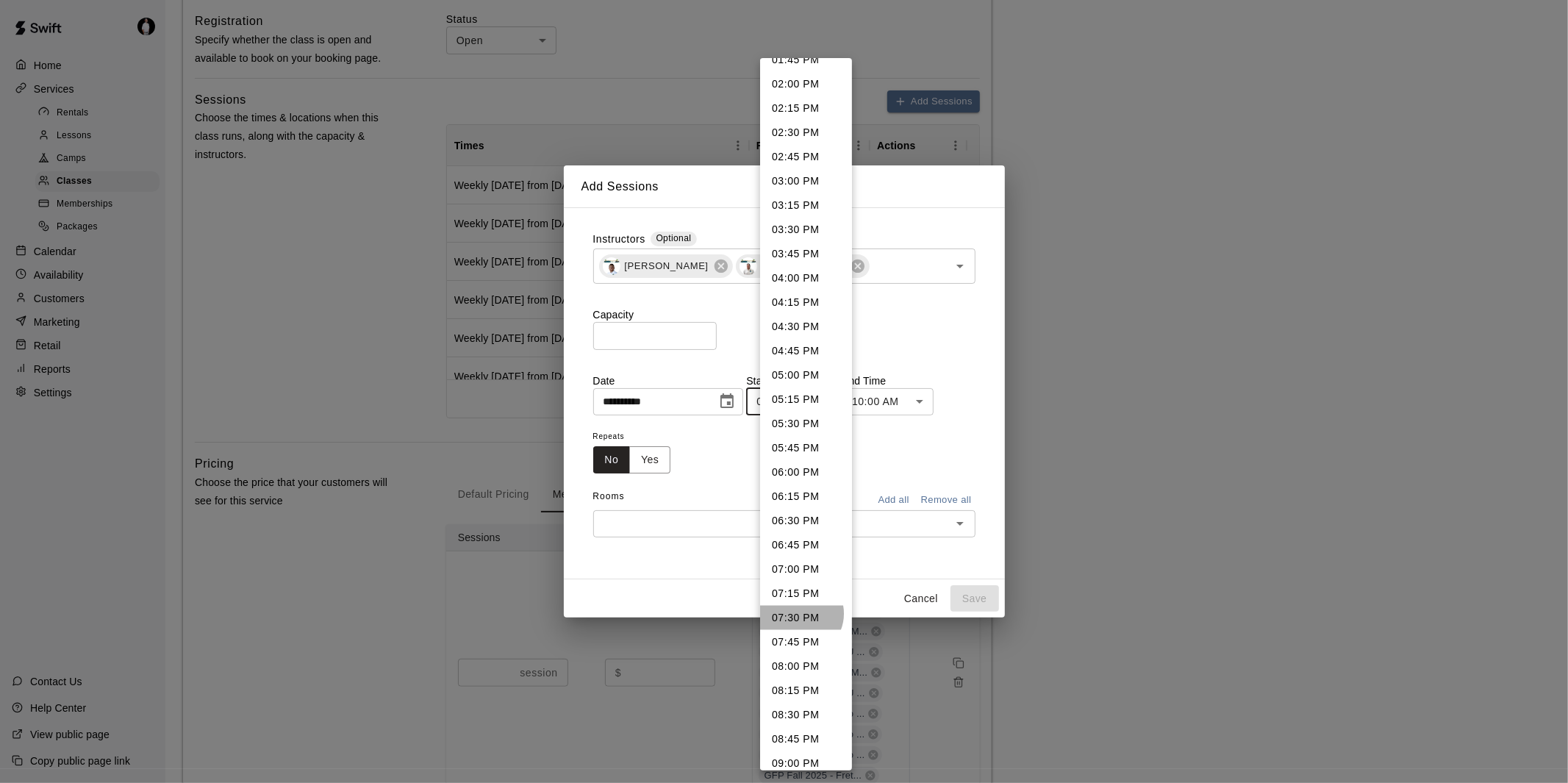
click at [800, 611] on li "07:30 PM" at bounding box center [806, 617] width 92 height 24
type input "********"
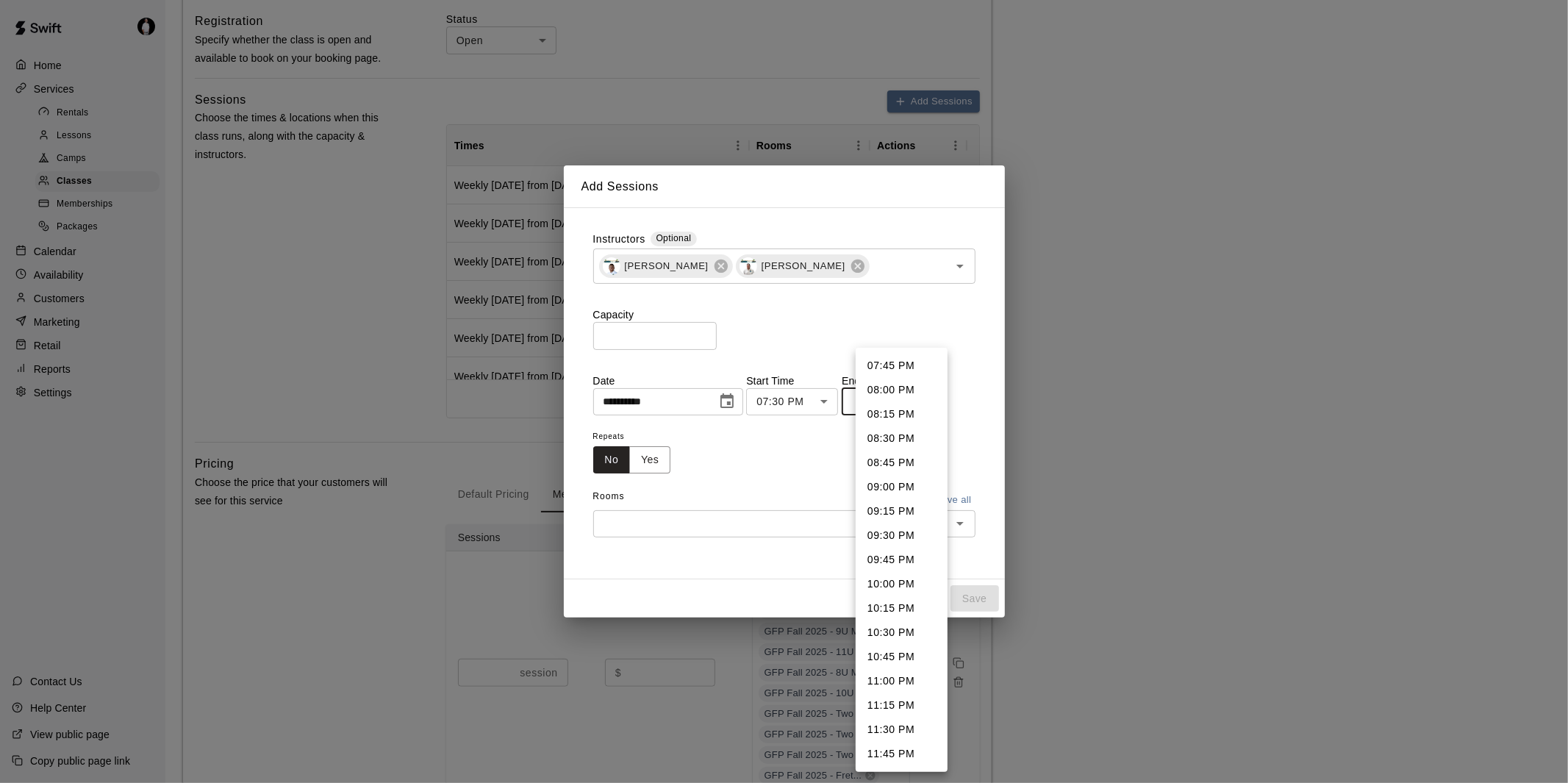
click at [923, 388] on li "08:00 PM" at bounding box center [902, 390] width 92 height 24
type input "********"
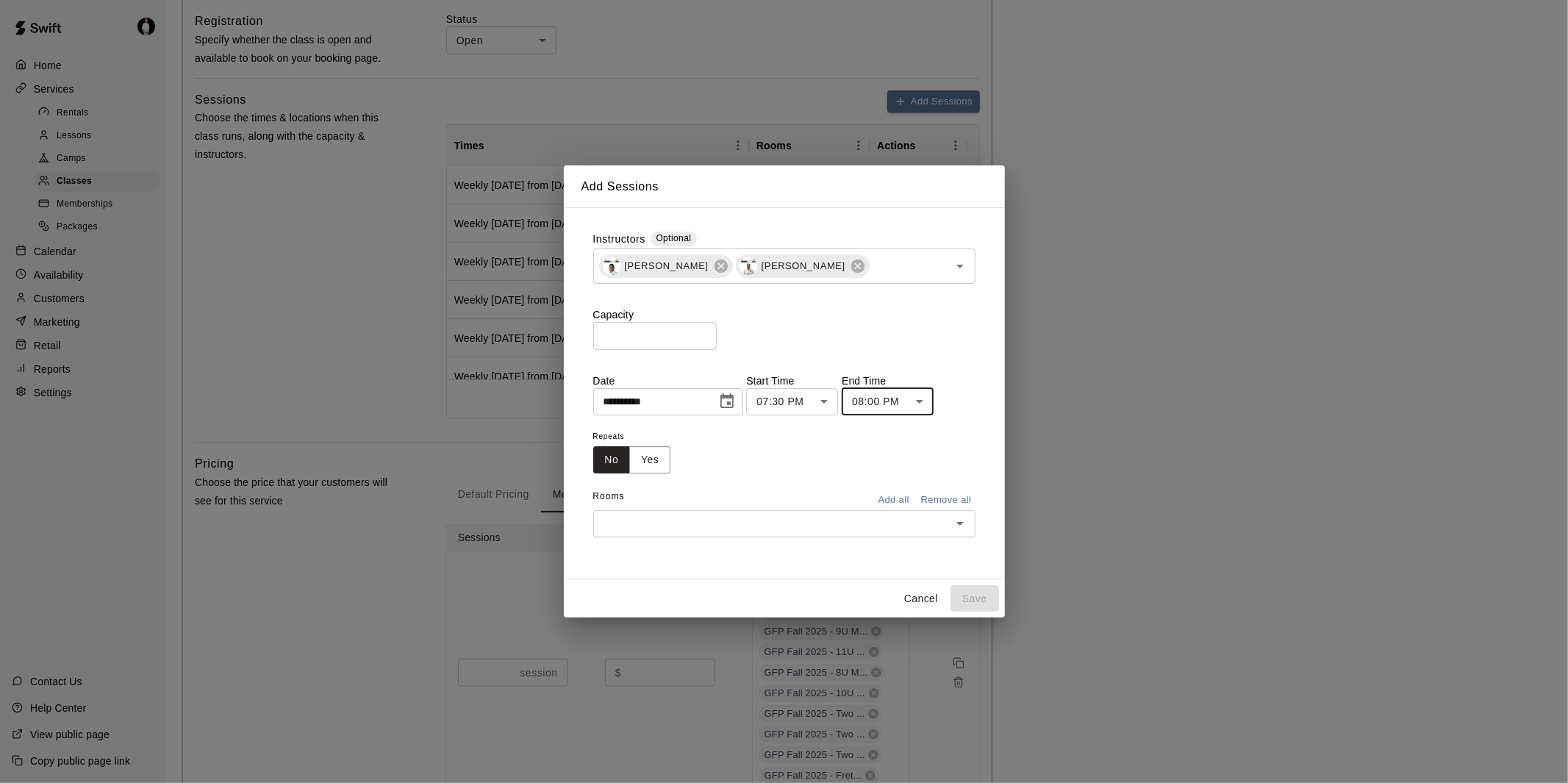
click at [658, 450] on button "Yes" at bounding box center [649, 459] width 41 height 27
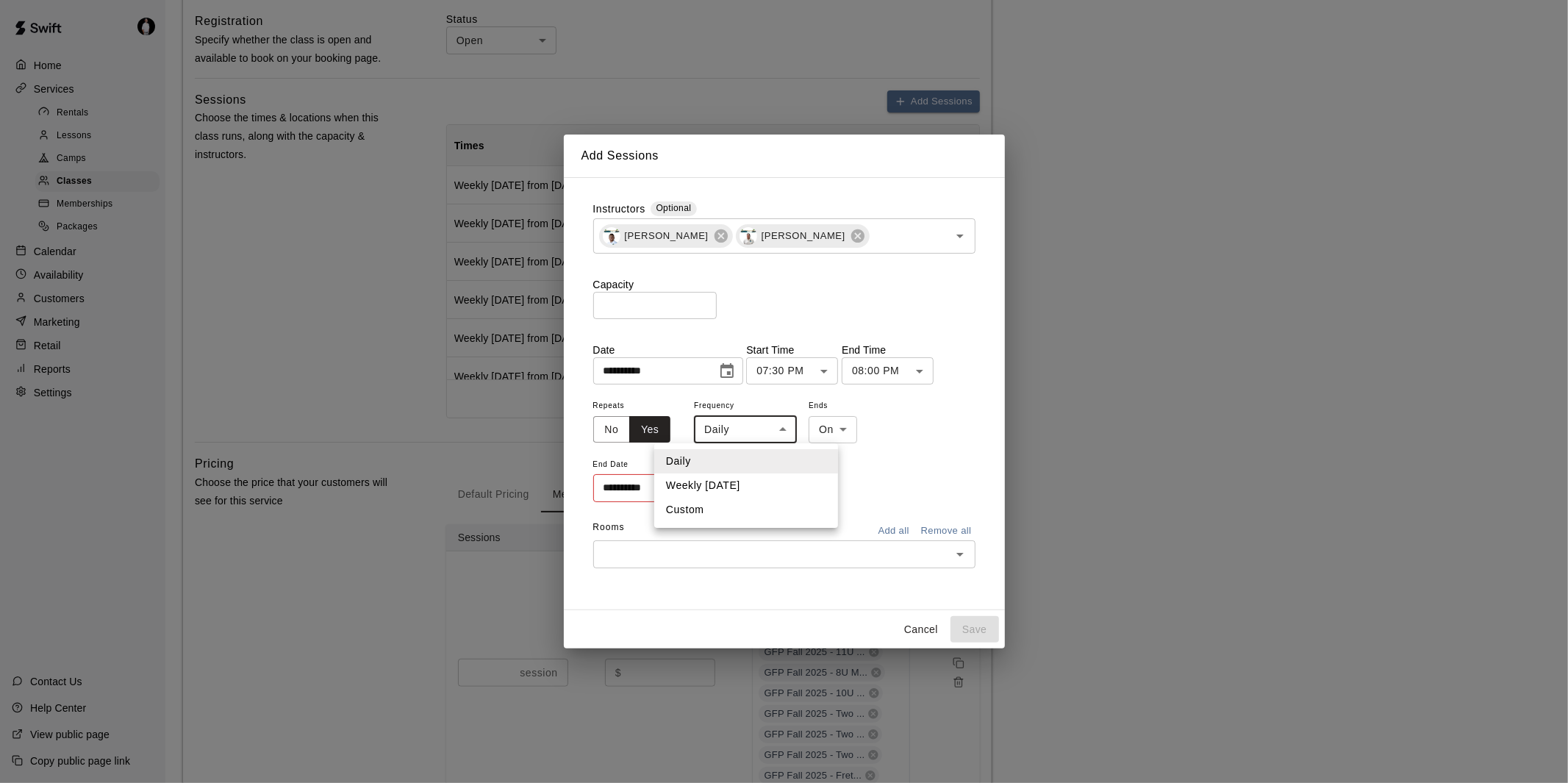
click at [732, 483] on li "Weekly [DATE]" at bounding box center [746, 486] width 184 height 24
type input "******"
click at [719, 490] on icon "Choose date" at bounding box center [724, 489] width 18 height 18
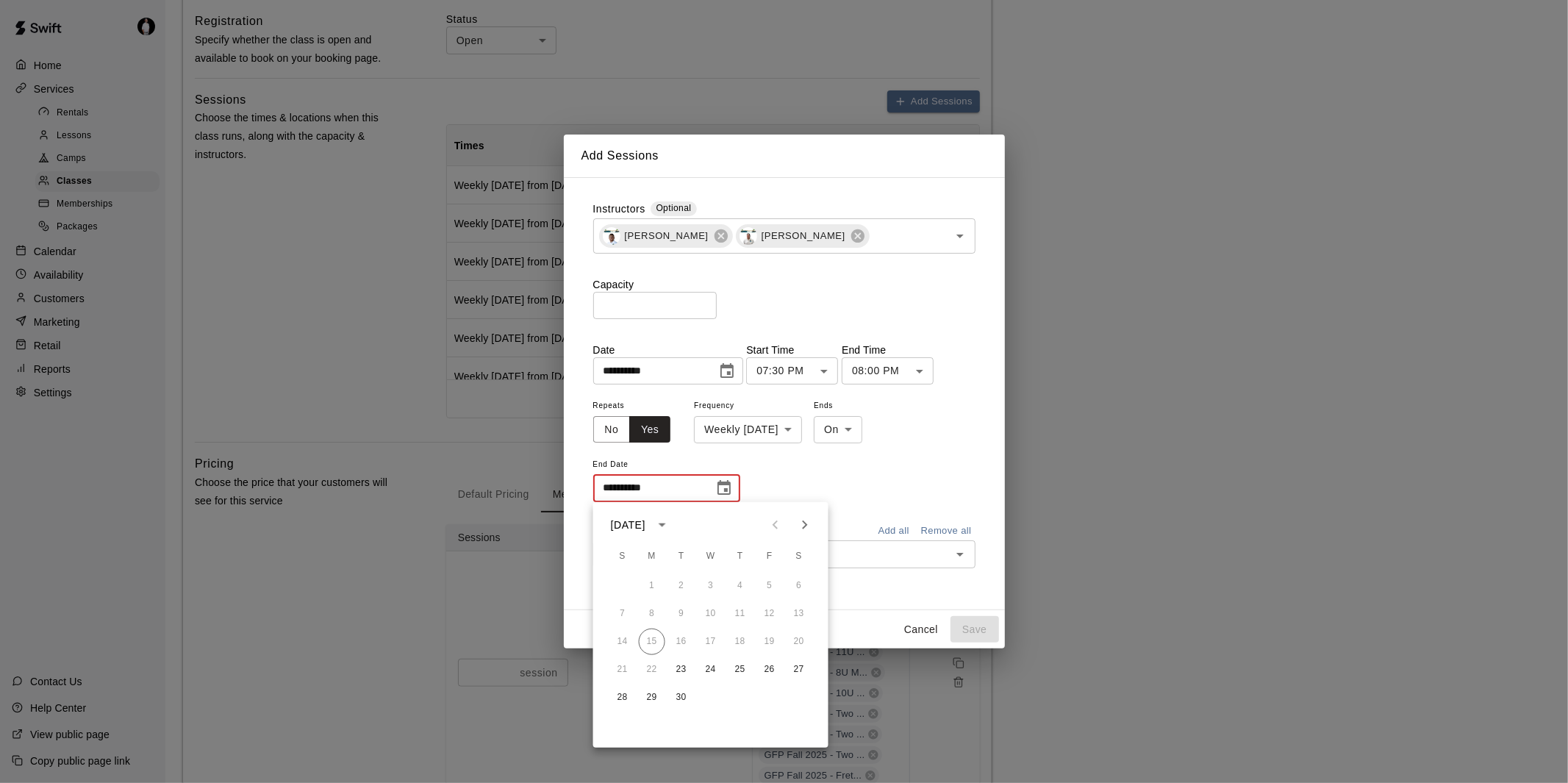
click at [804, 520] on icon "Next month" at bounding box center [805, 525] width 18 height 18
click at [675, 695] on button "30" at bounding box center [681, 697] width 27 height 27
type input "**********"
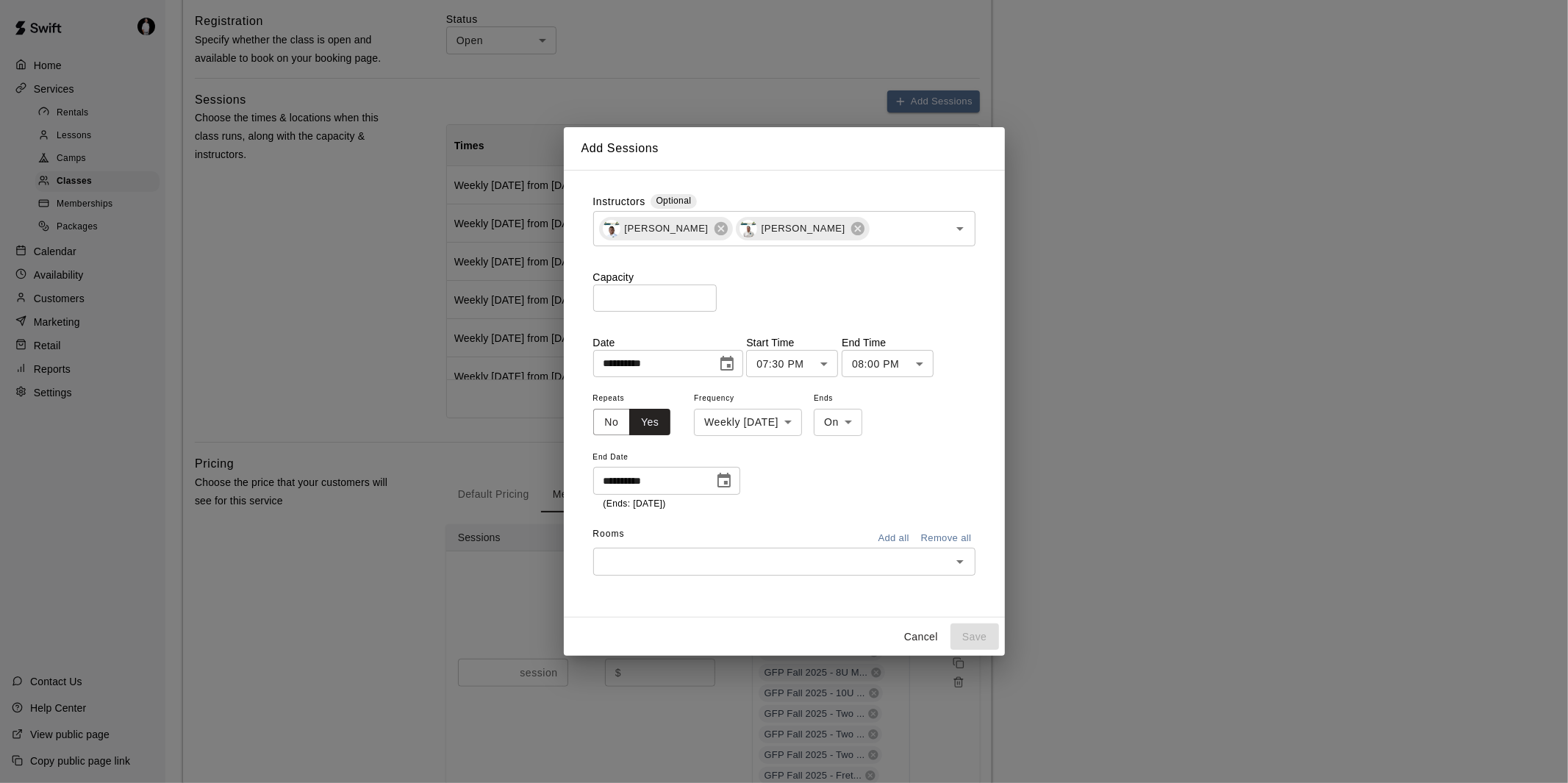
click at [722, 557] on input "text" at bounding box center [772, 562] width 349 height 18
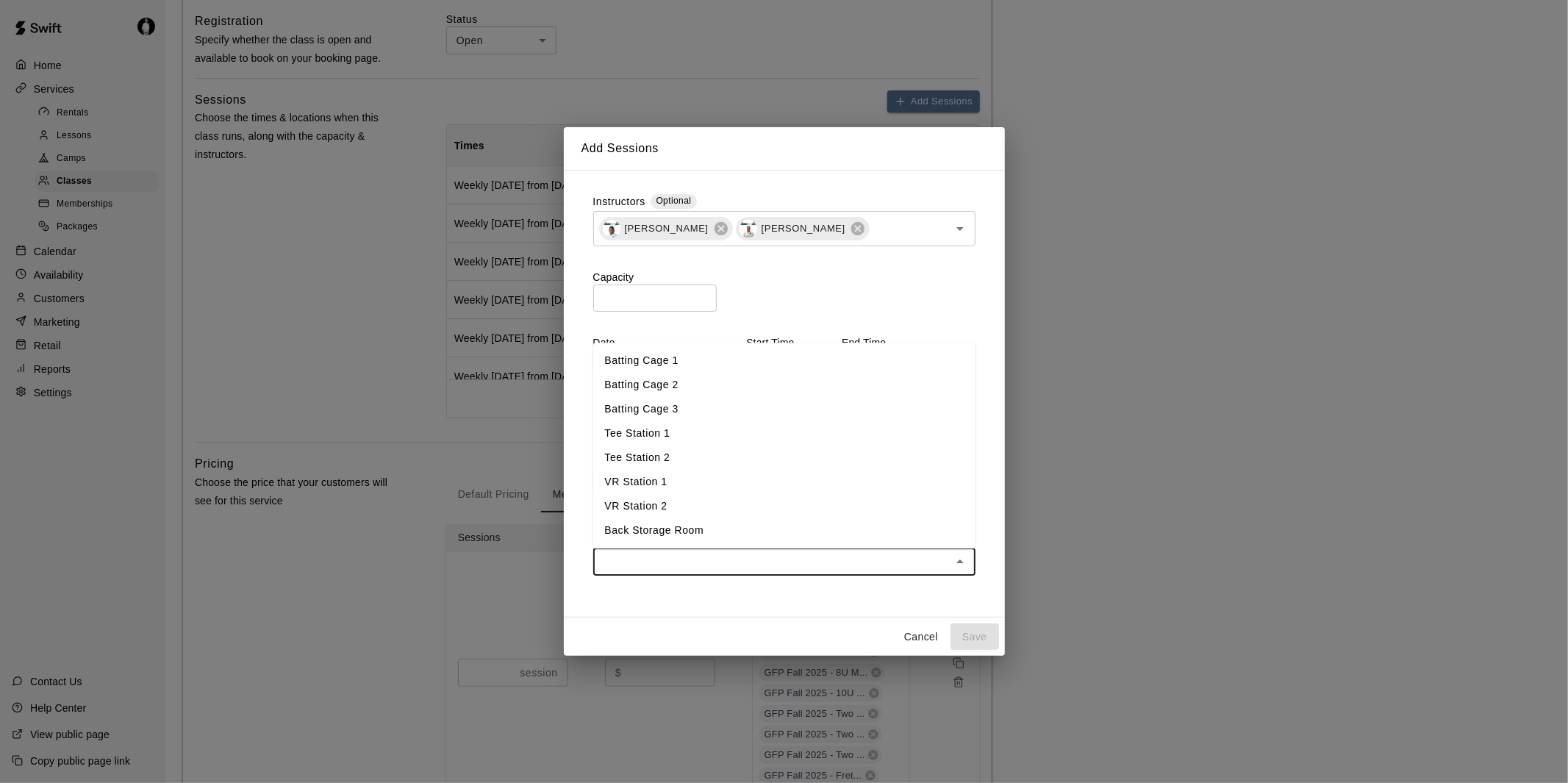
click at [711, 362] on li "Batting Cage 1" at bounding box center [784, 360] width 382 height 24
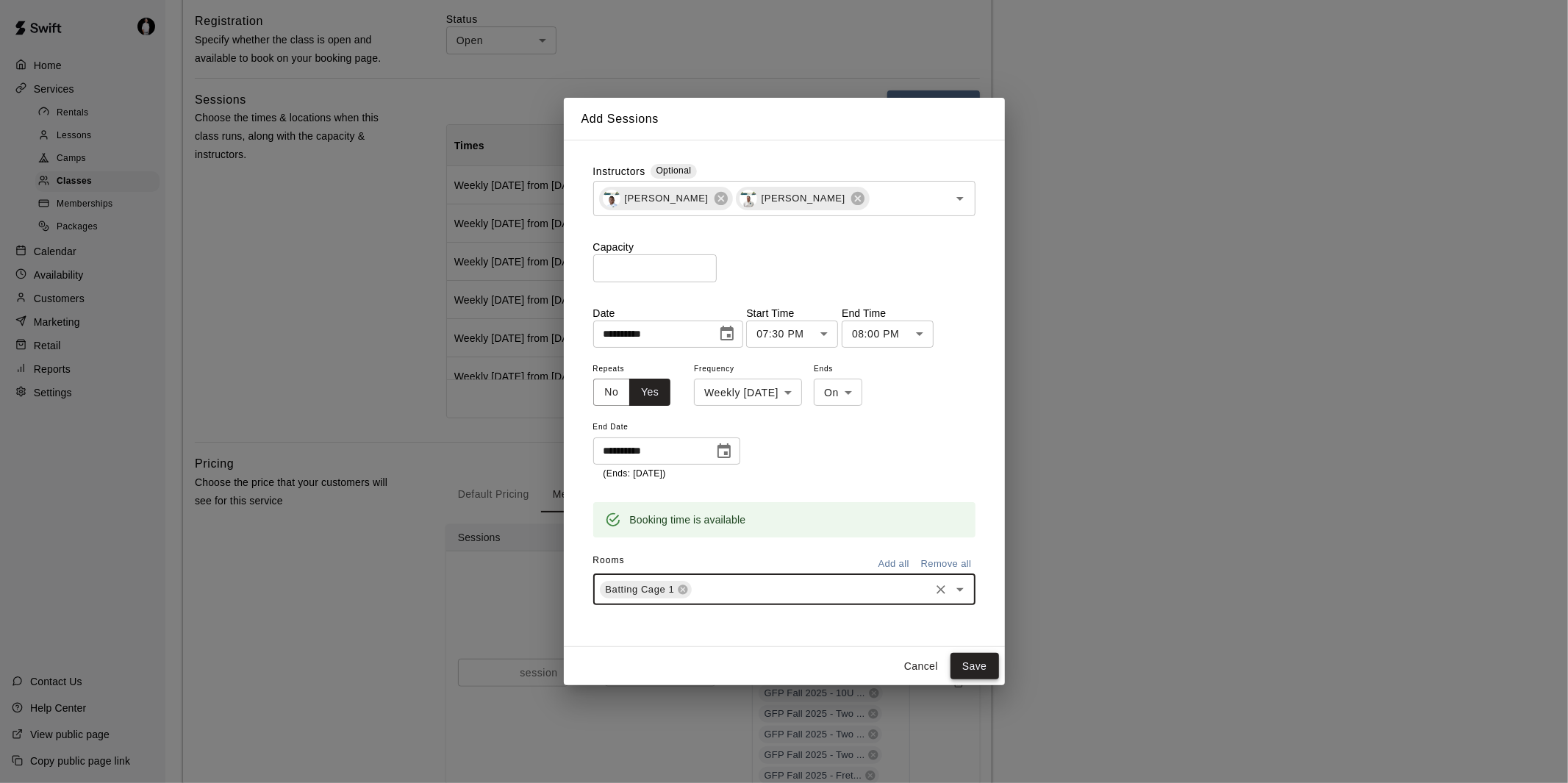
click at [975, 660] on button "Save" at bounding box center [975, 666] width 49 height 27
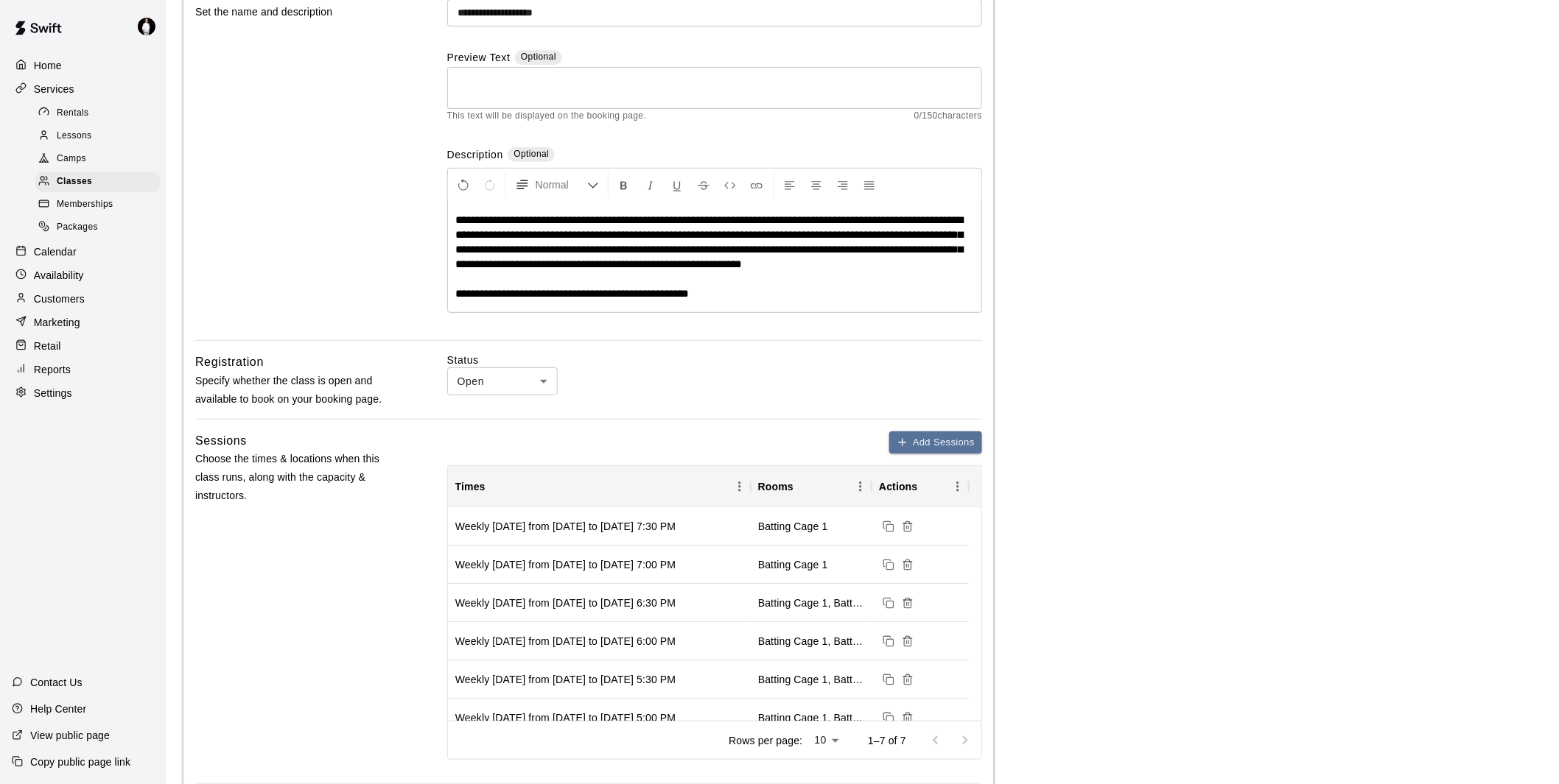
scroll to position [0, 0]
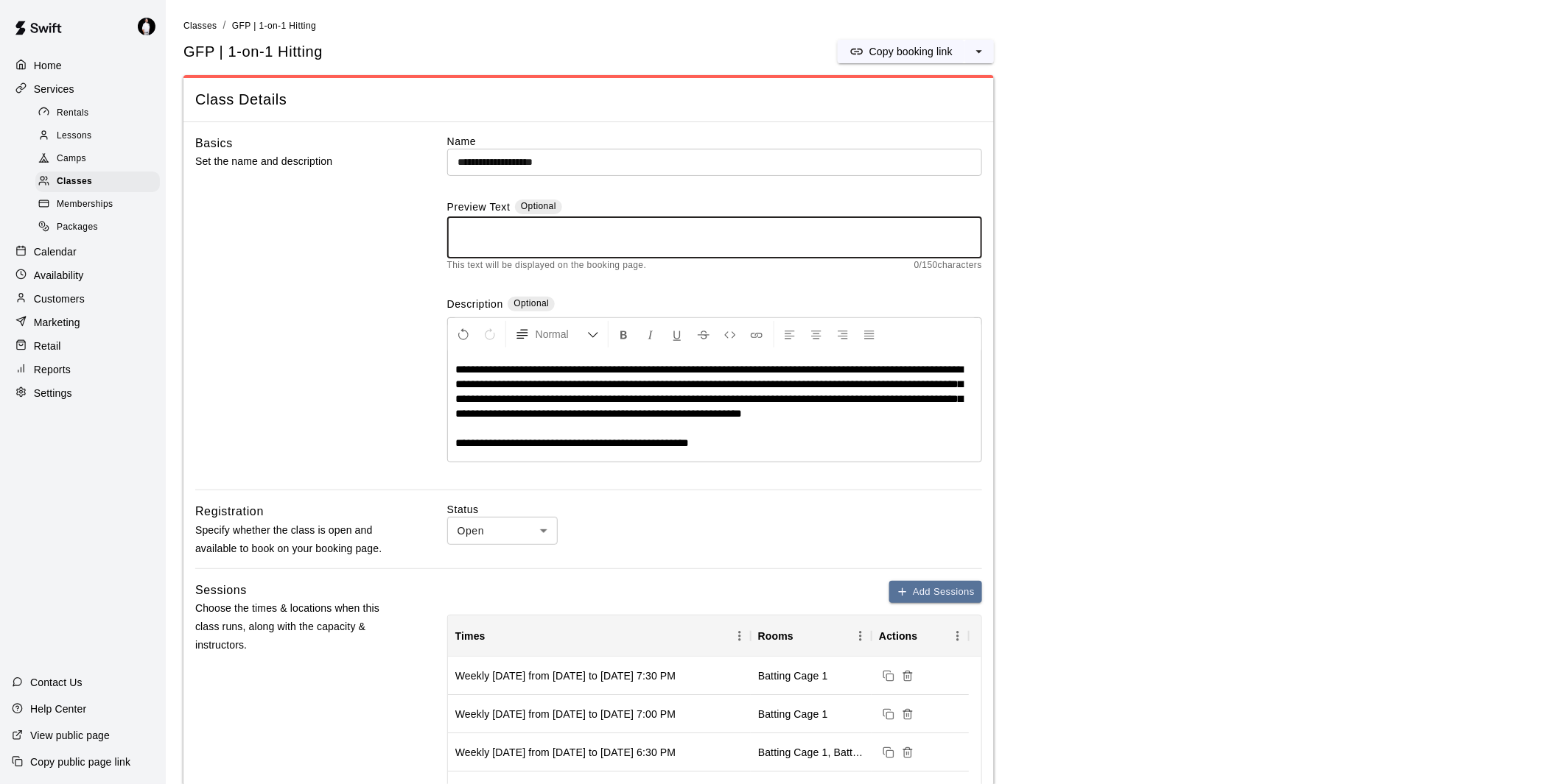
click at [680, 237] on textarea at bounding box center [715, 237] width 515 height 29
type textarea "**********"
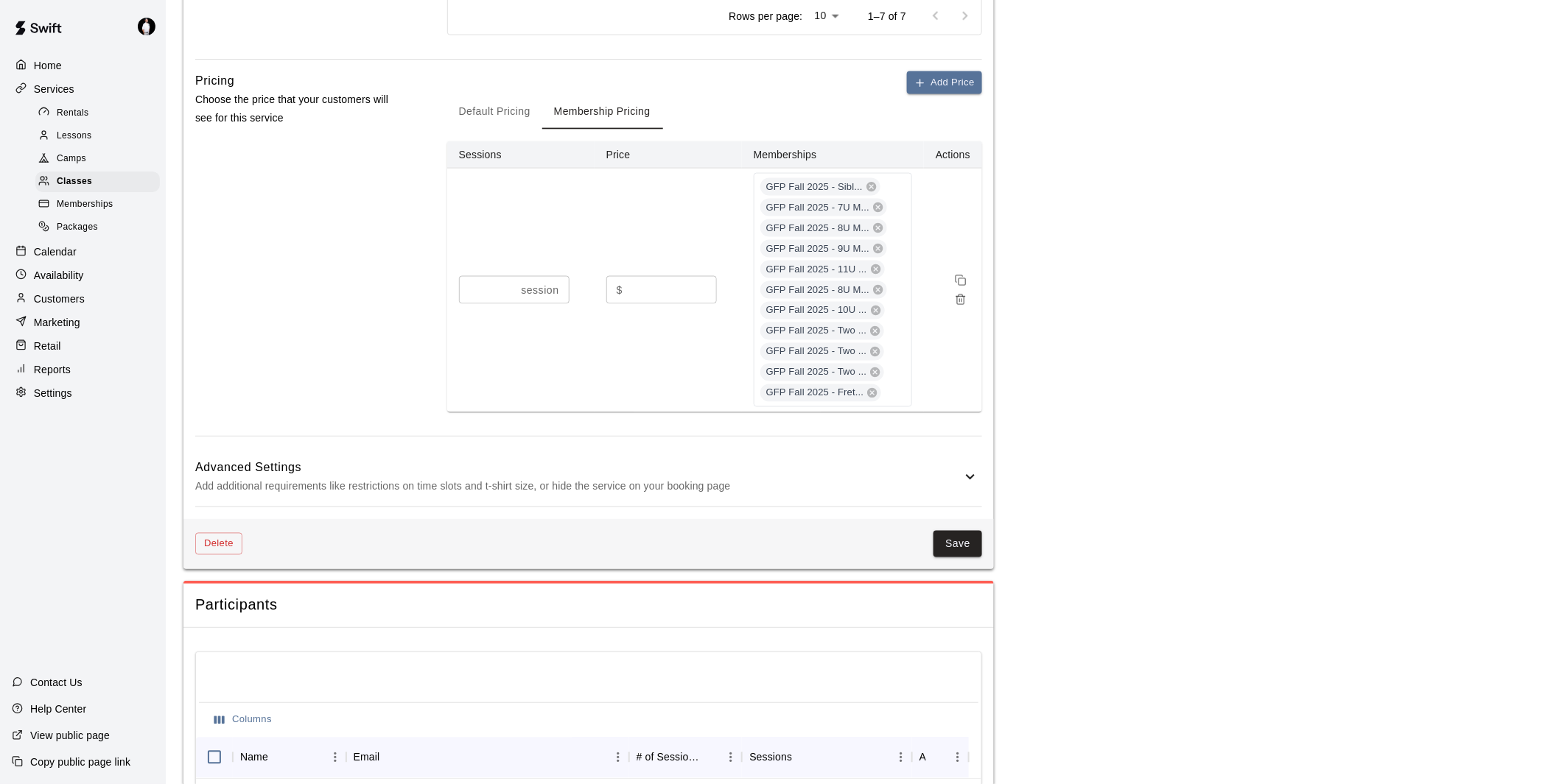
scroll to position [900, 0]
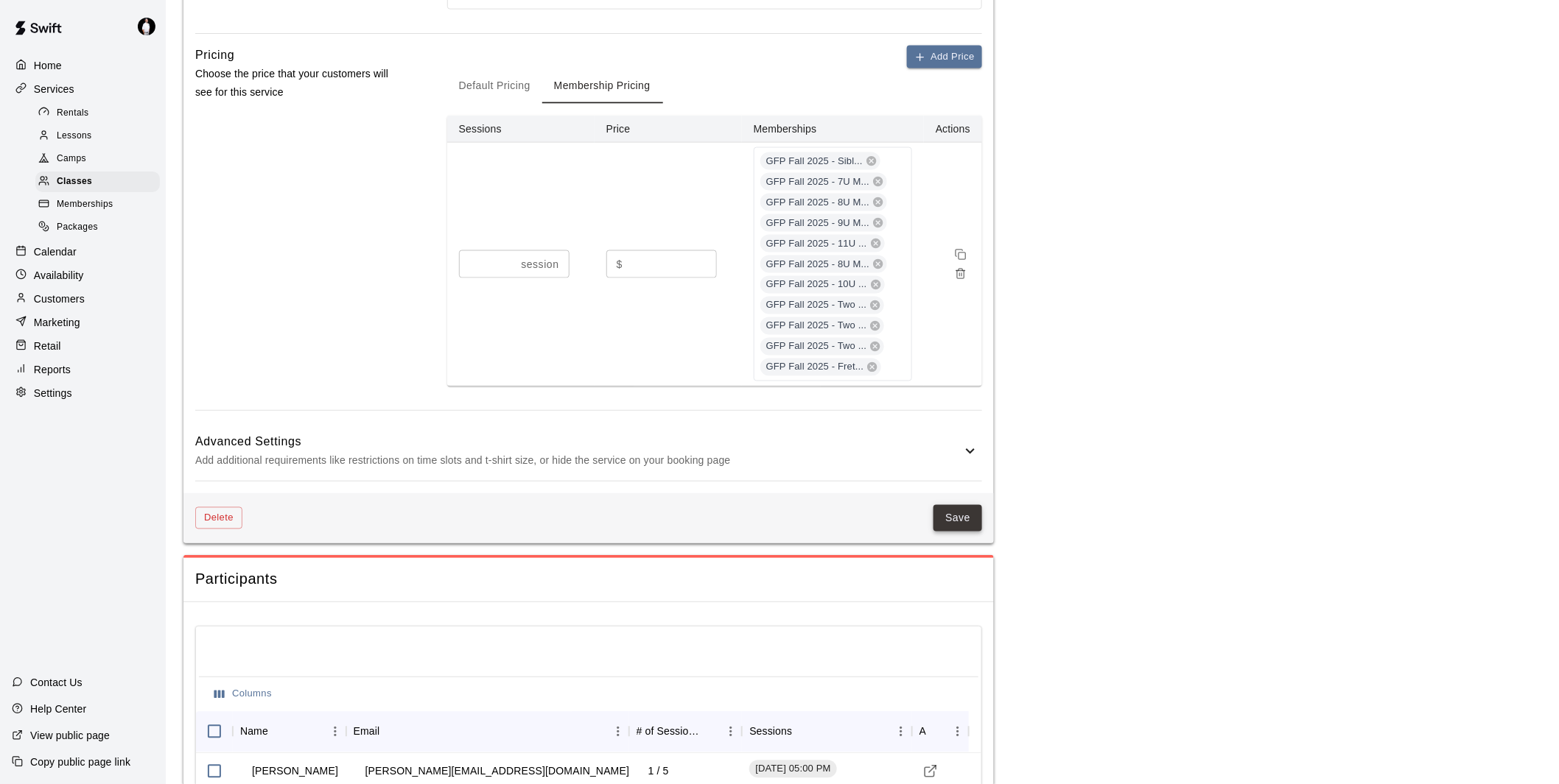
click at [963, 517] on button "Save" at bounding box center [957, 518] width 49 height 27
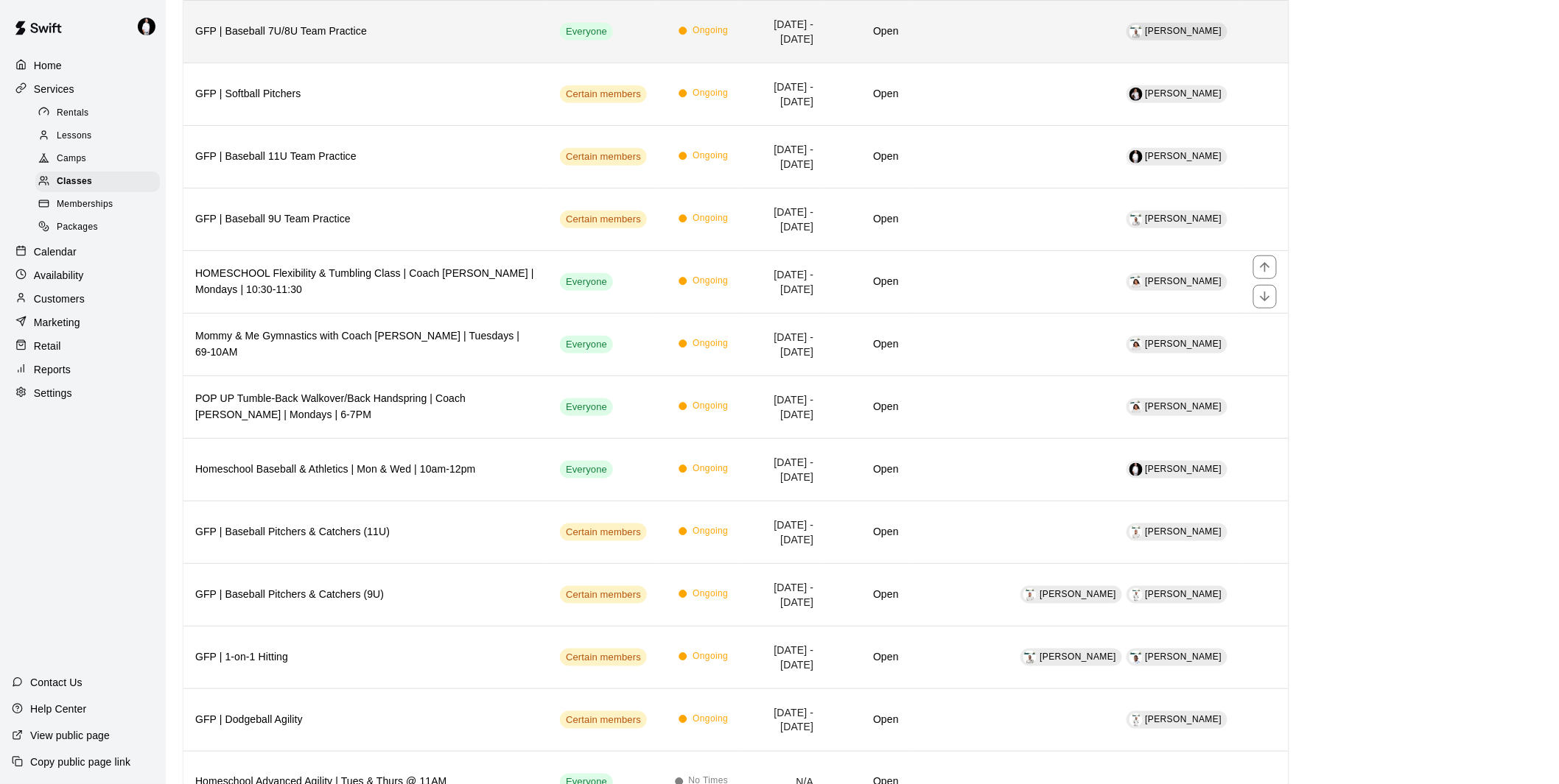
scroll to position [490, 0]
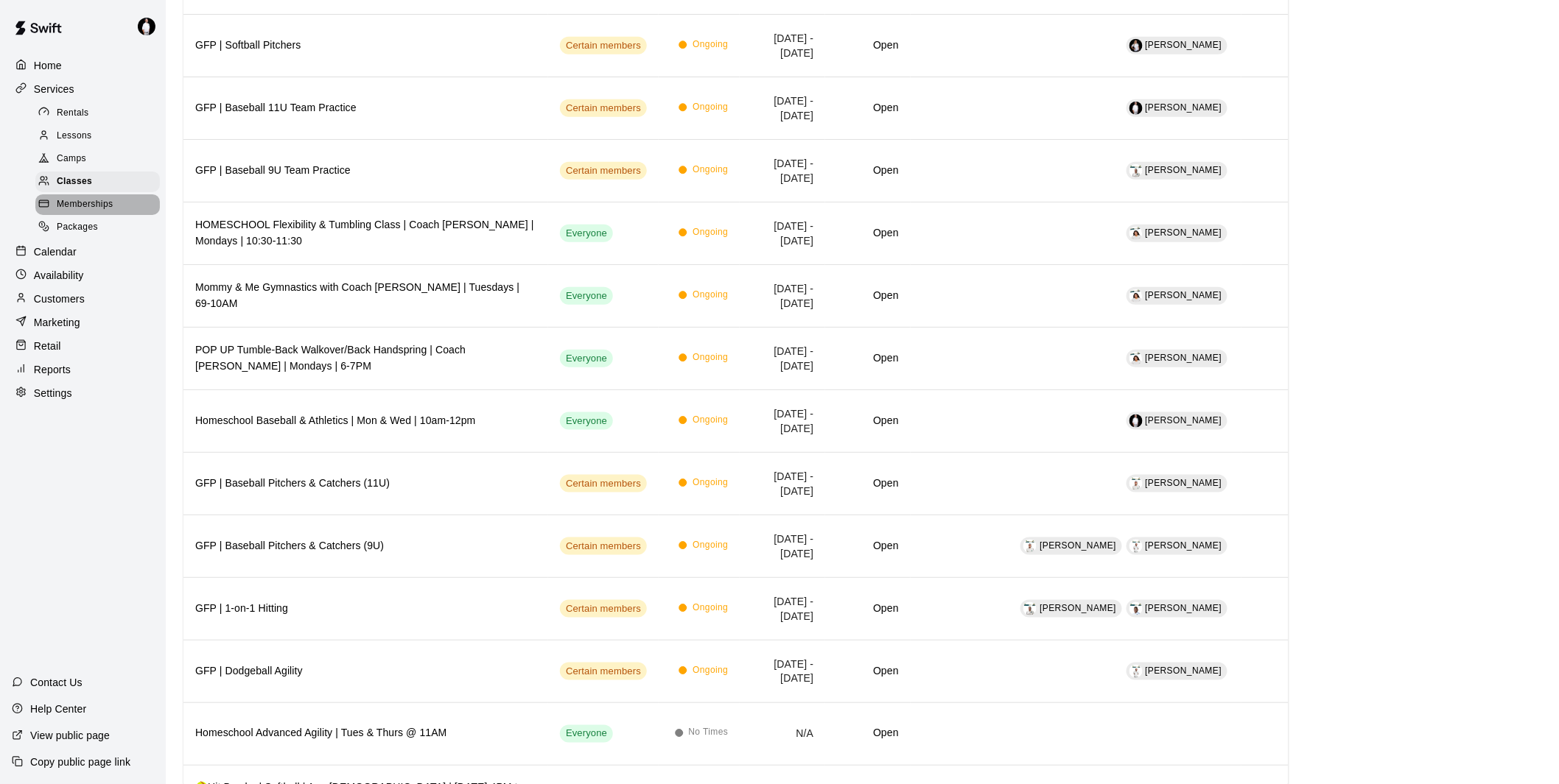
click at [109, 212] on span "Memberships" at bounding box center [85, 205] width 56 height 15
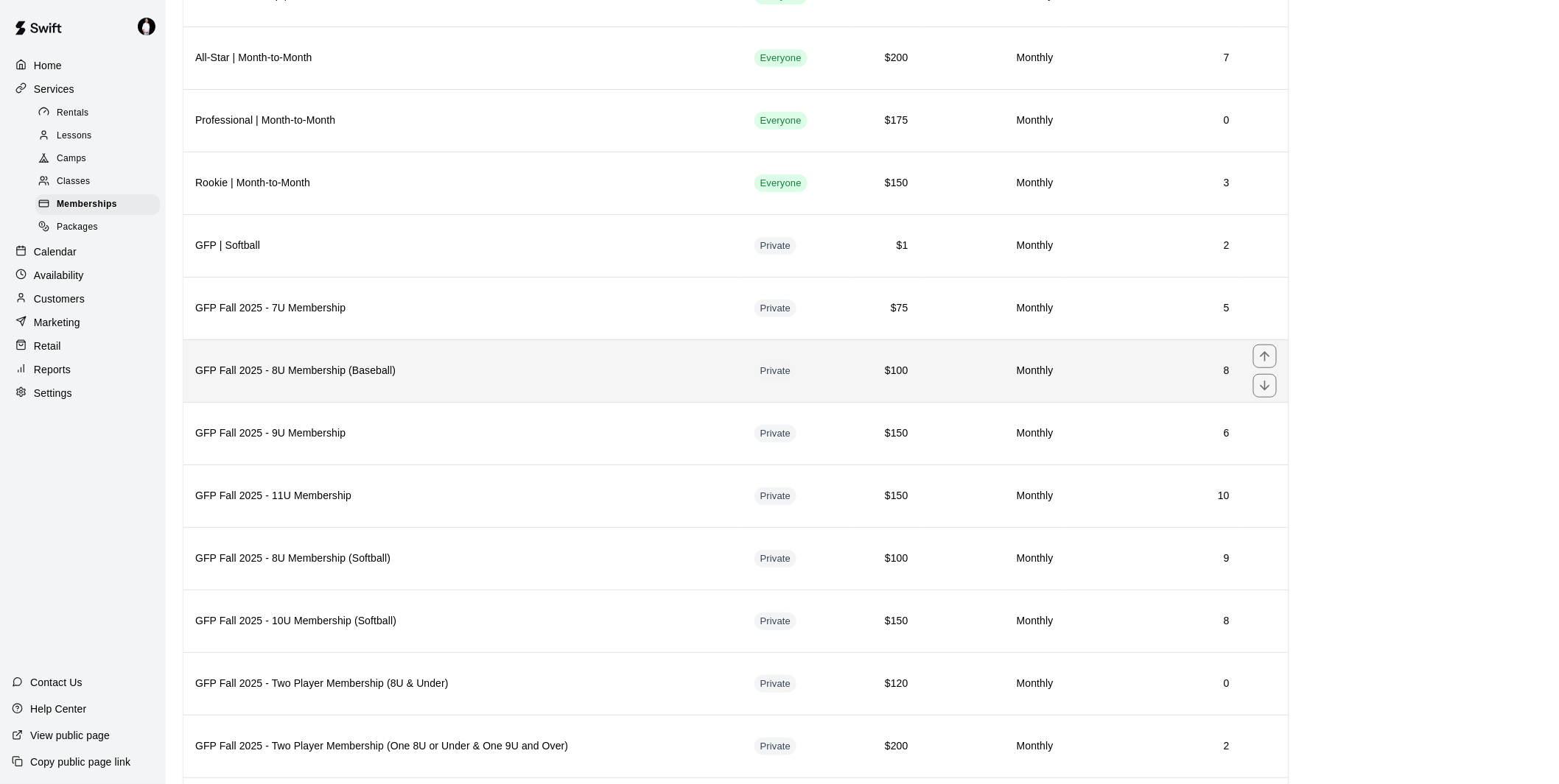
scroll to position [245, 0]
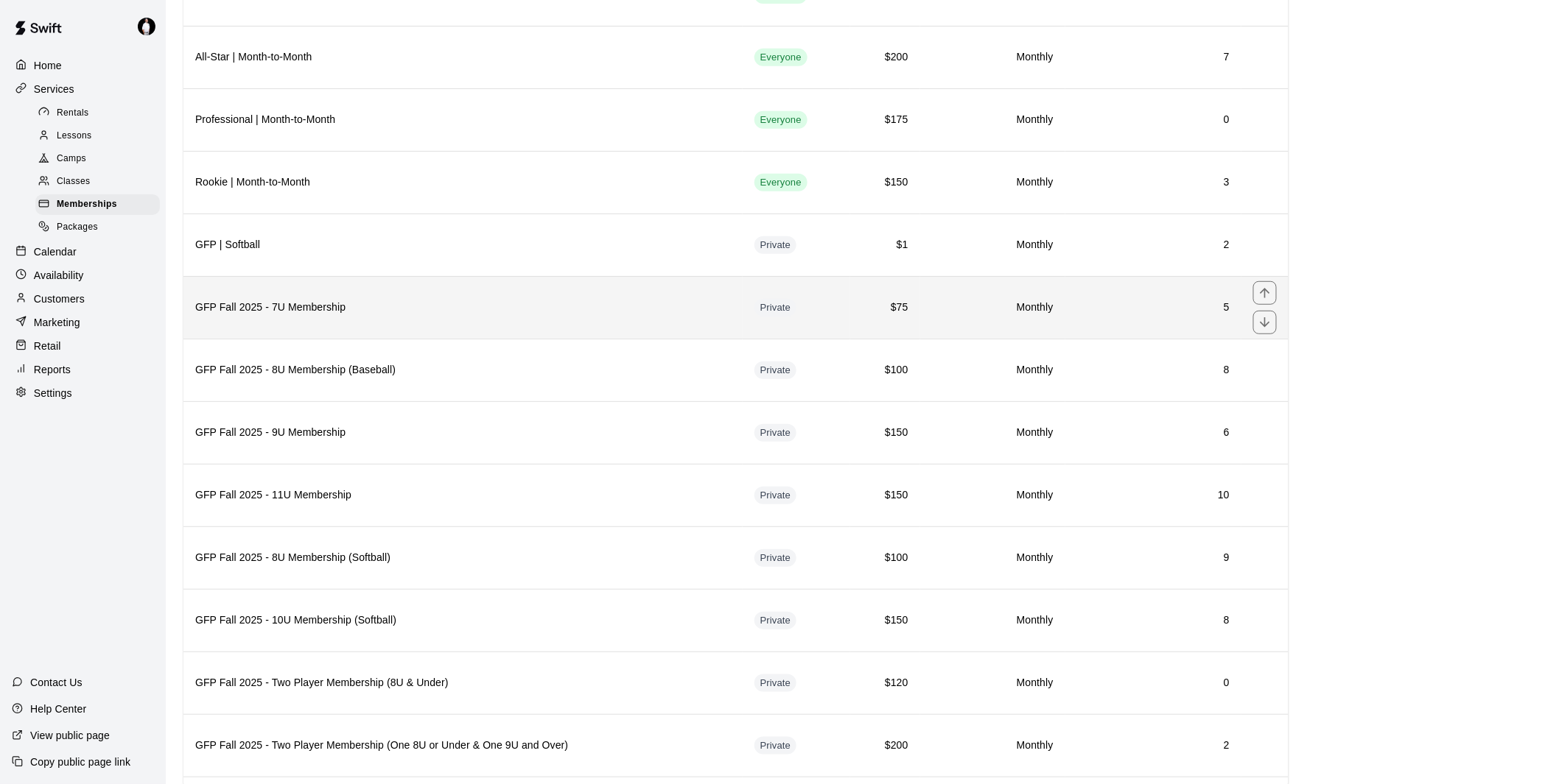
click at [605, 316] on h6 "GFP Fall 2025 - 7U Membership" at bounding box center [463, 308] width 536 height 16
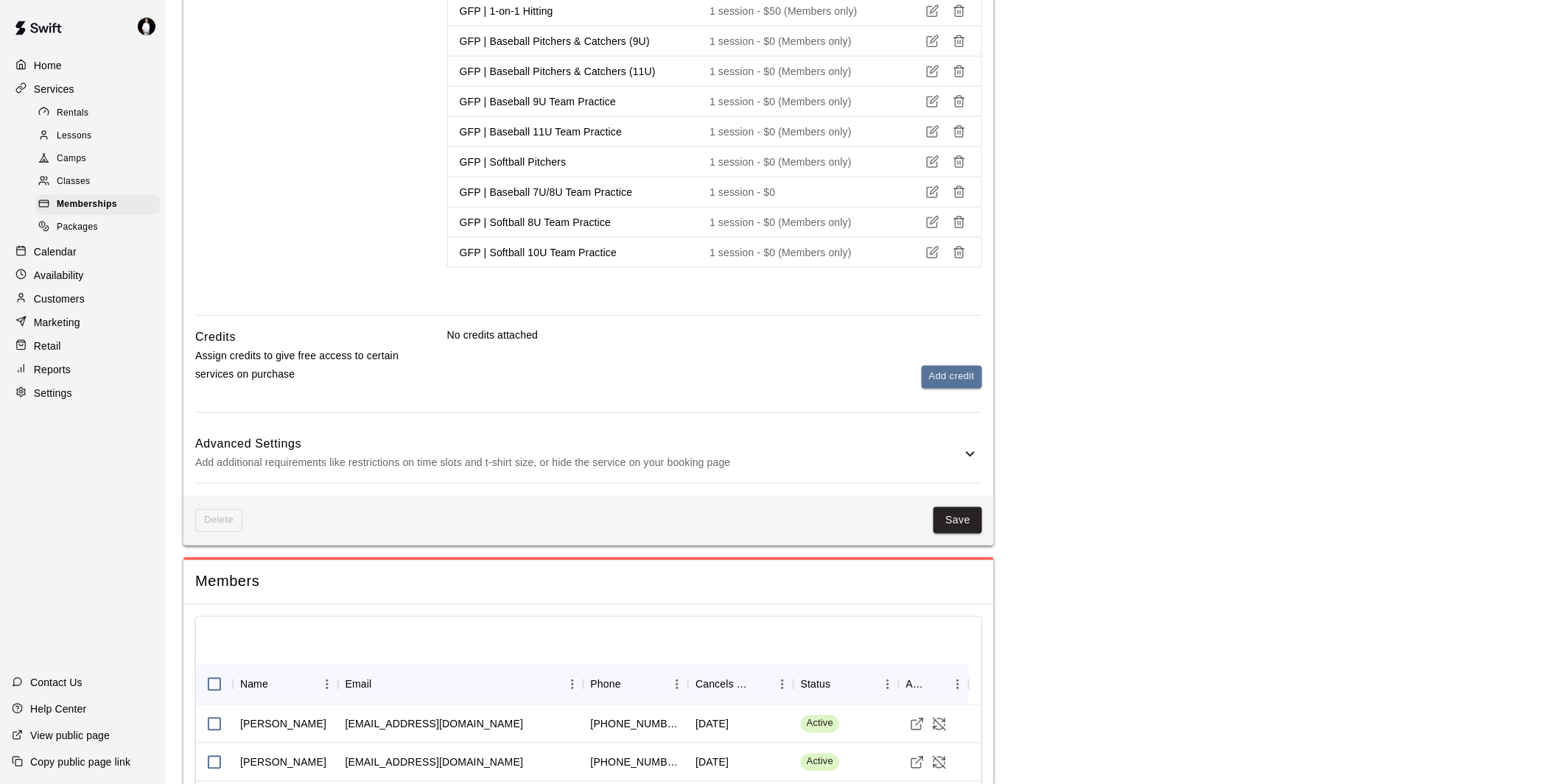
scroll to position [818, 0]
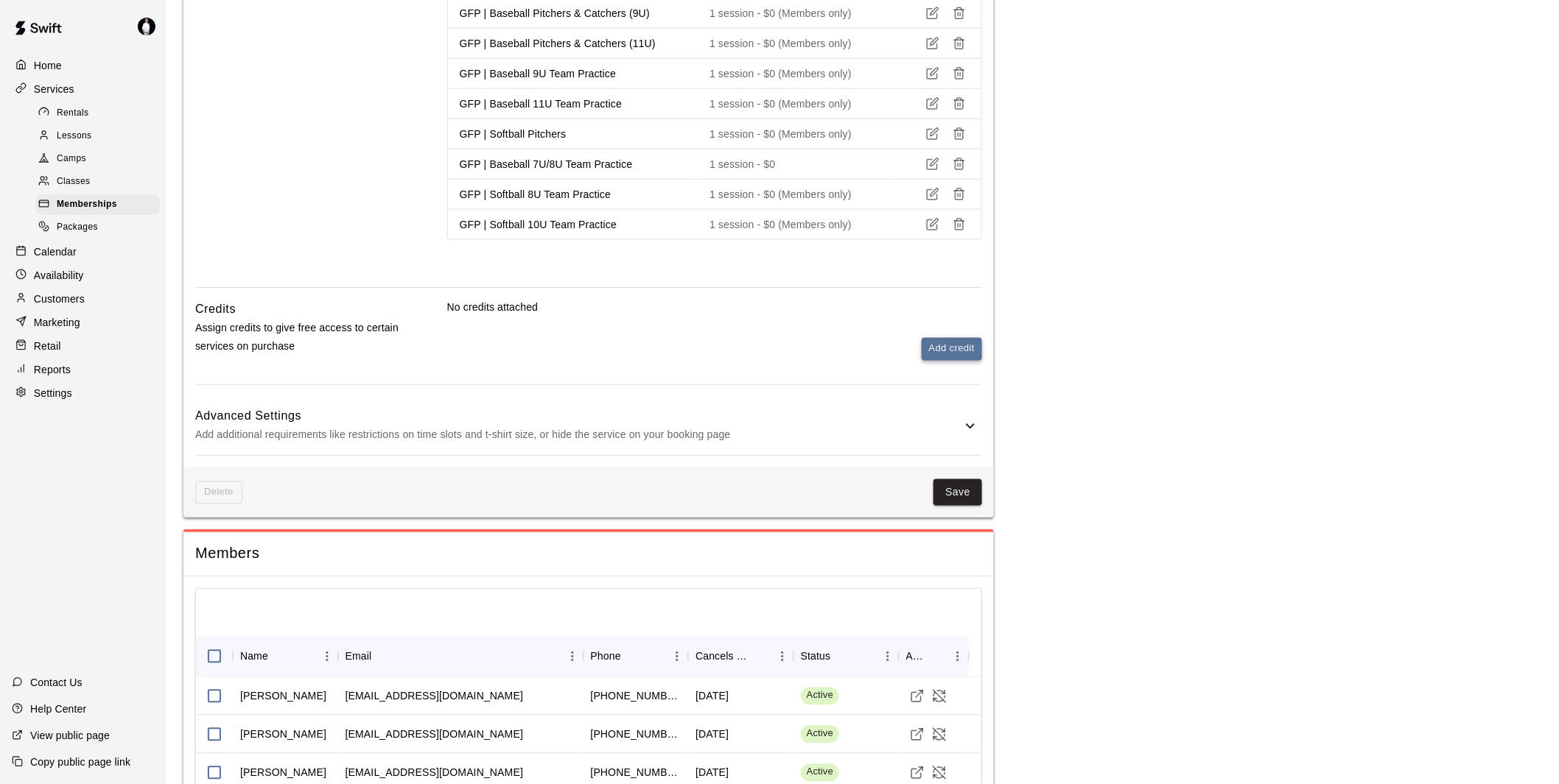
click at [961, 346] on button "Add credit" at bounding box center [951, 349] width 60 height 23
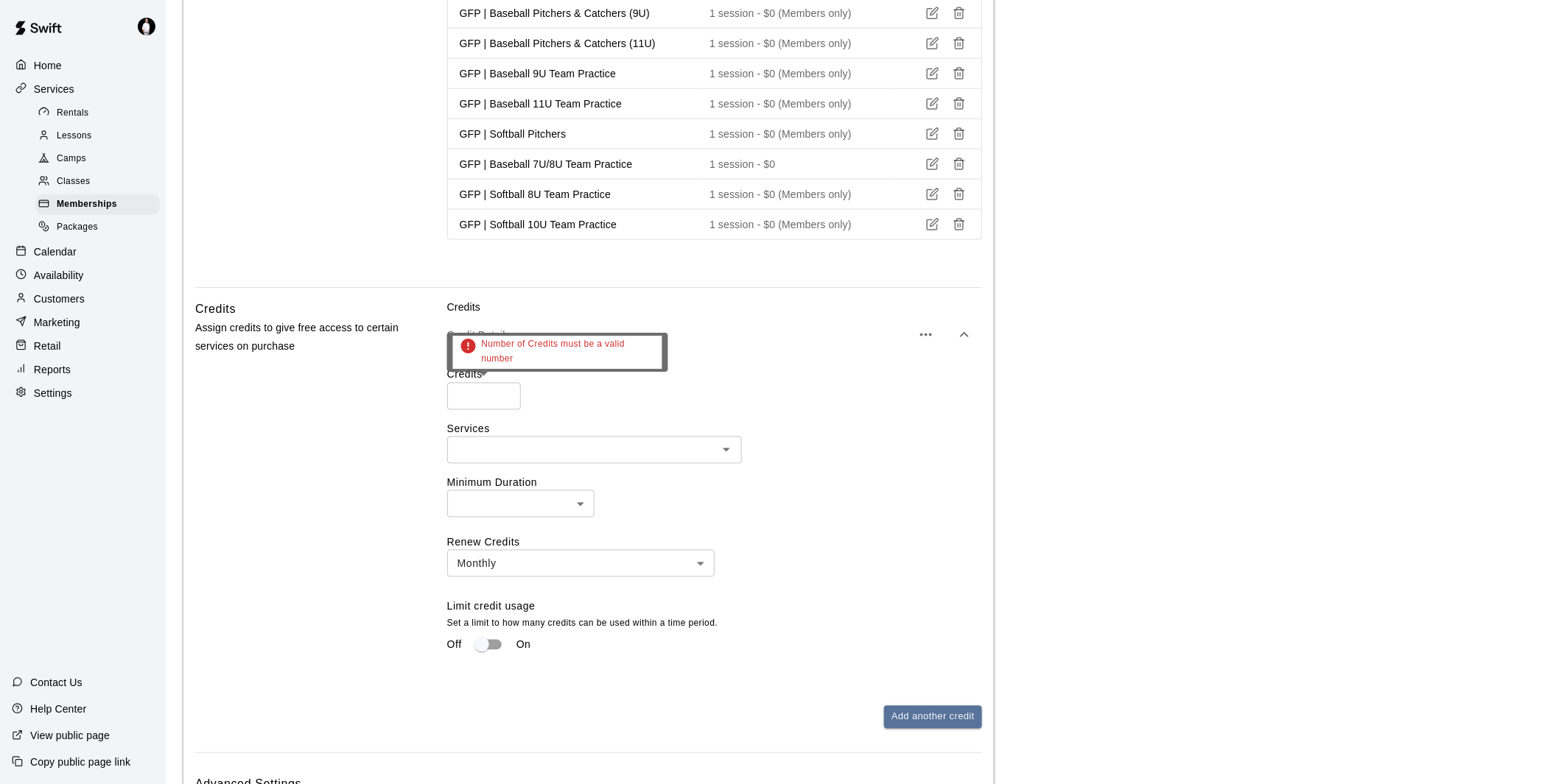
click at [464, 393] on input "number" at bounding box center [484, 395] width 74 height 27
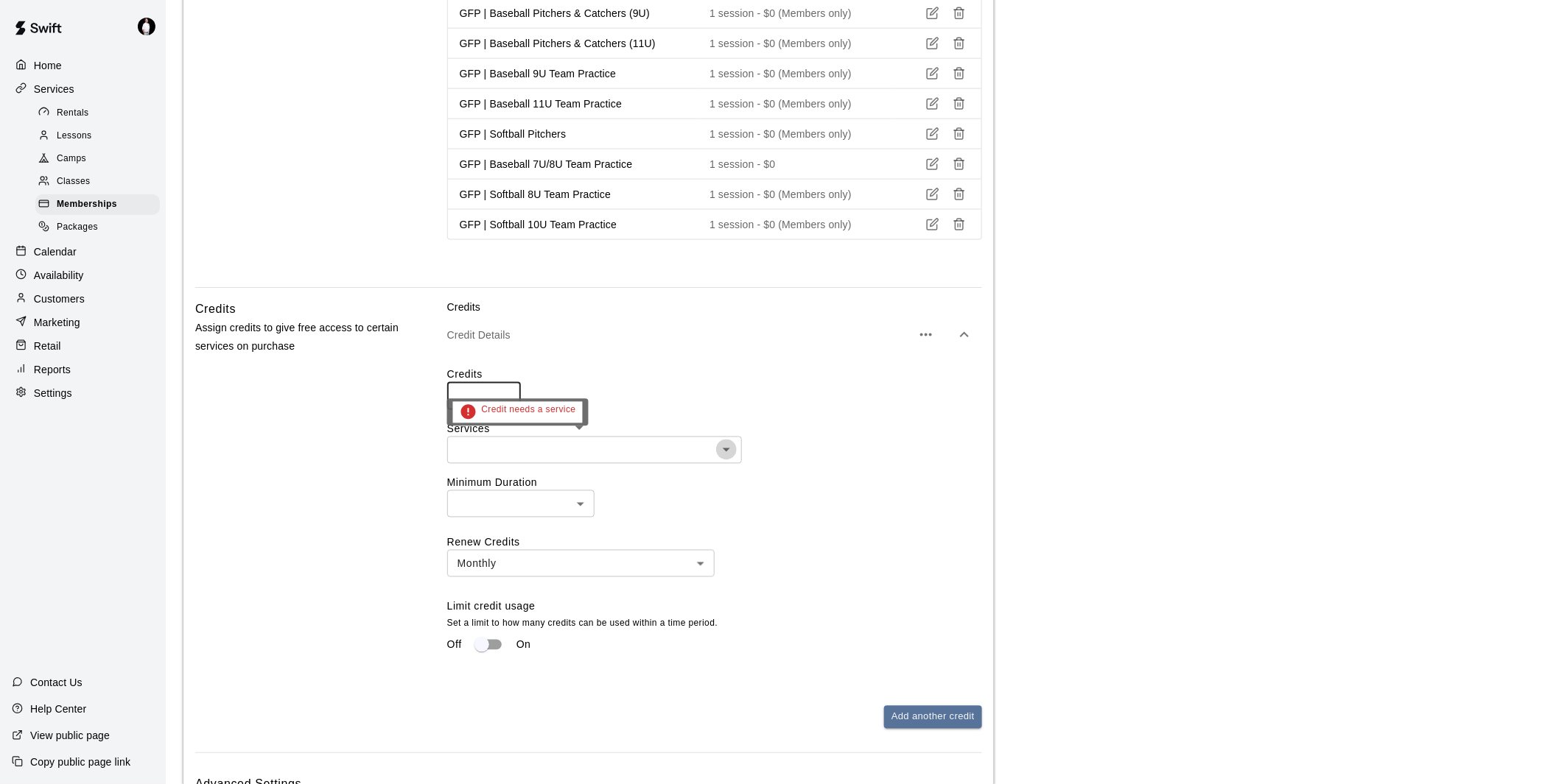
click at [728, 446] on icon "Open" at bounding box center [727, 450] width 18 height 18
type input "*"
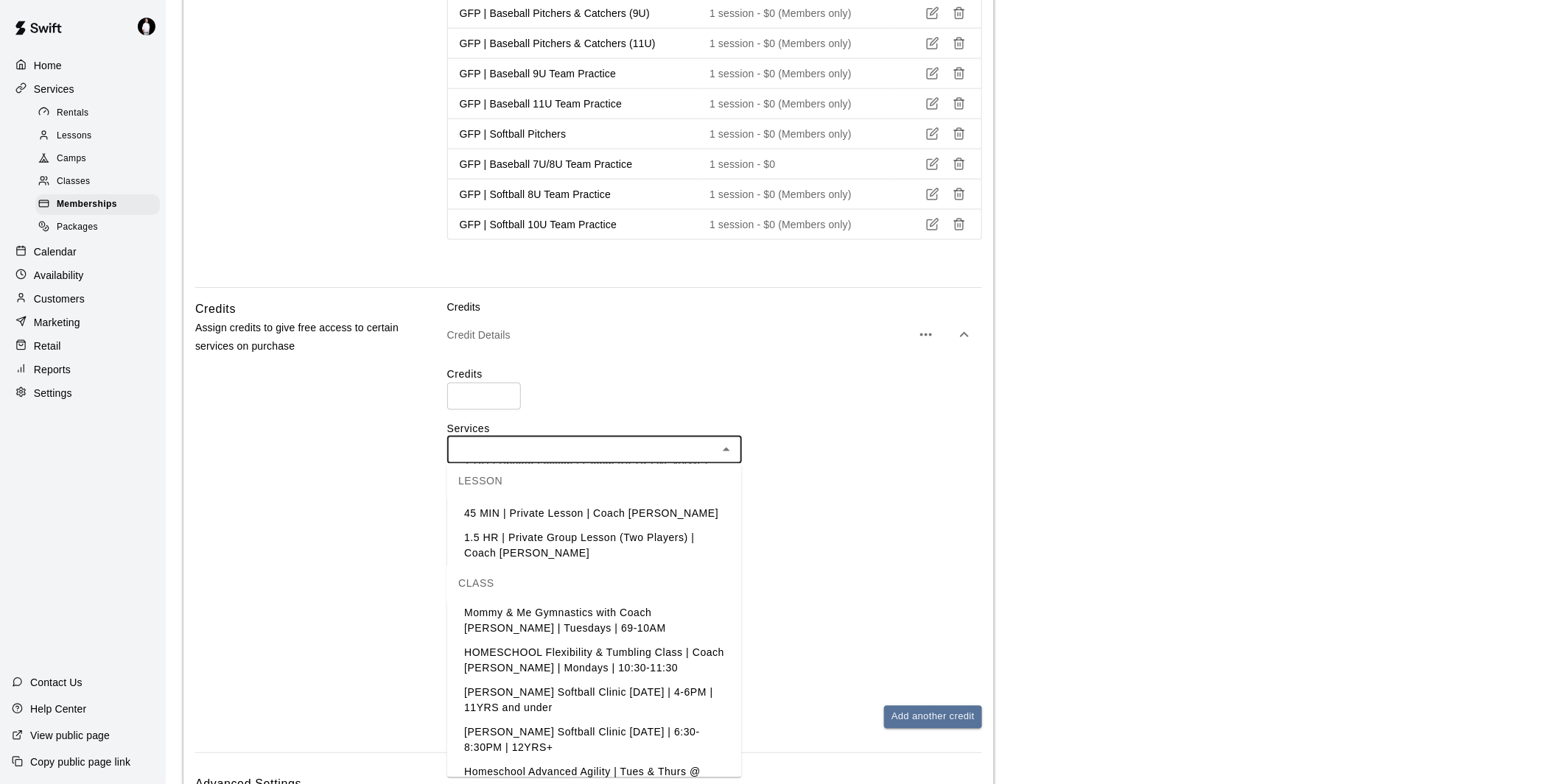
scroll to position [1390, 0]
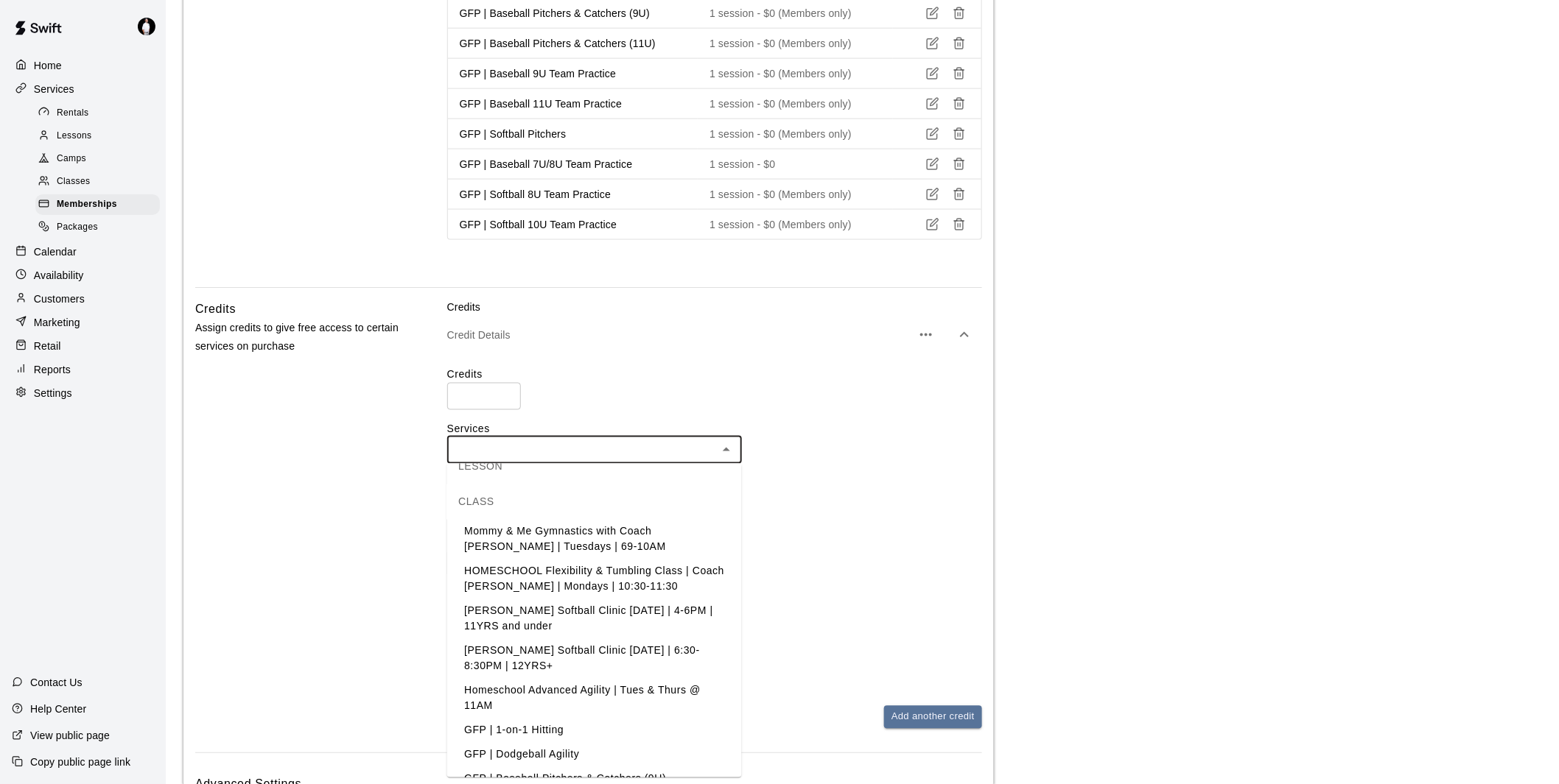
click at [554, 718] on li "GFP | 1-on-1 Hitting" at bounding box center [594, 730] width 295 height 24
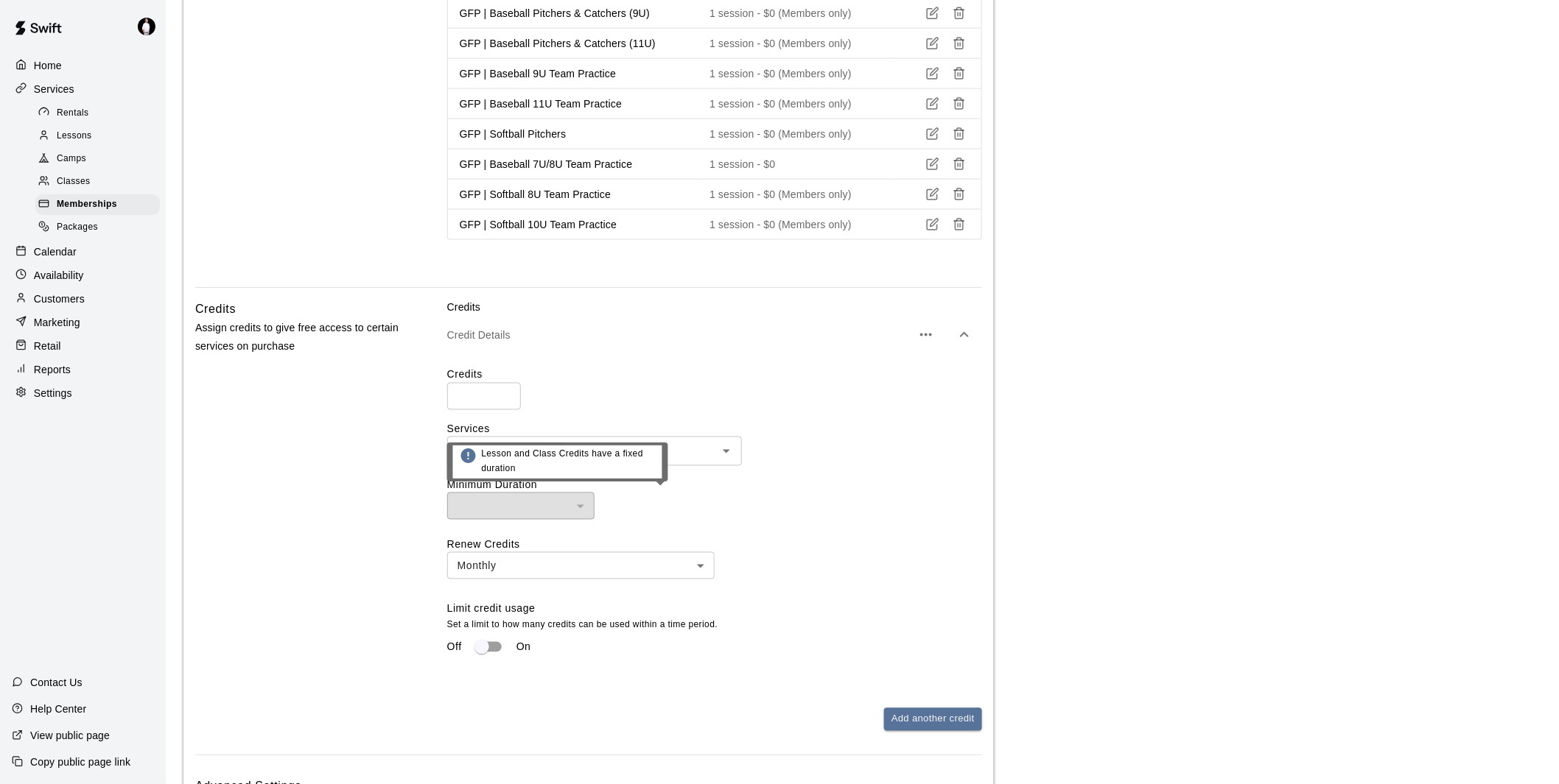
click at [832, 508] on div "​ ​" at bounding box center [714, 505] width 535 height 27
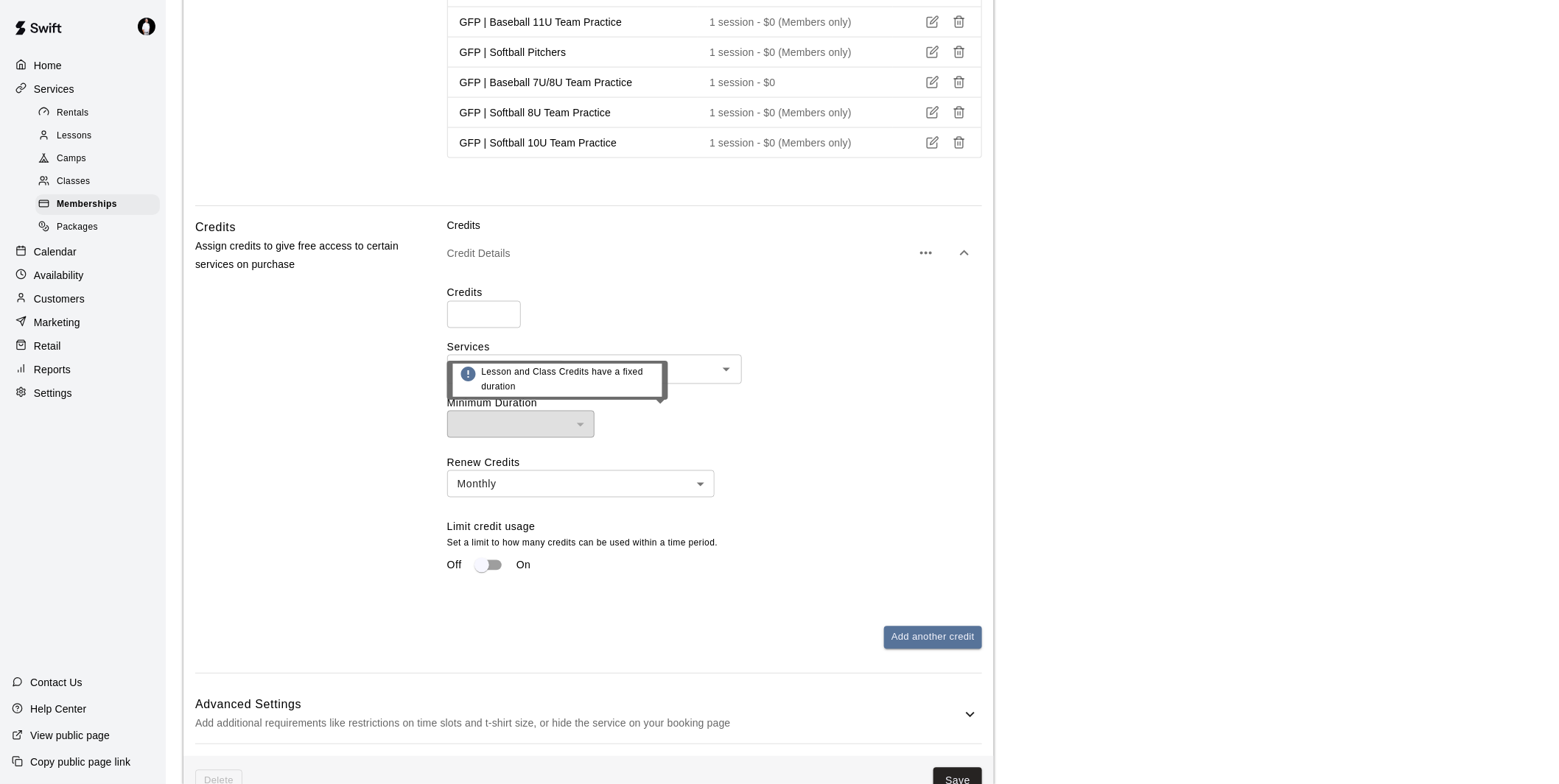
click at [535, 416] on div "​" at bounding box center [520, 423] width 147 height 27
click at [668, 424] on div "​ ​" at bounding box center [714, 423] width 535 height 27
click at [742, 443] on div "Credits * ​ Services GFP | 1-on-1 Hitting ​ Minimum Duration ​ ​ Renew Credits …" at bounding box center [714, 438] width 535 height 306
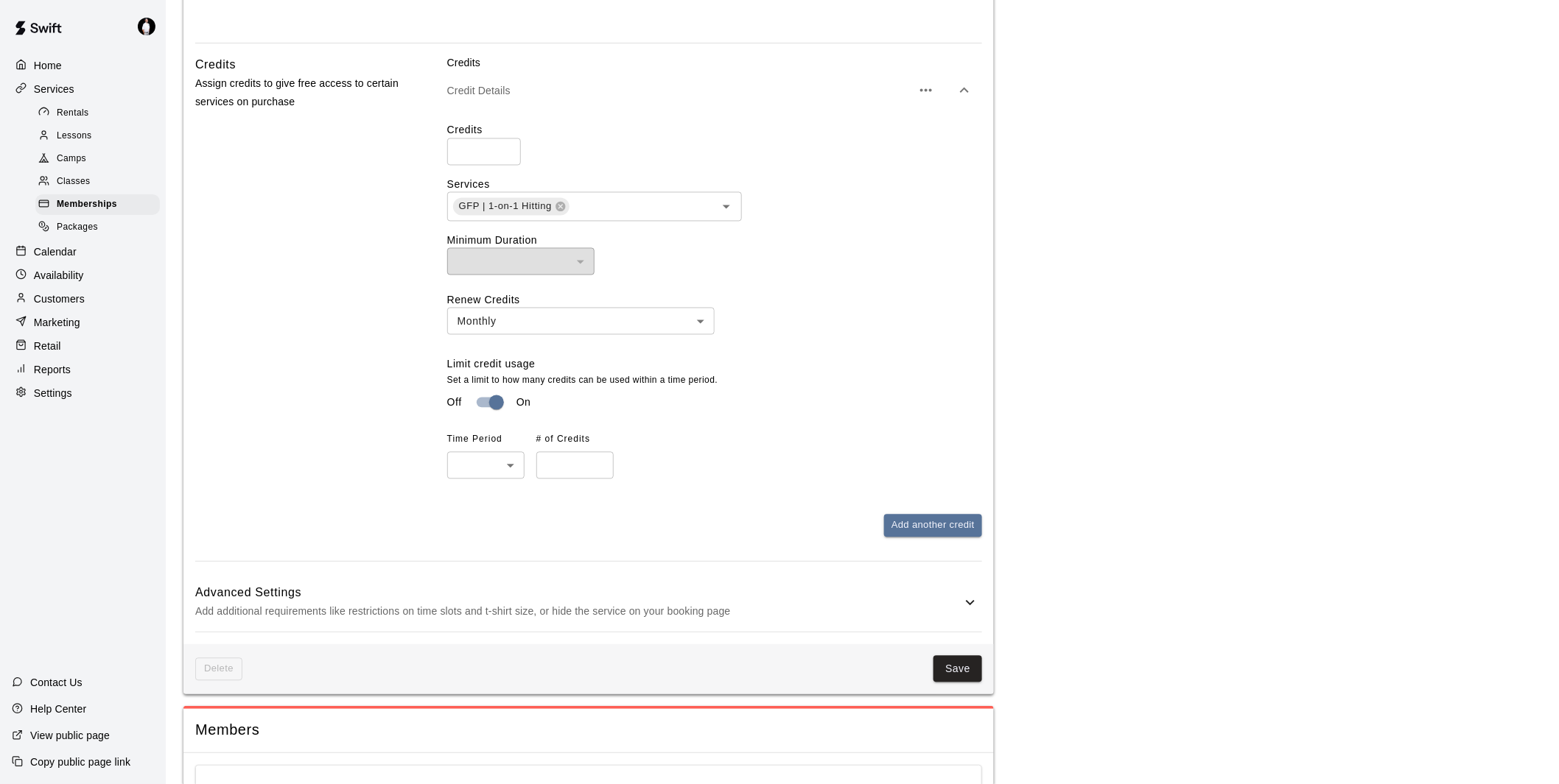
scroll to position [1063, 0]
click at [513, 468] on body "**********" at bounding box center [785, 34] width 1571 height 2194
click at [496, 542] on li "Monthly" at bounding box center [485, 549] width 77 height 24
type input "*******"
click at [579, 467] on input "number" at bounding box center [575, 464] width 77 height 27
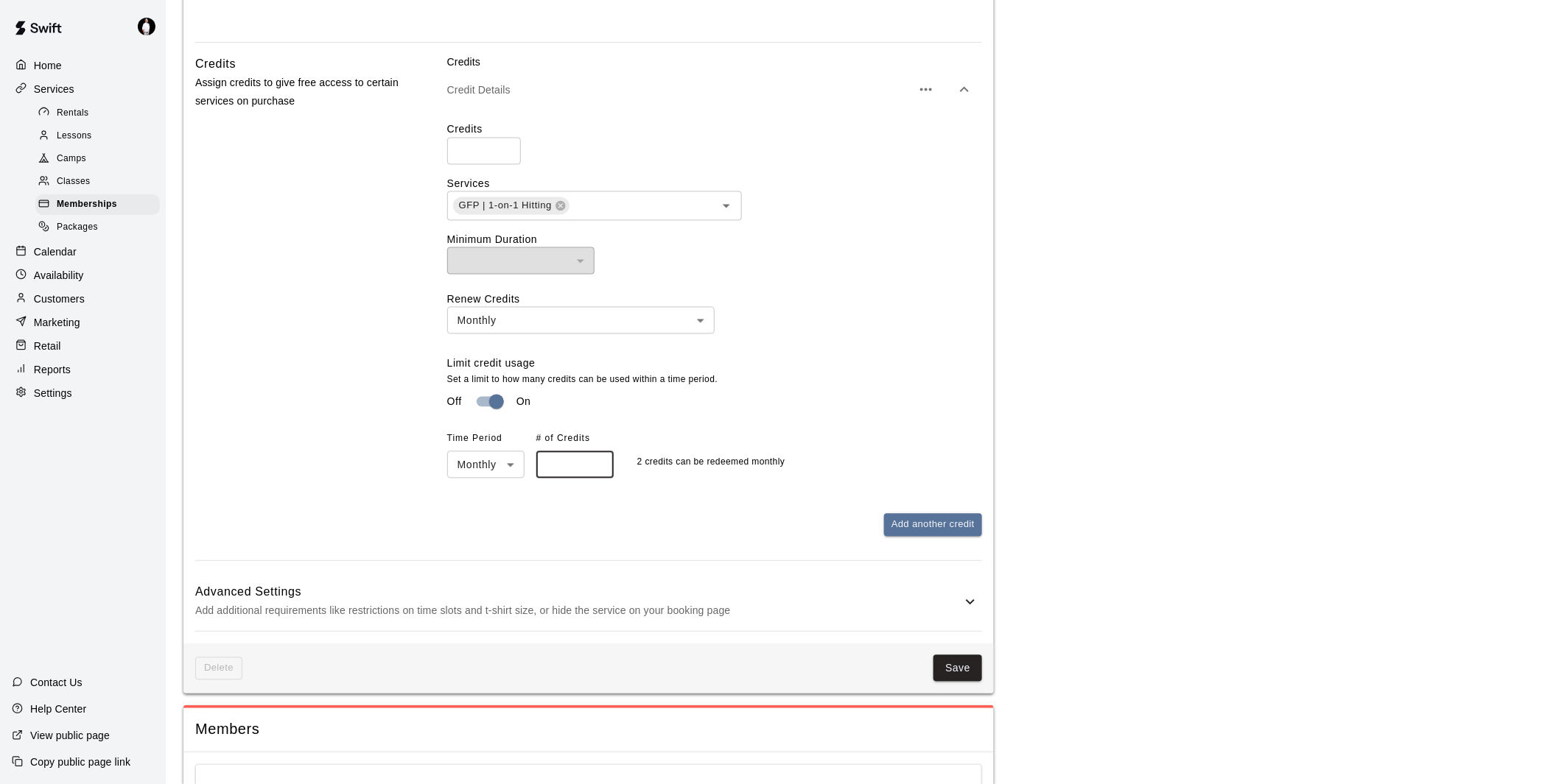
type input "*"
click at [744, 505] on div "Credits Credit Details Credits * ​ Services GFP | 1-on-1 Hitting ​ Minimum Dura…" at bounding box center [714, 296] width 535 height 482
click at [967, 665] on button "Save" at bounding box center [957, 668] width 49 height 27
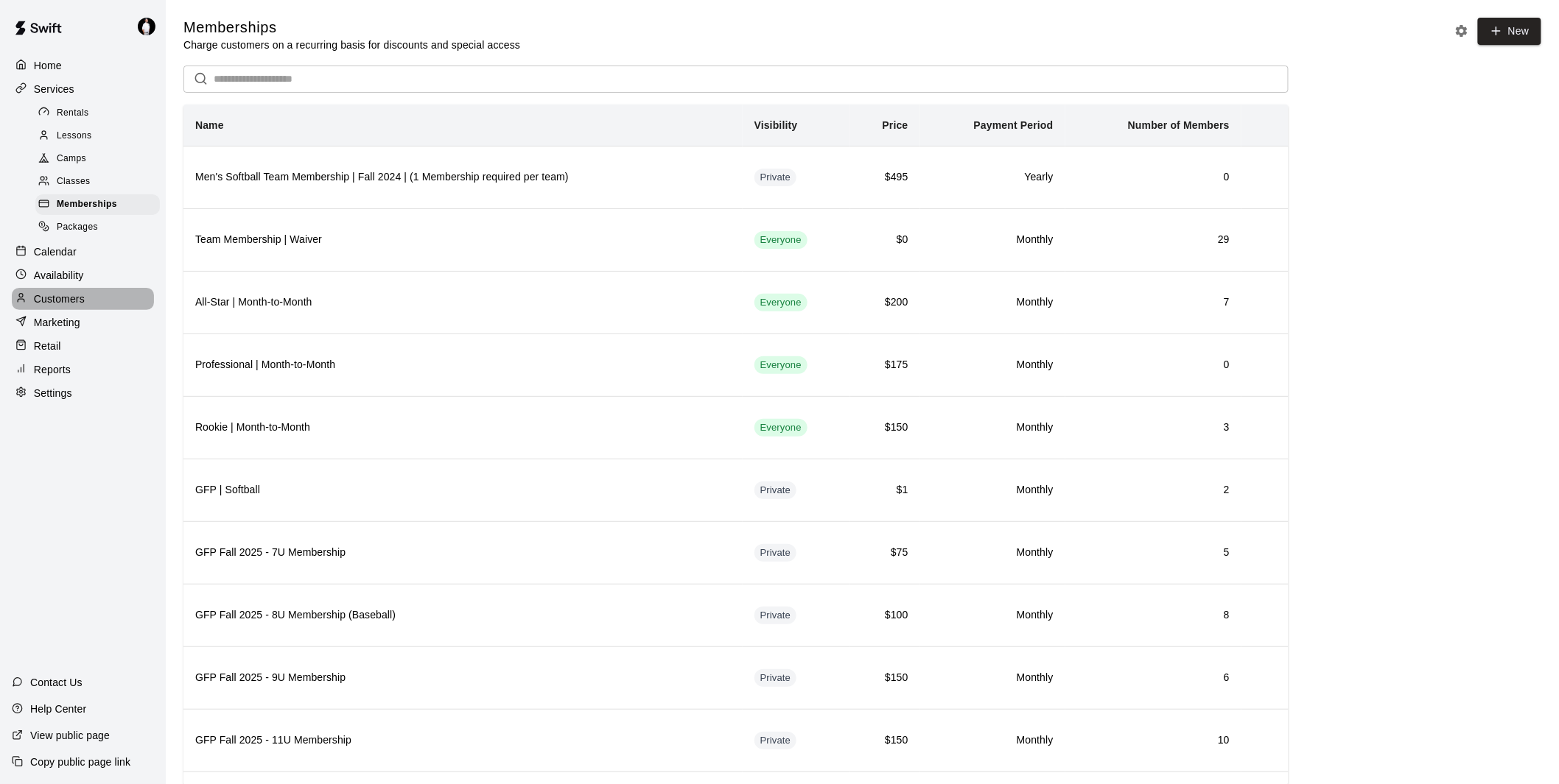
click at [66, 307] on p "Customers" at bounding box center [59, 299] width 51 height 15
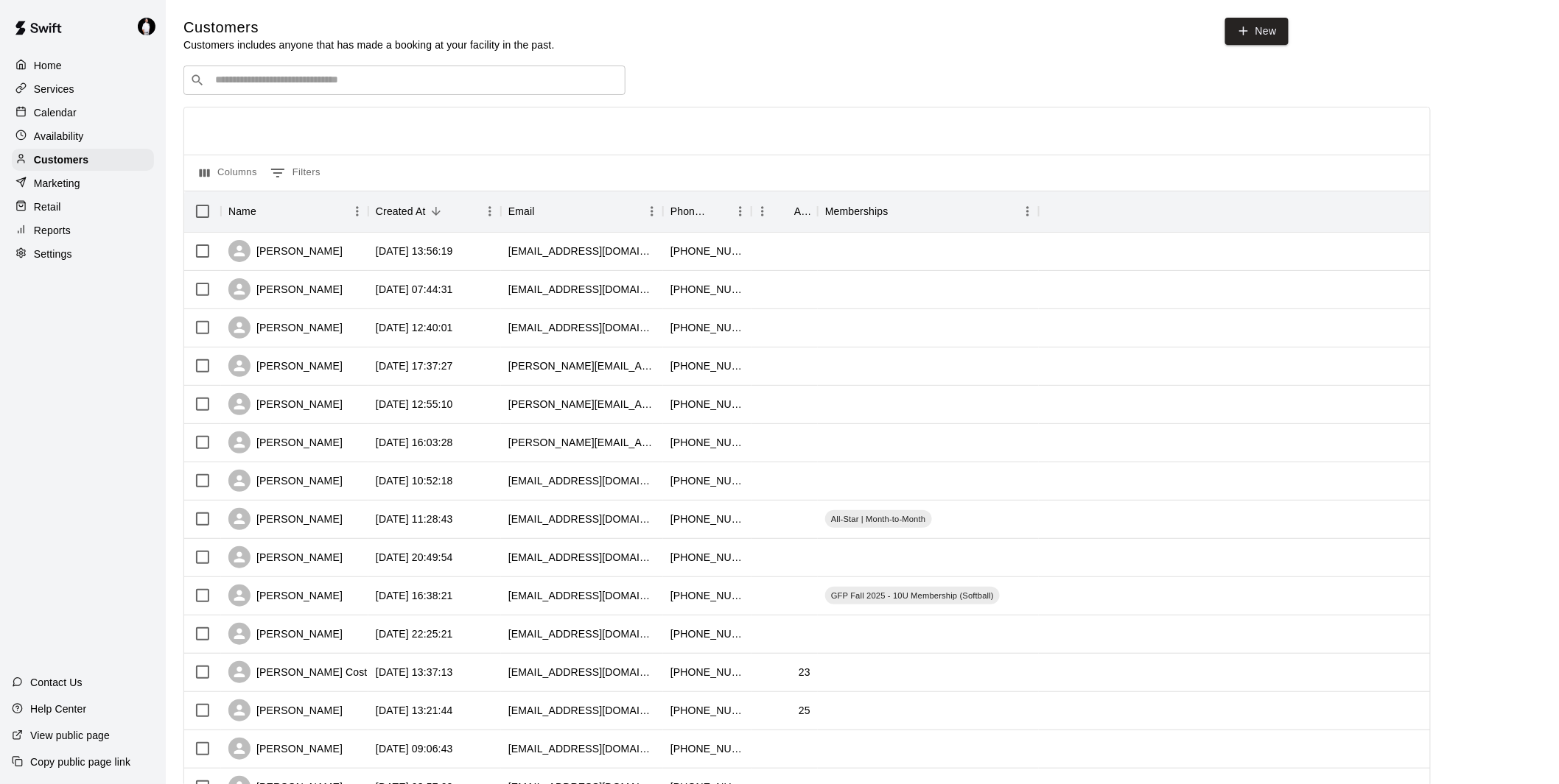
click at [419, 87] on input "Search customers by name or email" at bounding box center [415, 80] width 408 height 15
type input "****"
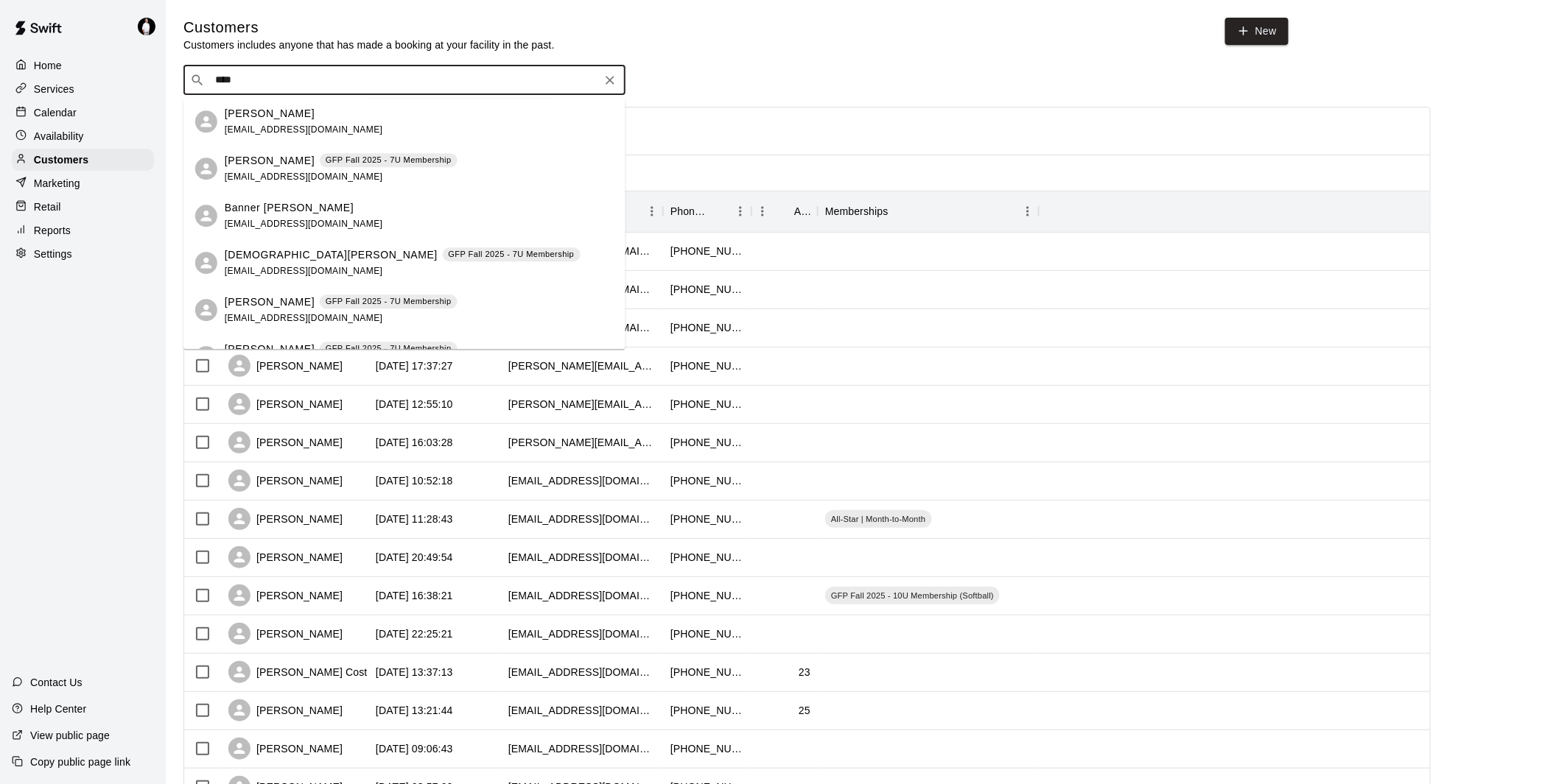
click at [278, 162] on p "[PERSON_NAME]" at bounding box center [270, 160] width 90 height 15
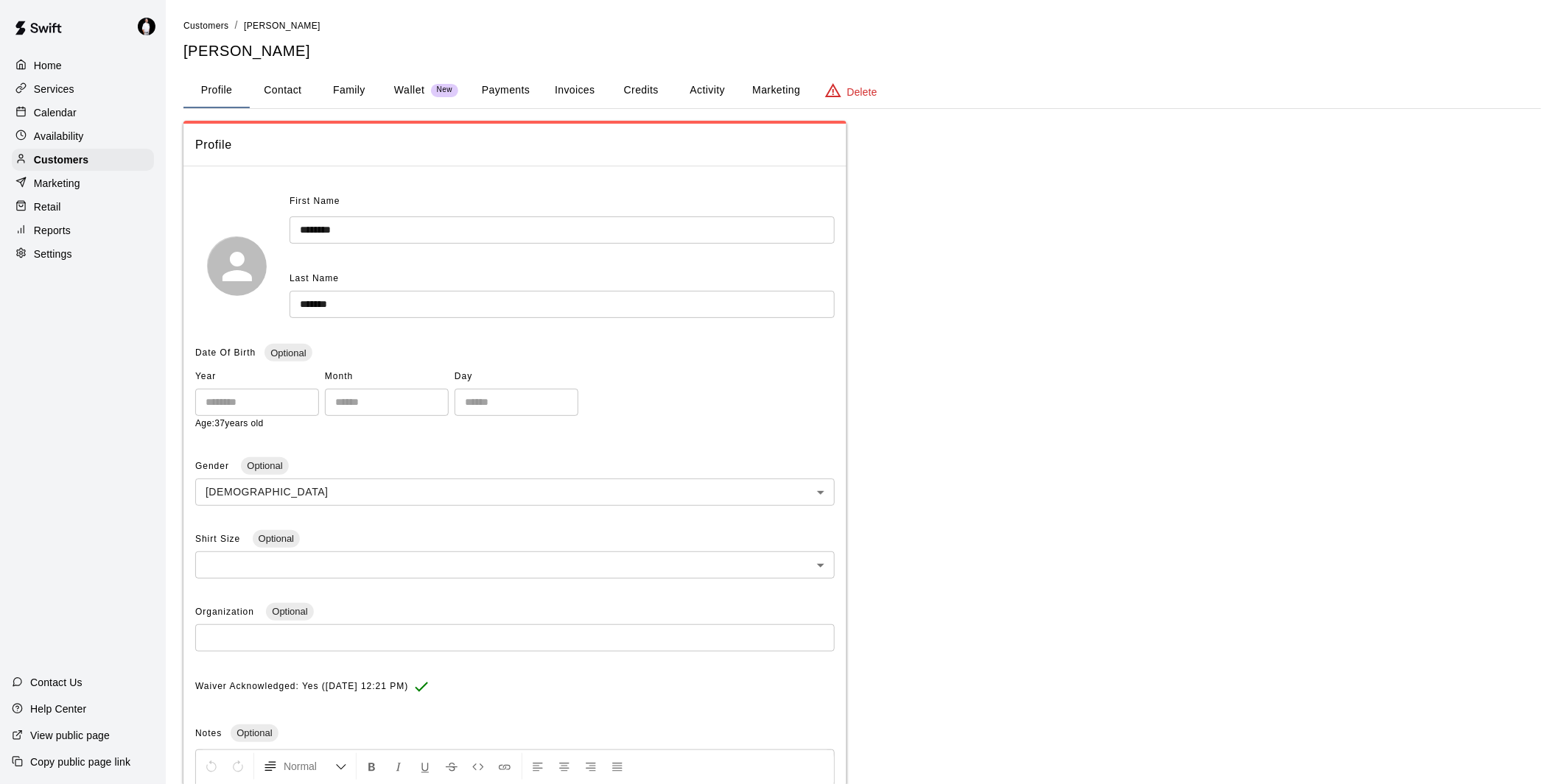
click at [703, 87] on button "Activity" at bounding box center [707, 90] width 66 height 35
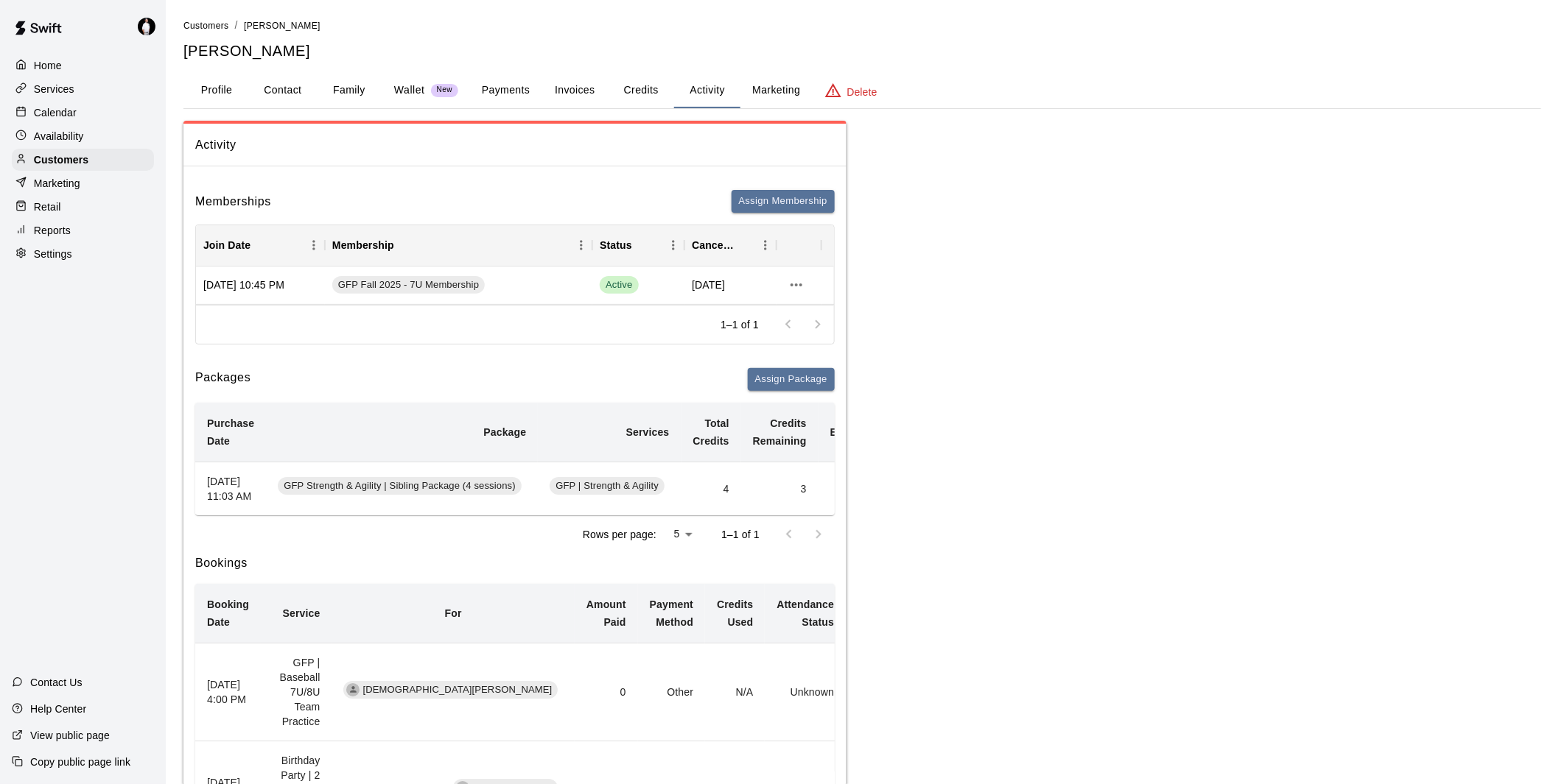
click at [645, 83] on button "Credits" at bounding box center [641, 90] width 66 height 35
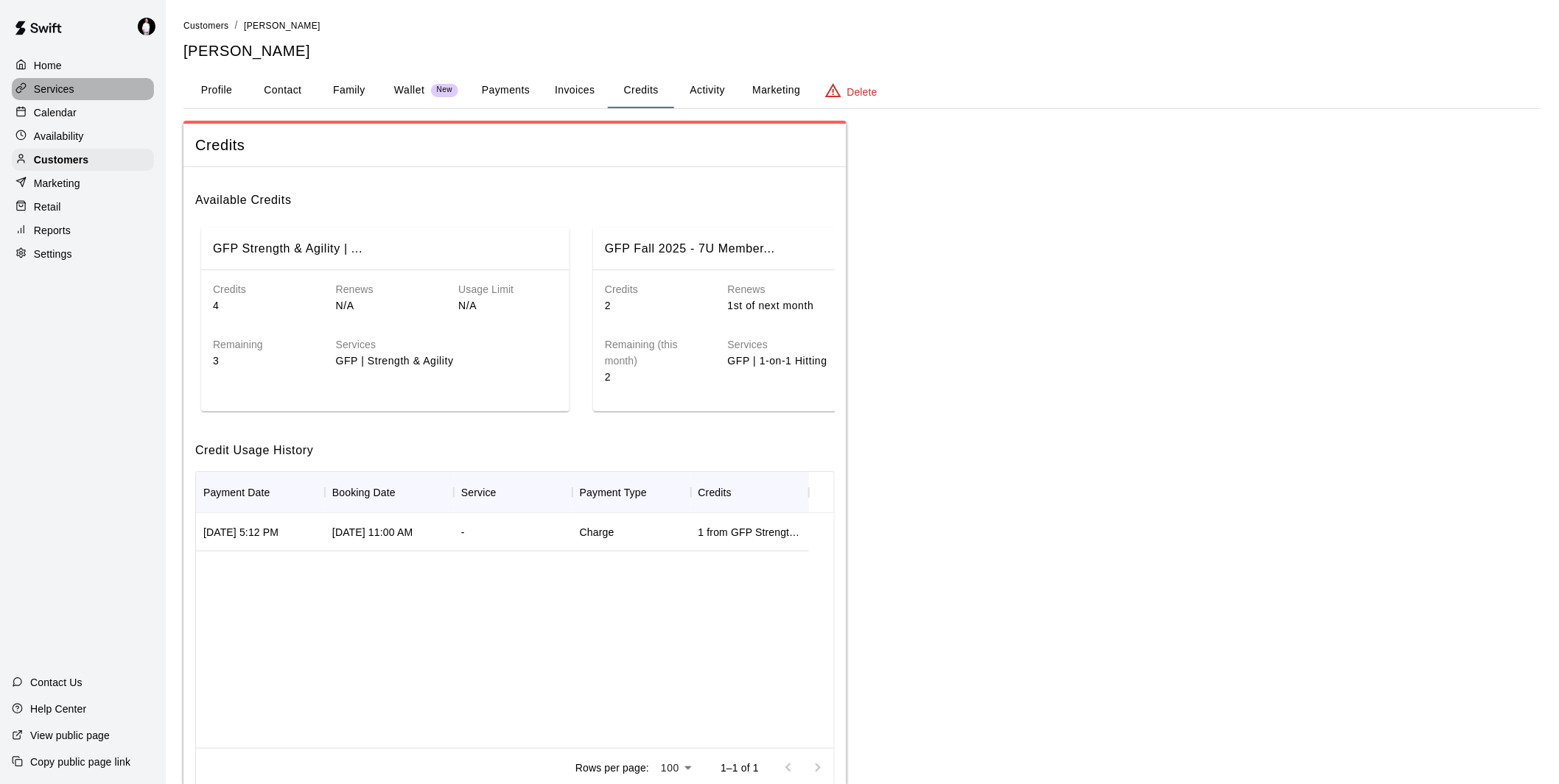
click at [49, 88] on p "Services" at bounding box center [54, 89] width 41 height 15
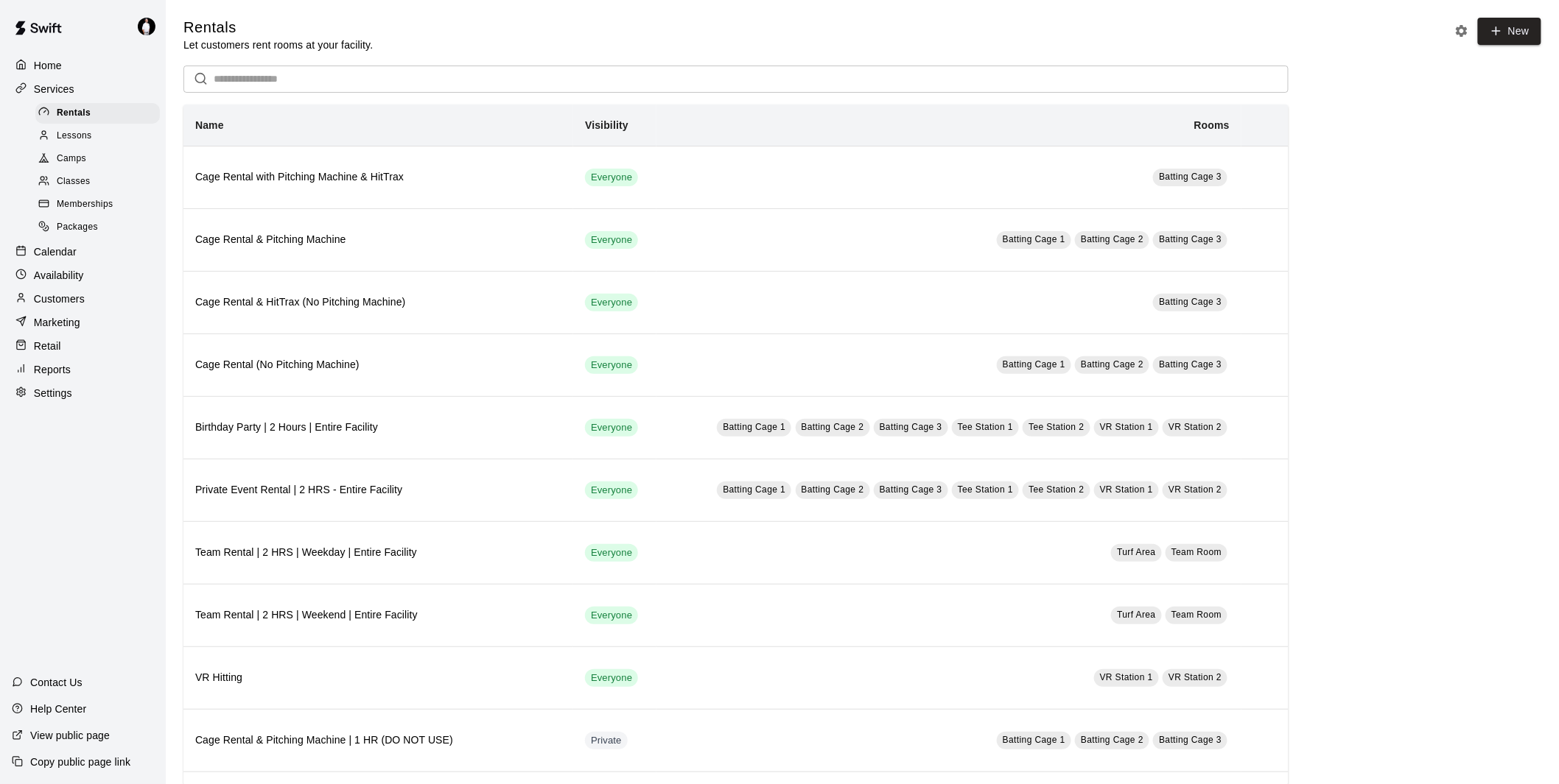
click at [67, 212] on span "Memberships" at bounding box center [85, 205] width 56 height 15
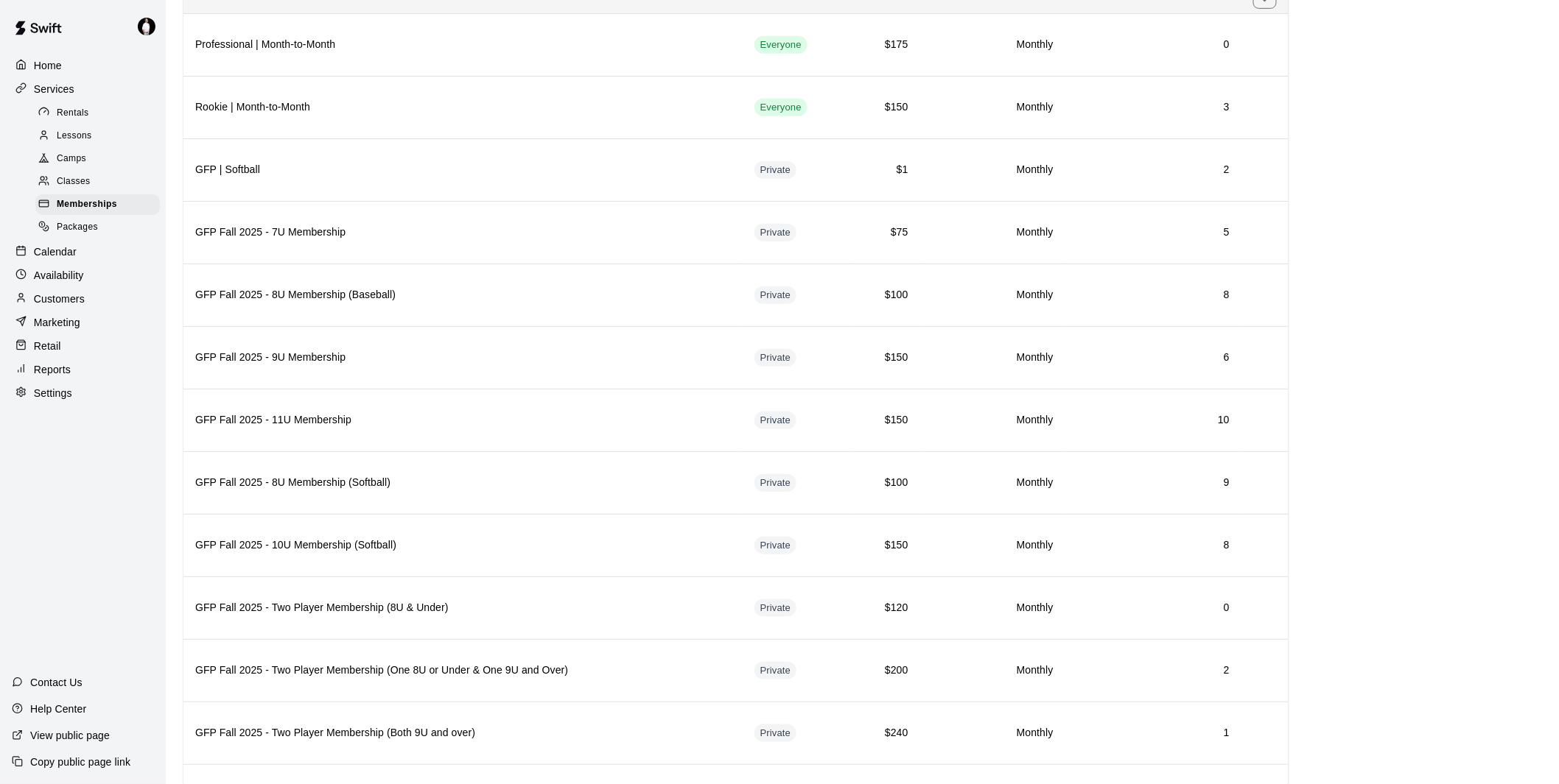
scroll to position [327, 0]
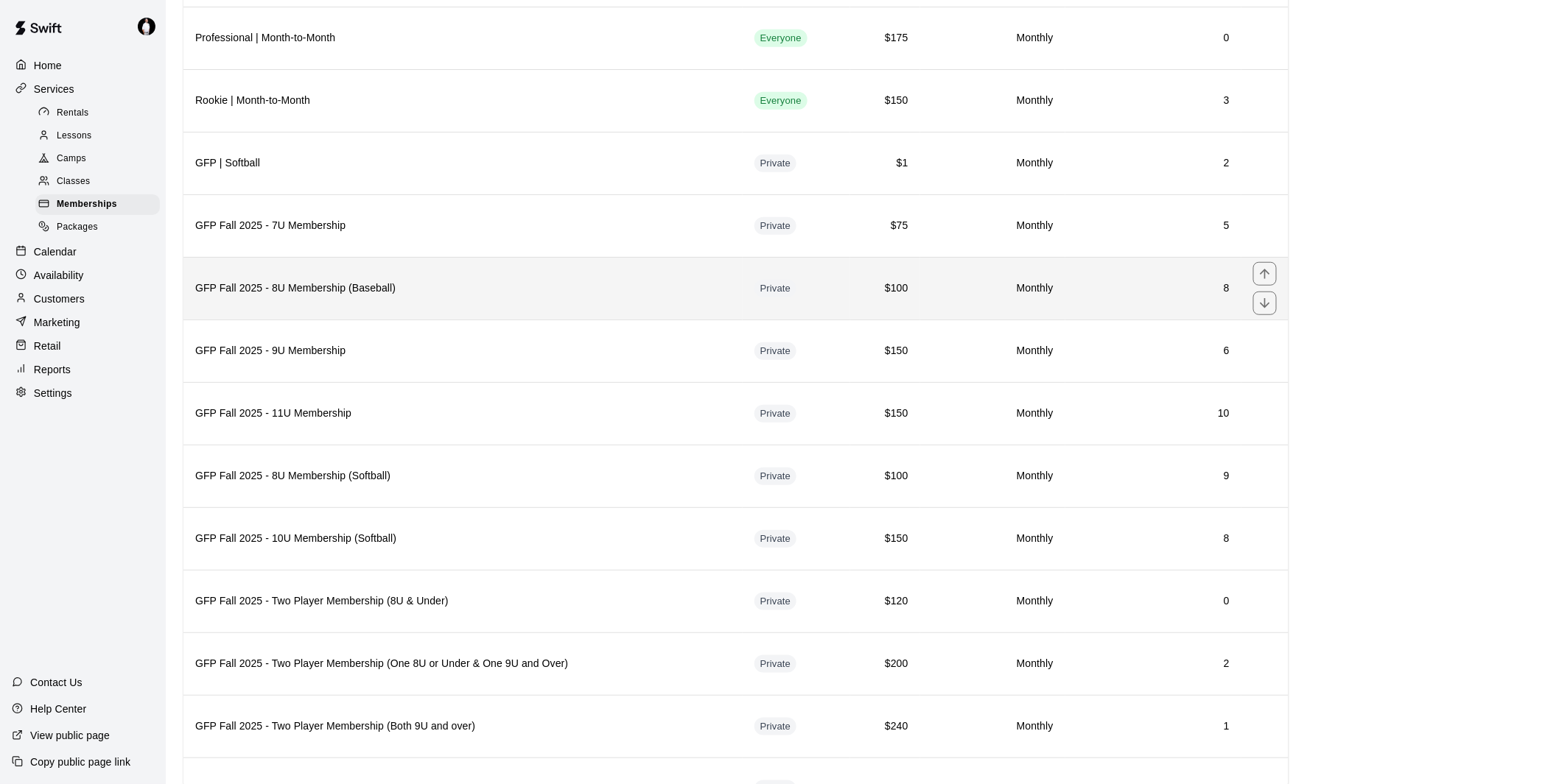
click at [539, 293] on h6 "GFP Fall 2025 - 8U Membership (Baseball)" at bounding box center [463, 289] width 536 height 16
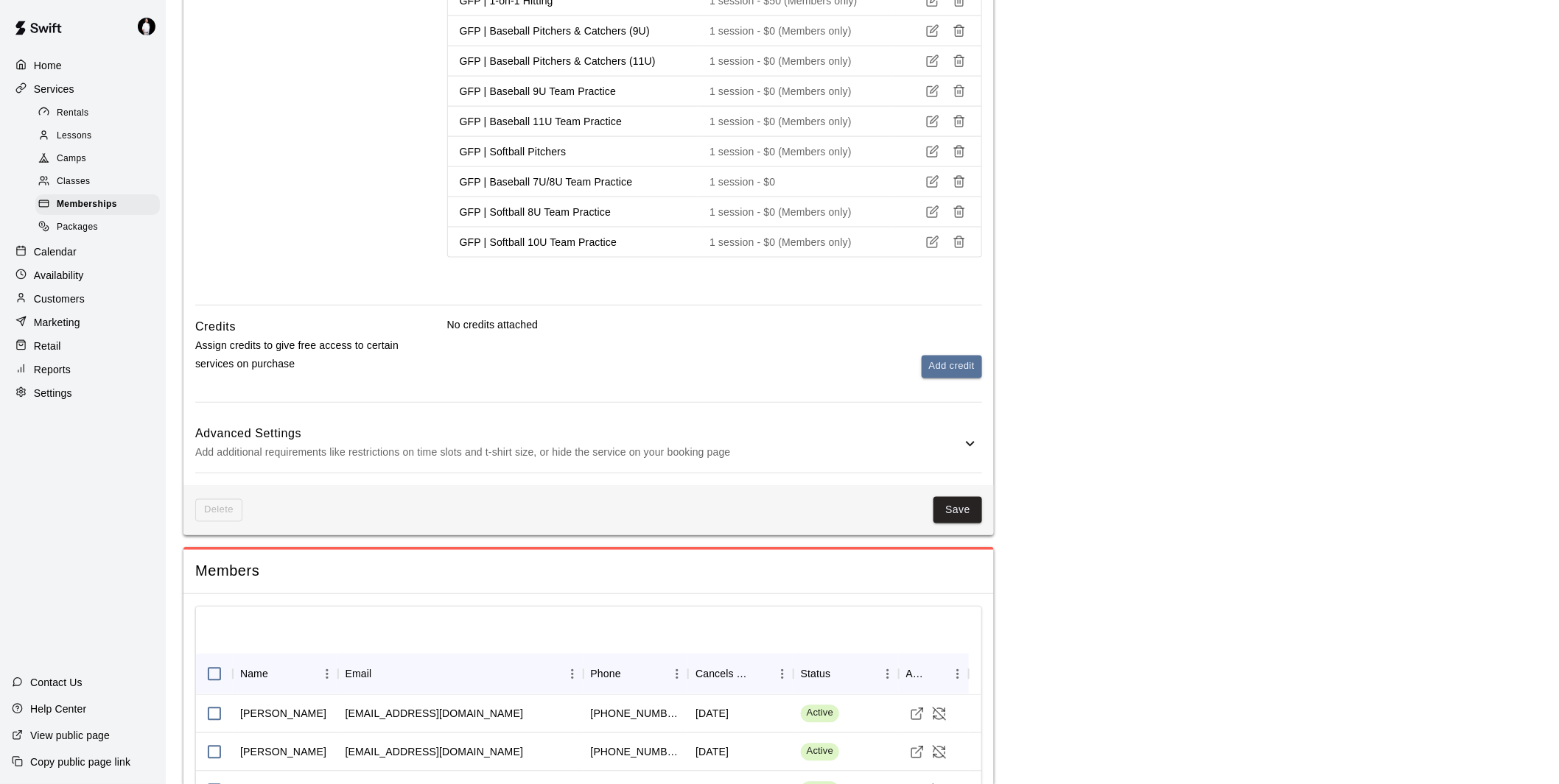
scroll to position [900, 0]
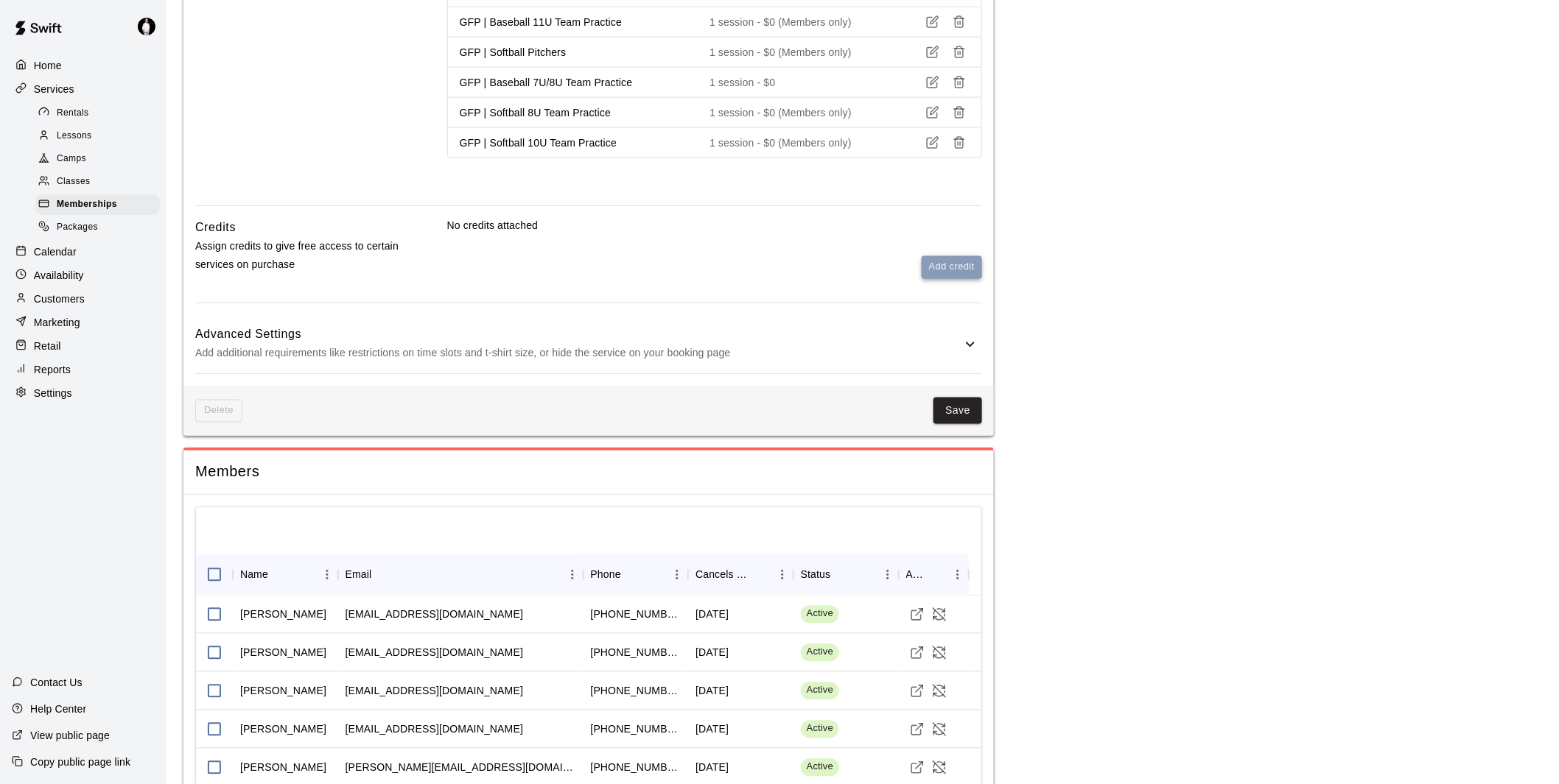
click at [950, 271] on button "Add credit" at bounding box center [951, 268] width 60 height 23
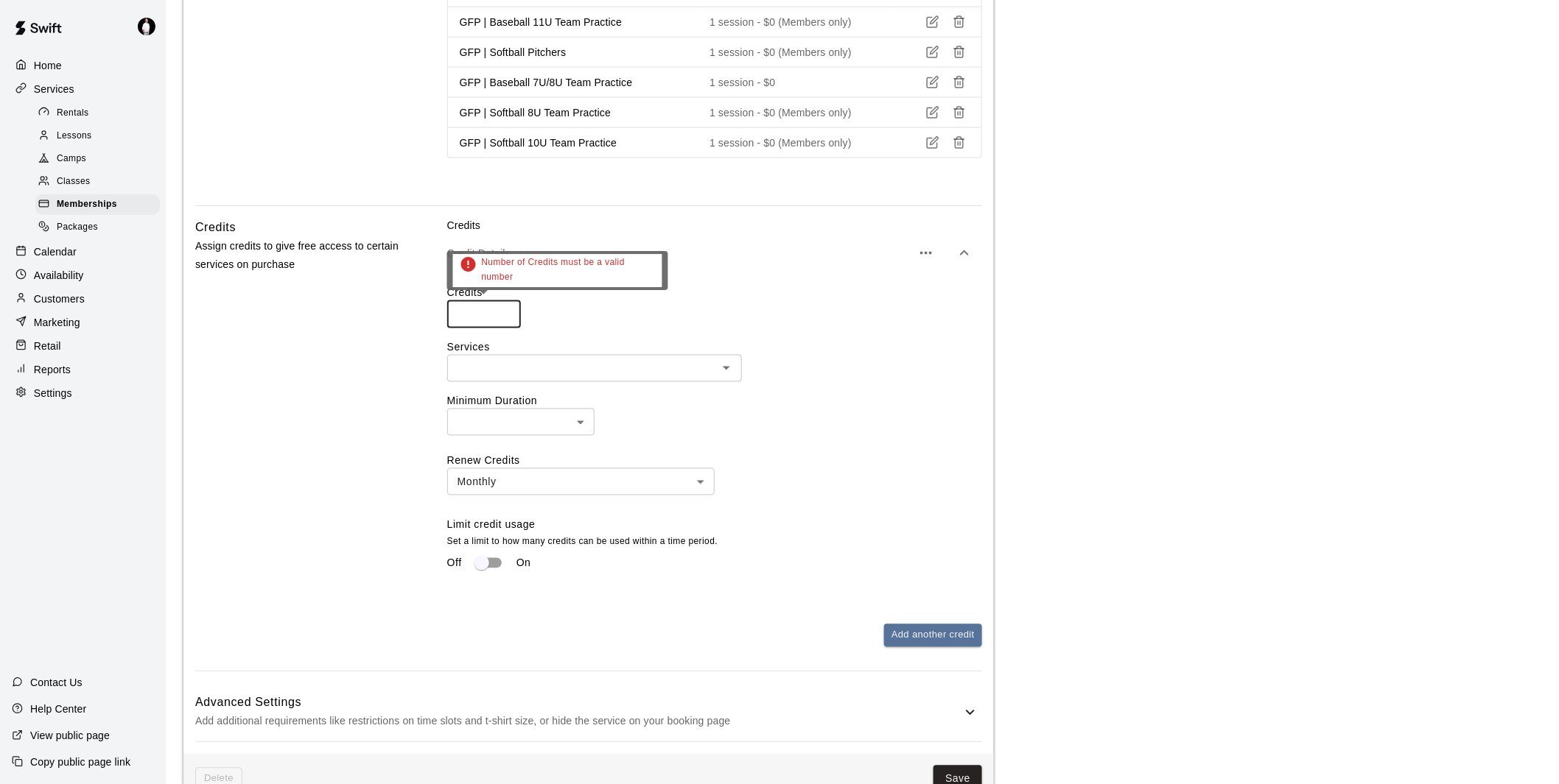
click at [478, 318] on input "number" at bounding box center [484, 314] width 74 height 27
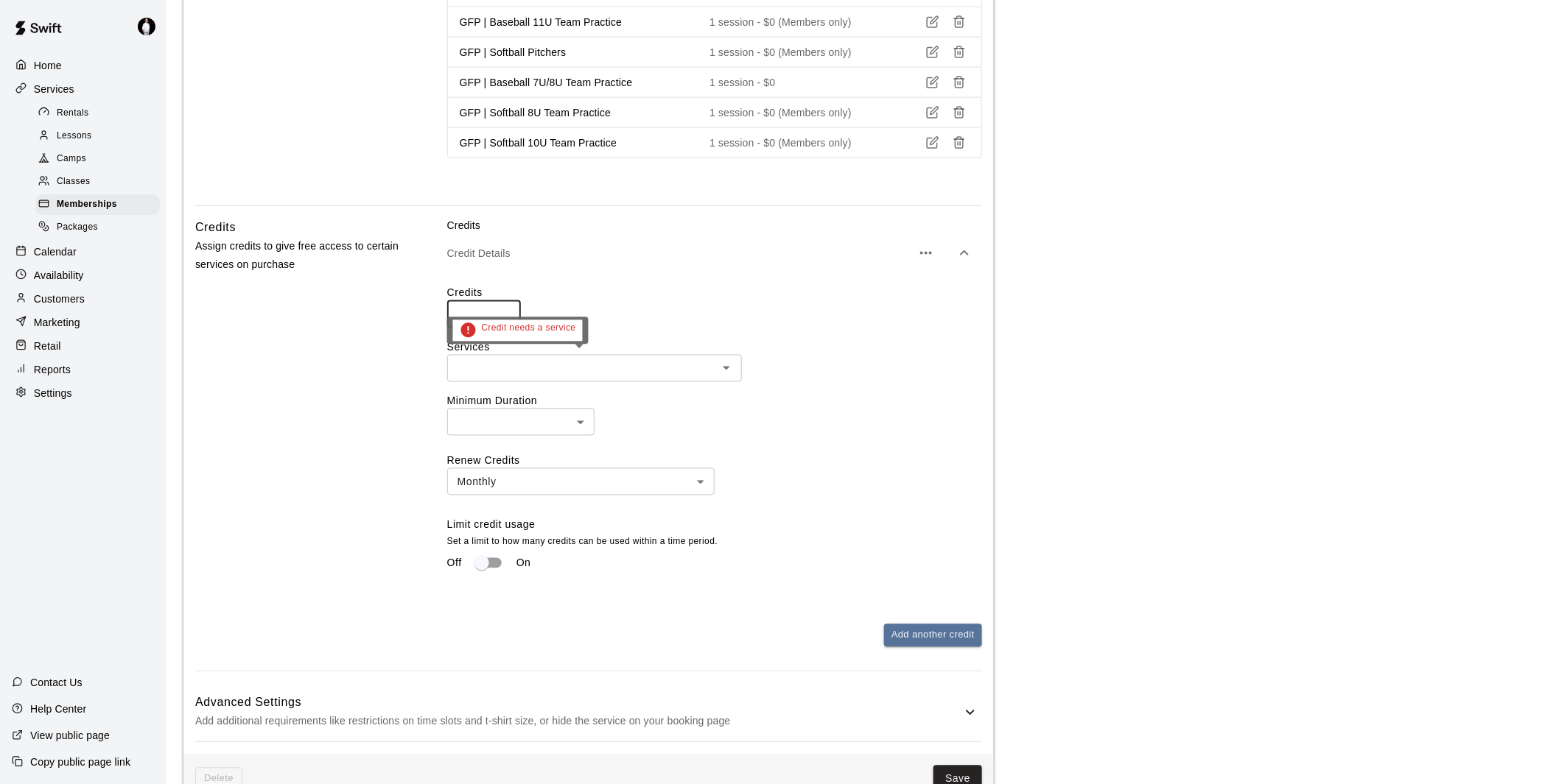
type input "*"
click at [541, 371] on input "text" at bounding box center [583, 369] width 262 height 18
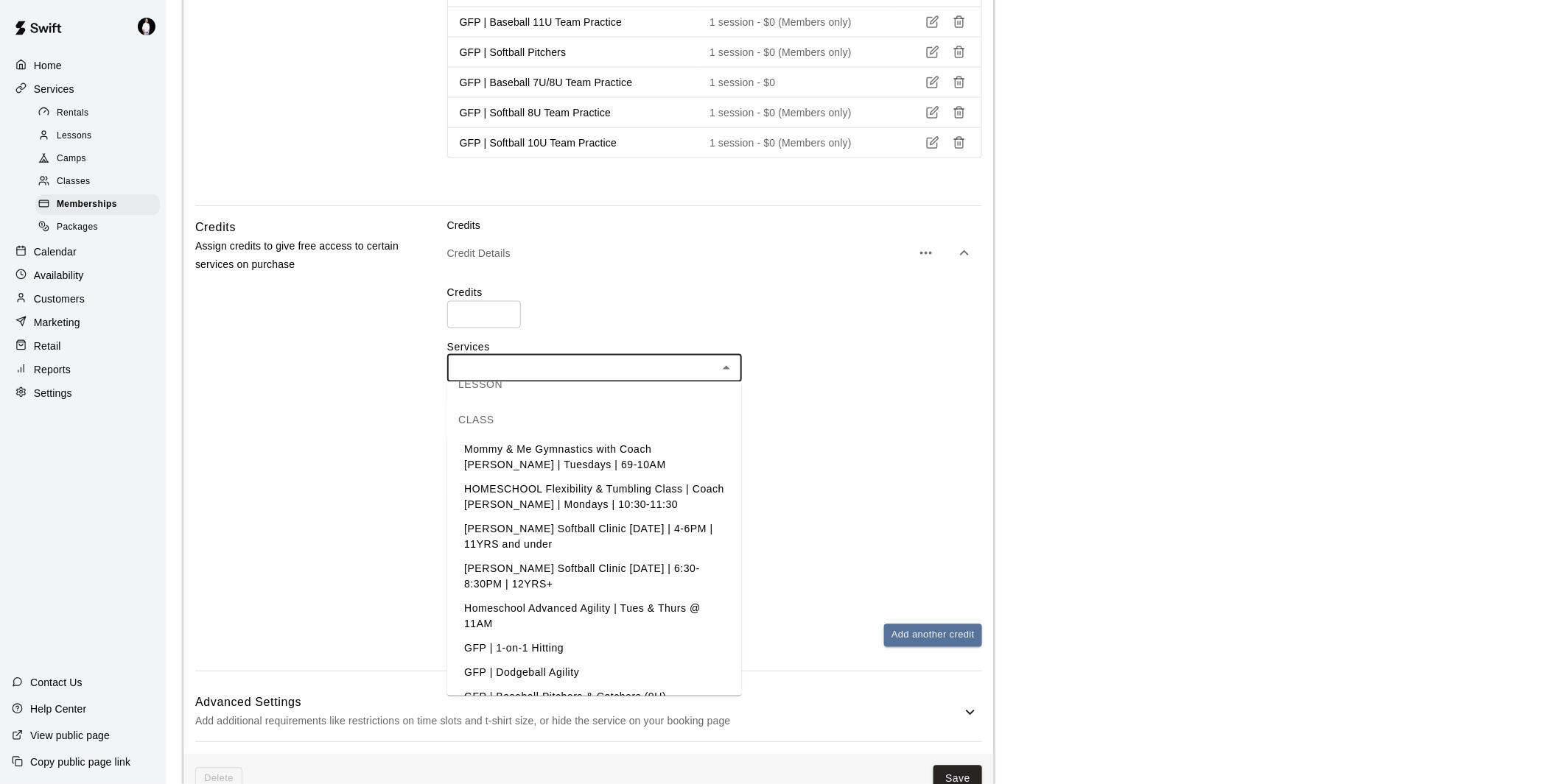
scroll to position [1472, 0]
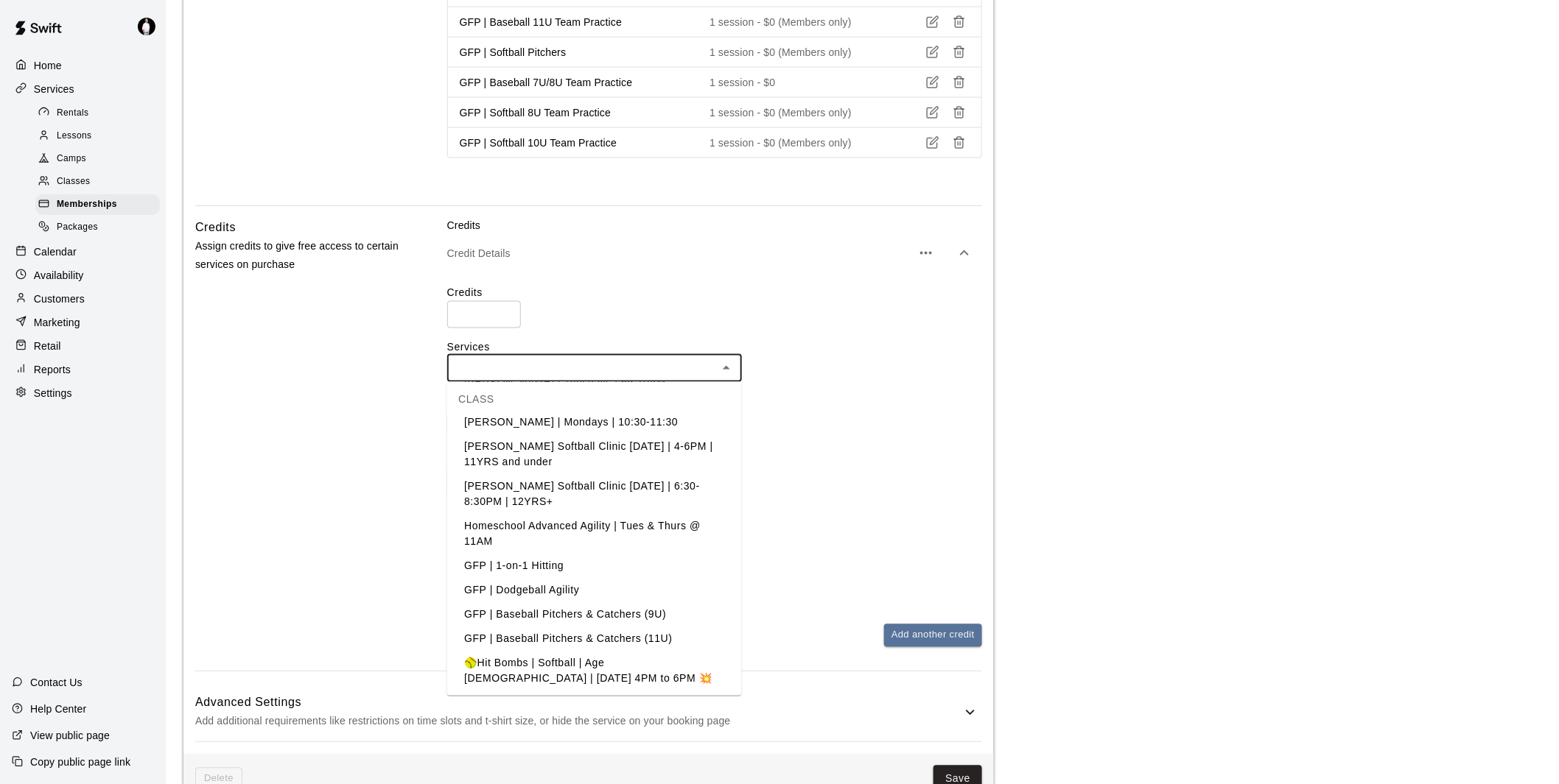
click at [540, 554] on li "GFP | 1-on-1 Hitting" at bounding box center [594, 566] width 295 height 24
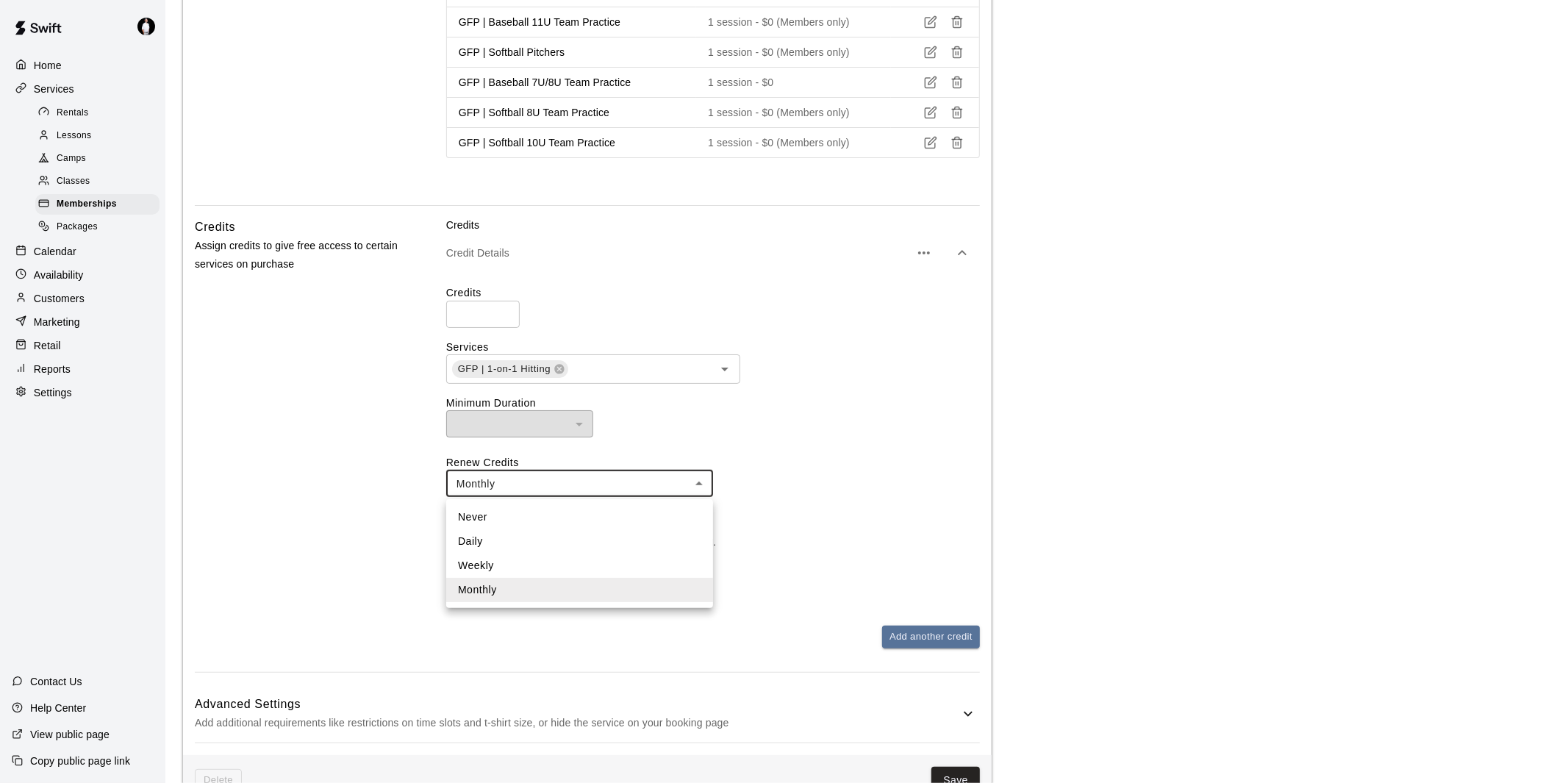
click at [644, 482] on body "**********" at bounding box center [784, 228] width 1568 height 2255
click at [773, 460] on div at bounding box center [784, 391] width 1568 height 783
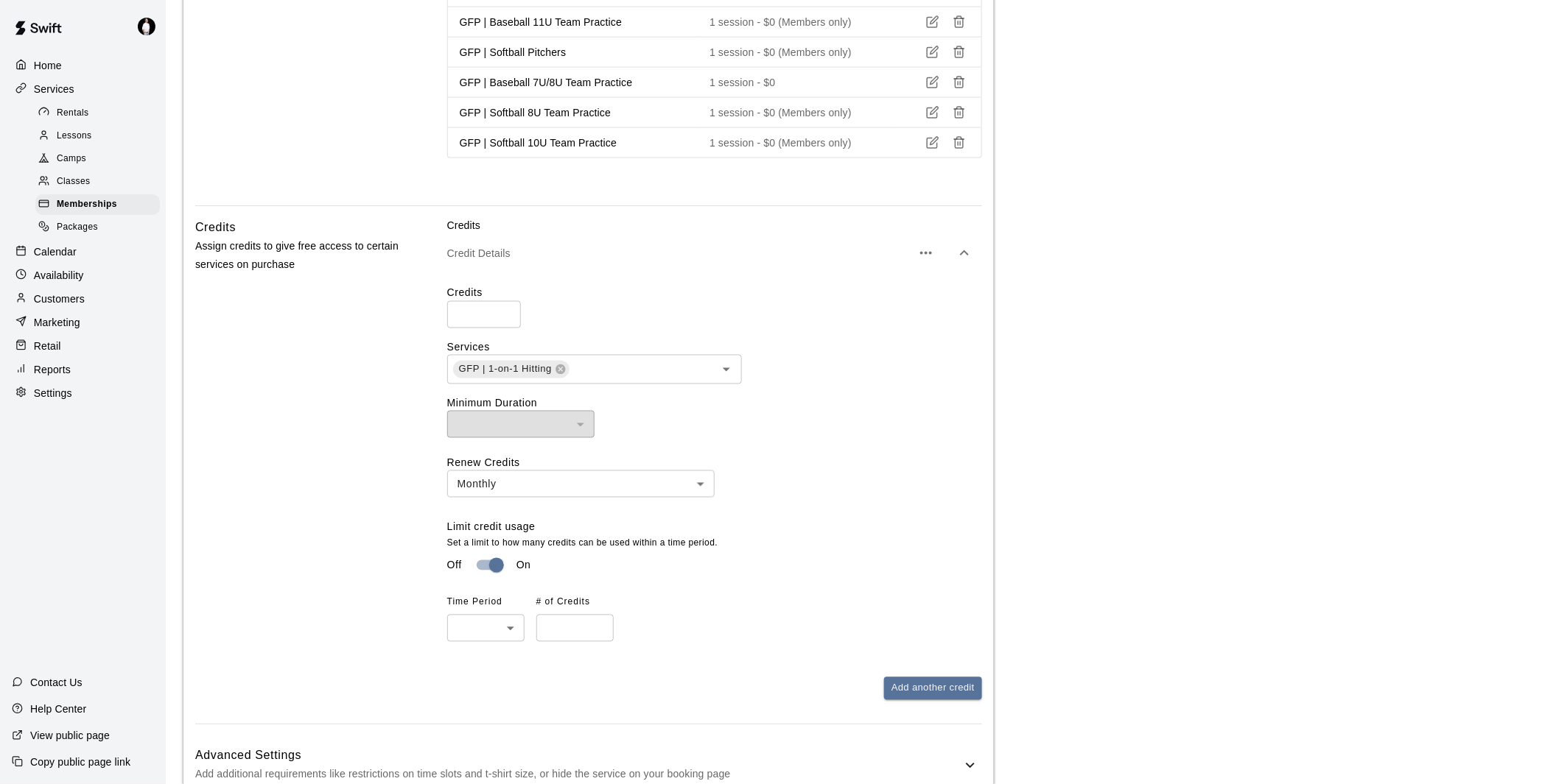
click at [510, 631] on body "**********" at bounding box center [780, 255] width 1559 height 2309
click at [494, 712] on li "Monthly" at bounding box center [485, 713] width 77 height 24
type input "*******"
click at [565, 620] on input "number" at bounding box center [575, 627] width 77 height 27
type input "*"
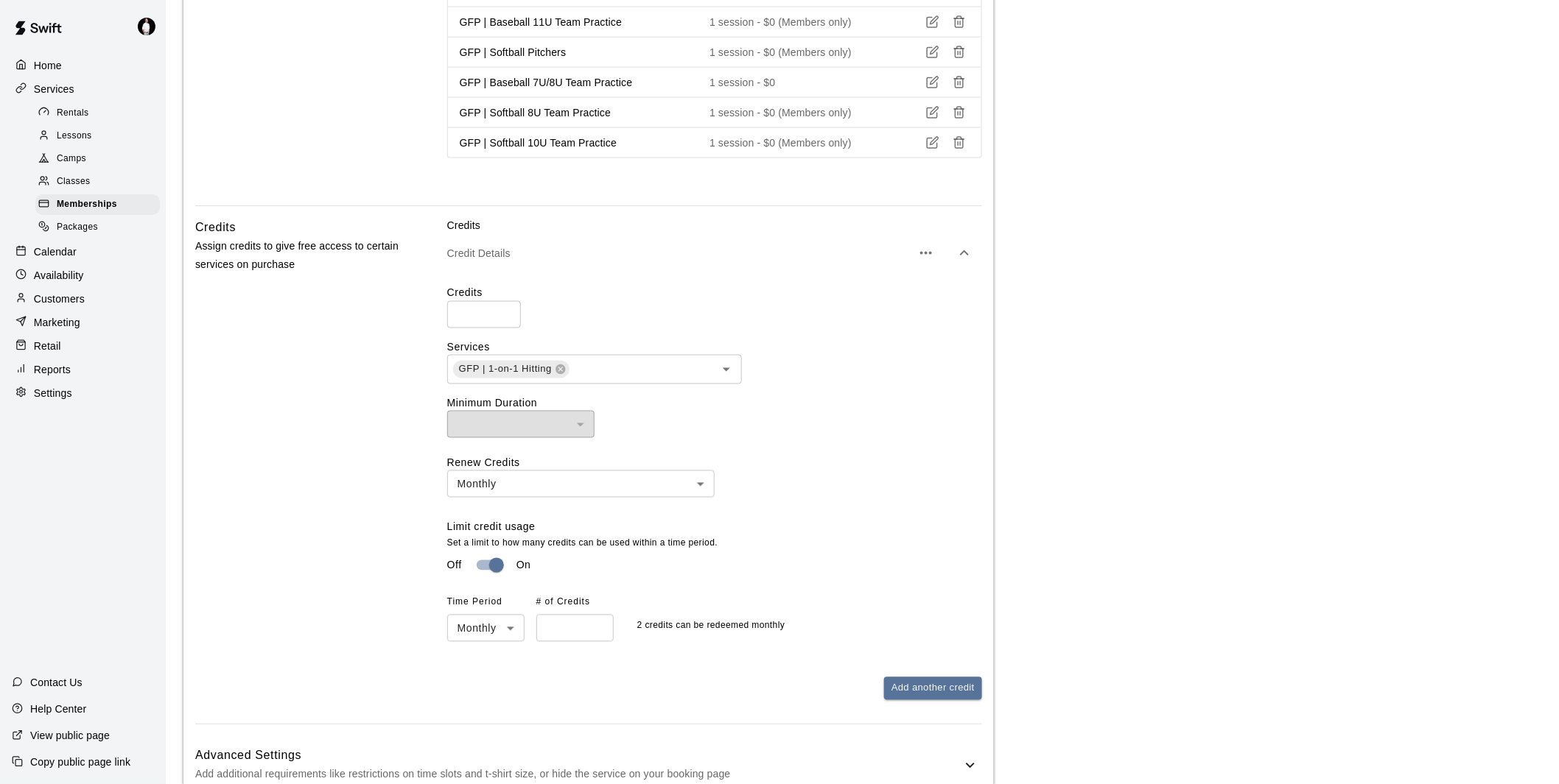
click at [756, 578] on div "Off On" at bounding box center [714, 565] width 535 height 28
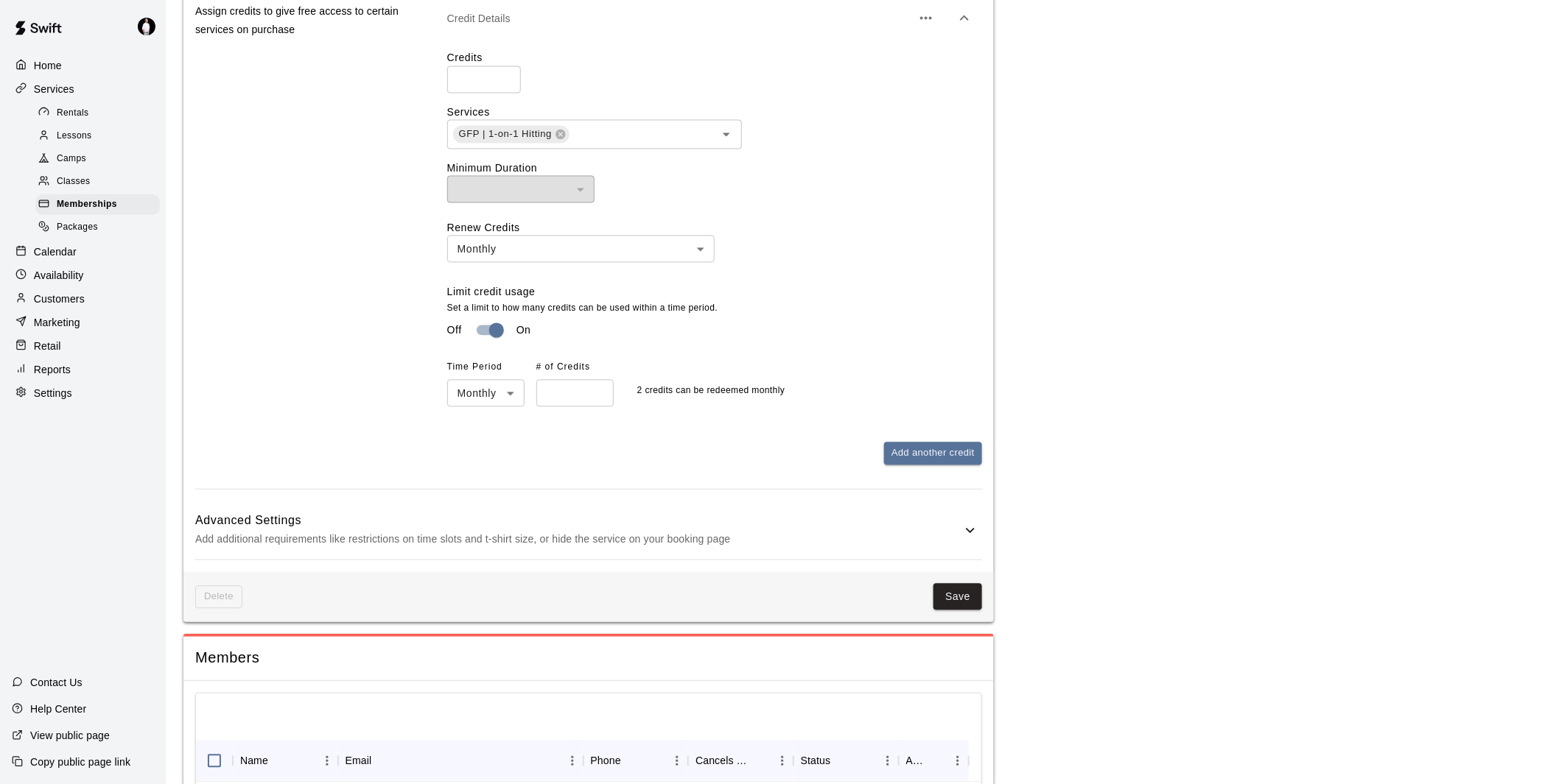
scroll to position [1145, 0]
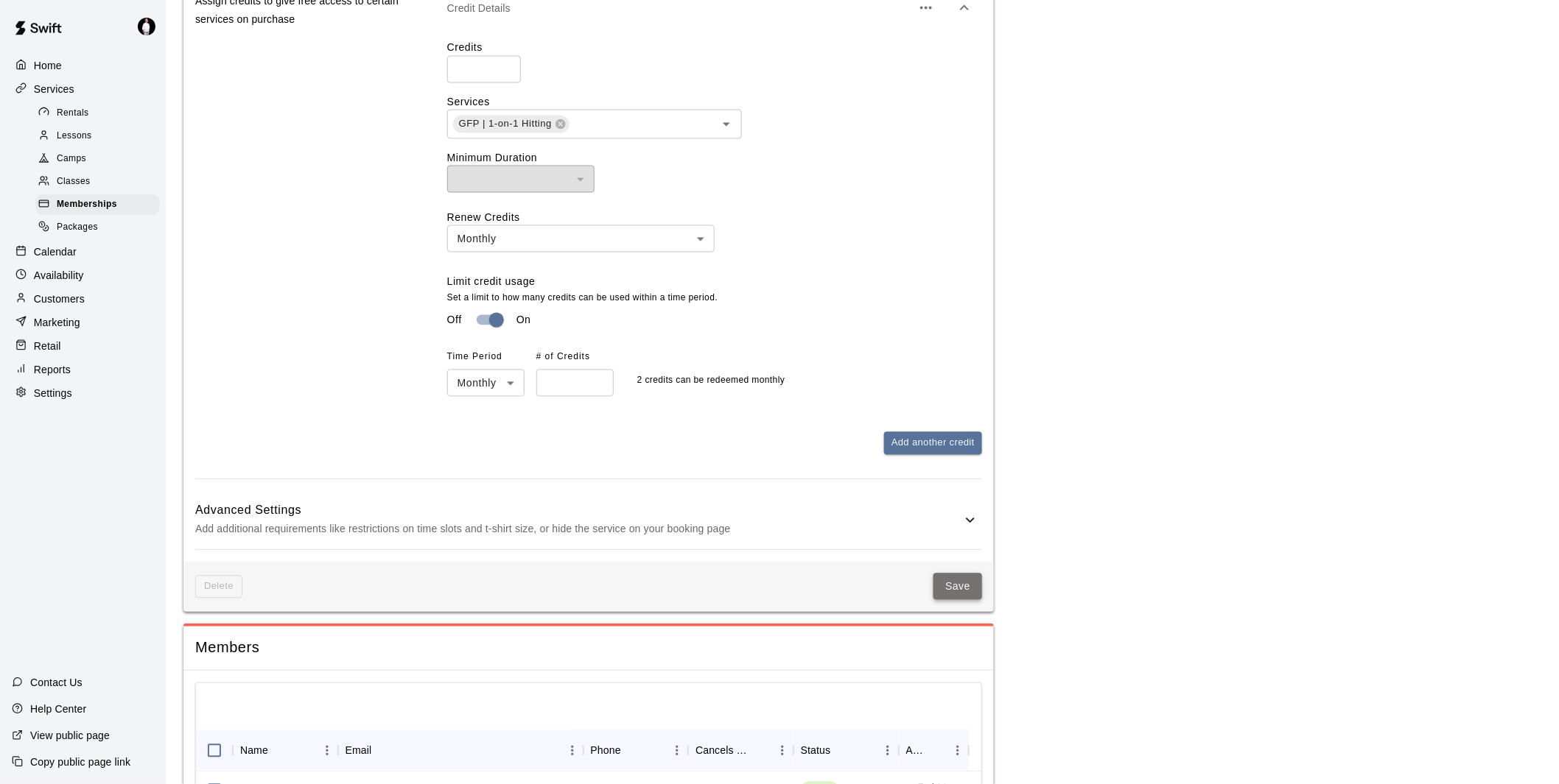
click at [957, 592] on button "Save" at bounding box center [957, 586] width 49 height 27
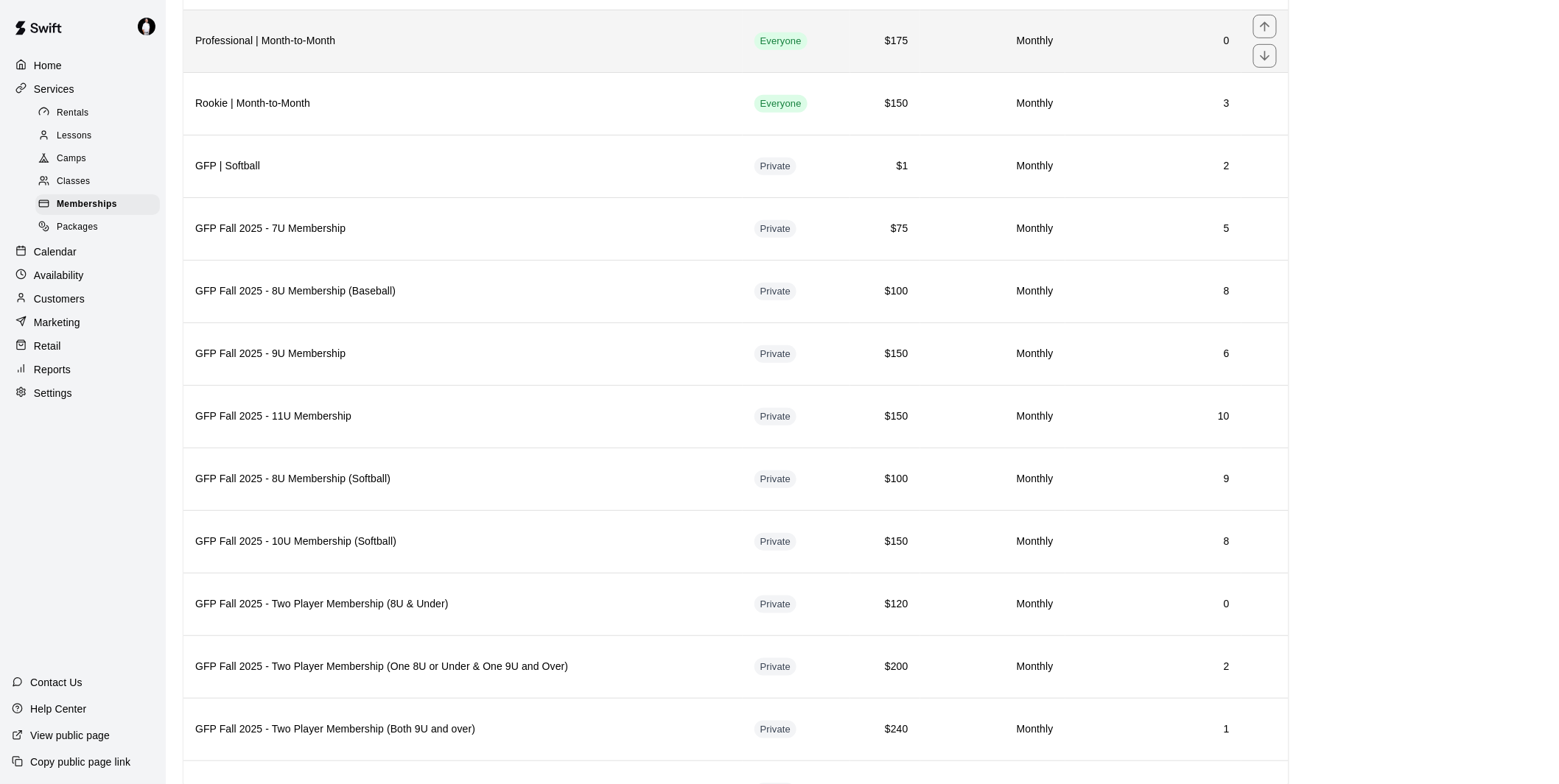
scroll to position [327, 0]
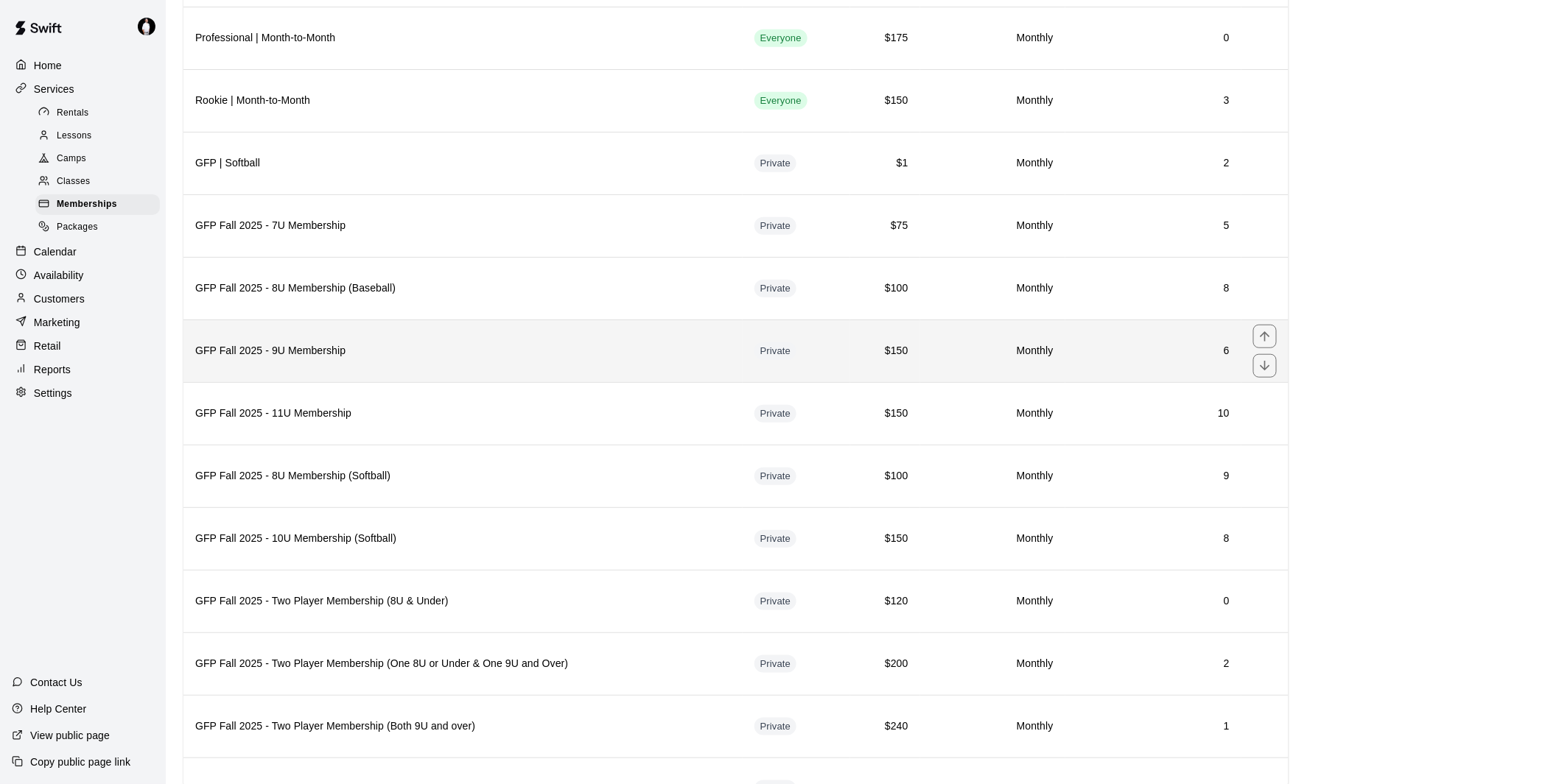
click at [358, 356] on h6 "GFP Fall 2025 - 9U Membership" at bounding box center [463, 351] width 536 height 16
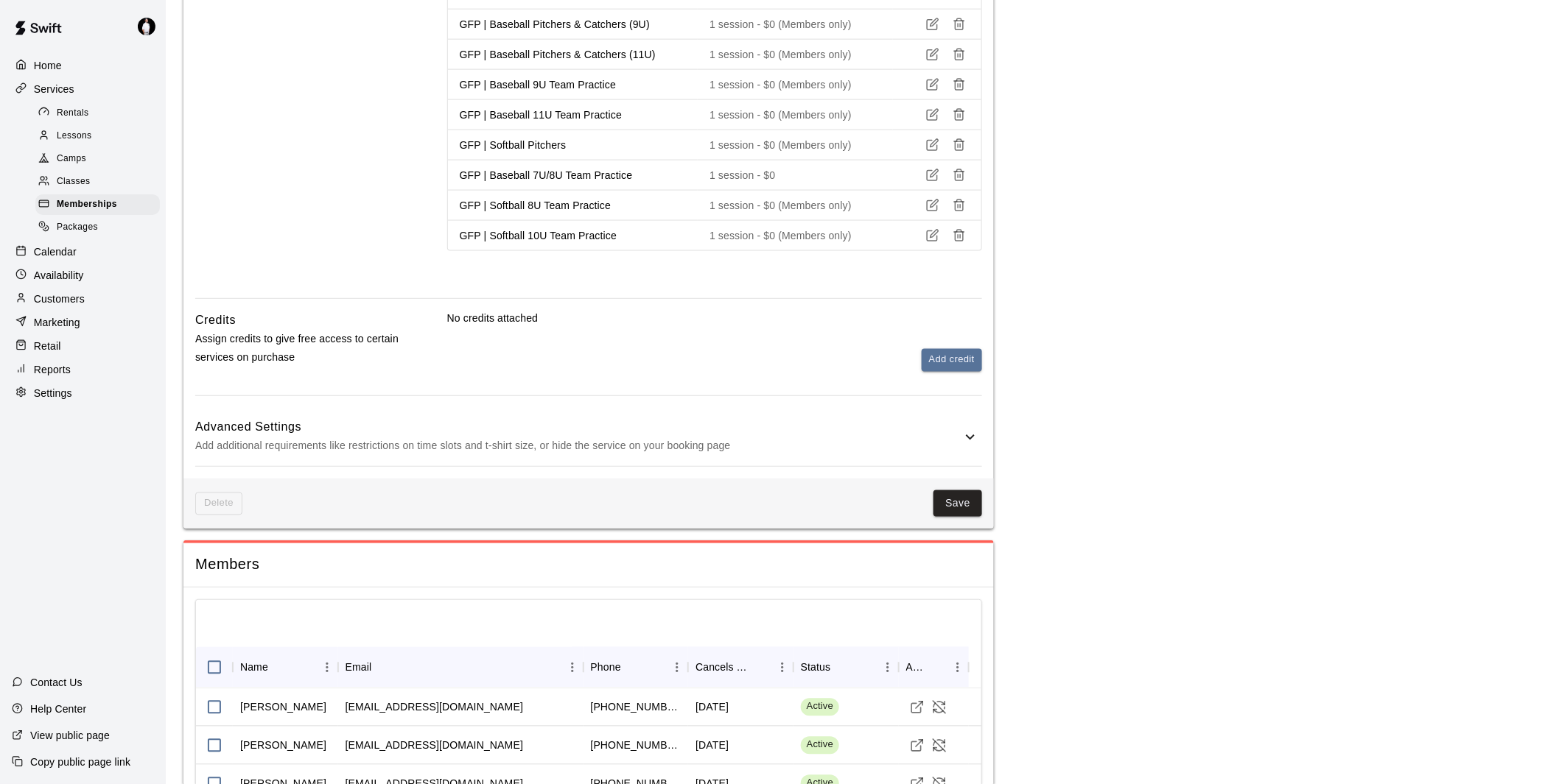
scroll to position [818, 0]
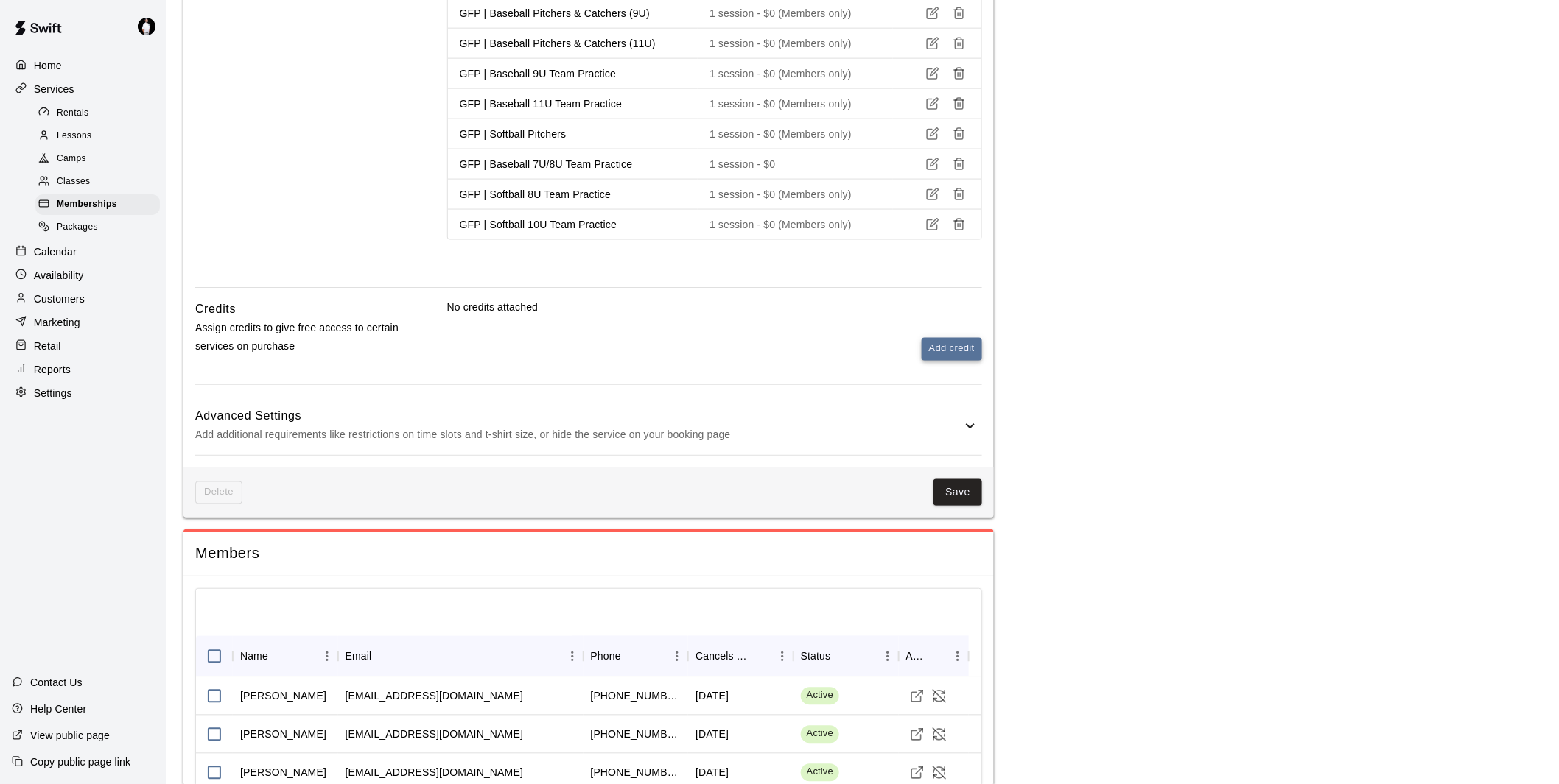
click at [943, 349] on button "Add credit" at bounding box center [951, 349] width 60 height 23
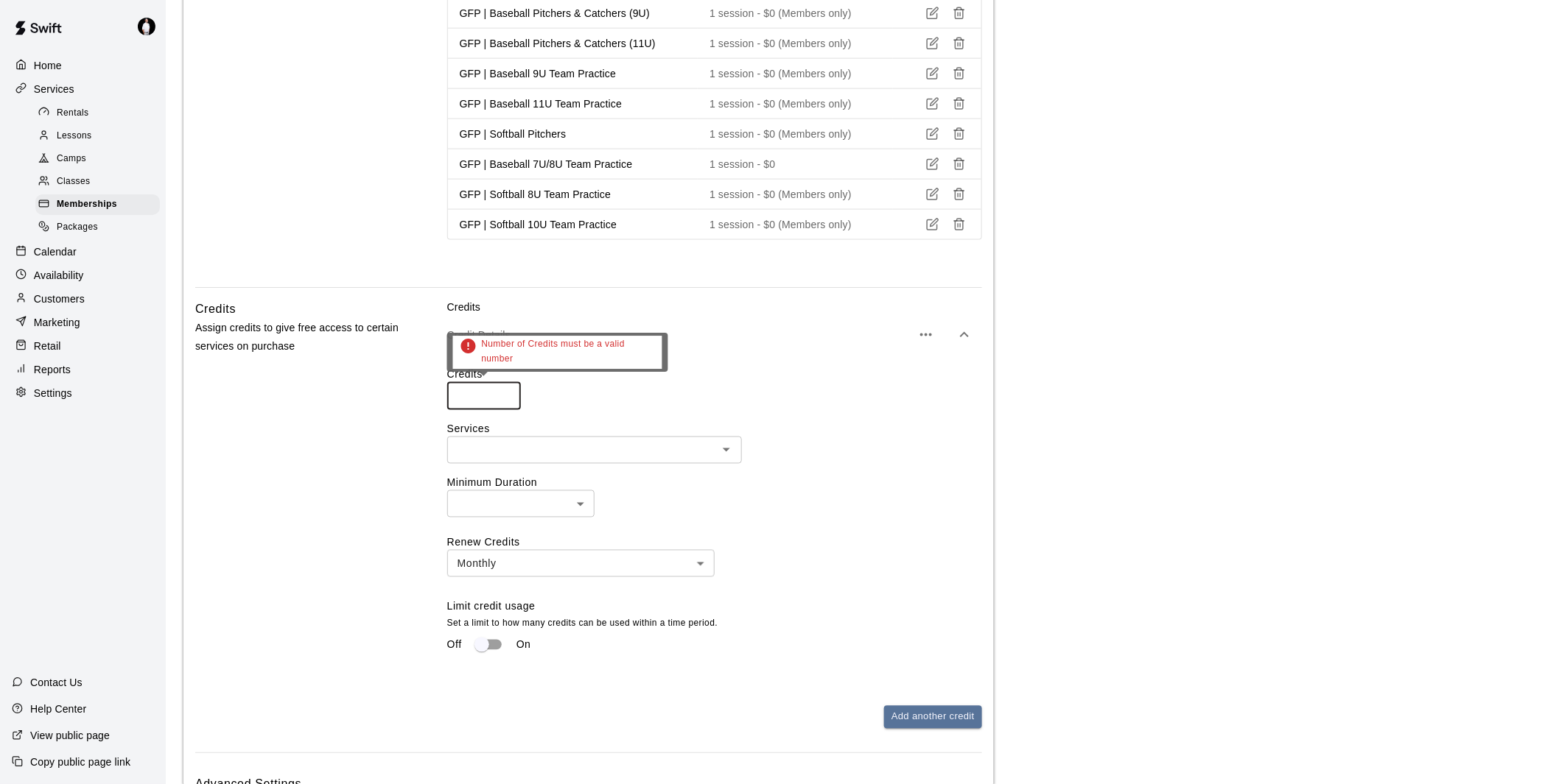
click at [465, 395] on input "number" at bounding box center [484, 395] width 74 height 27
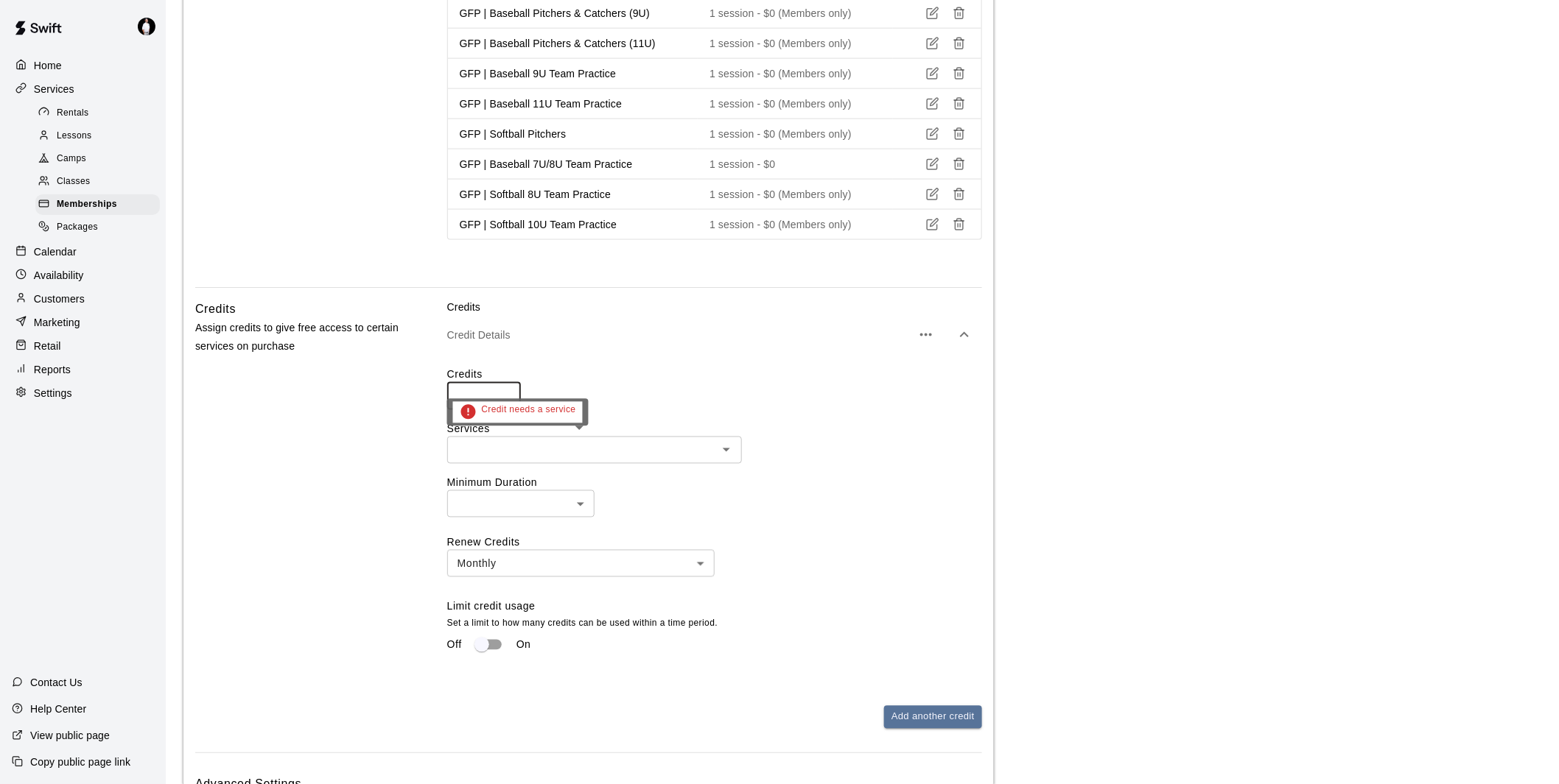
type input "*"
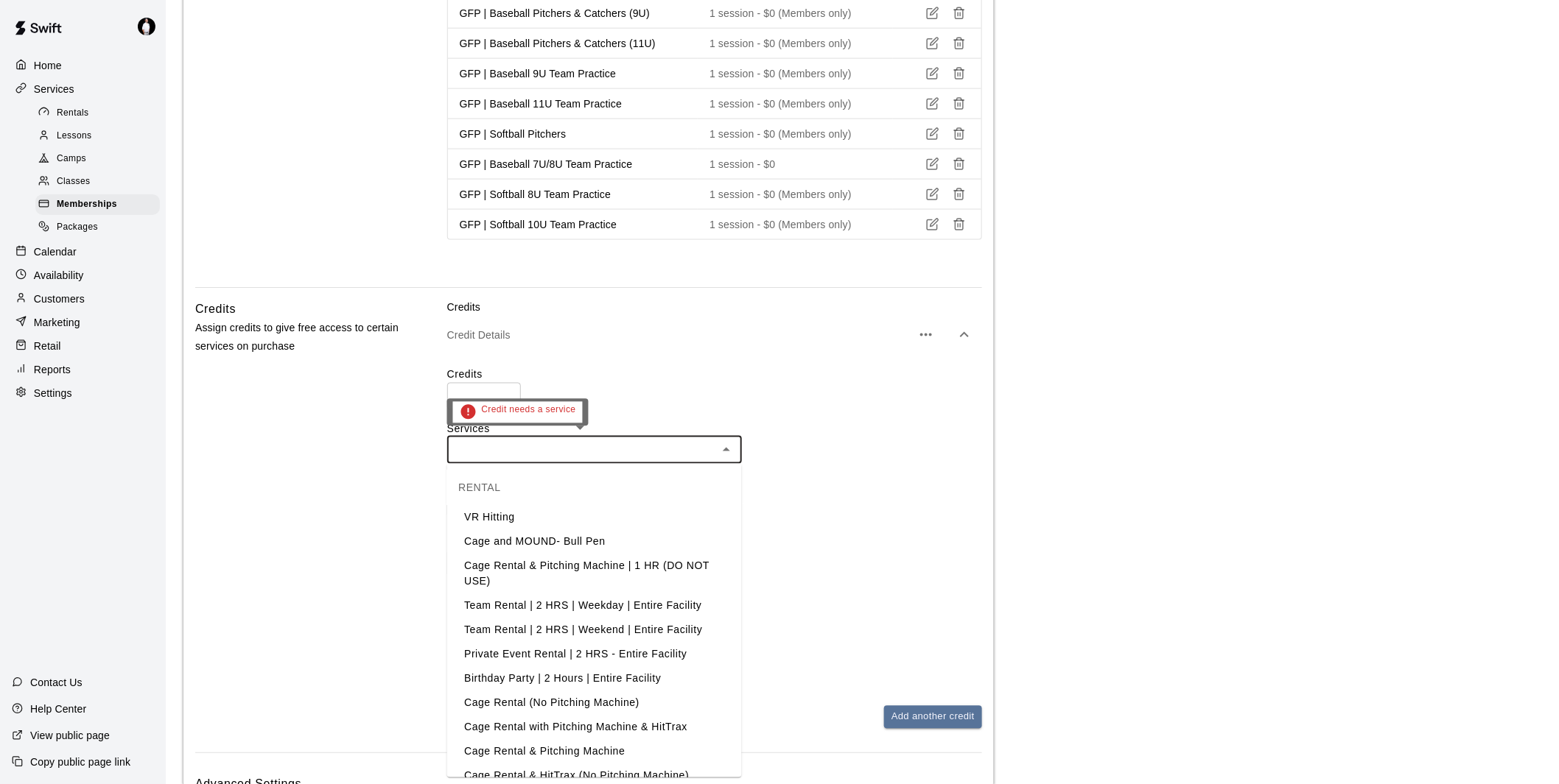
click at [561, 446] on input "text" at bounding box center [583, 450] width 262 height 18
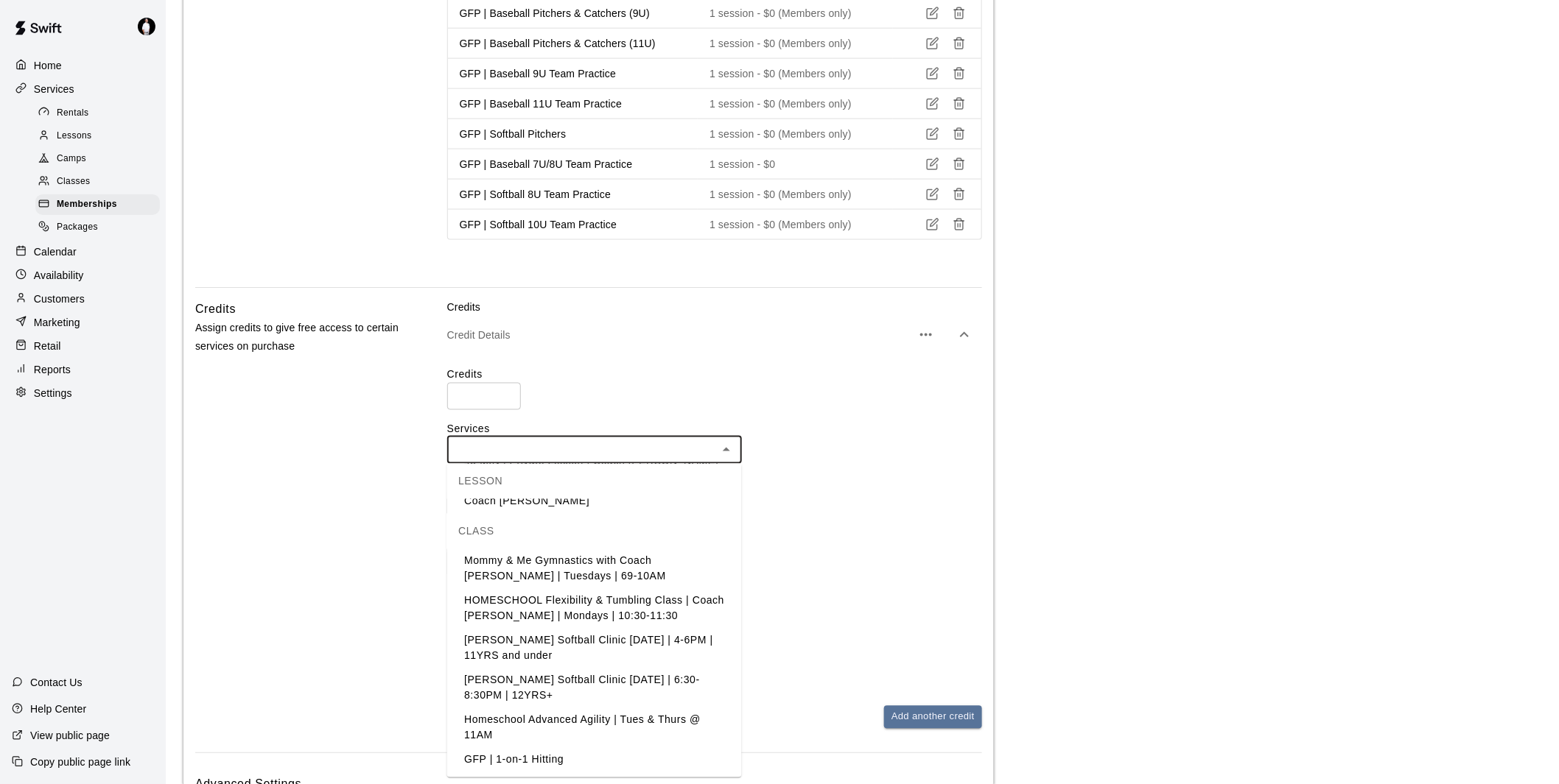
scroll to position [1390, 0]
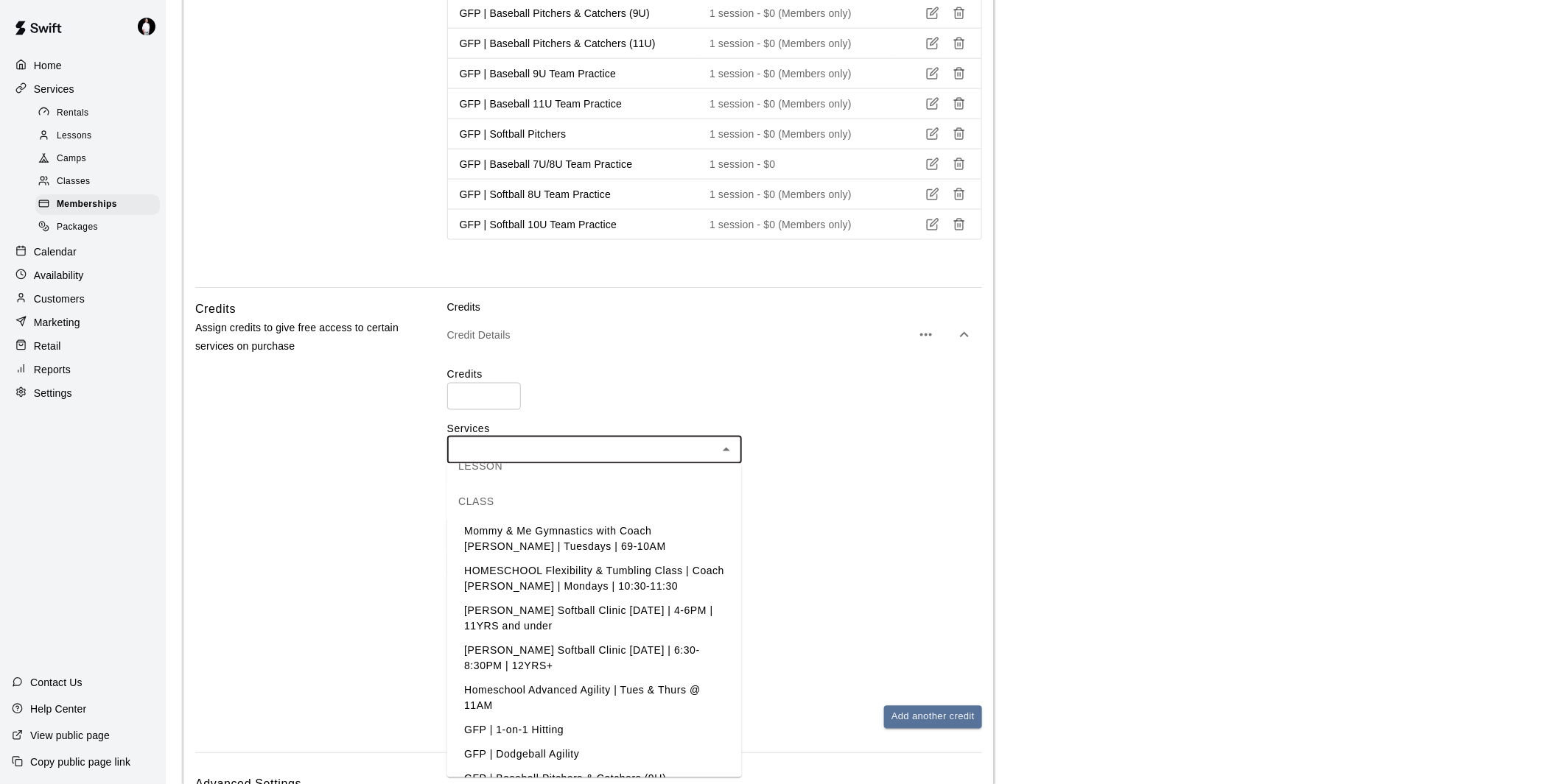
click at [541, 718] on li "GFP | 1-on-1 Hitting" at bounding box center [594, 730] width 295 height 24
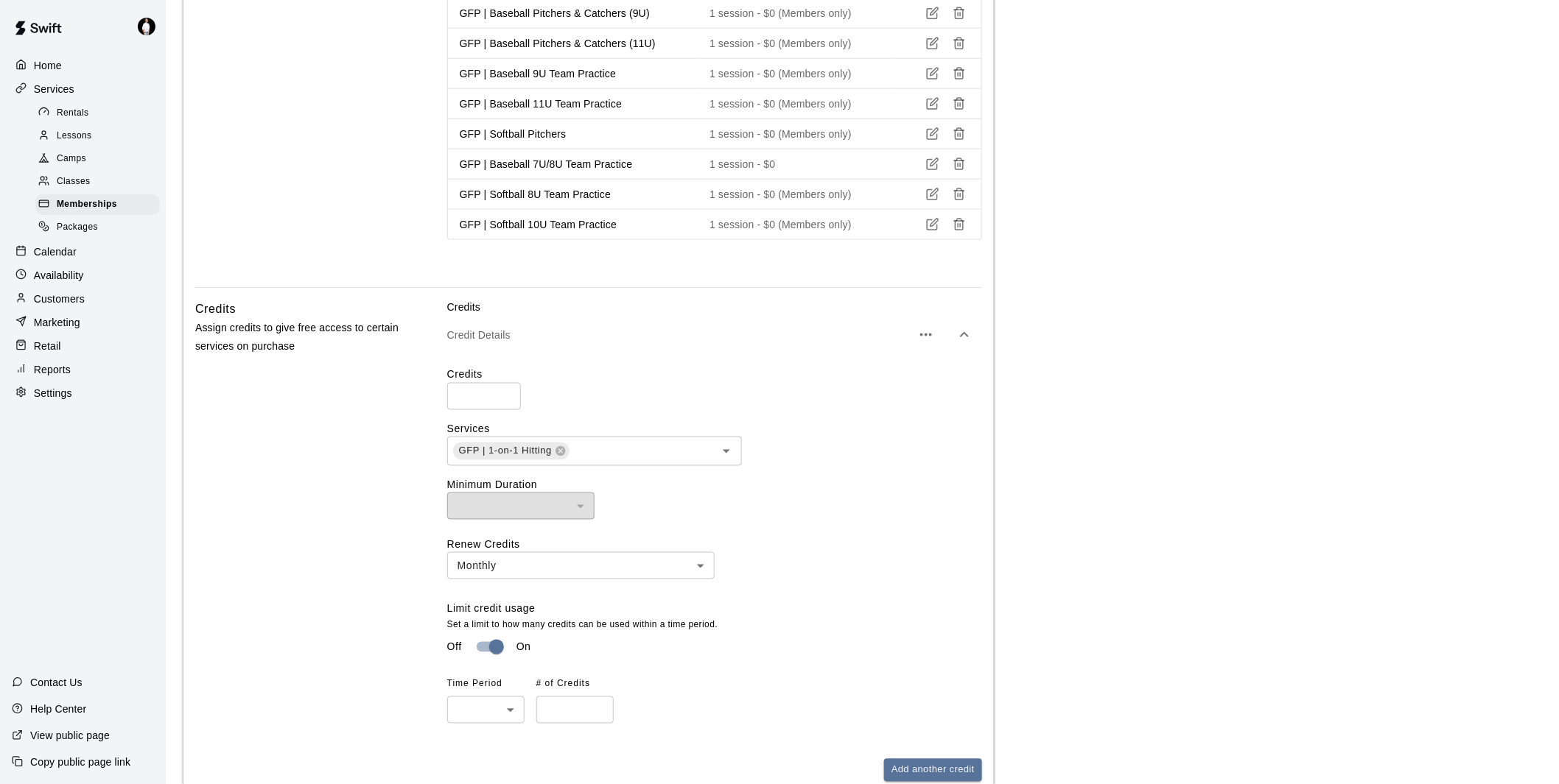
click at [494, 712] on body "**********" at bounding box center [780, 299] width 1559 height 2233
click at [491, 755] on li "Monthly" at bounding box center [485, 754] width 77 height 24
type input "*******"
click at [547, 717] on input "number" at bounding box center [575, 709] width 77 height 27
type input "*"
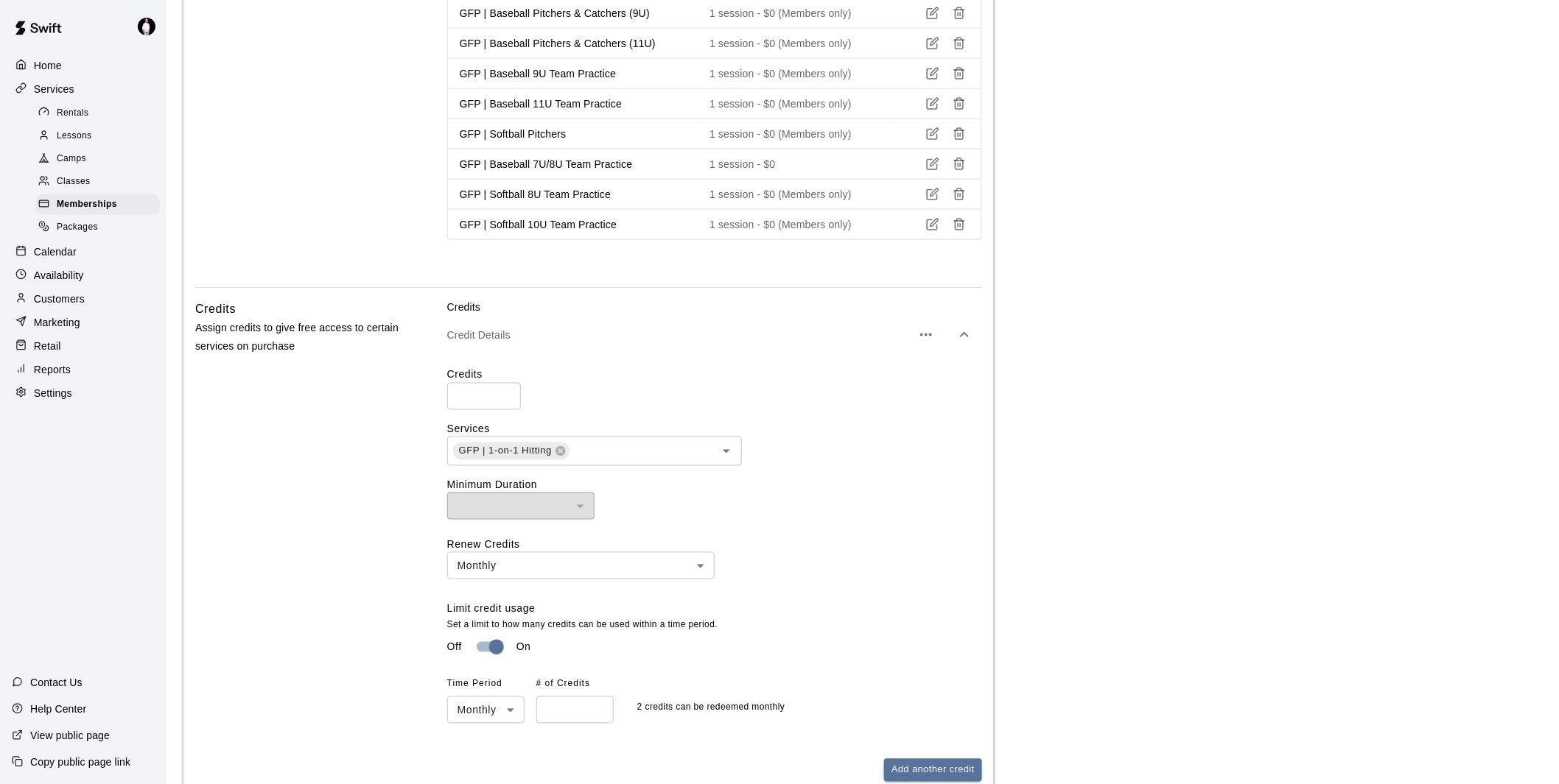
click at [800, 648] on div "Off On" at bounding box center [714, 647] width 535 height 28
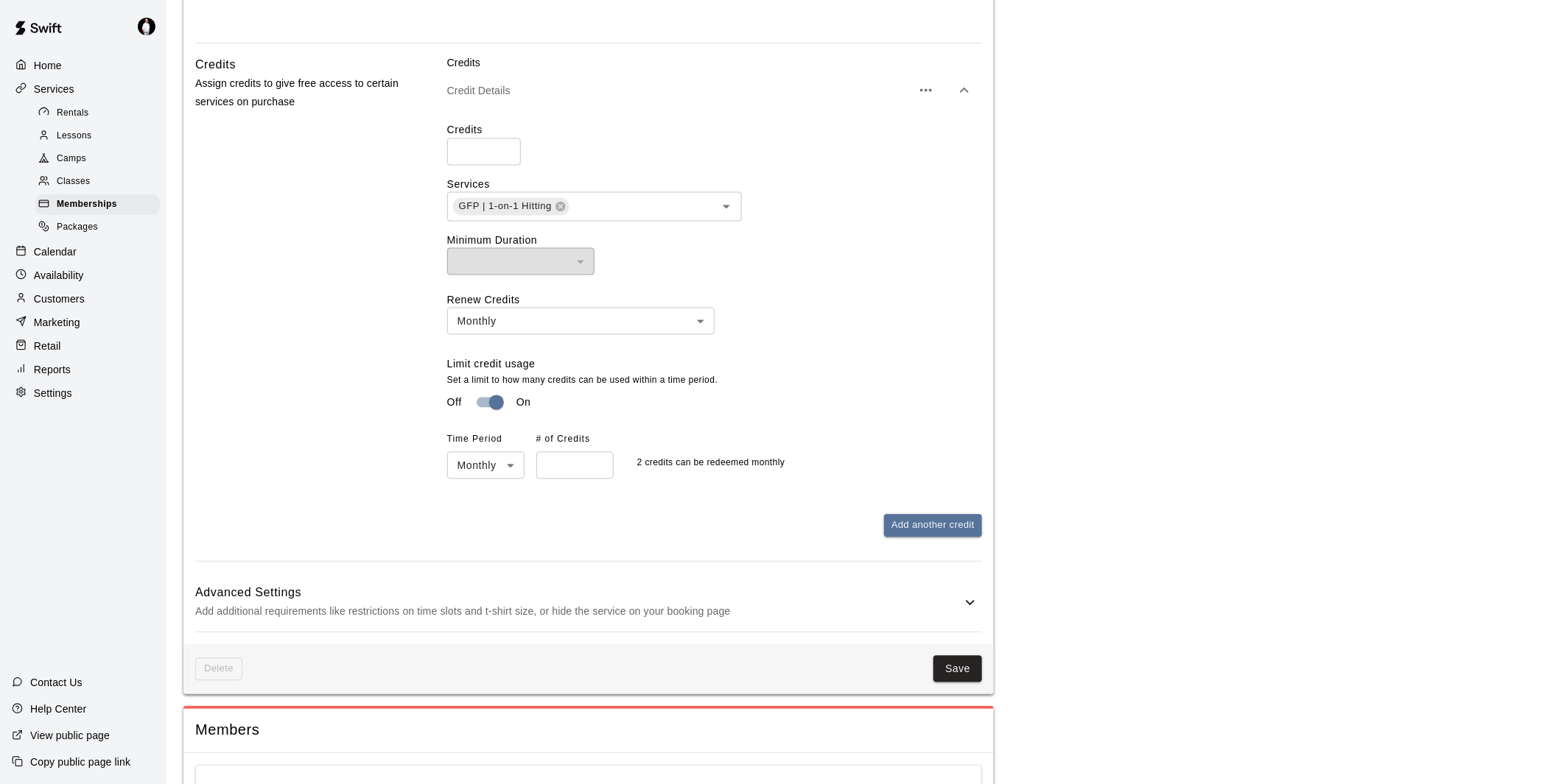
scroll to position [1063, 0]
click at [959, 668] on button "Save" at bounding box center [957, 668] width 49 height 27
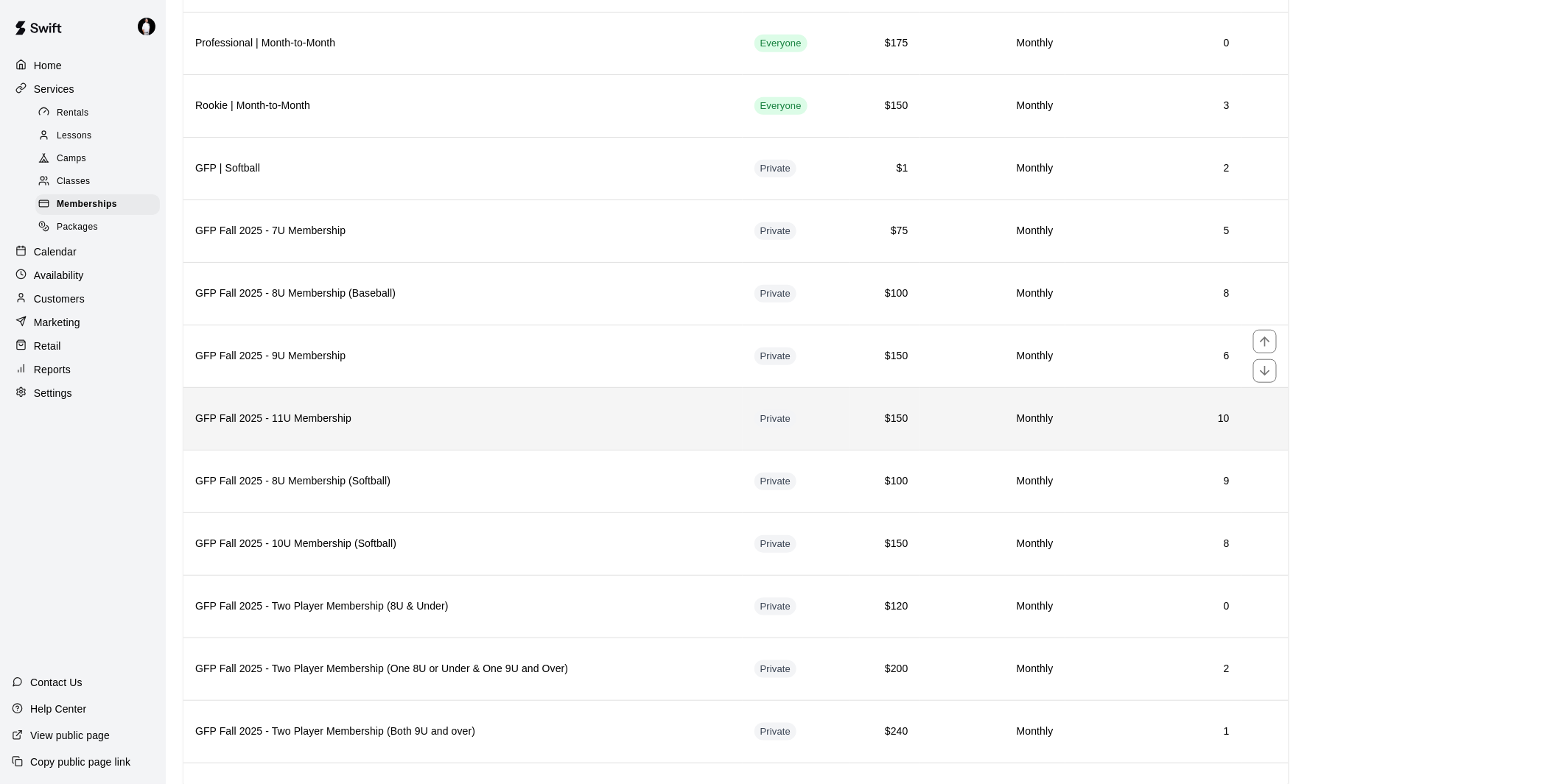
scroll to position [327, 0]
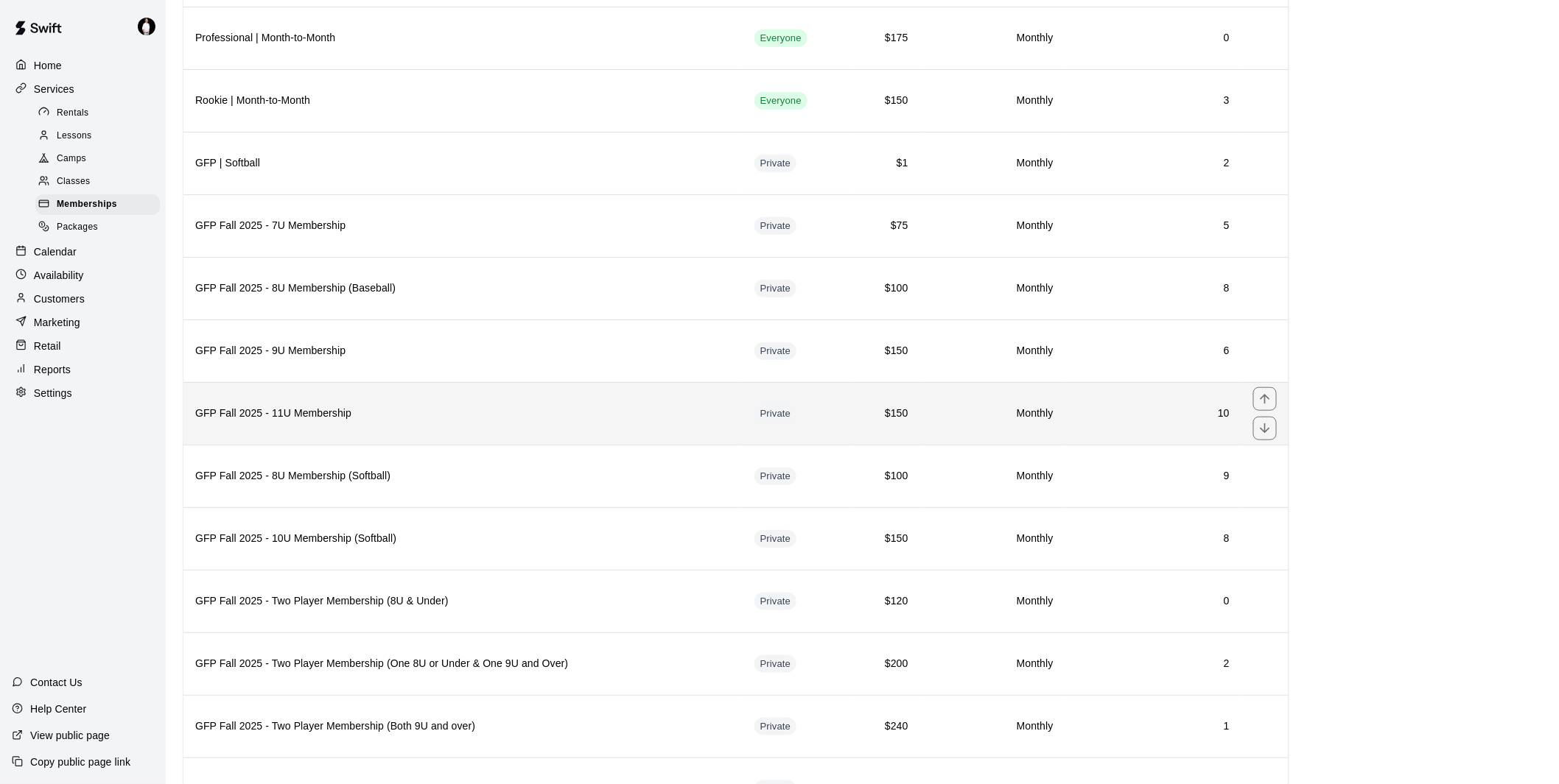
click at [587, 419] on h6 "GFP Fall 2025 - 11U Membership" at bounding box center [463, 413] width 536 height 16
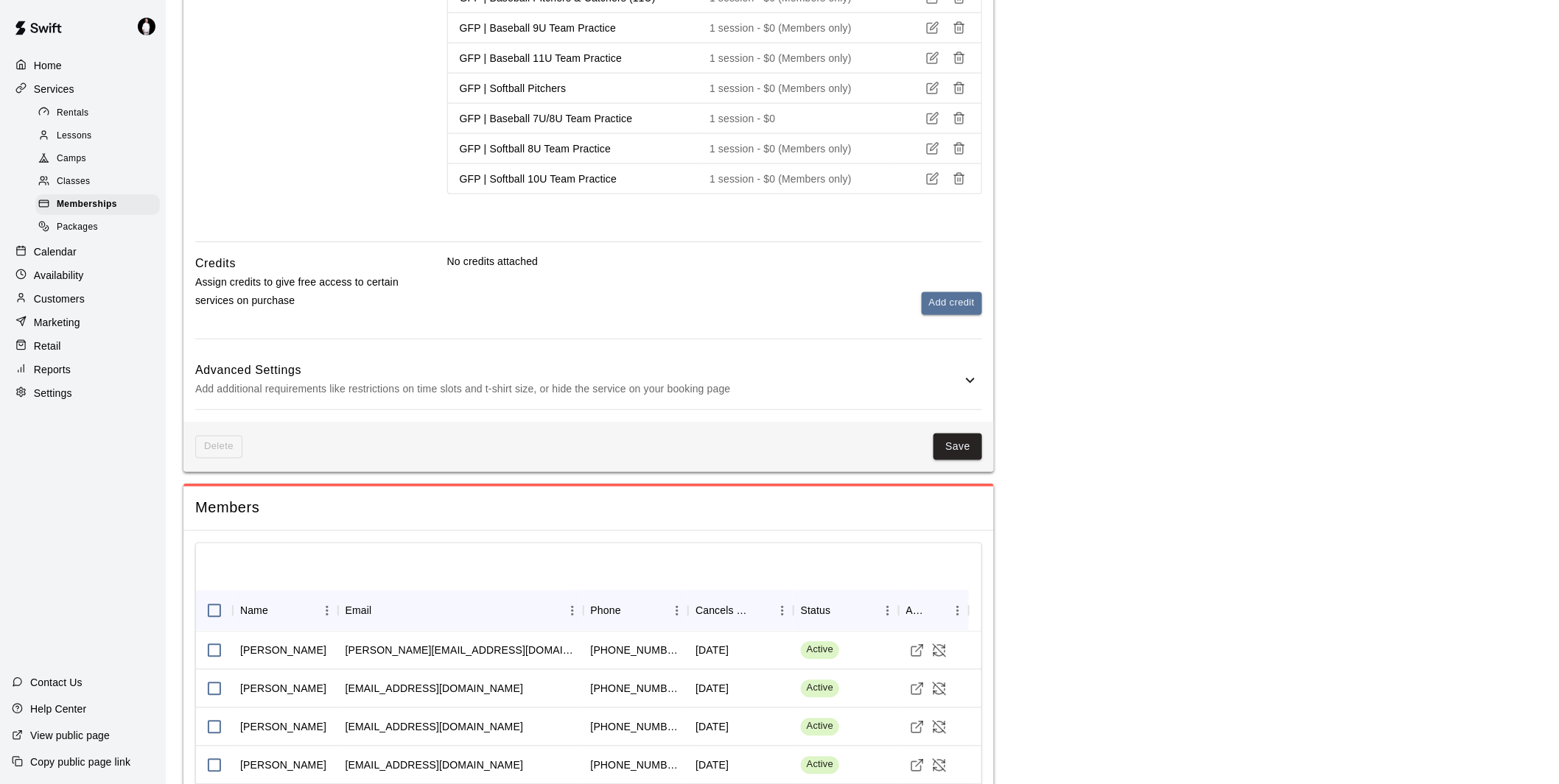
scroll to position [900, 0]
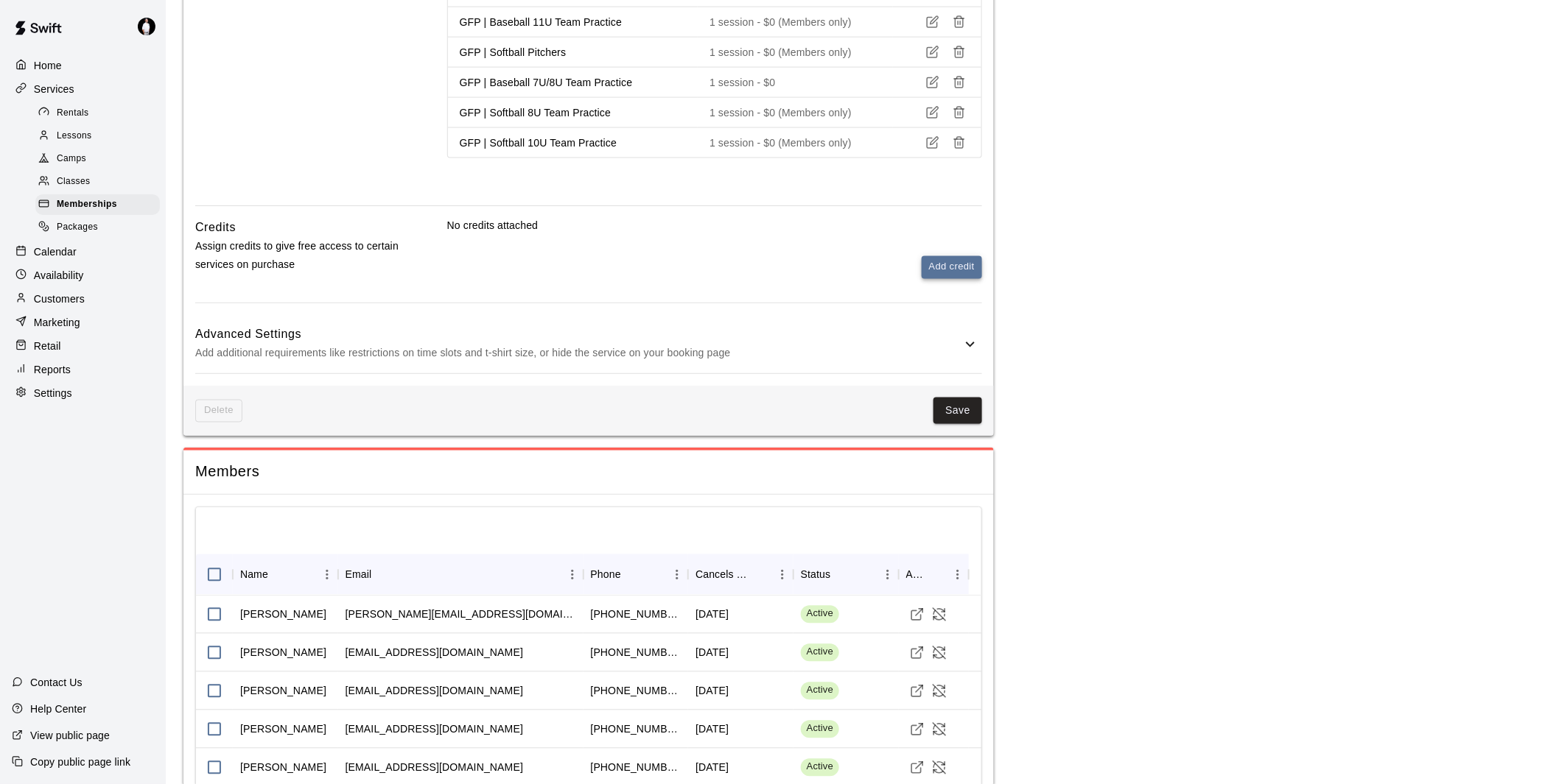
click at [945, 265] on button "Add credit" at bounding box center [951, 268] width 60 height 23
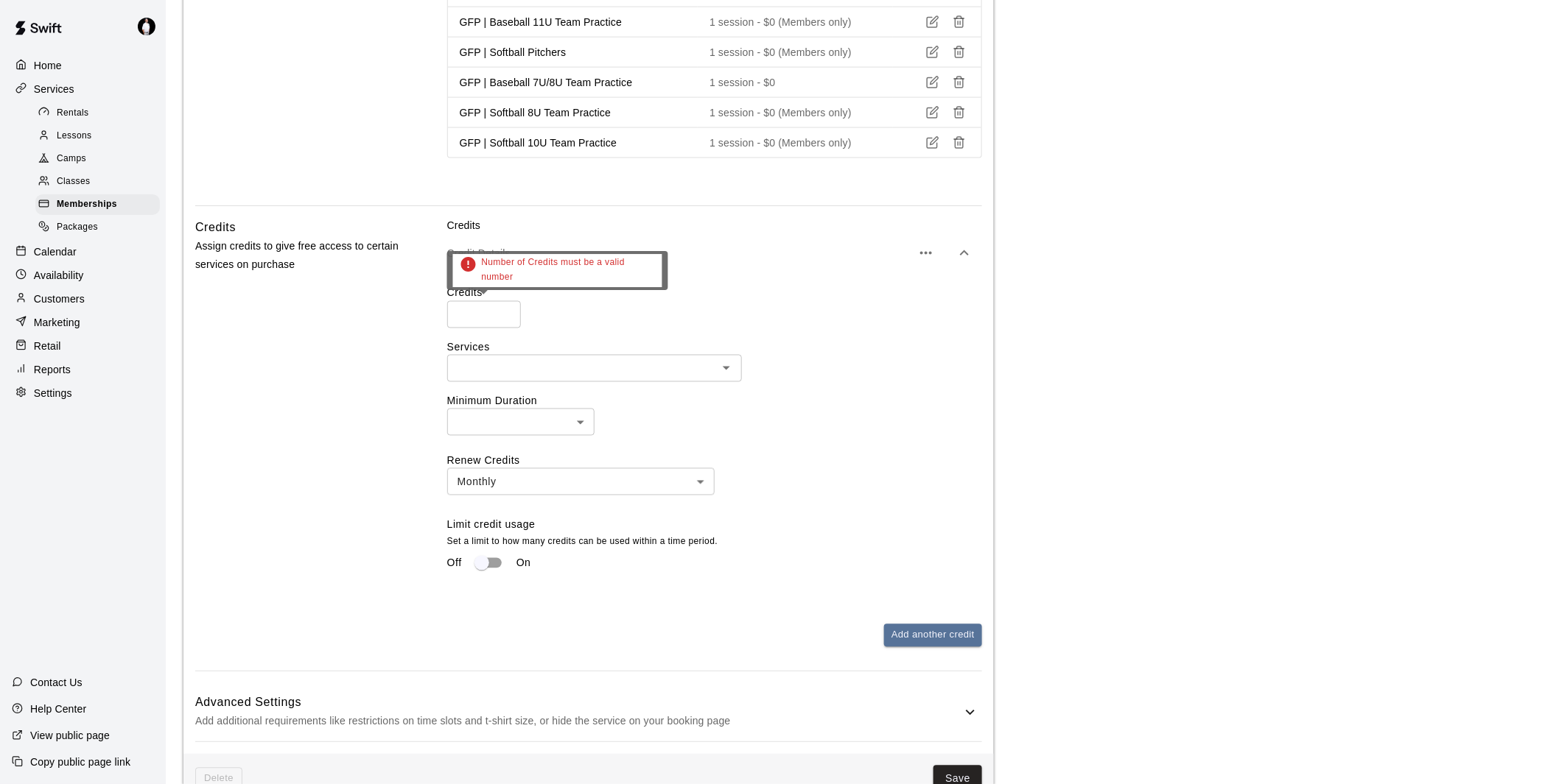
click at [488, 310] on input "number" at bounding box center [484, 314] width 74 height 27
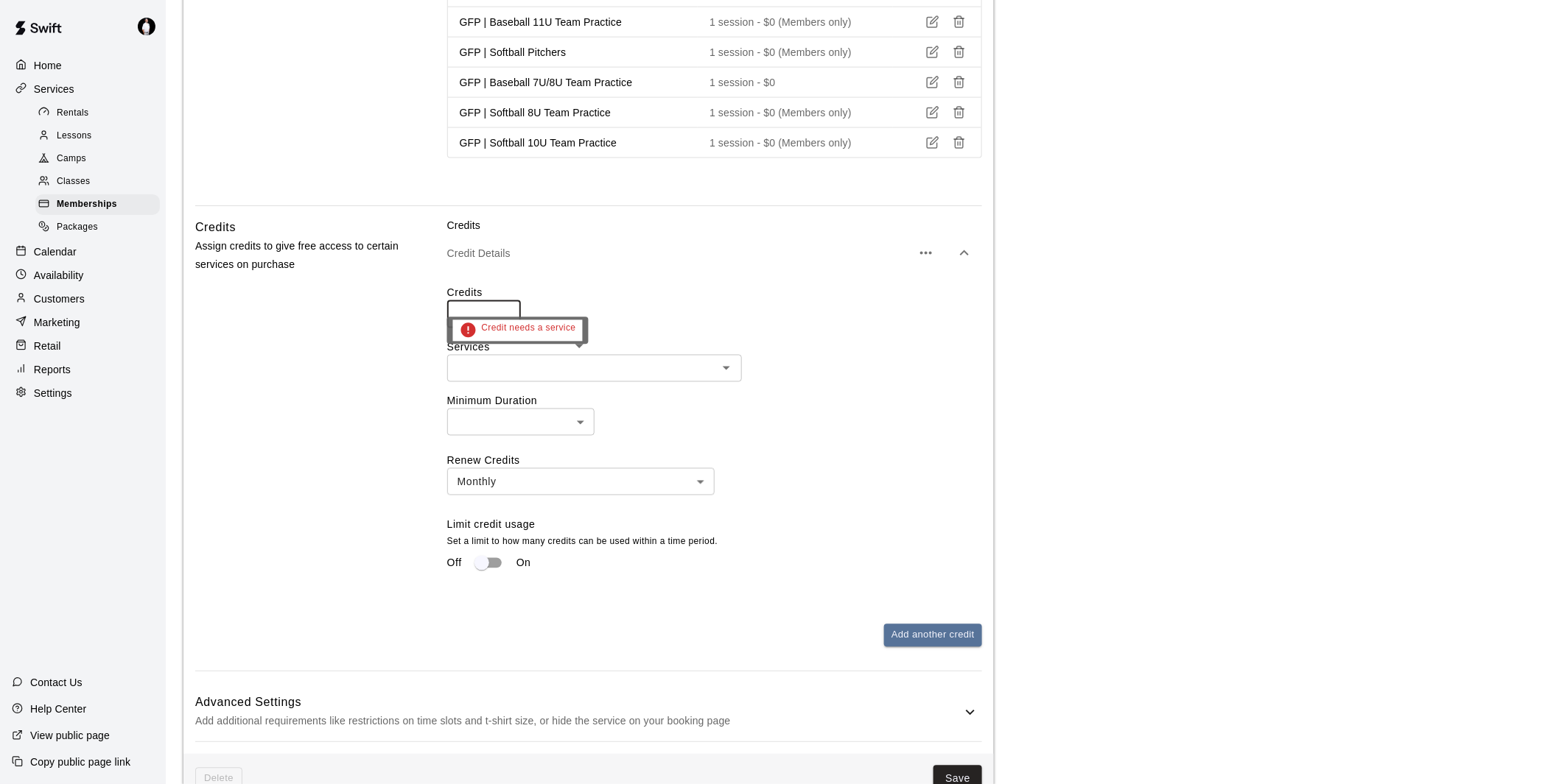
type input "*"
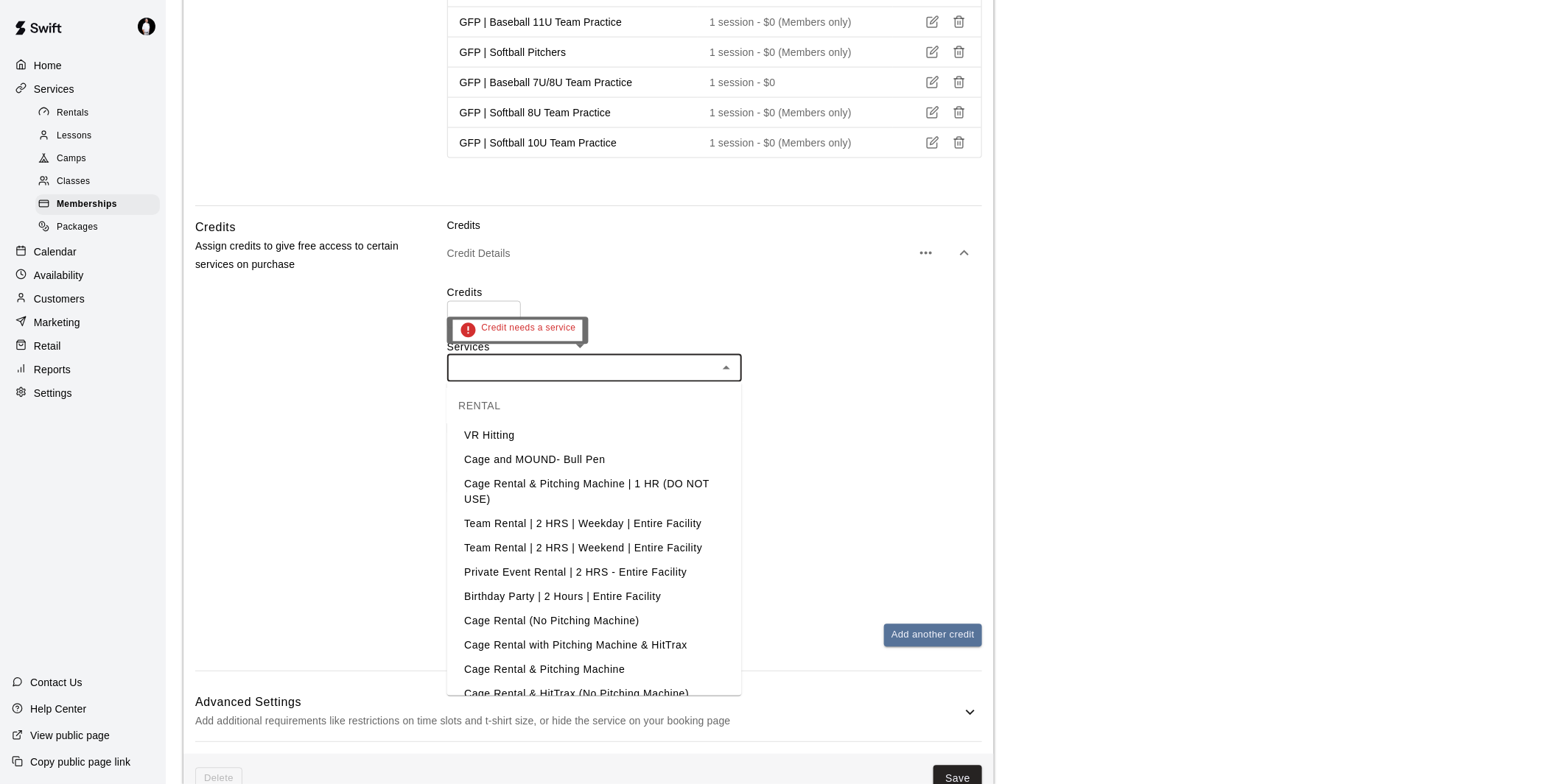
click at [522, 367] on input "text" at bounding box center [583, 369] width 262 height 18
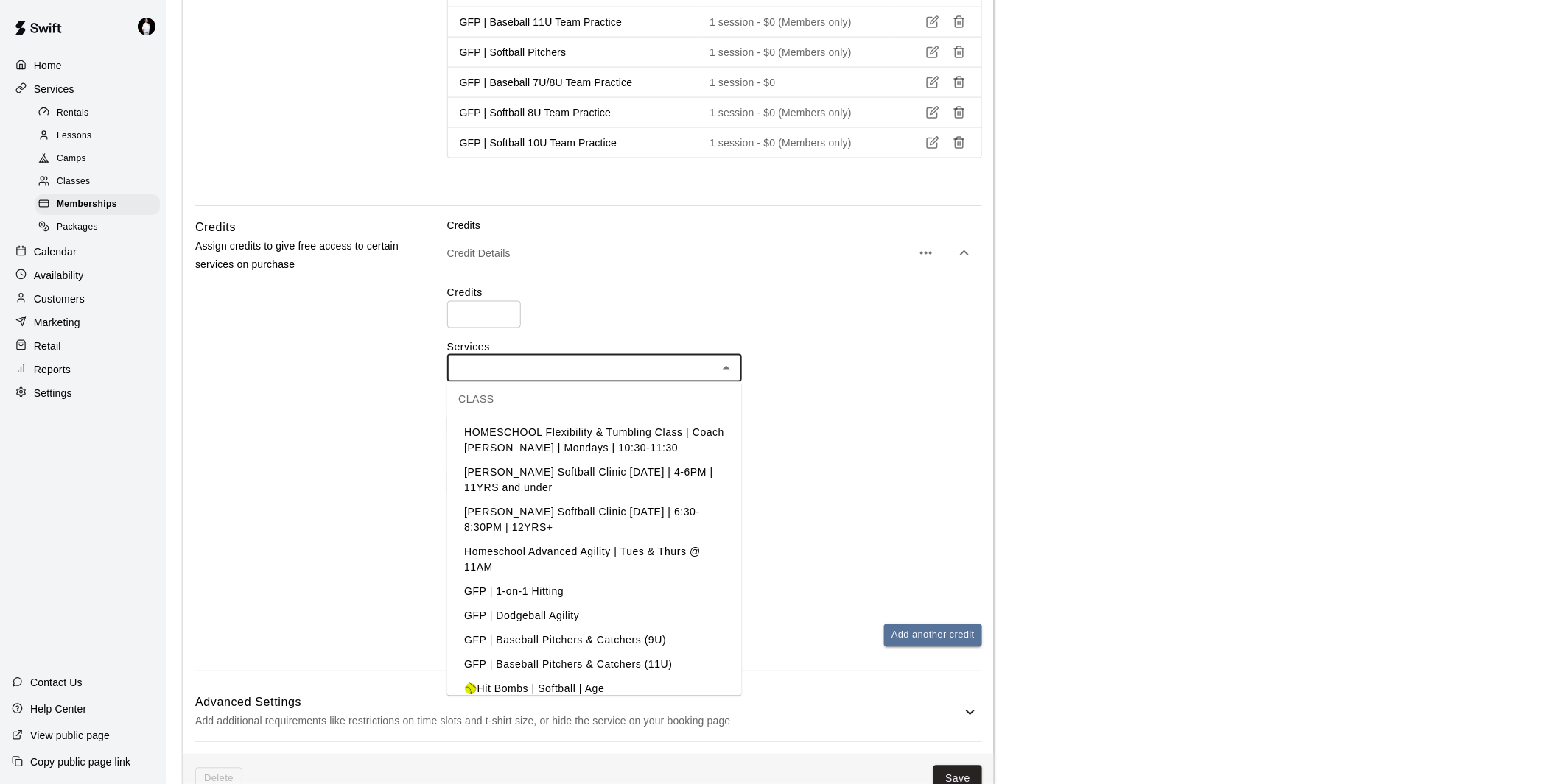
scroll to position [1472, 0]
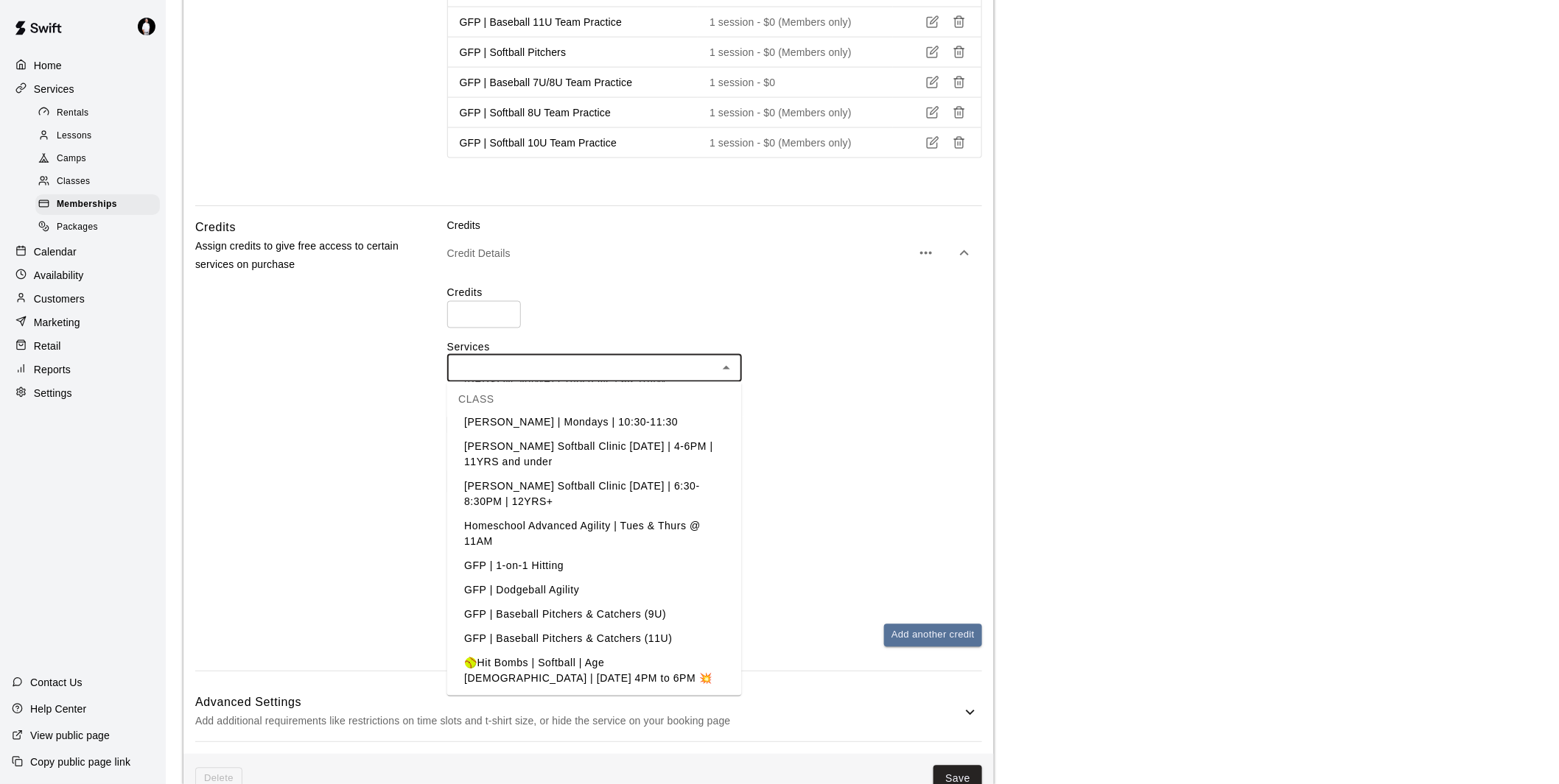
click at [509, 554] on li "GFP | 1-on-1 Hitting" at bounding box center [594, 566] width 295 height 24
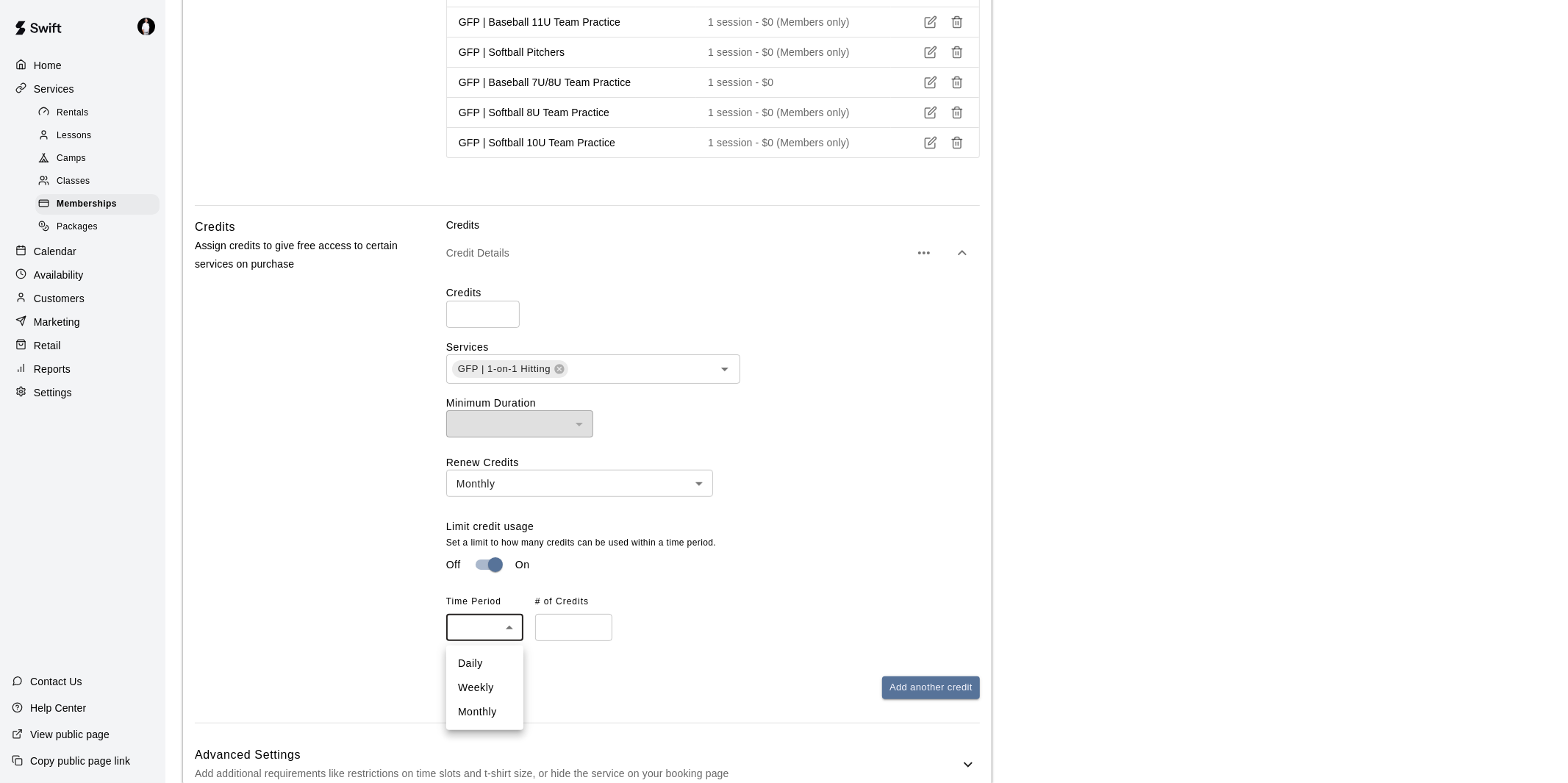
click at [474, 623] on body "**********" at bounding box center [784, 292] width 1568 height 2383
click at [488, 708] on li "Monthly" at bounding box center [484, 712] width 77 height 24
type input "*******"
click at [545, 637] on input "number" at bounding box center [574, 626] width 77 height 27
type input "*"
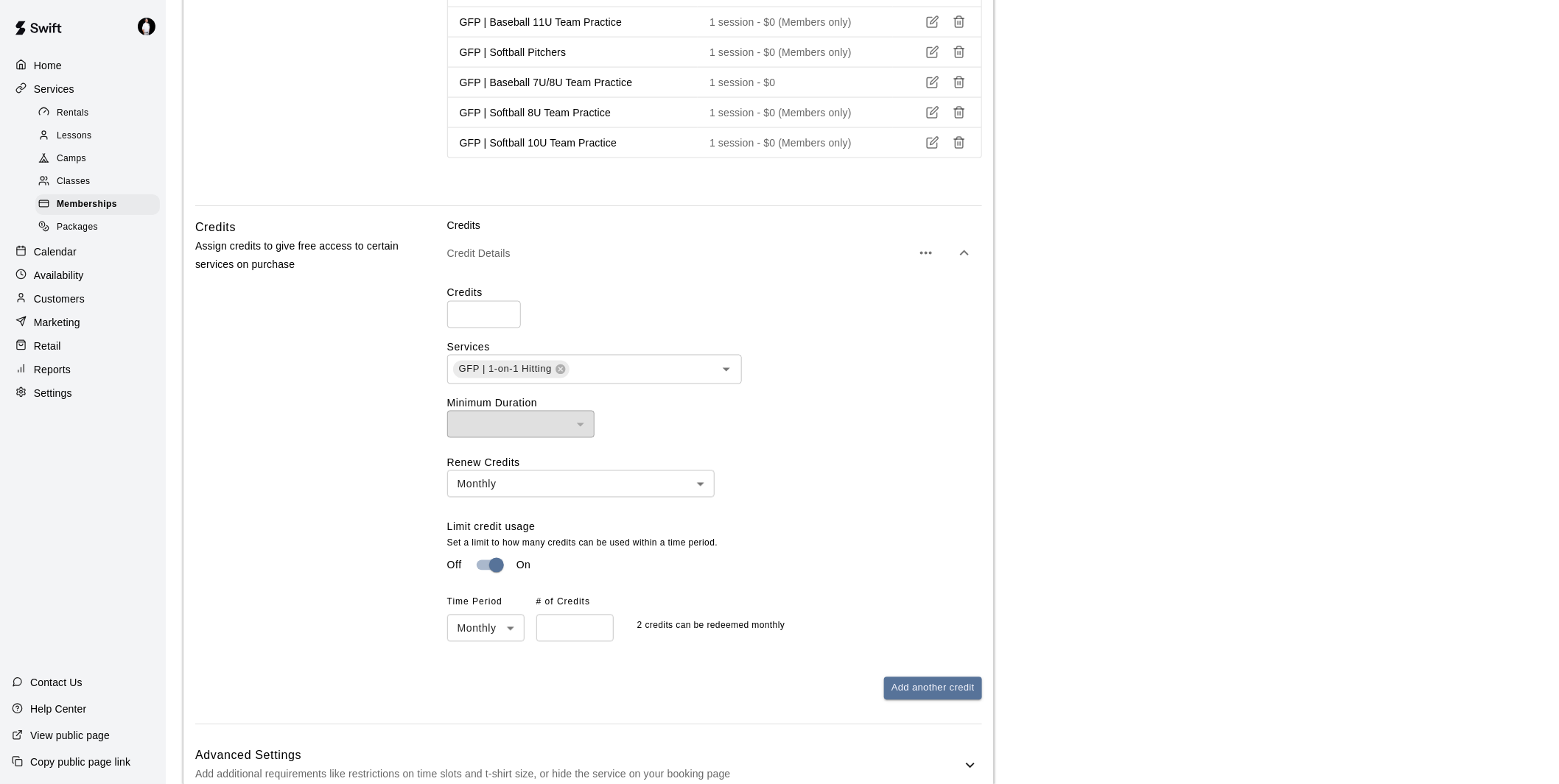
click at [761, 589] on div "Limit credit usage Set a limit to how many credits can be used within a time pe…" at bounding box center [714, 580] width 535 height 122
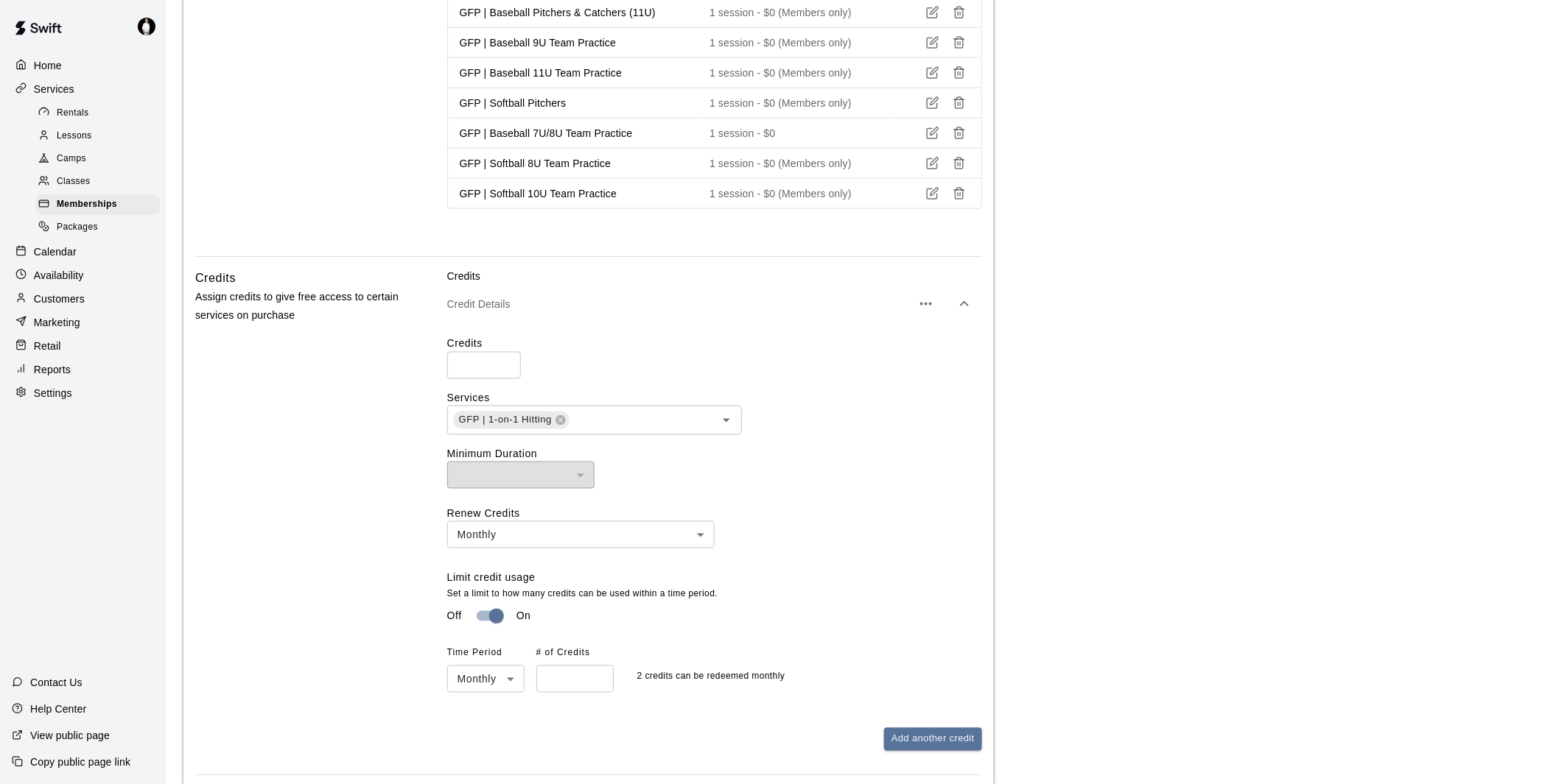
scroll to position [1226, 0]
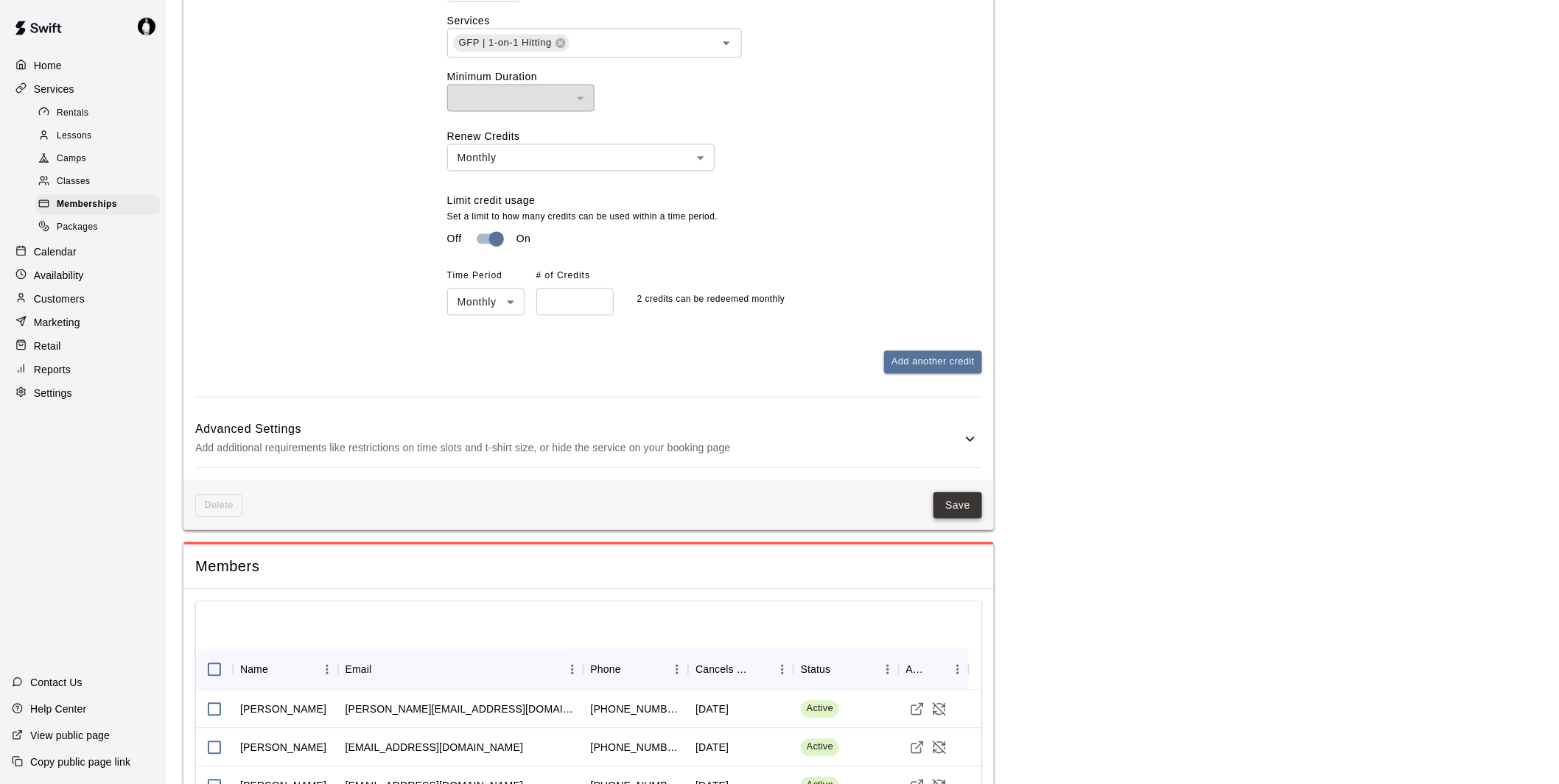
click at [967, 511] on button "Save" at bounding box center [957, 504] width 49 height 27
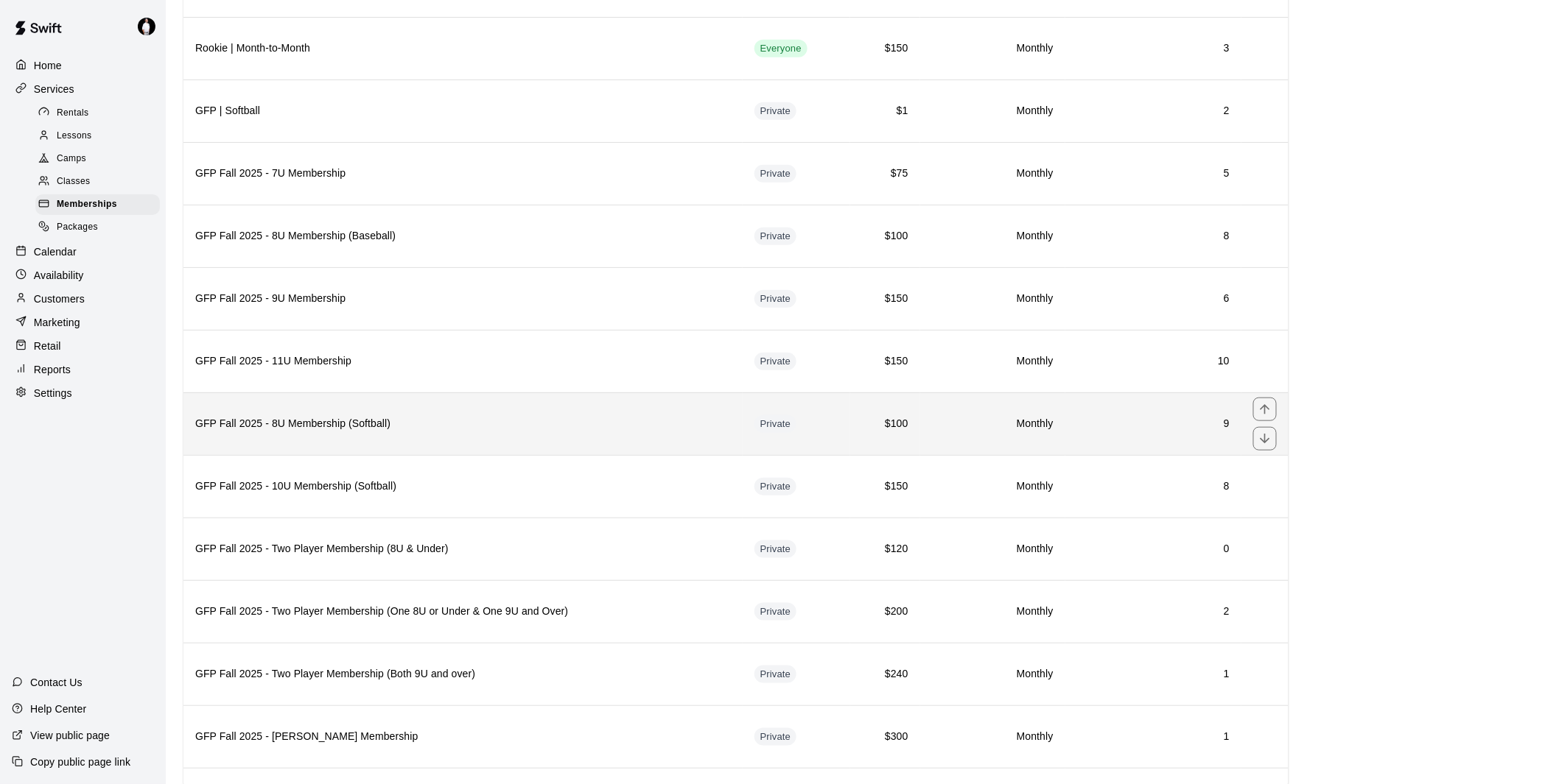
scroll to position [408, 0]
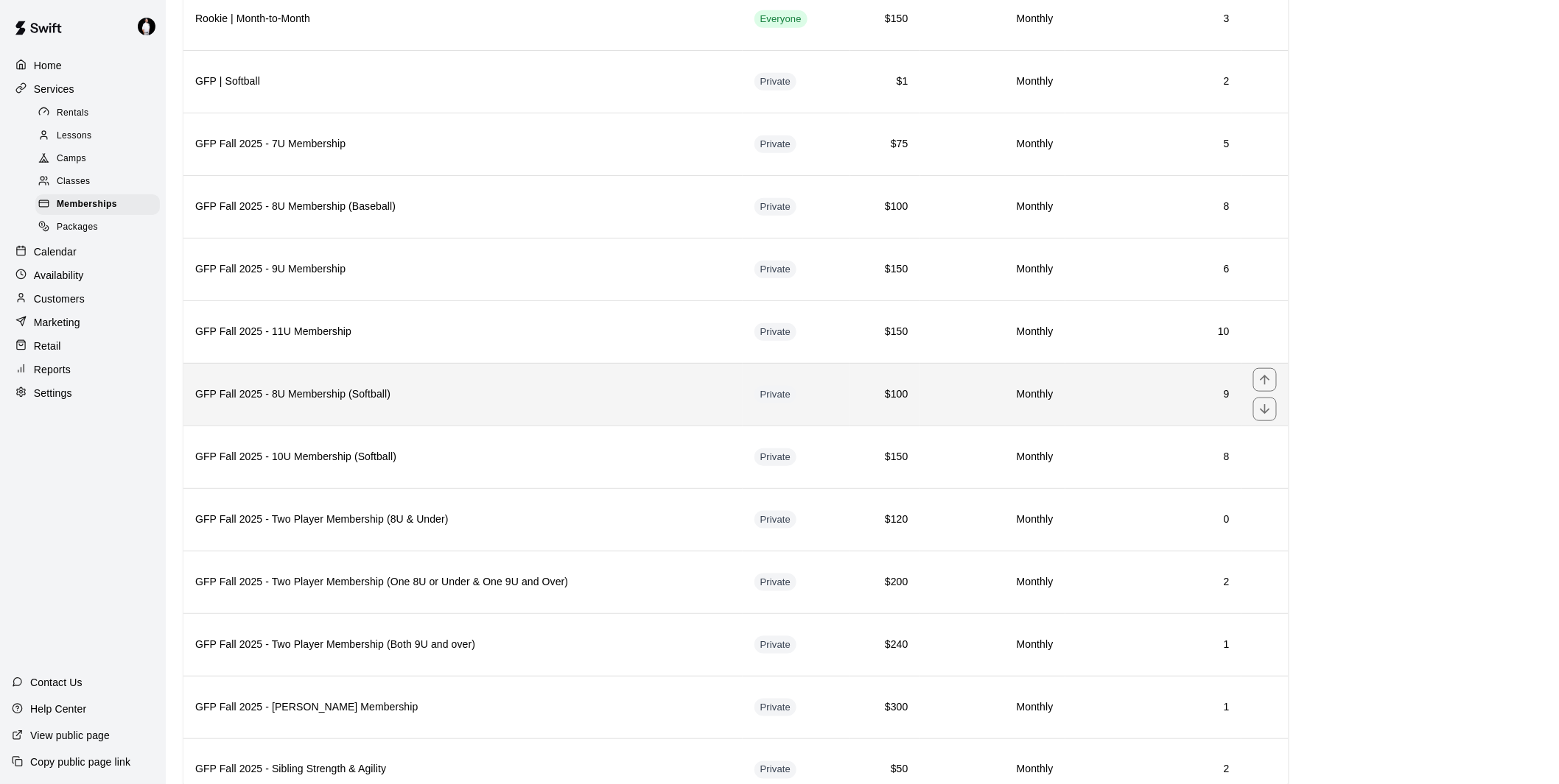
click at [526, 395] on h6 "GFP Fall 2025 - 8U Membership (Softball)" at bounding box center [463, 394] width 536 height 16
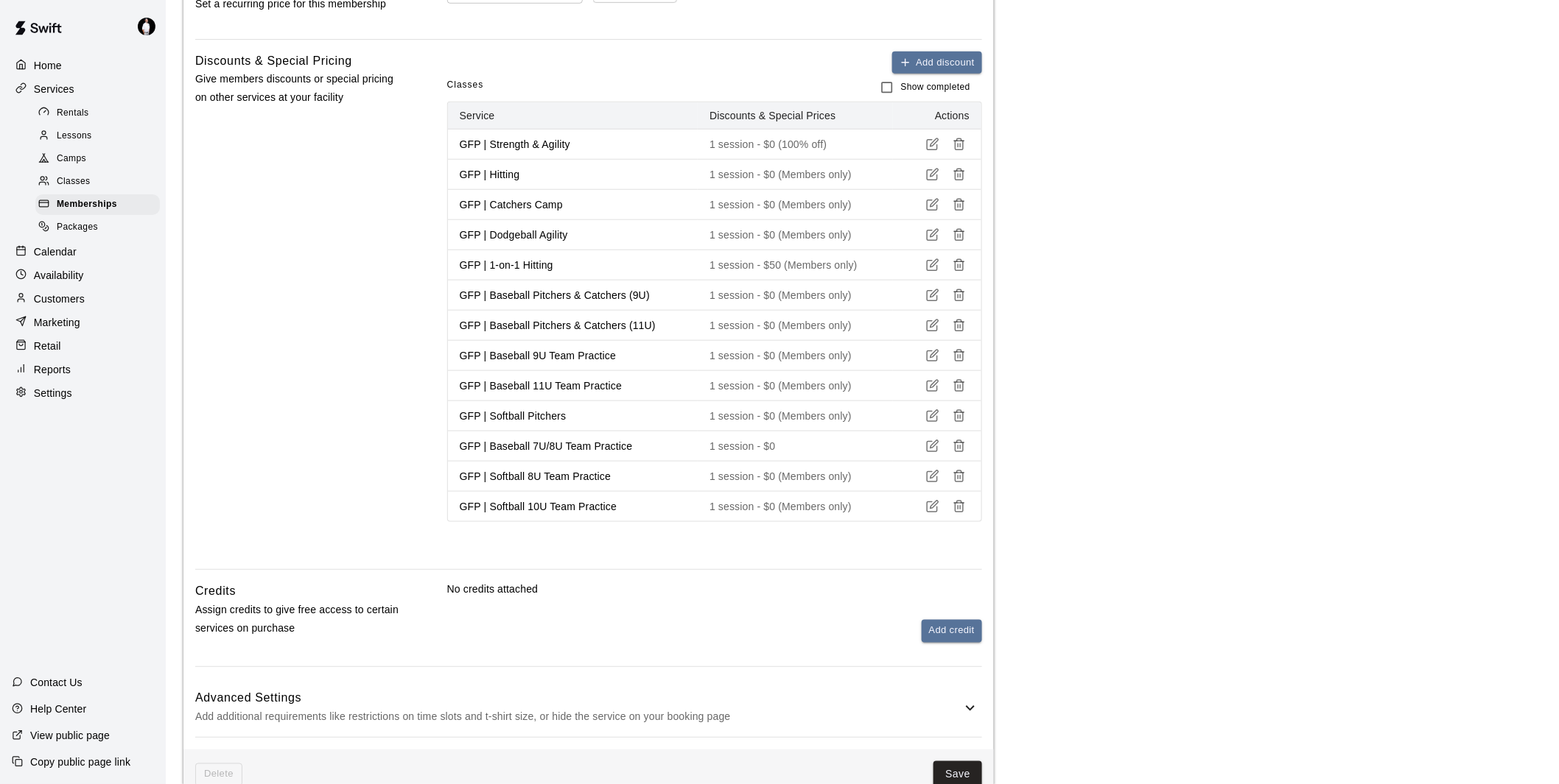
scroll to position [736, 0]
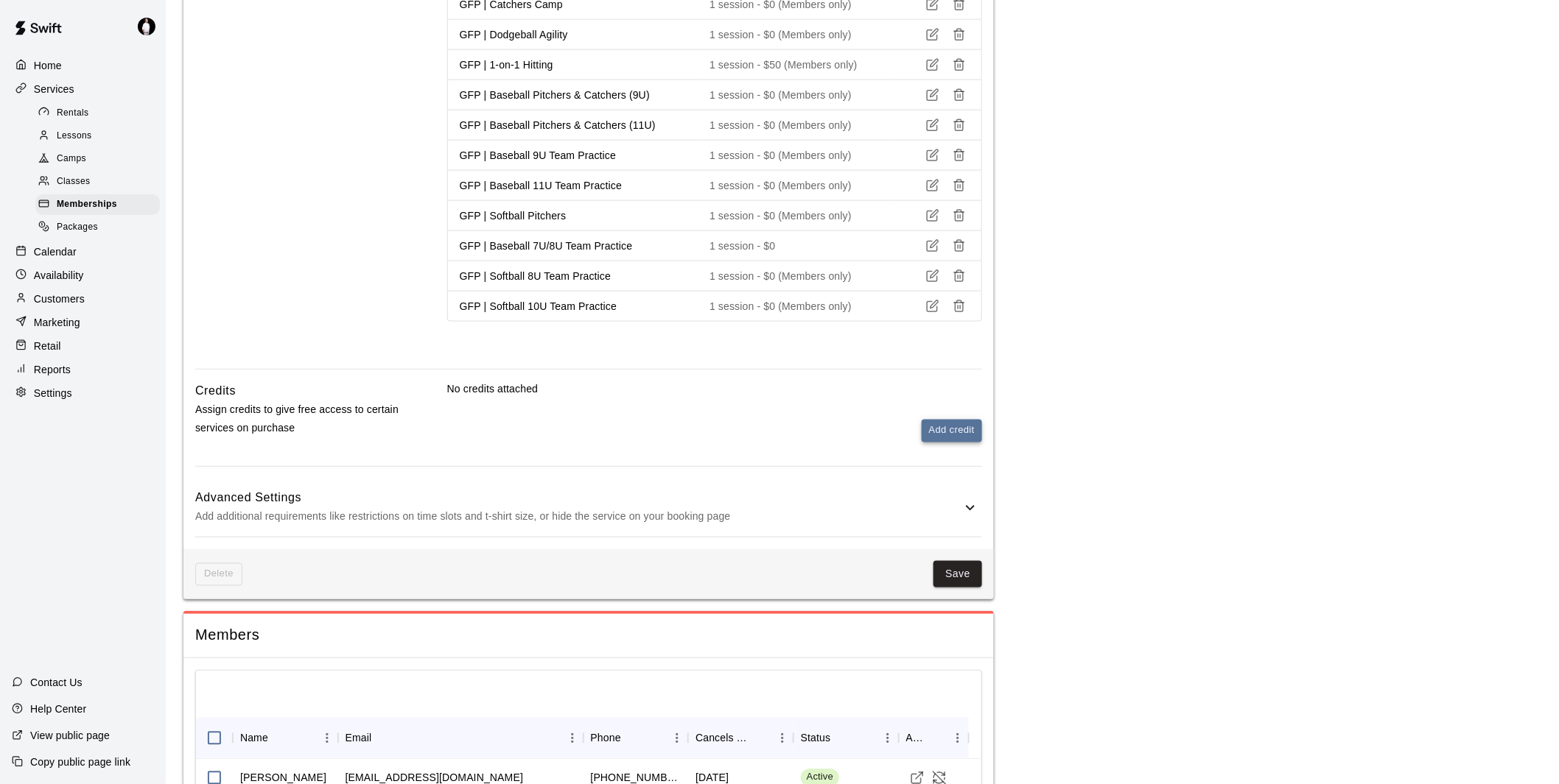
click at [976, 427] on button "Add credit" at bounding box center [951, 430] width 60 height 23
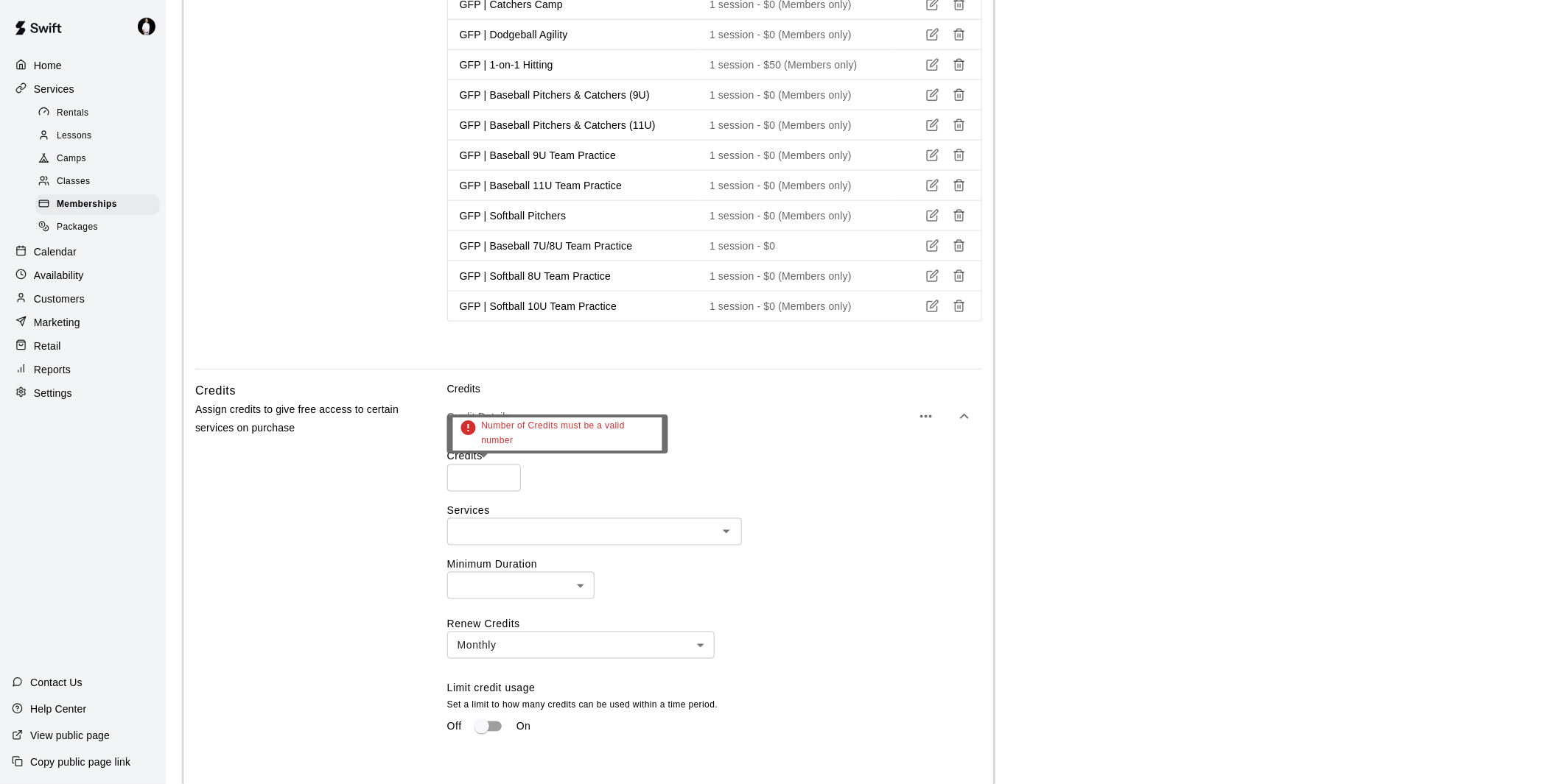
click at [483, 475] on input "number" at bounding box center [484, 477] width 74 height 27
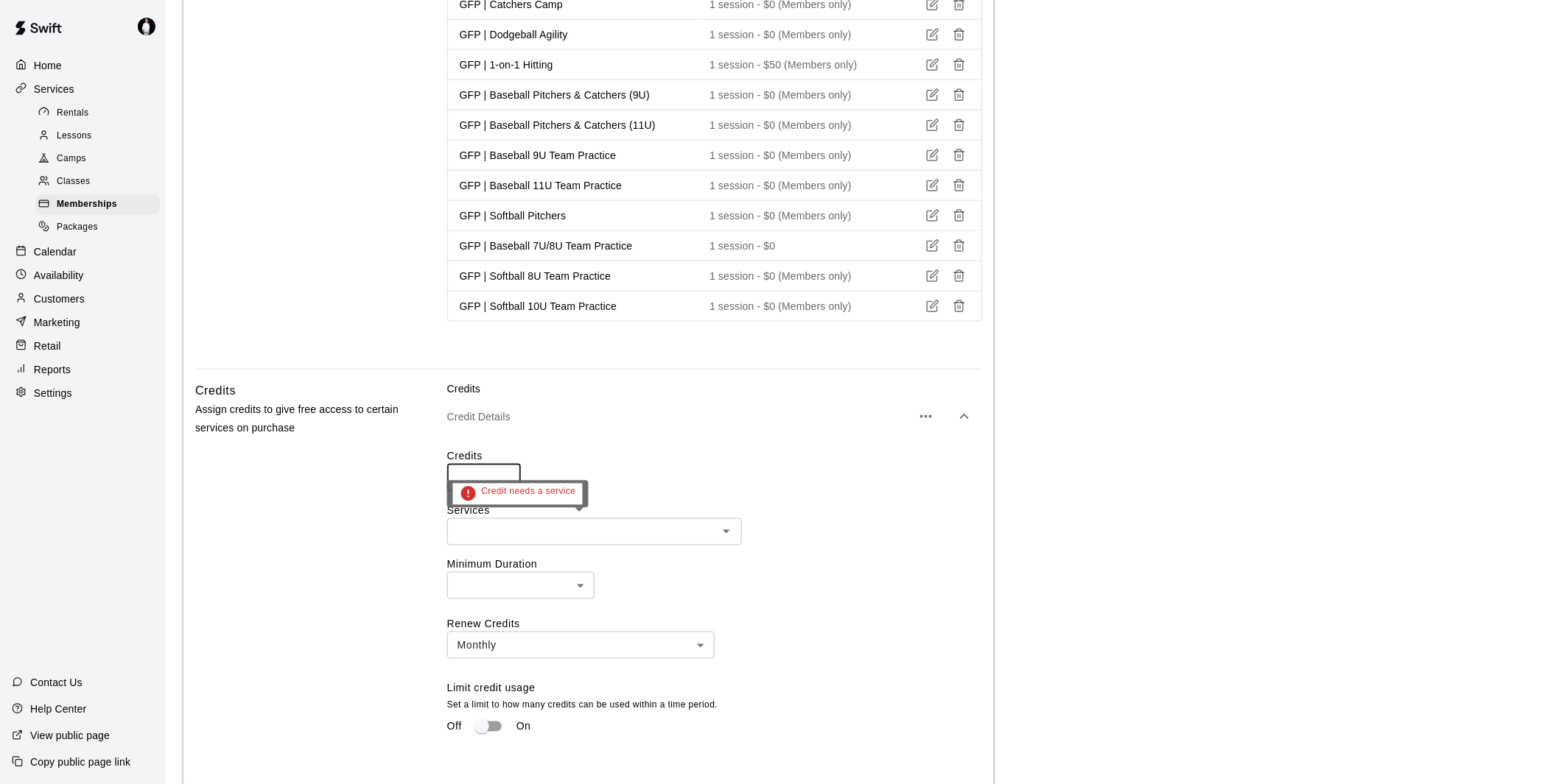
type input "*"
click at [509, 527] on input "text" at bounding box center [583, 531] width 262 height 18
click at [400, 505] on div "Credits Assign credits to give free access to certain services on purchase" at bounding box center [297, 607] width 205 height 452
click at [517, 533] on input "text" at bounding box center [583, 531] width 262 height 18
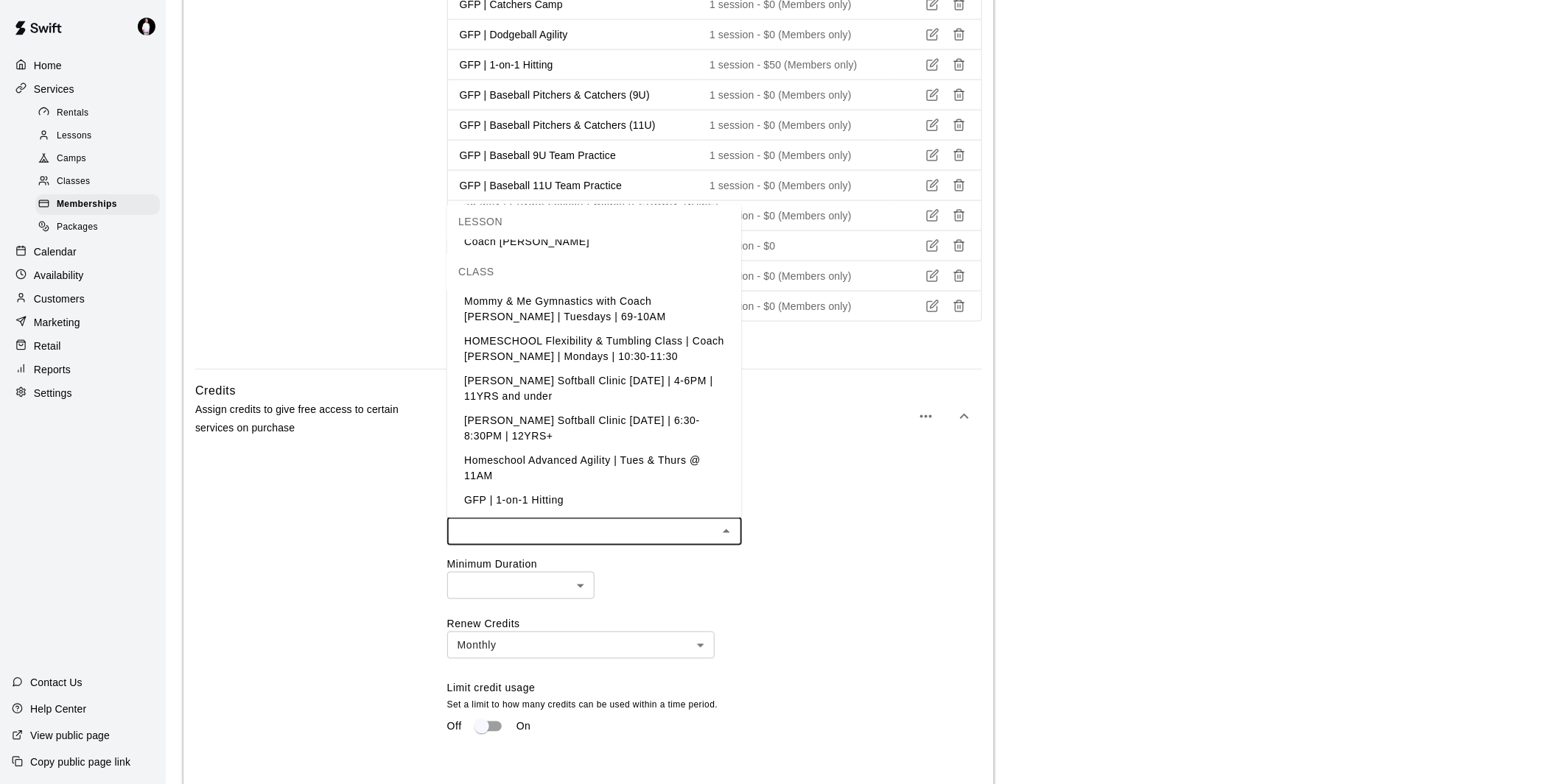
scroll to position [1390, 0]
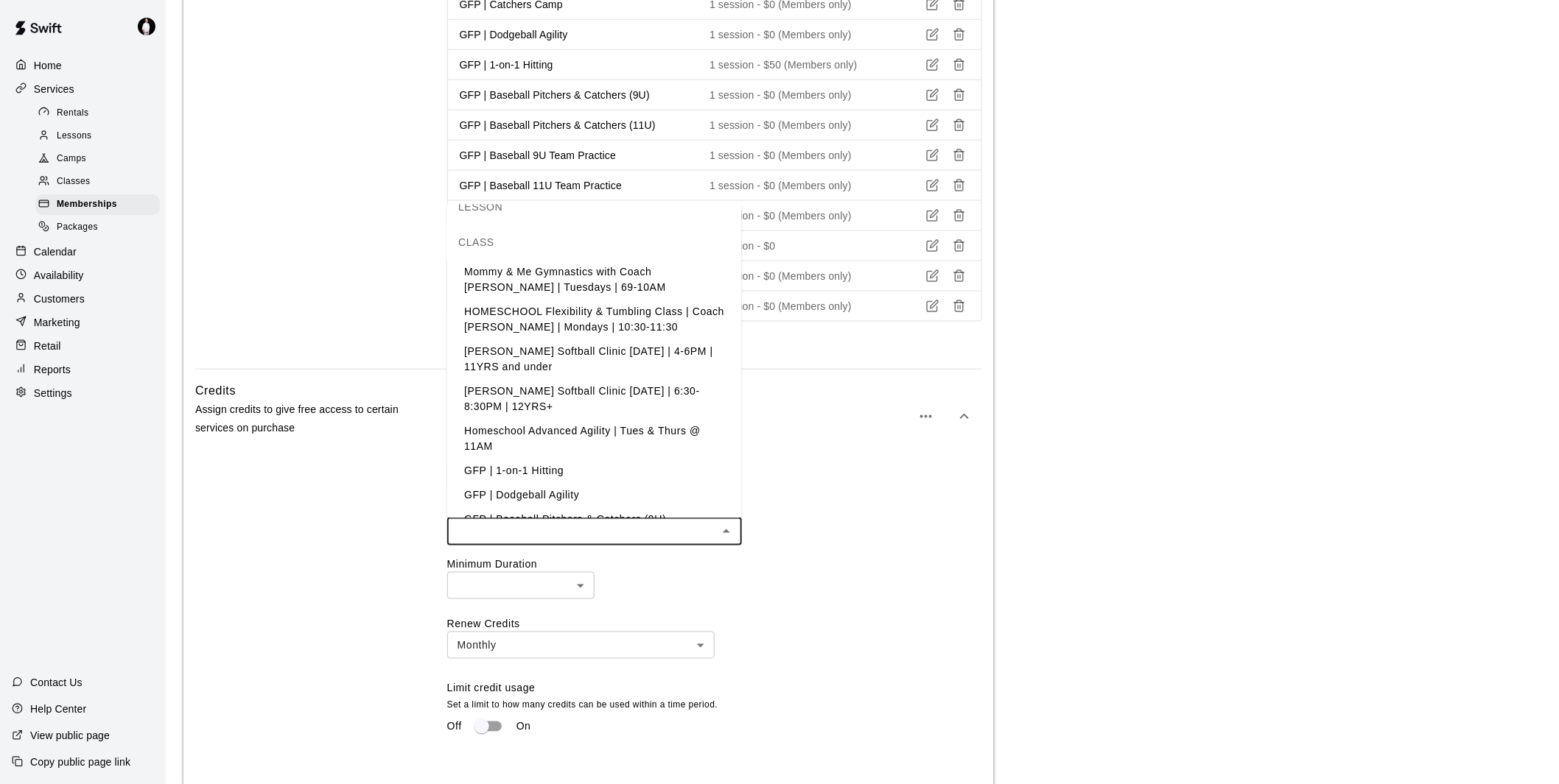
click at [507, 459] on li "GFP | 1-on-1 Hitting" at bounding box center [594, 471] width 295 height 24
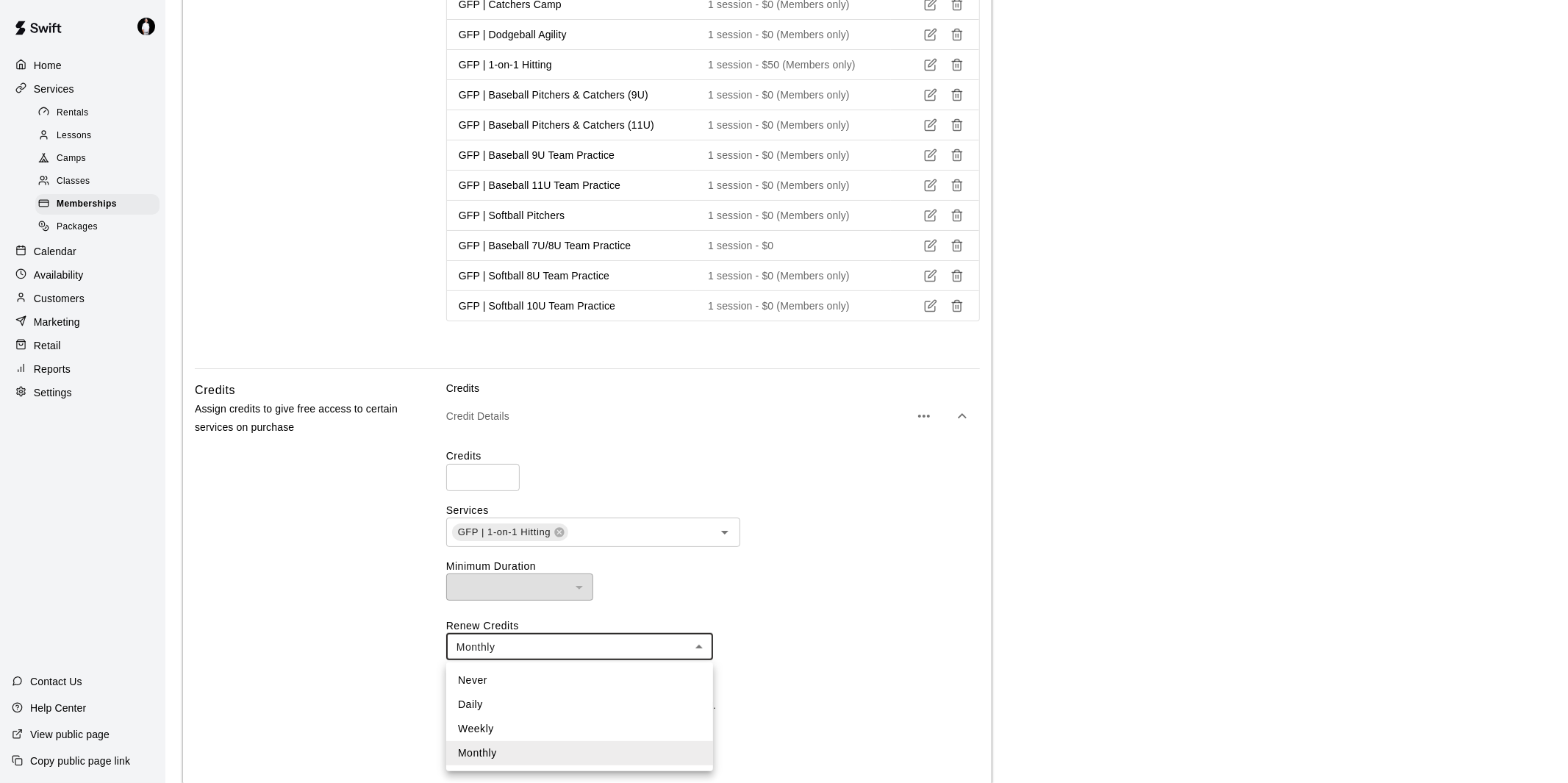
click at [575, 655] on body "**********" at bounding box center [784, 412] width 1568 height 2294
click at [800, 585] on div at bounding box center [784, 391] width 1568 height 783
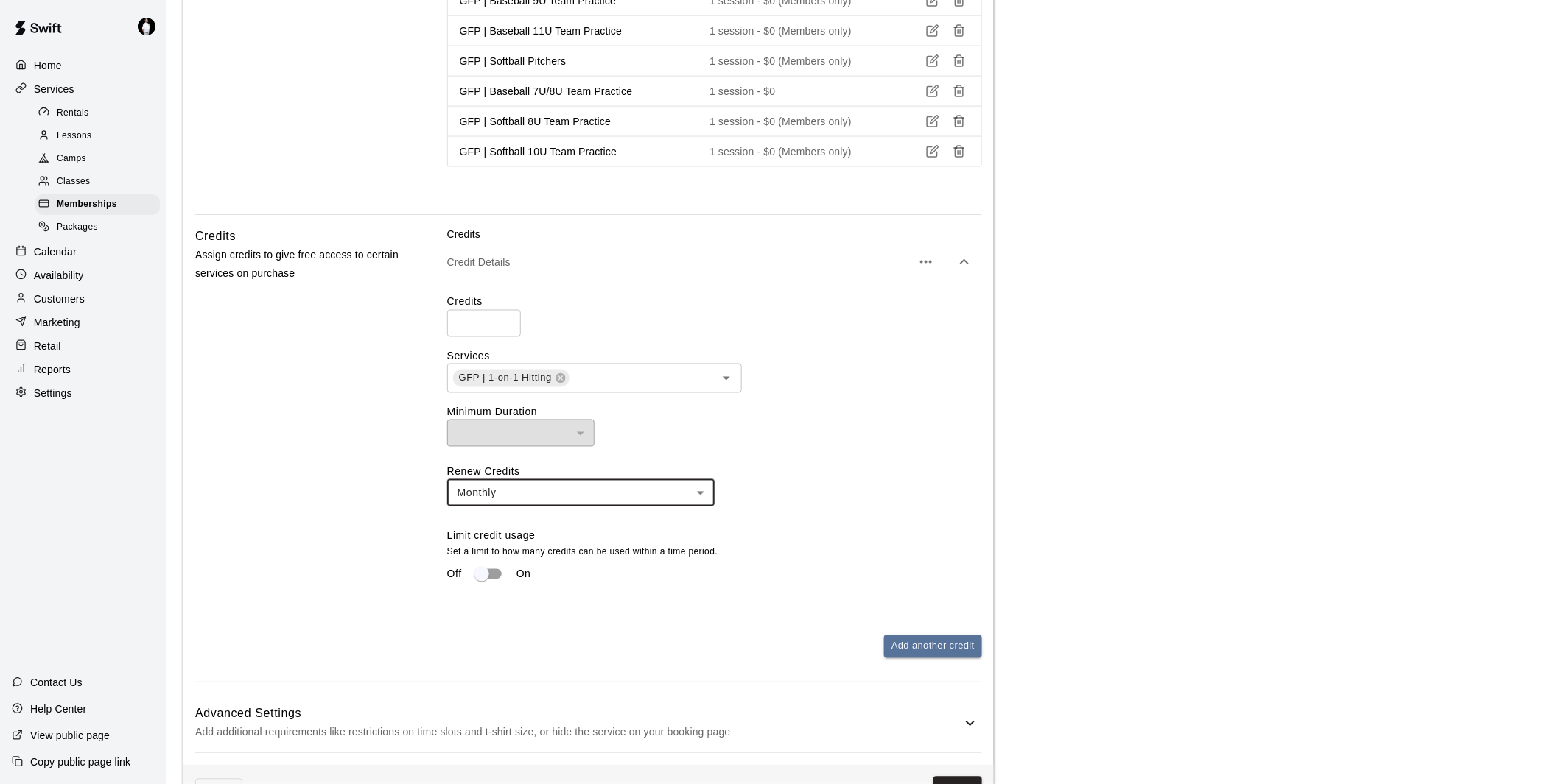
scroll to position [900, 0]
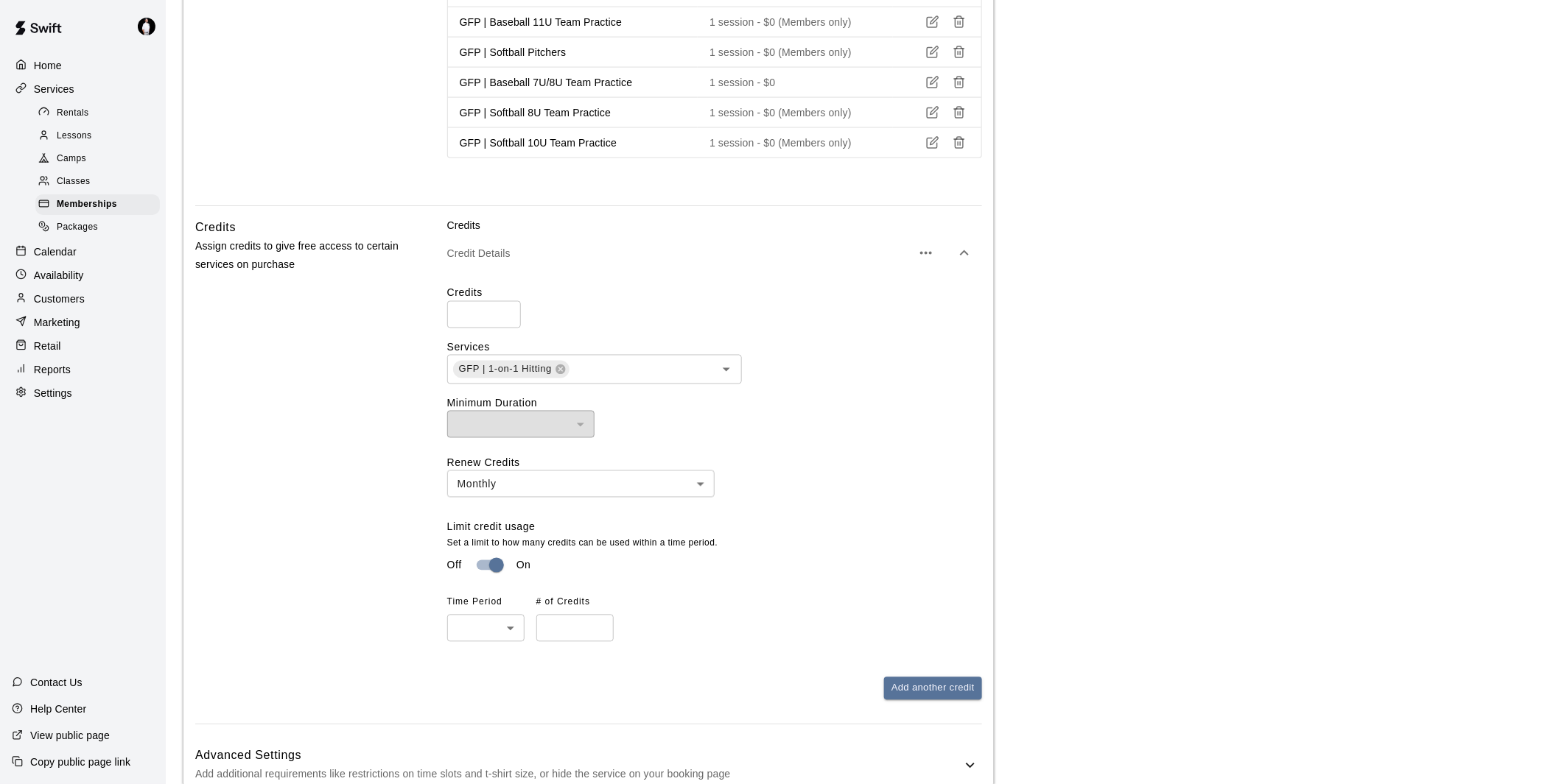
click at [494, 614] on span "Time Period" at bounding box center [481, 603] width 69 height 24
click at [492, 633] on body "**********" at bounding box center [785, 274] width 1571 height 2348
click at [496, 707] on li "Monthly" at bounding box center [485, 713] width 77 height 24
type input "*******"
click at [584, 628] on input "number" at bounding box center [575, 627] width 77 height 27
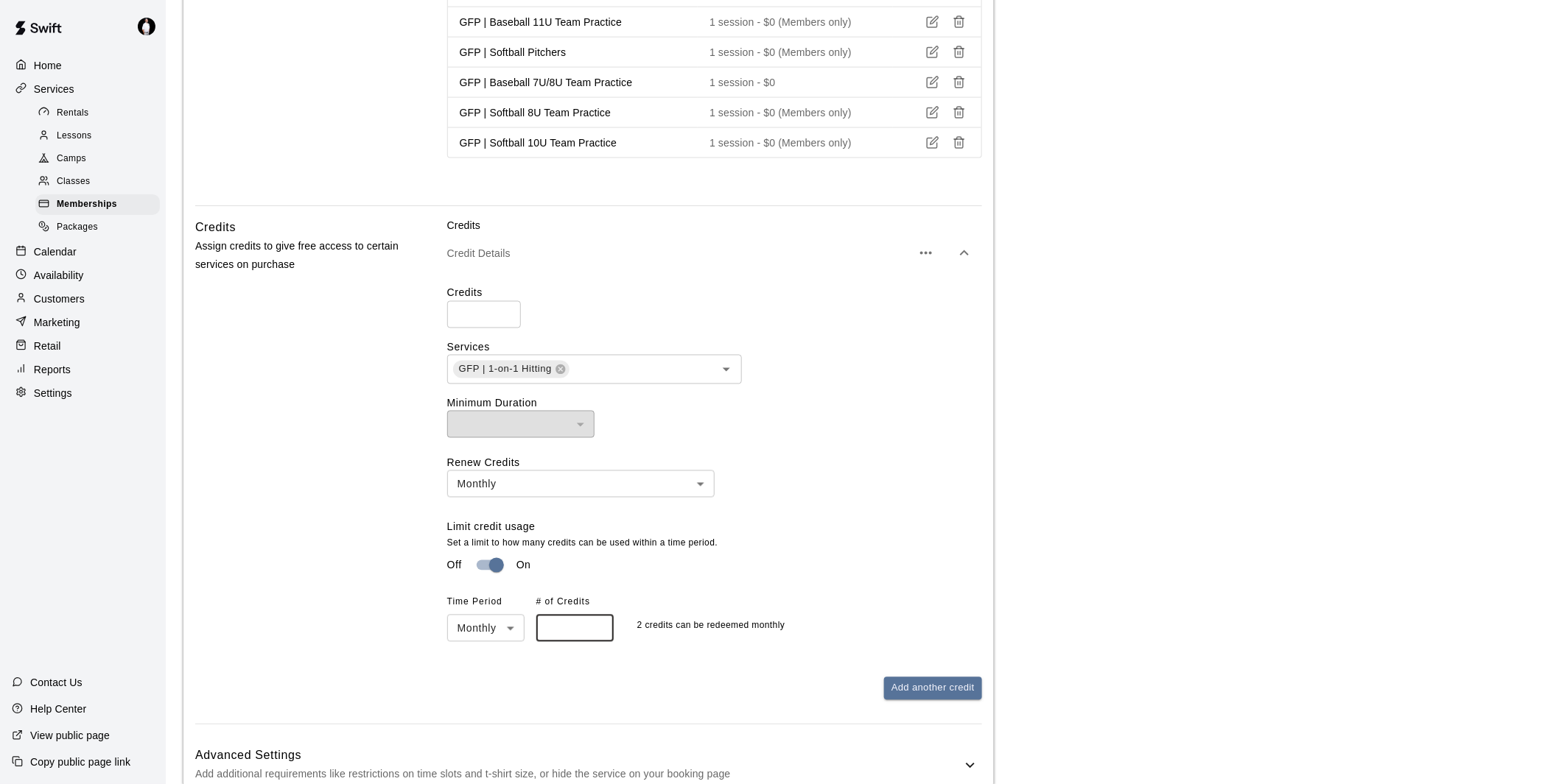
type input "*"
click at [813, 592] on div "Limit credit usage Set a limit to how many credits can be used within a time pe…" at bounding box center [714, 580] width 535 height 122
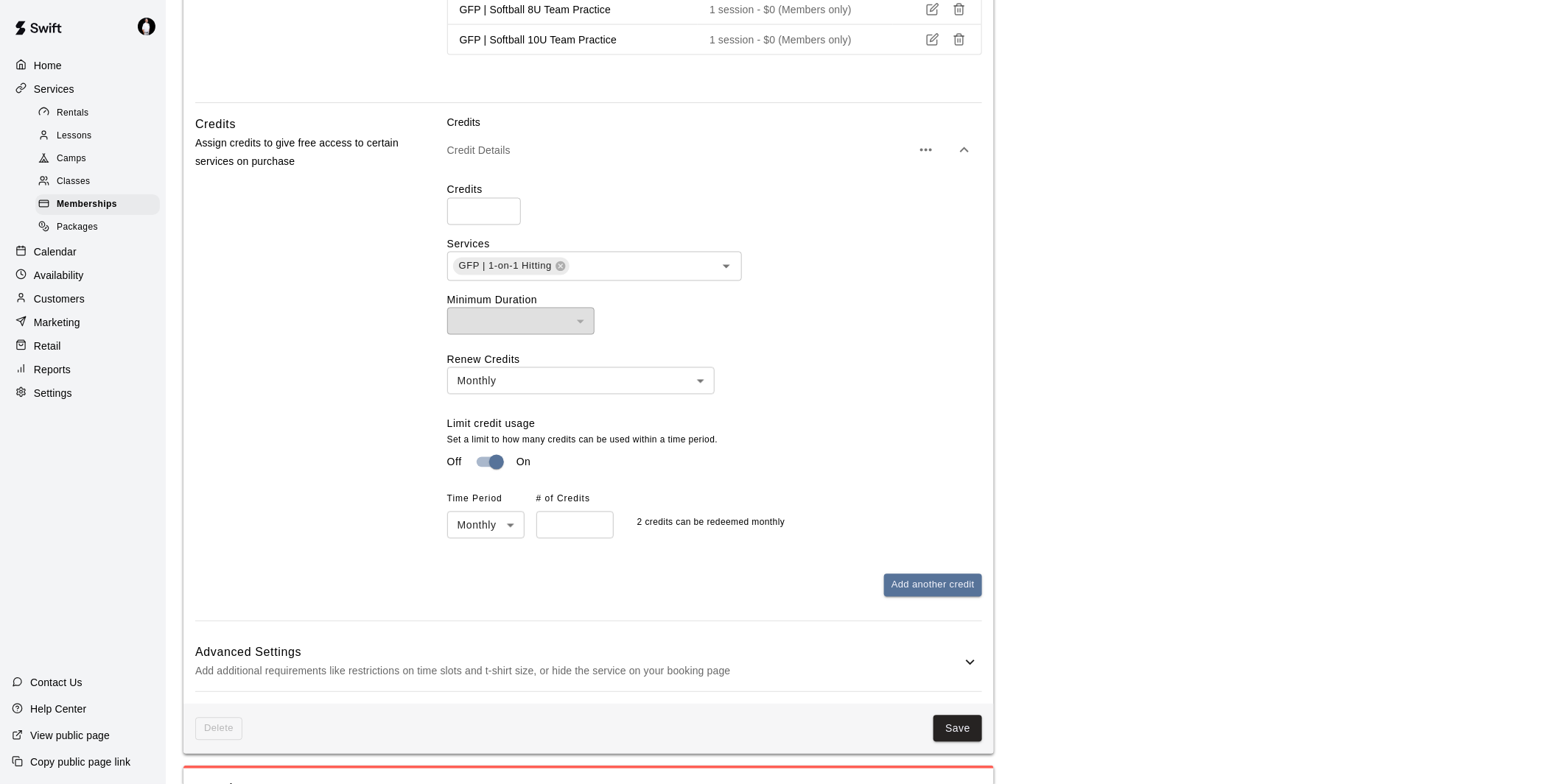
scroll to position [1472, 0]
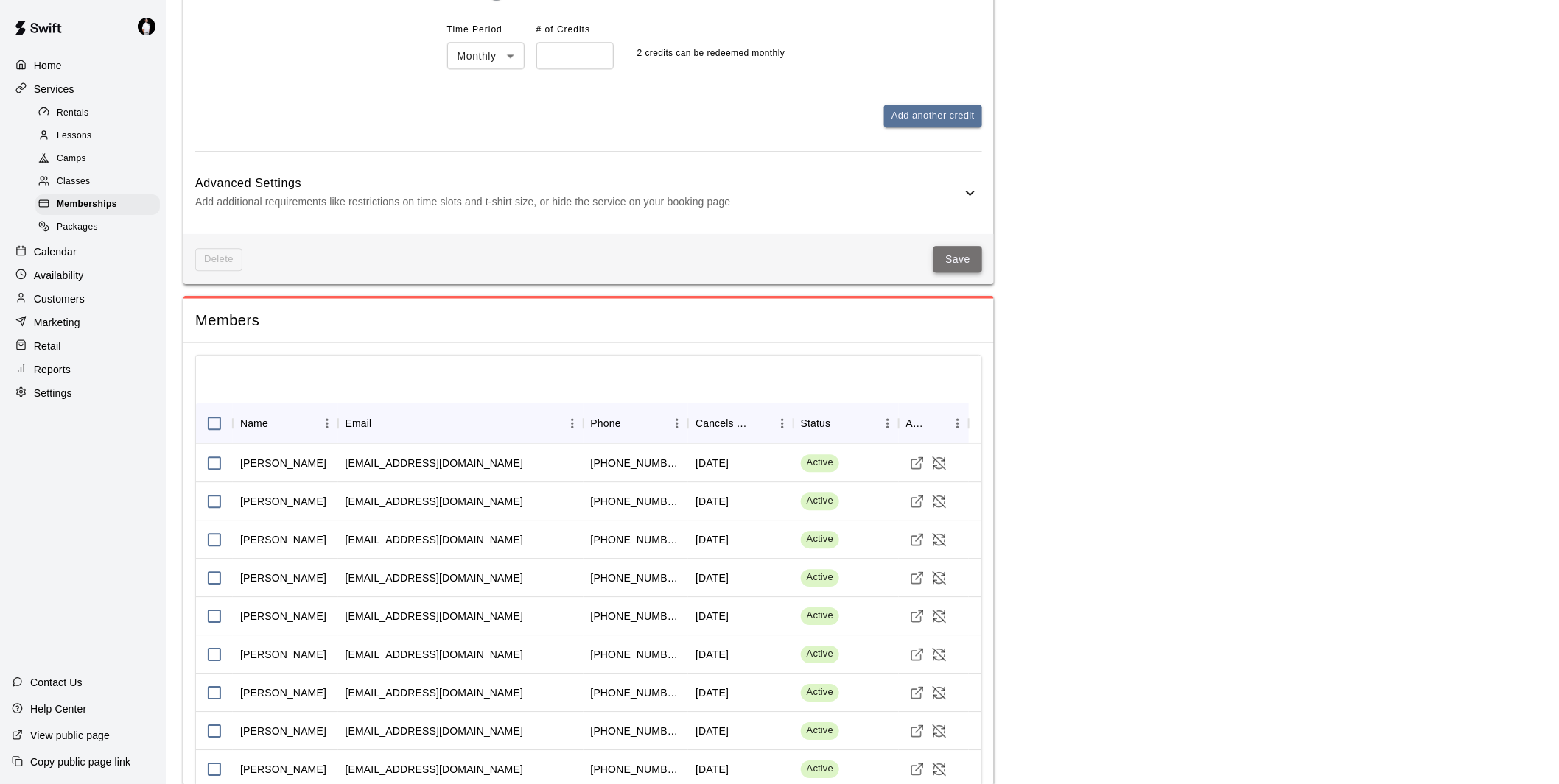
click at [967, 259] on button "Save" at bounding box center [957, 259] width 49 height 27
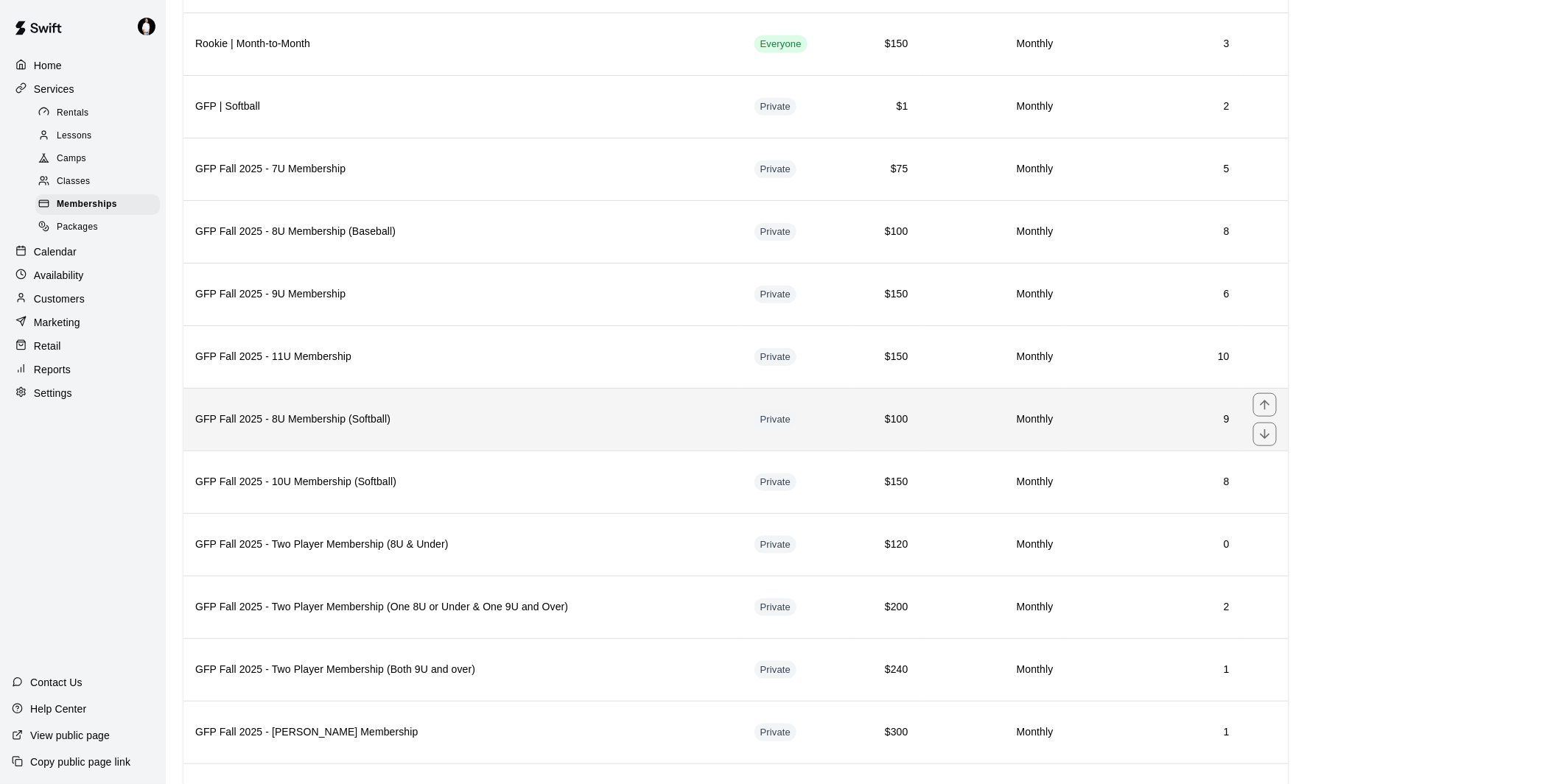
scroll to position [475, 0]
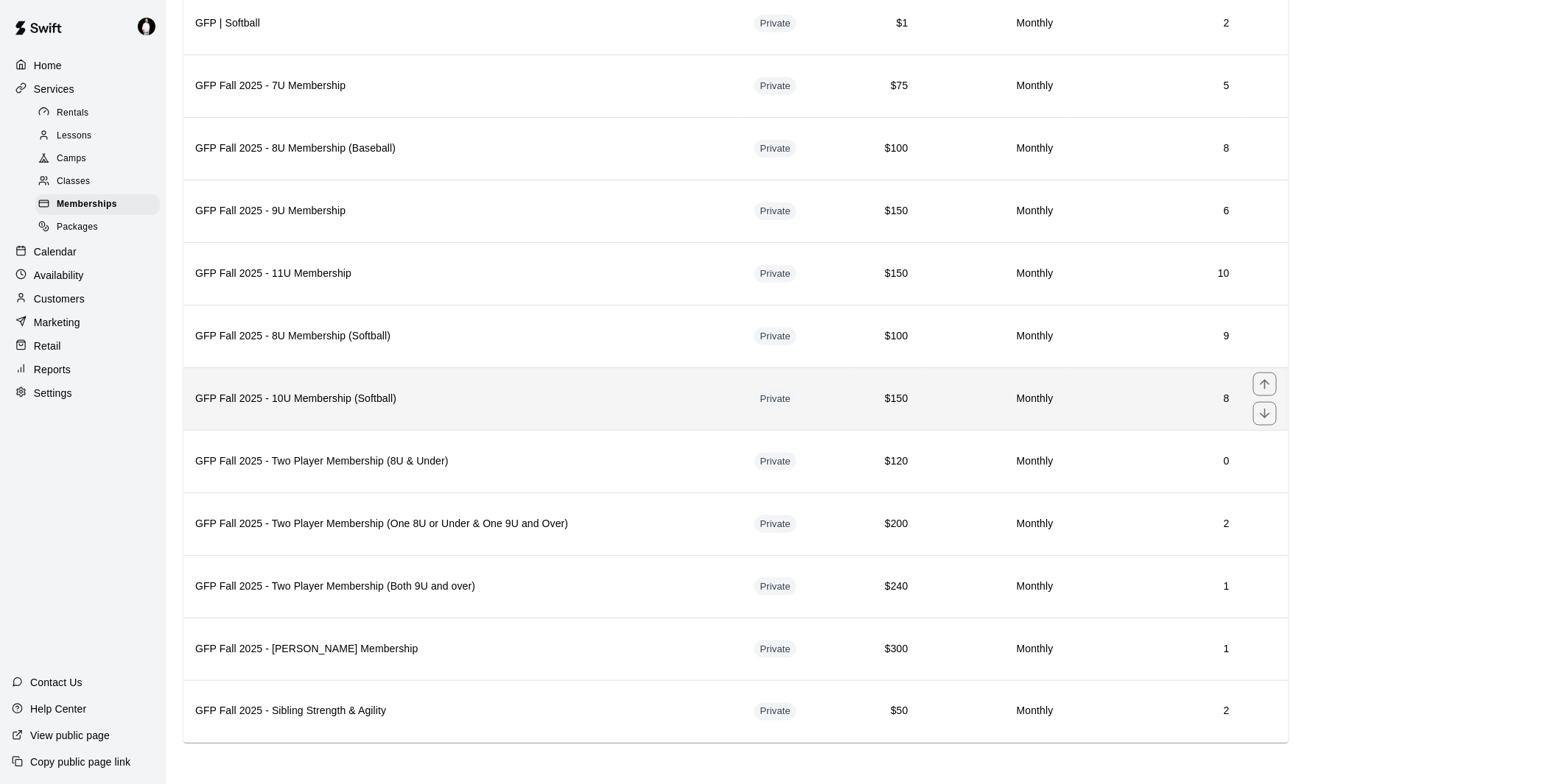
click at [489, 399] on h6 "GFP Fall 2025 - 10U Membership (Softball)" at bounding box center [463, 398] width 536 height 16
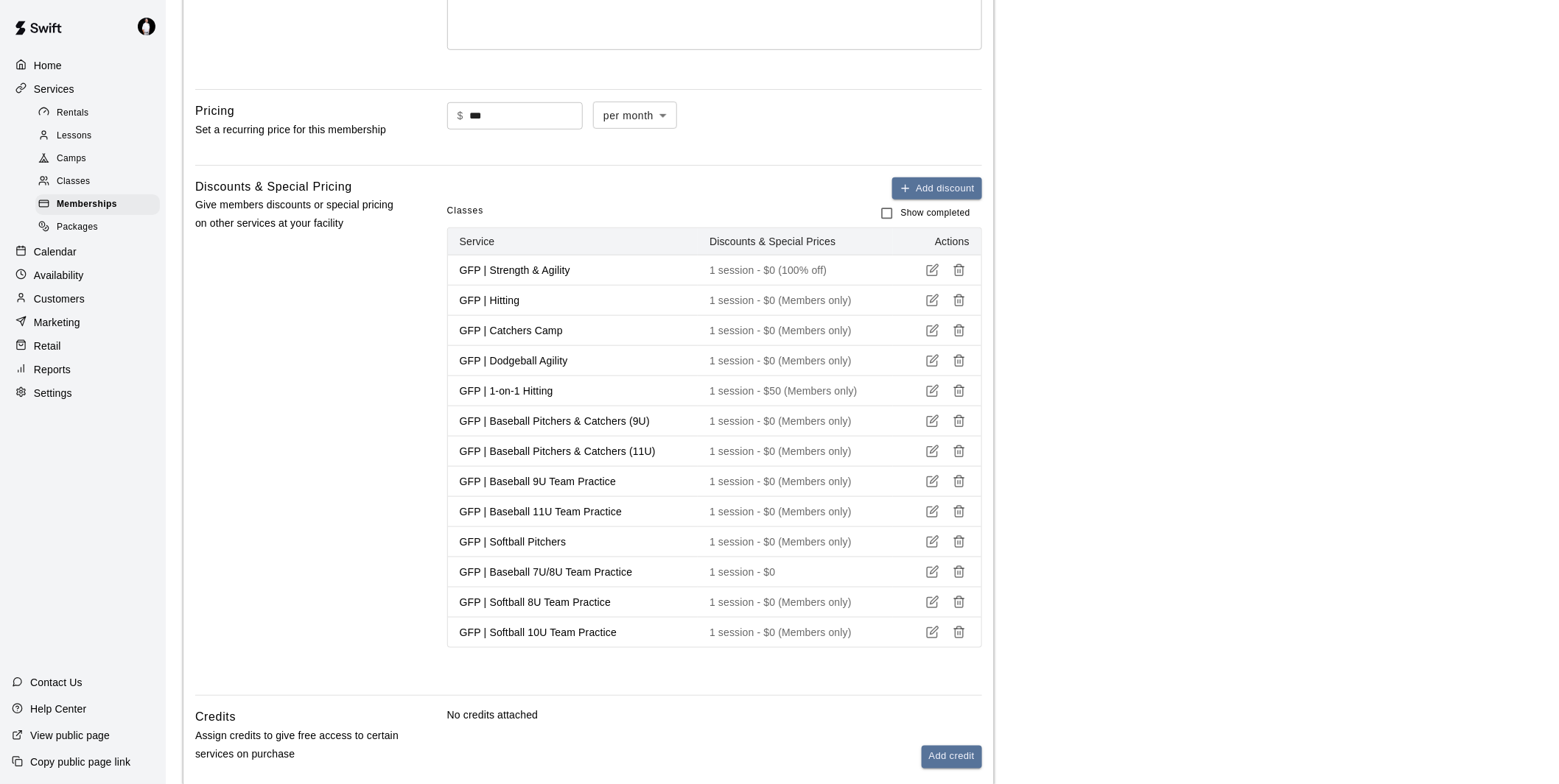
scroll to position [736, 0]
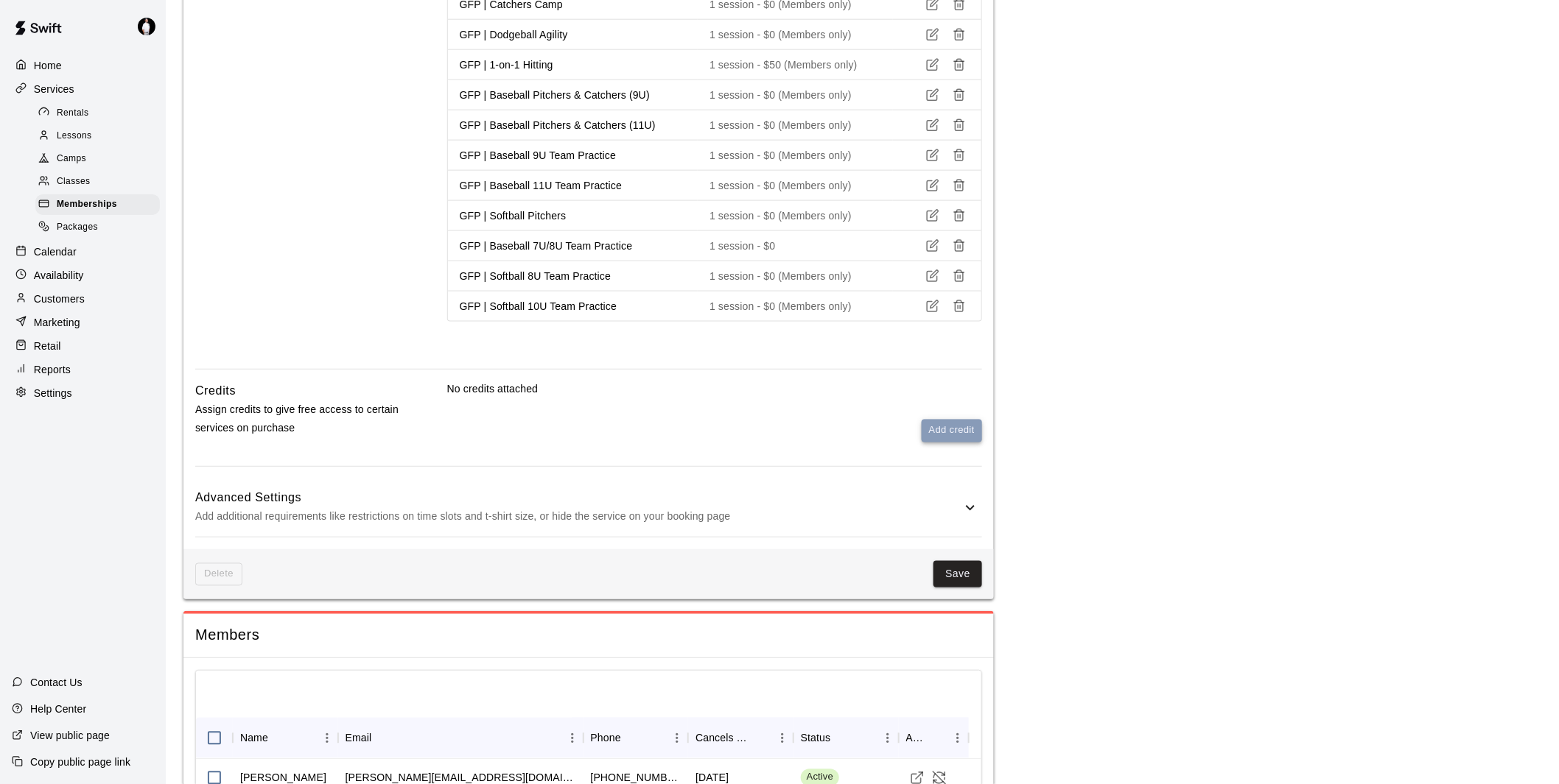
click at [937, 422] on button "Add credit" at bounding box center [951, 430] width 60 height 23
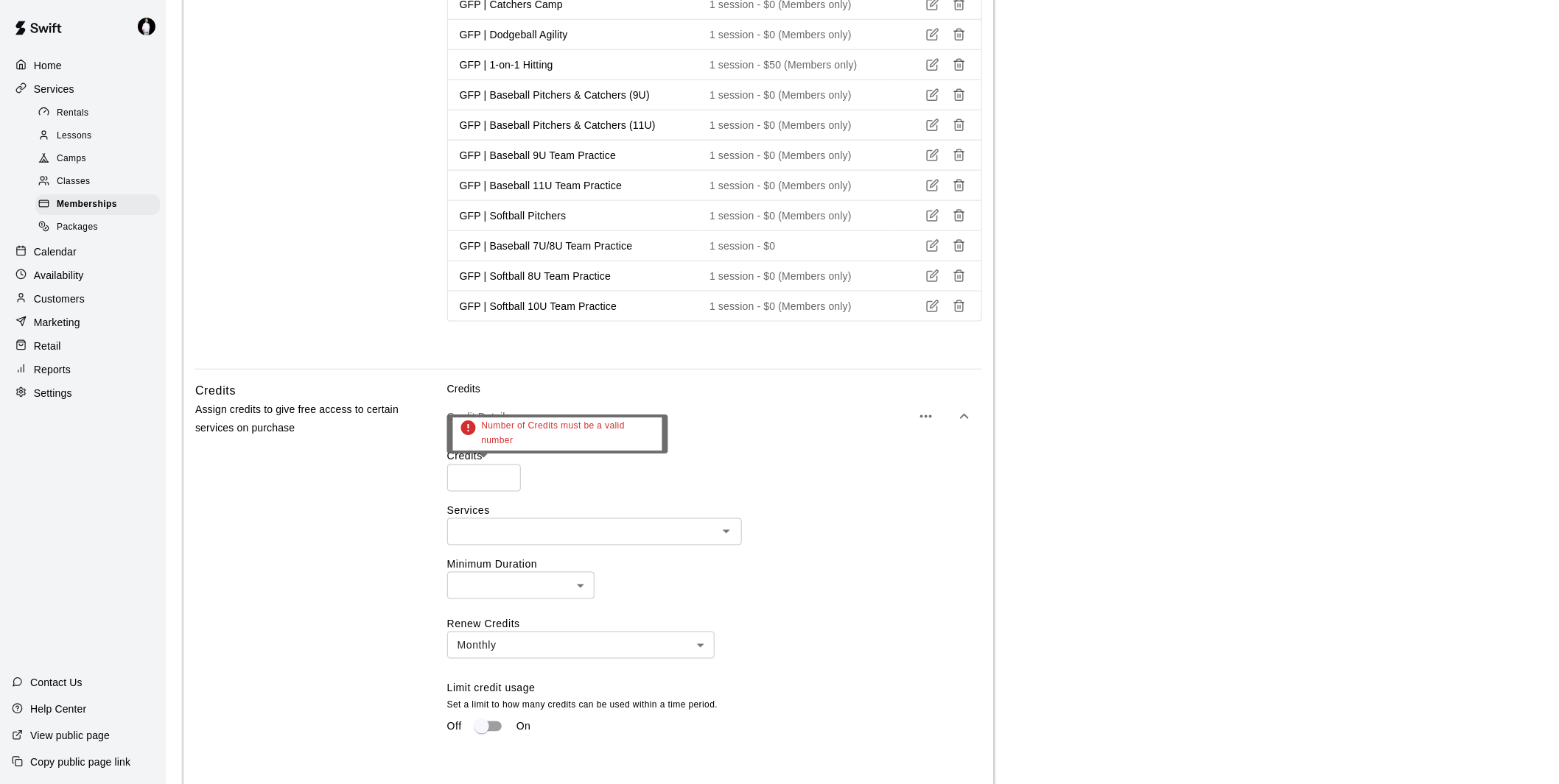
click at [467, 474] on input "number" at bounding box center [484, 477] width 74 height 27
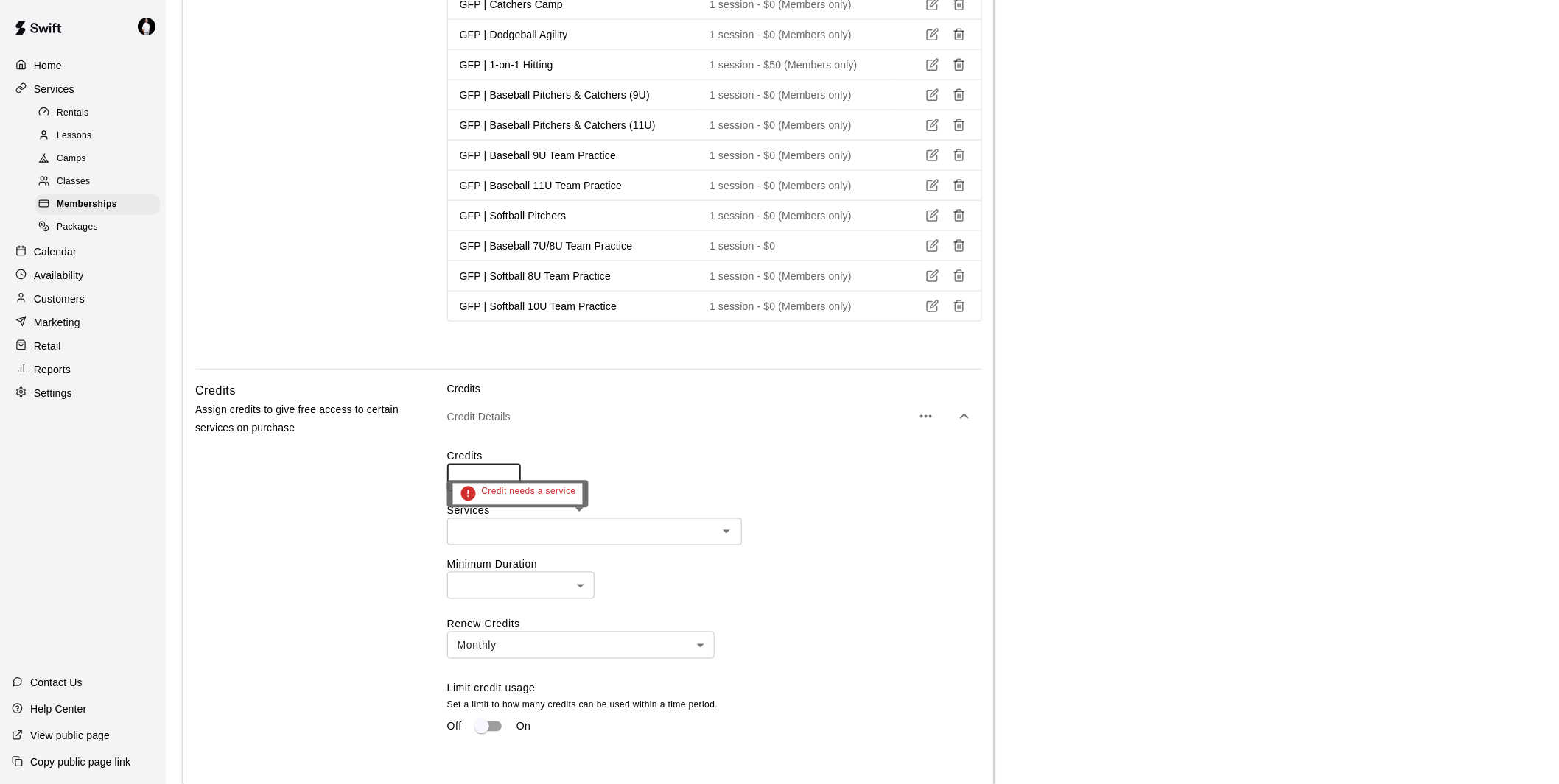
type input "*"
click at [520, 534] on input "text" at bounding box center [583, 531] width 262 height 18
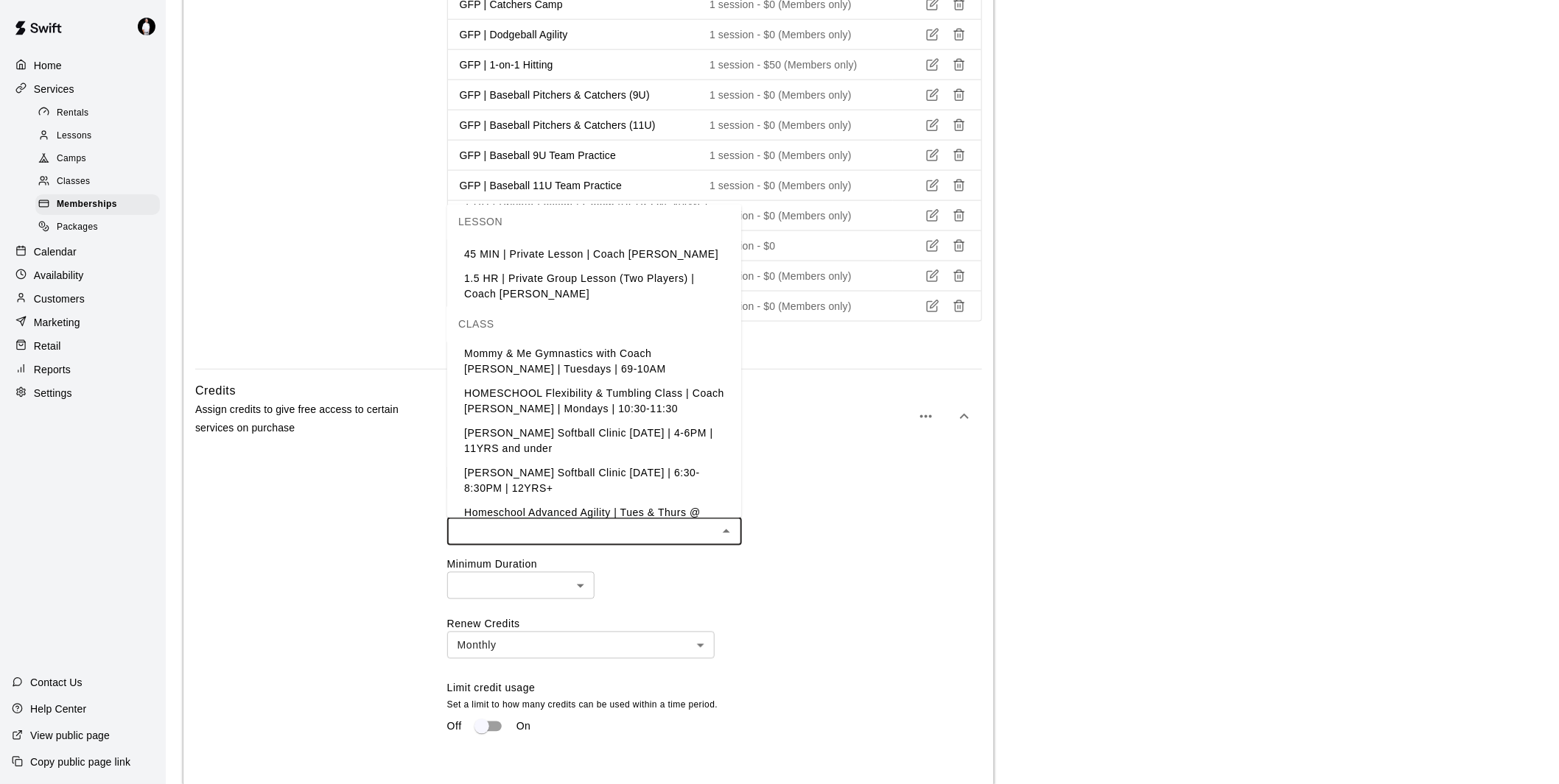
scroll to position [1390, 0]
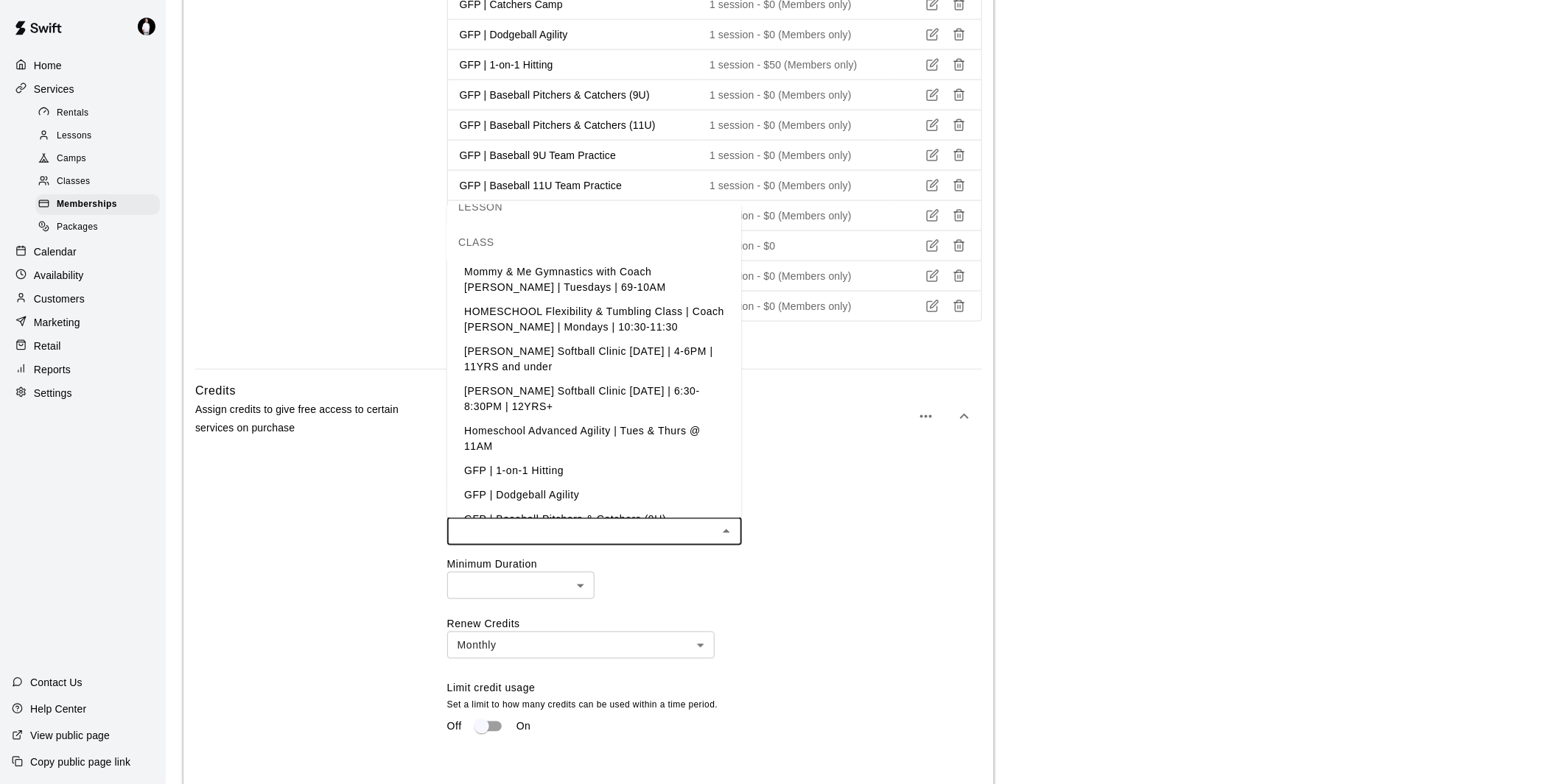
click at [529, 459] on li "GFP | 1-on-1 Hitting" at bounding box center [594, 471] width 295 height 24
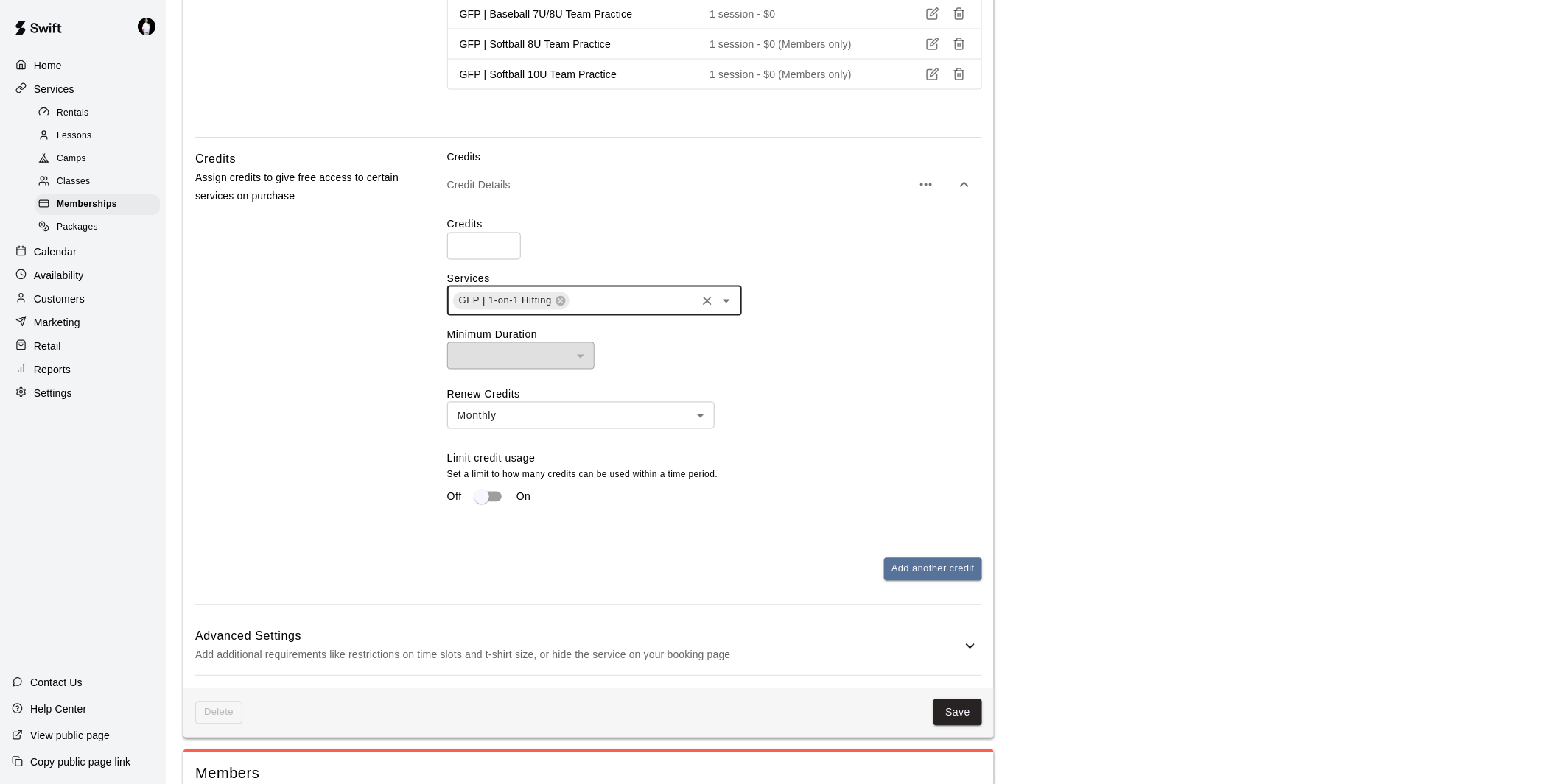
scroll to position [982, 0]
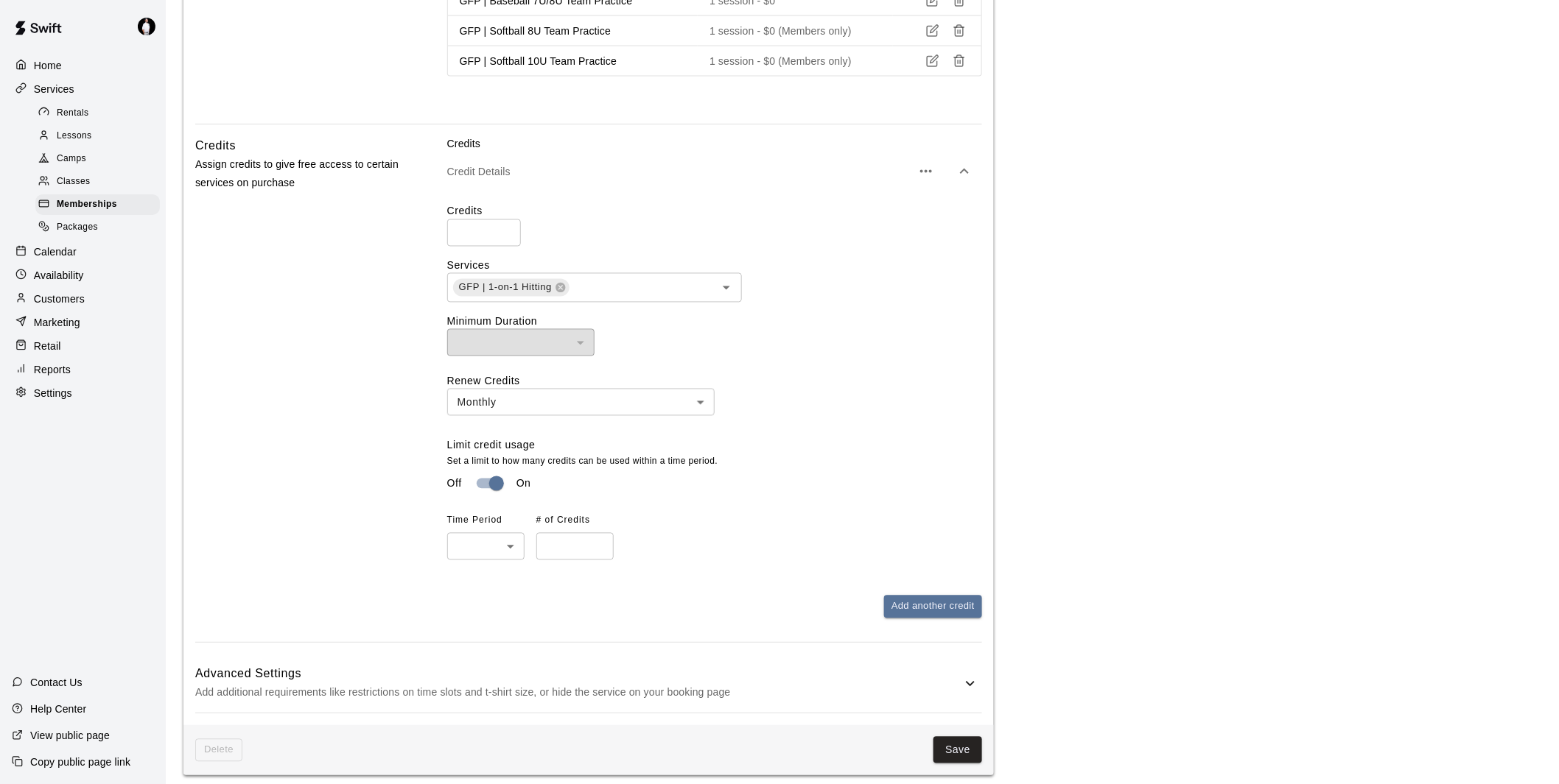
click at [484, 549] on body "**********" at bounding box center [780, 173] width 1559 height 2309
click at [488, 629] on li "Monthly" at bounding box center [485, 631] width 77 height 24
type input "*******"
click at [556, 550] on input "number" at bounding box center [575, 546] width 77 height 27
type input "*"
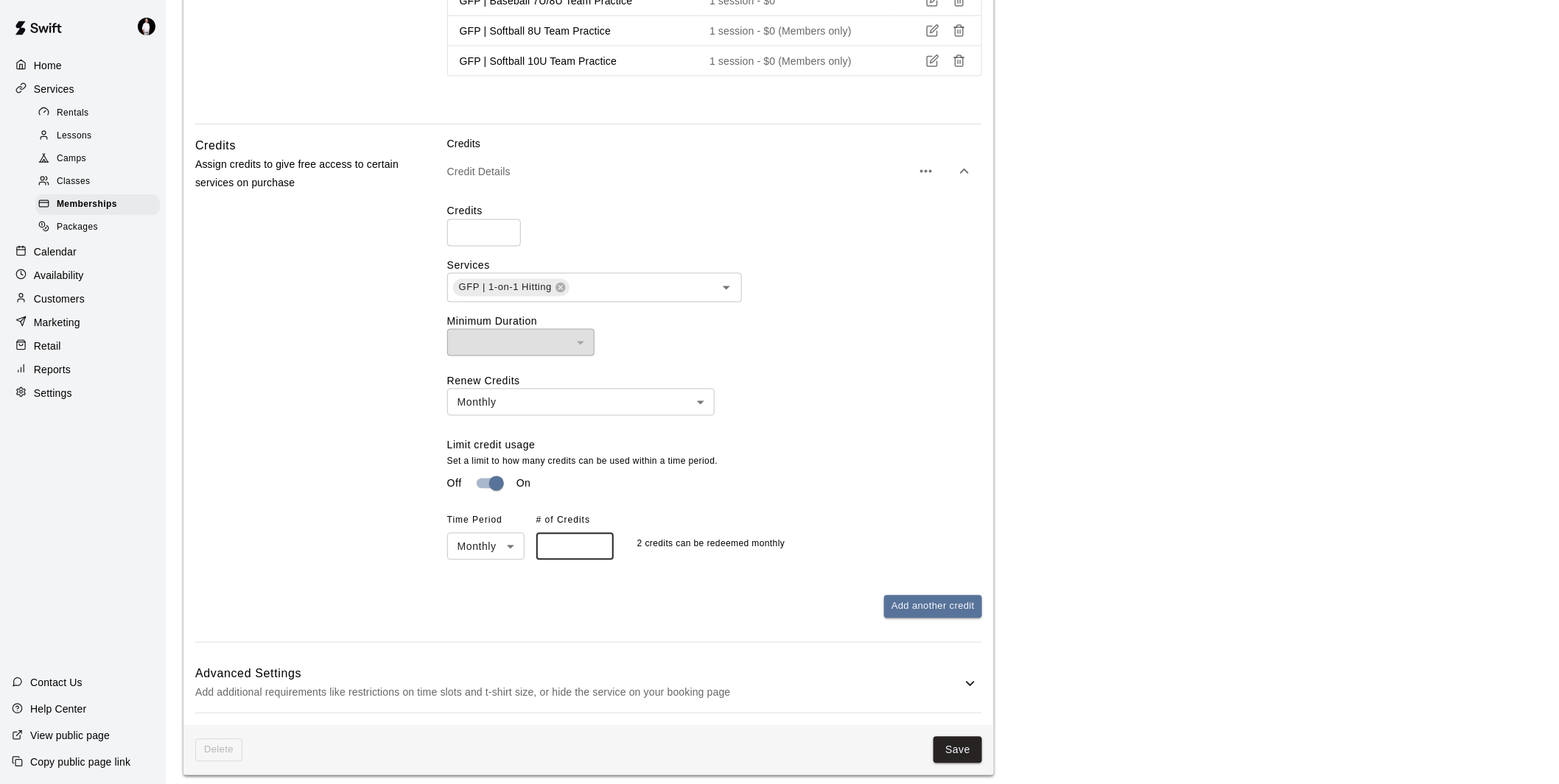
click at [749, 502] on div "Limit credit usage Set a limit to how many credits can be used within a time pe…" at bounding box center [714, 499] width 535 height 122
click at [950, 755] on button "Save" at bounding box center [957, 750] width 49 height 27
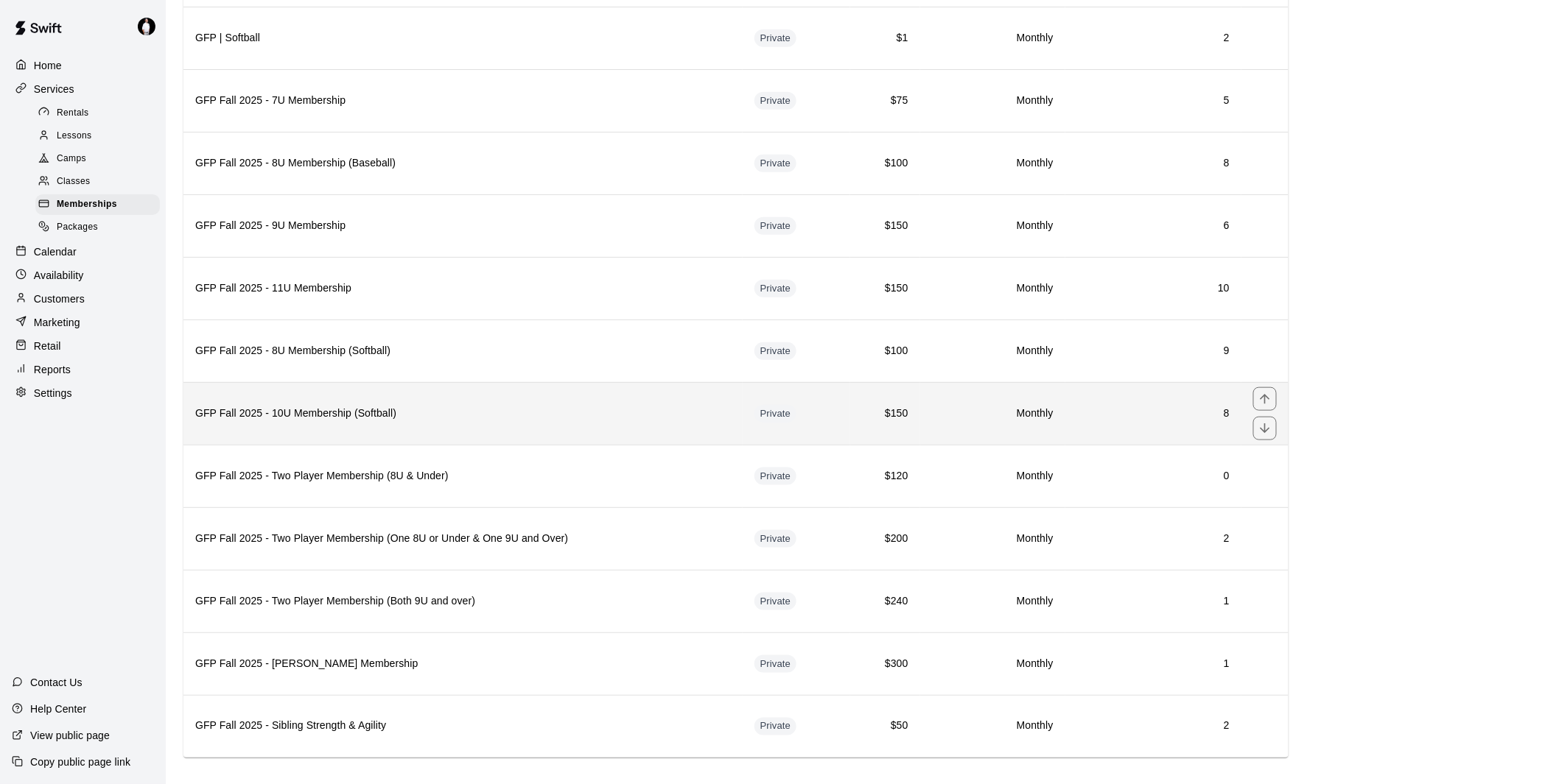
scroll to position [475, 0]
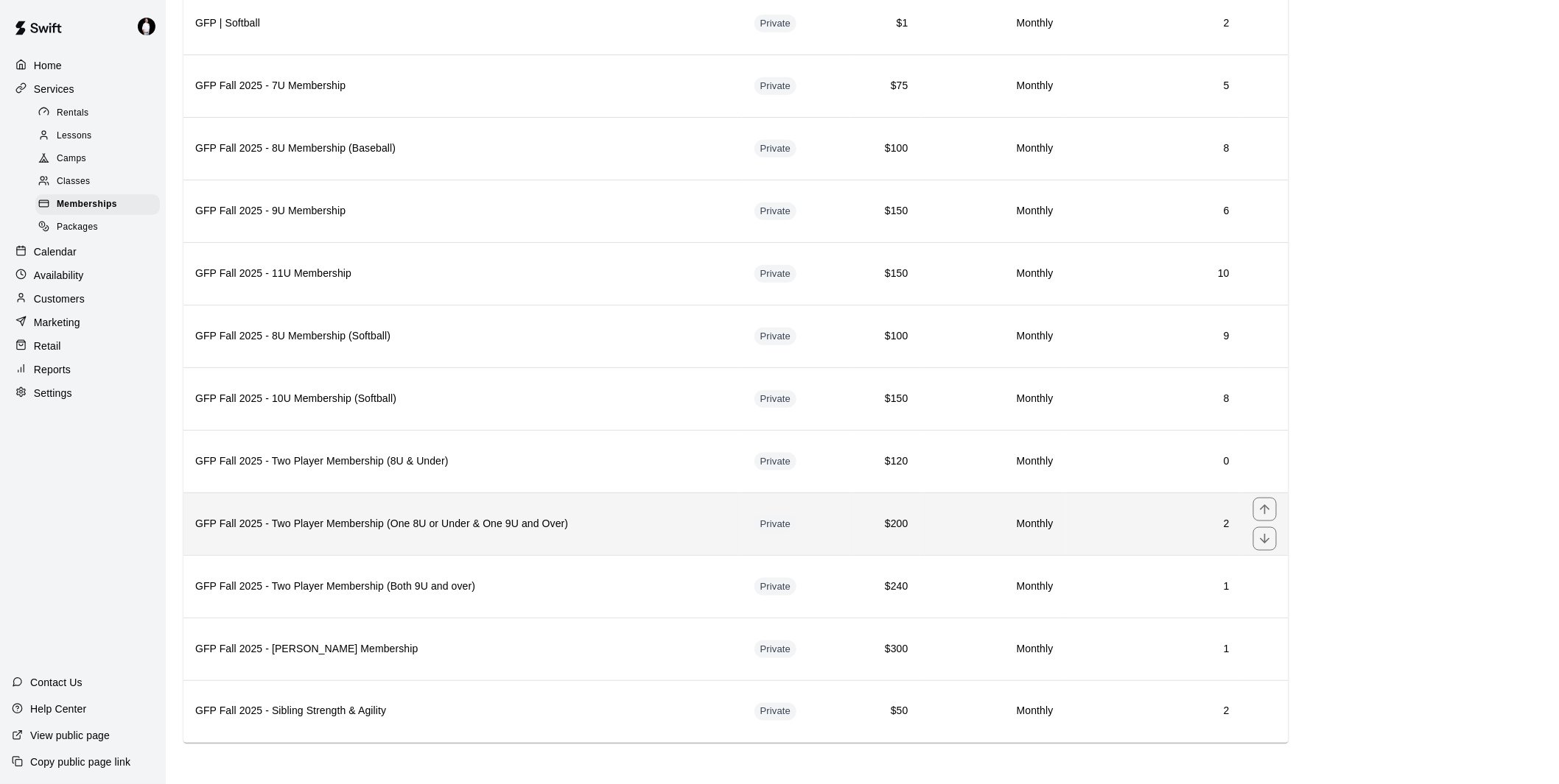
click at [587, 519] on h6 "GFP Fall 2025 - Two Player Membership (One 8U or Under & One 9U and Over)" at bounding box center [463, 524] width 536 height 16
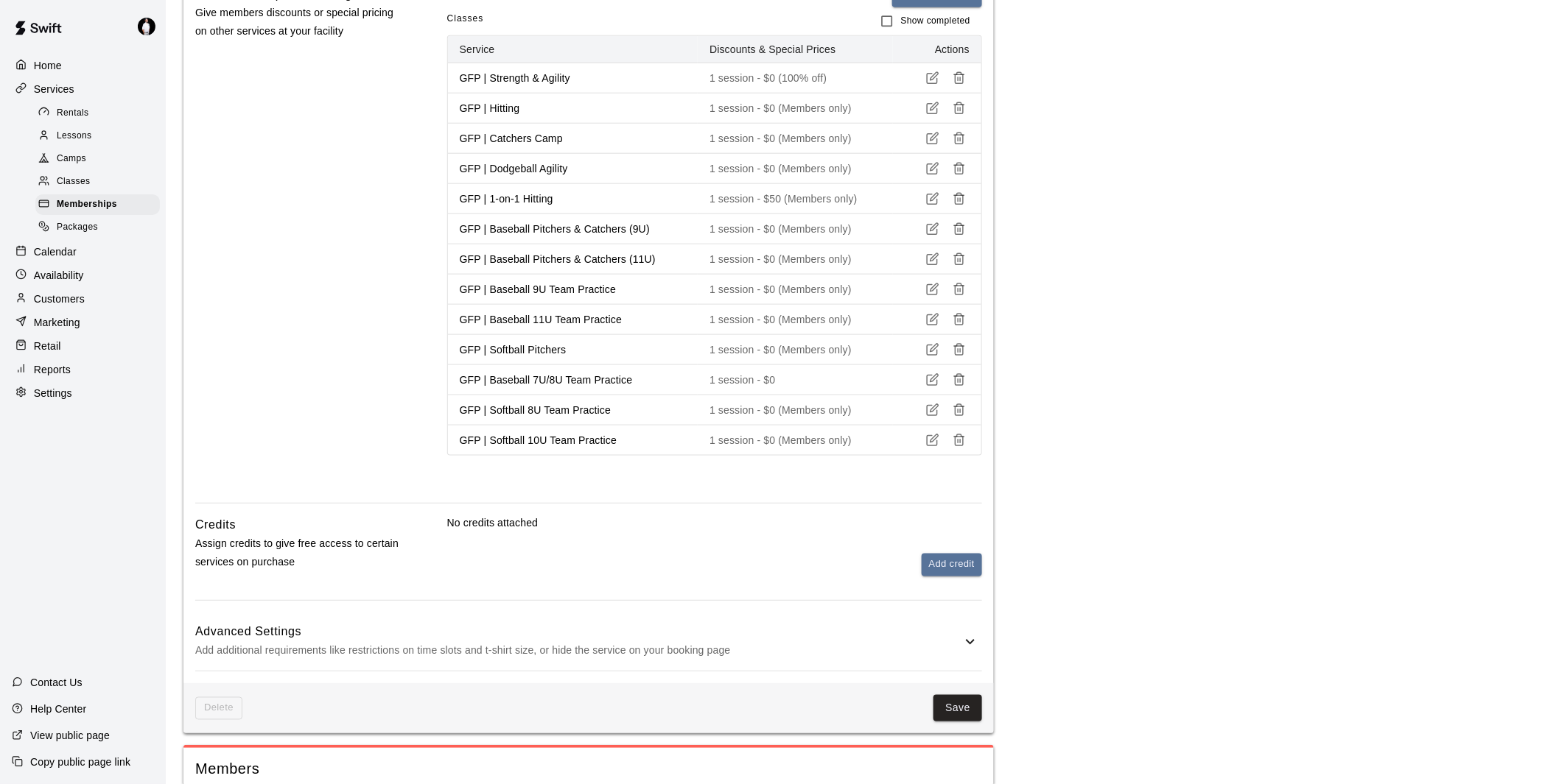
scroll to position [736, 0]
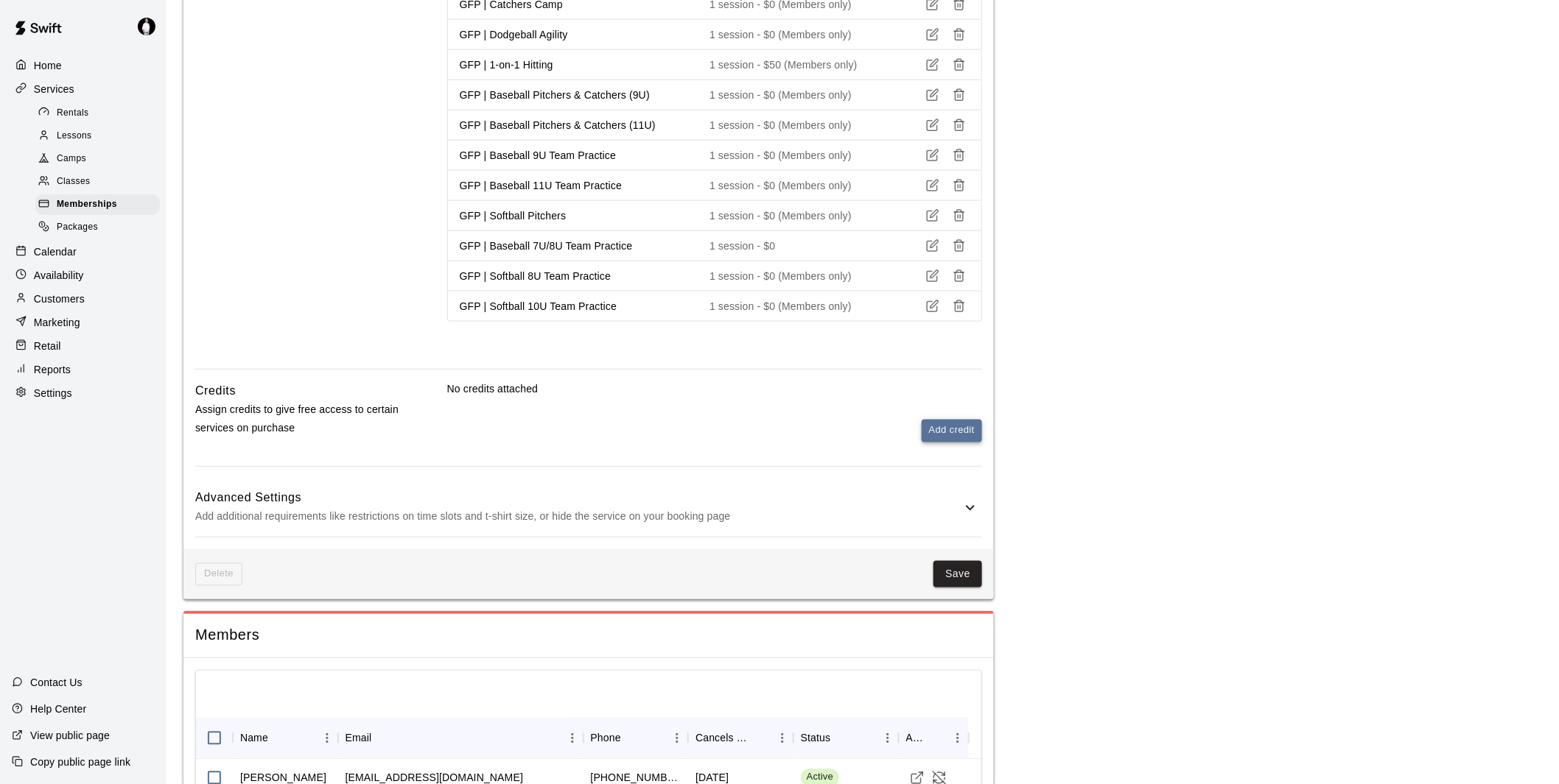
click at [941, 424] on button "Add credit" at bounding box center [951, 430] width 60 height 23
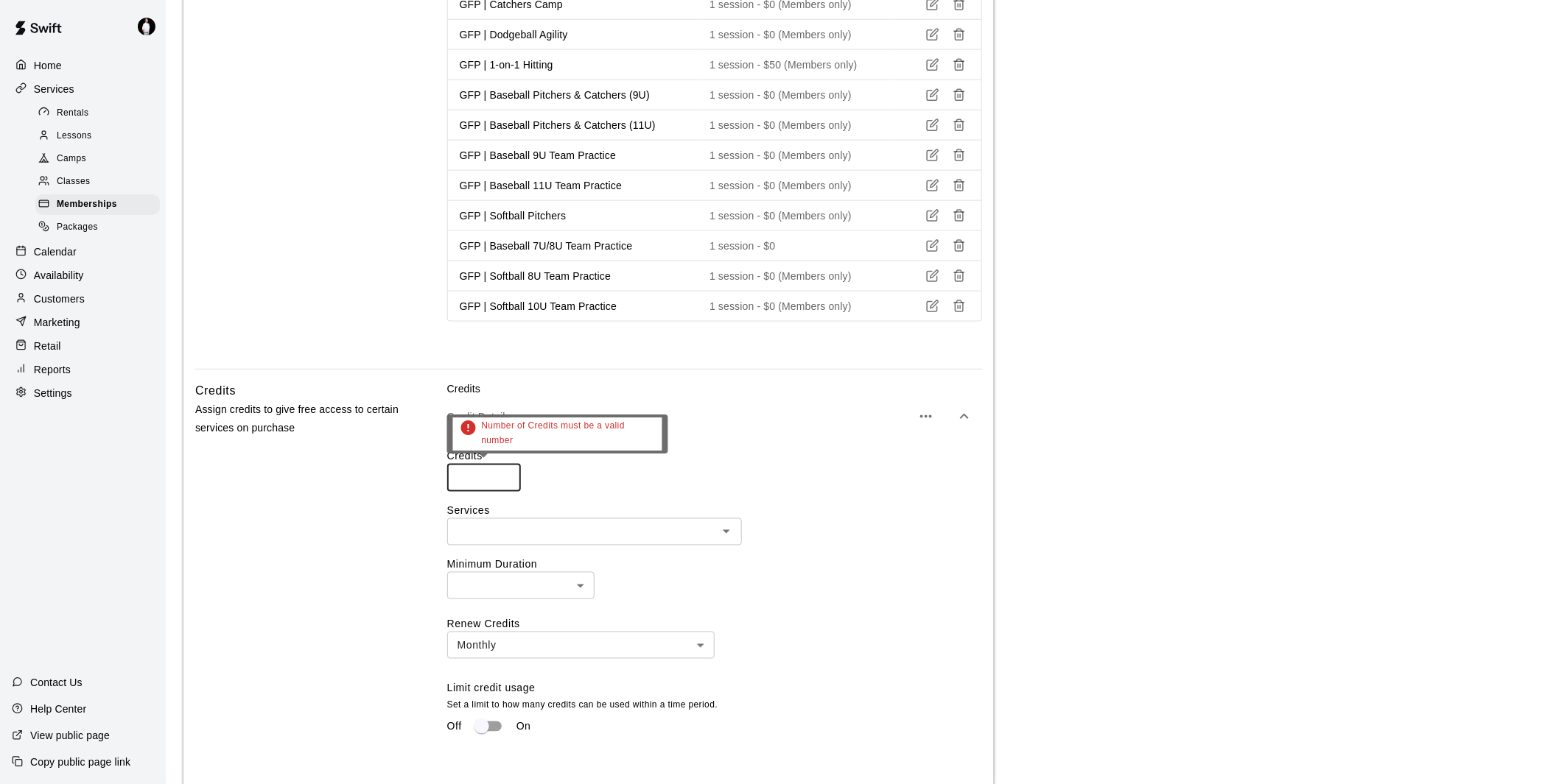
click at [472, 466] on input "number" at bounding box center [484, 477] width 74 height 27
drag, startPoint x: 473, startPoint y: 475, endPoint x: 439, endPoint y: 478, distance: 34.1
click at [439, 478] on div "Credits Assign credits to give free access to certain services on purchase Cred…" at bounding box center [588, 607] width 786 height 452
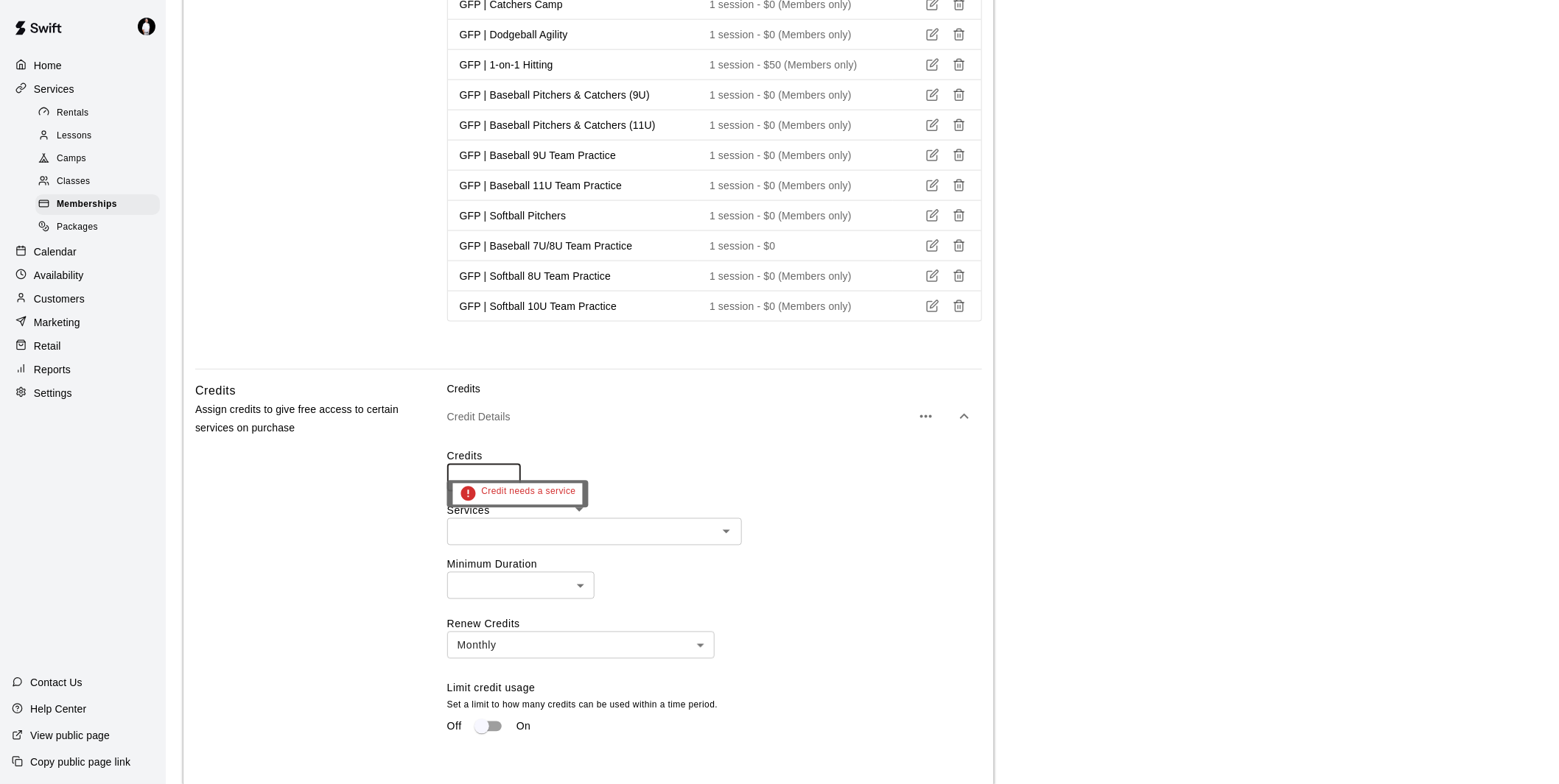
type input "*"
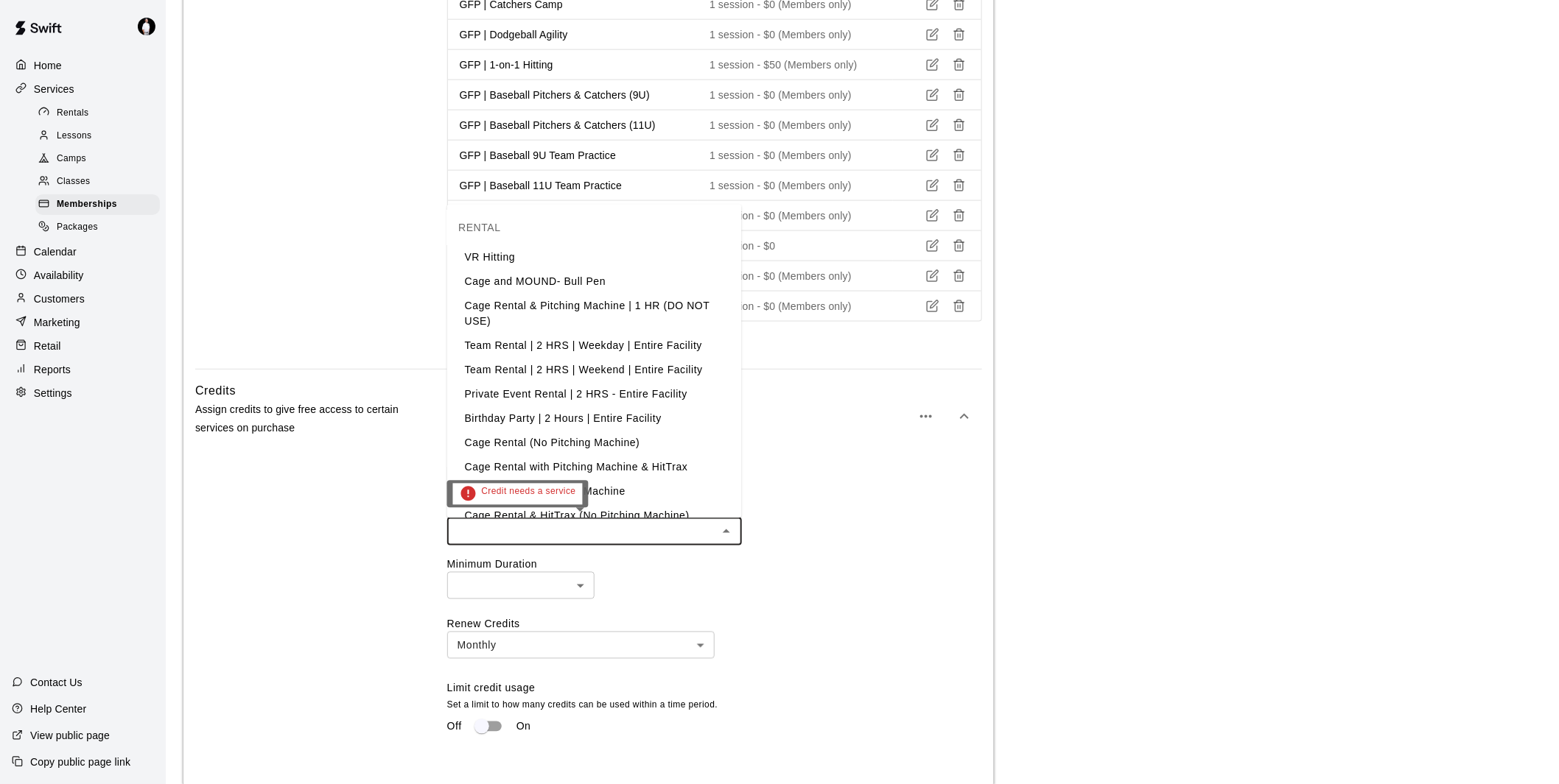
click at [540, 528] on input "text" at bounding box center [583, 531] width 262 height 18
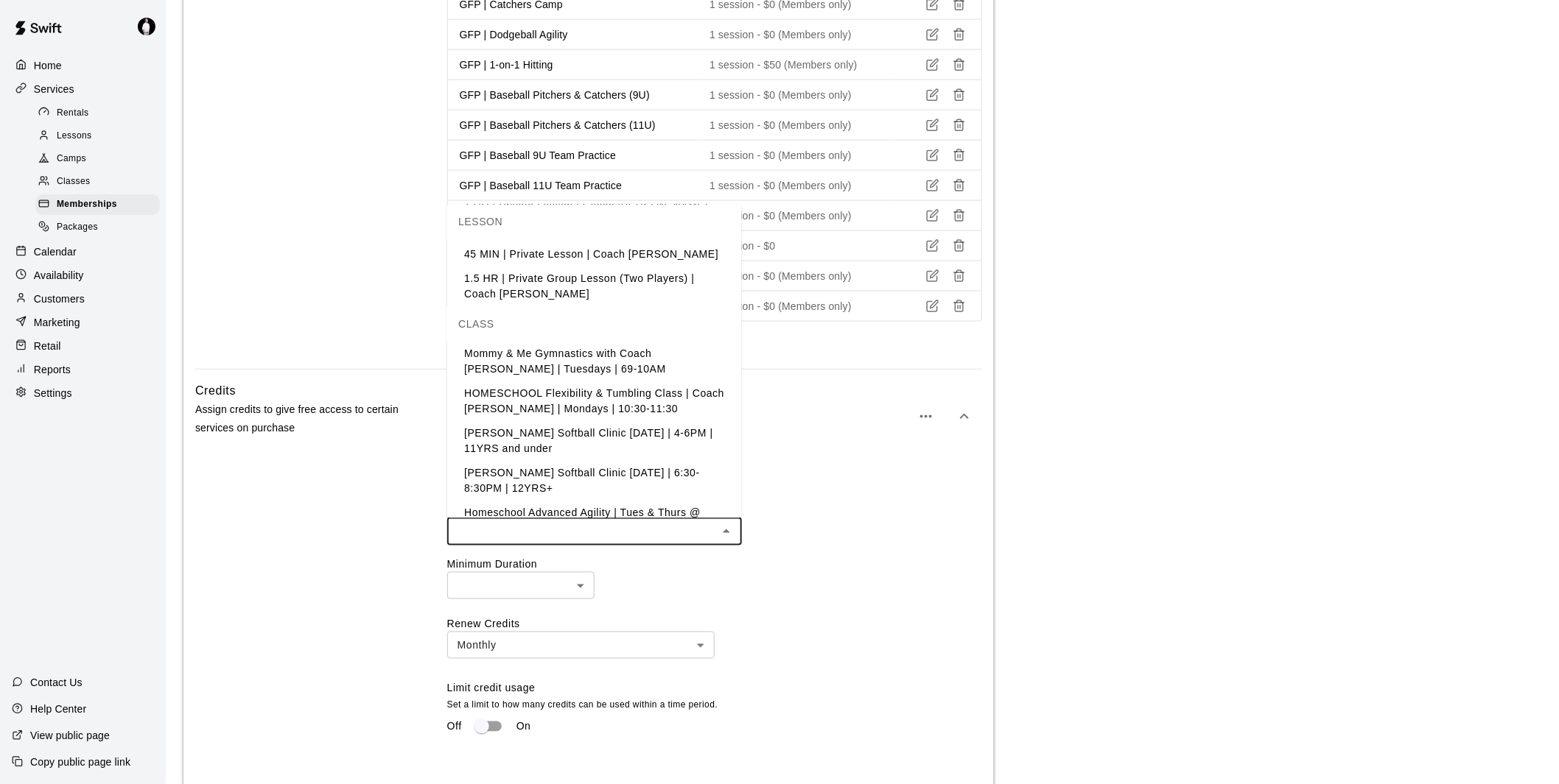
scroll to position [1390, 0]
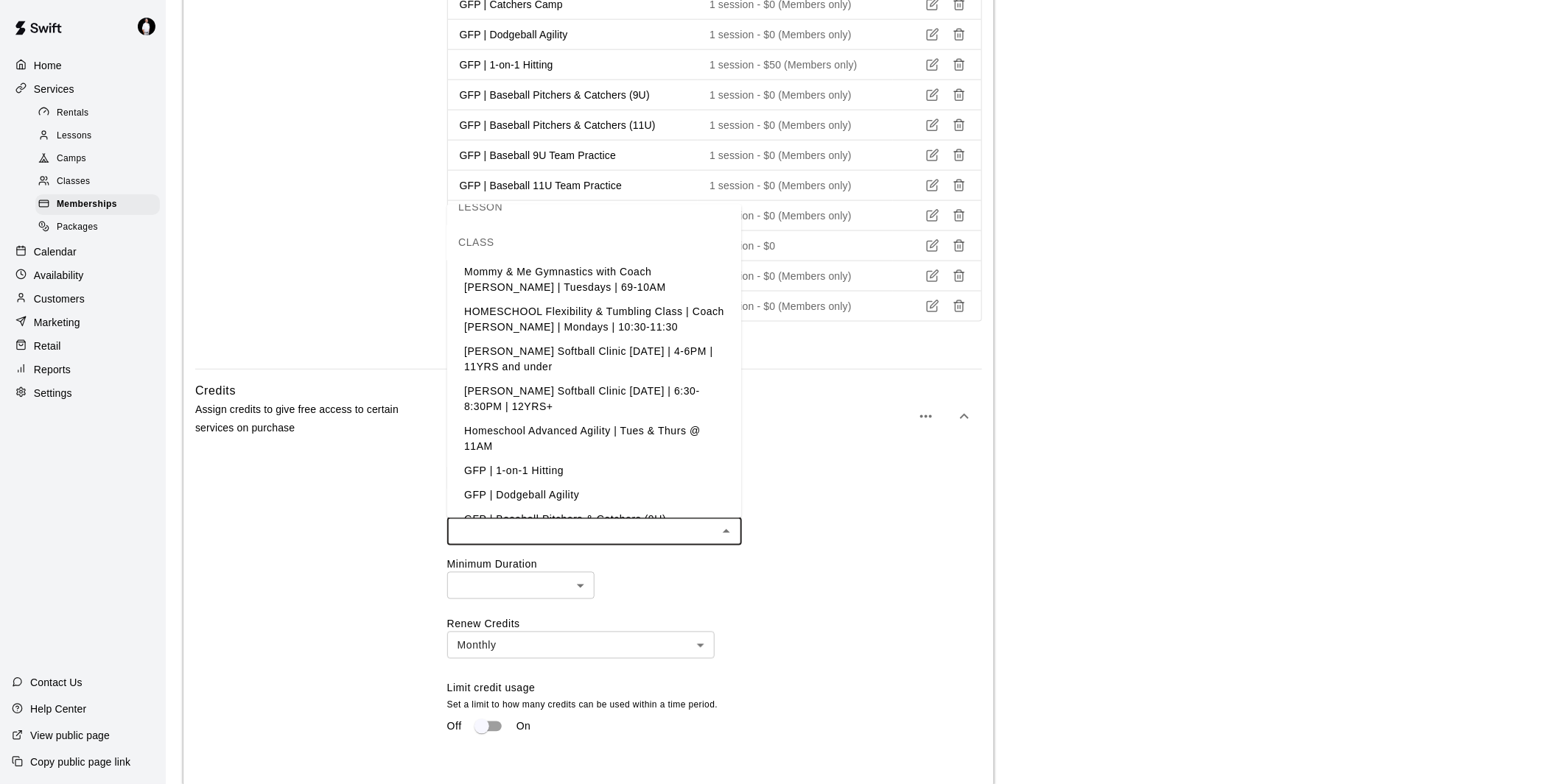
click at [521, 459] on li "GFP | 1-on-1 Hitting" at bounding box center [594, 471] width 295 height 24
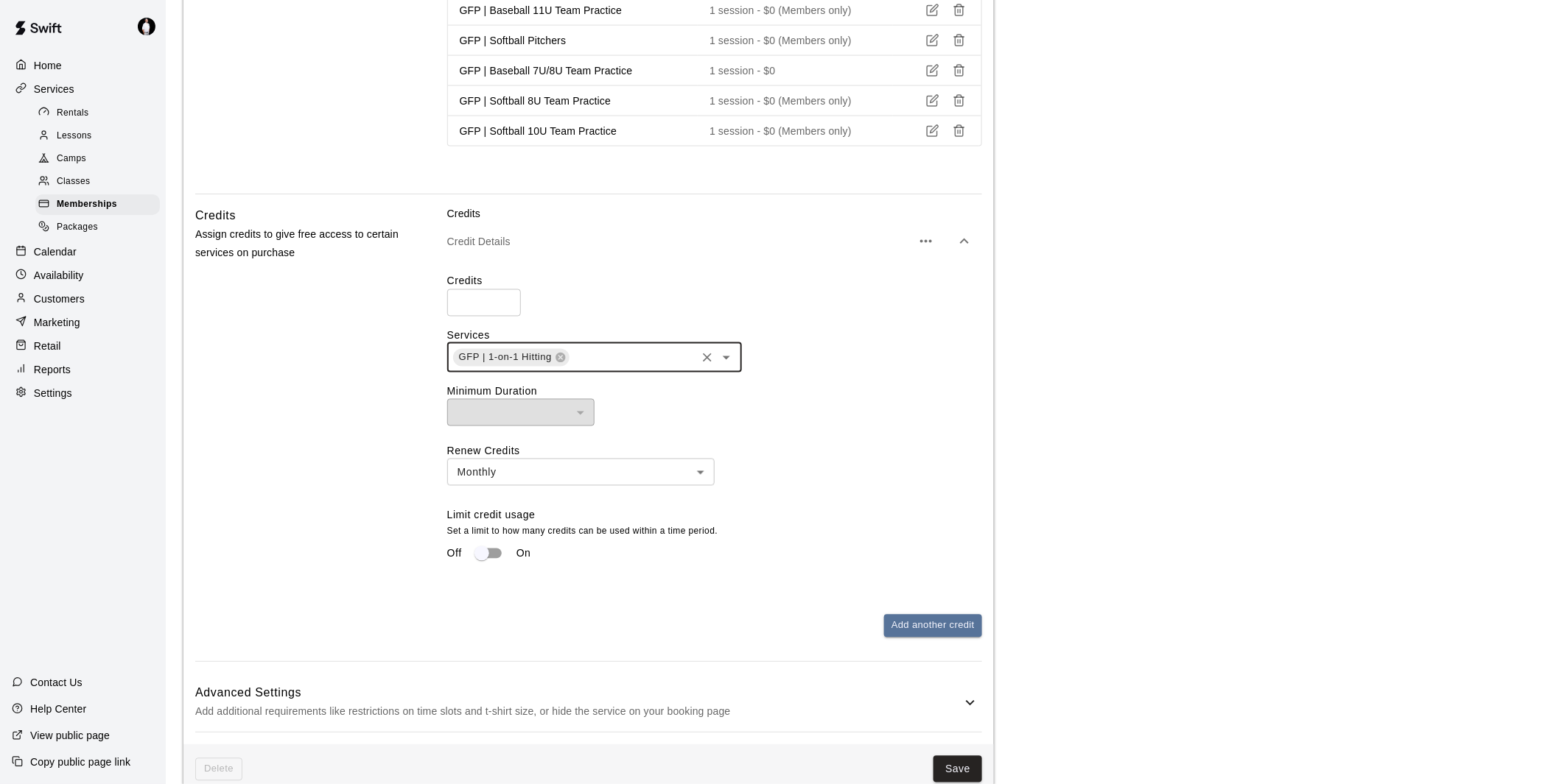
scroll to position [982, 0]
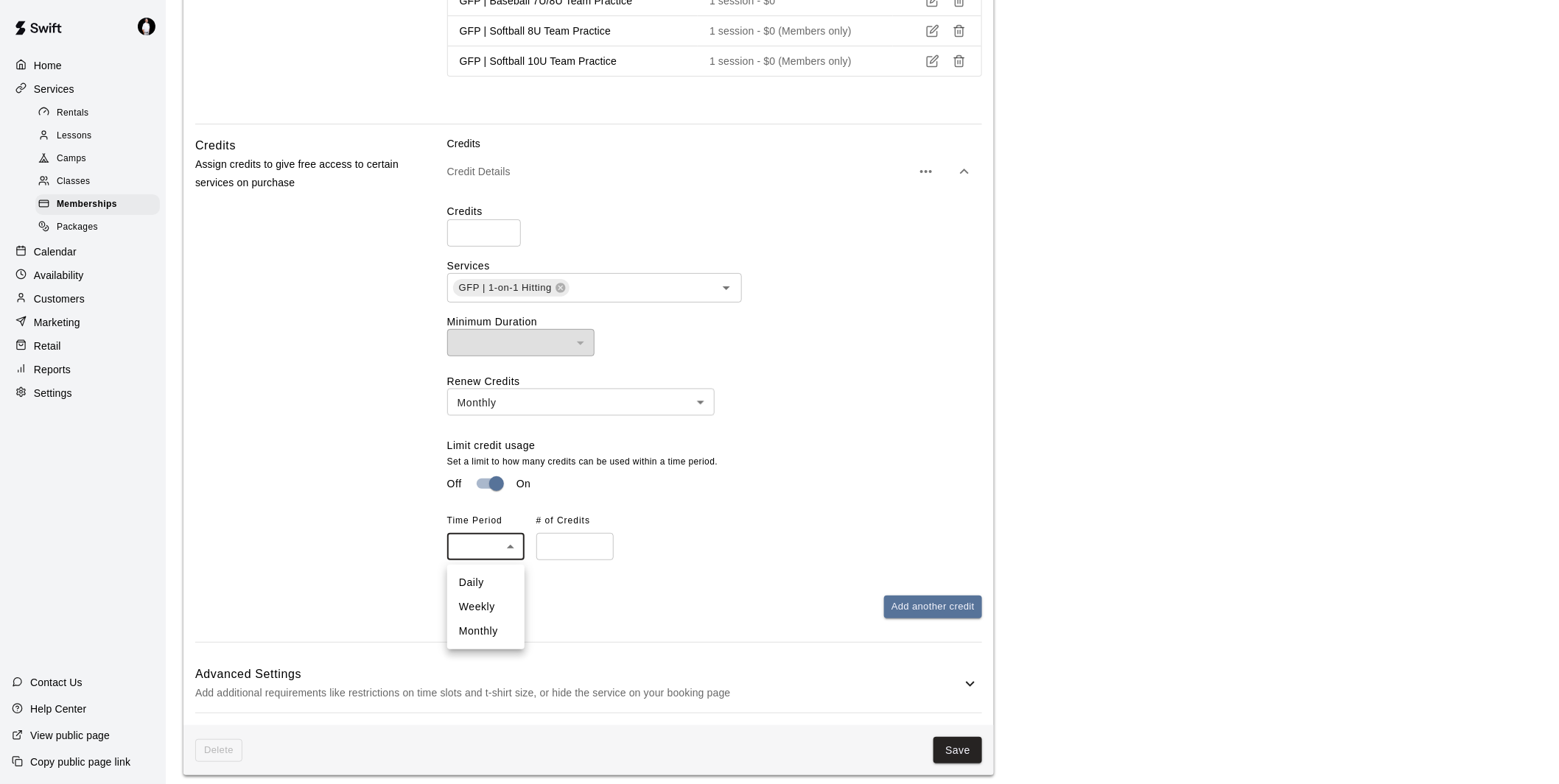
click at [481, 550] on body "**********" at bounding box center [780, 58] width 1559 height 2079
click at [487, 626] on li "Monthly" at bounding box center [485, 631] width 77 height 24
type input "*******"
click at [551, 549] on input "number" at bounding box center [575, 546] width 77 height 27
type input "*"
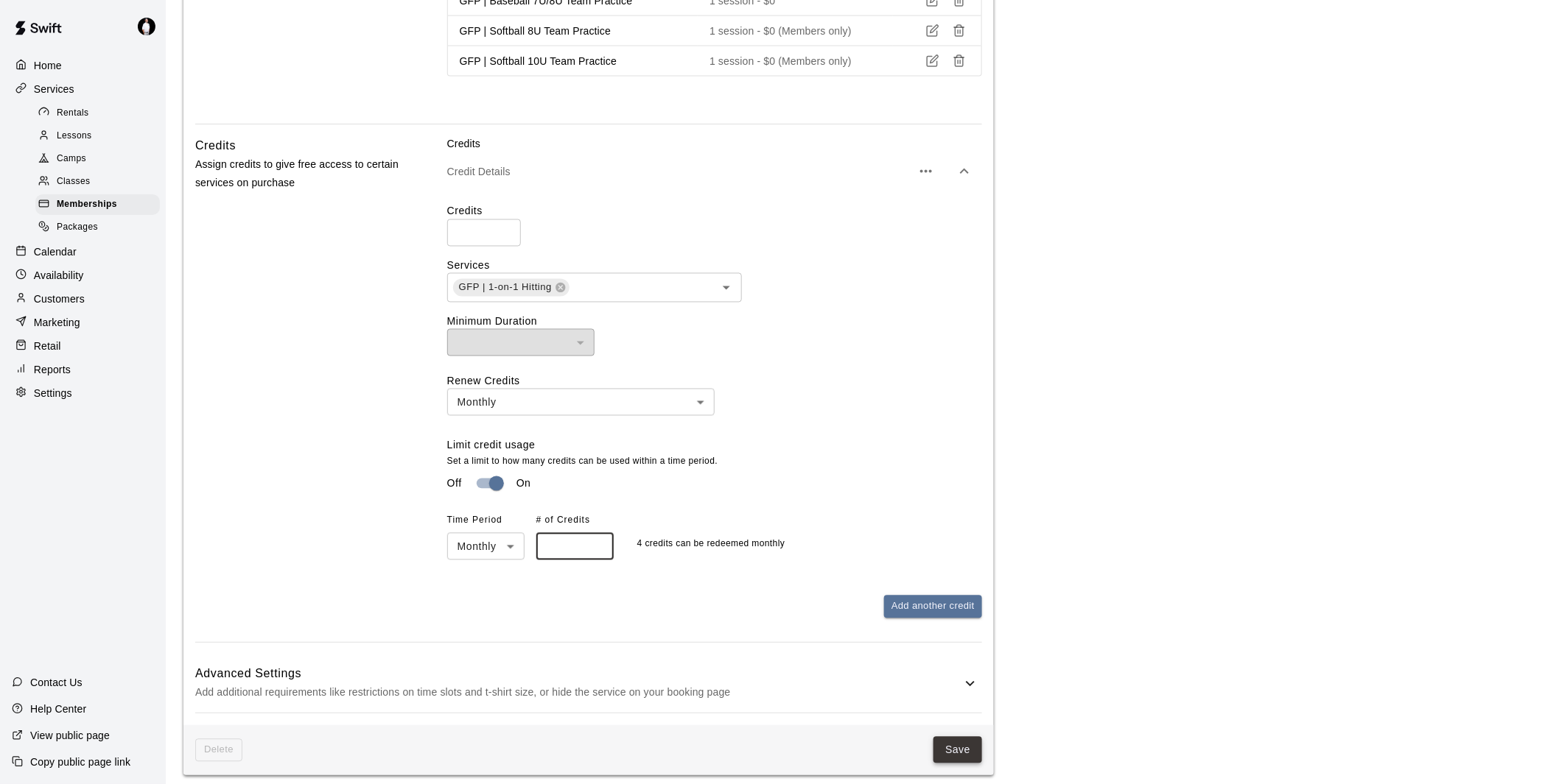
click at [957, 752] on button "Save" at bounding box center [957, 750] width 49 height 27
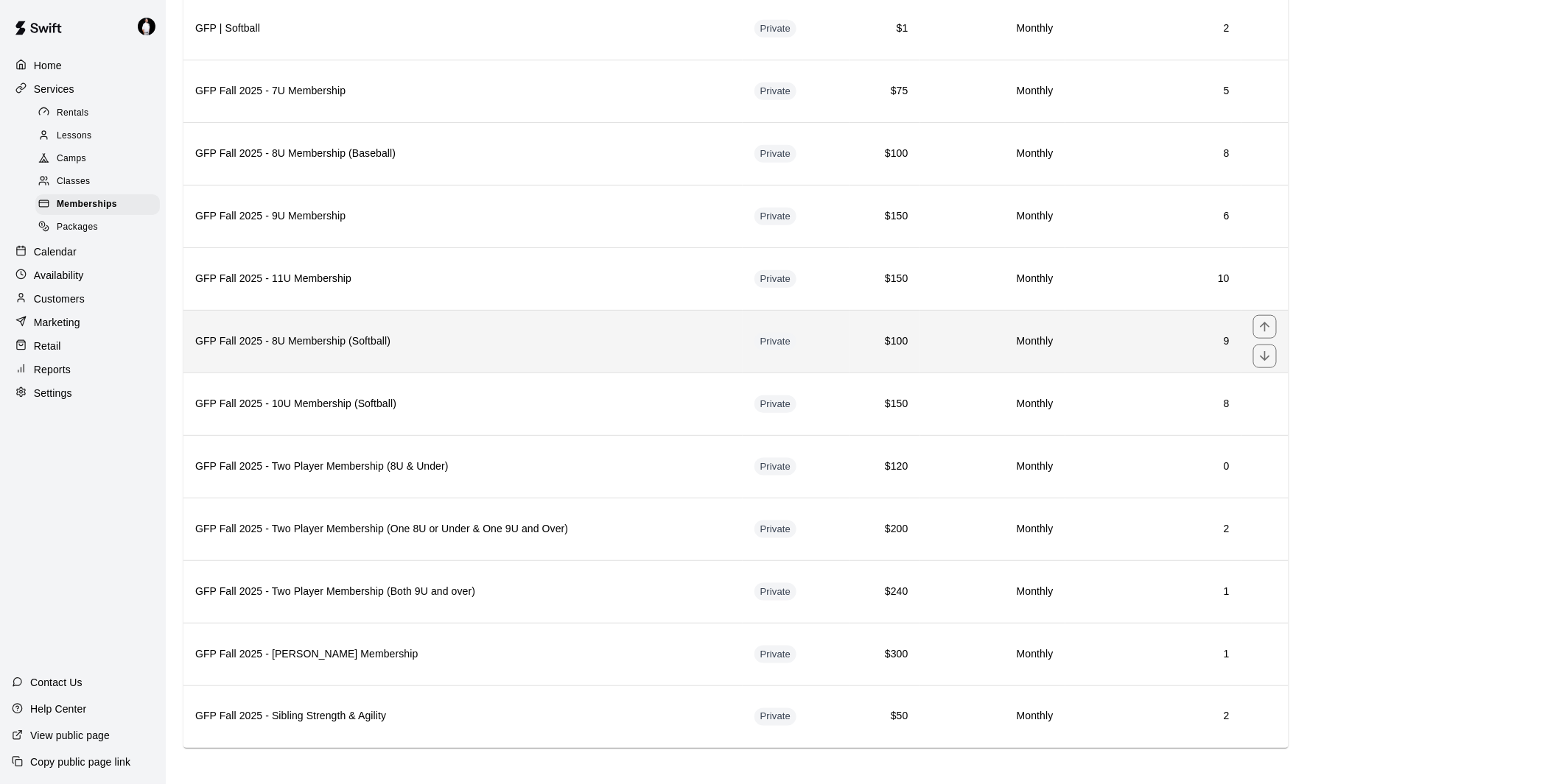
scroll to position [475, 0]
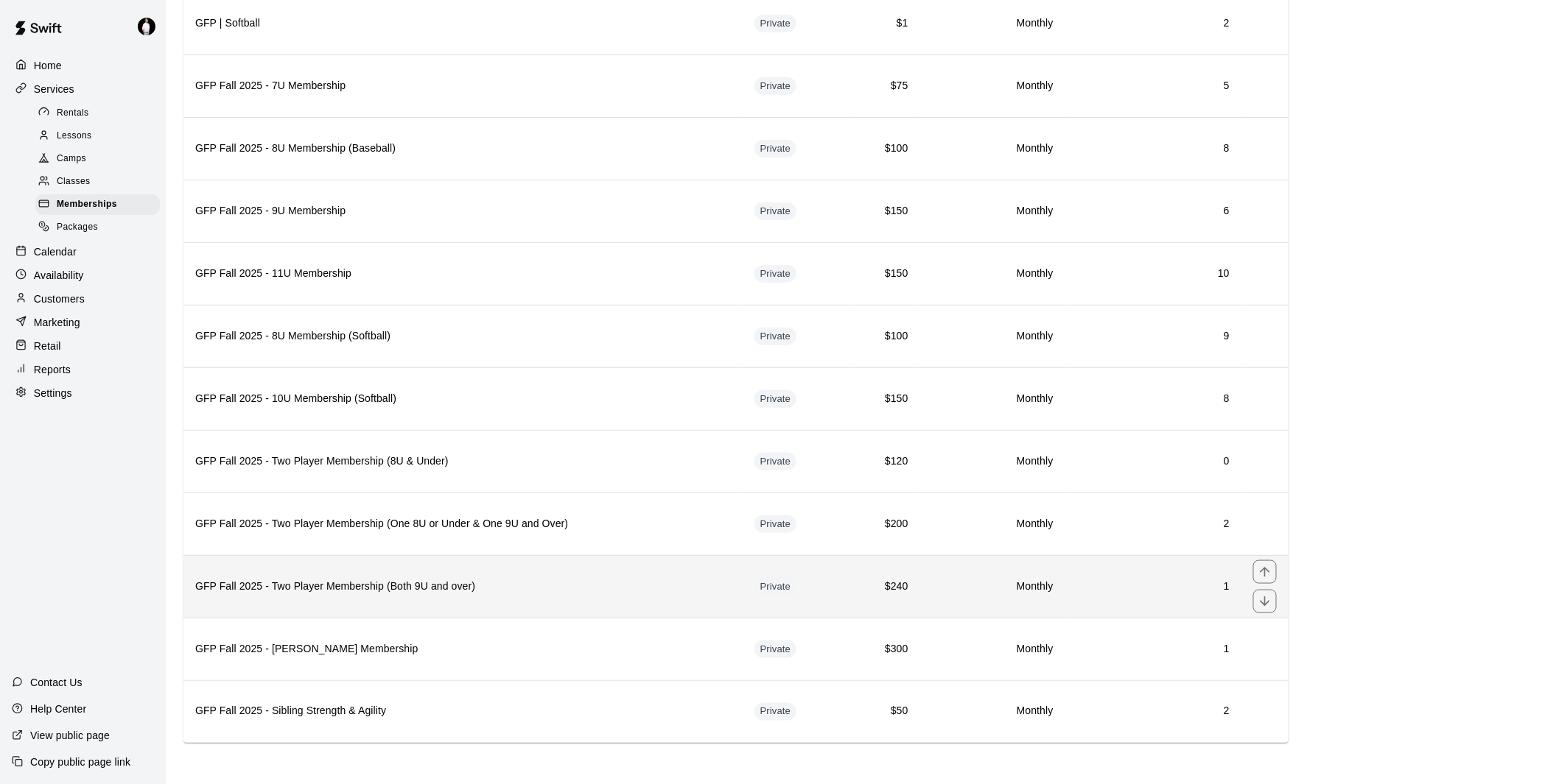
click at [484, 585] on h6 "GFP Fall 2025 - Two Player Membership (Both 9U and over)" at bounding box center [463, 586] width 536 height 16
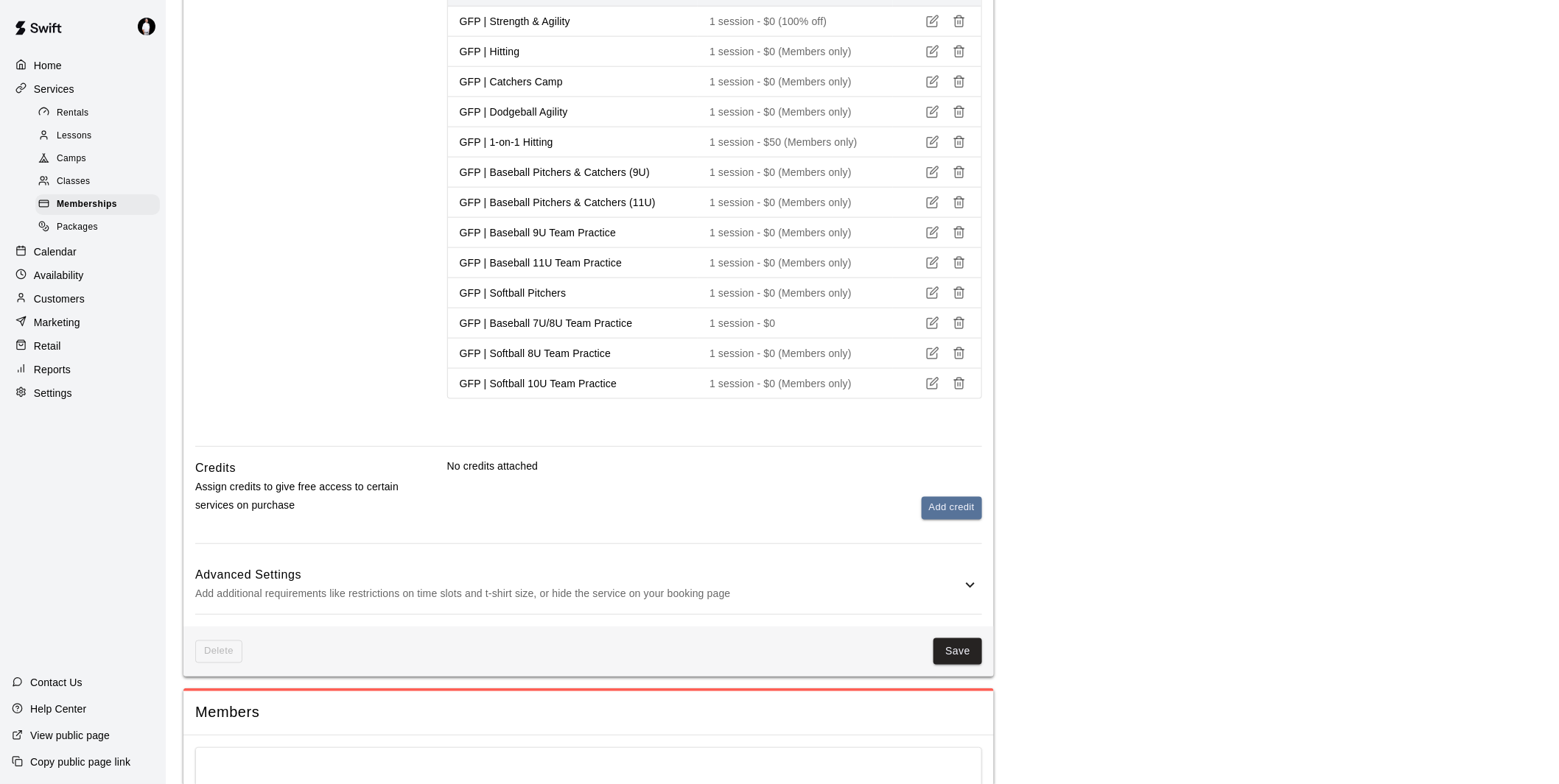
scroll to position [736, 0]
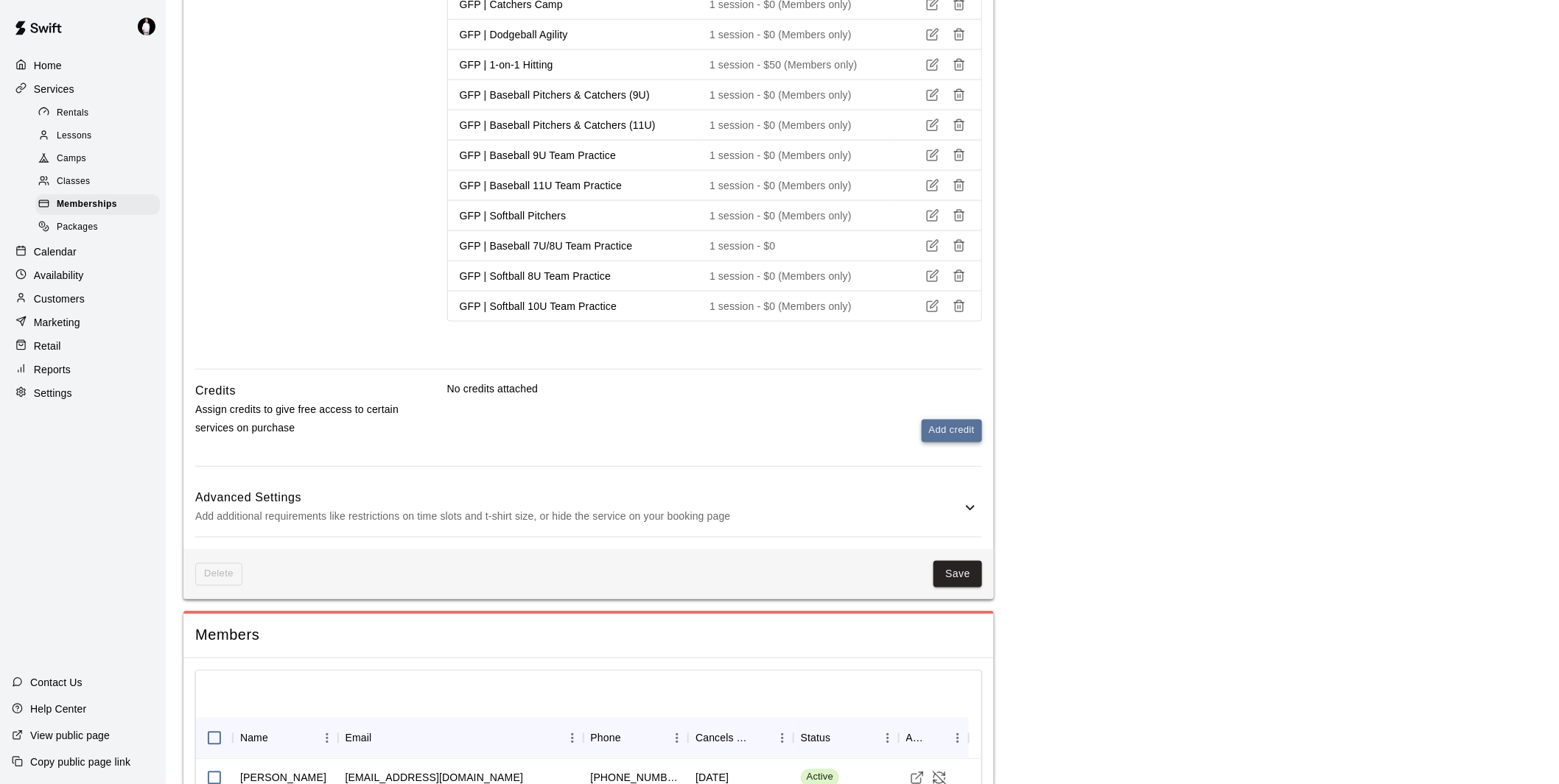
click at [940, 421] on button "Add credit" at bounding box center [951, 430] width 60 height 23
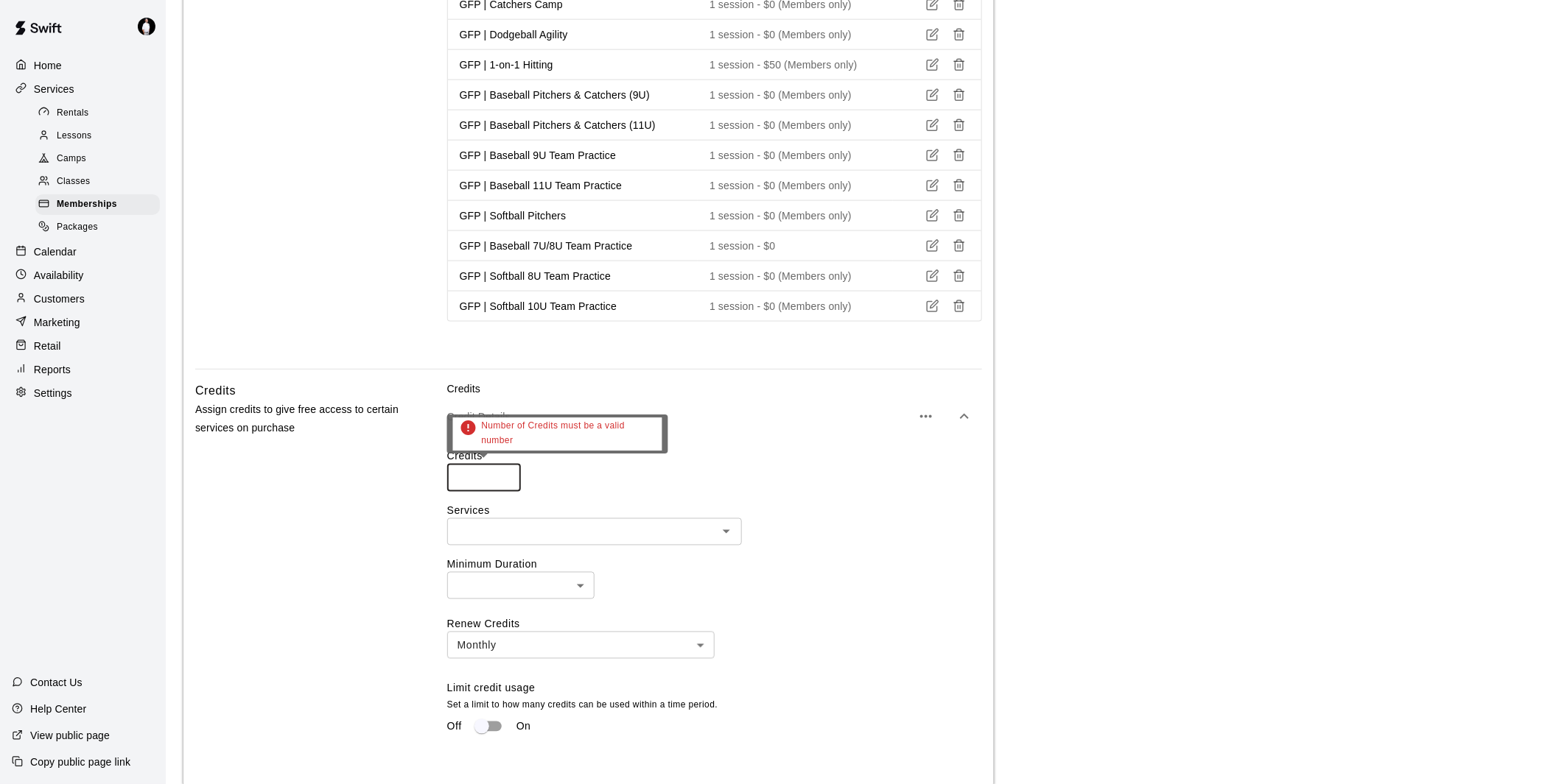
click at [472, 474] on input "number" at bounding box center [484, 477] width 74 height 27
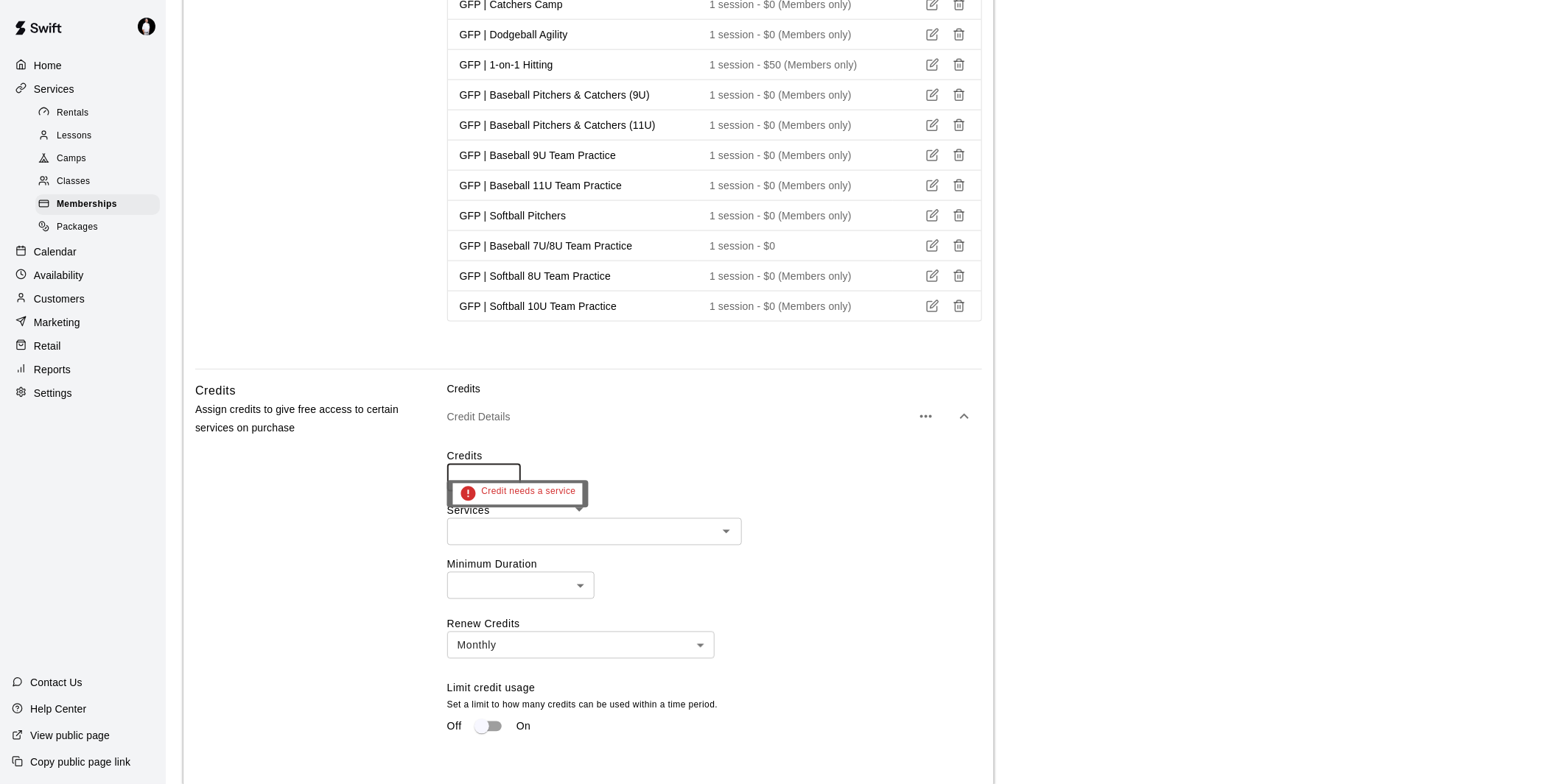
type input "*"
click at [503, 526] on input "text" at bounding box center [583, 531] width 262 height 18
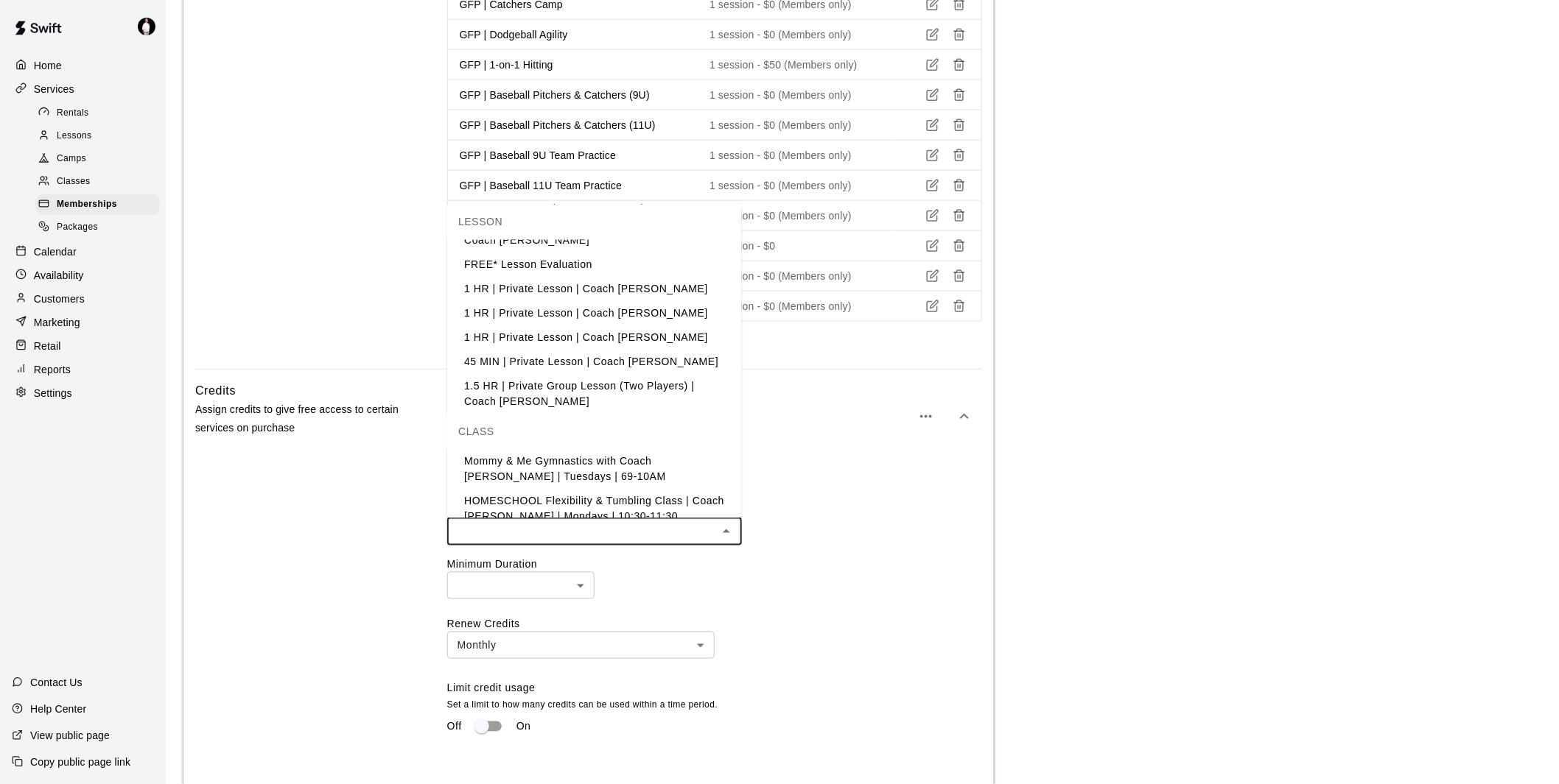
scroll to position [1308, 0]
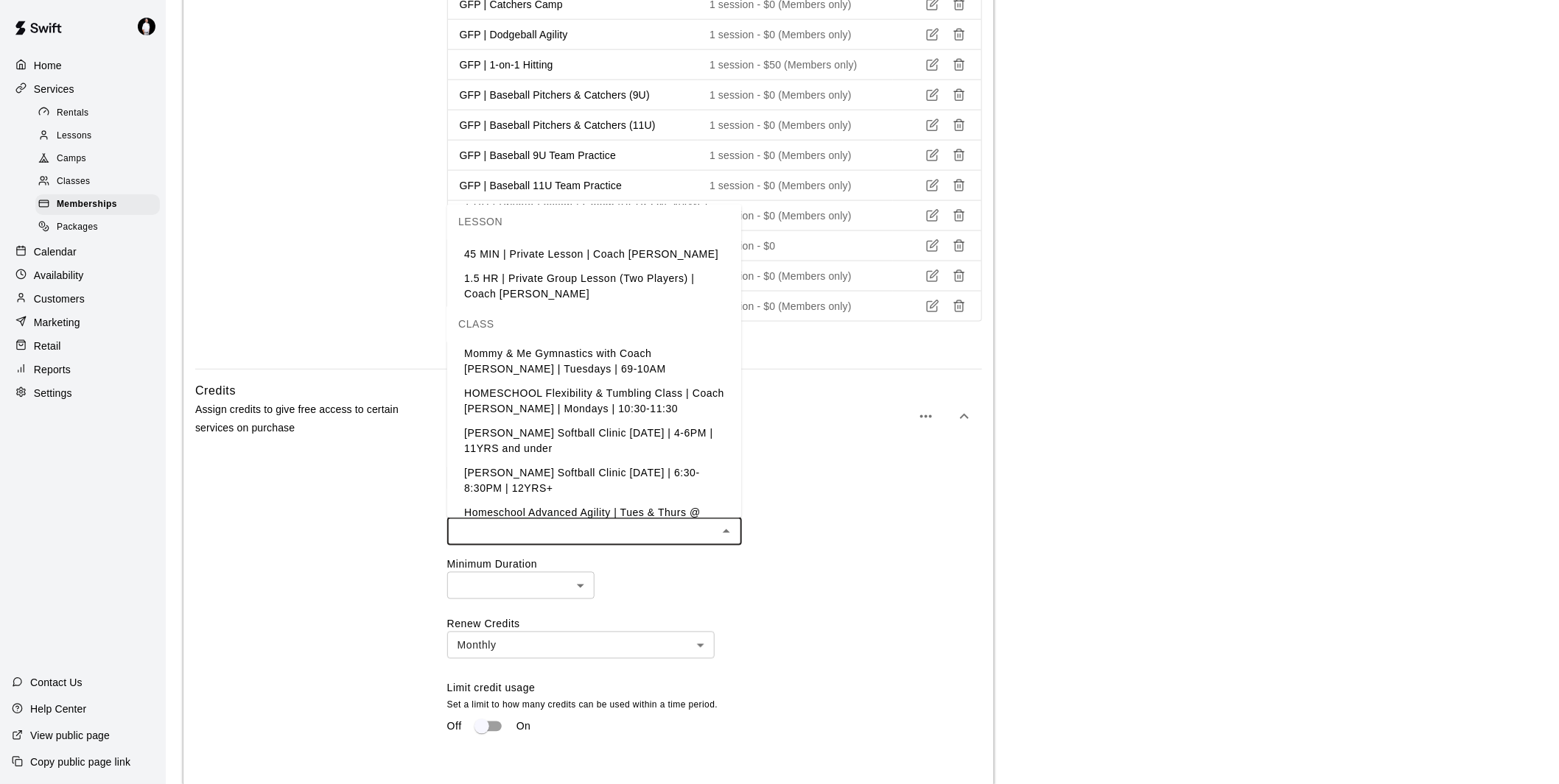
click at [472, 541] on li "GFP | 1-on-1 Hitting" at bounding box center [594, 553] width 295 height 24
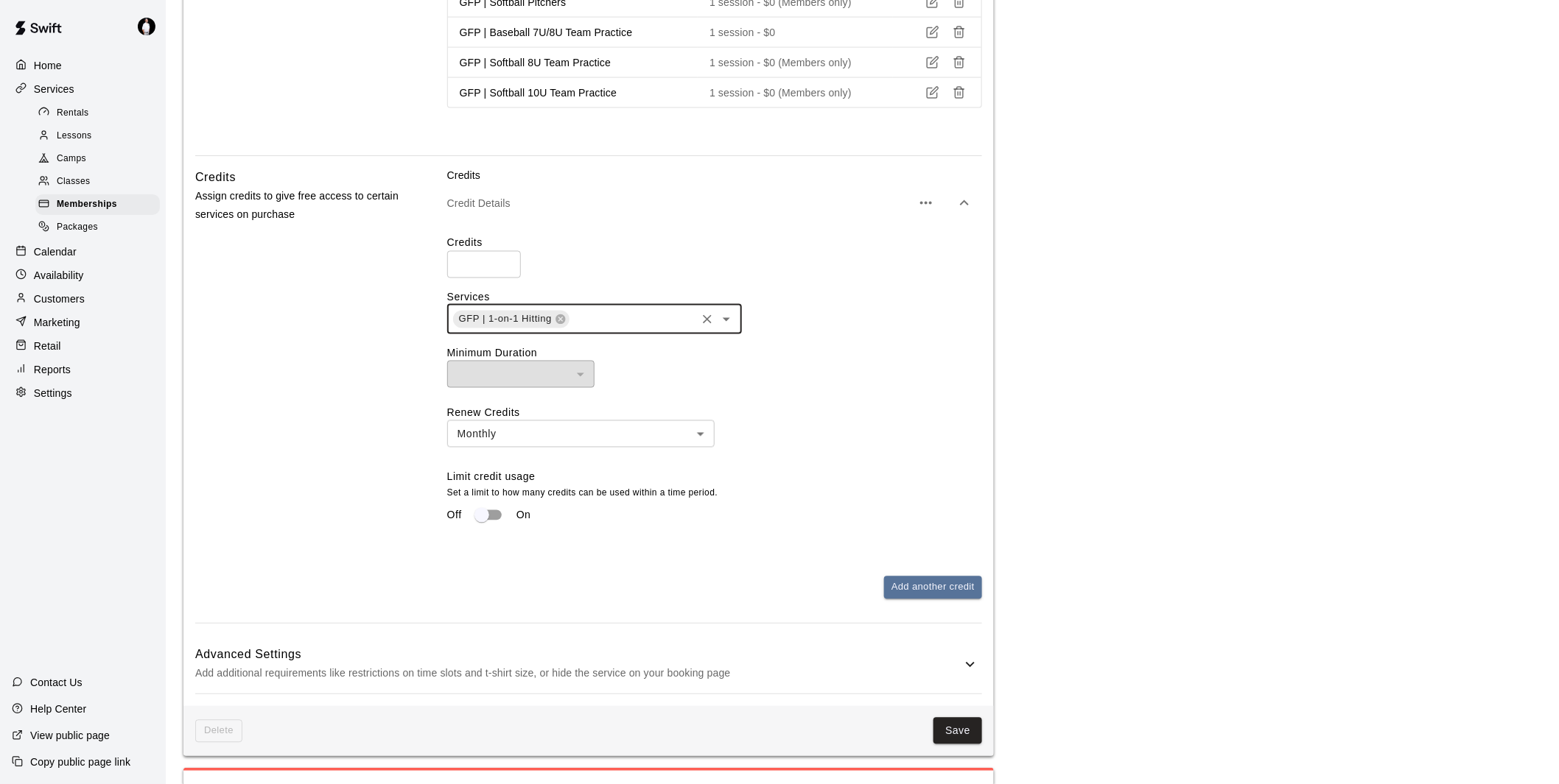
scroll to position [982, 0]
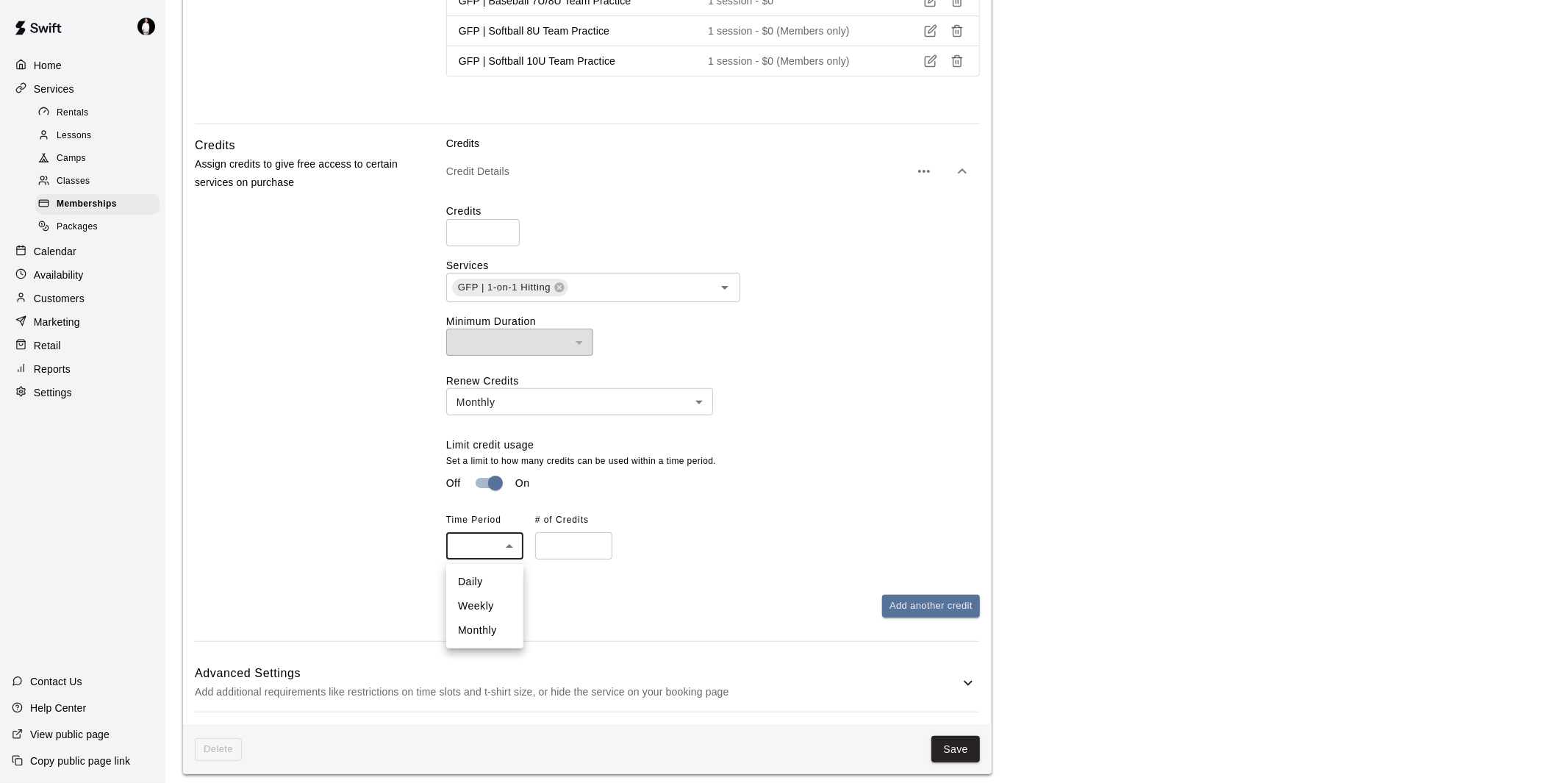
click at [491, 550] on body "**********" at bounding box center [784, 39] width 1568 height 2039
click at [494, 629] on li "Monthly" at bounding box center [484, 630] width 77 height 24
type input "*******"
click at [545, 549] on input "number" at bounding box center [574, 546] width 77 height 27
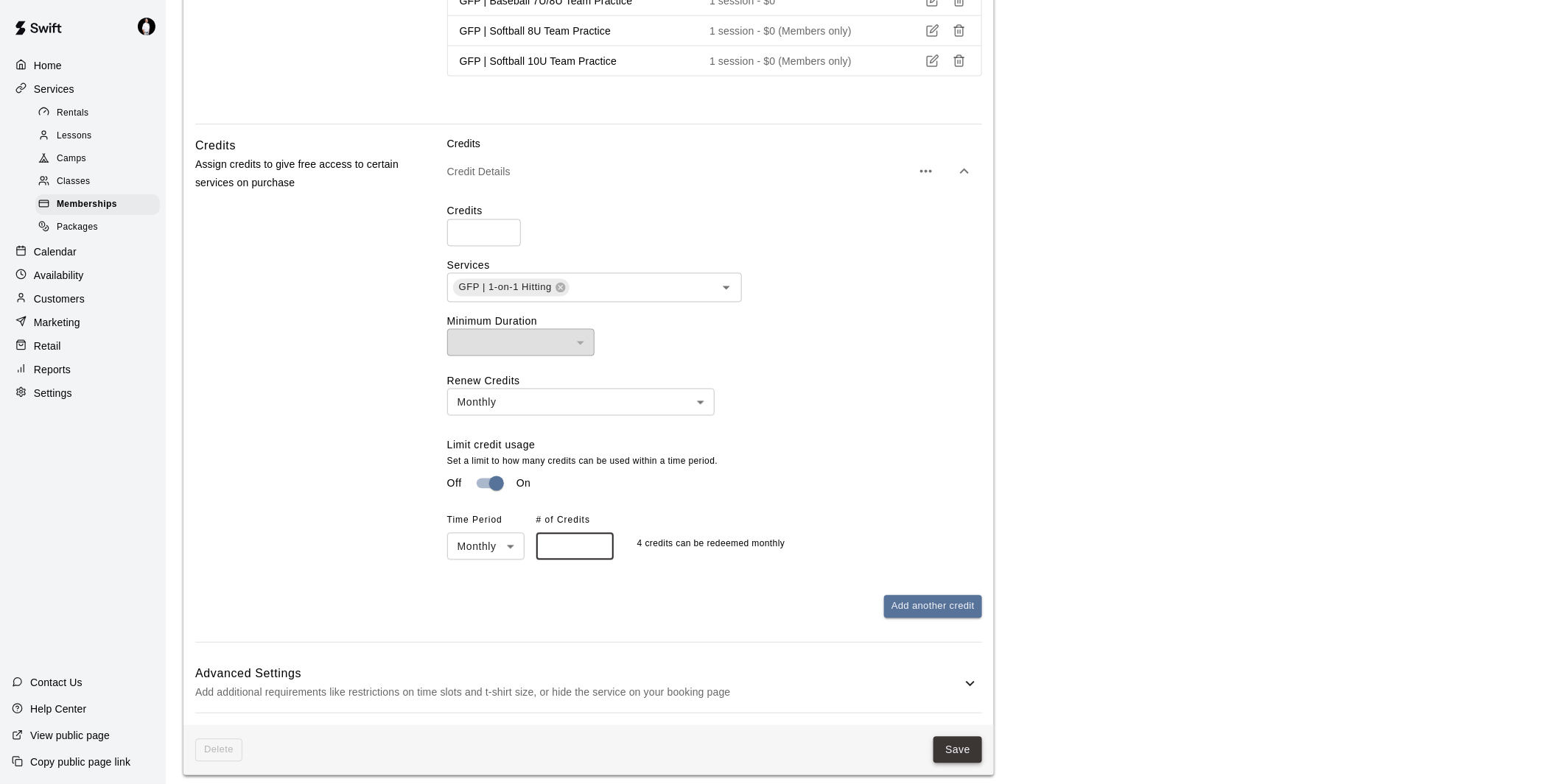
type input "*"
click at [955, 749] on button "Save" at bounding box center [957, 750] width 49 height 27
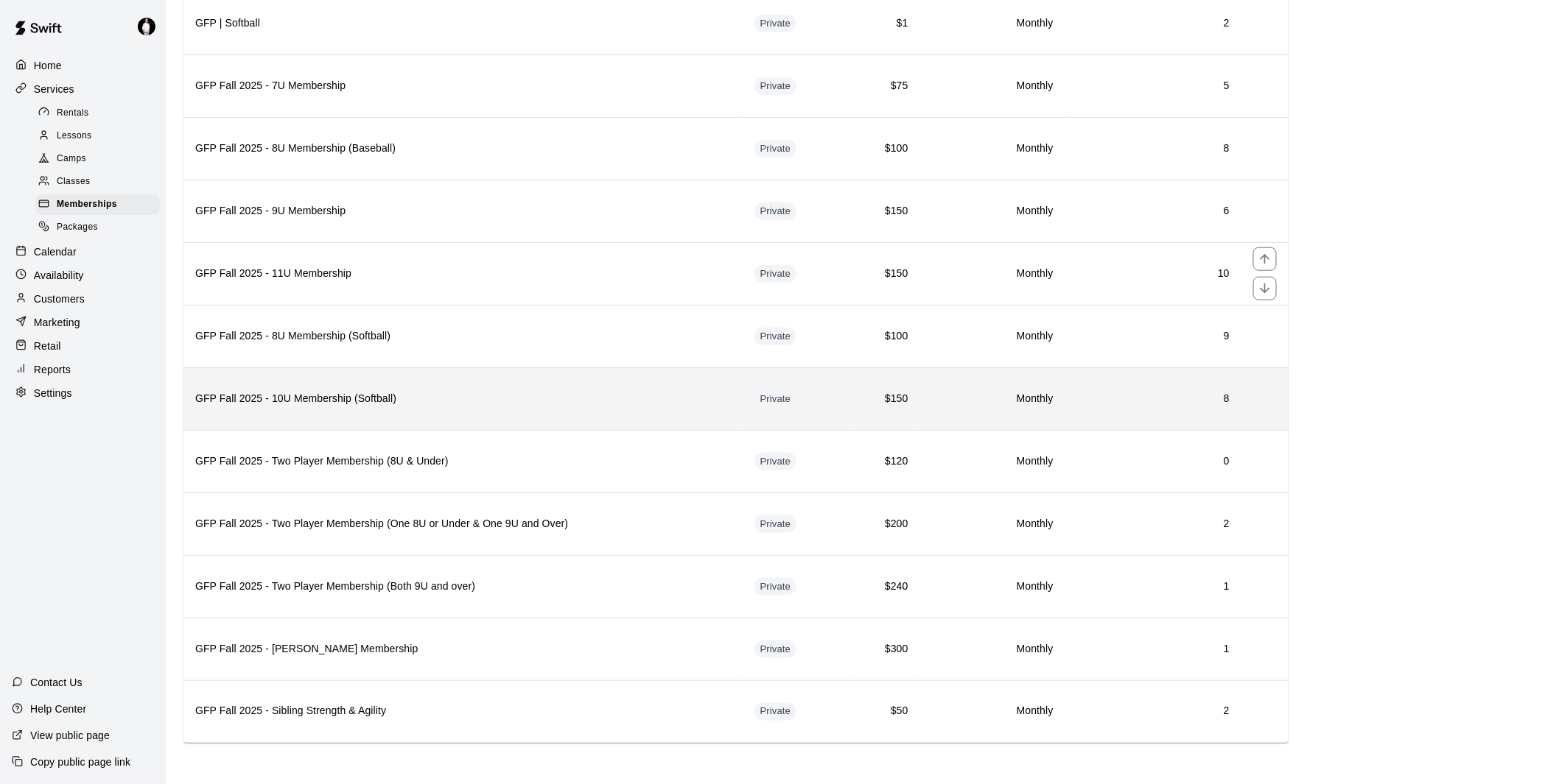
scroll to position [475, 0]
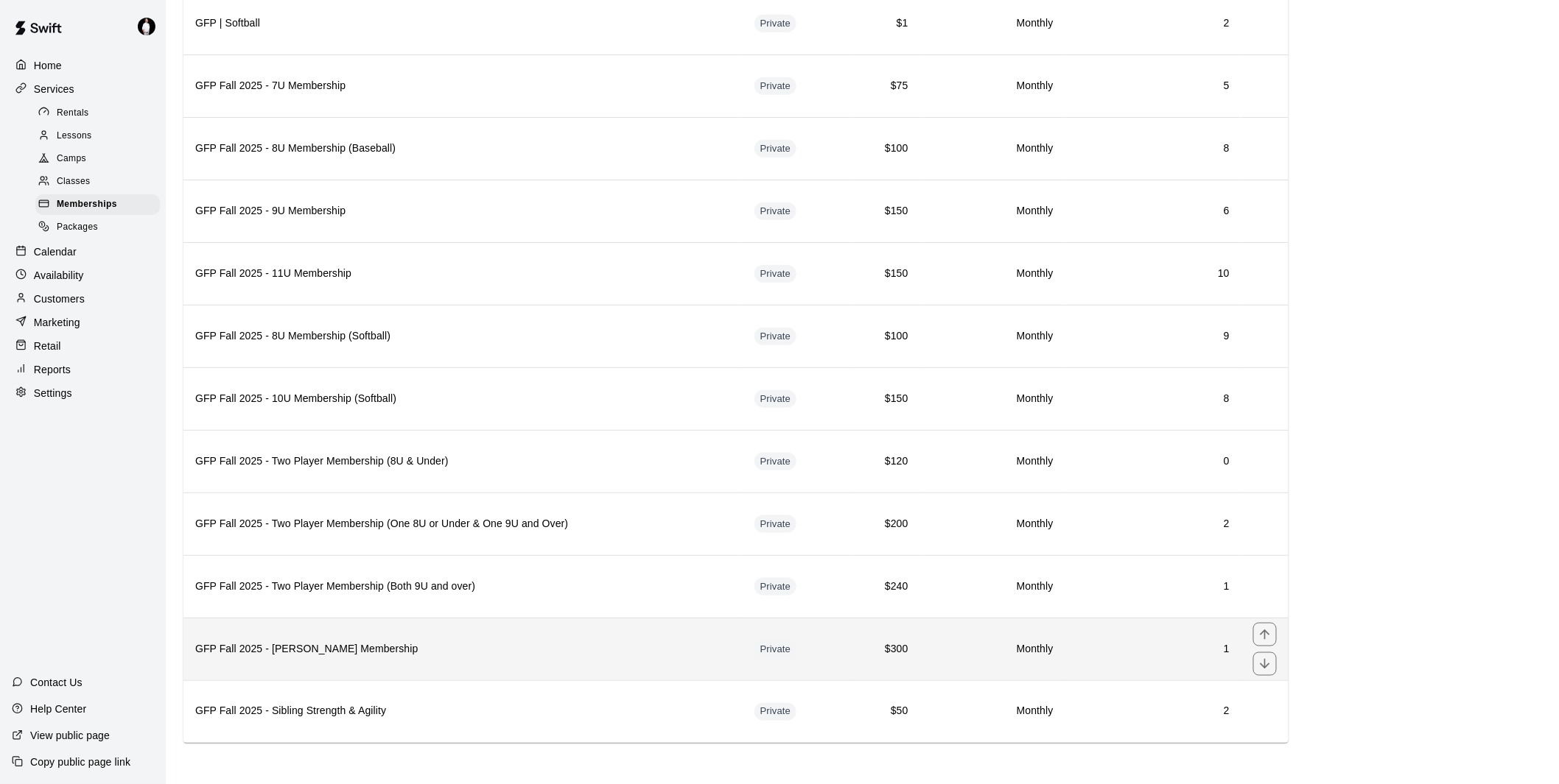
click at [577, 642] on h6 "GFP Fall 2025 - [PERSON_NAME] Membership" at bounding box center [463, 649] width 536 height 16
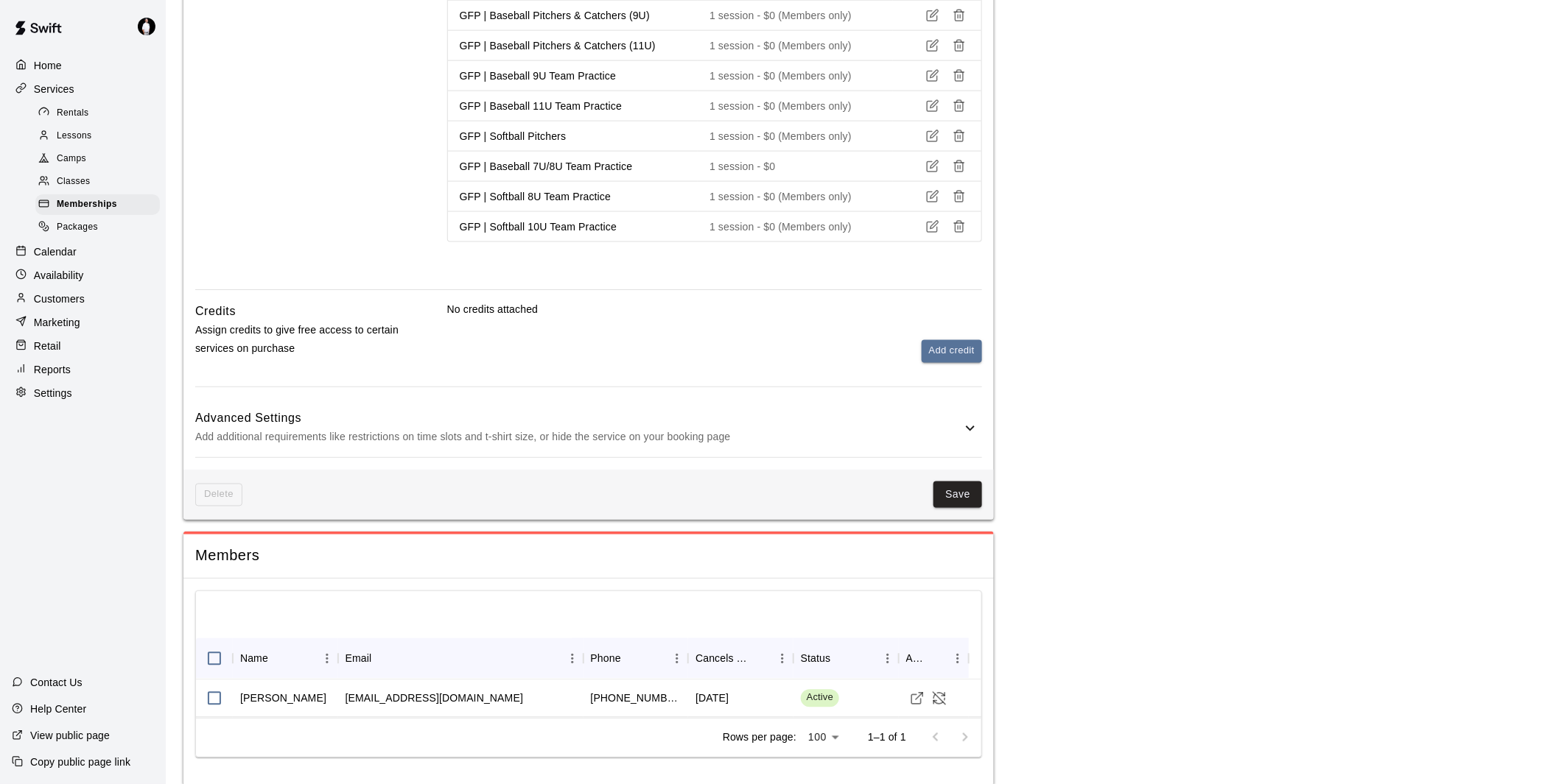
scroll to position [818, 0]
click at [955, 355] on button "Add credit" at bounding box center [951, 349] width 60 height 23
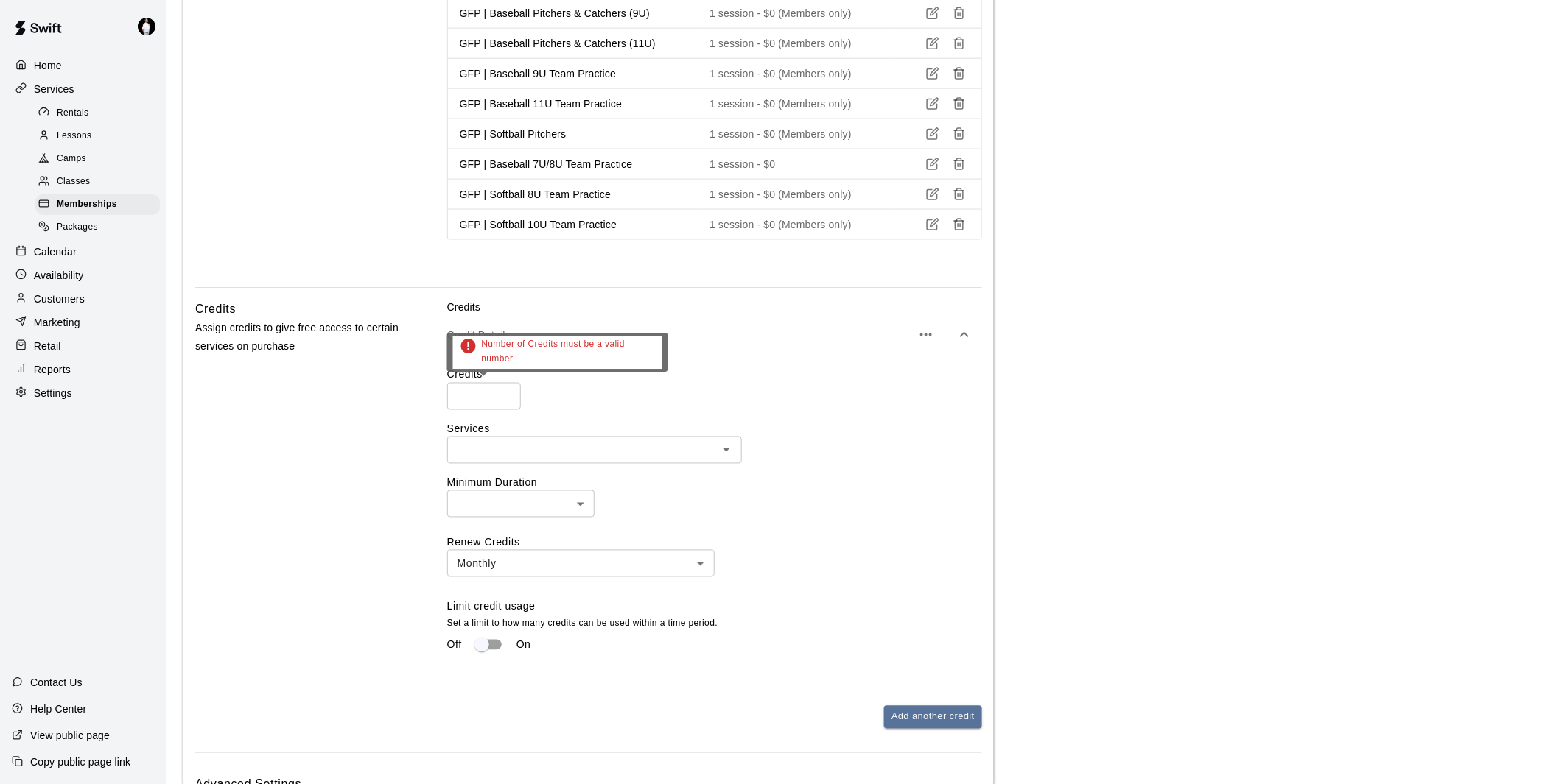
click at [481, 397] on input "number" at bounding box center [484, 395] width 74 height 27
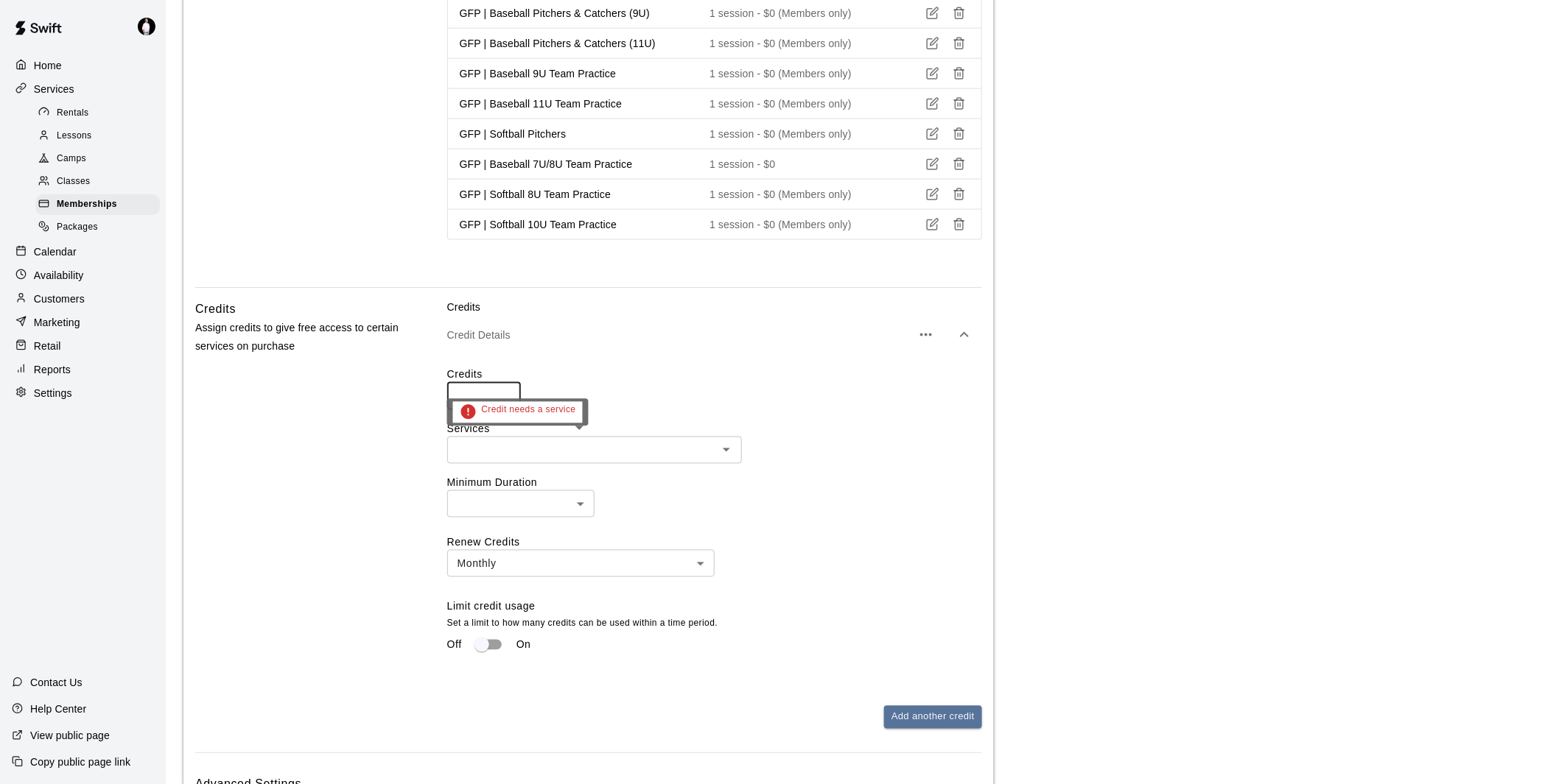
type input "*"
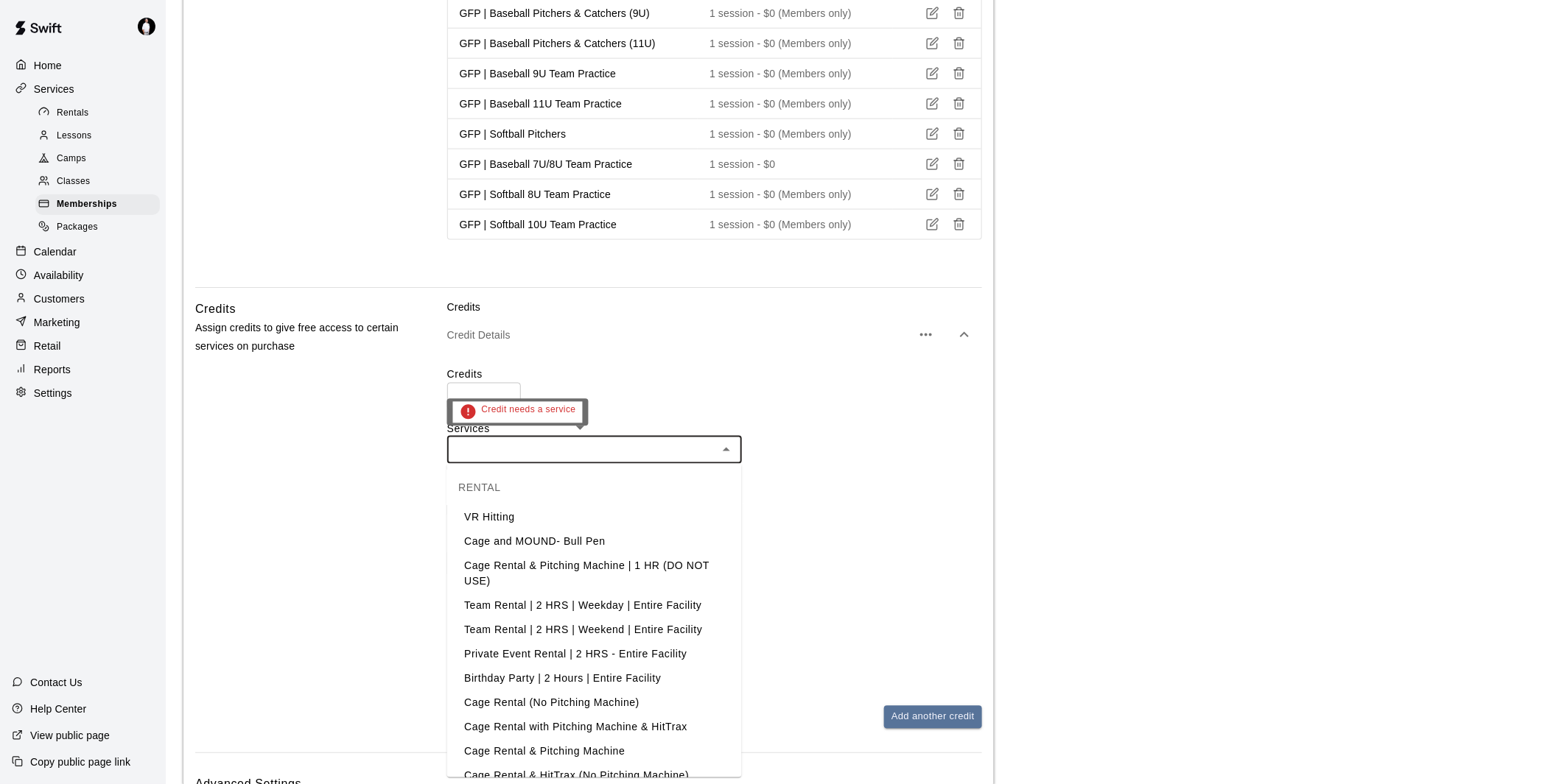
click at [516, 452] on input "text" at bounding box center [583, 450] width 262 height 18
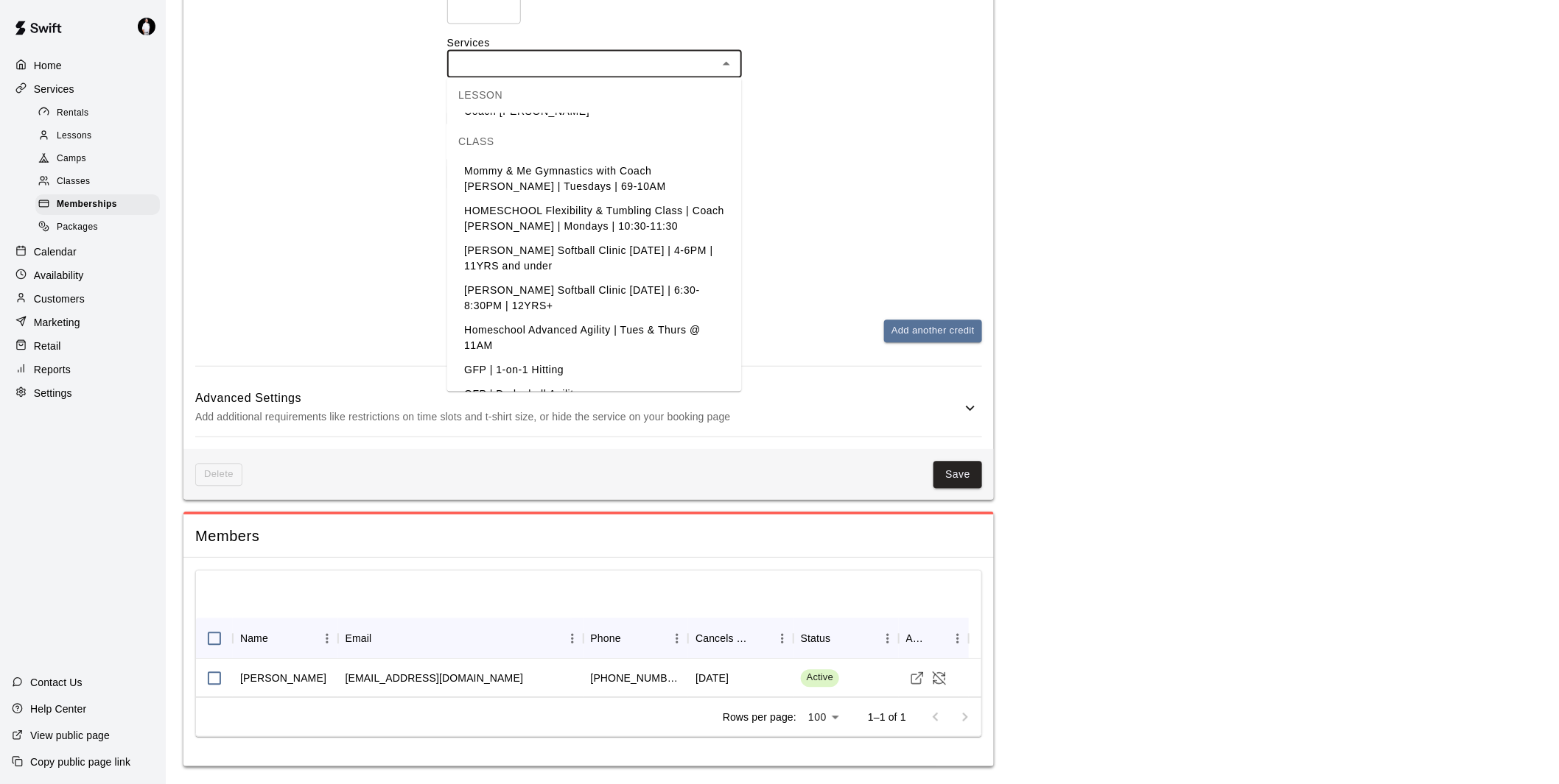
scroll to position [1390, 0]
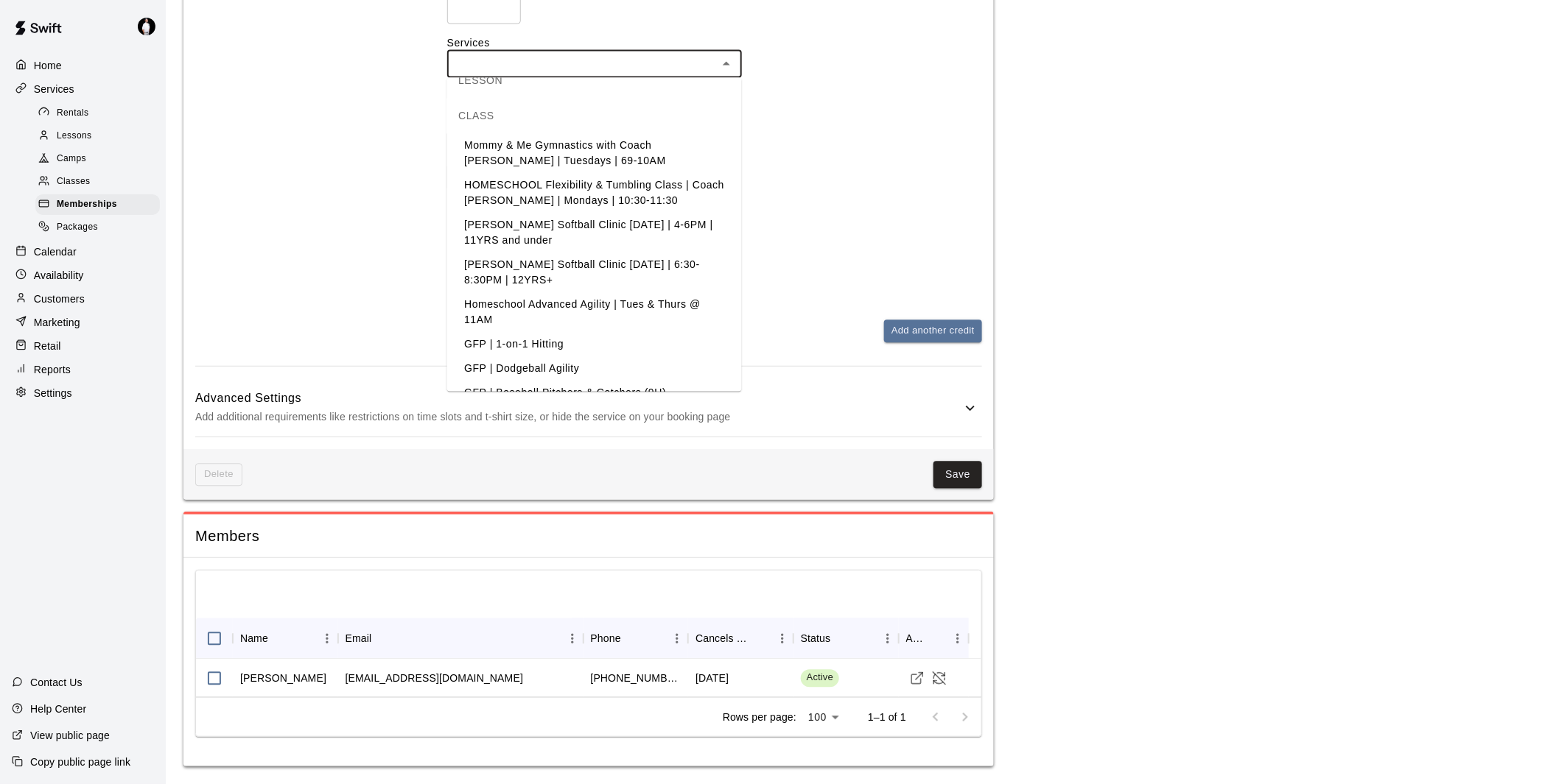
click at [512, 332] on li "GFP | 1-on-1 Hitting" at bounding box center [594, 344] width 295 height 24
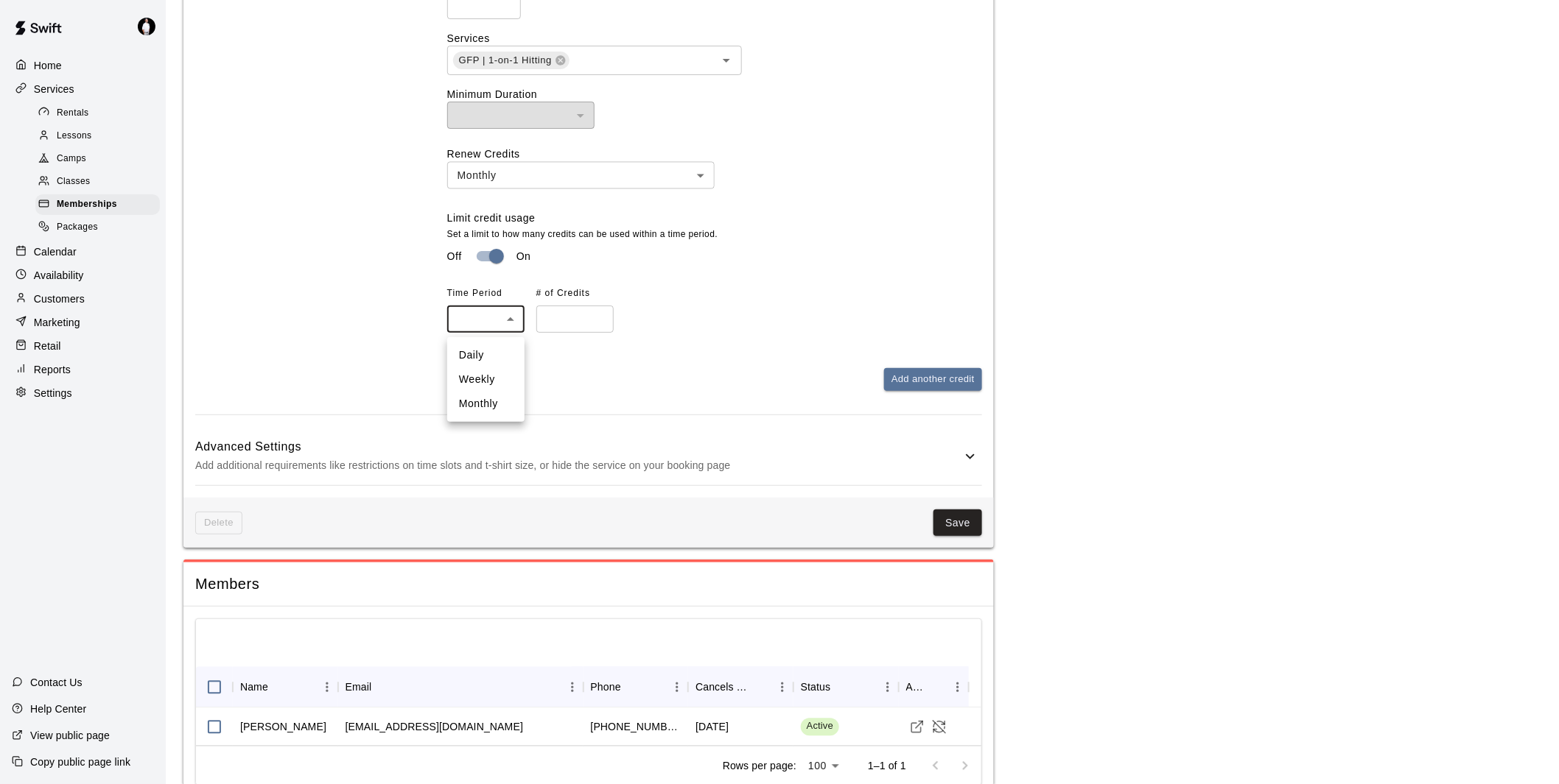
click at [491, 413] on li "Monthly" at bounding box center [485, 403] width 77 height 24
type input "*******"
click at [561, 323] on input "number" at bounding box center [575, 319] width 77 height 27
type input "*"
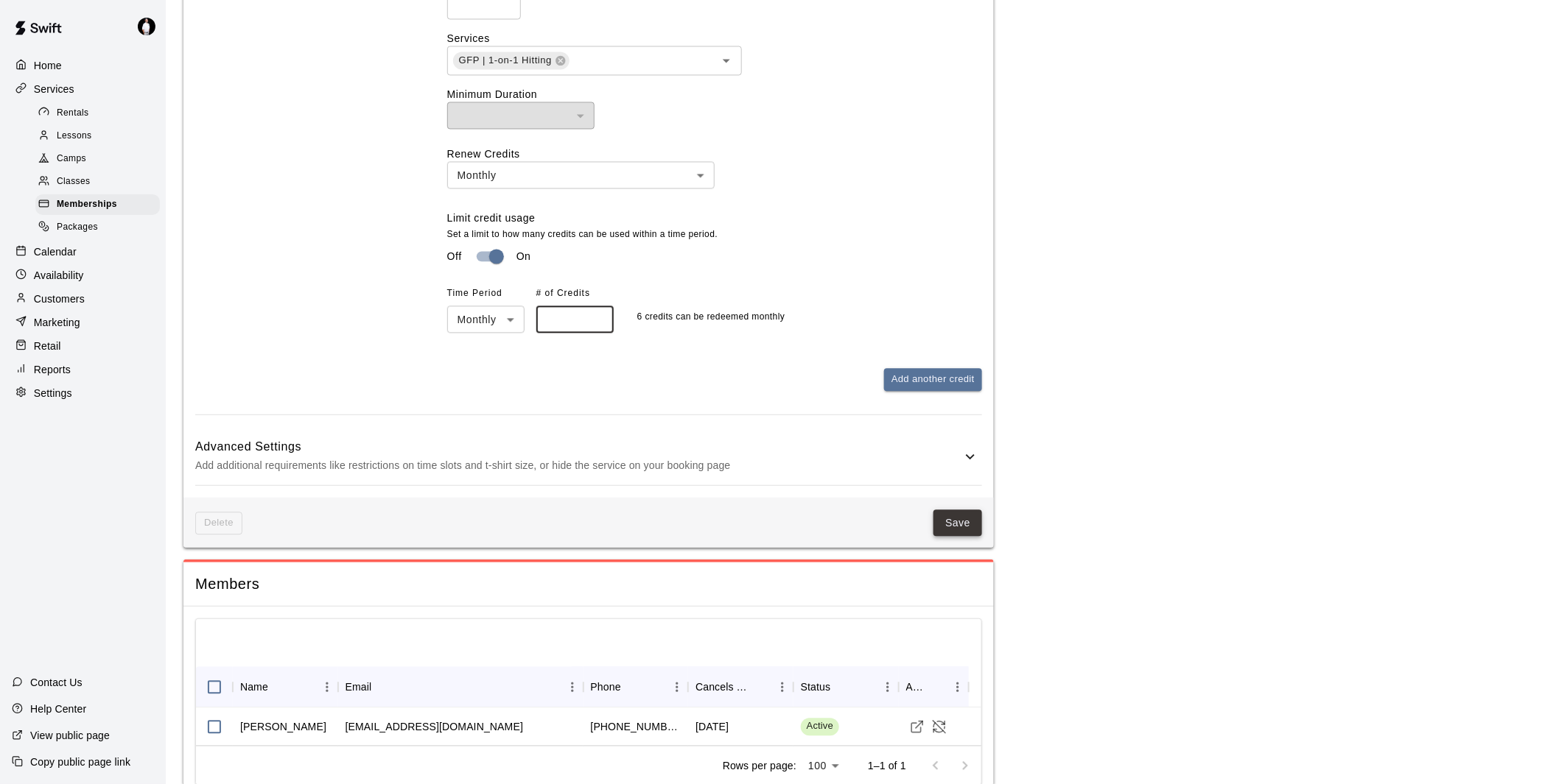
click at [952, 525] on button "Save" at bounding box center [957, 522] width 49 height 27
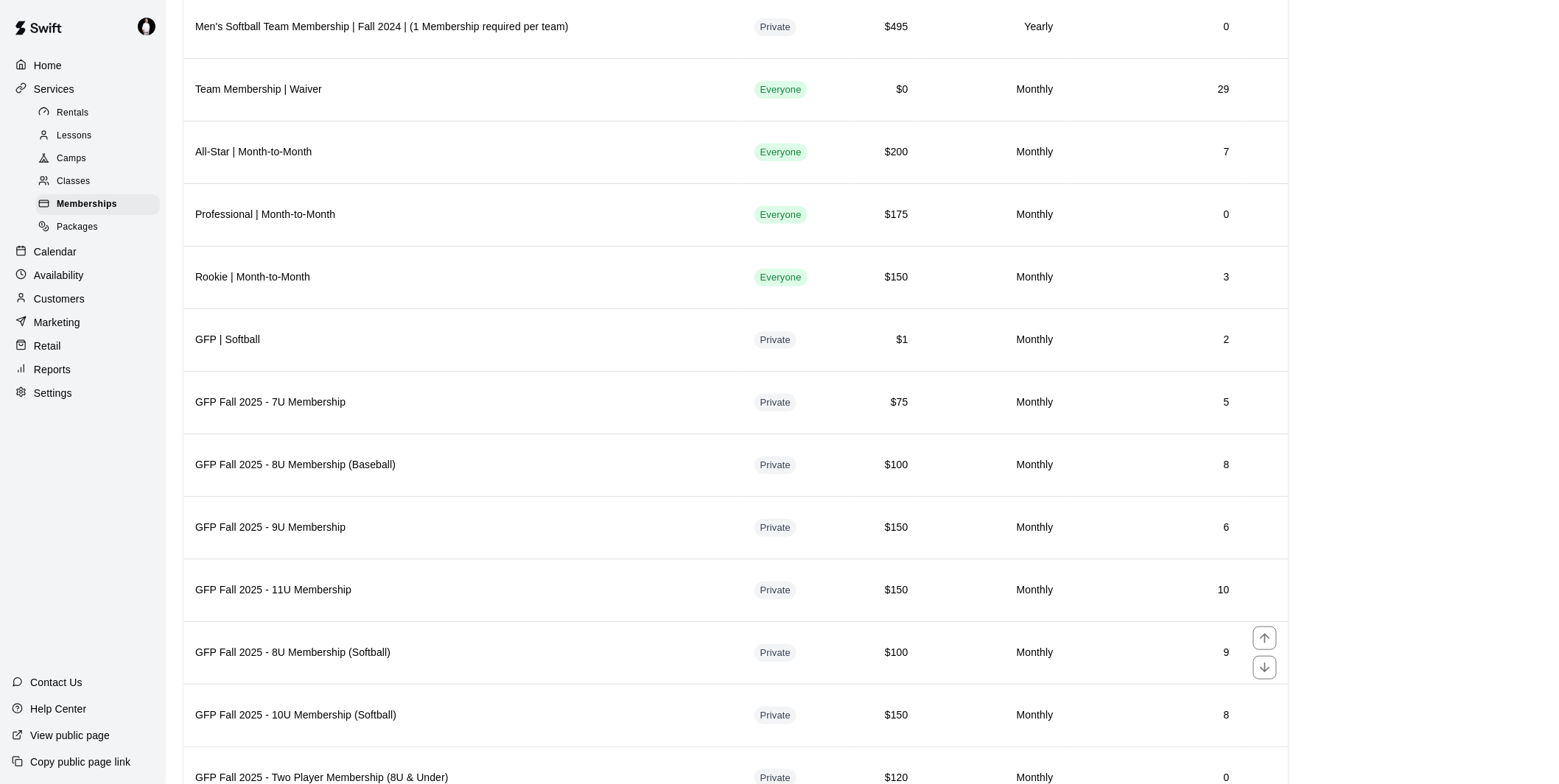
scroll to position [149, 0]
click at [61, 259] on p "Calendar" at bounding box center [55, 252] width 43 height 15
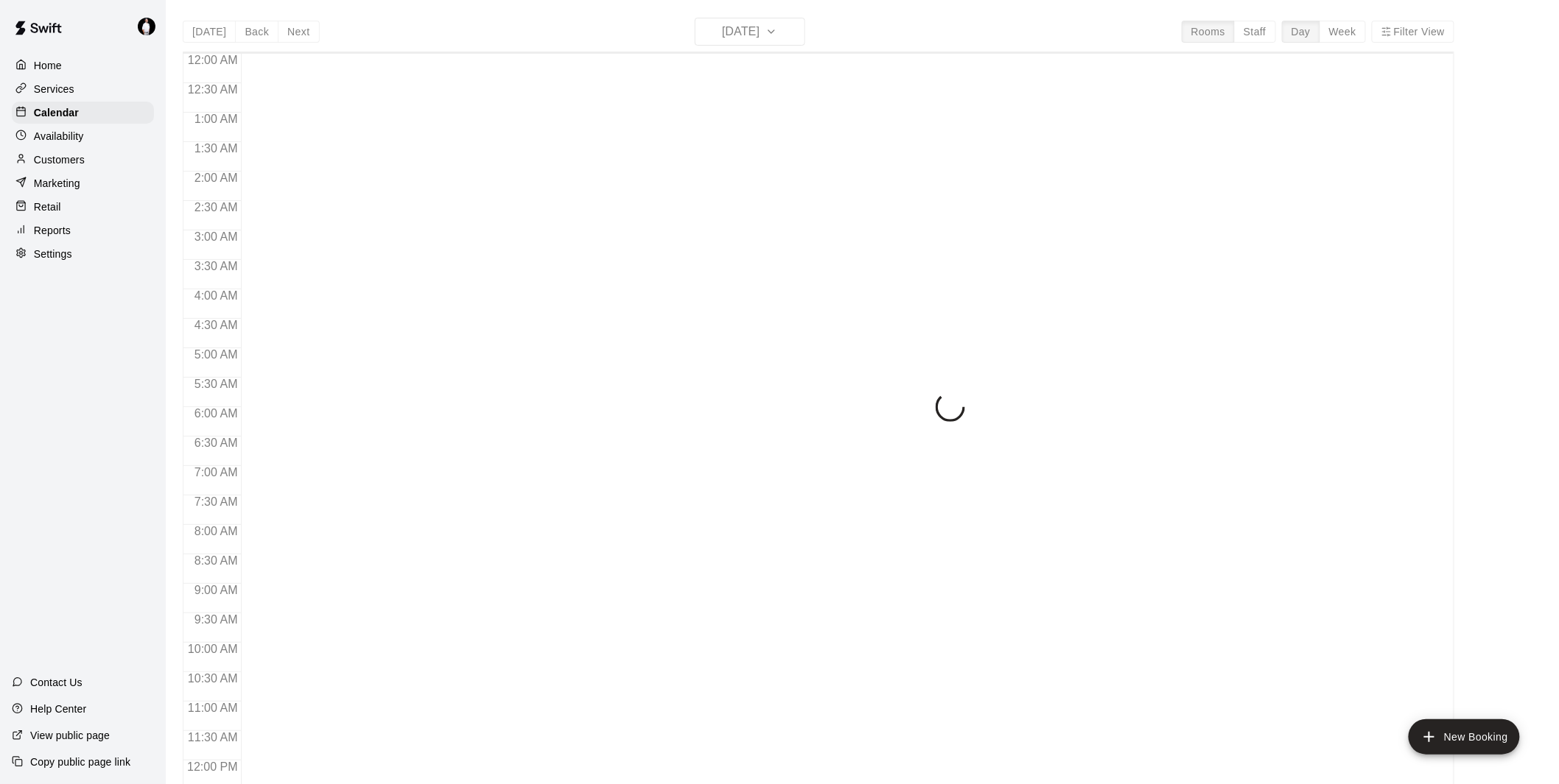
scroll to position [665, 0]
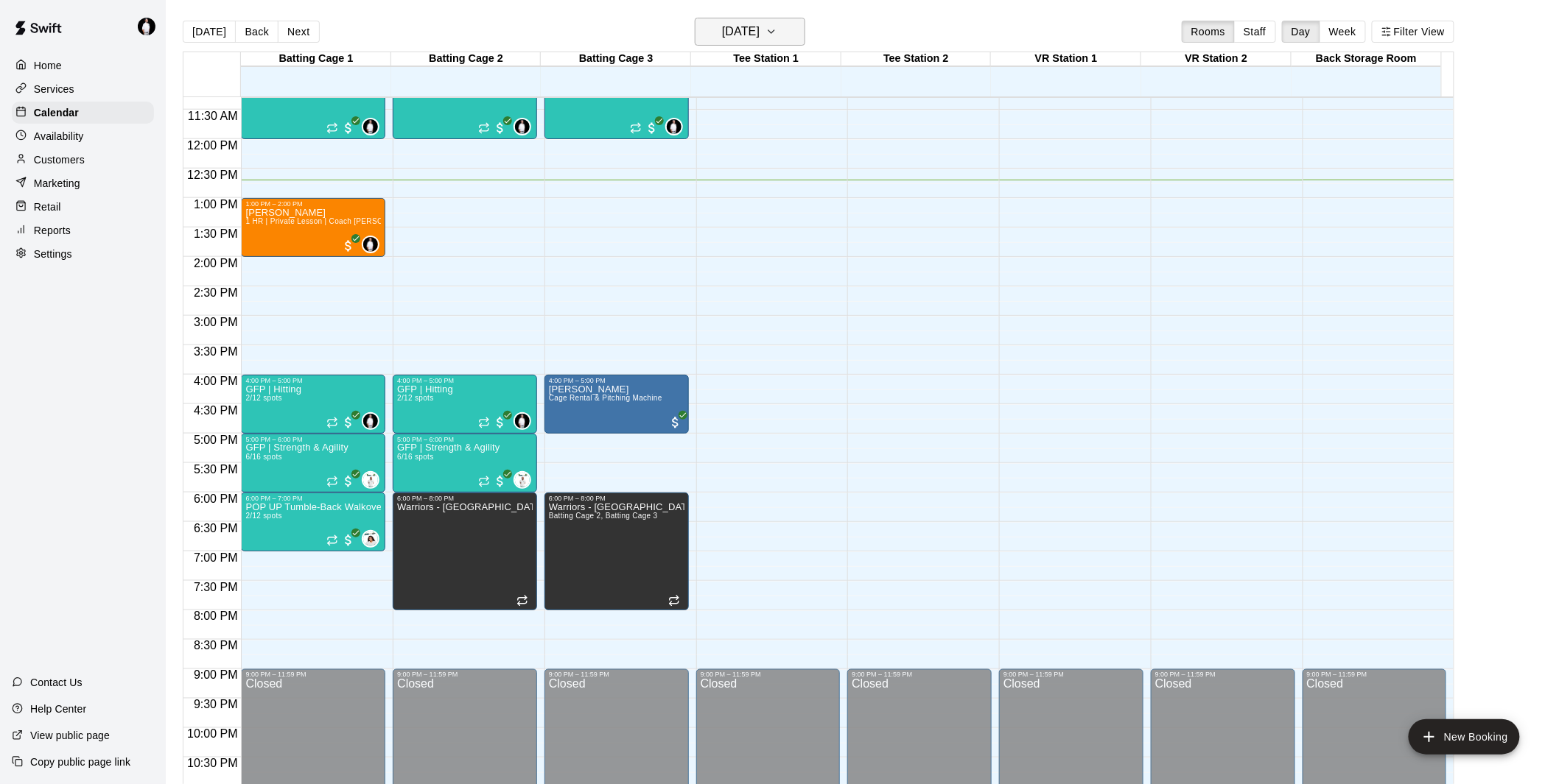
click at [778, 37] on icon "button" at bounding box center [772, 32] width 12 height 18
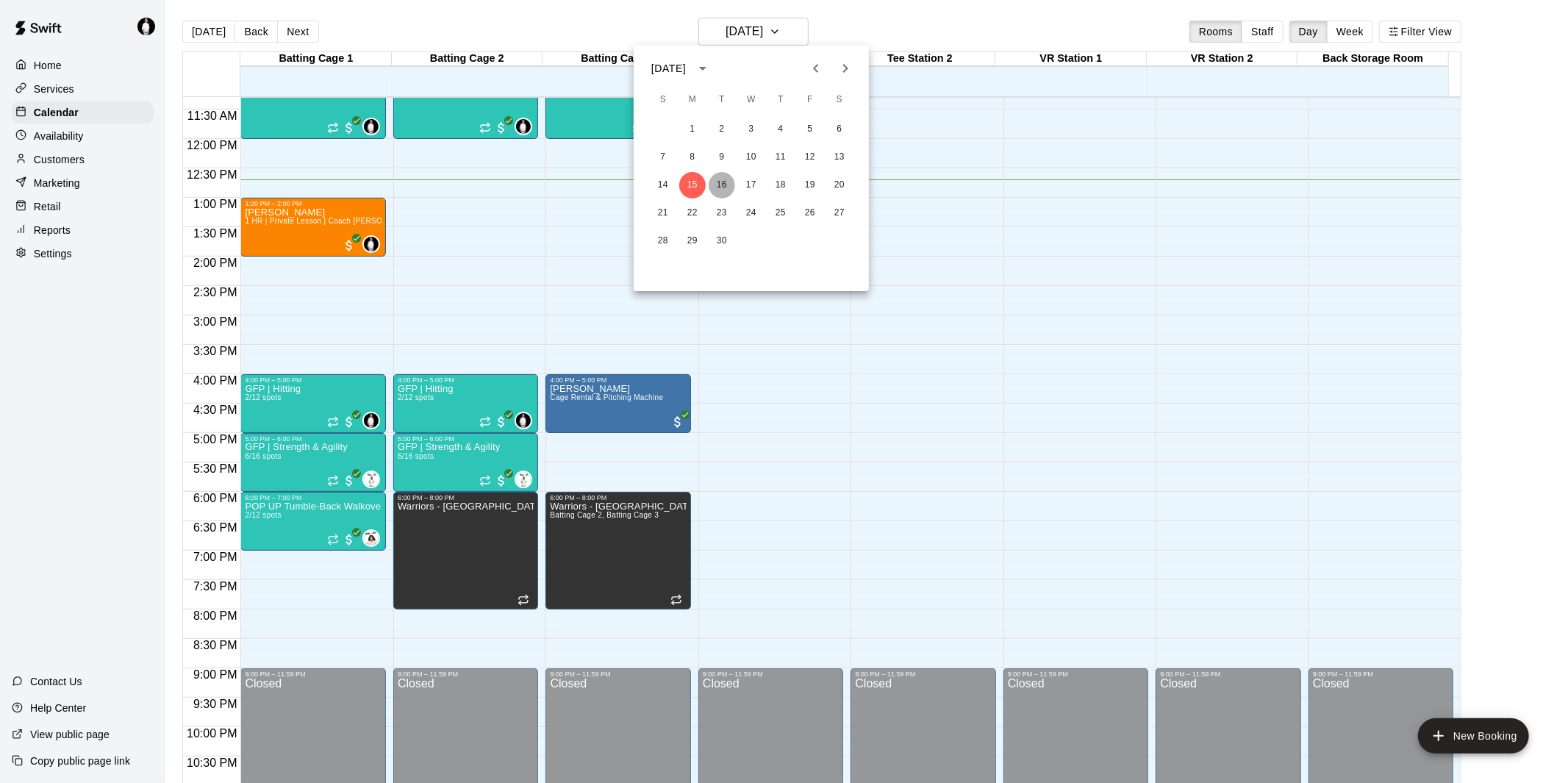
click at [724, 186] on button "16" at bounding box center [722, 185] width 27 height 27
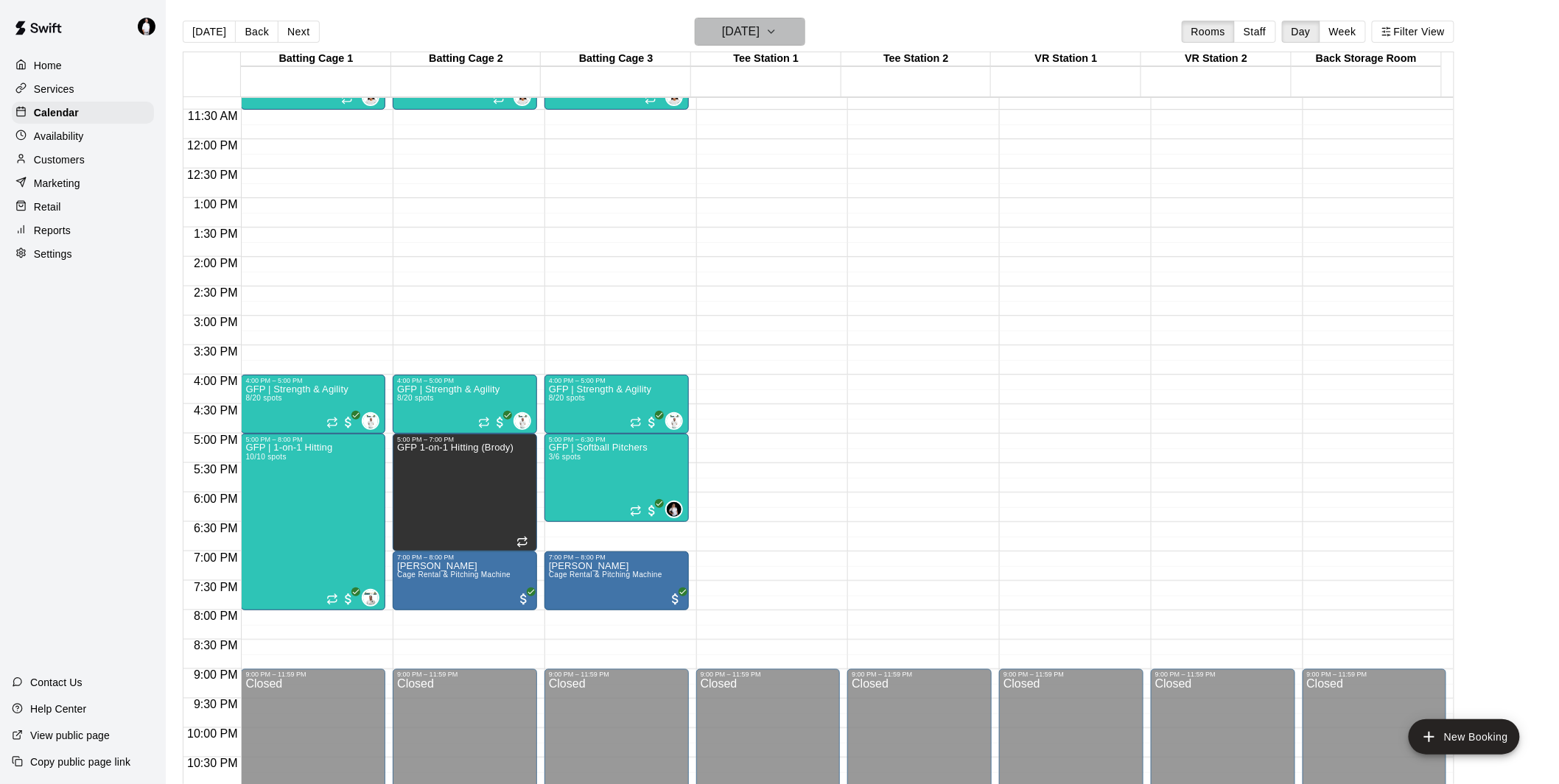
click at [778, 24] on icon "button" at bounding box center [772, 32] width 12 height 18
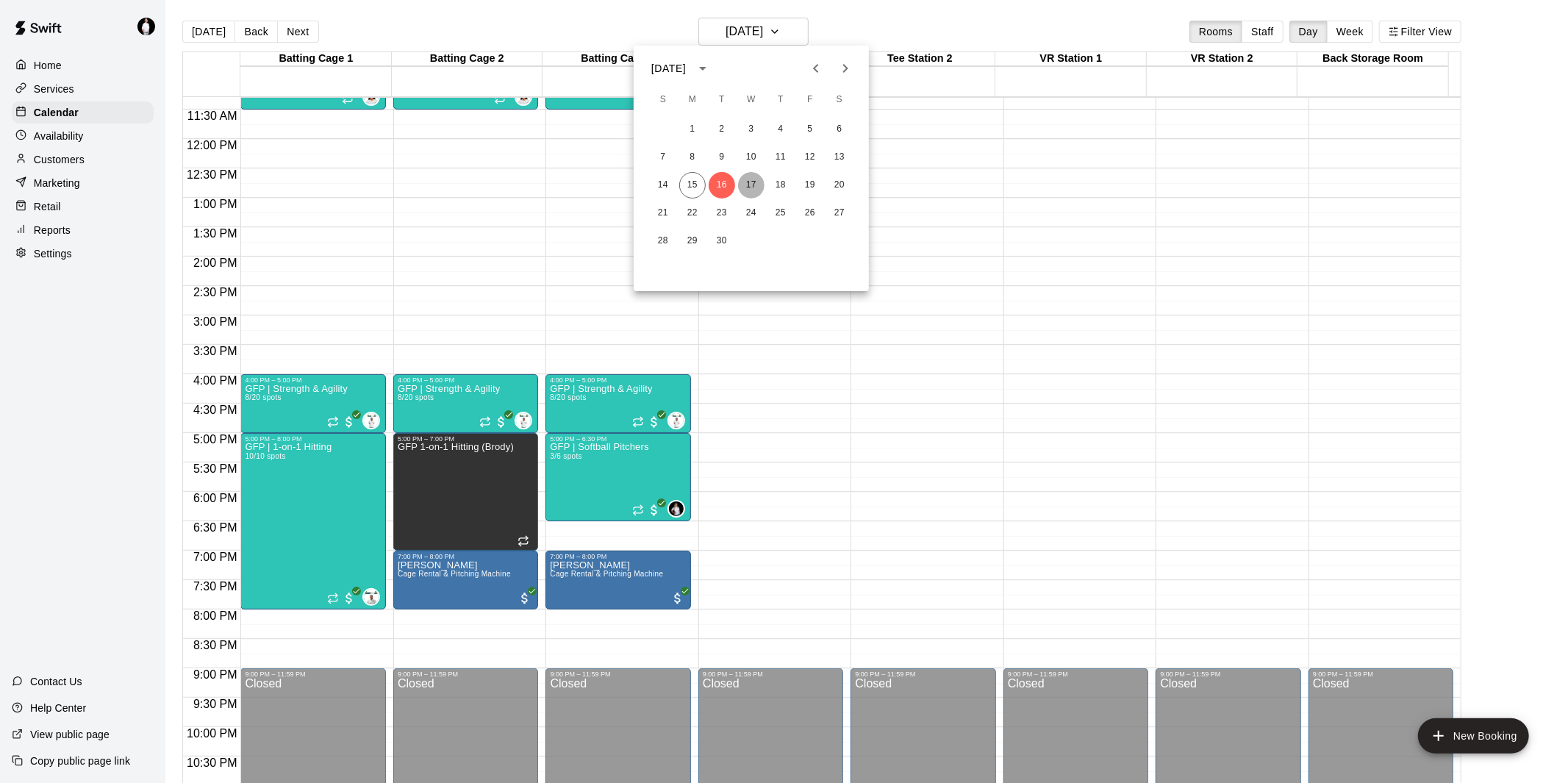
click at [757, 179] on button "17" at bounding box center [751, 185] width 27 height 27
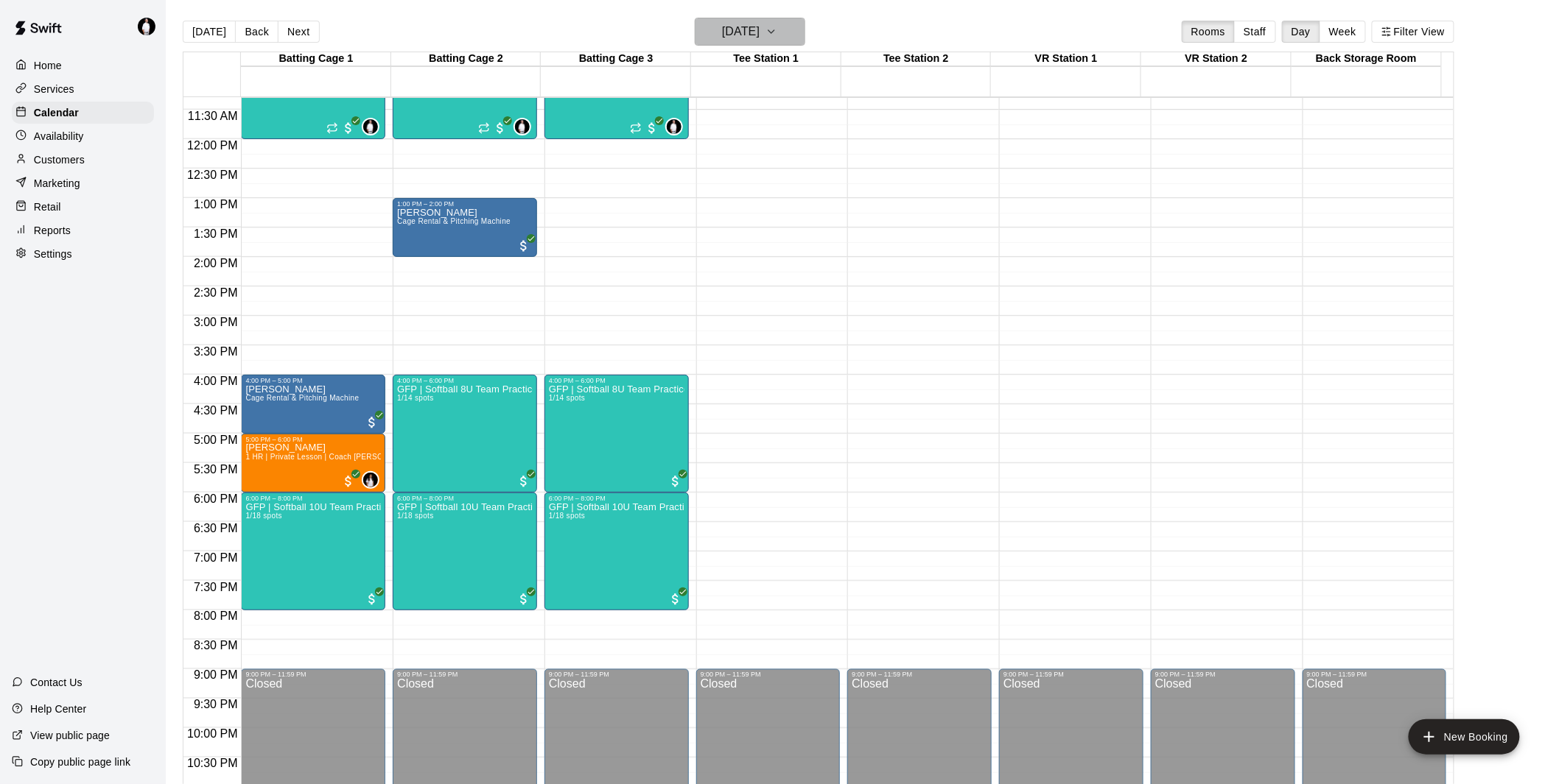
click at [805, 24] on button "[DATE]" at bounding box center [750, 32] width 111 height 28
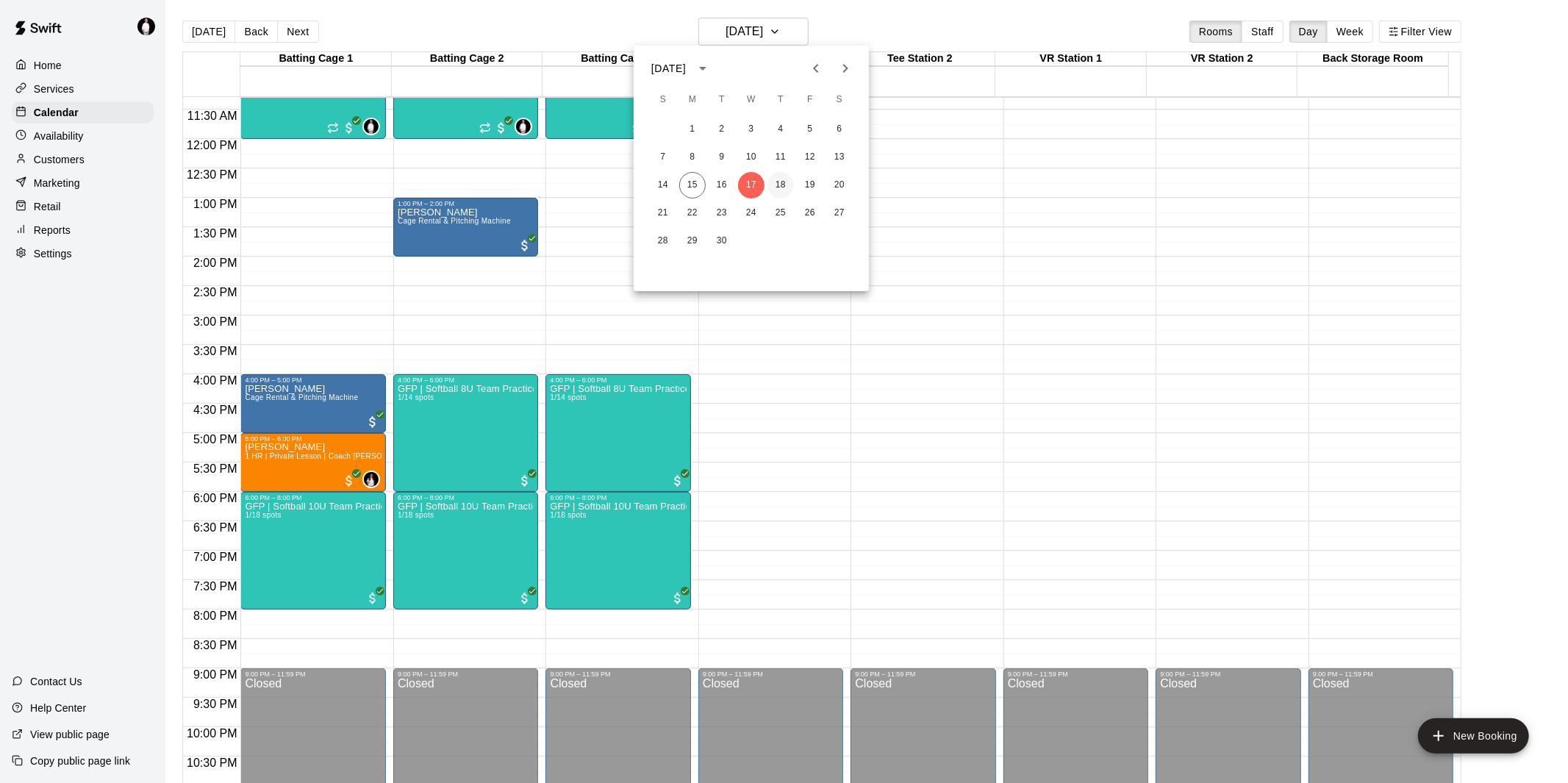
click at [784, 178] on button "18" at bounding box center [781, 185] width 27 height 27
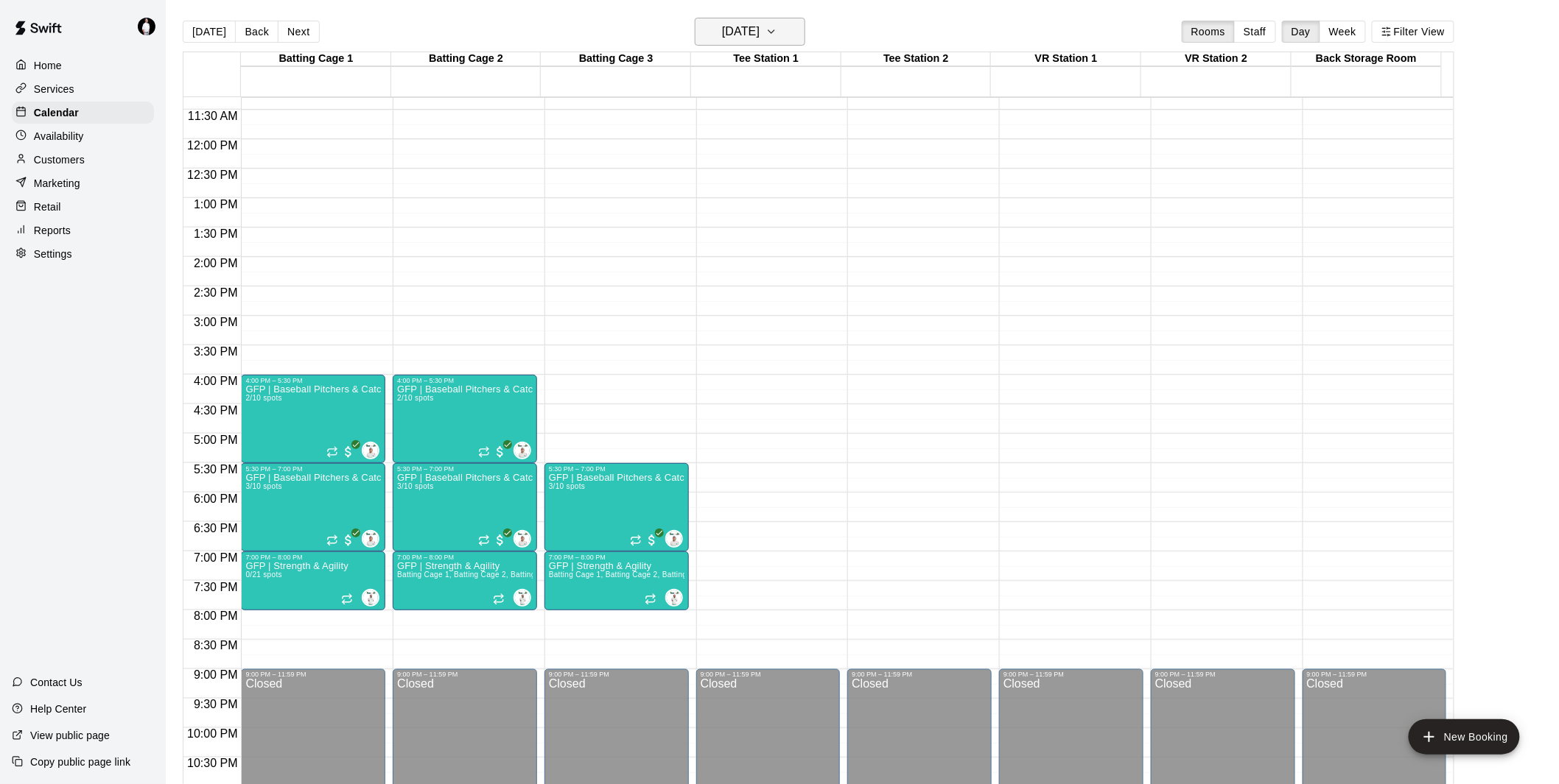
click at [778, 32] on icon "button" at bounding box center [772, 32] width 12 height 18
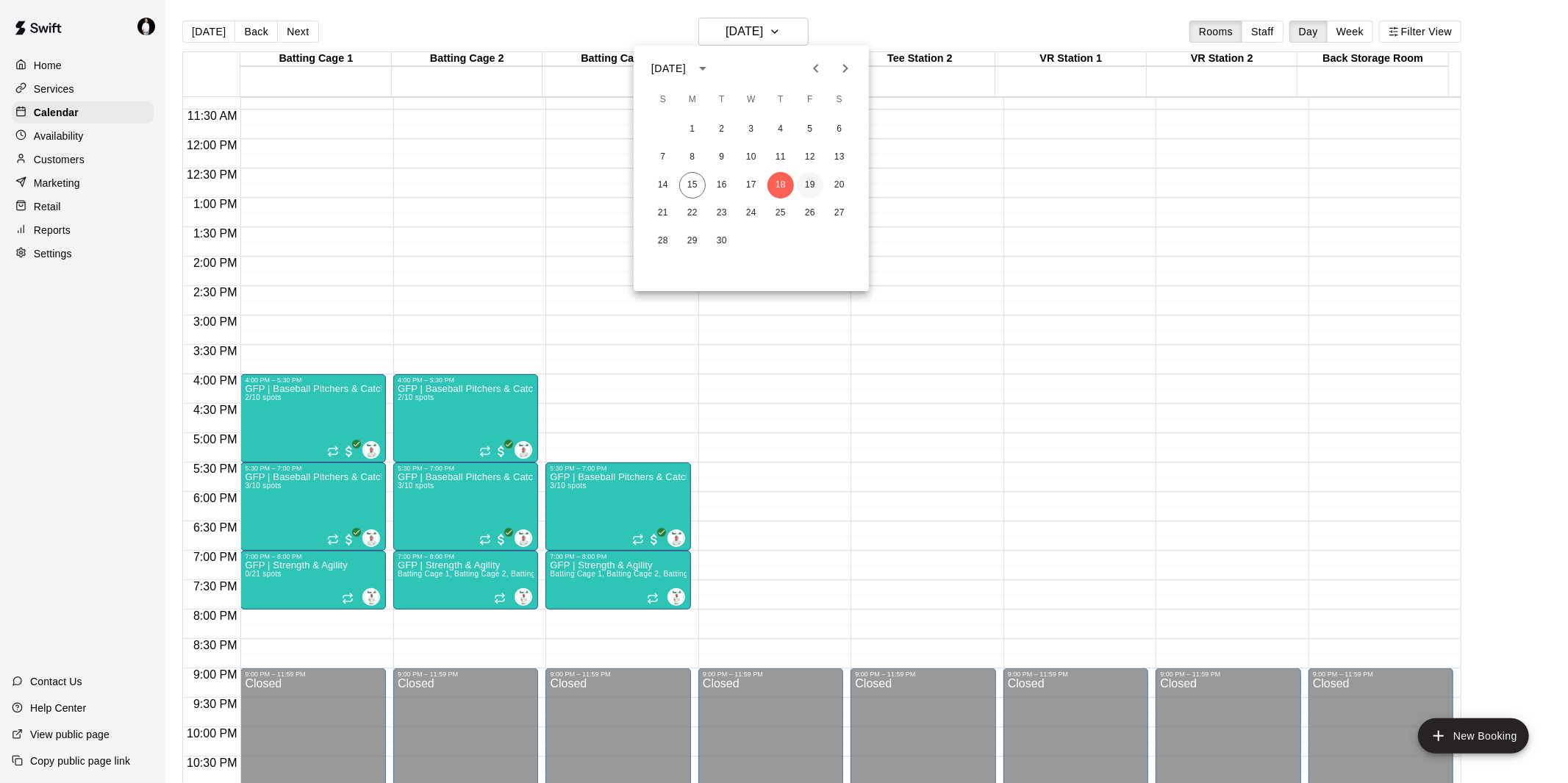
click at [809, 186] on button "19" at bounding box center [810, 185] width 27 height 27
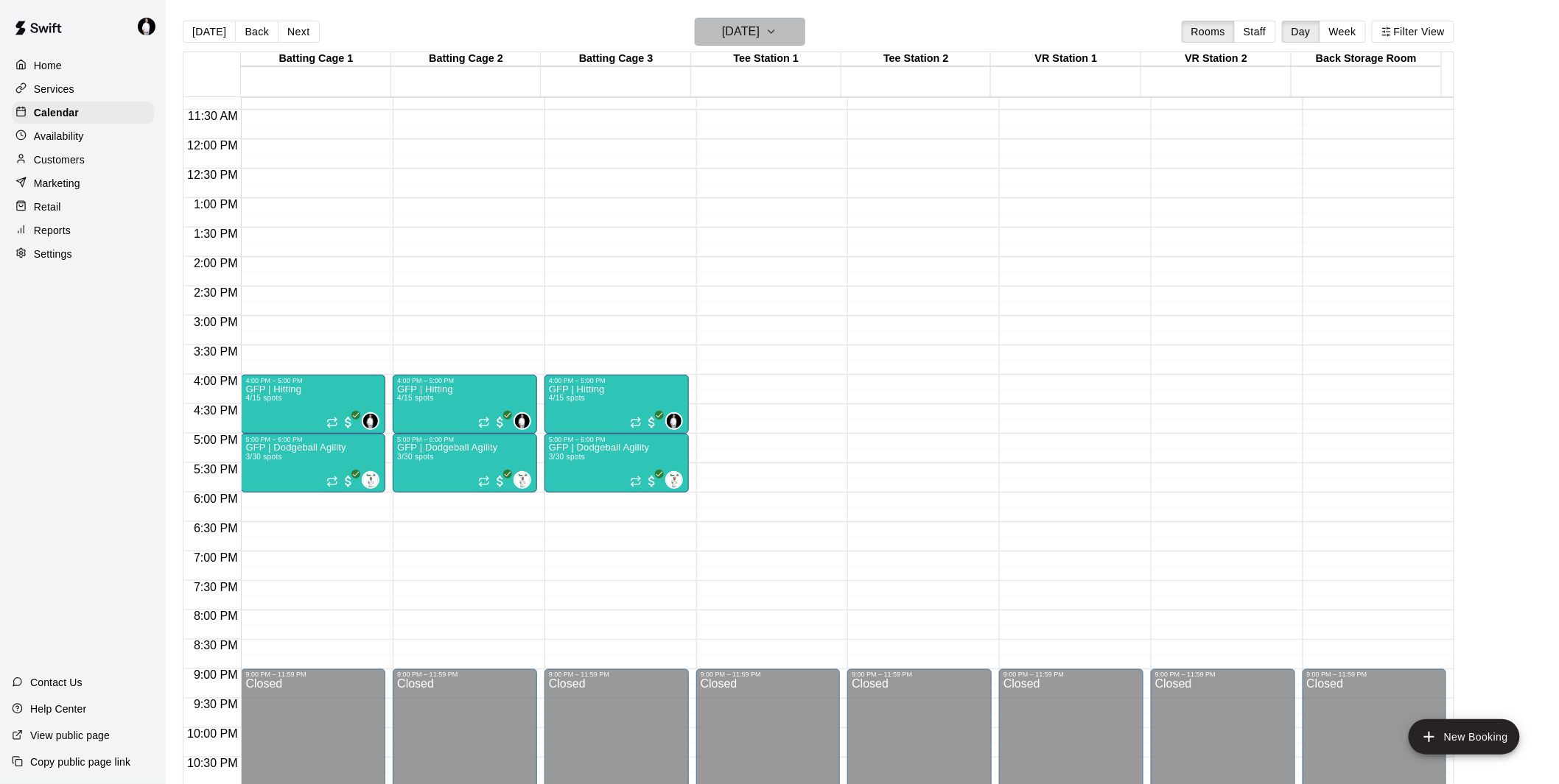
click at [797, 32] on button "[DATE]" at bounding box center [750, 32] width 111 height 28
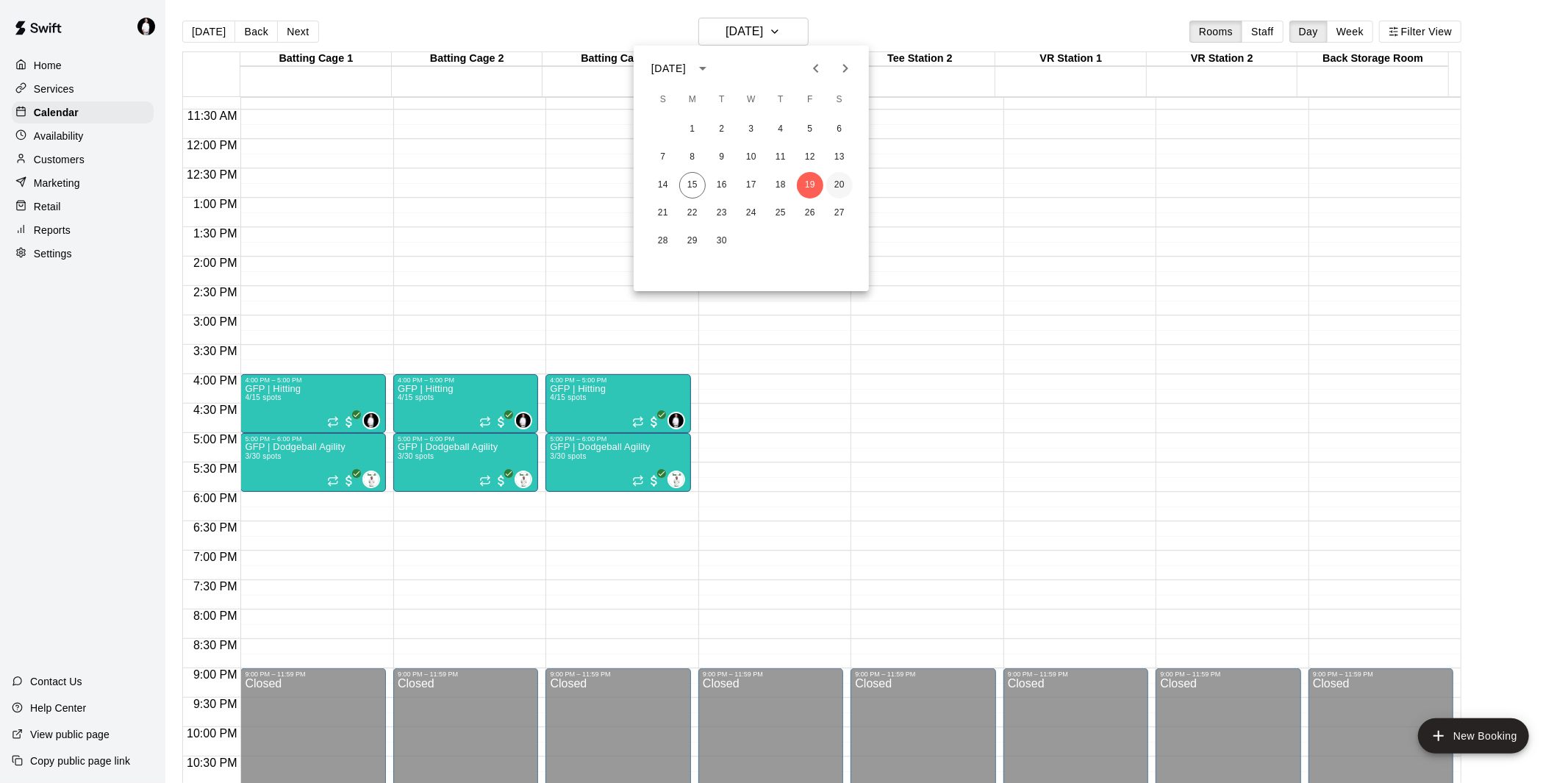
click at [841, 189] on button "20" at bounding box center [840, 185] width 27 height 27
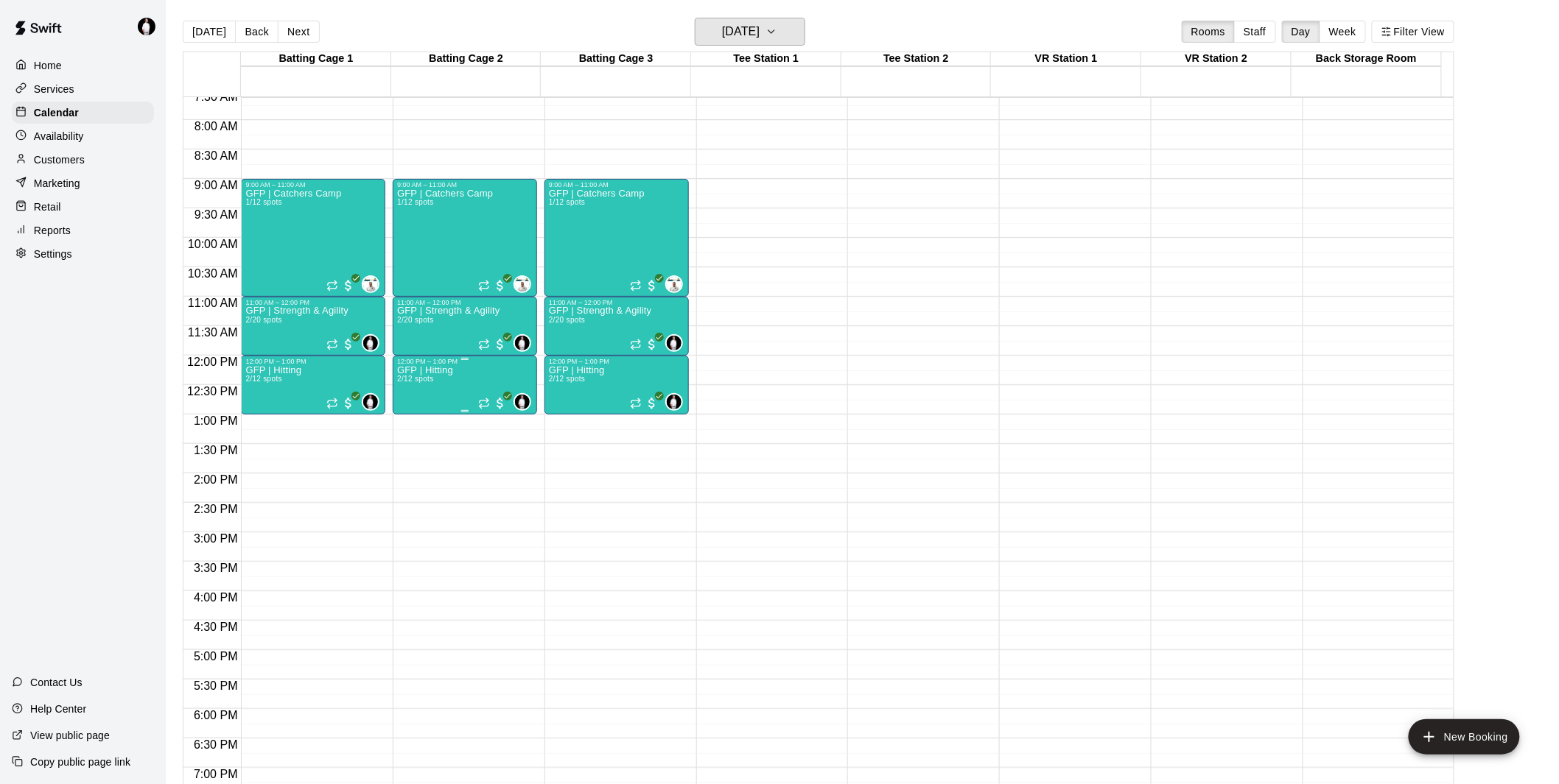
scroll to position [420, 0]
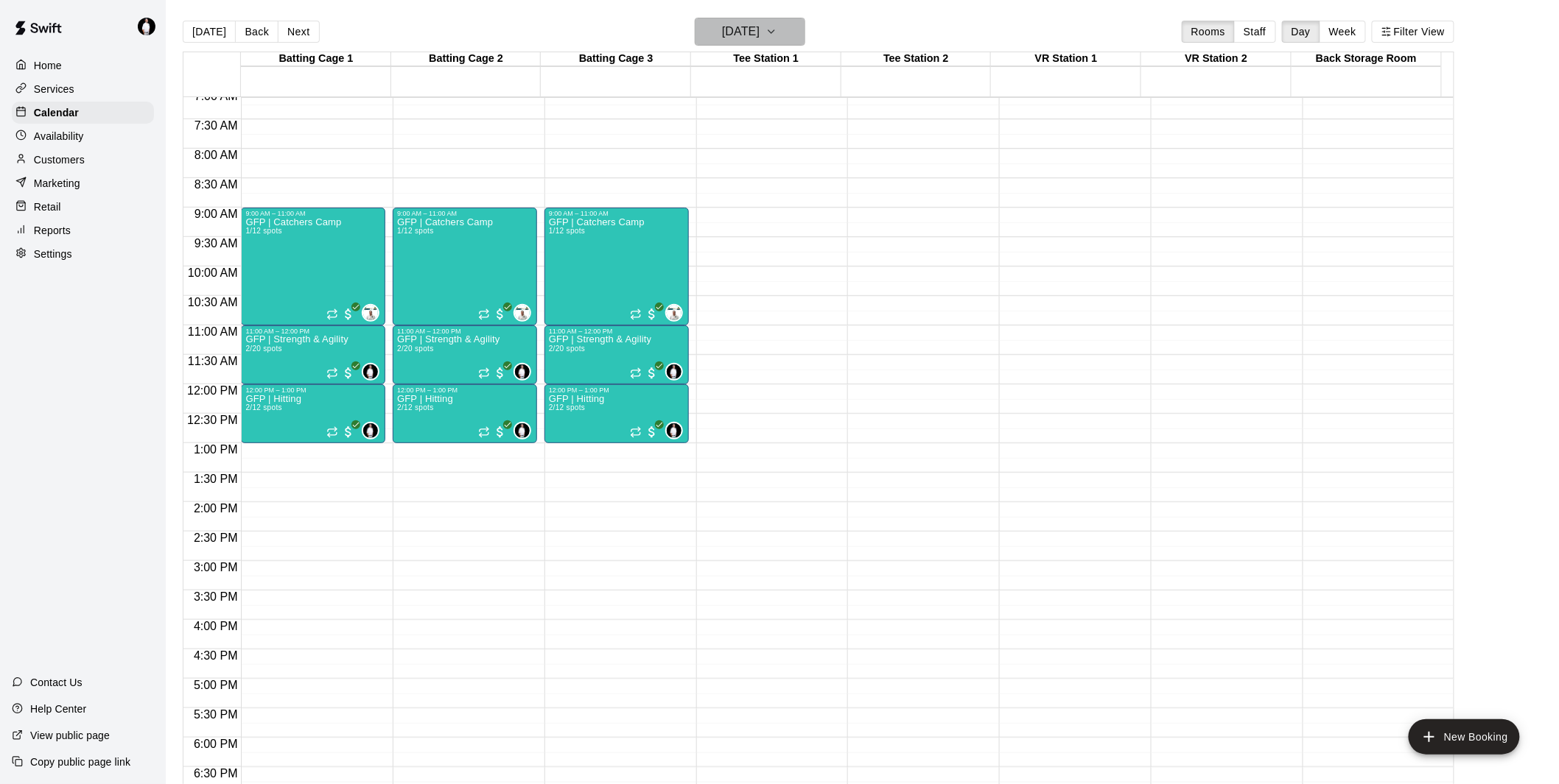
click at [778, 30] on icon "button" at bounding box center [772, 32] width 12 height 18
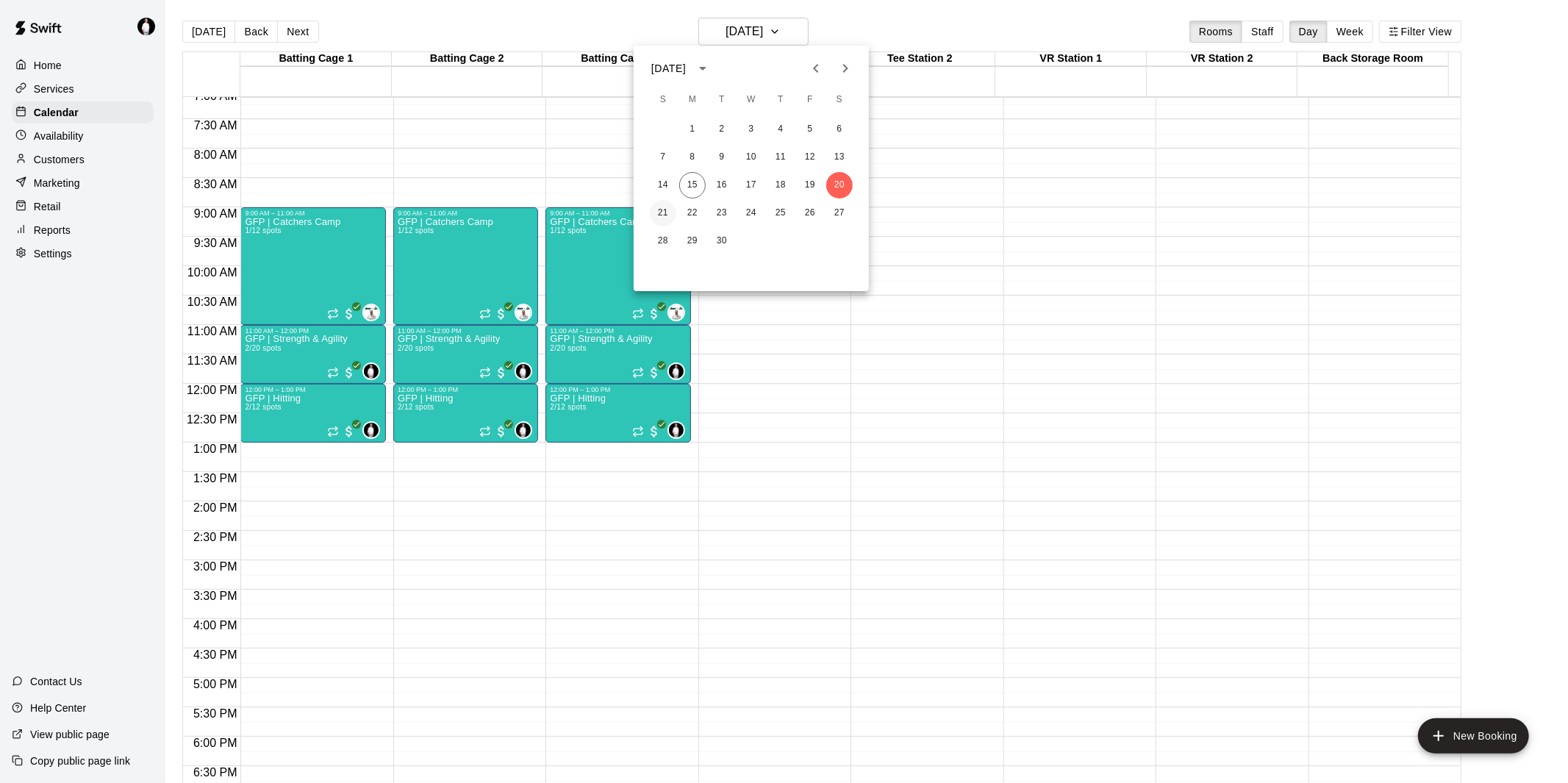
click at [662, 214] on button "21" at bounding box center [663, 212] width 27 height 27
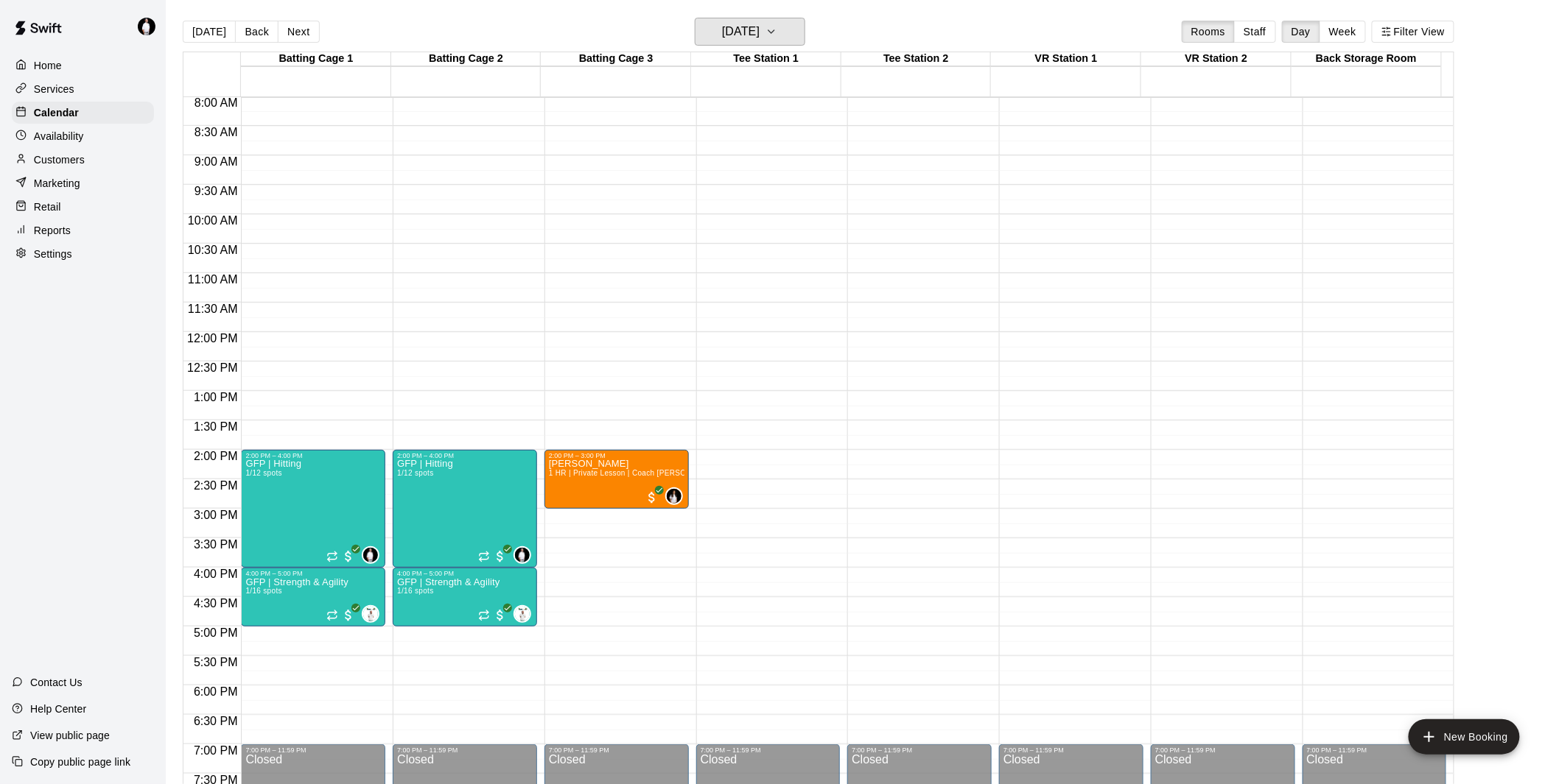
scroll to position [502, 0]
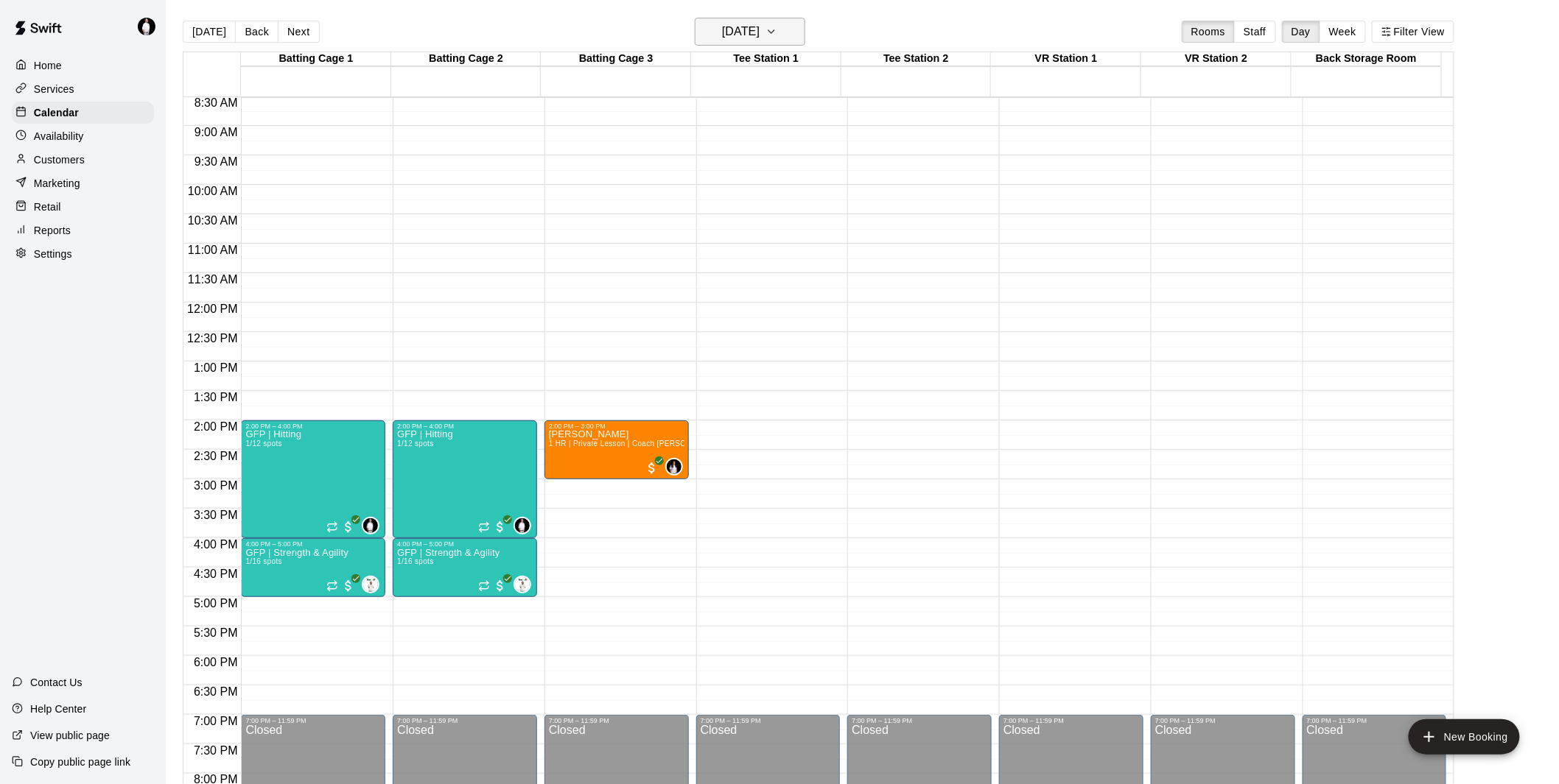
click at [800, 32] on button "[DATE]" at bounding box center [750, 32] width 111 height 28
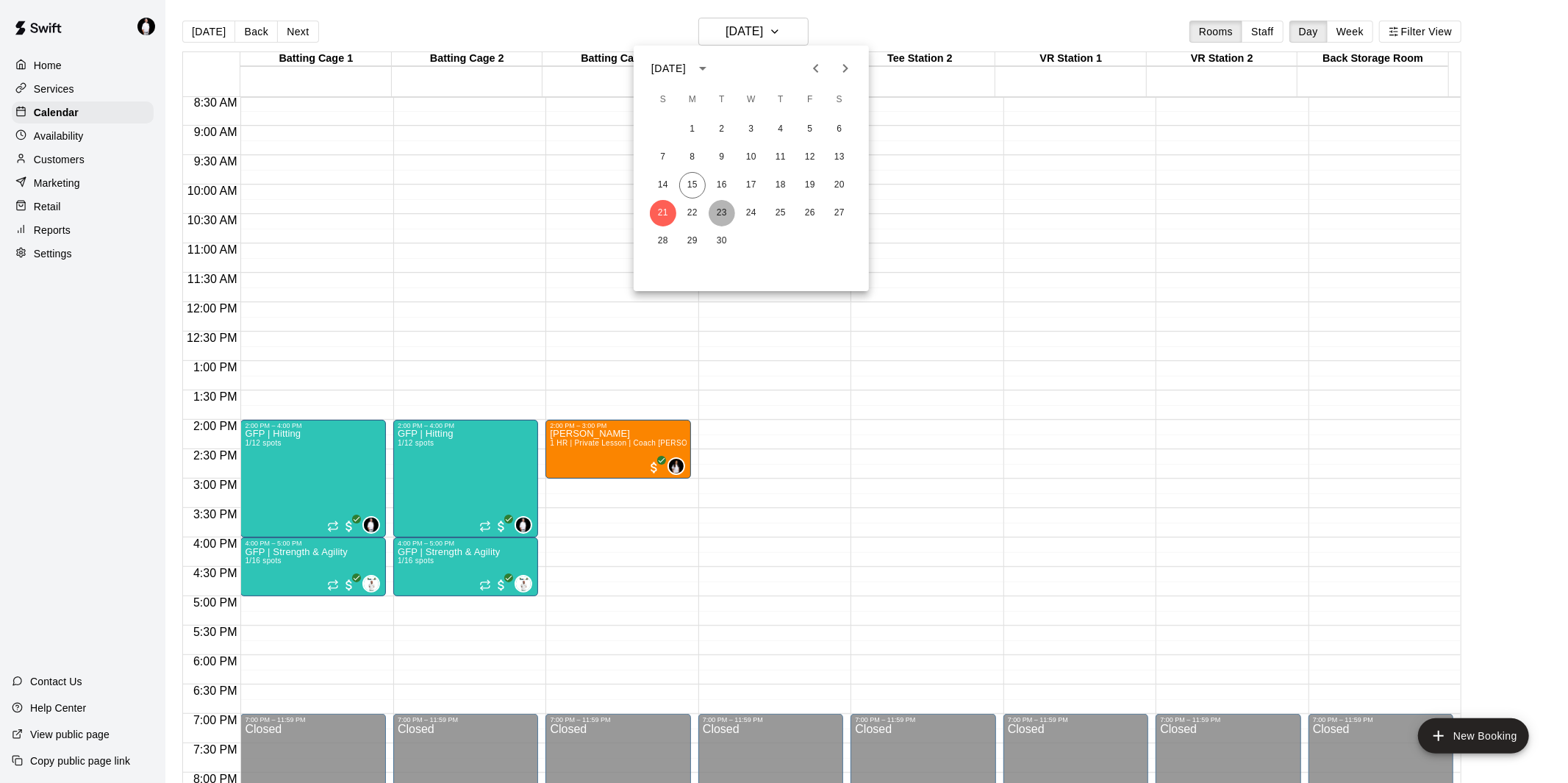
click at [720, 208] on button "23" at bounding box center [722, 212] width 27 height 27
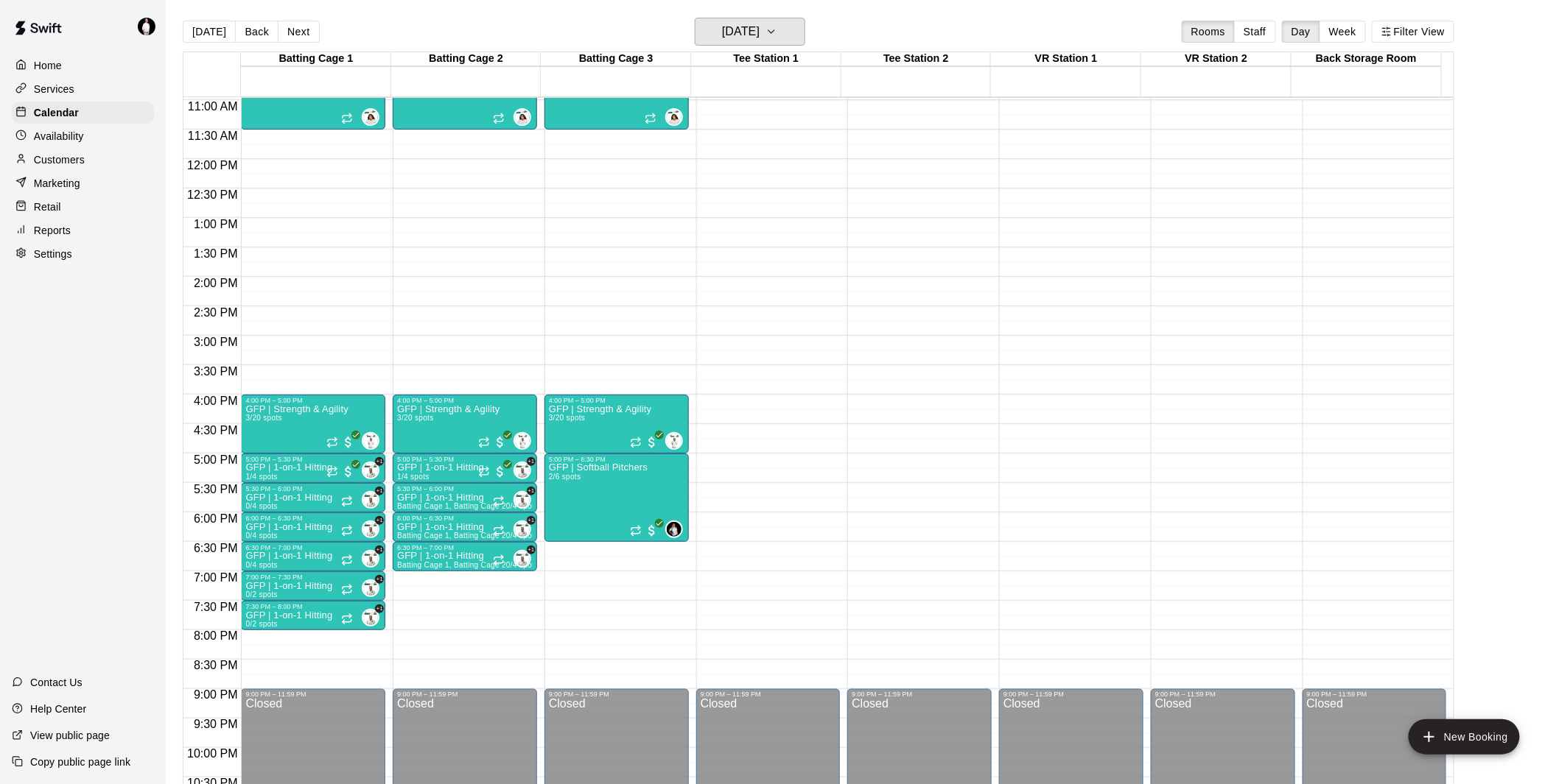
scroll to position [665, 0]
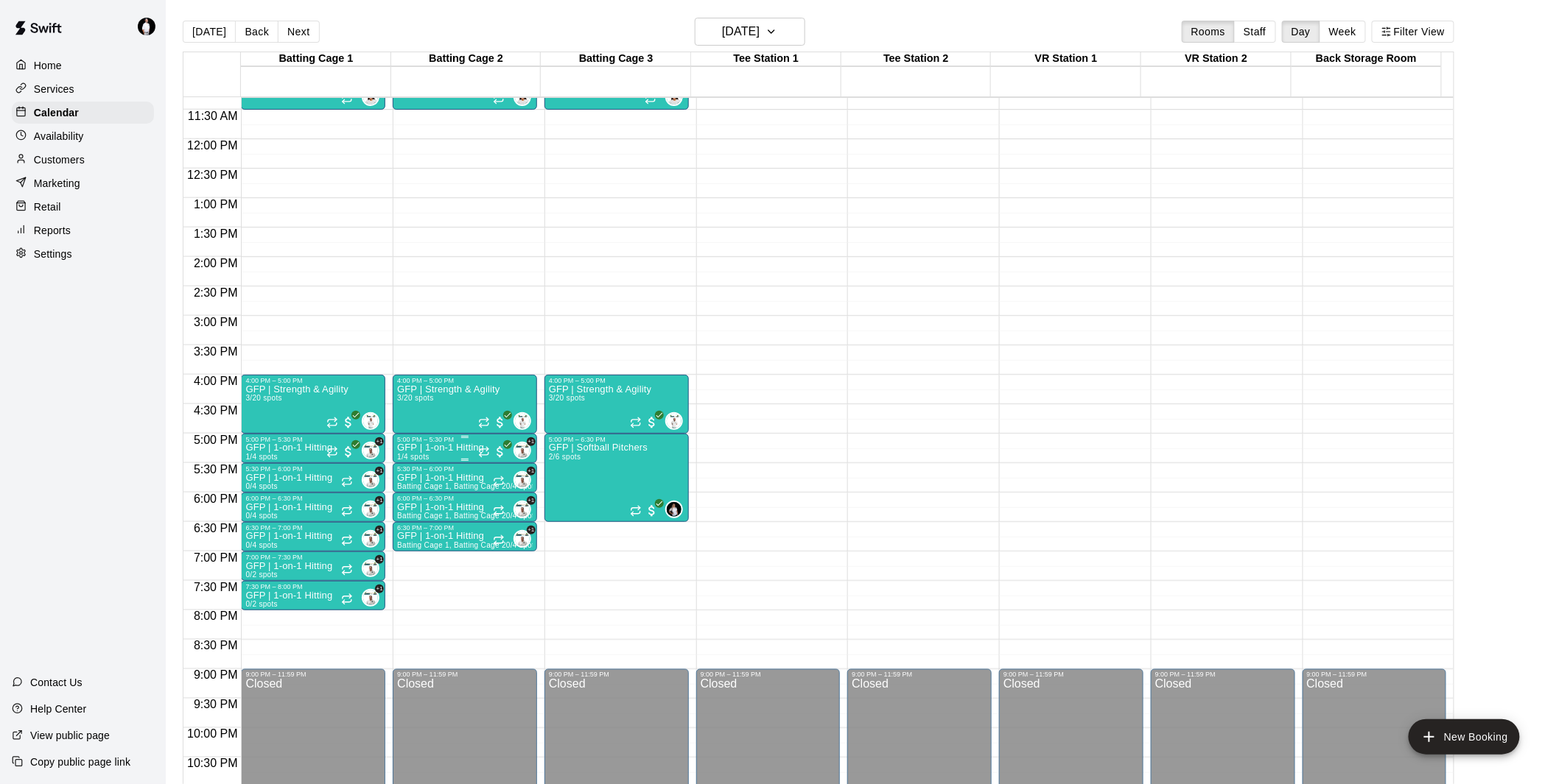
click at [473, 447] on p "GFP | 1-on-1 Hitting" at bounding box center [440, 447] width 87 height 0
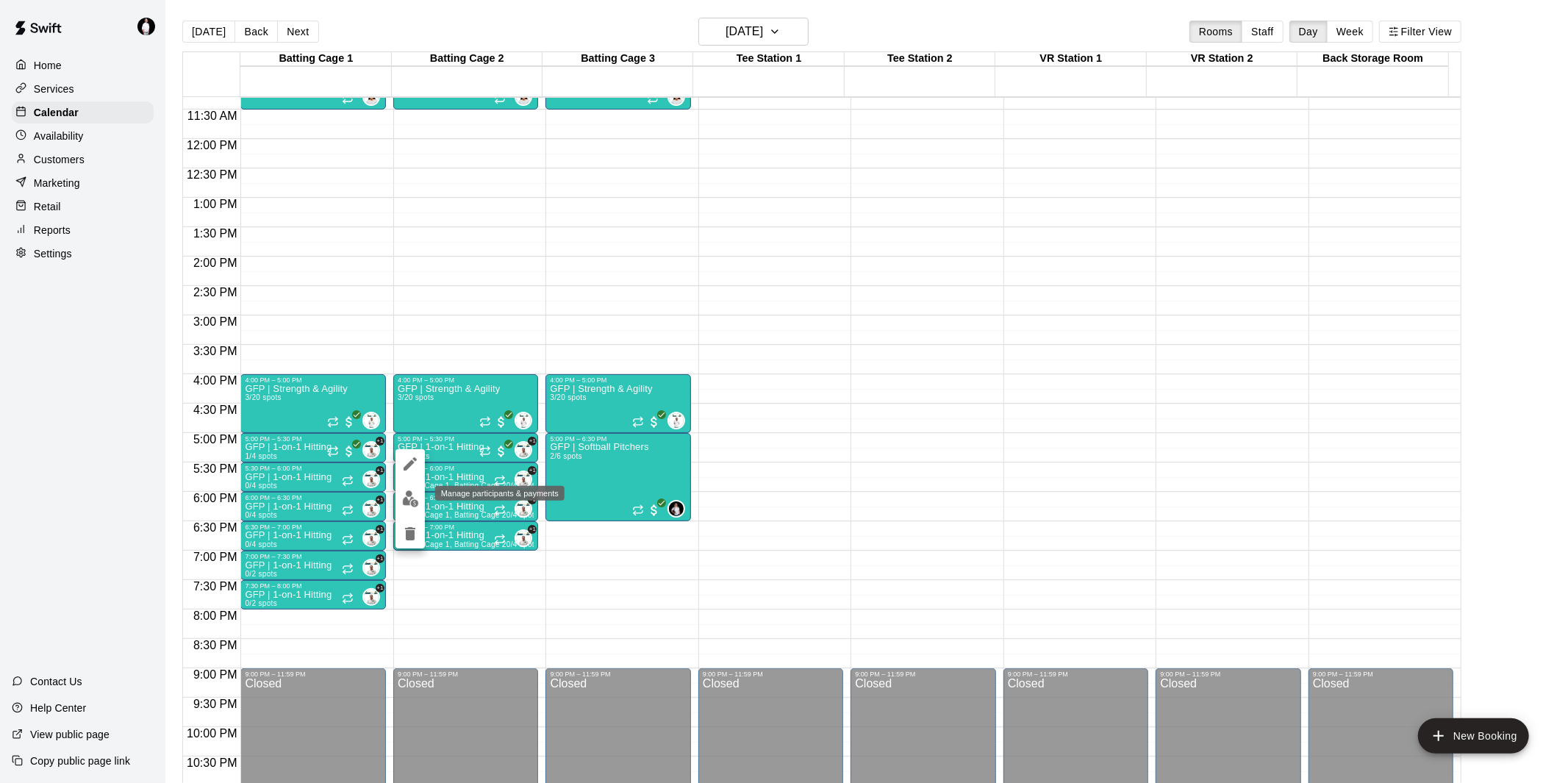
click at [407, 497] on img "edit" at bounding box center [410, 499] width 17 height 17
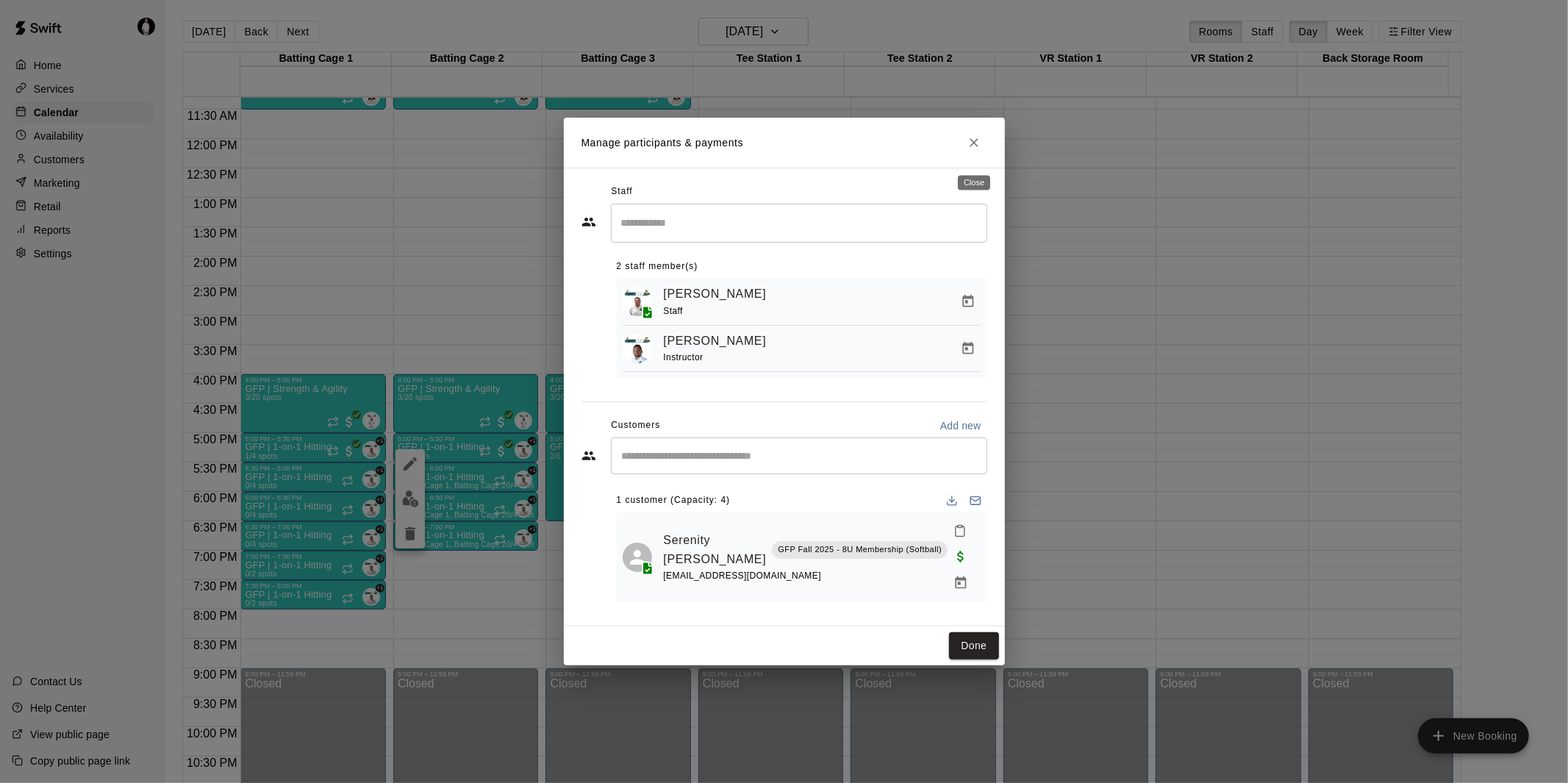
click at [972, 150] on icon "Close" at bounding box center [974, 143] width 15 height 15
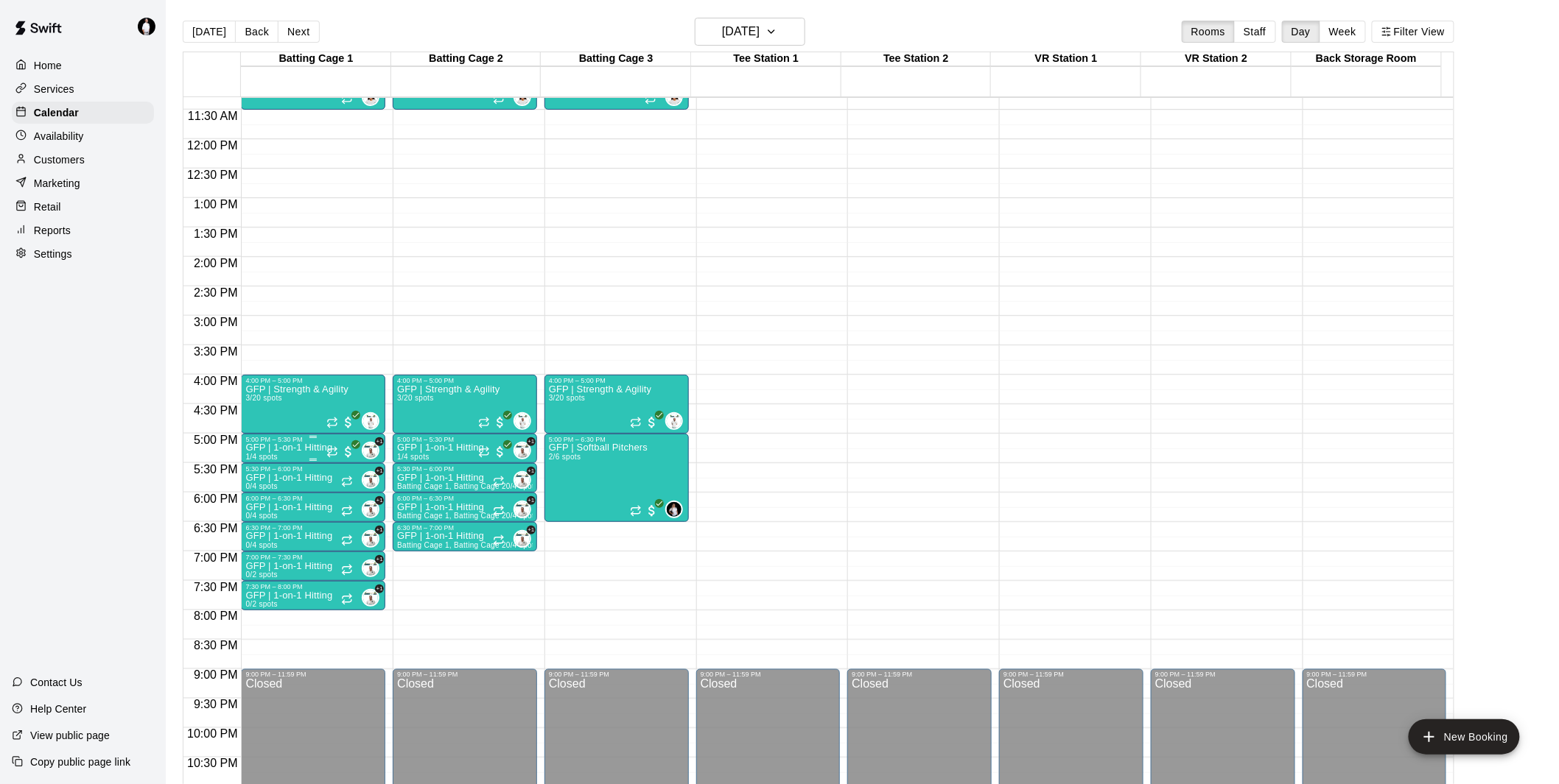
click at [314, 447] on p "GFP | 1-on-1 Hitting" at bounding box center [288, 447] width 87 height 0
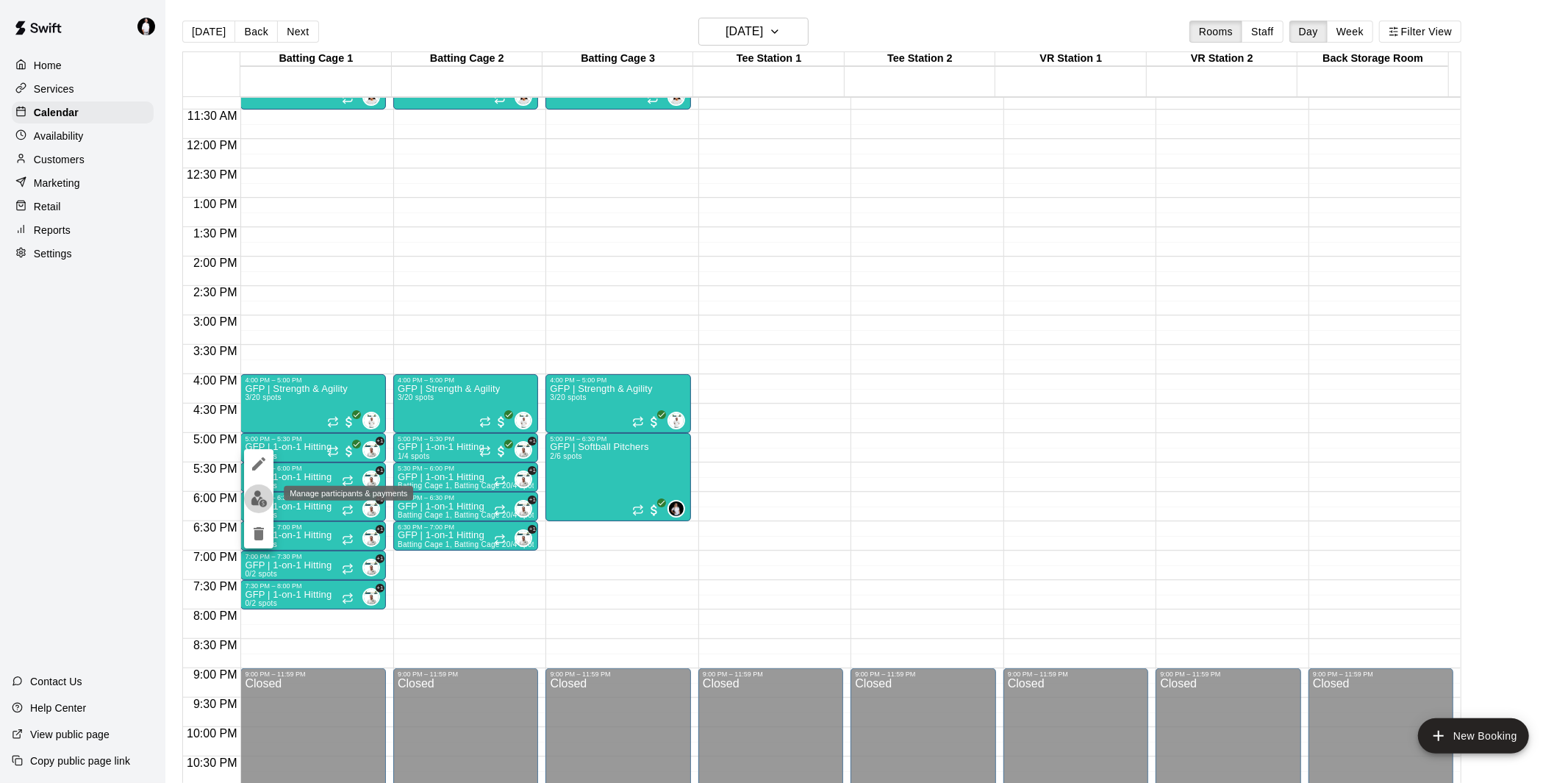
click at [257, 498] on img "edit" at bounding box center [258, 499] width 17 height 17
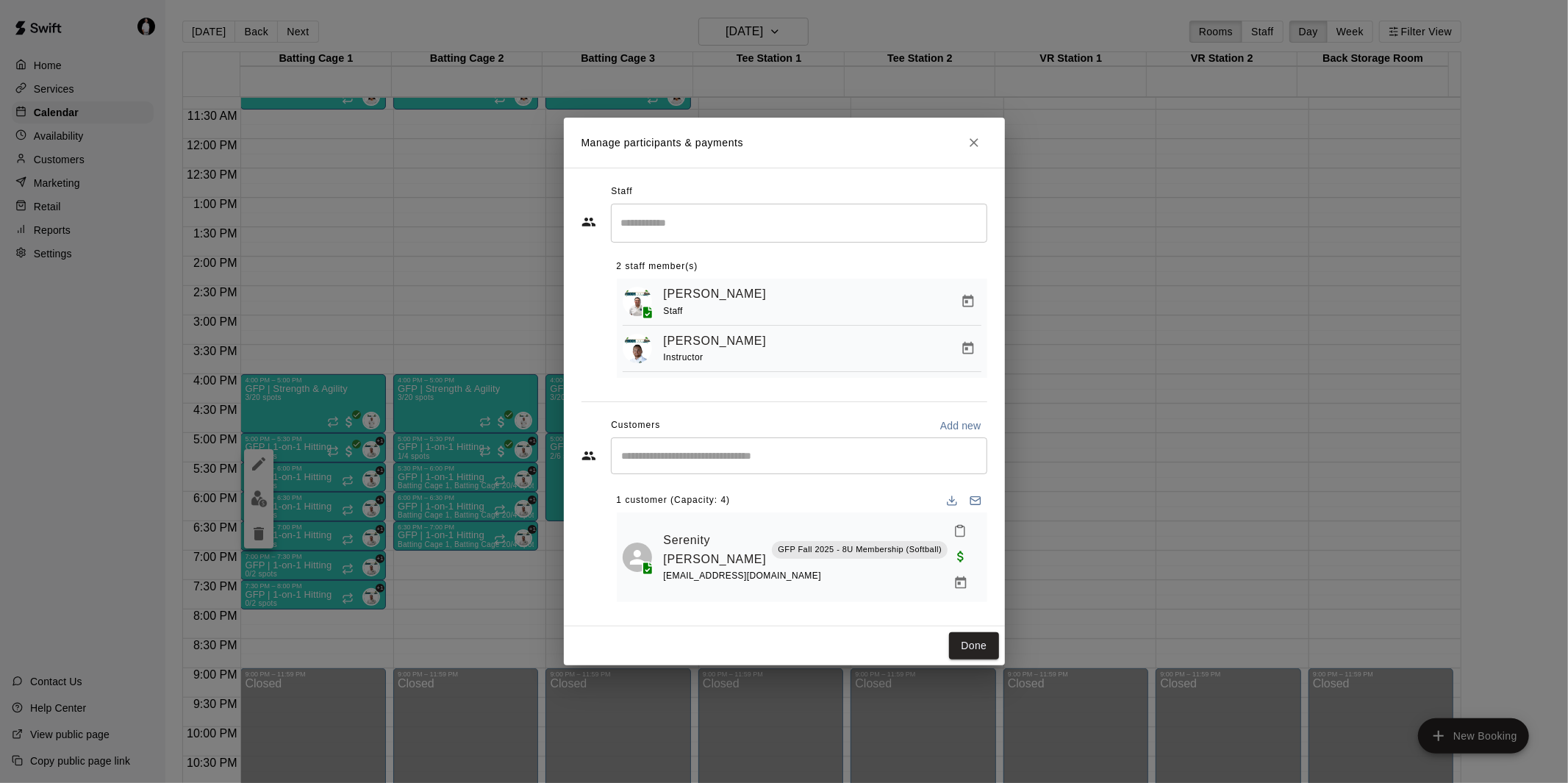
click at [861, 568] on div "Serenity [PERSON_NAME] GFP Fall 2025 - 8U Membership (Softball)" at bounding box center [806, 550] width 284 height 38
click at [956, 577] on icon "Manage bookings & payment" at bounding box center [961, 583] width 11 height 13
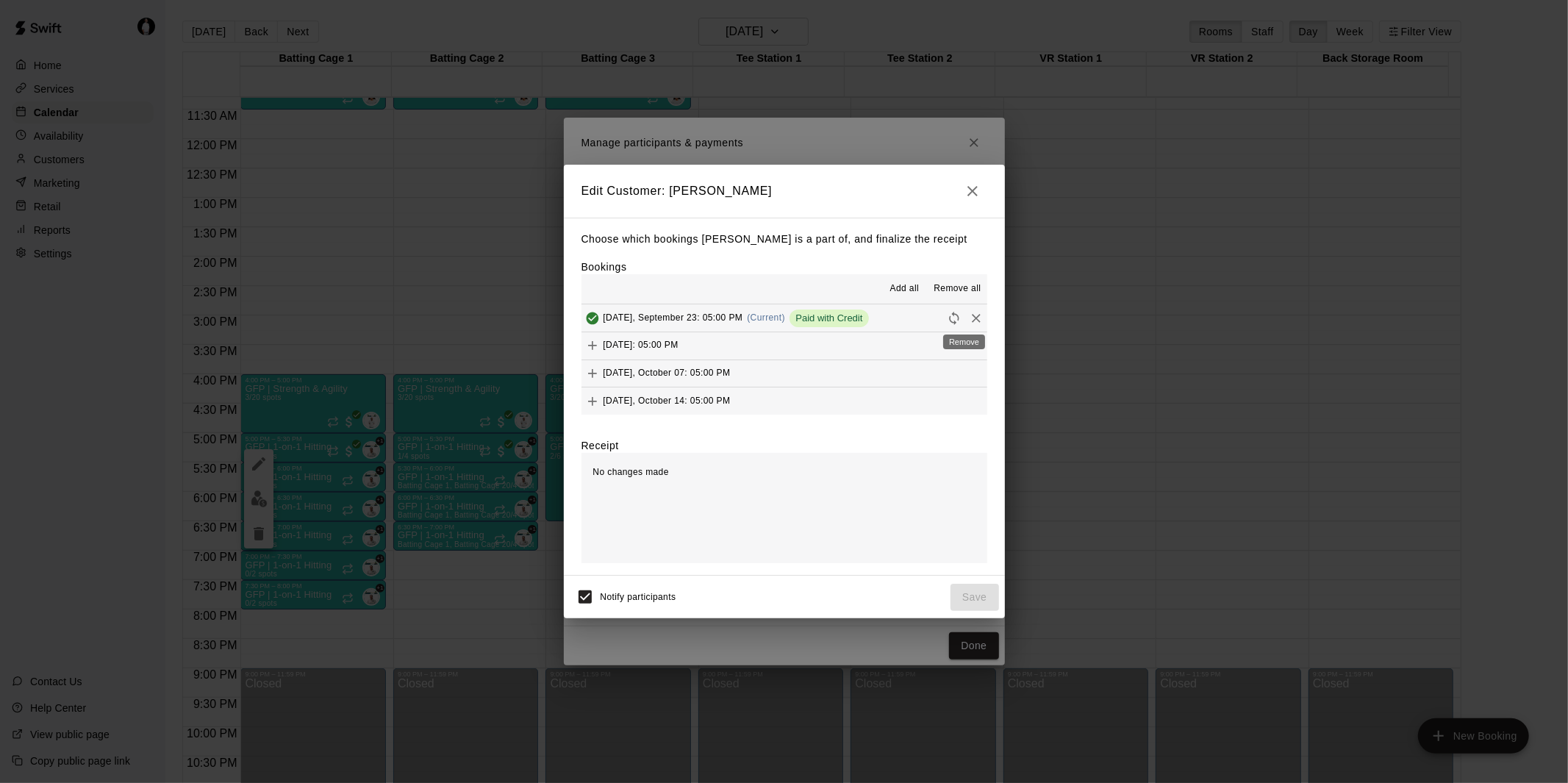
click at [972, 318] on icon "Remove" at bounding box center [976, 318] width 9 height 9
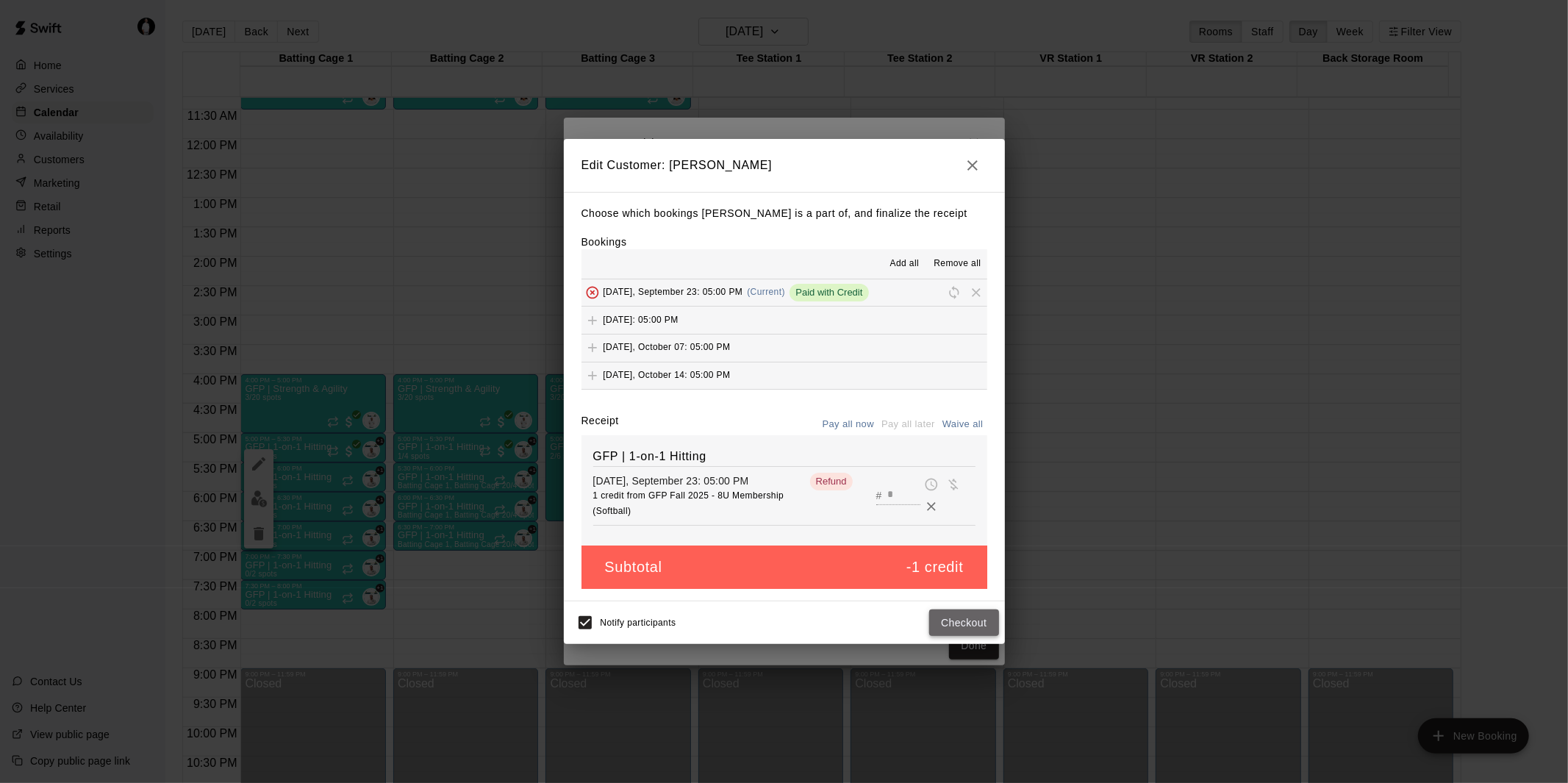
click at [982, 626] on button "Checkout" at bounding box center [964, 622] width 69 height 27
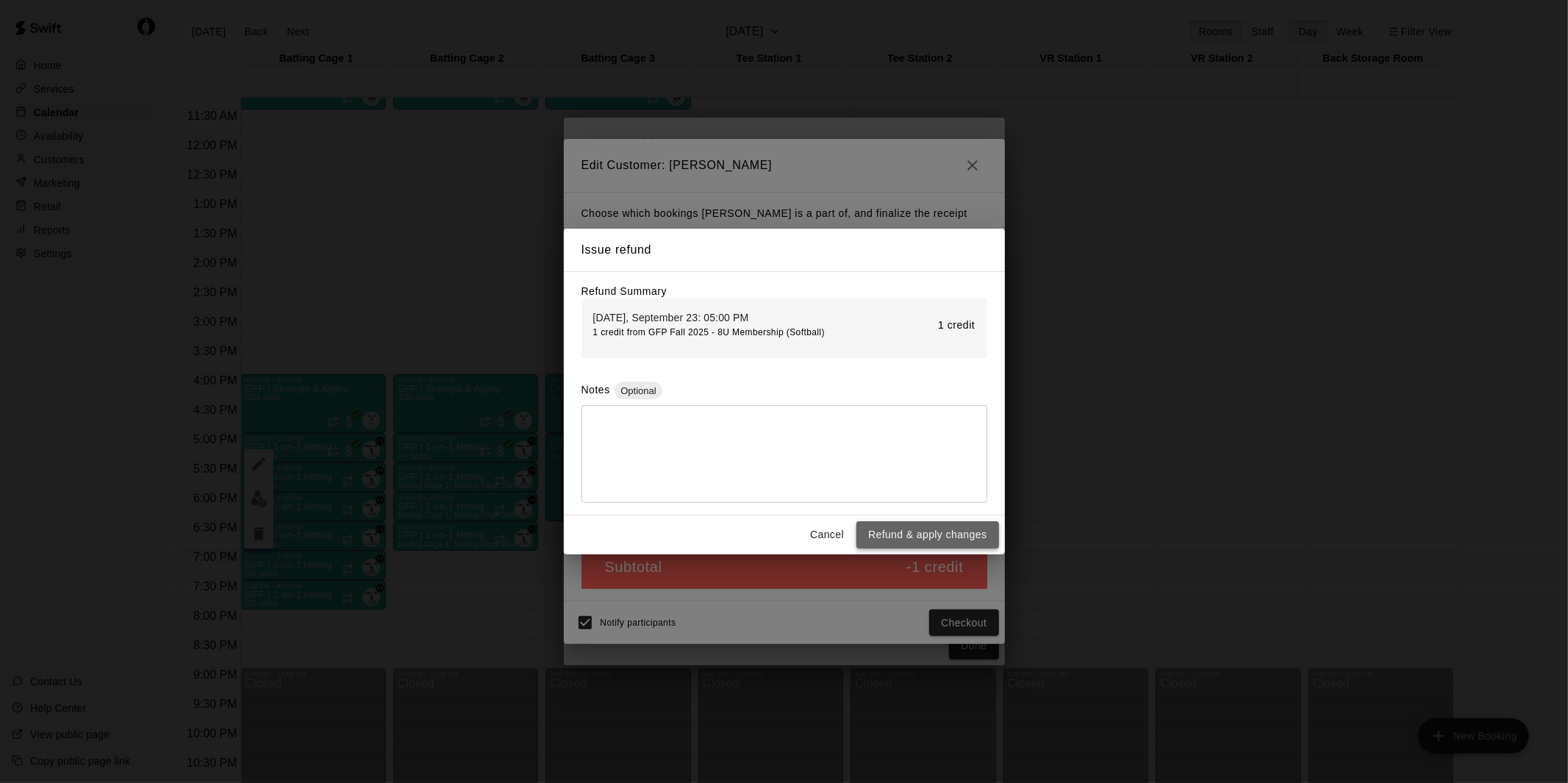
click at [937, 534] on button "Refund & apply changes" at bounding box center [928, 535] width 142 height 27
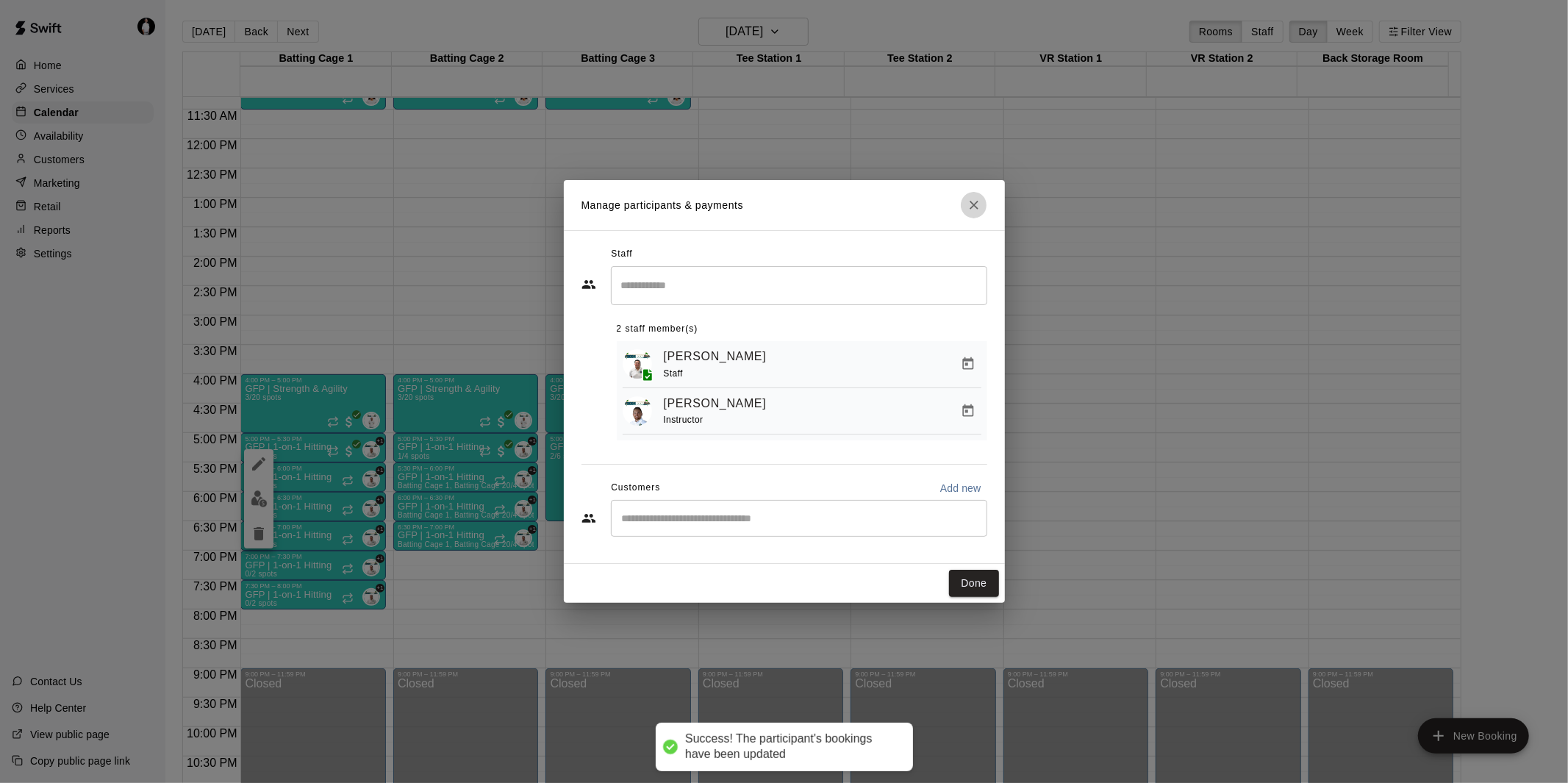
click at [974, 199] on icon "Close" at bounding box center [974, 204] width 15 height 15
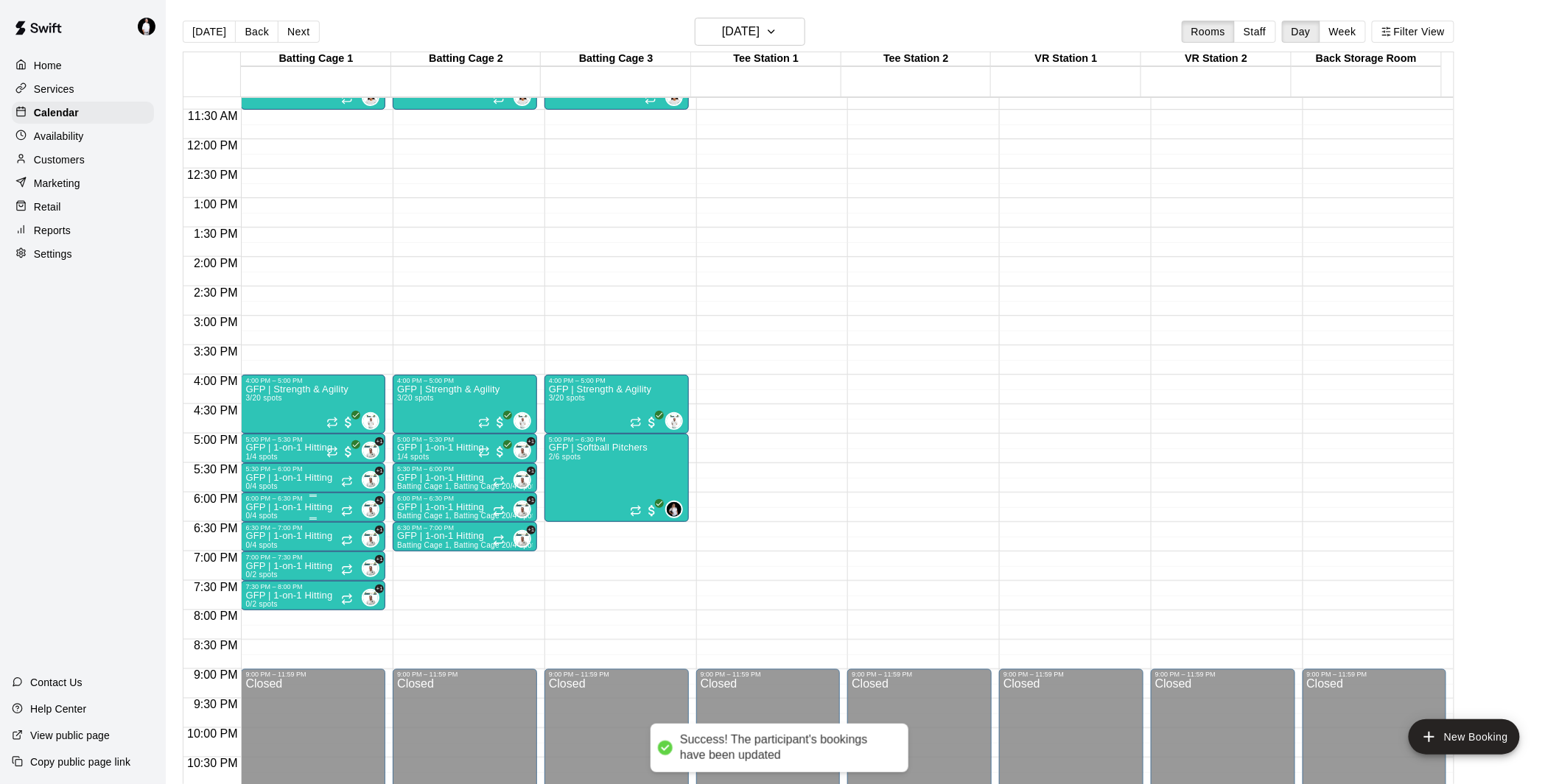
click at [296, 507] on p "GFP | 1-on-1 Hitting" at bounding box center [288, 507] width 87 height 0
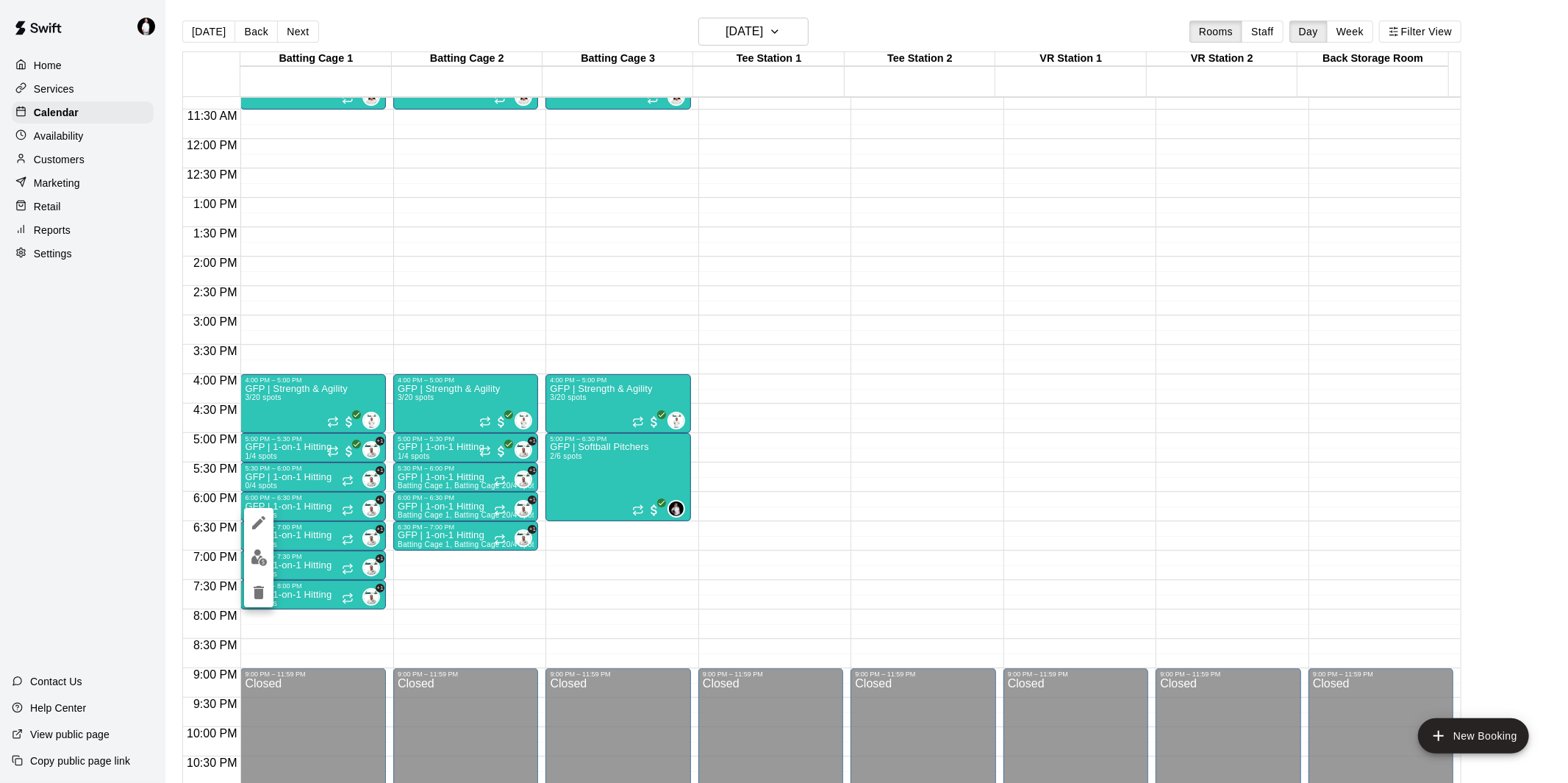
click at [259, 557] on img "edit" at bounding box center [258, 558] width 17 height 17
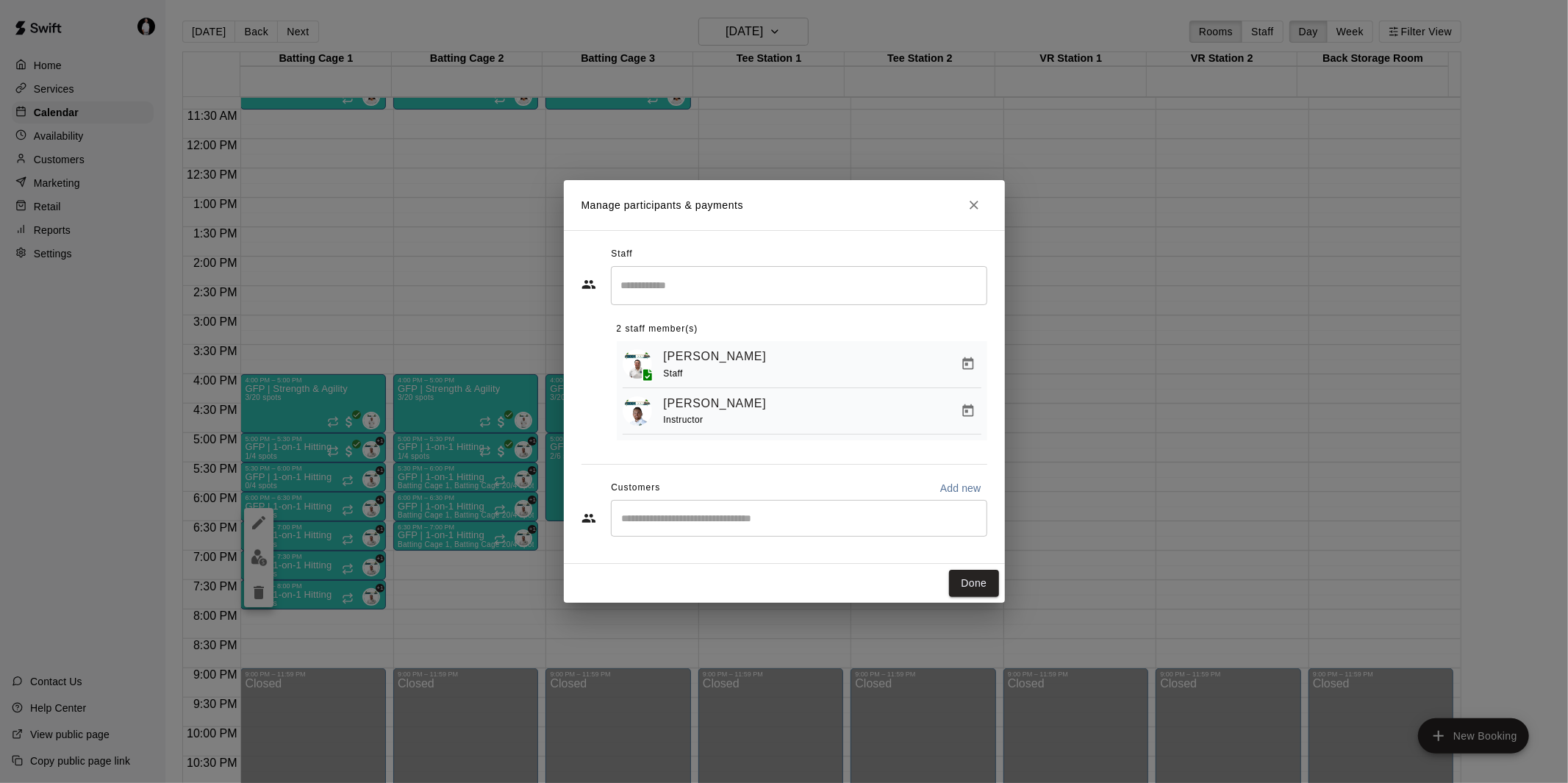
click at [740, 526] on input "Start typing to search customers..." at bounding box center [799, 518] width 363 height 15
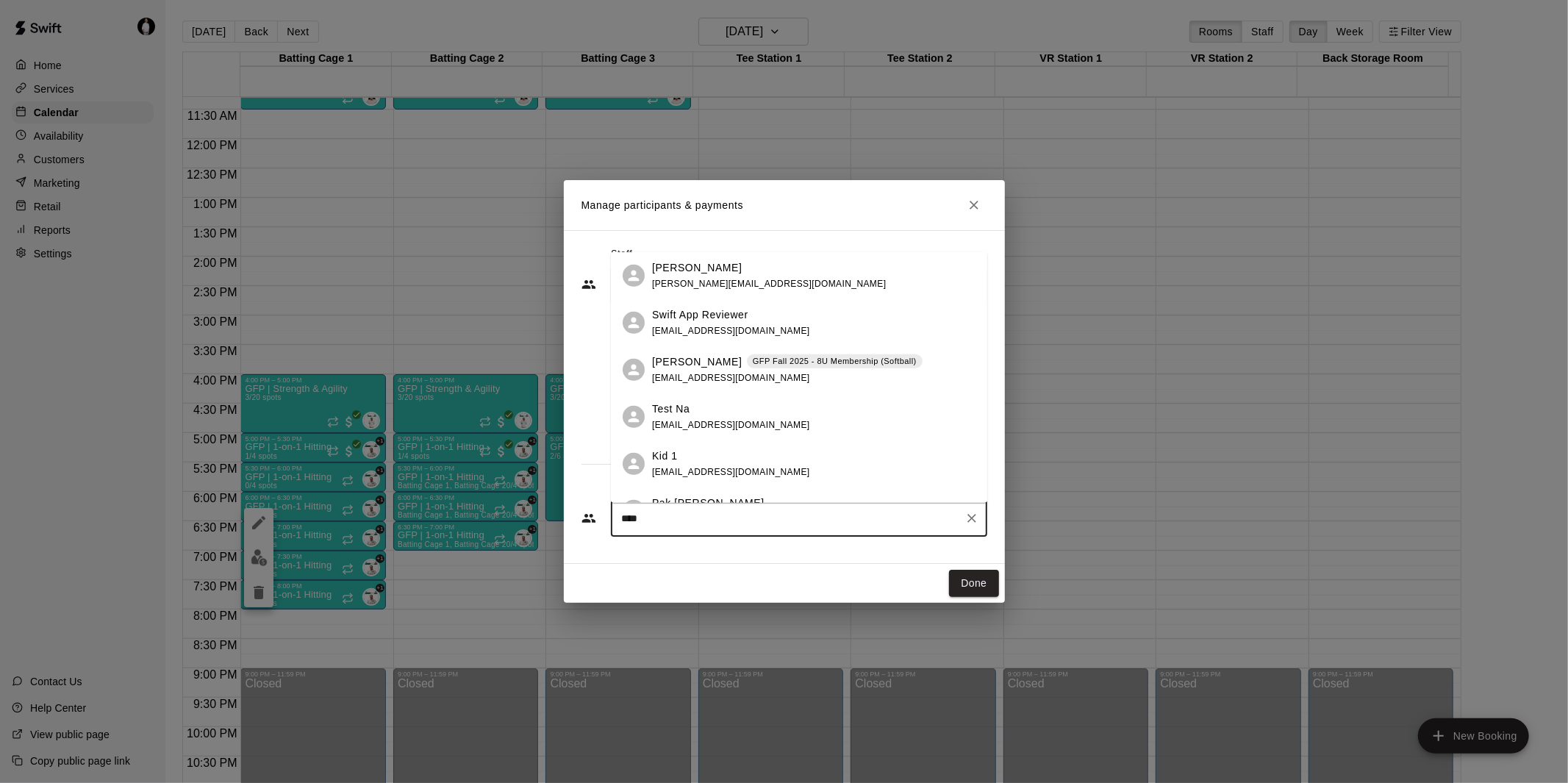
type input "*****"
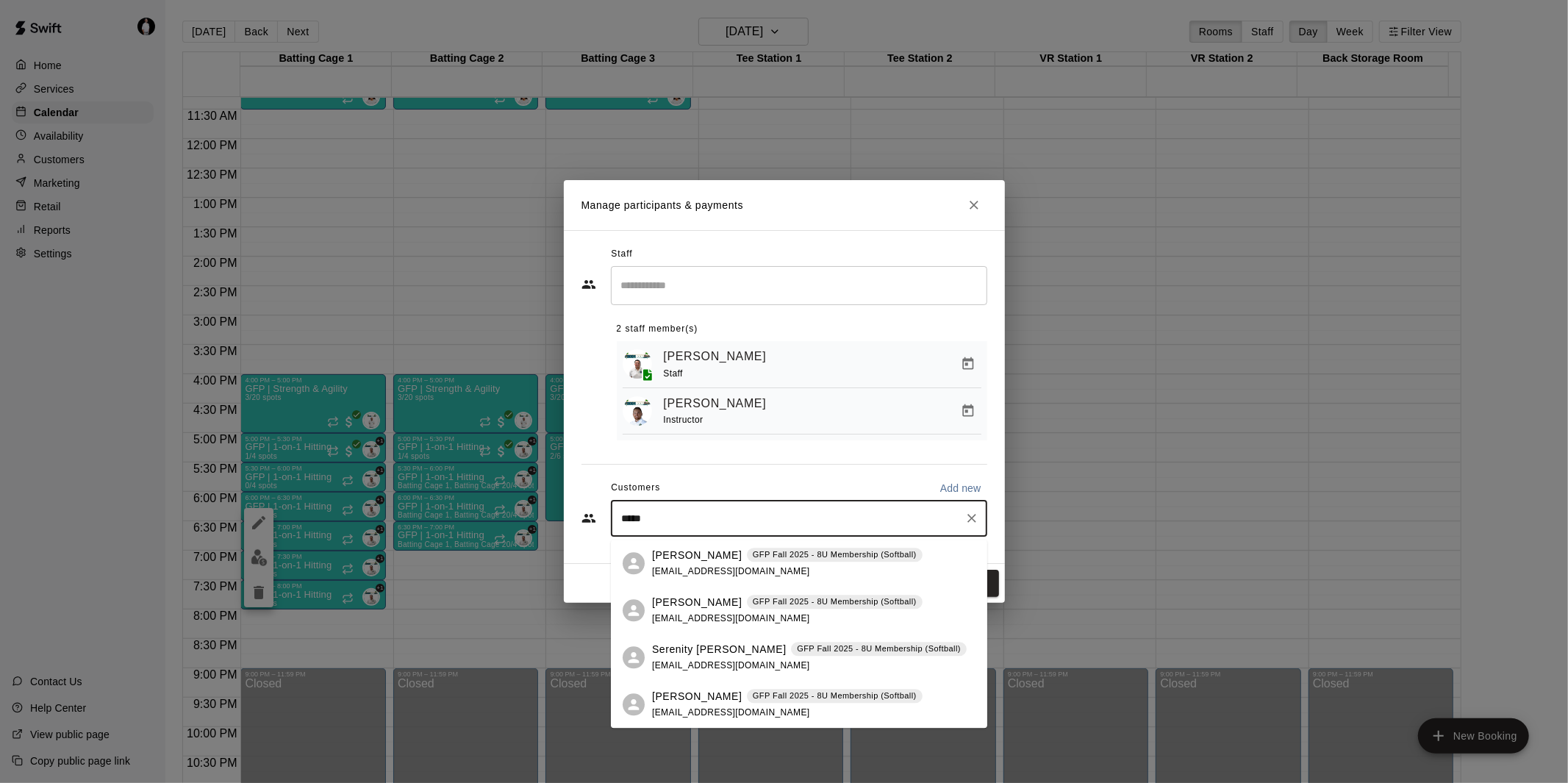
click at [679, 642] on p "Serenity [PERSON_NAME]" at bounding box center [719, 649] width 135 height 15
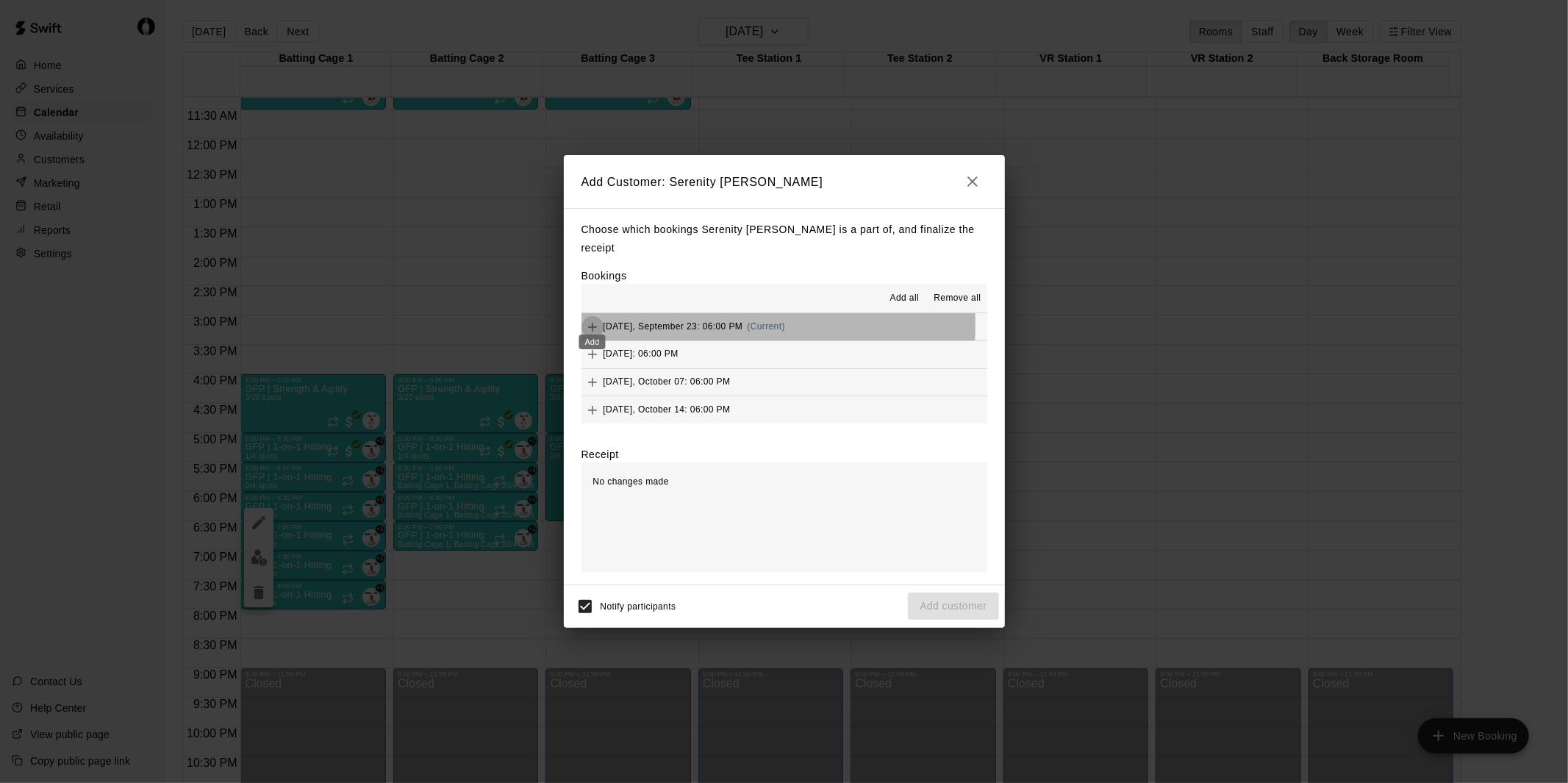
click at [596, 320] on icon "Add" at bounding box center [592, 327] width 15 height 15
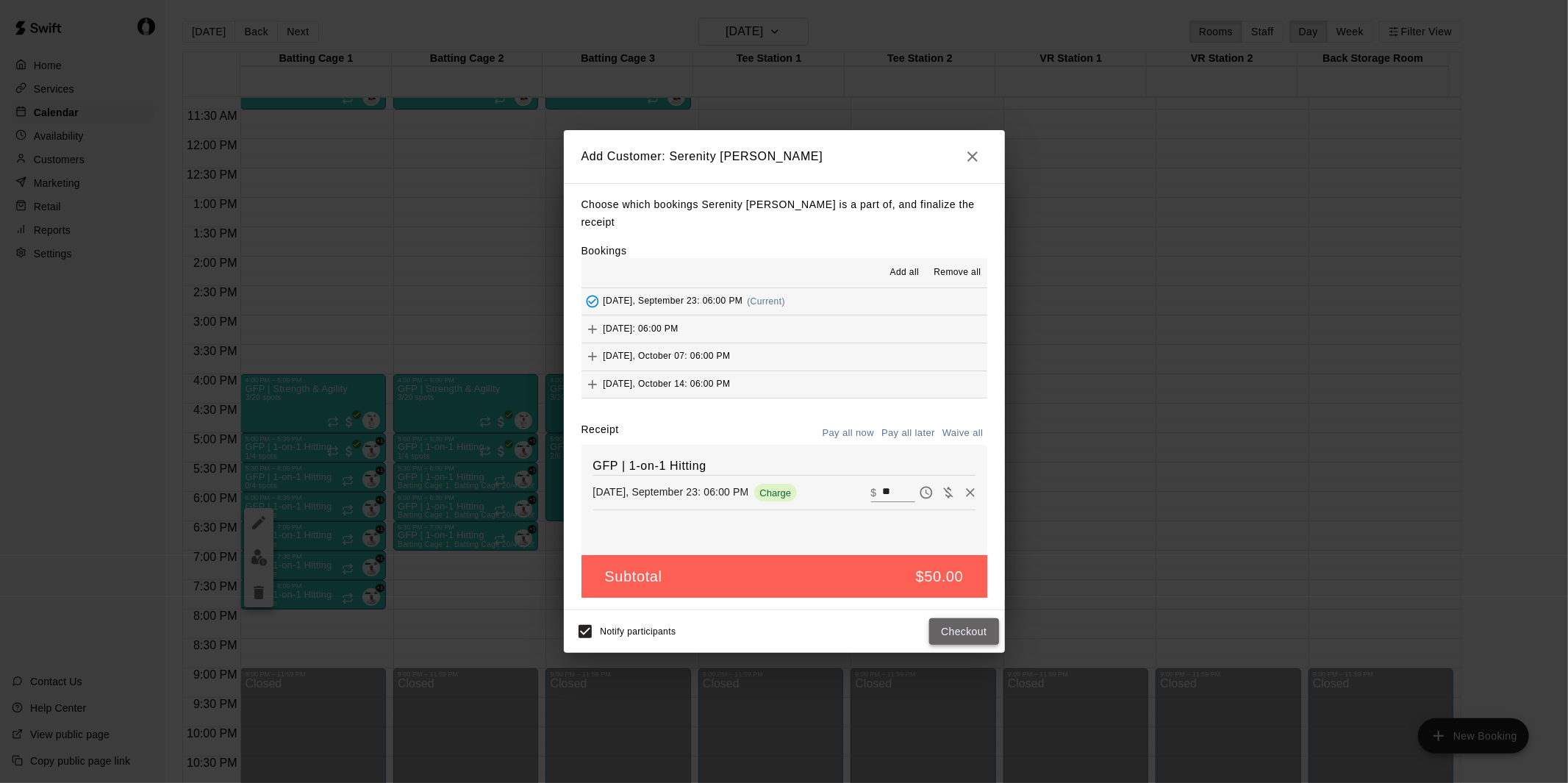
click at [967, 619] on button "Checkout" at bounding box center [964, 631] width 69 height 27
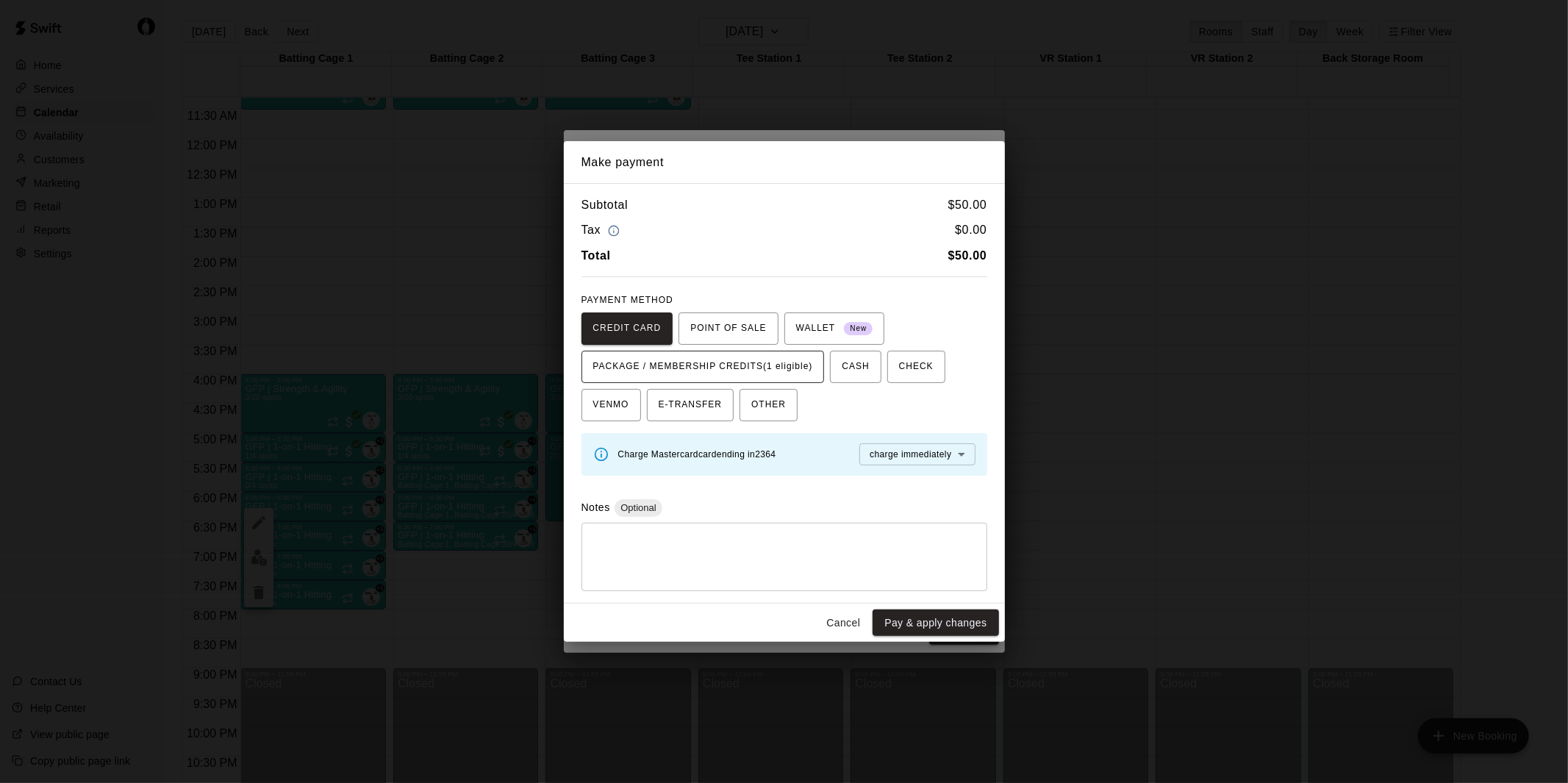
click at [782, 359] on span "PACKAGE / MEMBERSHIP CREDITS (1 eligible)" at bounding box center [703, 367] width 219 height 24
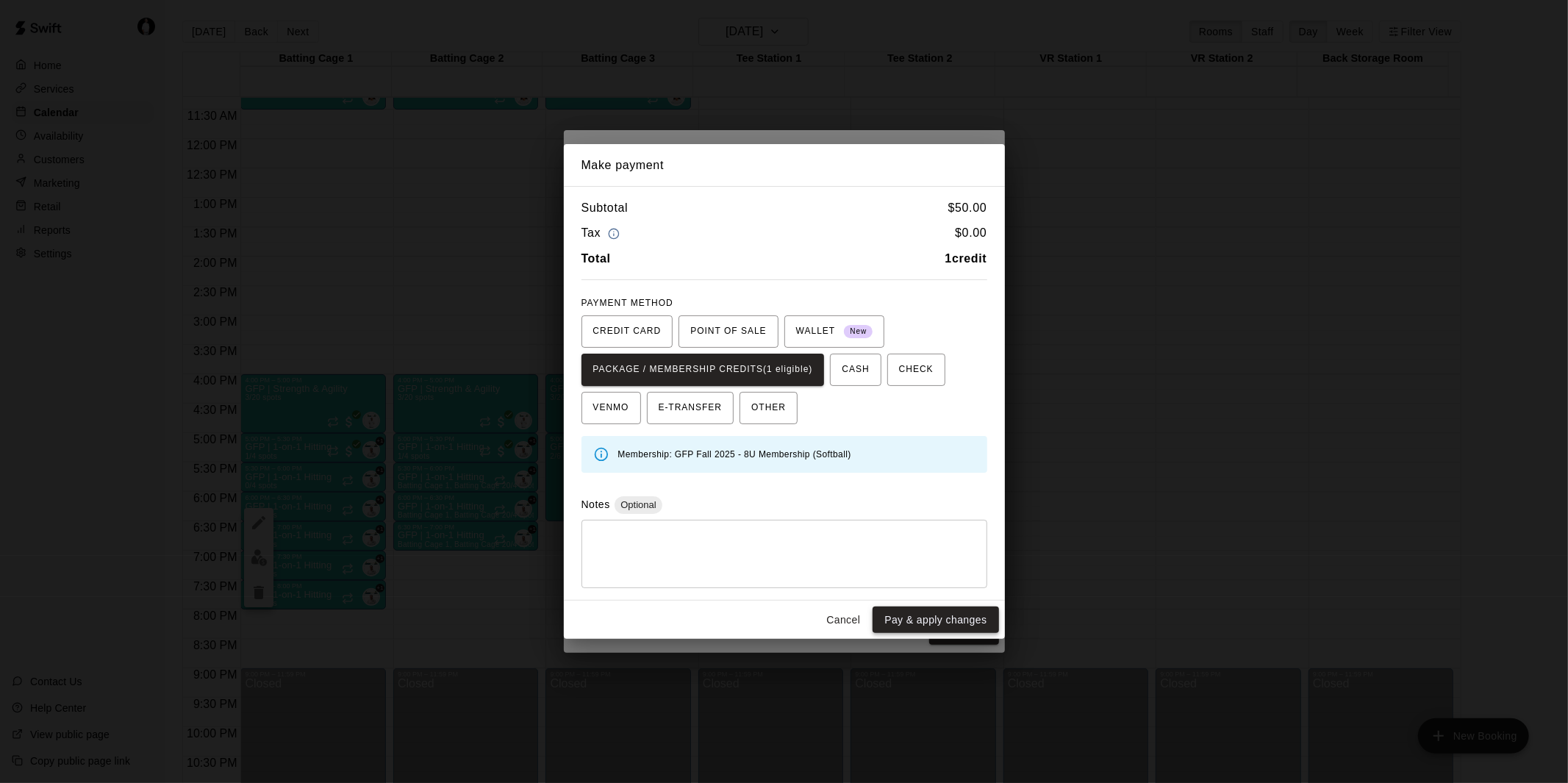
click at [966, 615] on button "Pay & apply changes" at bounding box center [936, 619] width 126 height 27
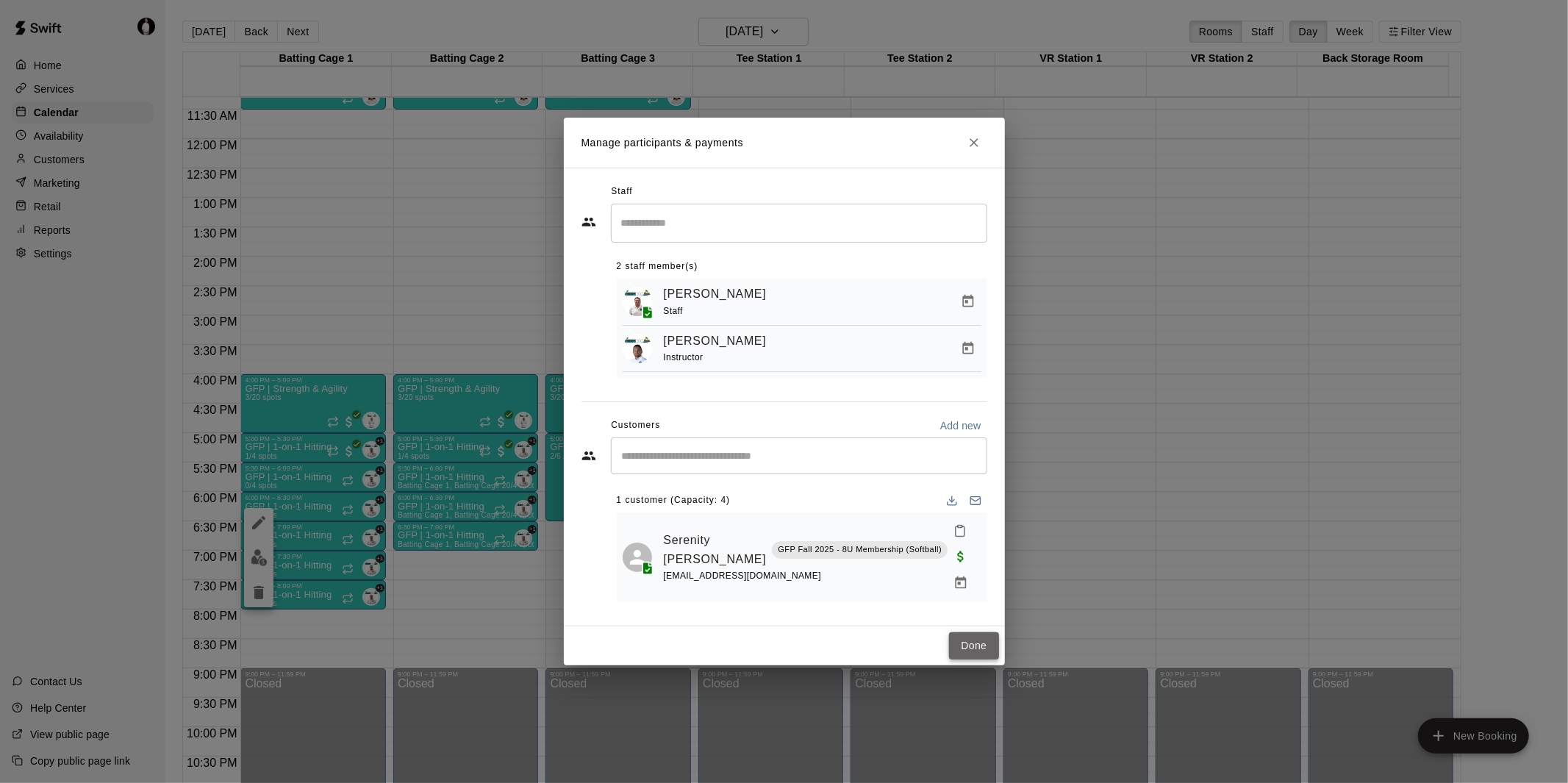
click at [988, 632] on button "Done" at bounding box center [974, 645] width 49 height 27
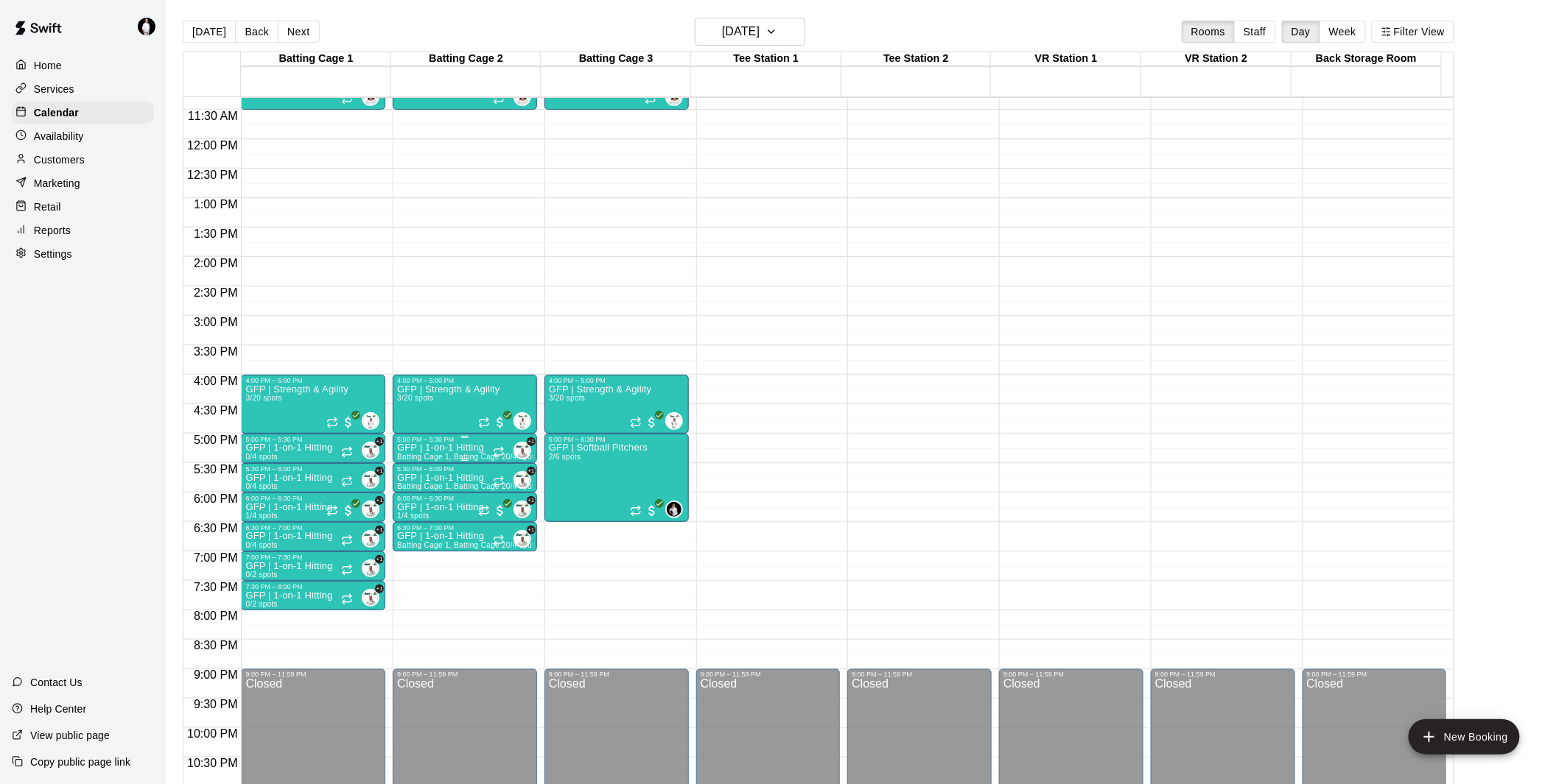
click at [461, 447] on p "GFP | 1-on-1 Hitting" at bounding box center [465, 447] width 136 height 0
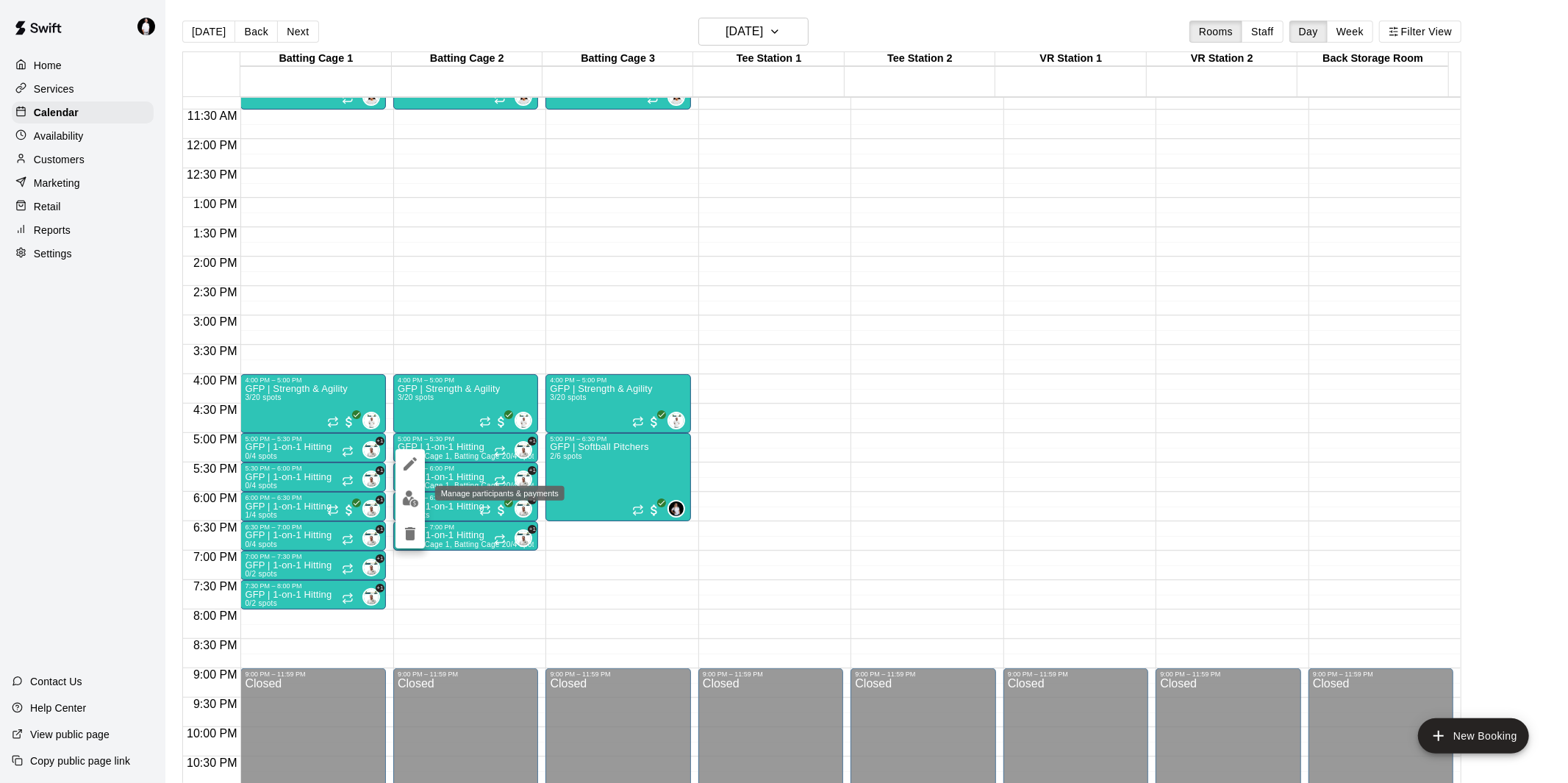
click at [407, 501] on img "edit" at bounding box center [410, 499] width 17 height 17
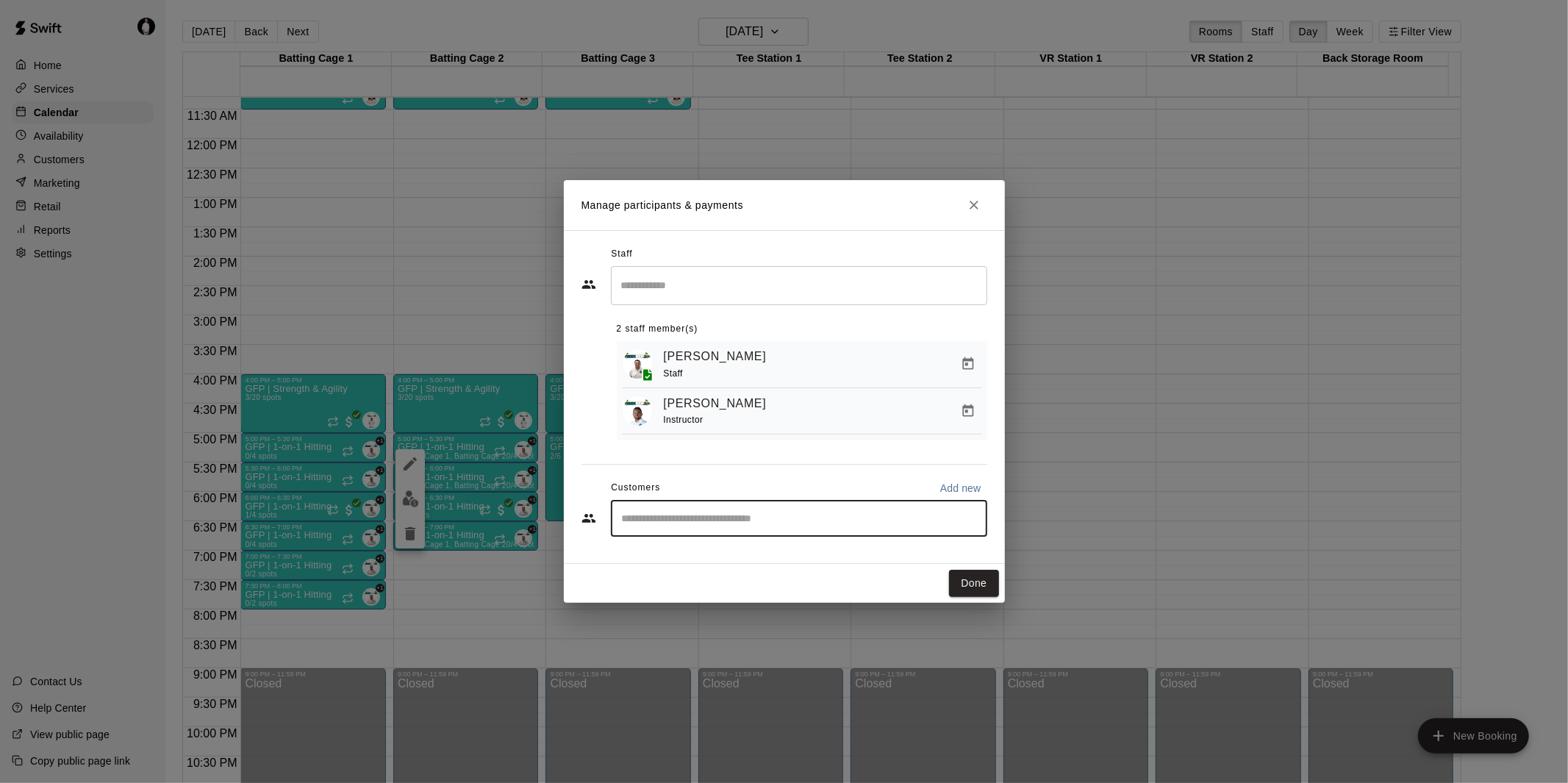
click at [709, 518] on input "Start typing to search customers..." at bounding box center [799, 518] width 363 height 15
type input "*****"
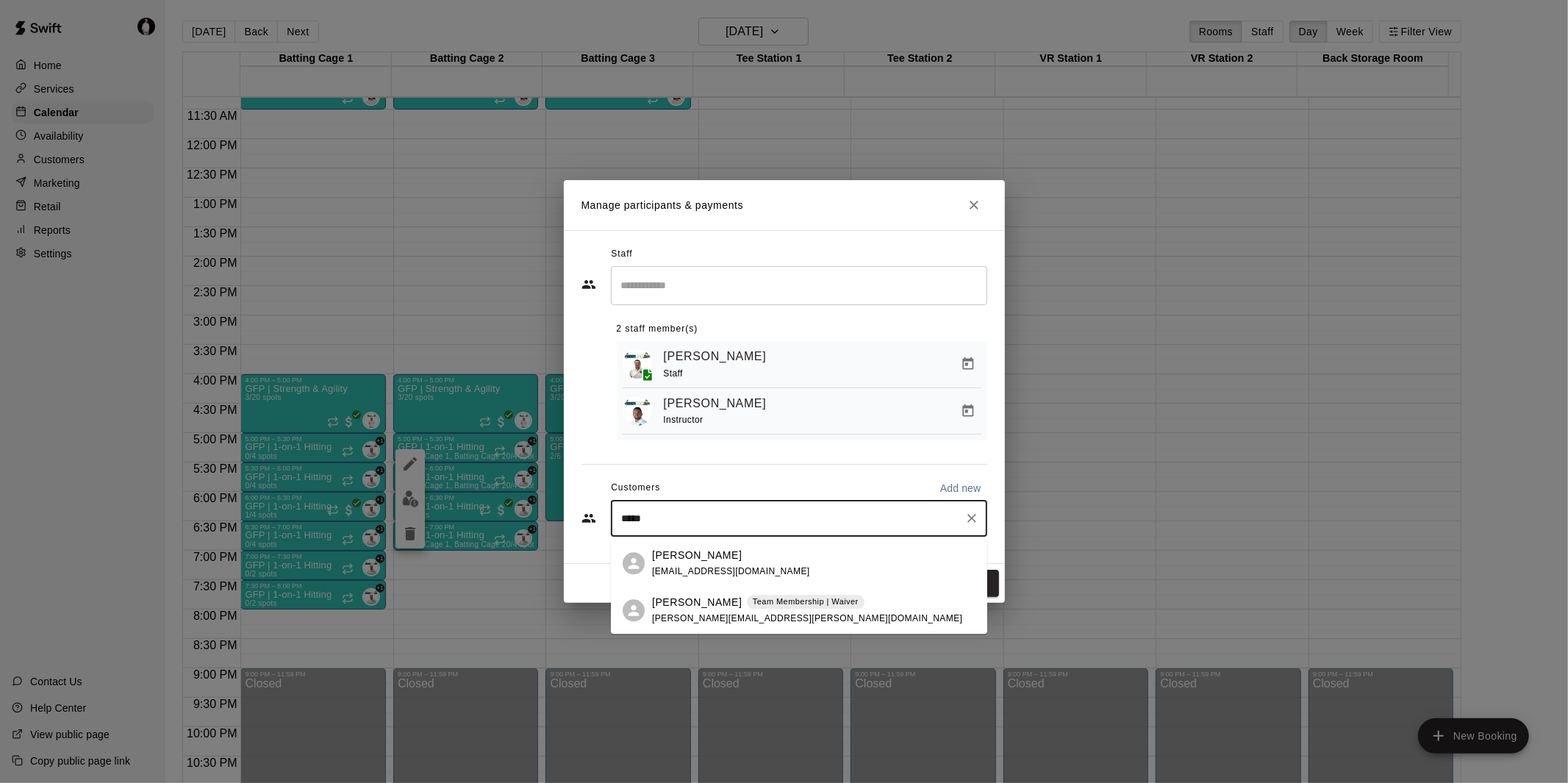
click at [710, 562] on p "[PERSON_NAME]" at bounding box center [697, 555] width 90 height 15
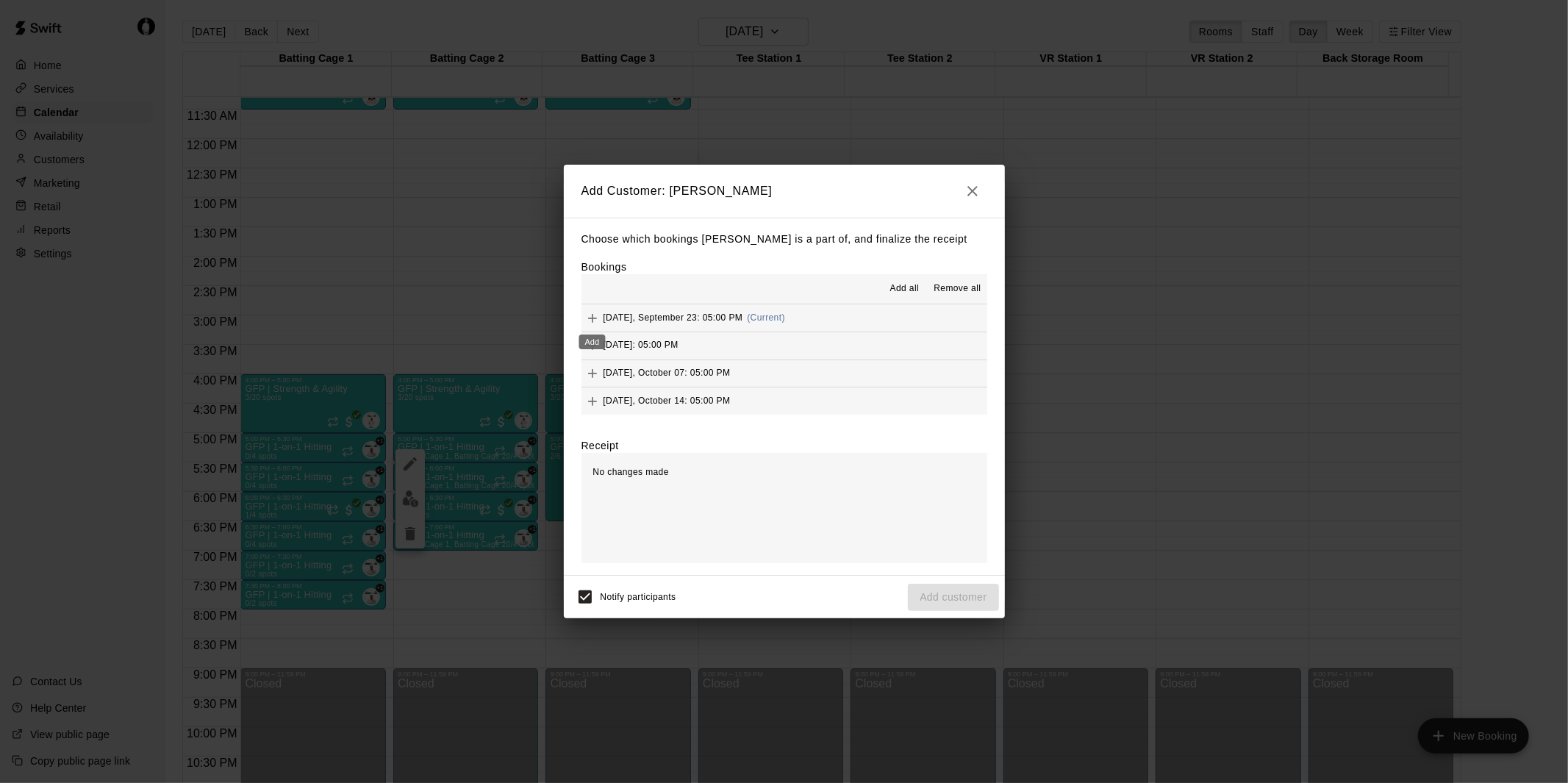
click at [592, 317] on icon "Add" at bounding box center [592, 318] width 15 height 15
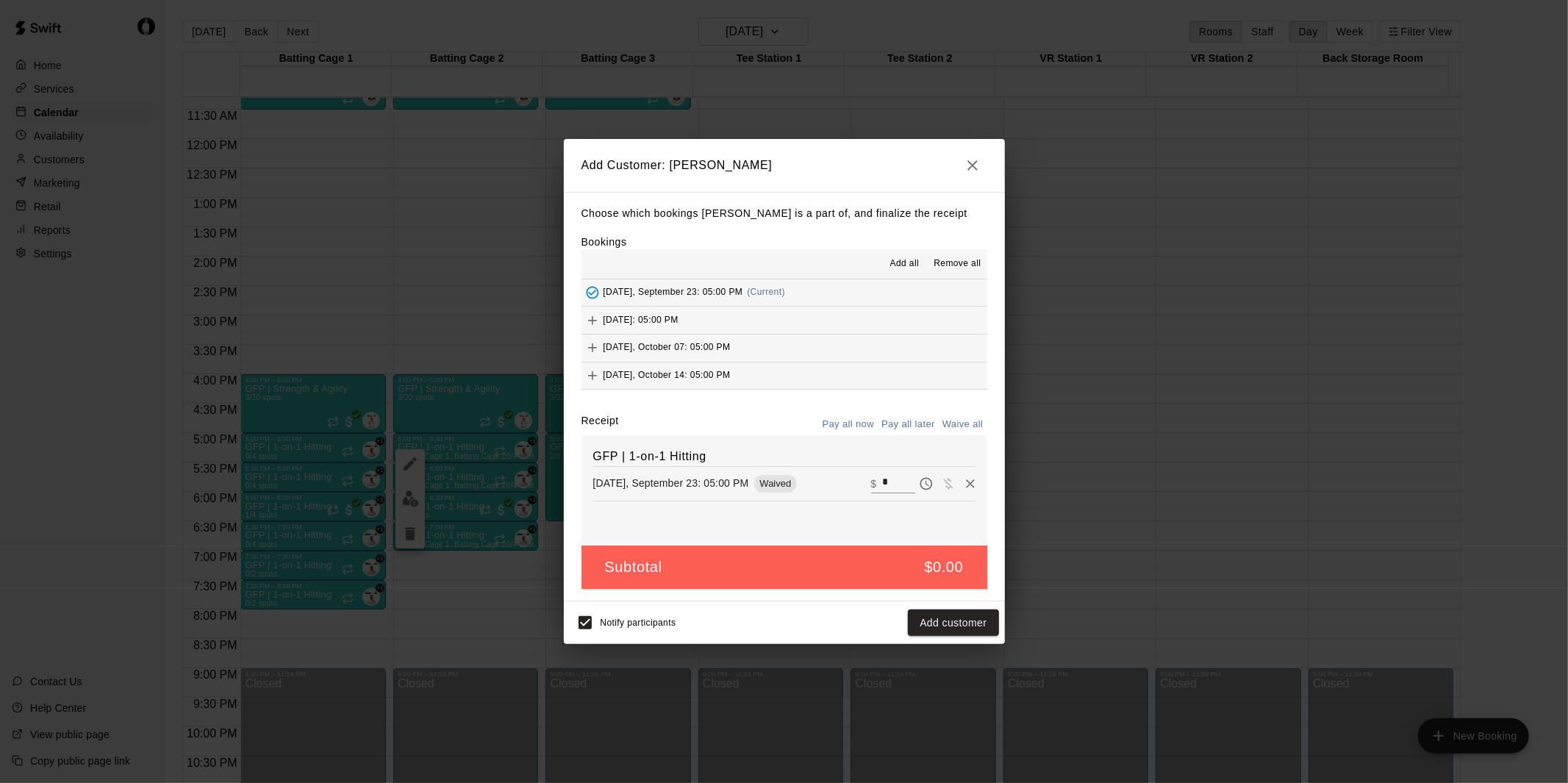
click at [975, 171] on icon "button" at bounding box center [973, 166] width 18 height 18
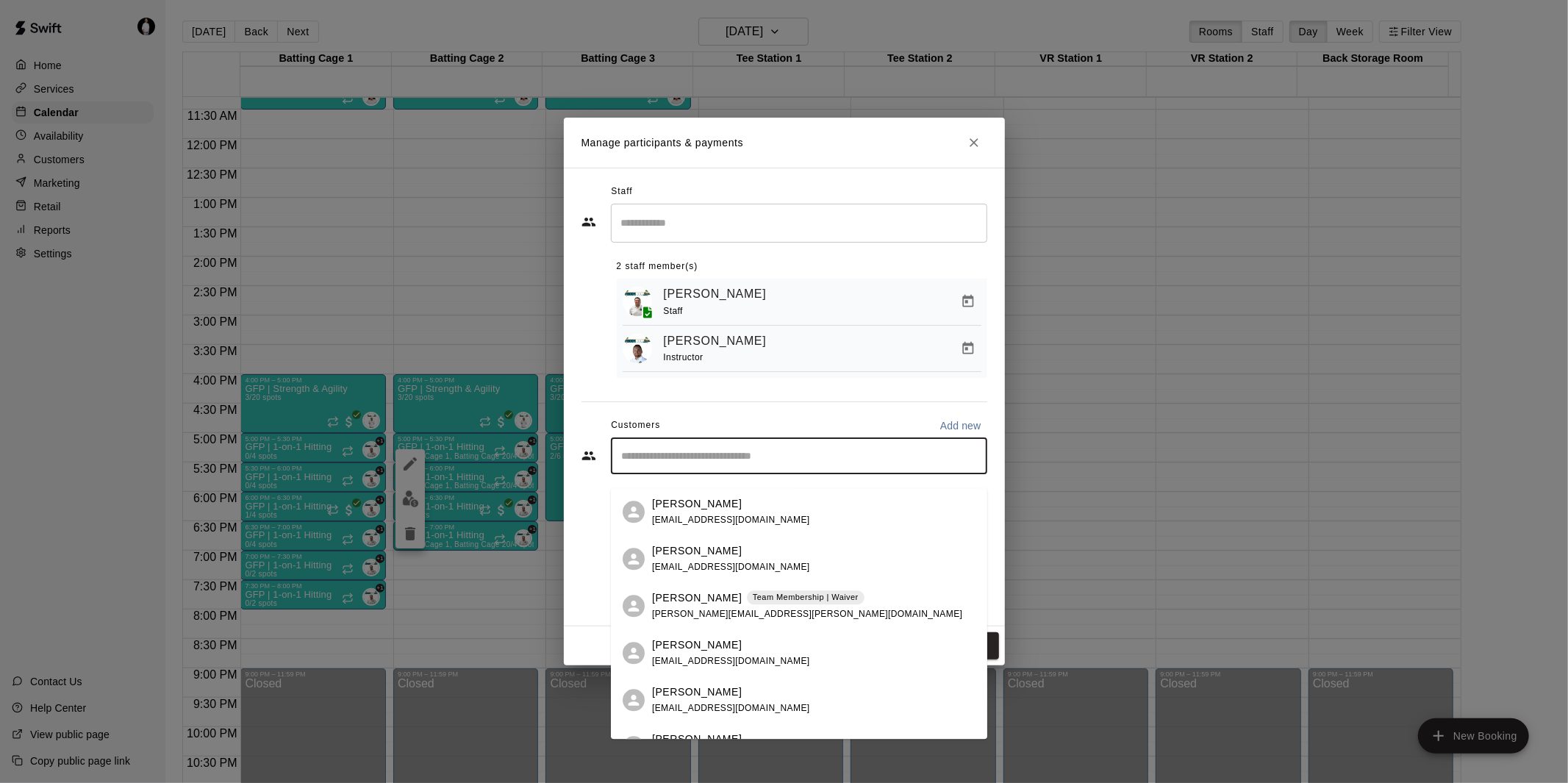
click at [802, 463] on input "Start typing to search customers..." at bounding box center [799, 456] width 363 height 15
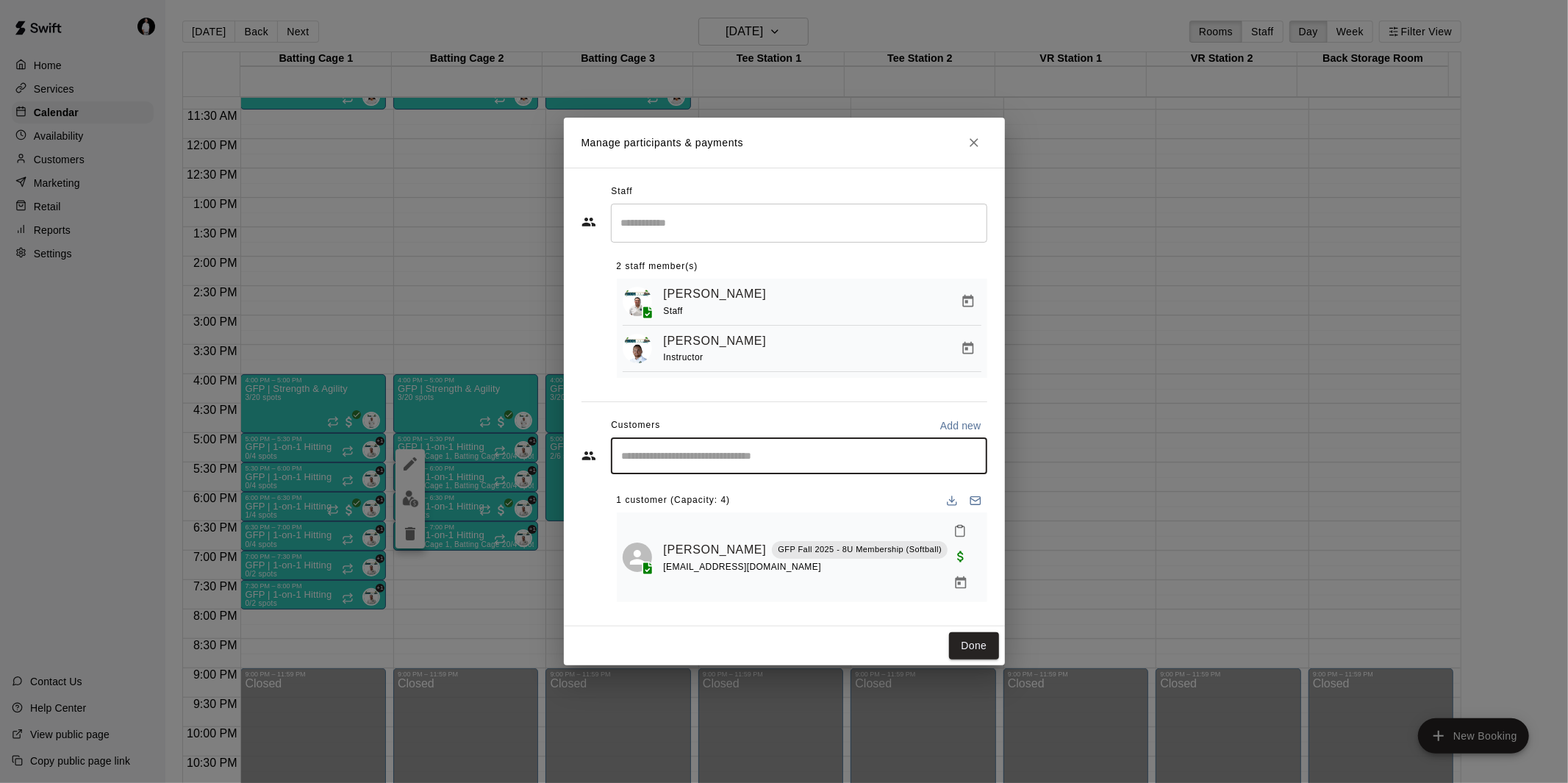
click at [714, 463] on input "Start typing to search customers..." at bounding box center [799, 456] width 363 height 15
type input "*****"
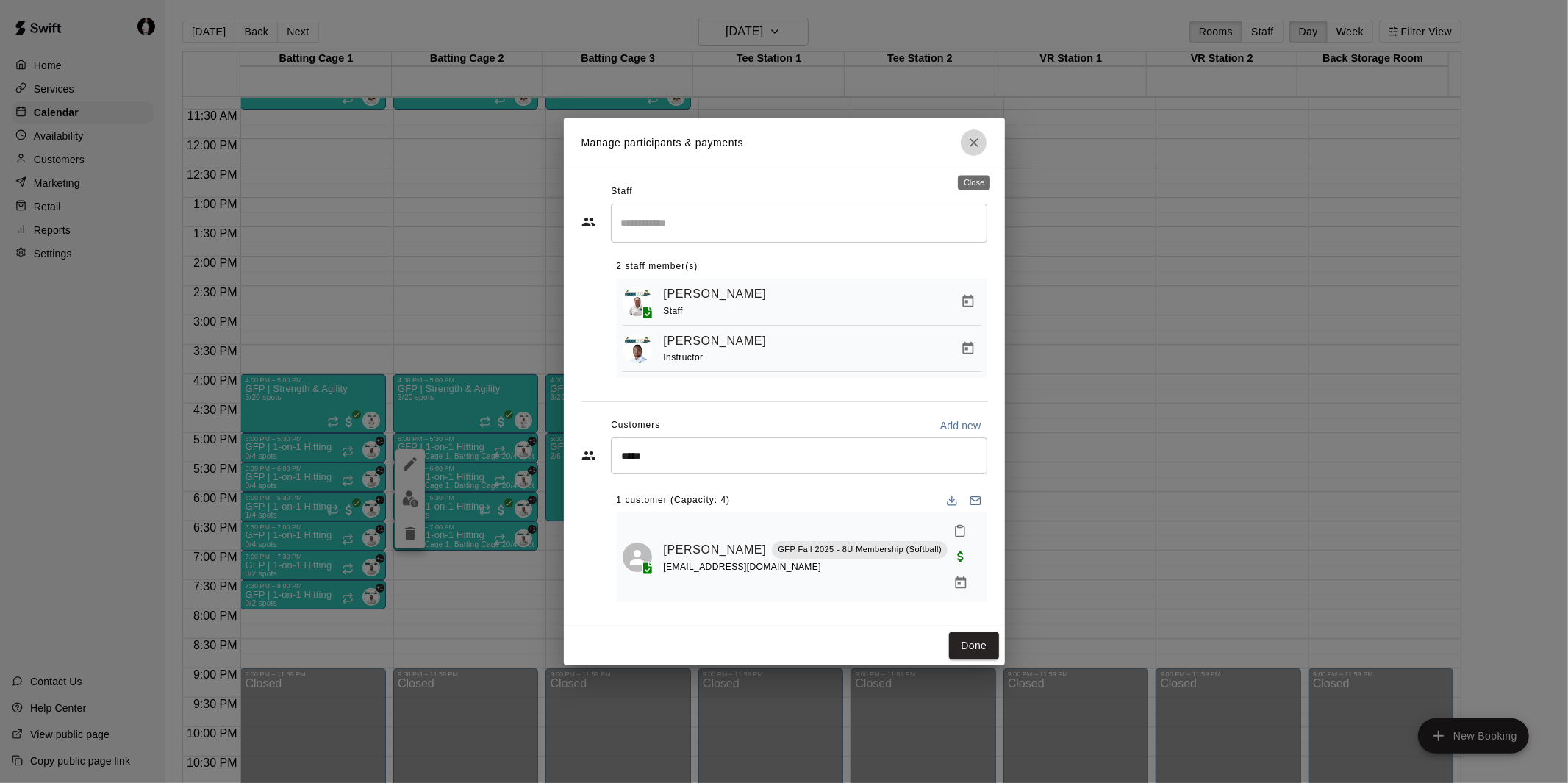
click at [977, 147] on icon "Close" at bounding box center [974, 143] width 9 height 9
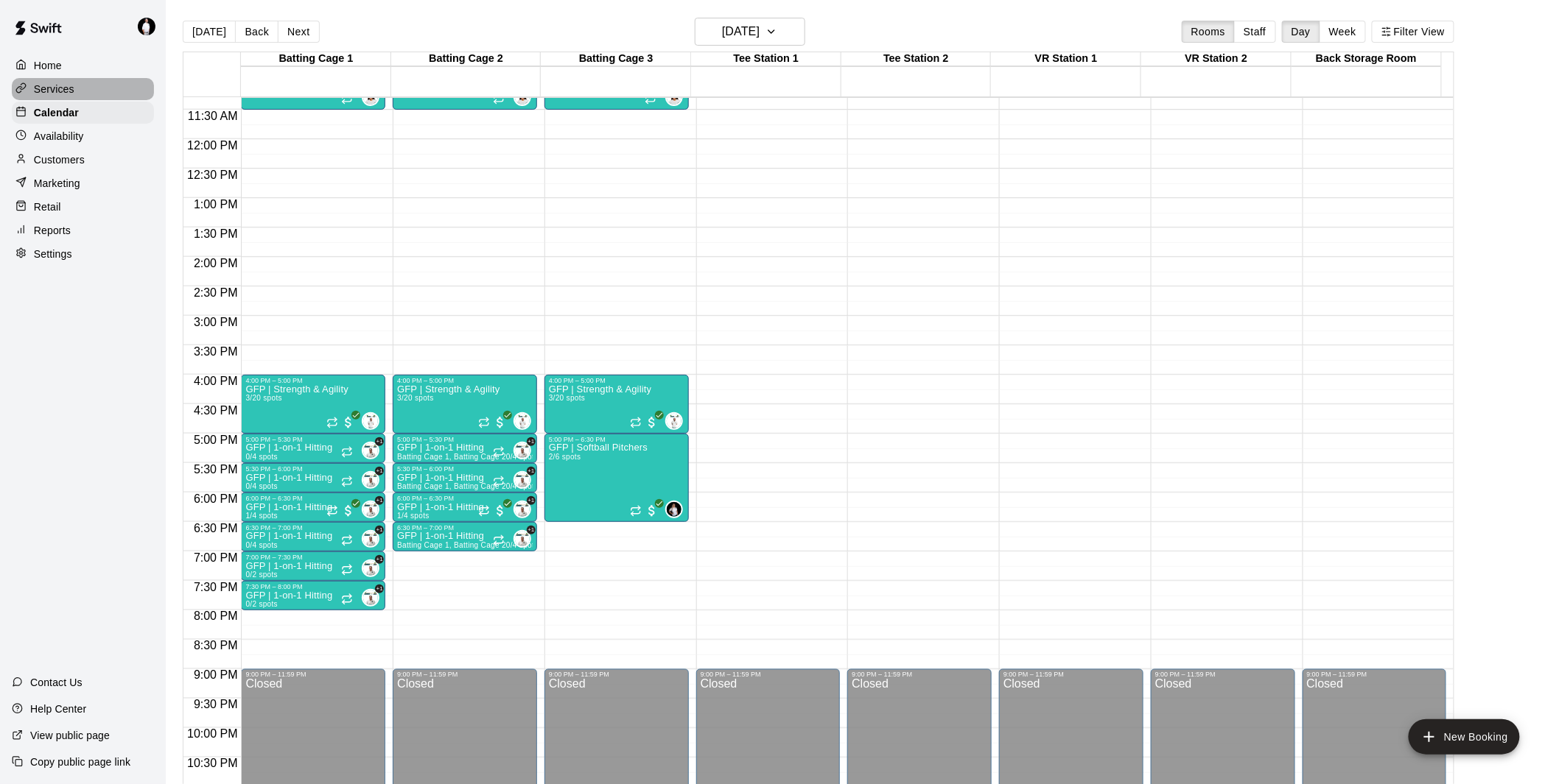
click at [52, 91] on p "Services" at bounding box center [54, 89] width 41 height 15
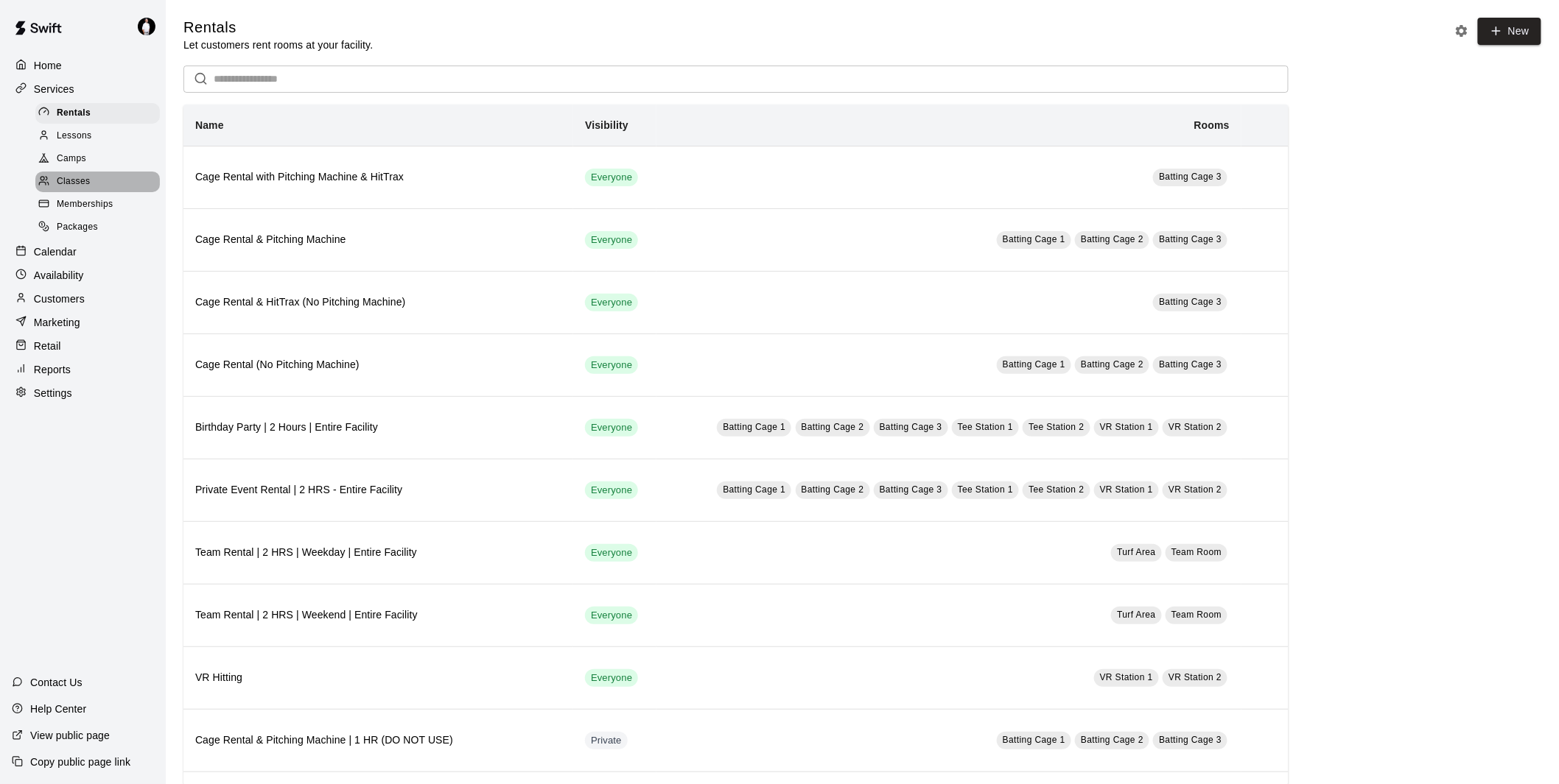
click at [66, 189] on span "Classes" at bounding box center [73, 182] width 33 height 15
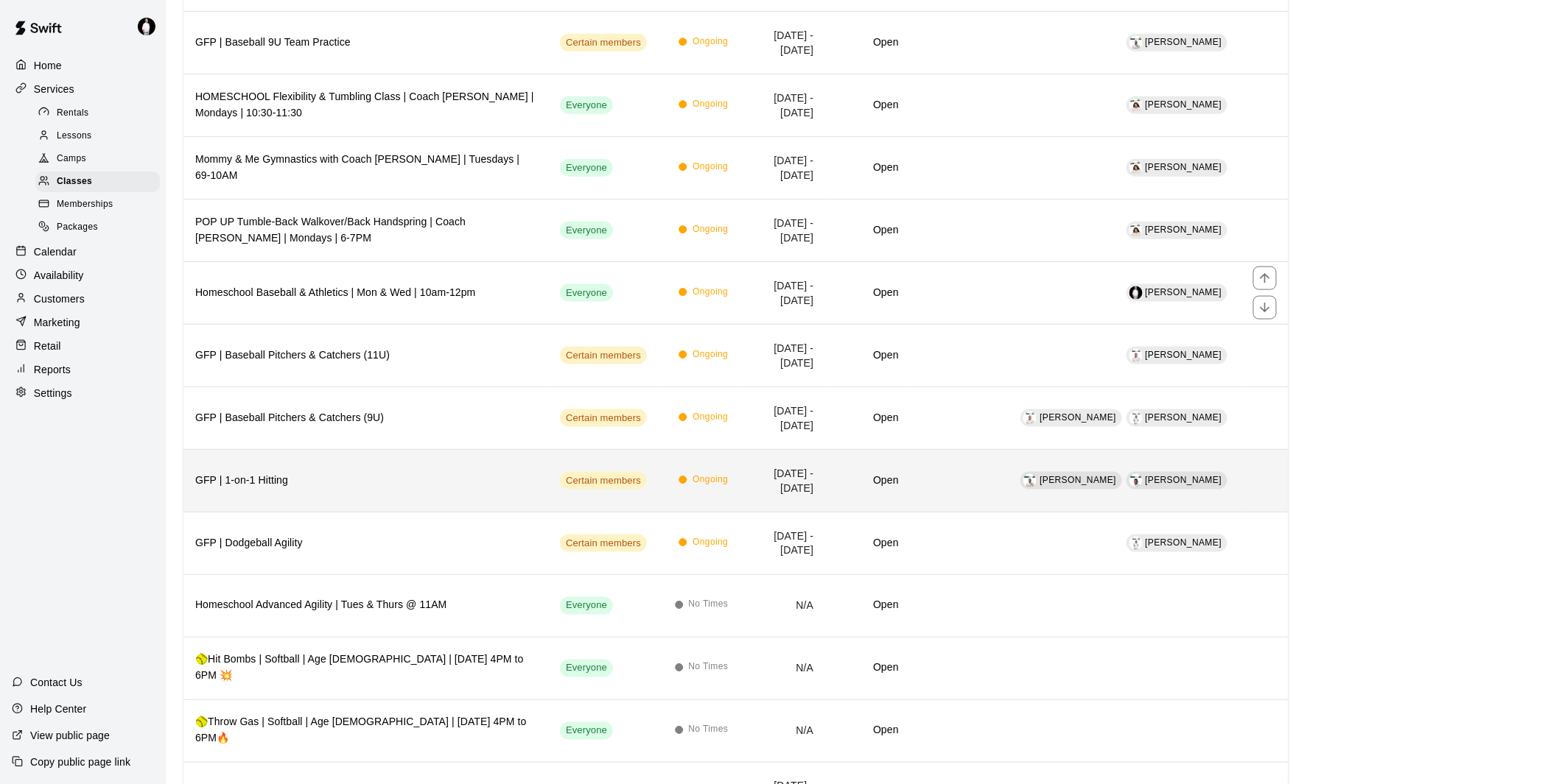
scroll to position [654, 0]
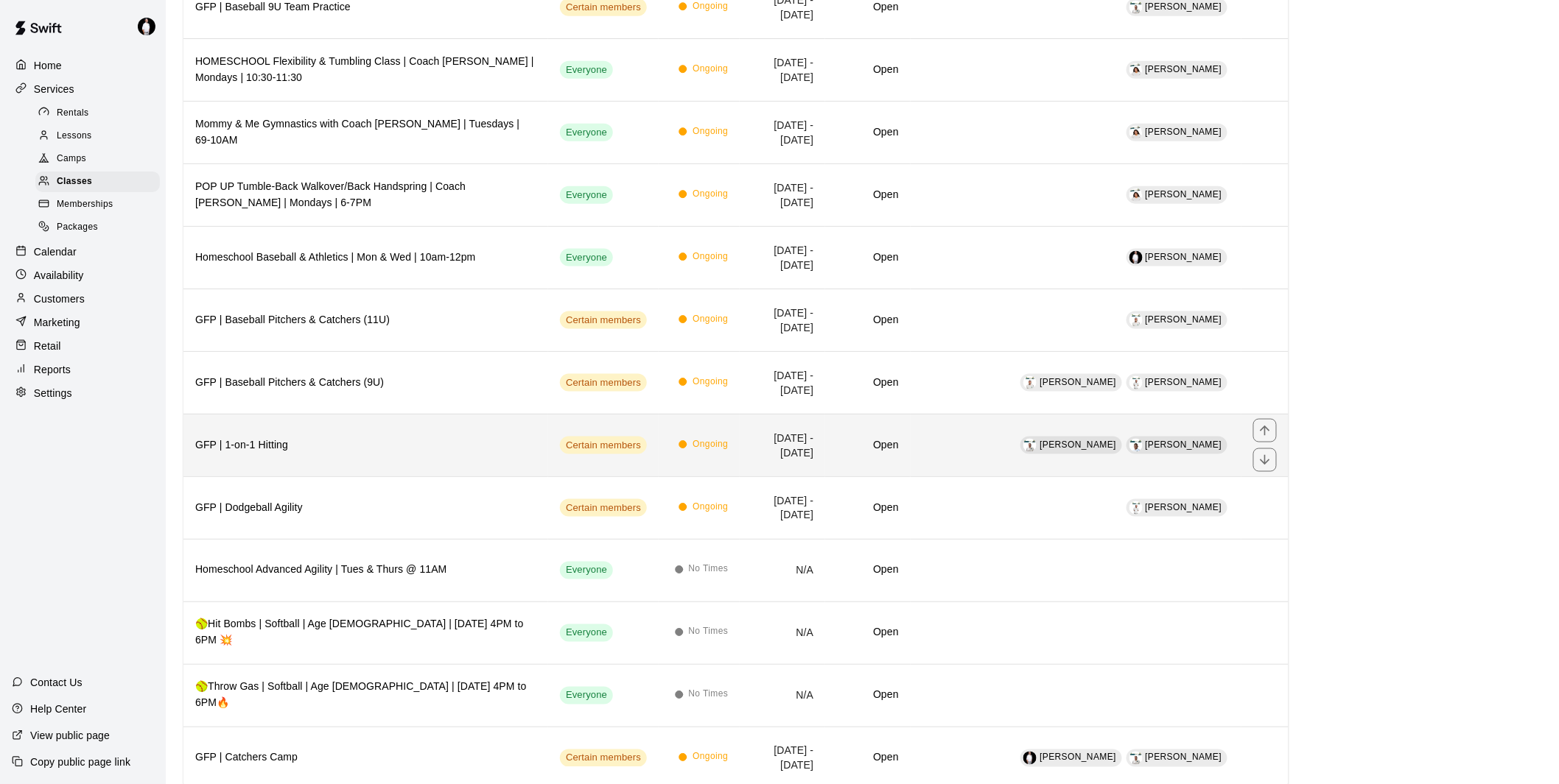
click at [342, 445] on h6 "GFP | 1-on-1 Hitting" at bounding box center [365, 445] width 341 height 16
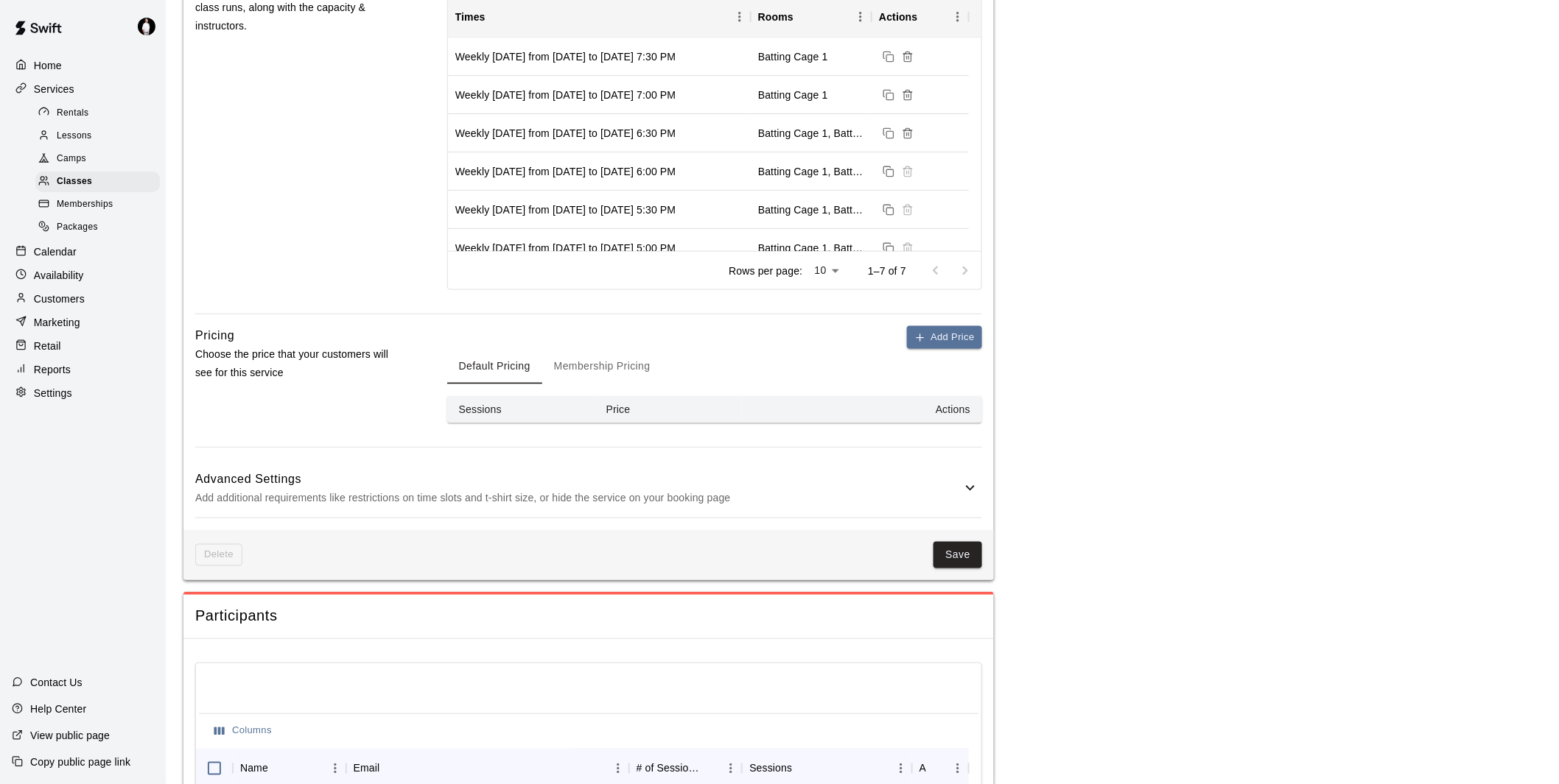
scroll to position [654, 0]
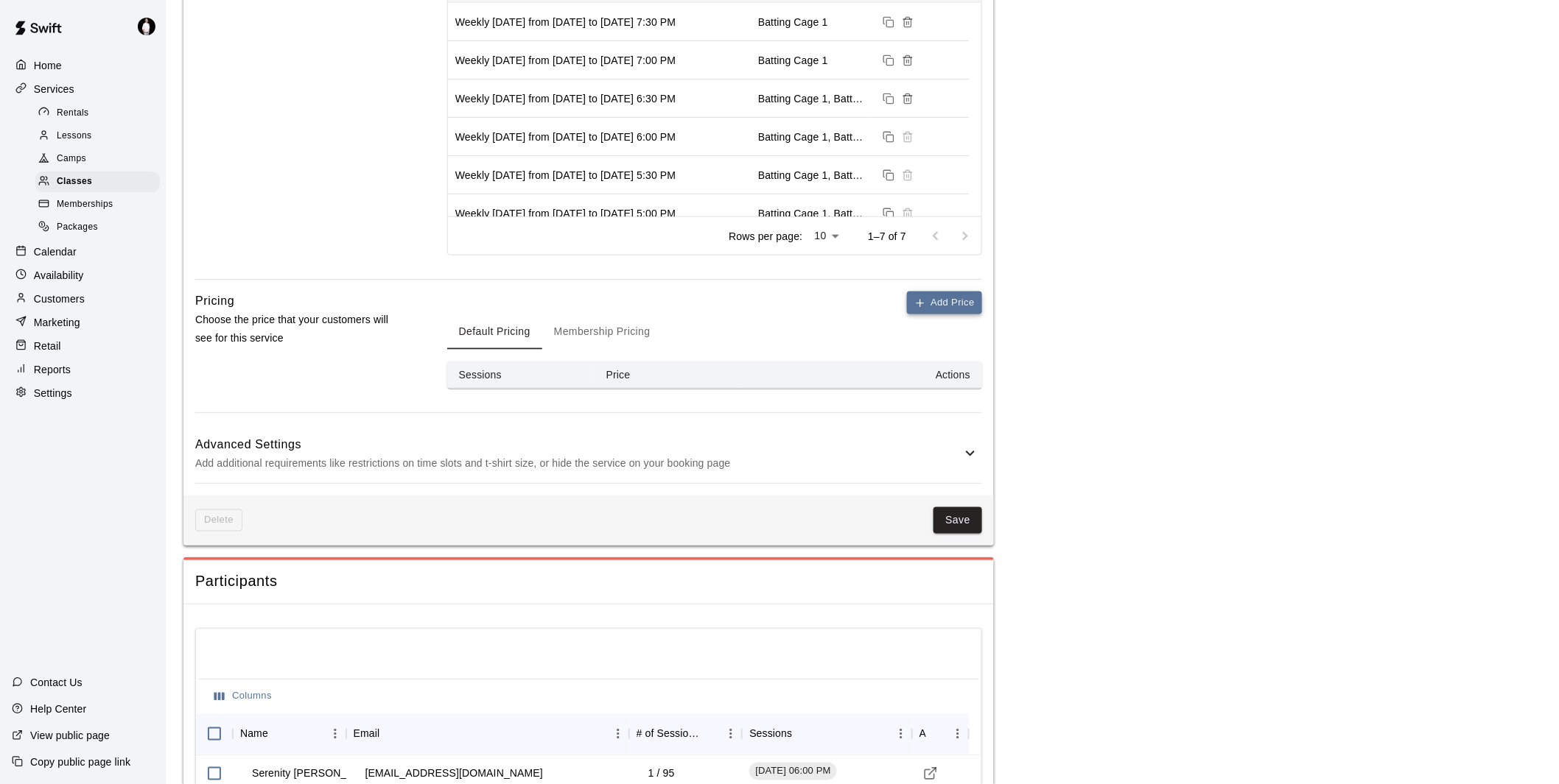
click at [922, 304] on icon "button" at bounding box center [919, 304] width 7 height 0
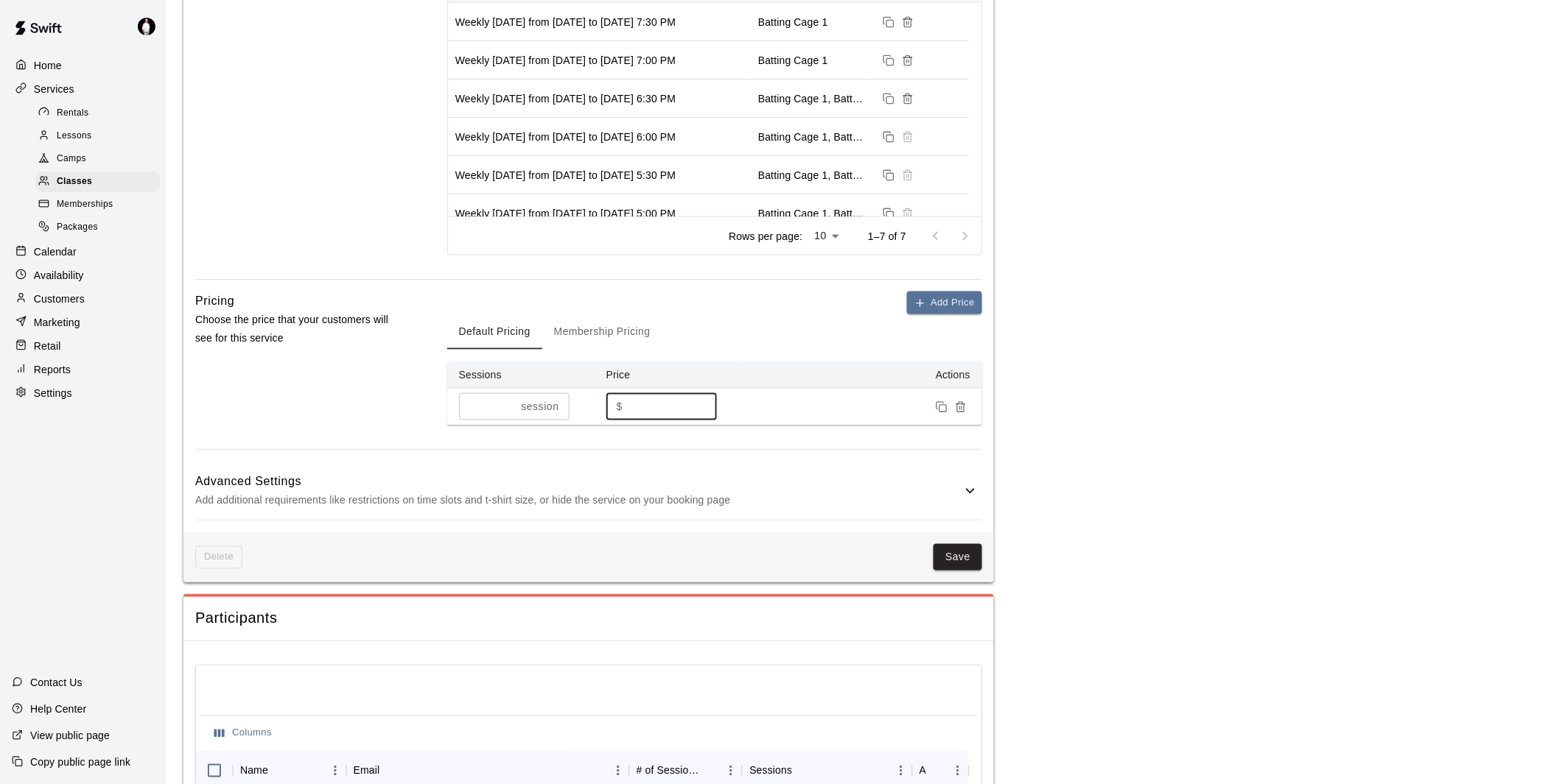
click at [645, 398] on input "*" at bounding box center [673, 406] width 88 height 27
type input "***"
click at [619, 329] on button "Membership Pricing" at bounding box center [603, 332] width 120 height 35
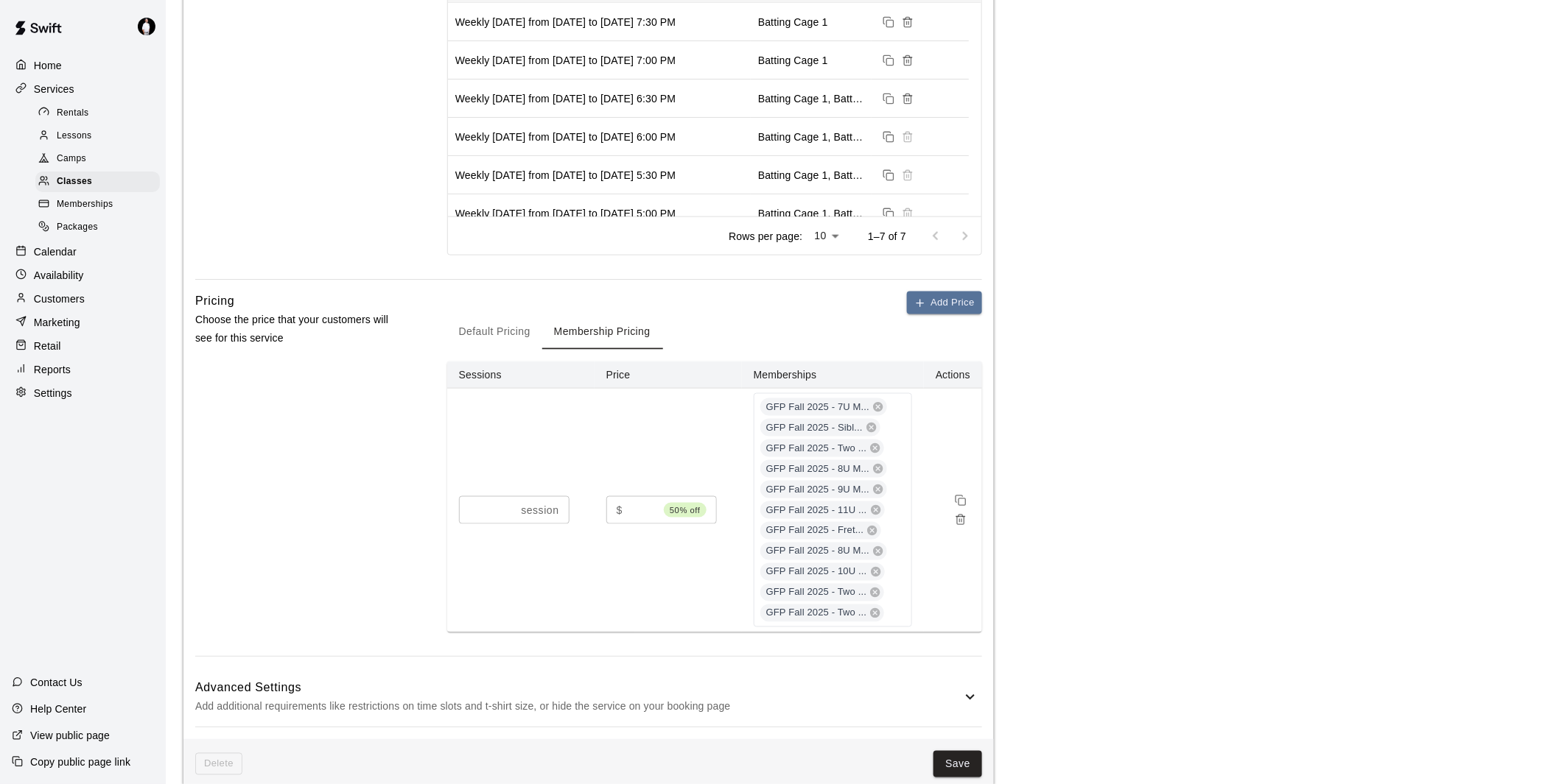
click at [494, 329] on button "Default Pricing" at bounding box center [494, 332] width 95 height 35
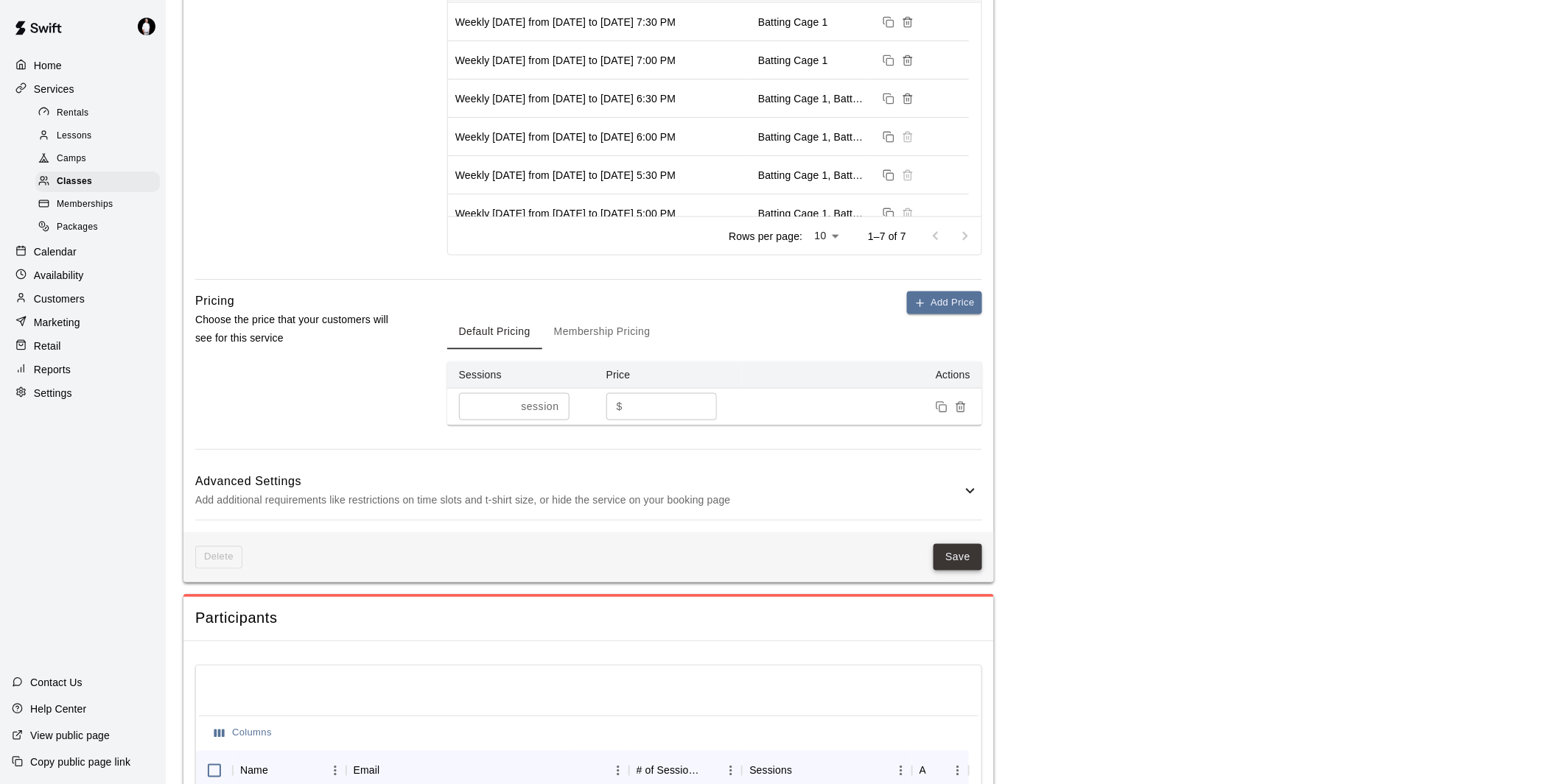
click at [959, 553] on button "Save" at bounding box center [957, 557] width 49 height 27
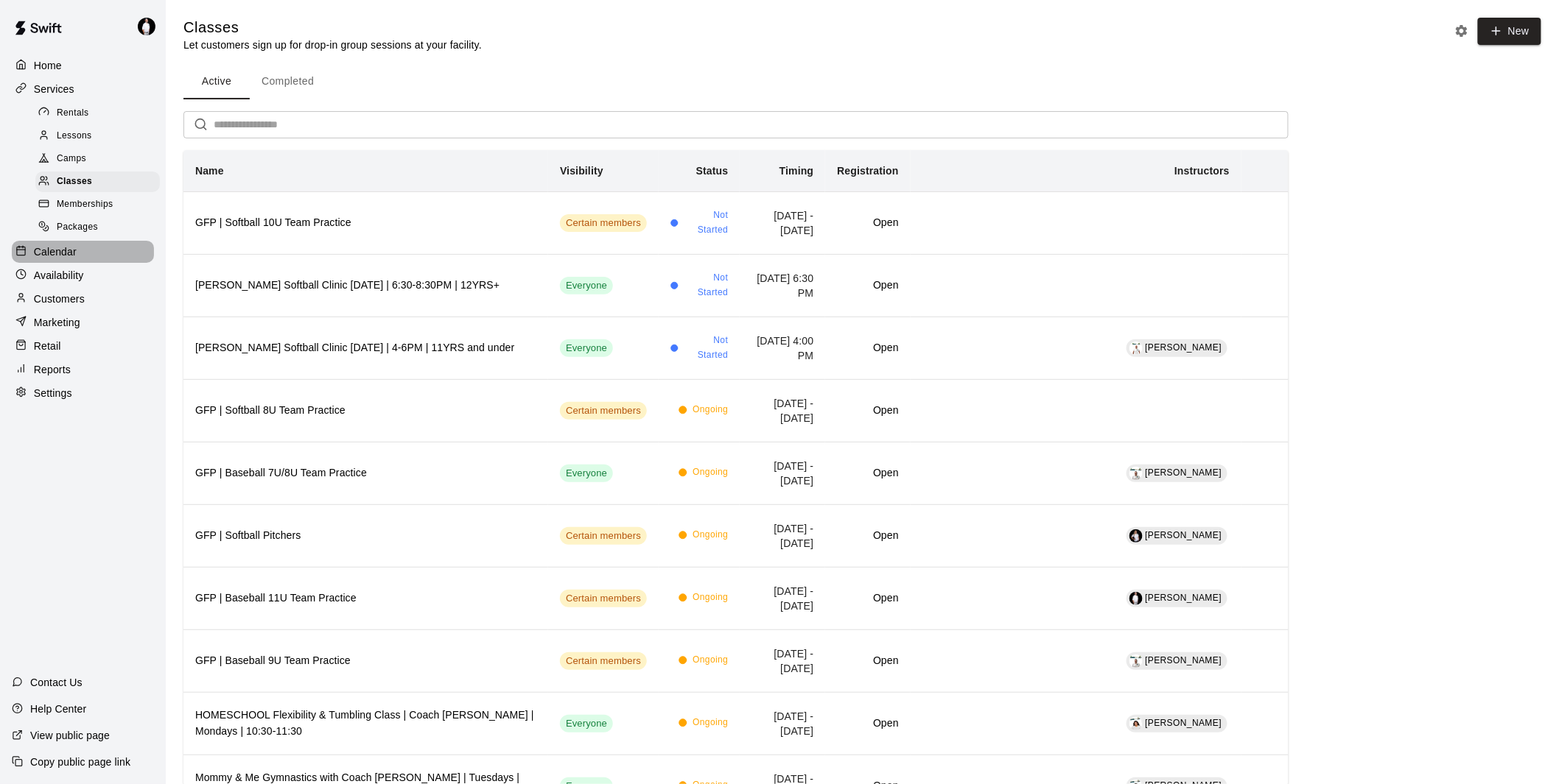
click at [50, 259] on p "Calendar" at bounding box center [55, 252] width 43 height 15
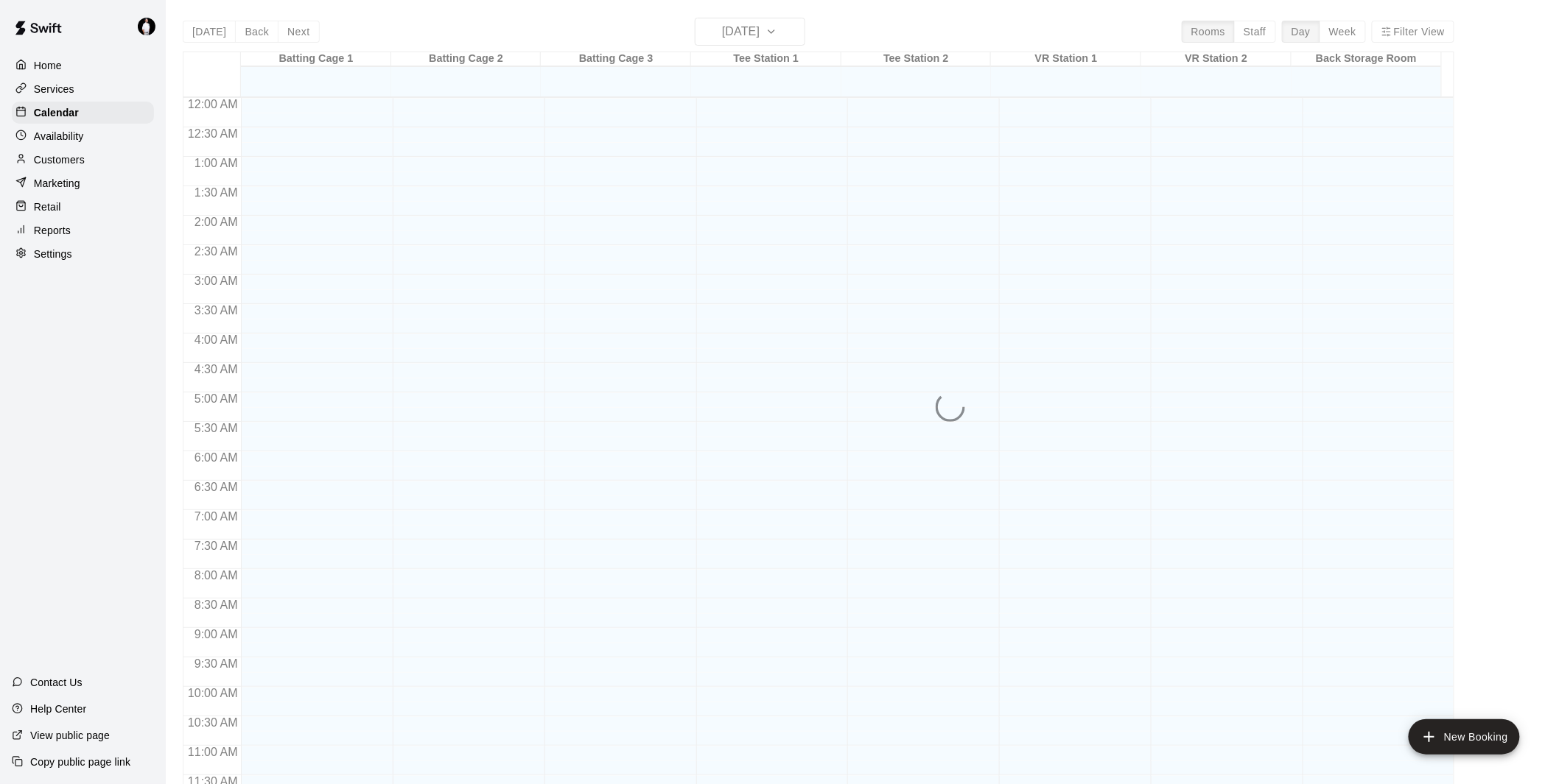
scroll to position [665, 0]
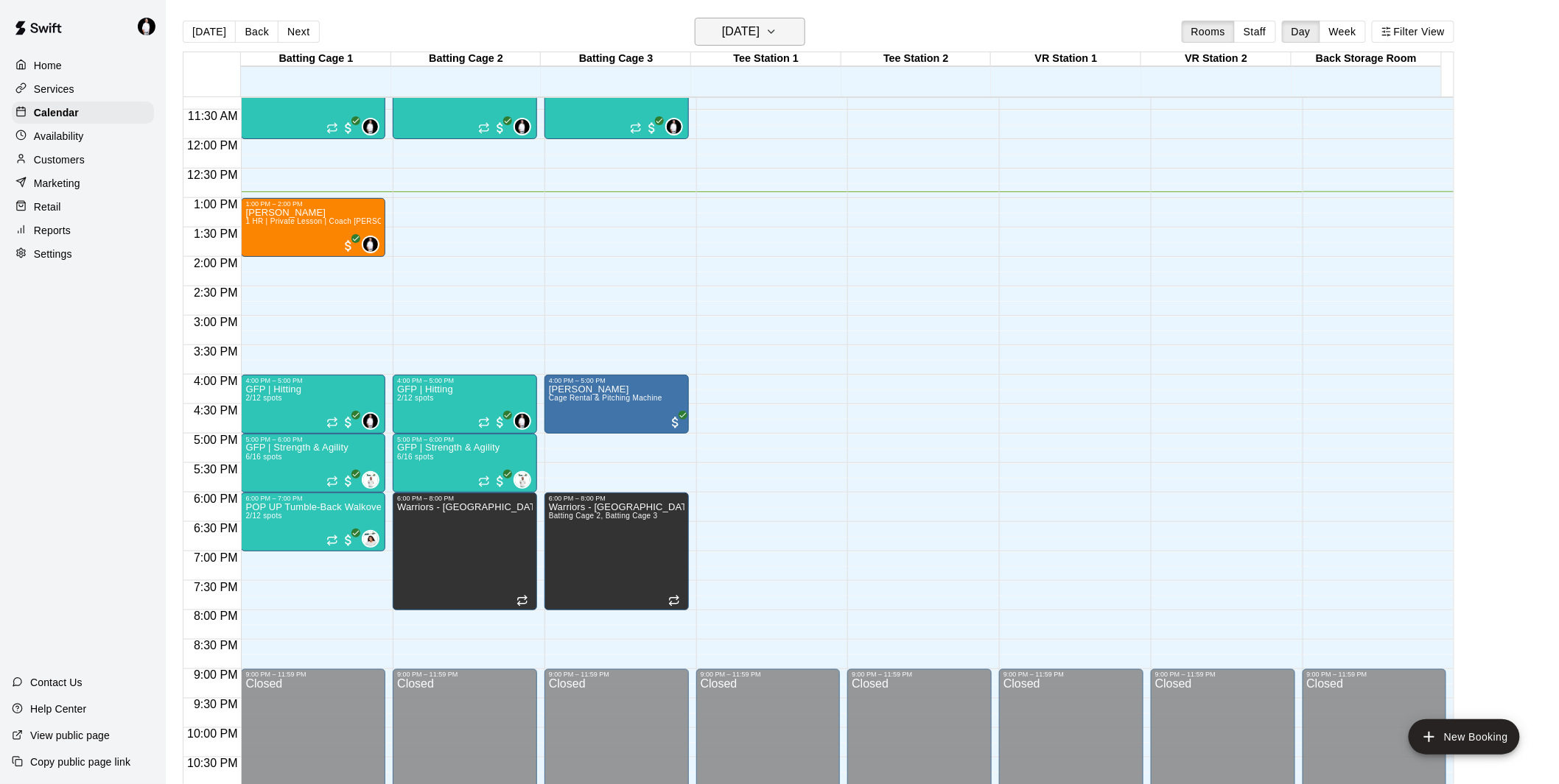
click at [778, 28] on icon "button" at bounding box center [772, 32] width 12 height 18
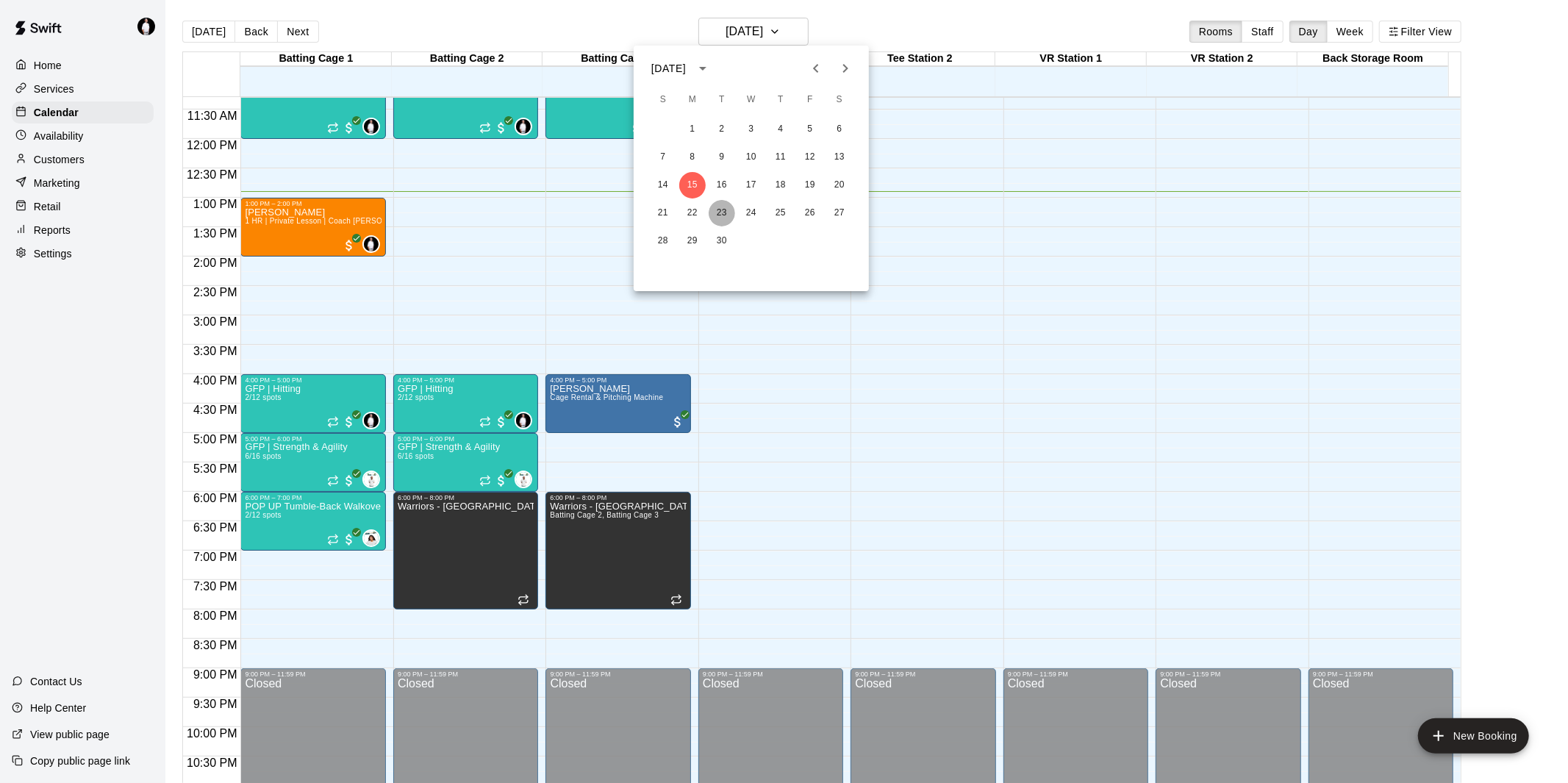
click at [722, 207] on button "23" at bounding box center [722, 212] width 27 height 27
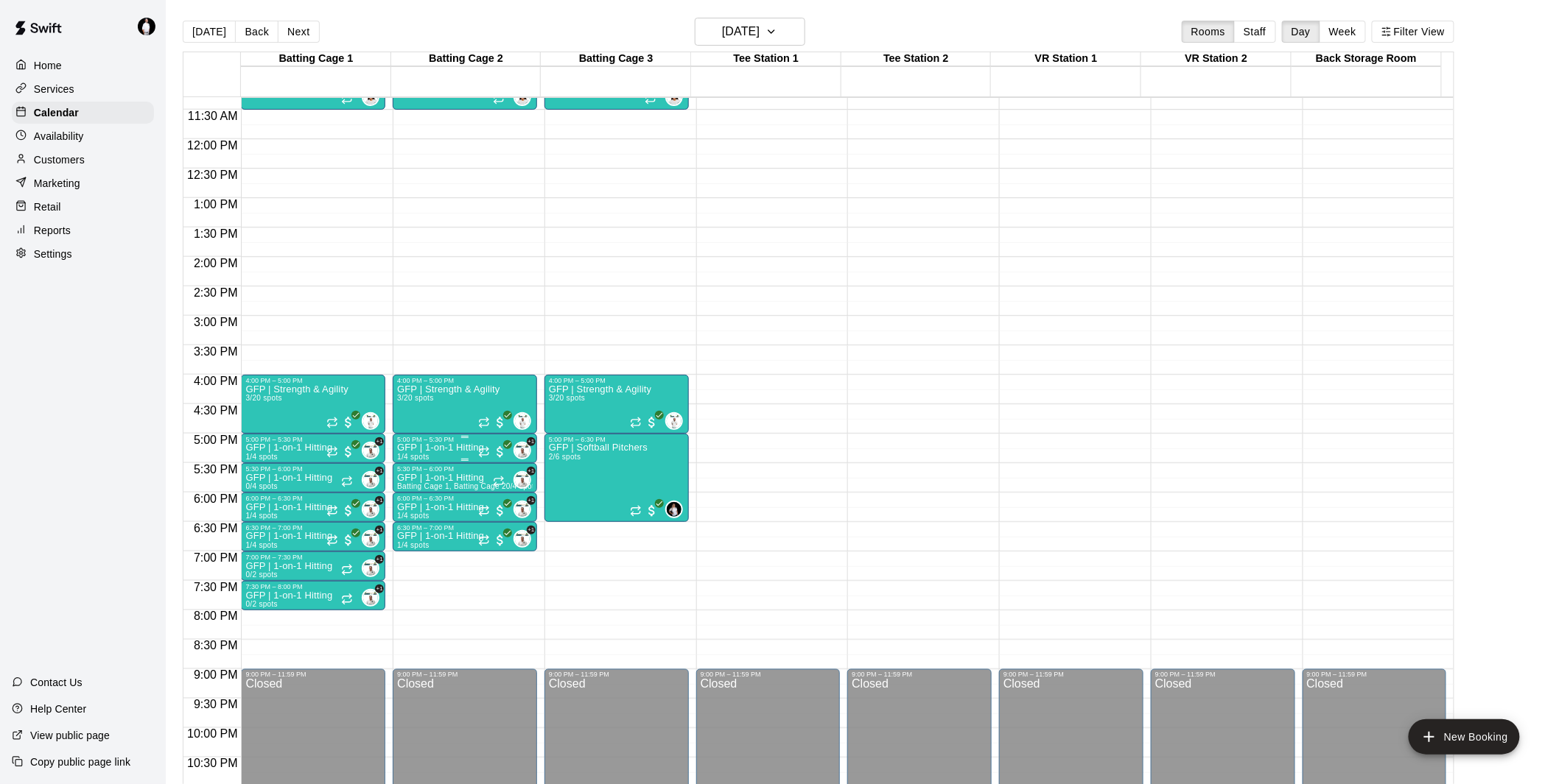
click at [441, 447] on p "GFP | 1-on-1 Hitting" at bounding box center [440, 447] width 87 height 0
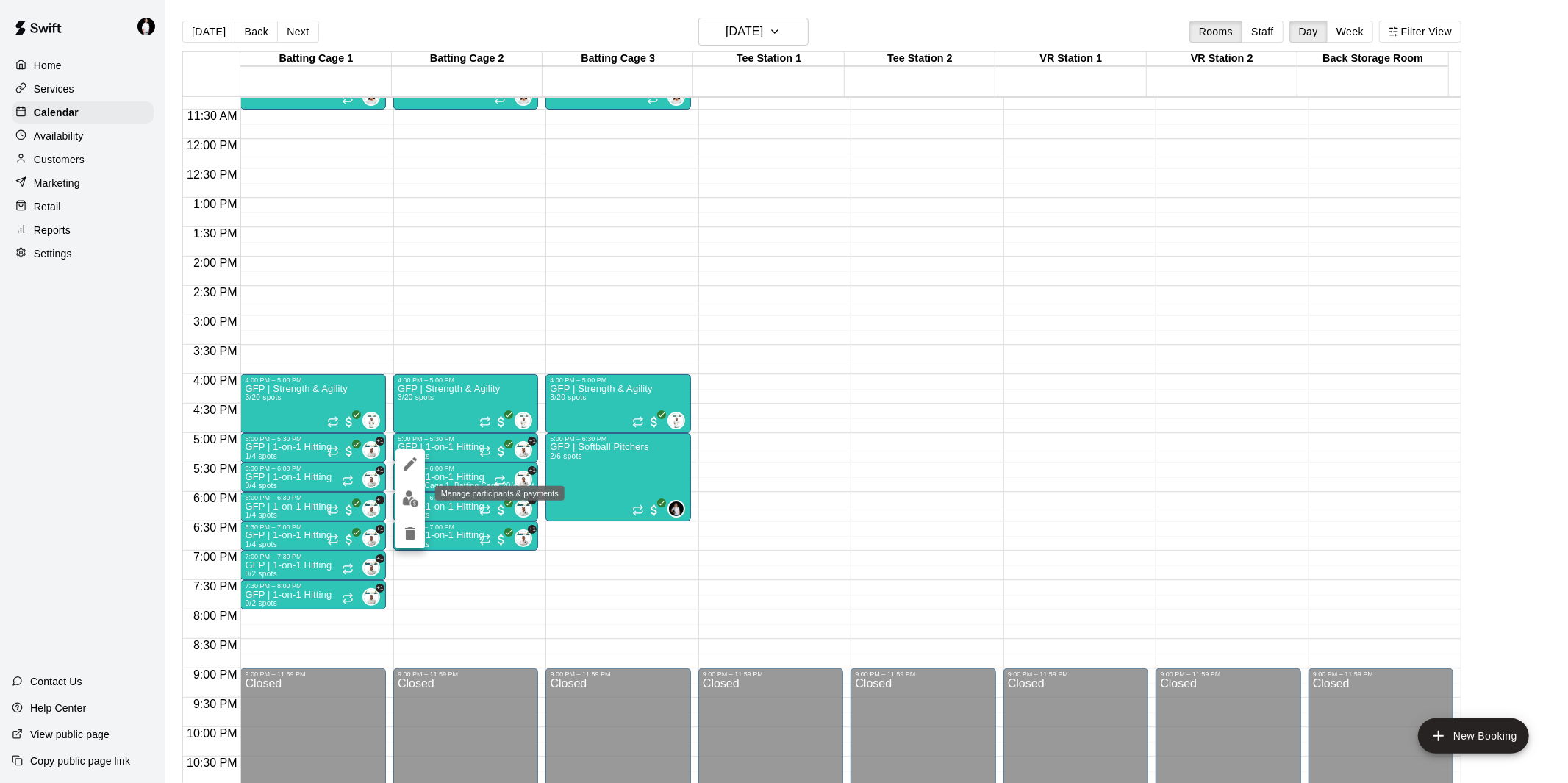
click at [413, 491] on img "edit" at bounding box center [410, 499] width 17 height 17
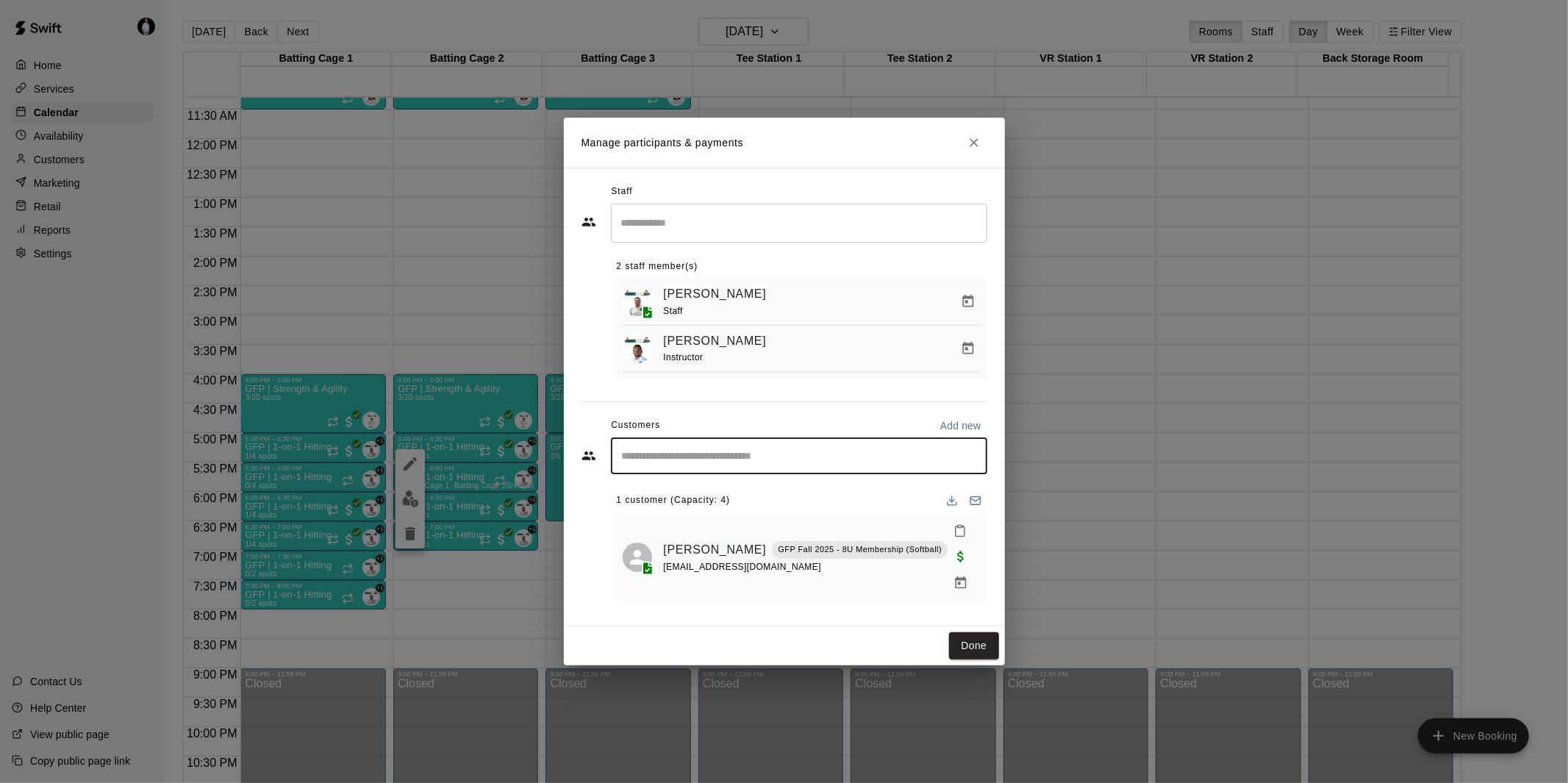
click at [762, 463] on input "Start typing to search customers..." at bounding box center [799, 456] width 363 height 15
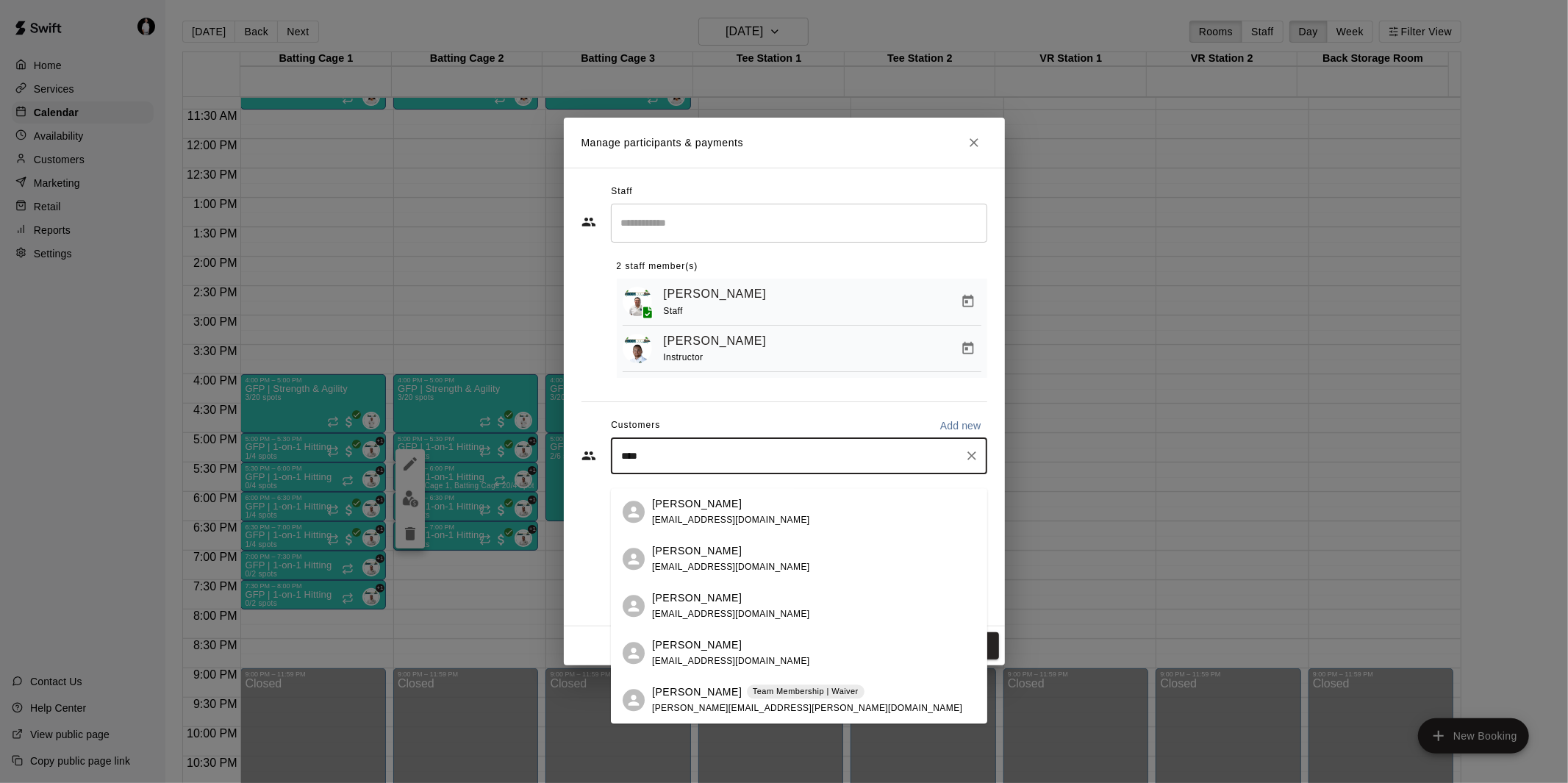
type input "*****"
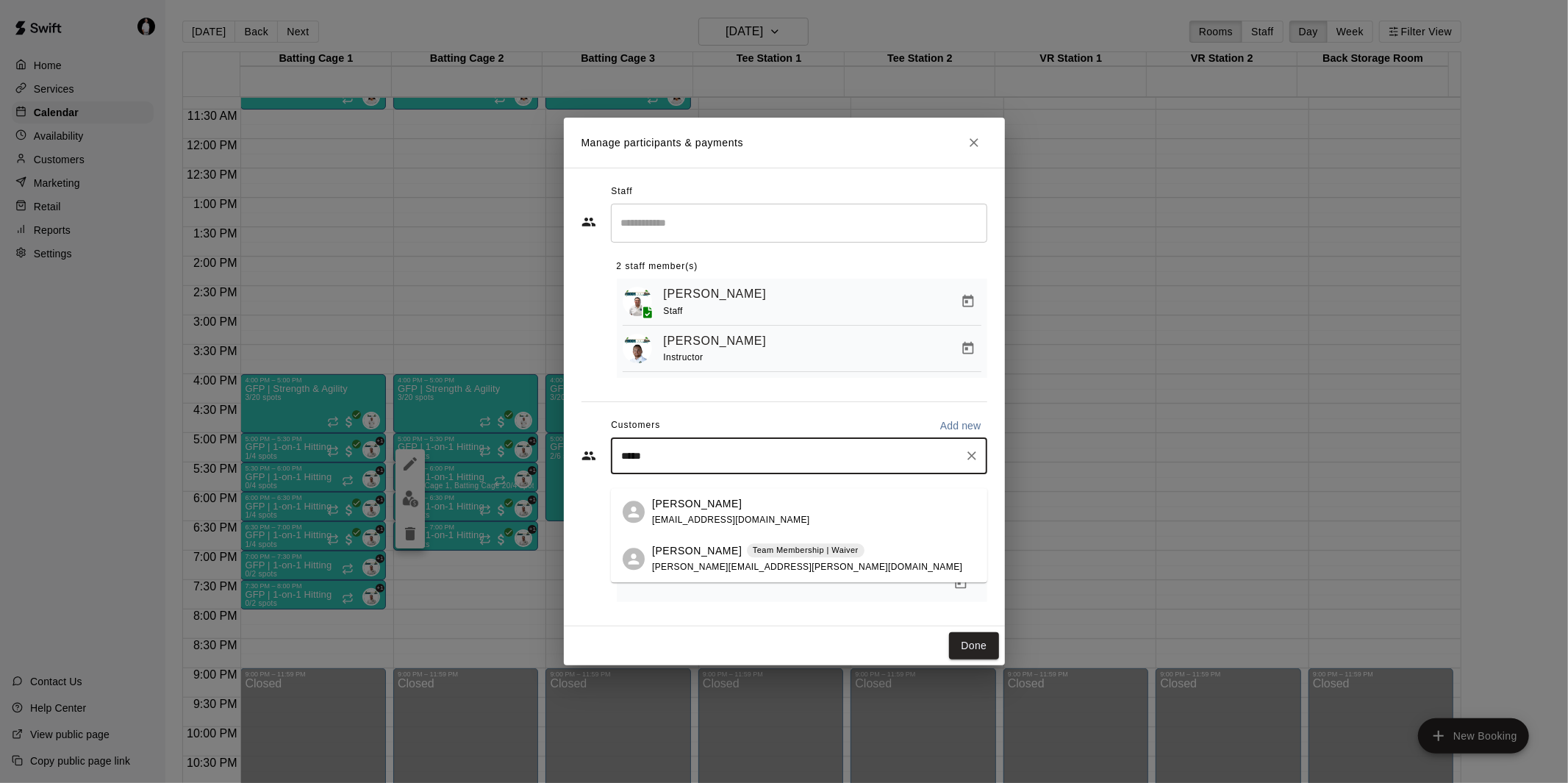
click at [712, 511] on p "[PERSON_NAME]" at bounding box center [697, 504] width 90 height 15
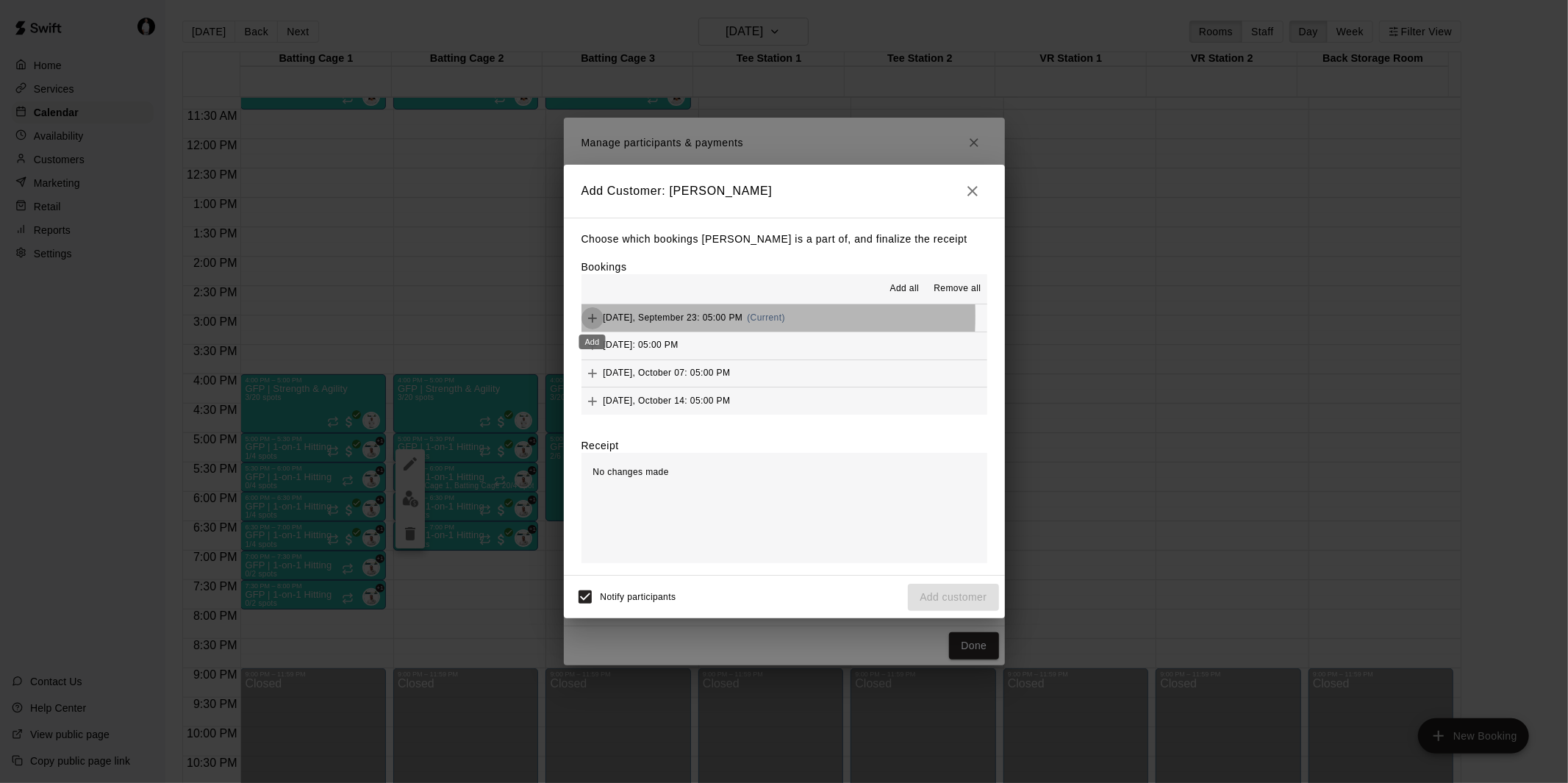
click at [595, 317] on icon "Add" at bounding box center [592, 318] width 15 height 15
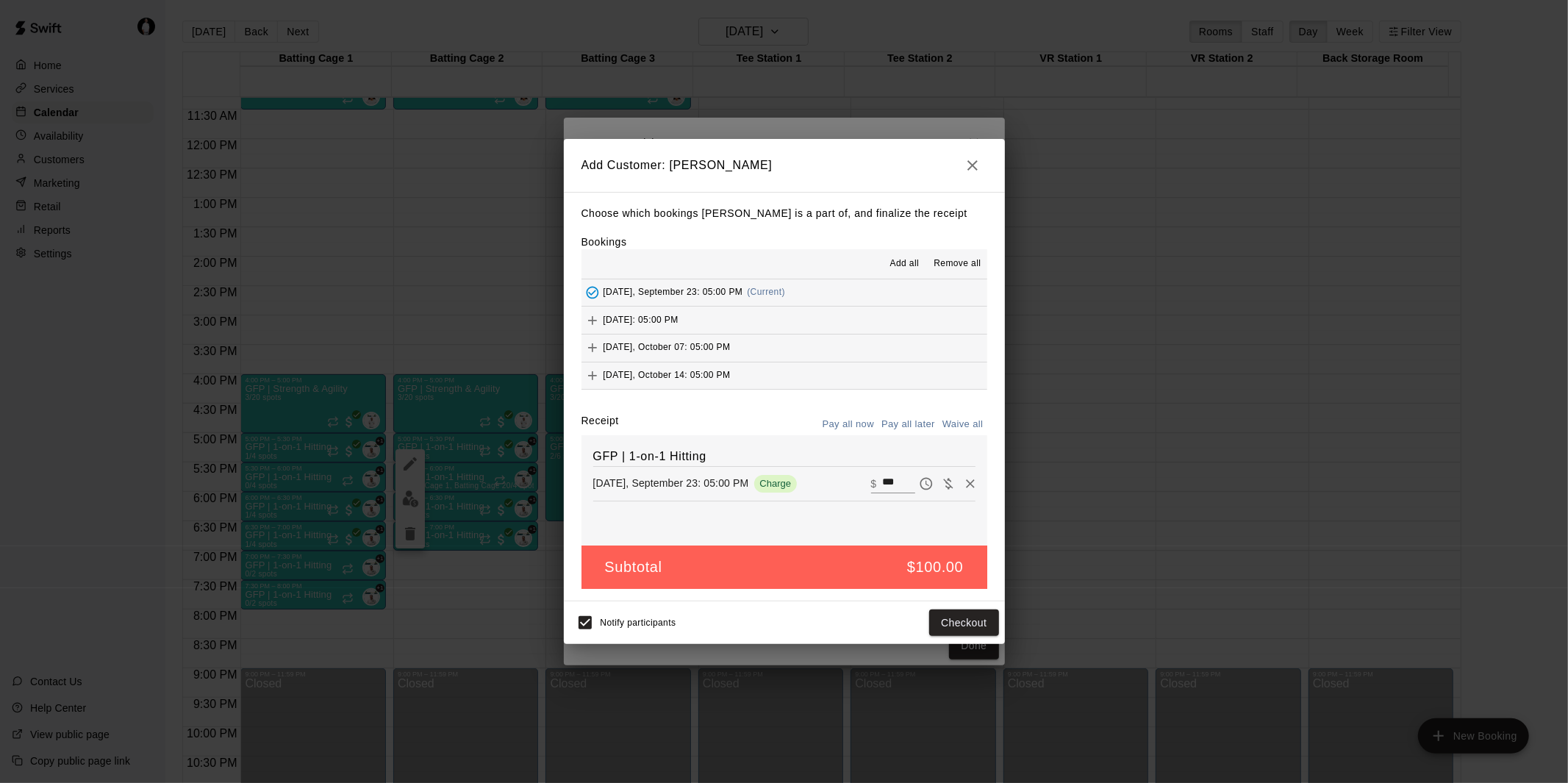
click at [957, 423] on button "Waive all" at bounding box center [963, 424] width 49 height 23
type input "*"
click at [972, 619] on button "Add customer" at bounding box center [953, 622] width 91 height 27
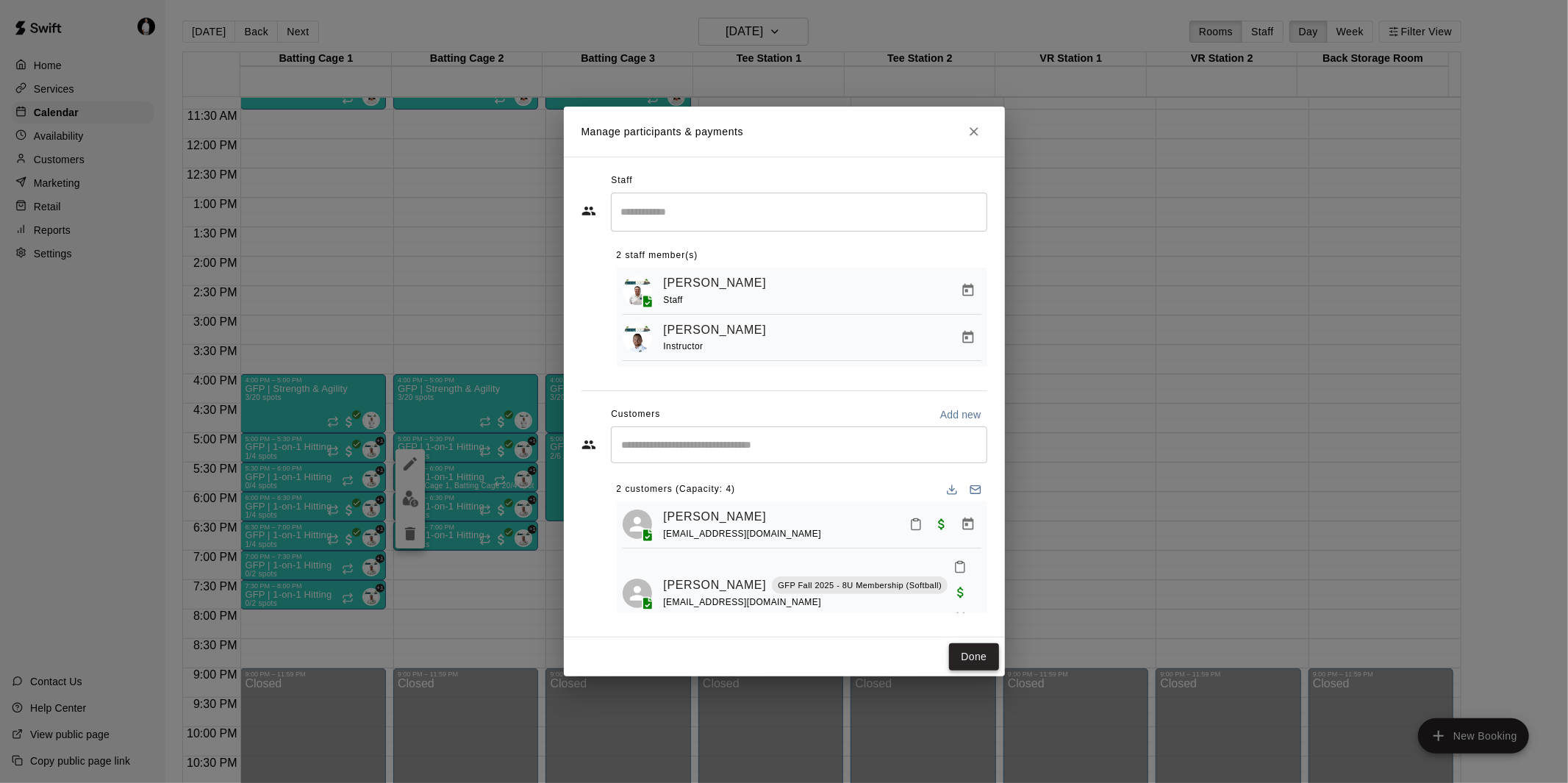
click at [980, 654] on button "Done" at bounding box center [974, 656] width 49 height 27
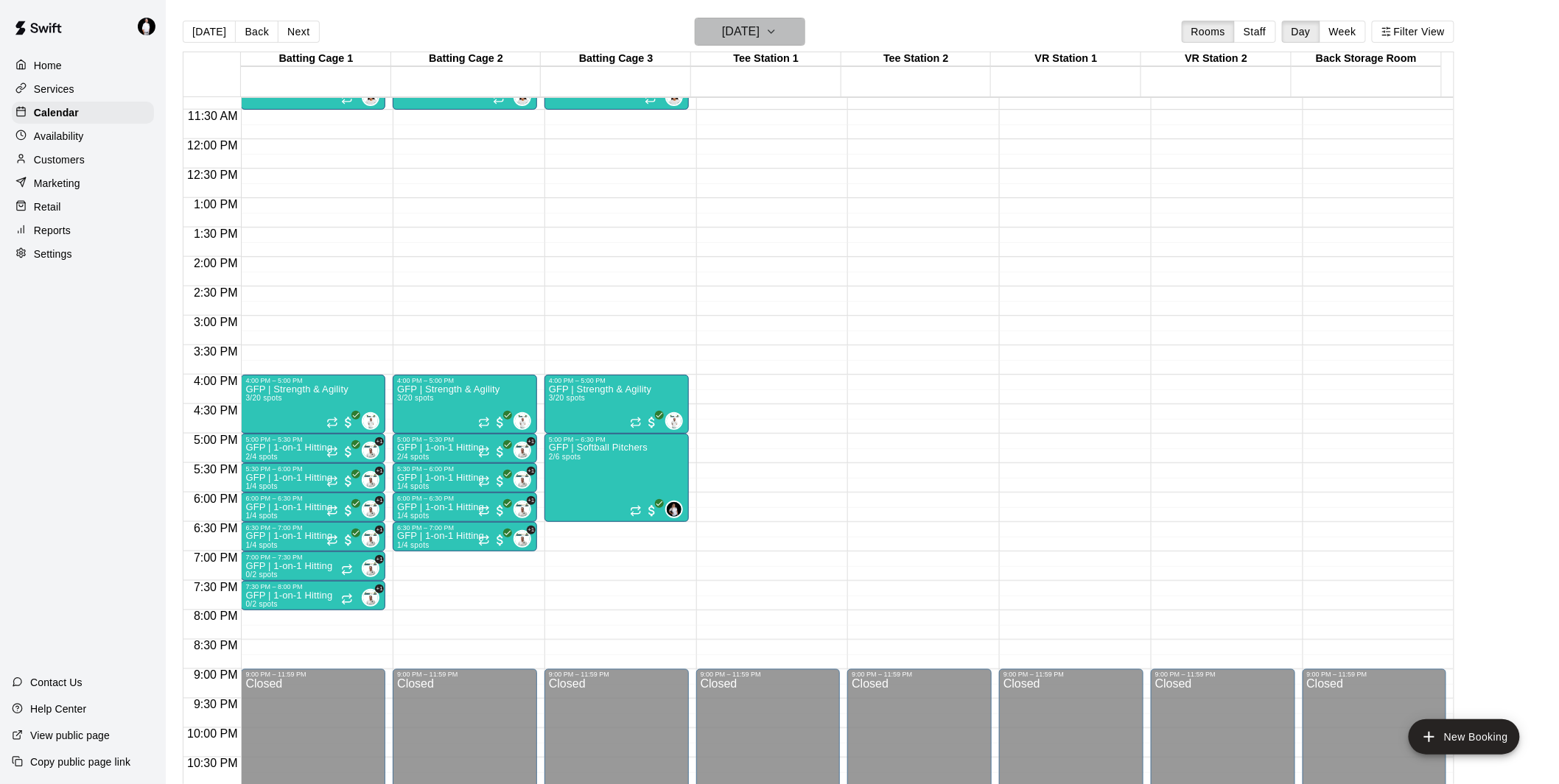
click at [778, 24] on icon "button" at bounding box center [772, 32] width 12 height 18
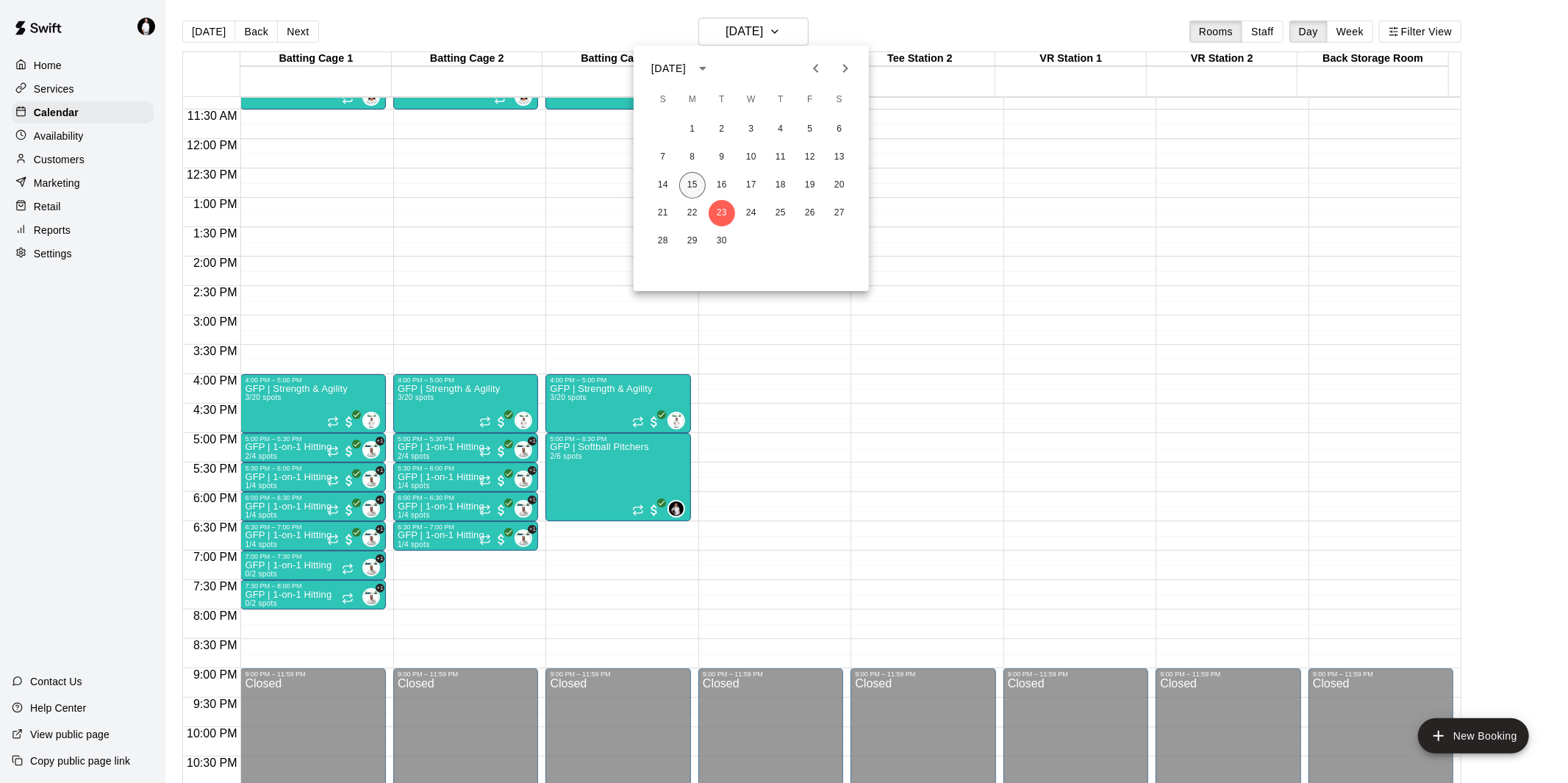
click at [694, 184] on button "15" at bounding box center [692, 185] width 27 height 27
